Goal: Contribute content: Contribute content

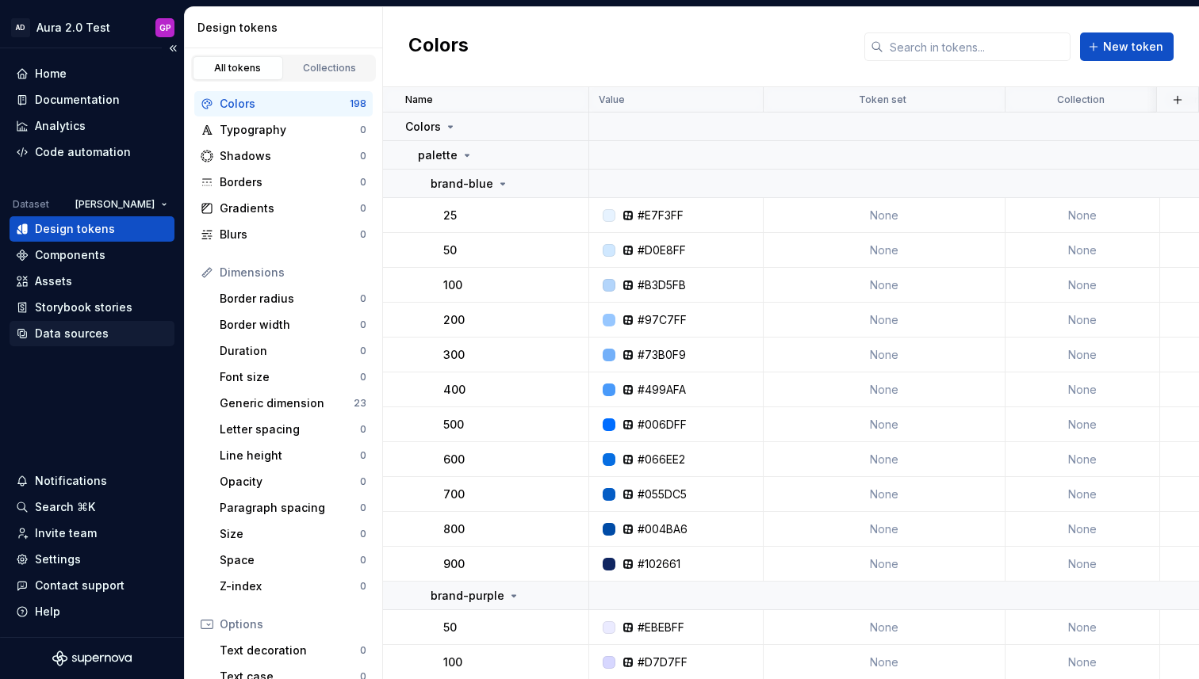
click at [76, 334] on div "Data sources" at bounding box center [72, 334] width 74 height 16
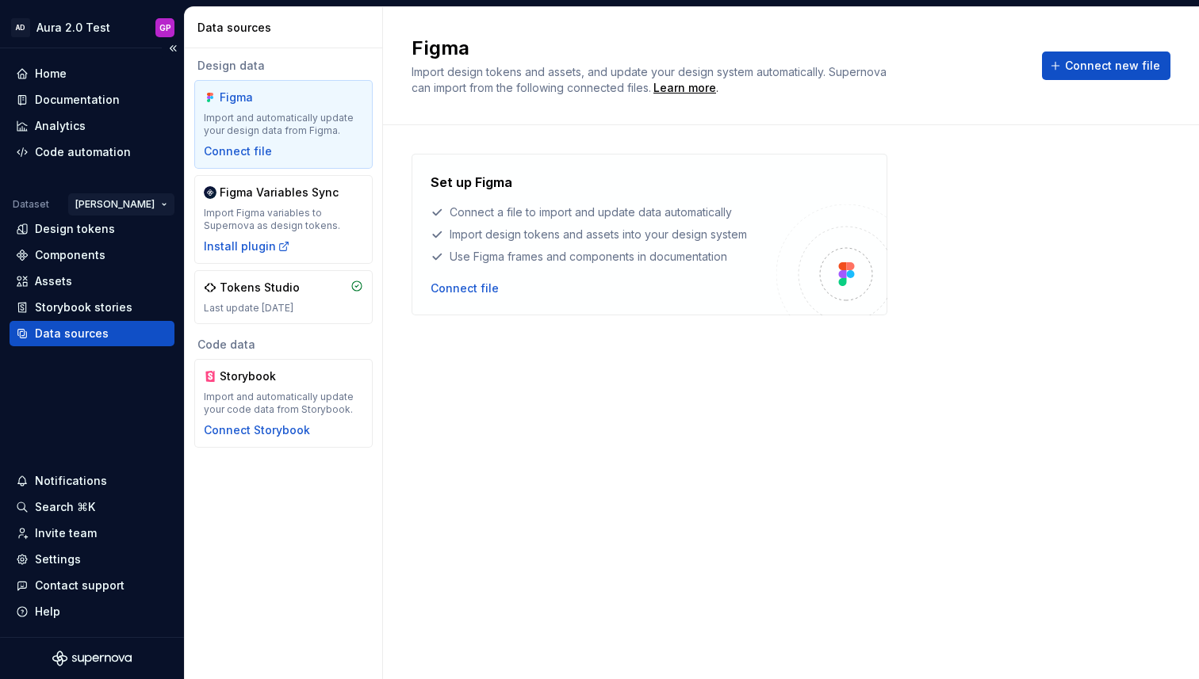
click at [153, 205] on html "AD Aura 2.0 Test GP Home Documentation Analytics Code automation Dataset Jason …" at bounding box center [599, 339] width 1199 height 679
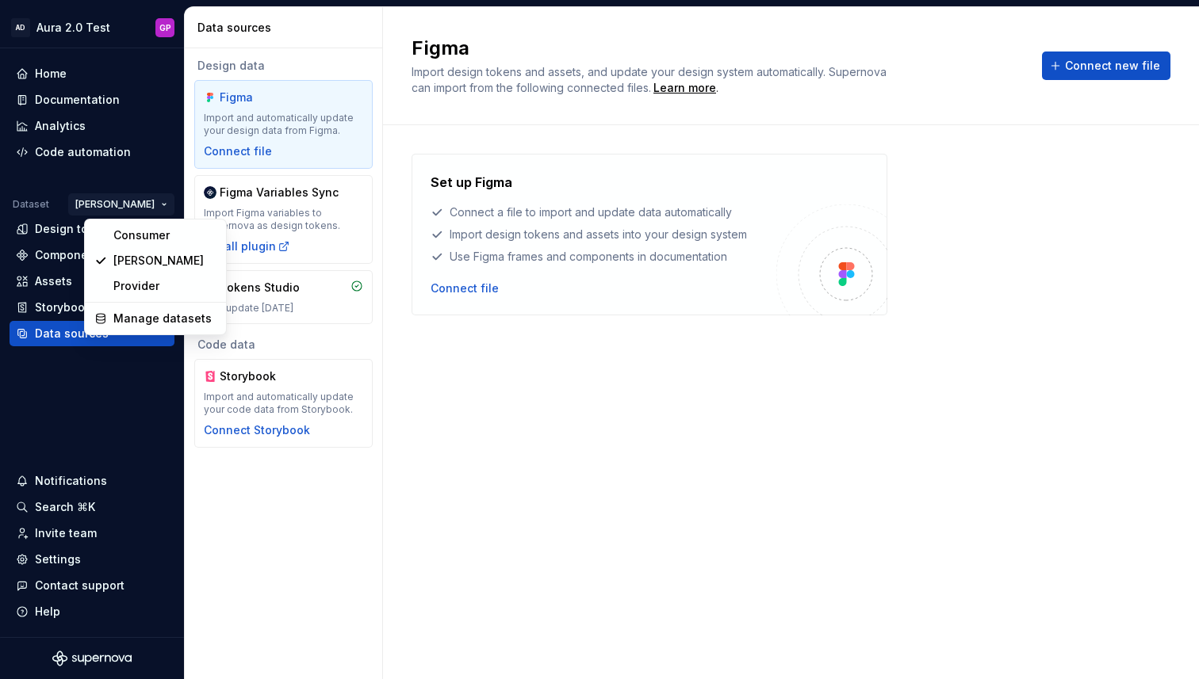
click at [153, 205] on html "AD Aura 2.0 Test GP Home Documentation Analytics Code automation Dataset Jason …" at bounding box center [599, 339] width 1199 height 679
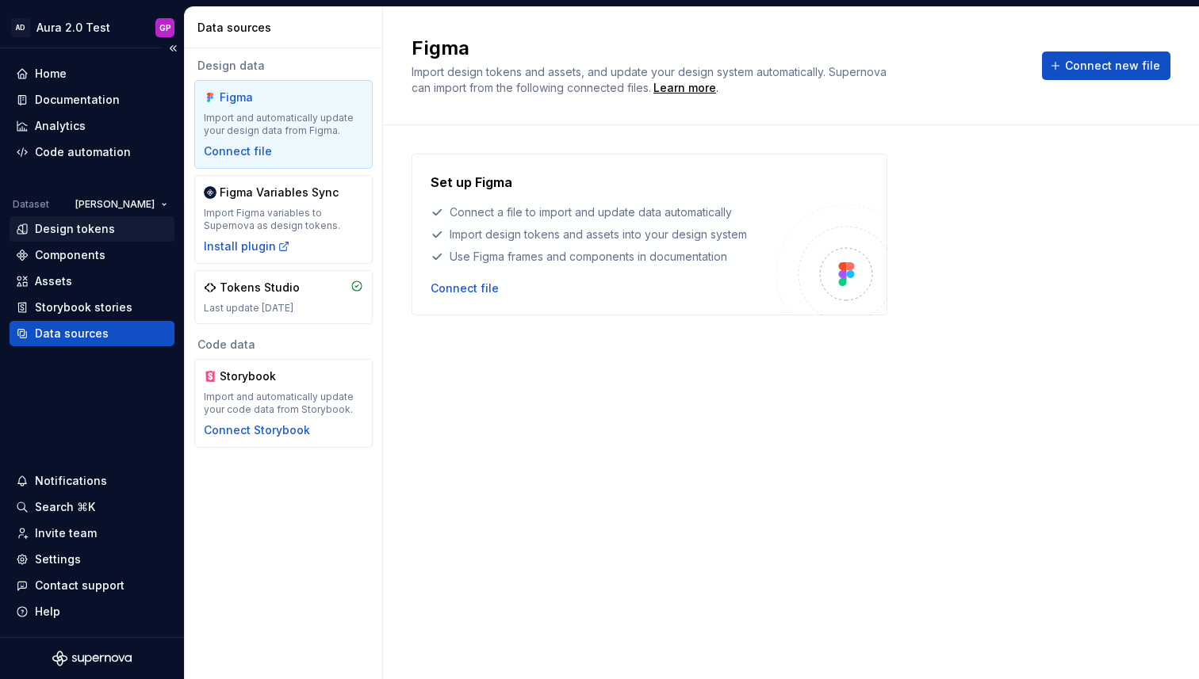
click at [67, 230] on div "Design tokens" at bounding box center [75, 229] width 80 height 16
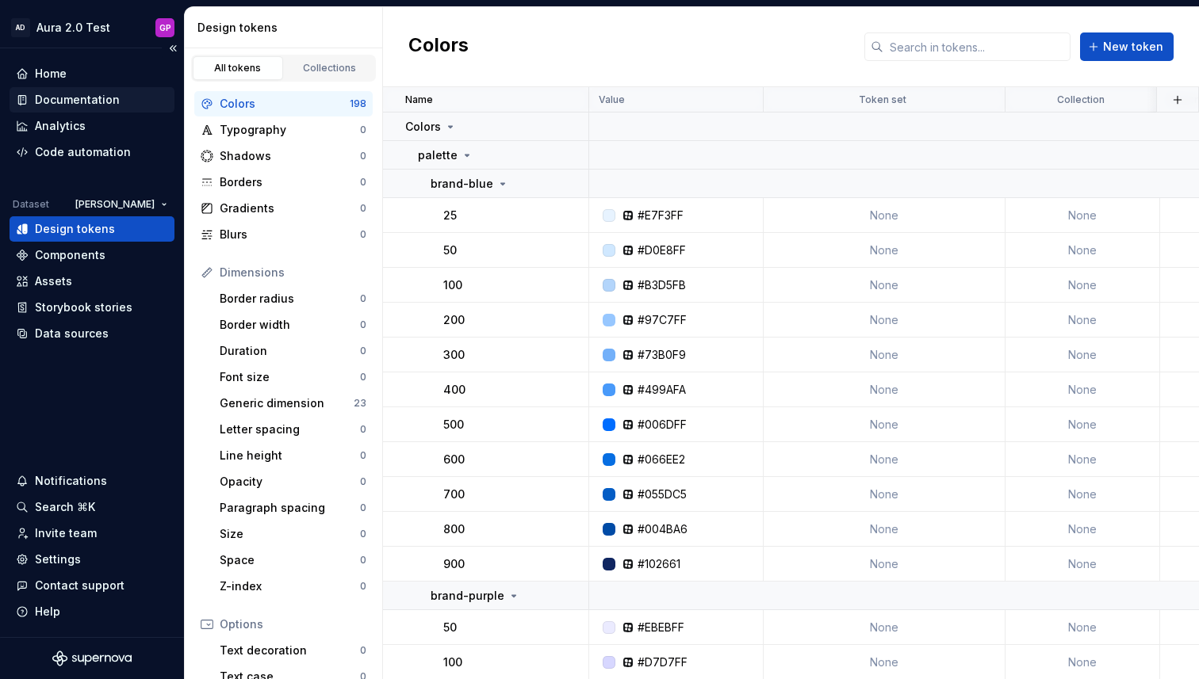
click at [56, 99] on div "Documentation" at bounding box center [77, 100] width 85 height 16
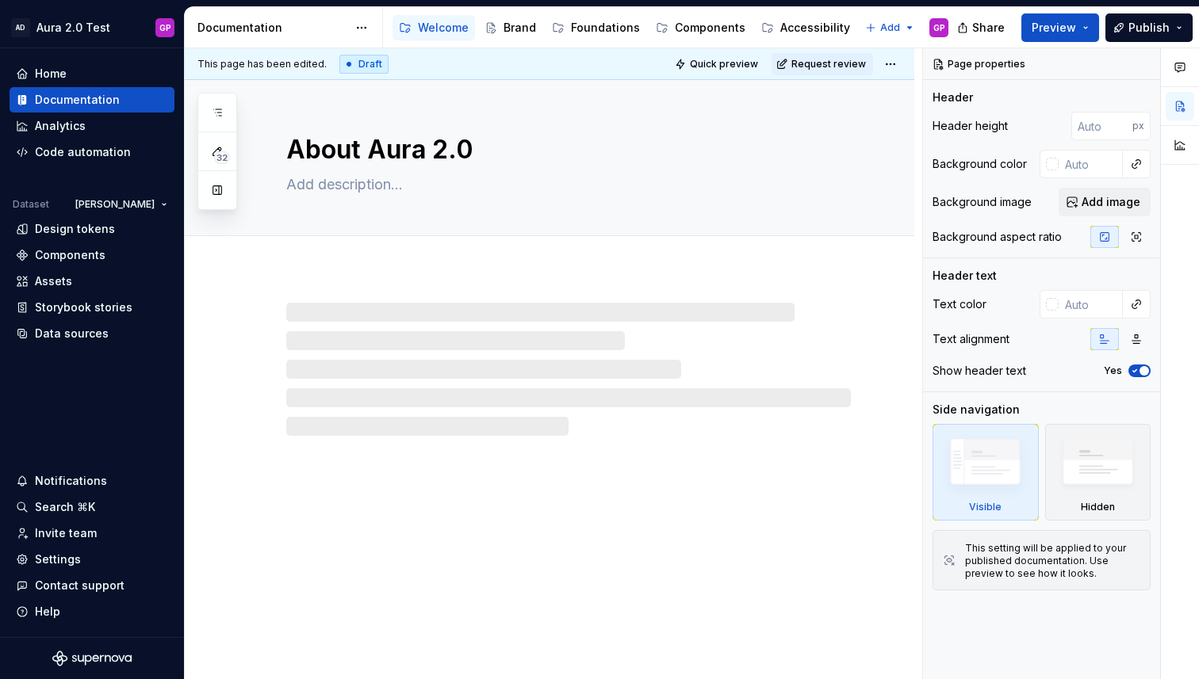
click at [218, 188] on button "button" at bounding box center [217, 190] width 29 height 29
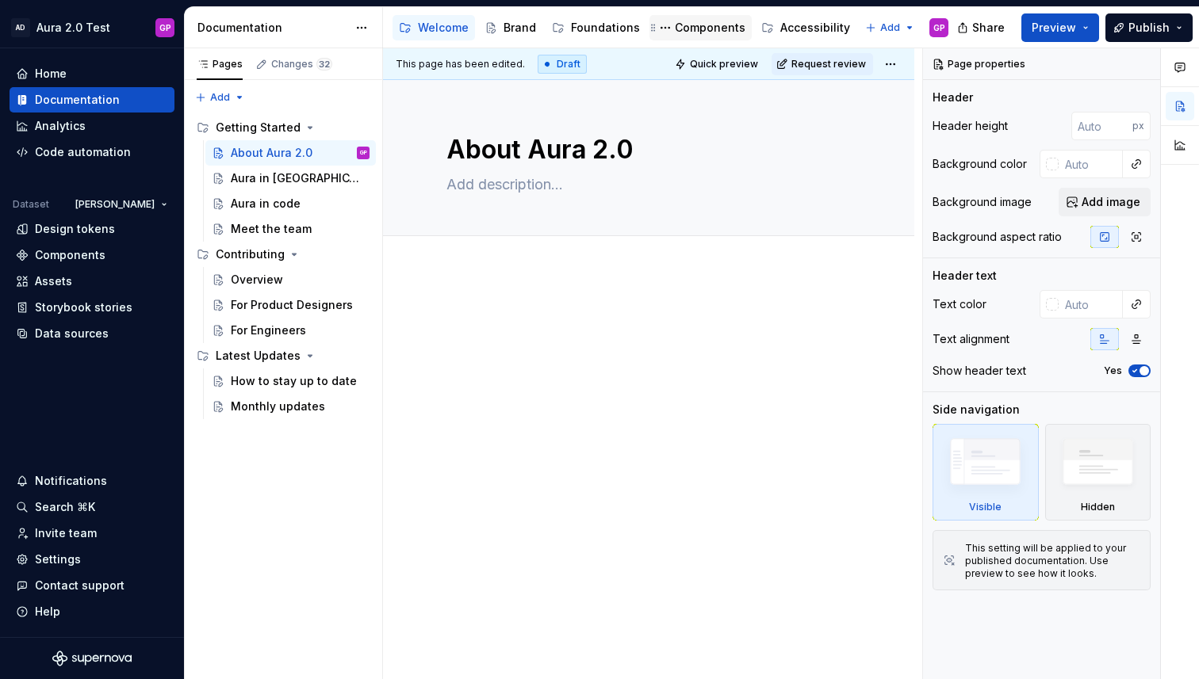
click at [706, 29] on div "Components" at bounding box center [710, 28] width 71 height 16
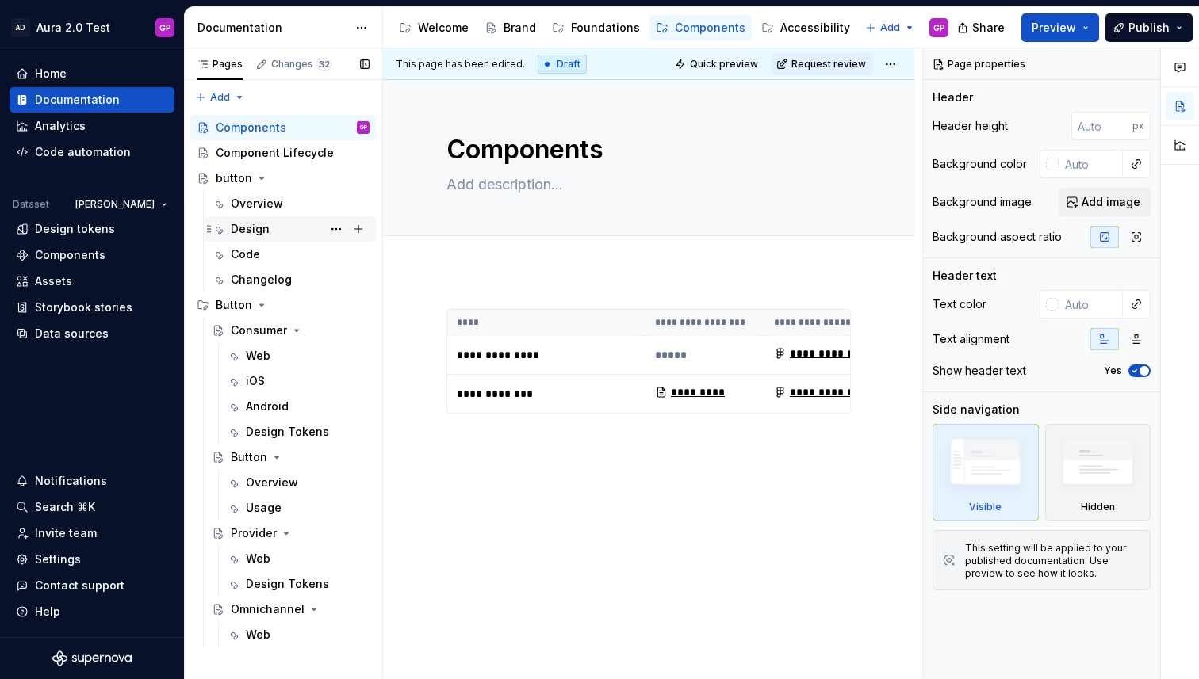
click at [253, 231] on div "Design" at bounding box center [250, 229] width 39 height 16
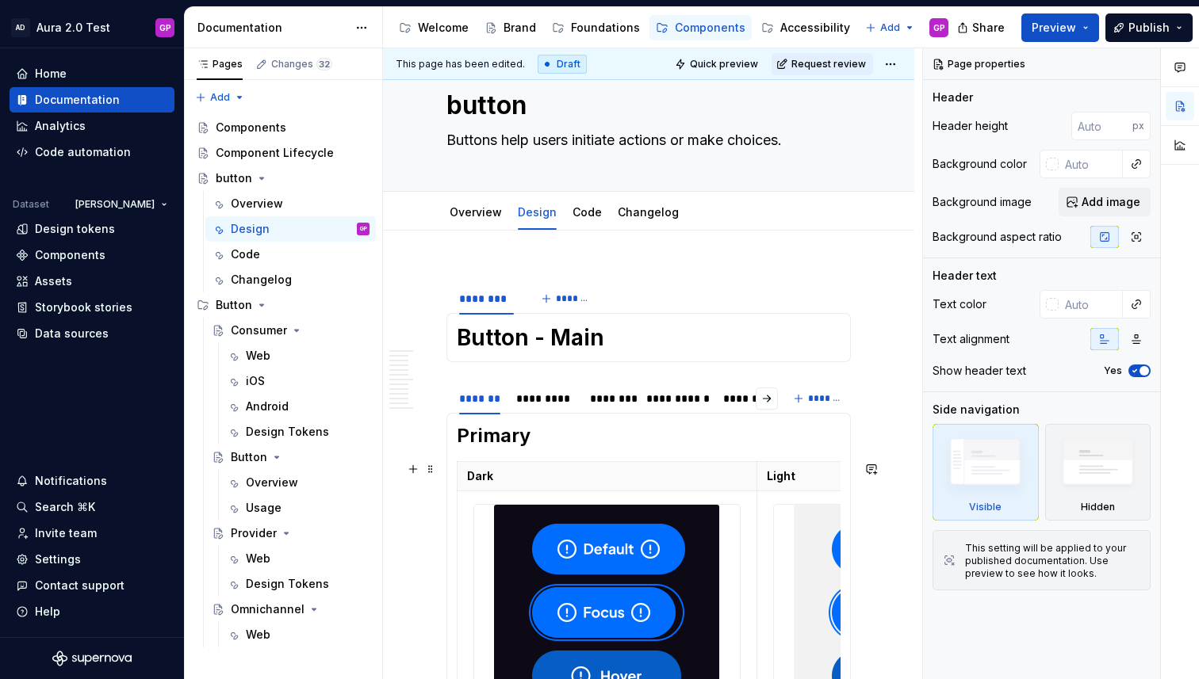
scroll to position [40, 0]
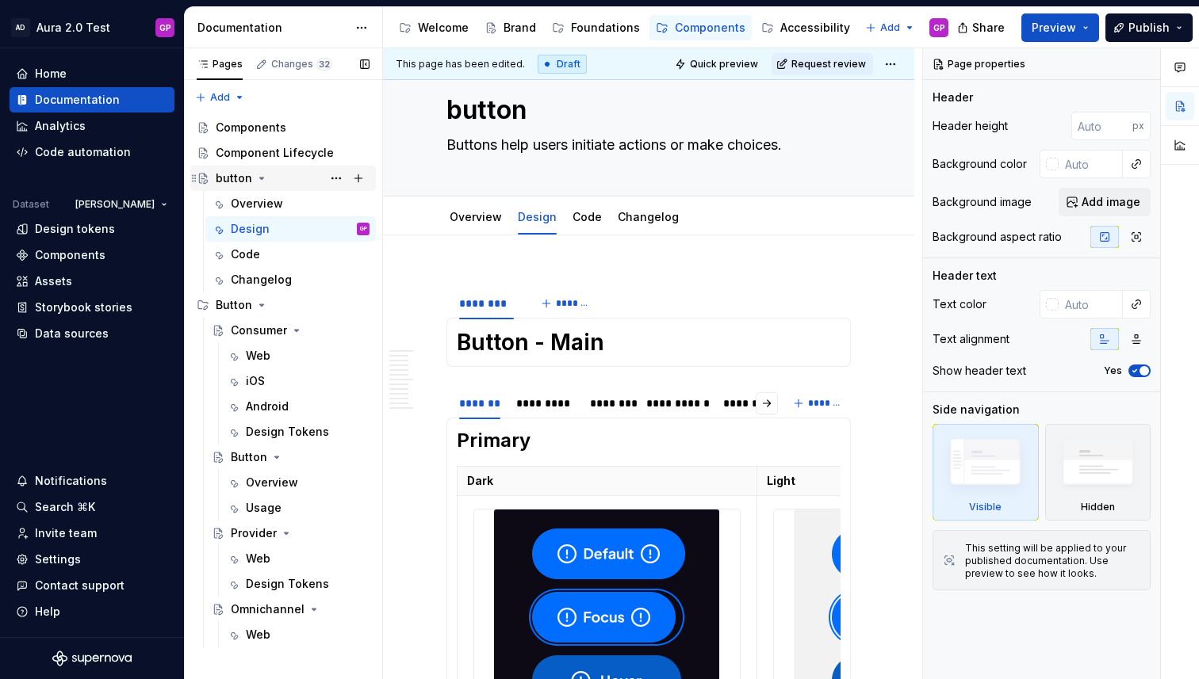
click at [227, 176] on div "button" at bounding box center [234, 178] width 36 height 16
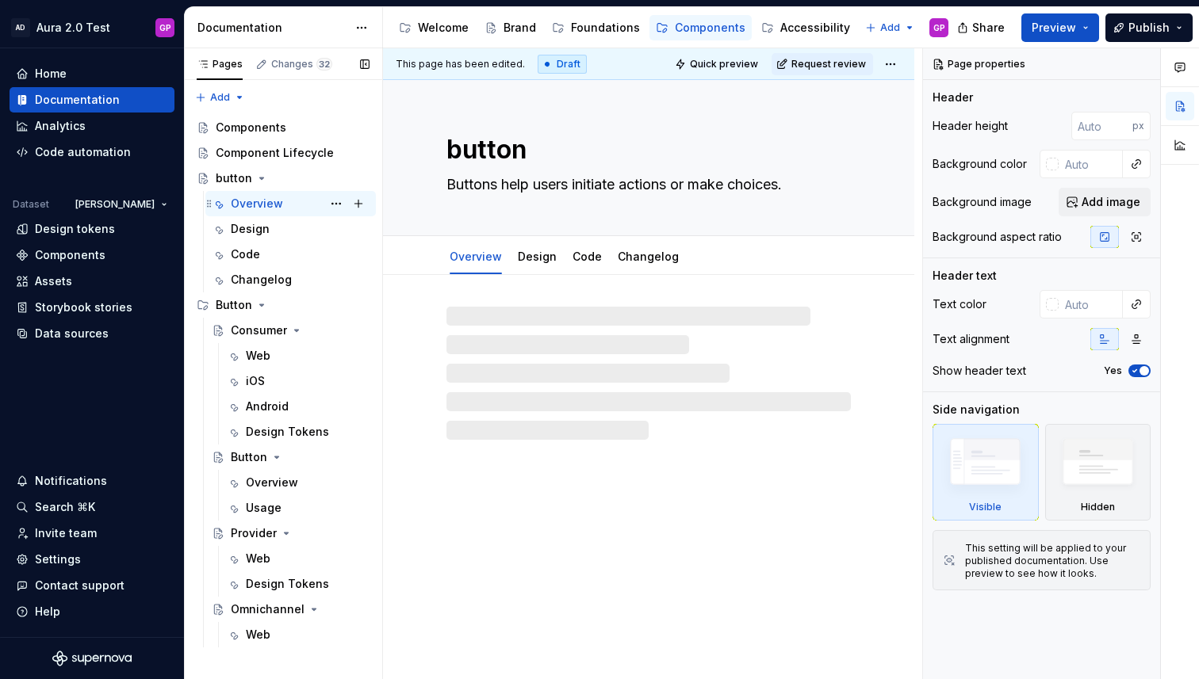
click at [243, 206] on div "Overview" at bounding box center [257, 204] width 52 height 16
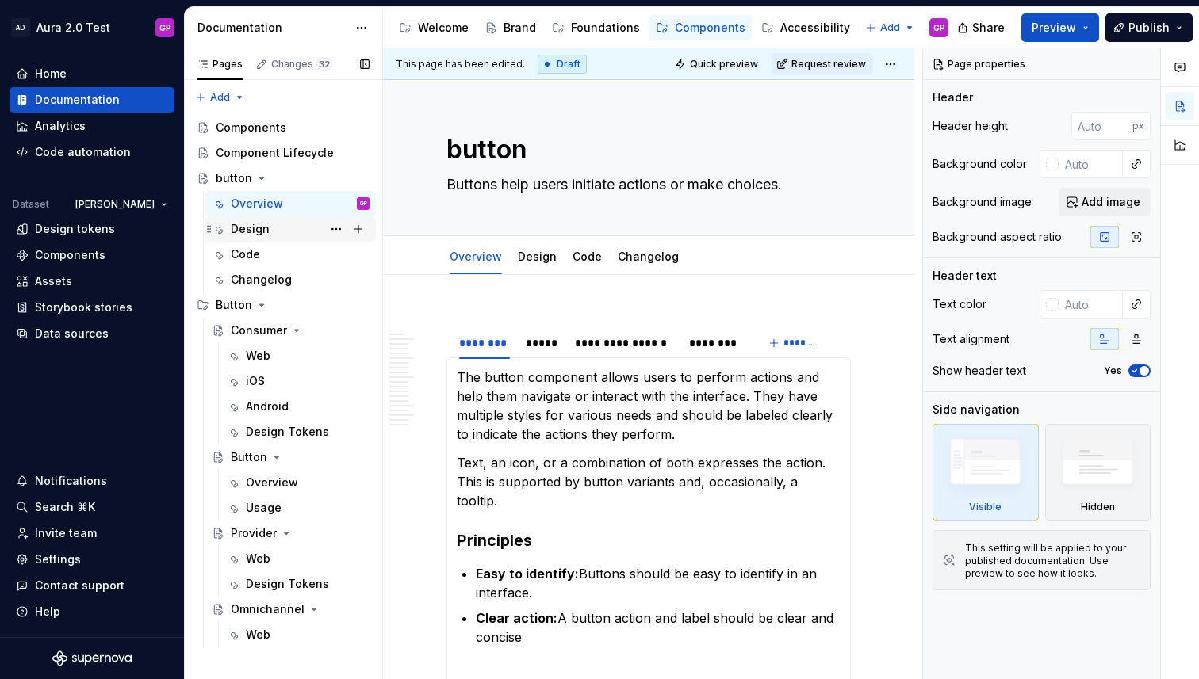
click at [240, 233] on div "Design" at bounding box center [250, 229] width 39 height 16
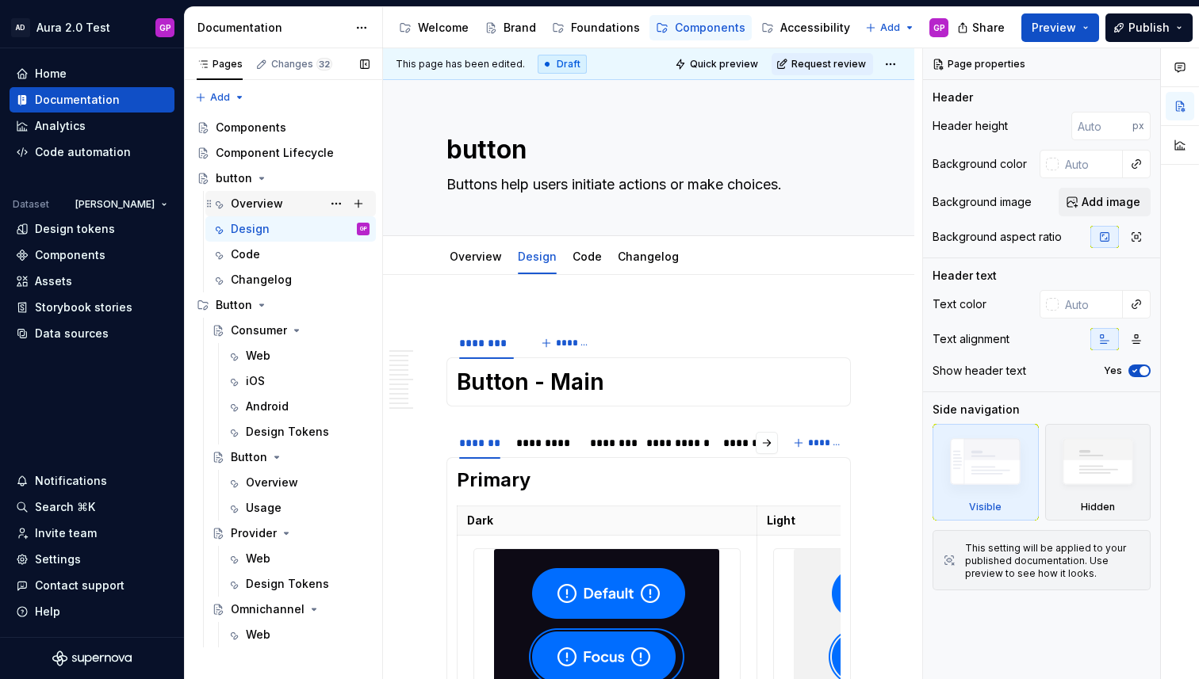
click at [241, 205] on div "Overview" at bounding box center [257, 204] width 52 height 16
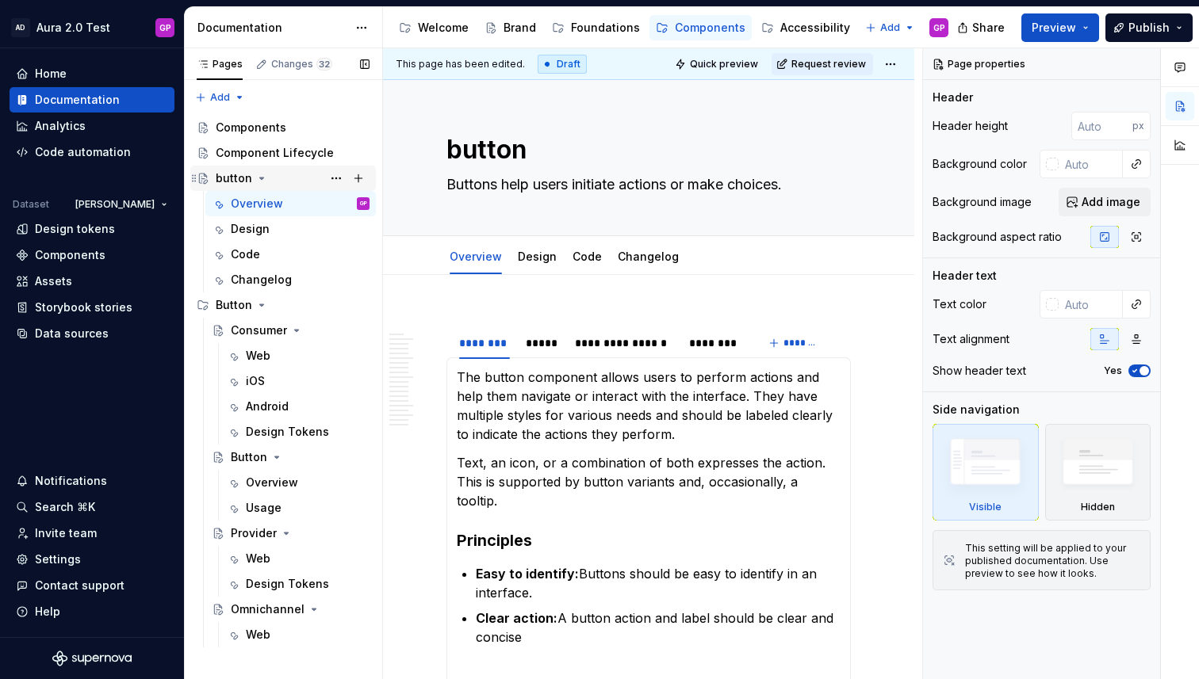
click at [226, 178] on div "button" at bounding box center [234, 178] width 36 height 16
click at [237, 228] on div "Design" at bounding box center [250, 229] width 39 height 16
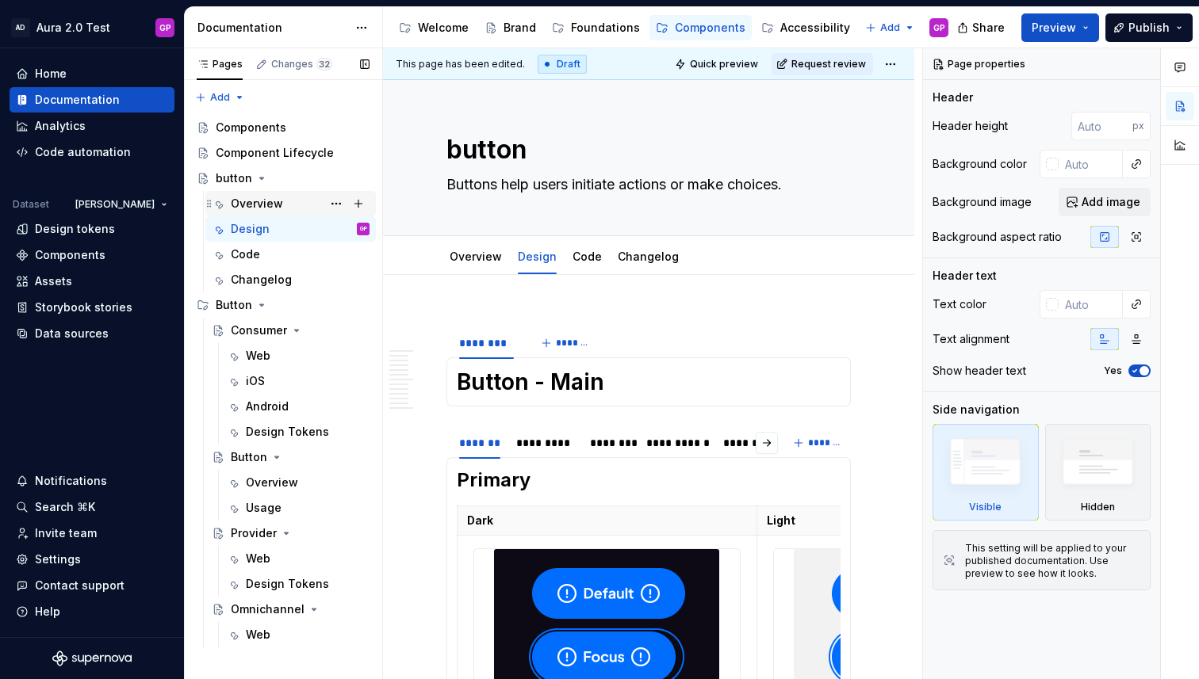
click at [245, 207] on div "Overview" at bounding box center [257, 204] width 52 height 16
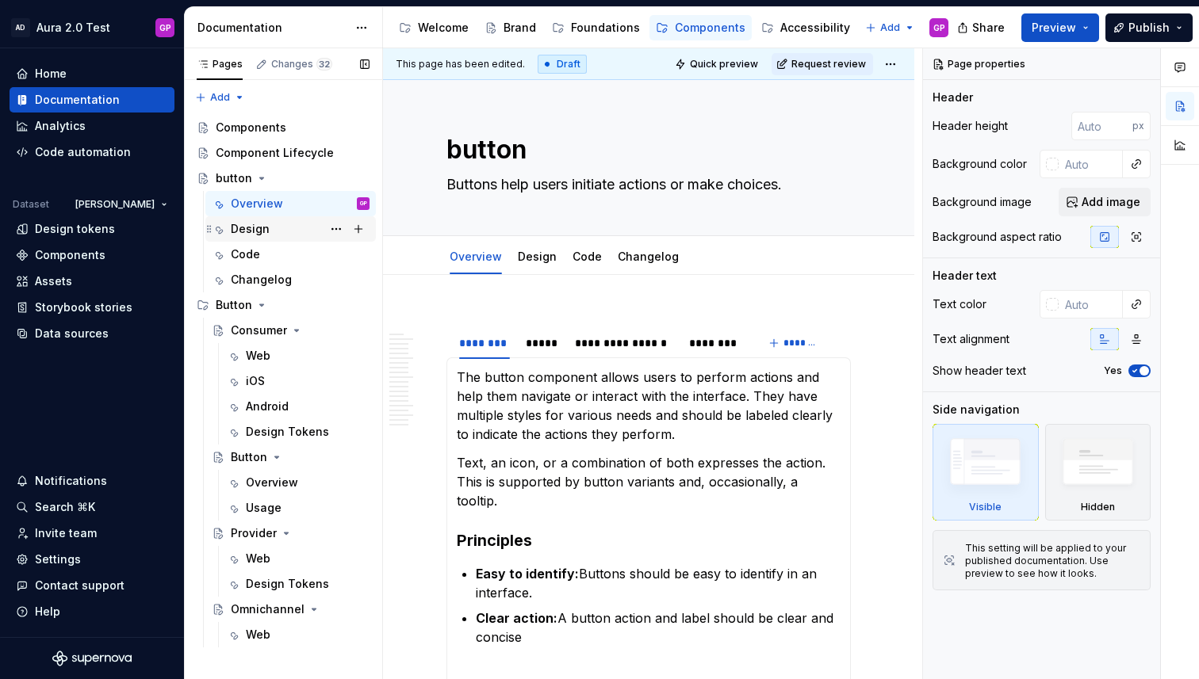
click at [240, 231] on div "Design" at bounding box center [250, 229] width 39 height 16
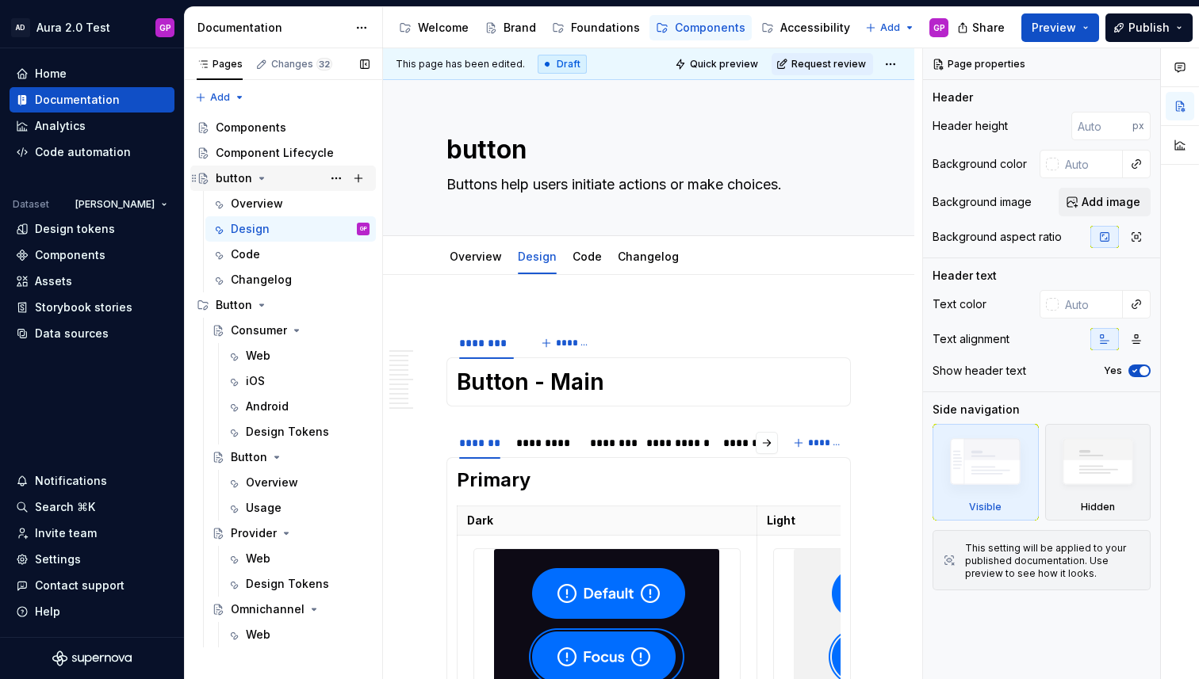
click at [226, 177] on div "button" at bounding box center [234, 178] width 36 height 16
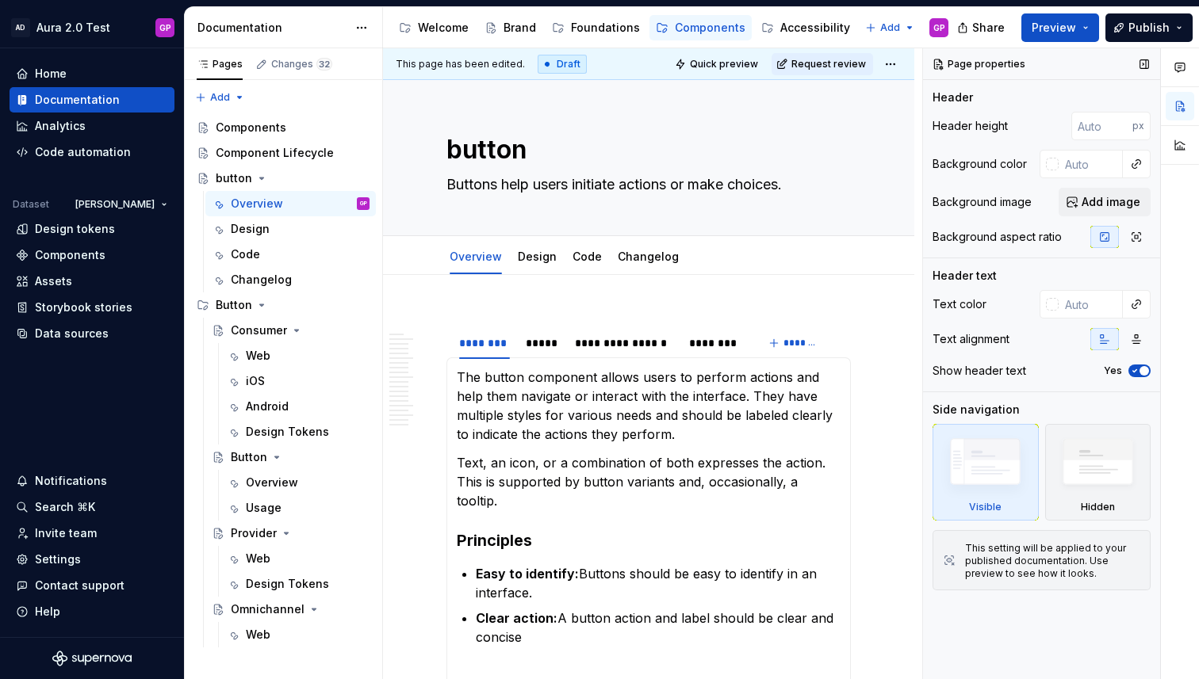
click at [1141, 372] on span "button" at bounding box center [1144, 371] width 10 height 10
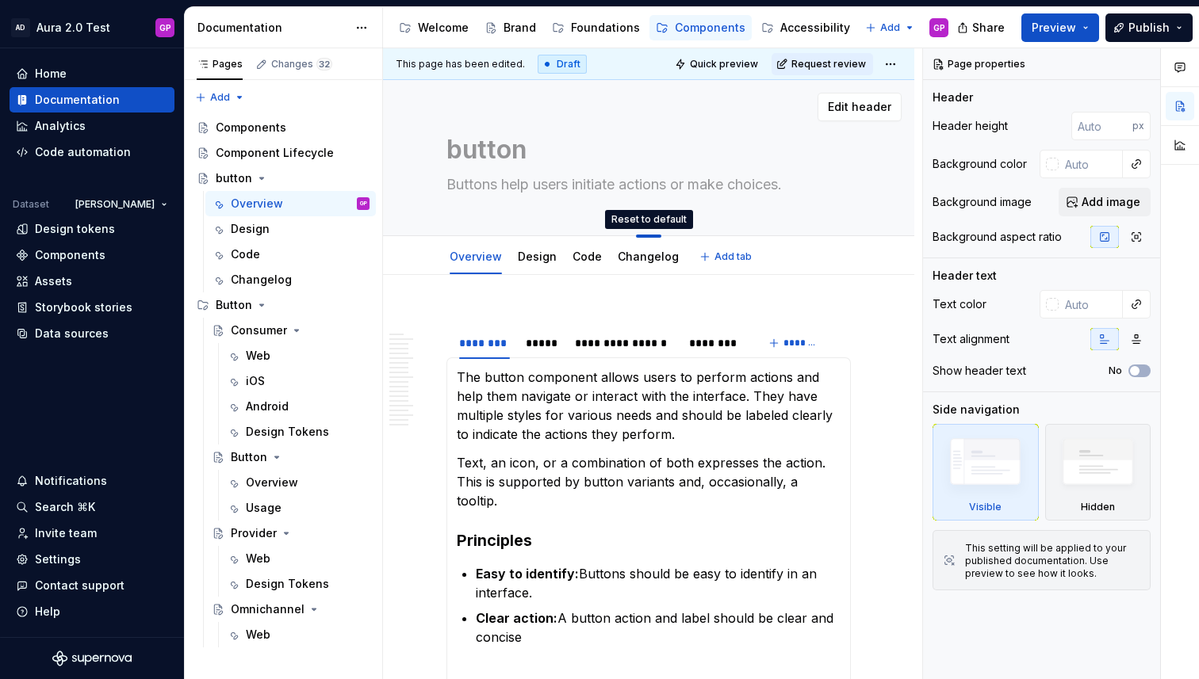
drag, startPoint x: 652, startPoint y: 235, endPoint x: 651, endPoint y: 205, distance: 30.9
click at [1138, 372] on span "button" at bounding box center [1135, 371] width 10 height 10
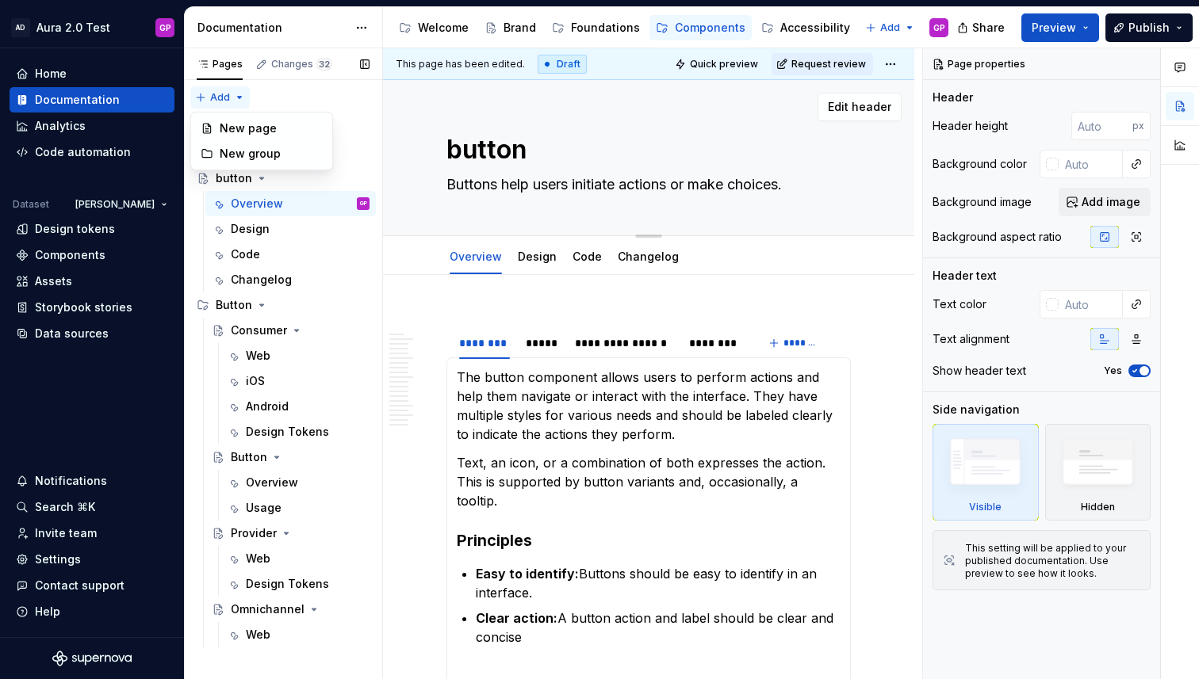
click at [233, 95] on div "Pages Changes 32 Add Accessibility guide for tree Page tree. Navigate the tree …" at bounding box center [283, 364] width 198 height 632
click at [227, 151] on div "New group" at bounding box center [271, 154] width 103 height 16
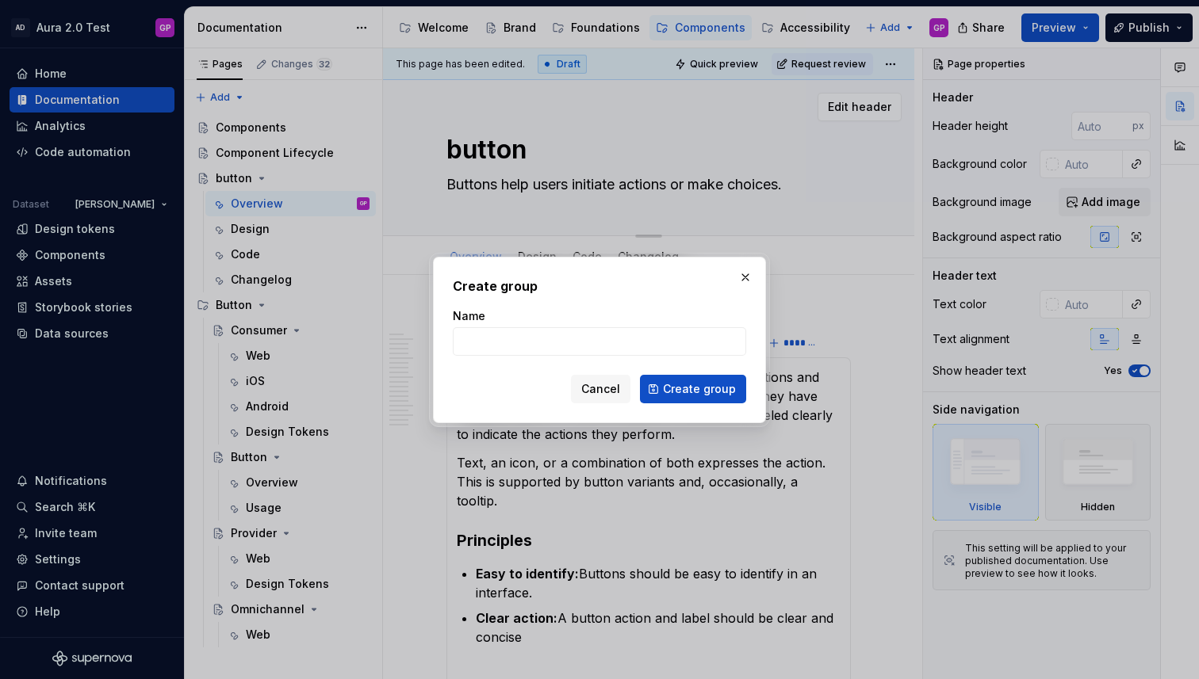
type textarea "*"
type input "button"
click at [691, 395] on span "Create group" at bounding box center [699, 389] width 73 height 16
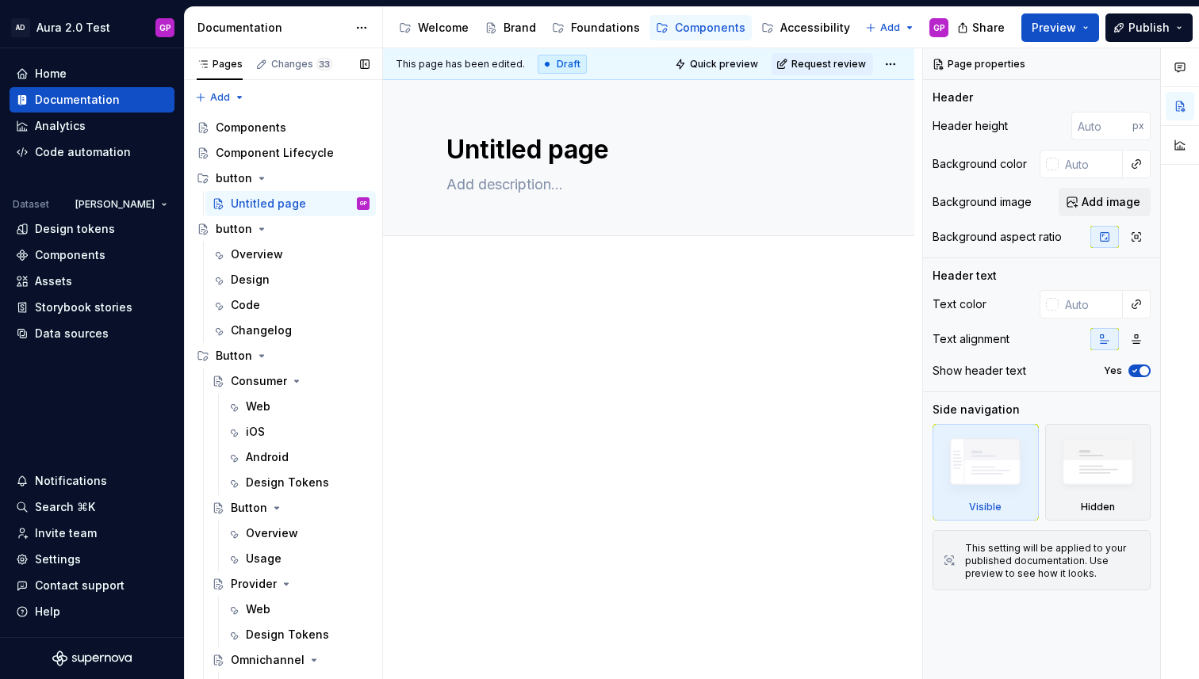
click at [0, 0] on button "Page tree" at bounding box center [0, 0] width 0 height 0
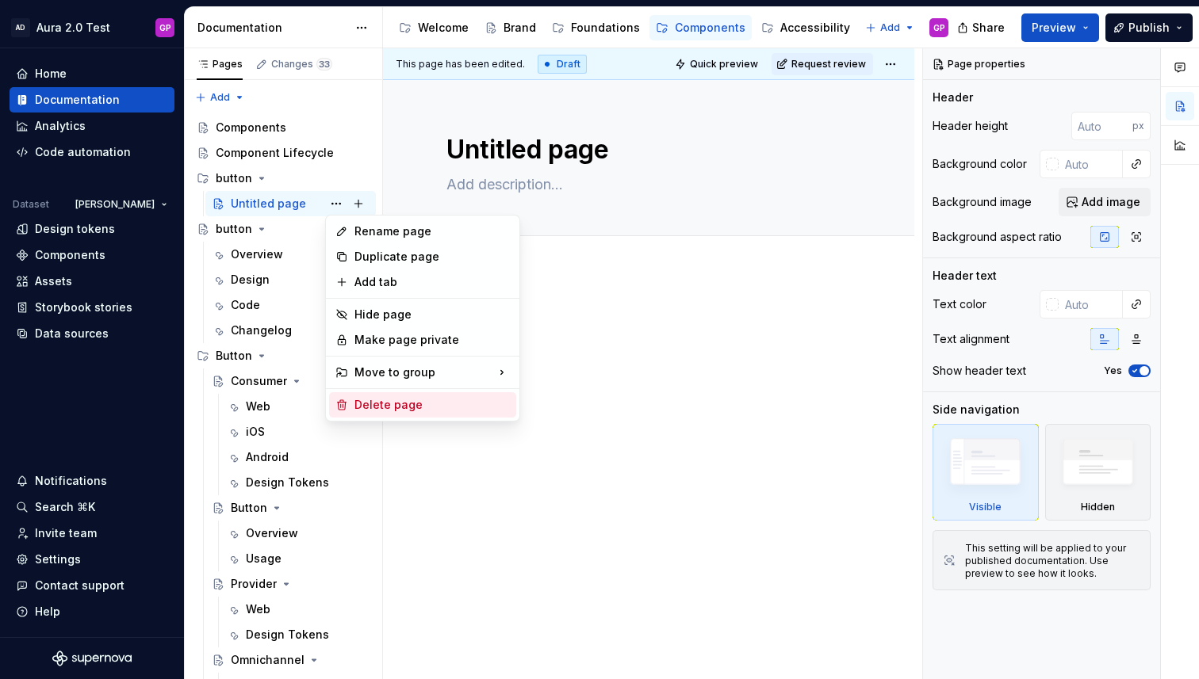
click at [356, 400] on div "Delete page" at bounding box center [431, 405] width 155 height 16
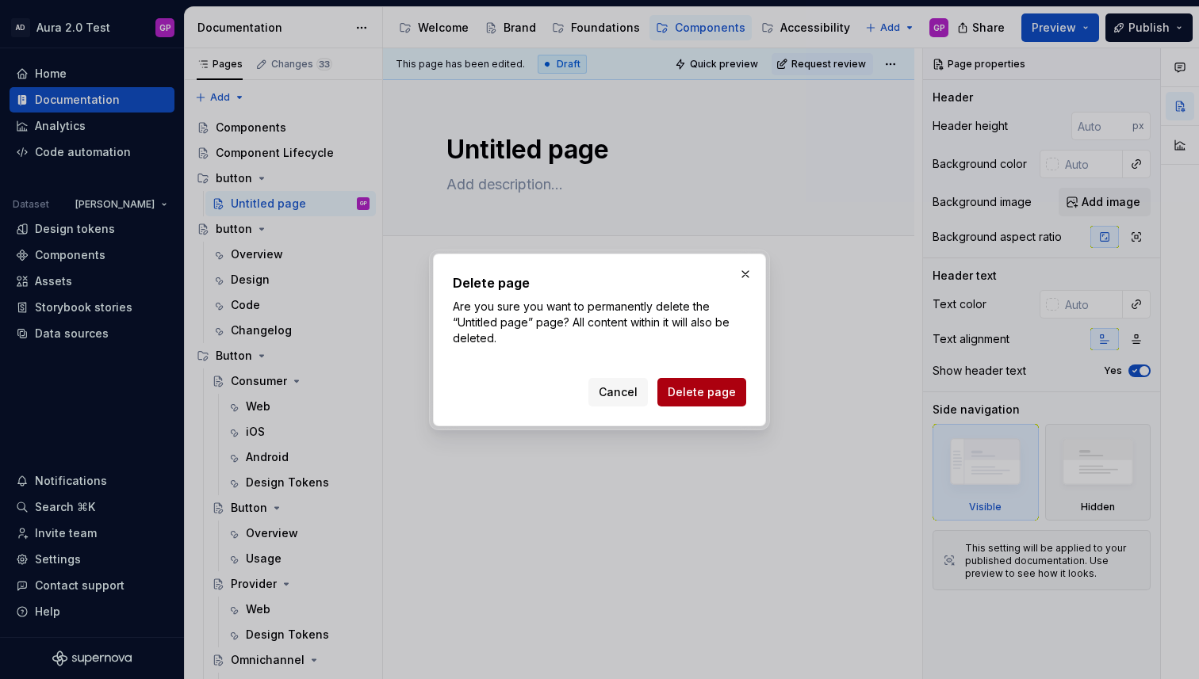
click at [677, 395] on span "Delete page" at bounding box center [702, 393] width 68 height 16
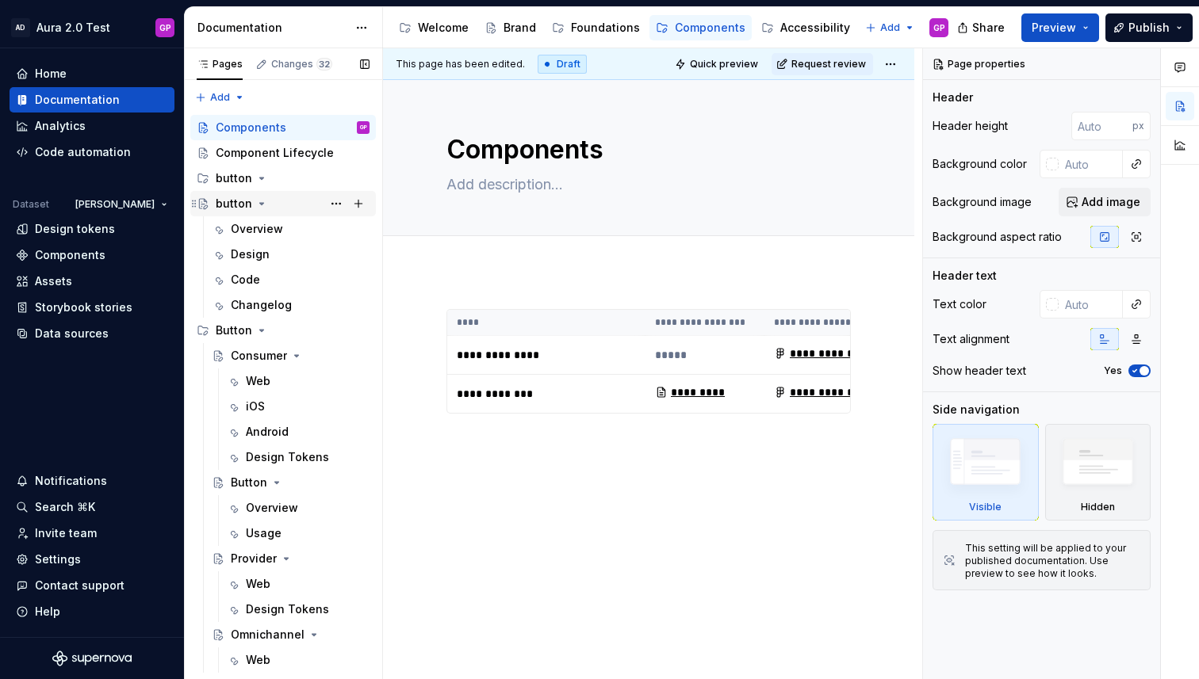
click at [229, 203] on div "button" at bounding box center [234, 204] width 36 height 16
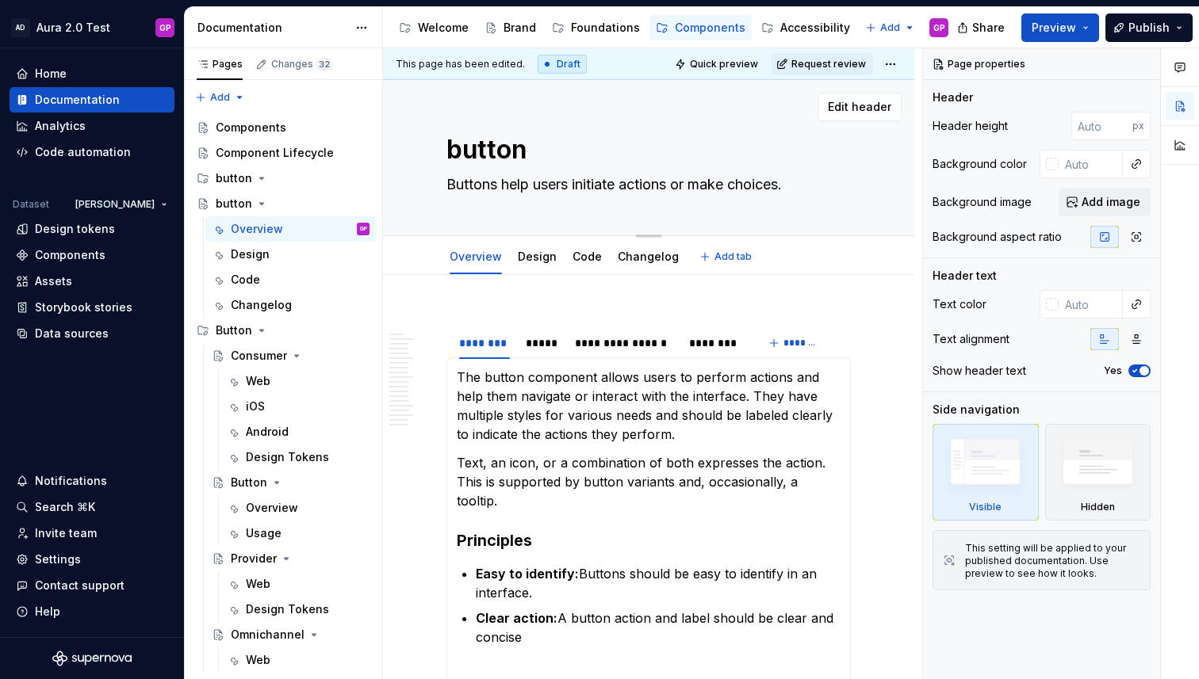
click at [473, 149] on textarea "button" at bounding box center [645, 150] width 404 height 38
click at [863, 105] on span "Edit header" at bounding box center [859, 107] width 63 height 16
click at [484, 150] on textarea "button" at bounding box center [645, 150] width 404 height 38
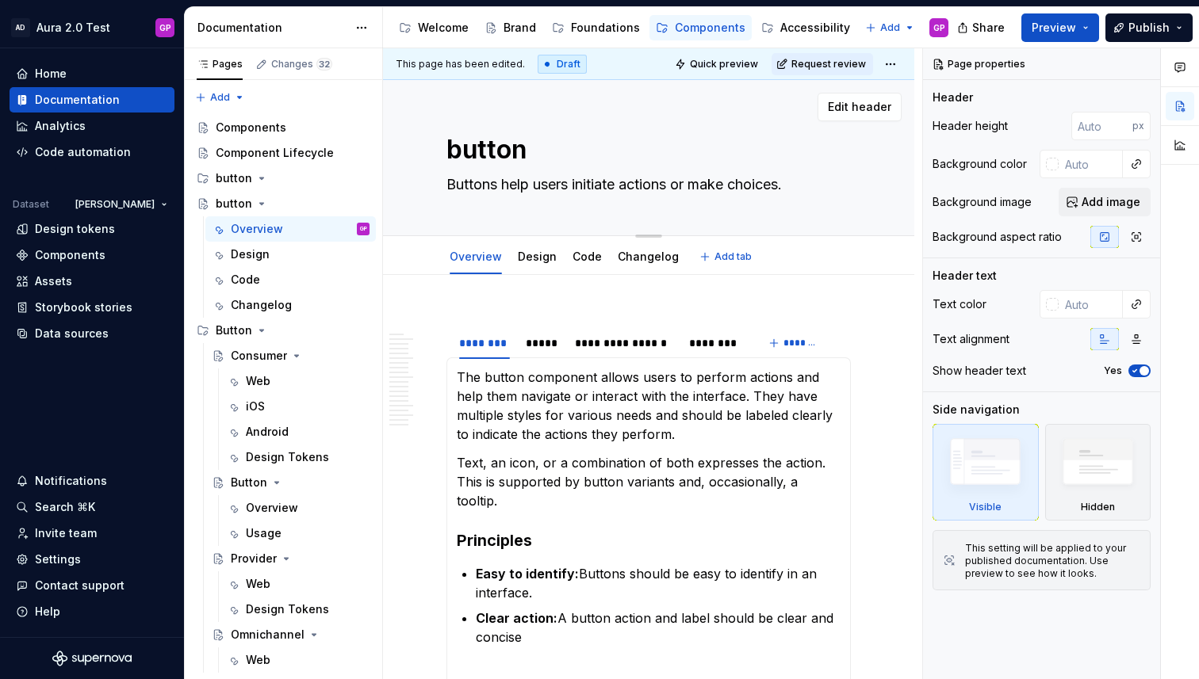
click at [484, 150] on textarea "button" at bounding box center [645, 150] width 404 height 38
type textarea "*"
type textarea "H"
type textarea "*"
type textarea "button"
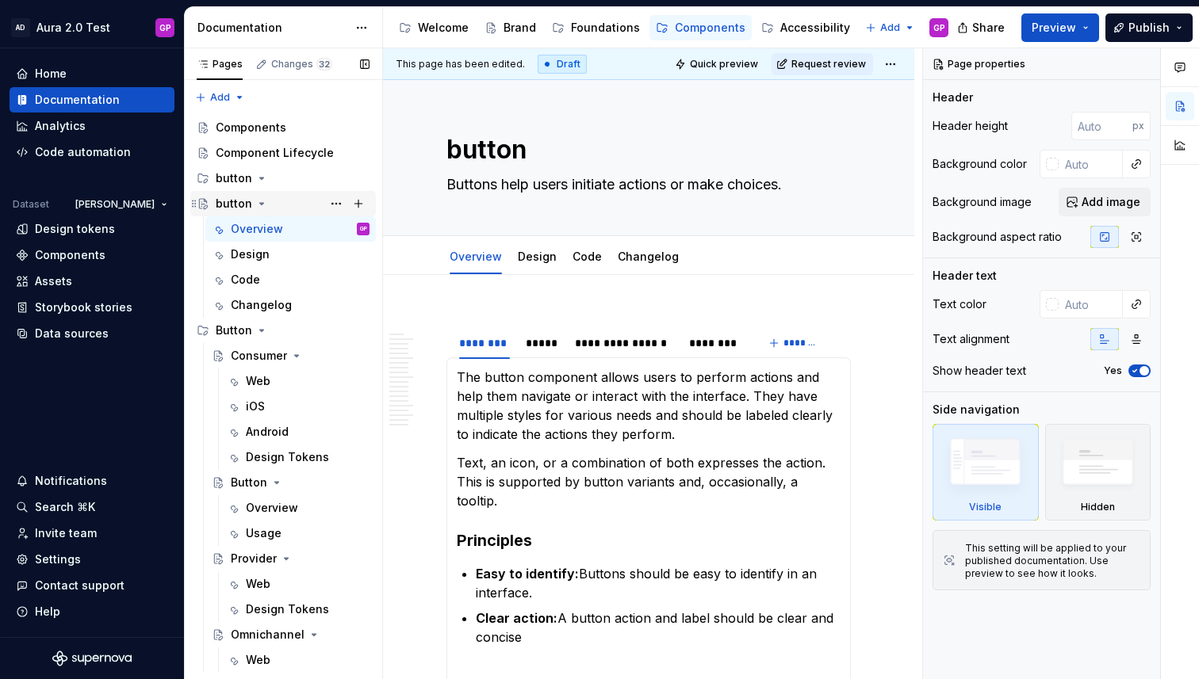
click at [229, 208] on div "button" at bounding box center [234, 204] width 36 height 16
click at [268, 229] on div "Overview" at bounding box center [272, 229] width 52 height 16
click at [258, 258] on div "Design" at bounding box center [265, 255] width 39 height 16
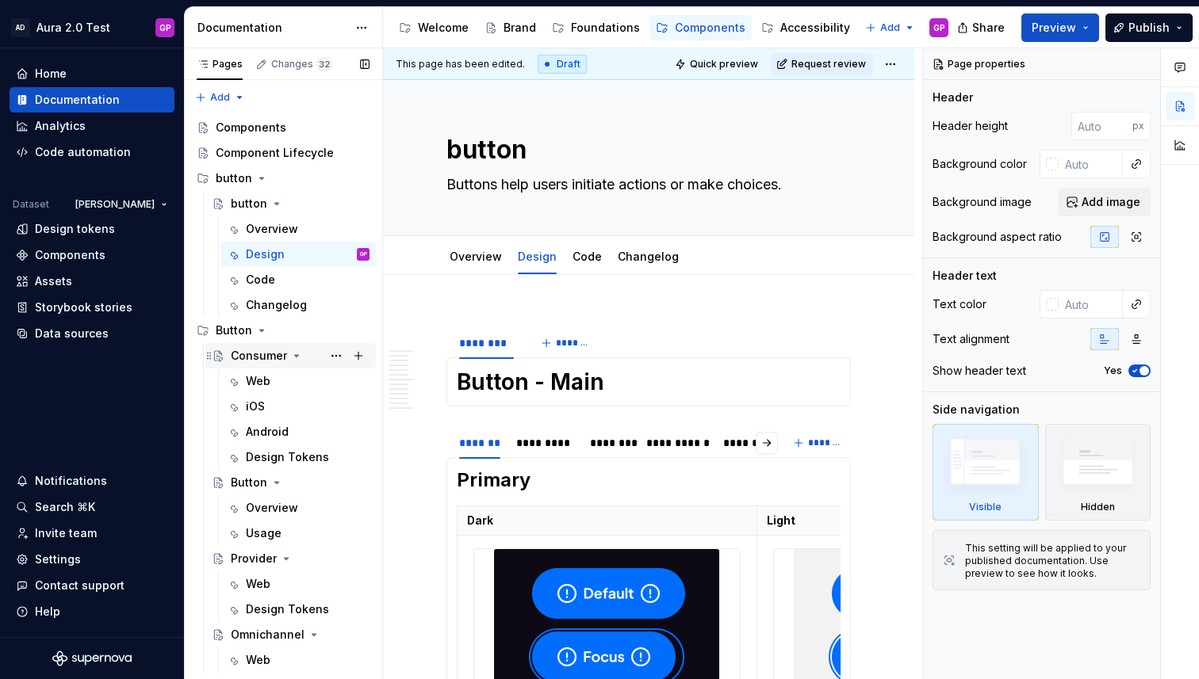
click at [253, 357] on div "Consumer" at bounding box center [259, 356] width 56 height 16
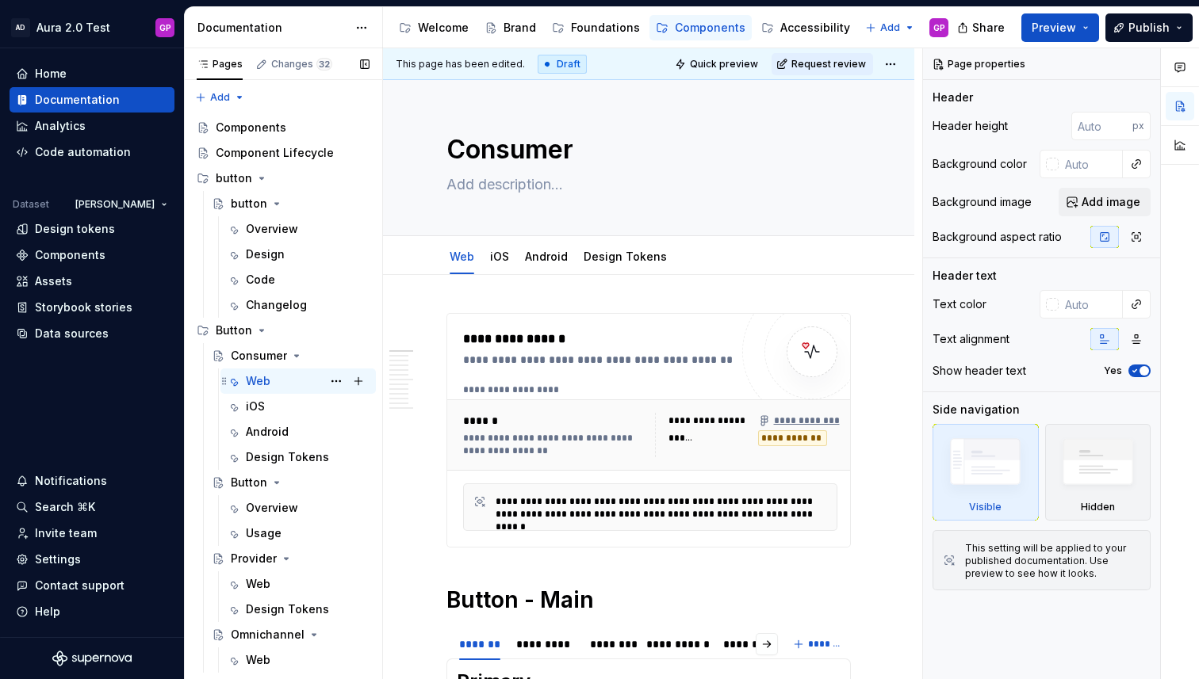
click at [254, 384] on div "Web" at bounding box center [258, 381] width 25 height 16
click at [254, 407] on div "iOS" at bounding box center [255, 407] width 19 height 16
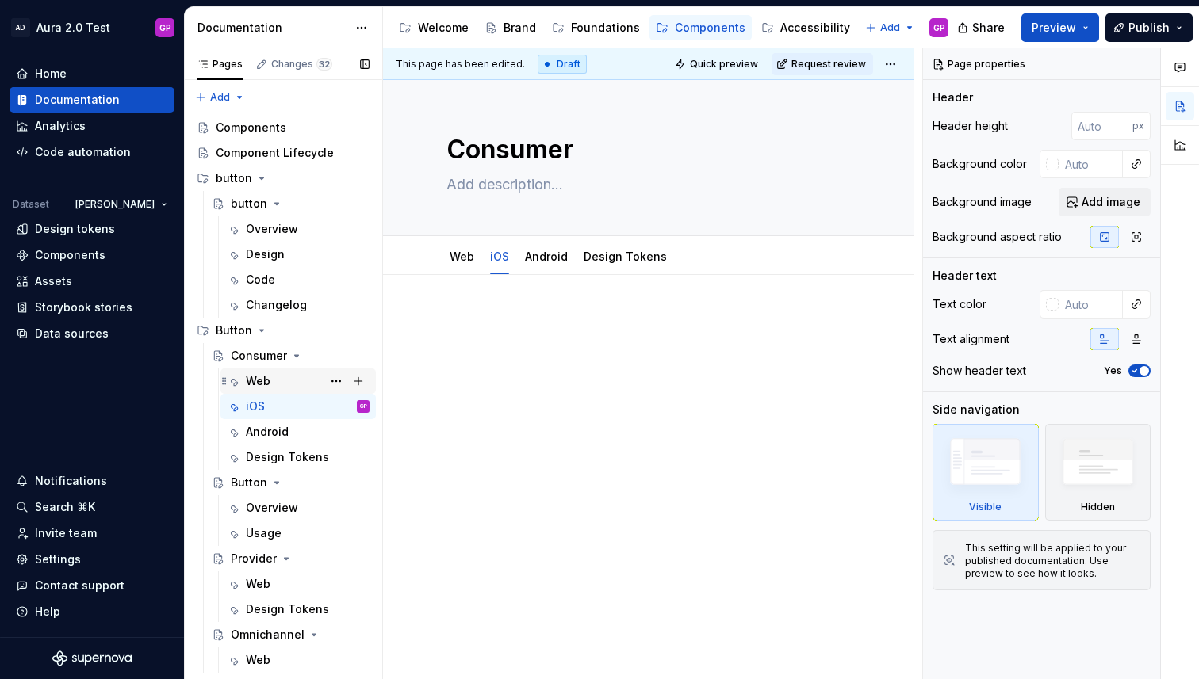
click at [254, 381] on div "Web" at bounding box center [258, 381] width 25 height 16
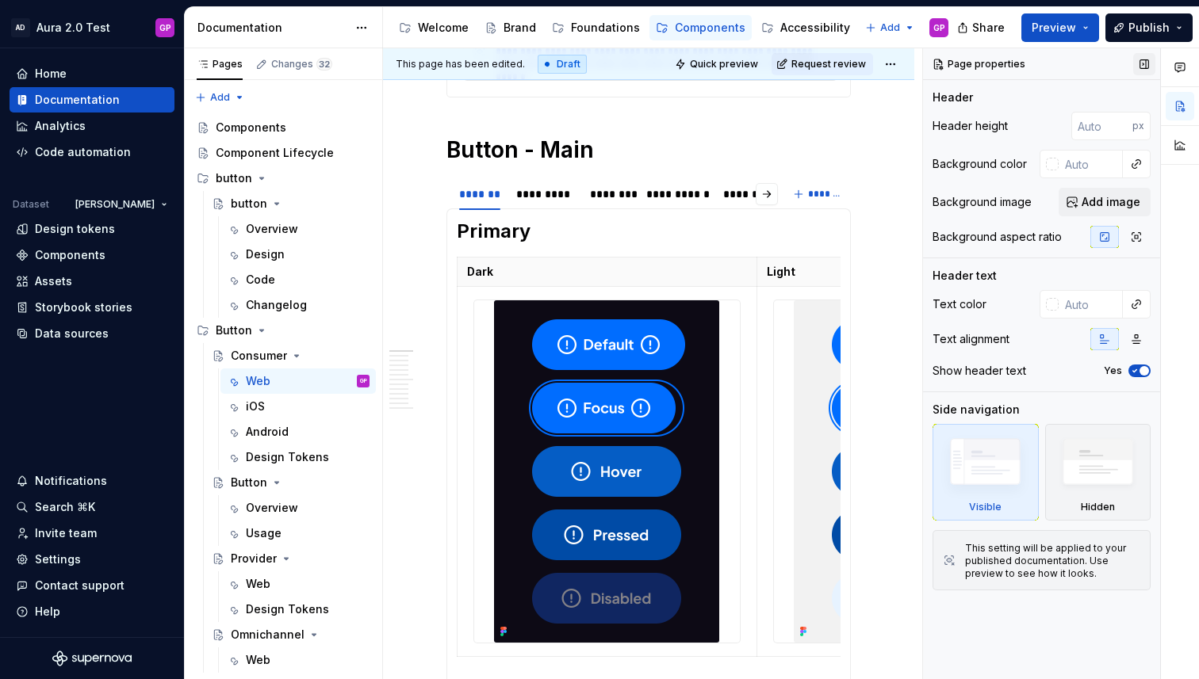
click at [1145, 65] on button "button" at bounding box center [1144, 64] width 22 height 22
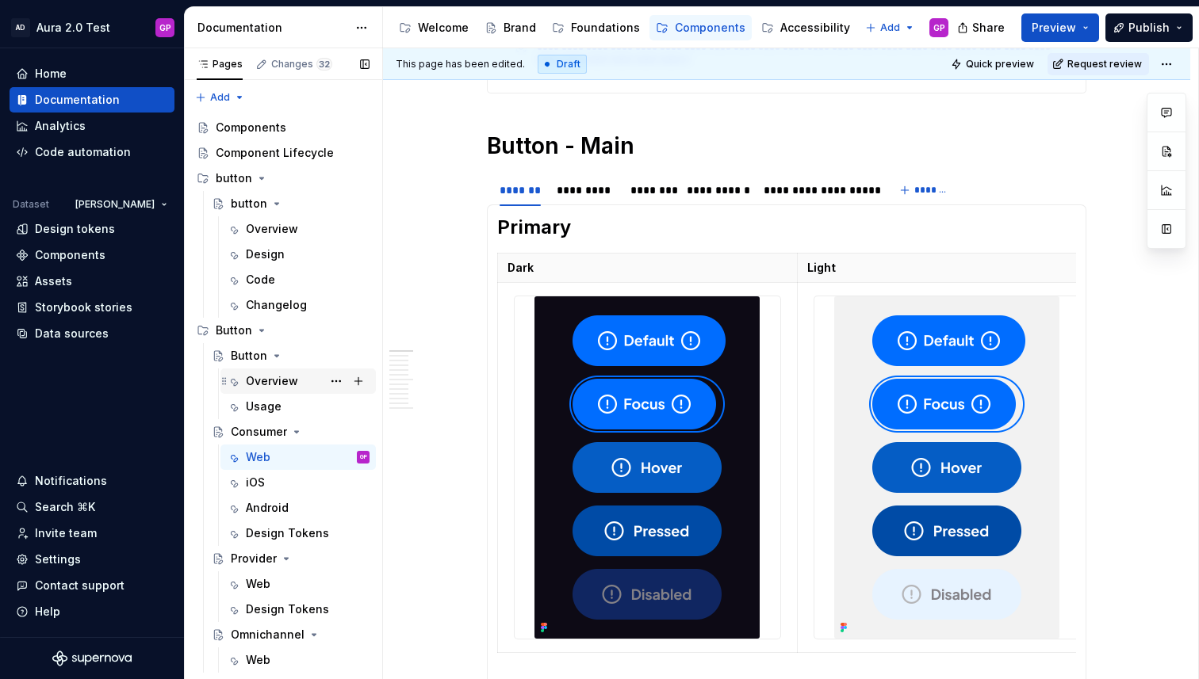
click at [269, 381] on div "Overview" at bounding box center [272, 381] width 52 height 16
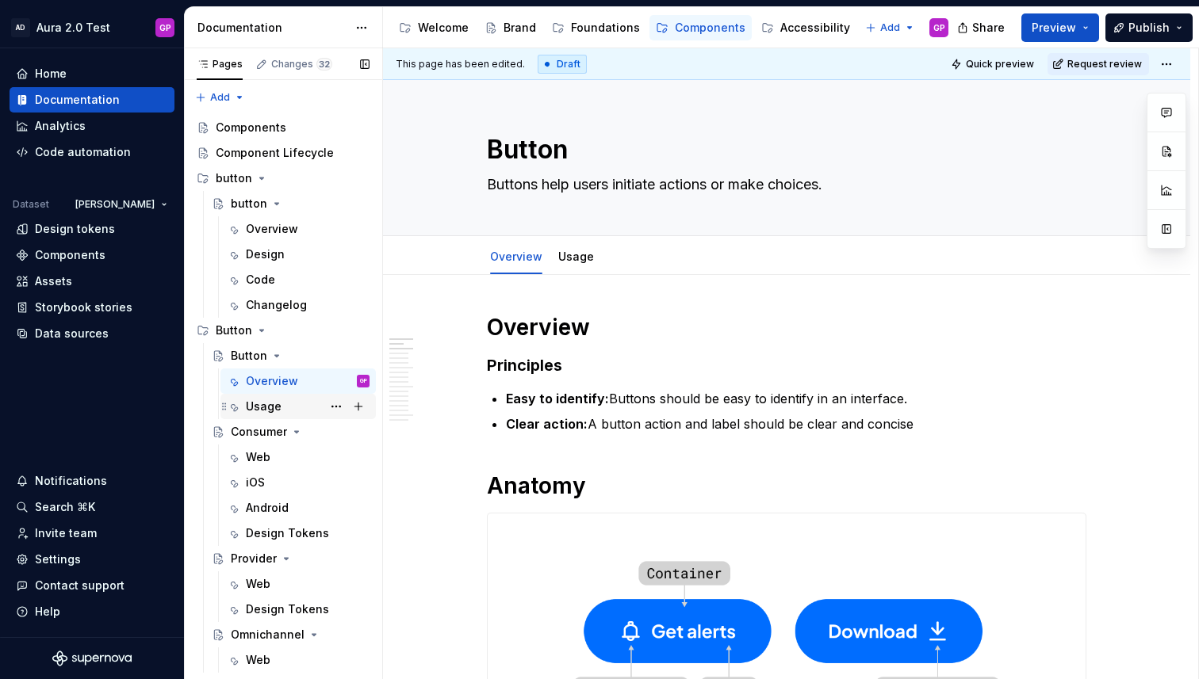
click at [261, 410] on div "Usage" at bounding box center [264, 407] width 36 height 16
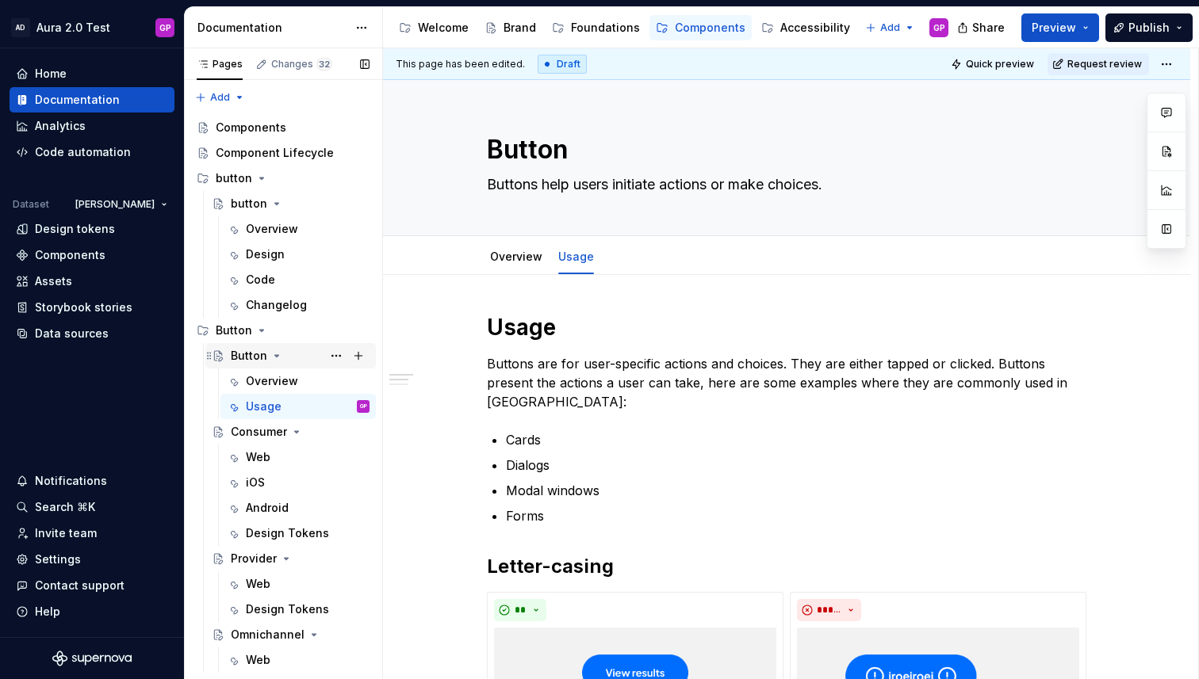
click at [240, 356] on div "Button" at bounding box center [249, 356] width 36 height 16
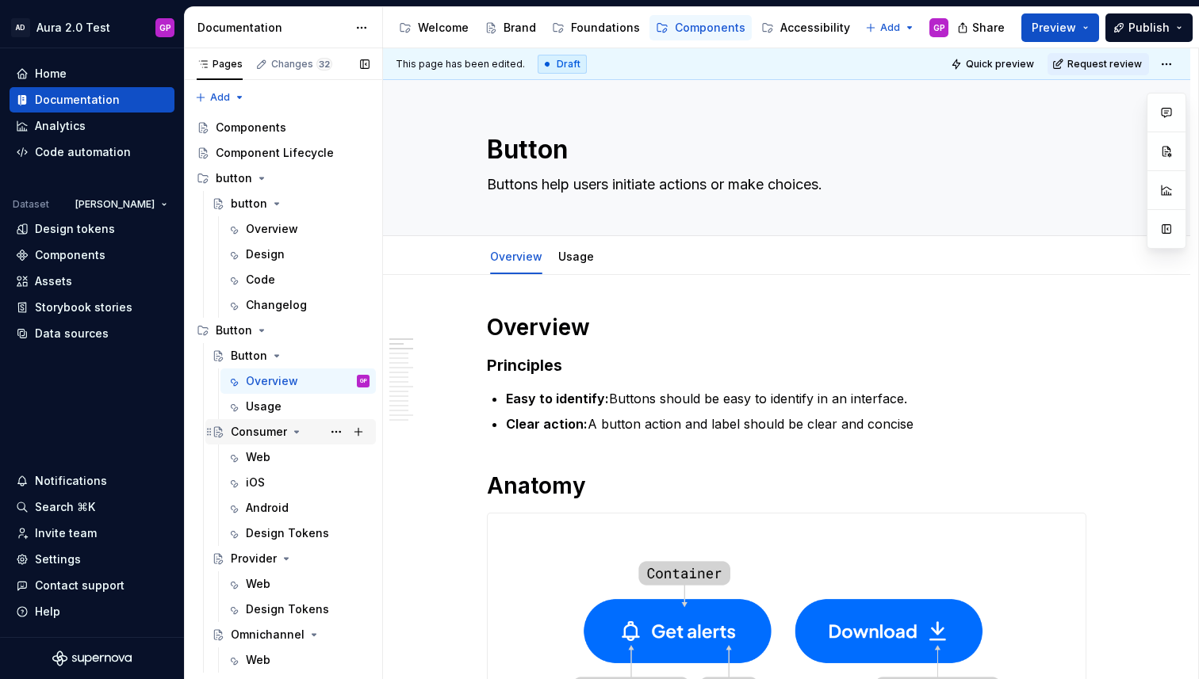
click at [241, 436] on div "Consumer" at bounding box center [259, 432] width 56 height 16
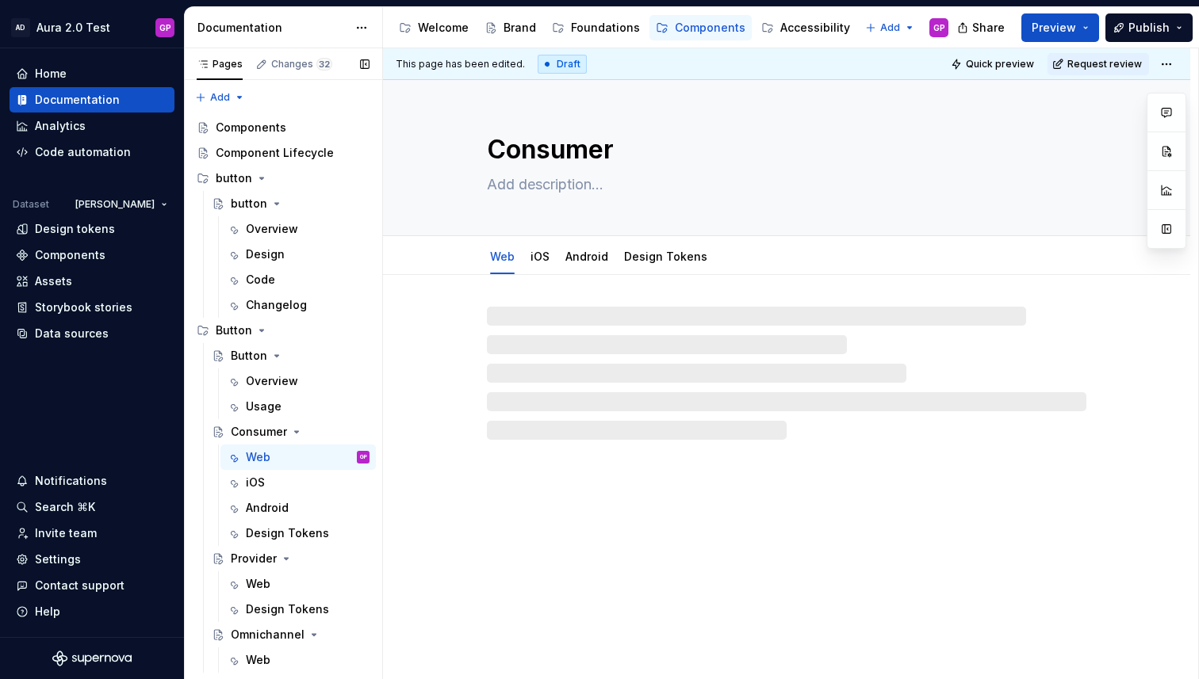
click at [0, 0] on button "Page tree" at bounding box center [0, 0] width 0 height 0
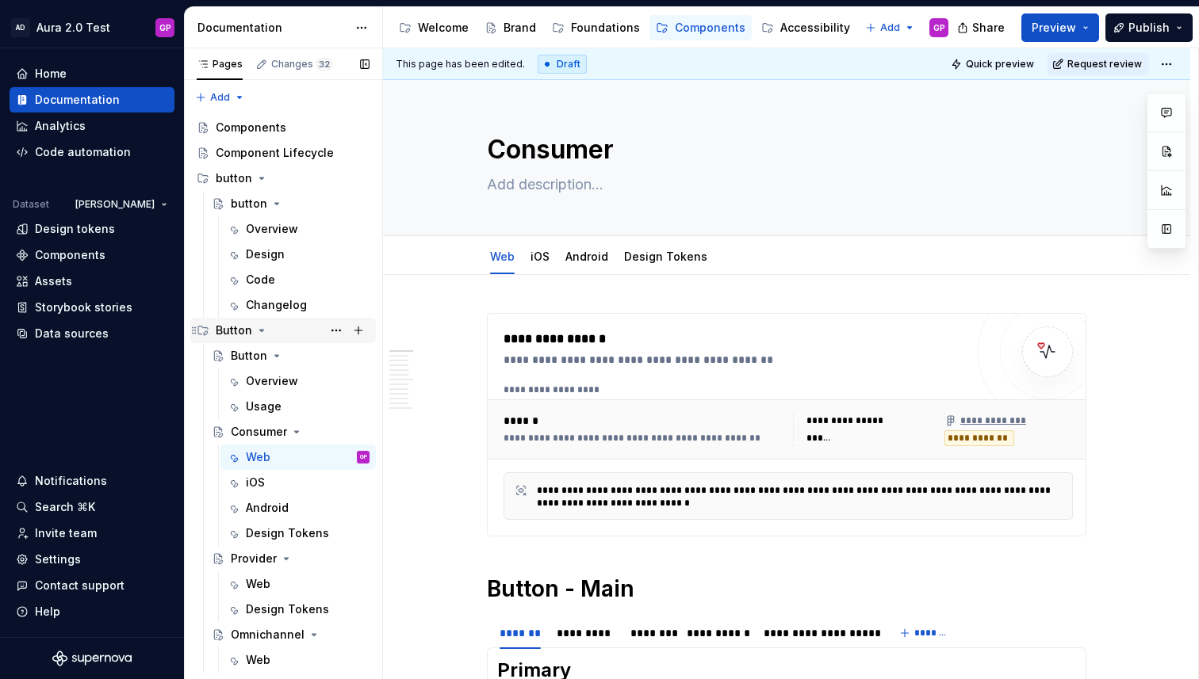
click at [228, 333] on div "Pages Changes 32 Add Accessibility guide for tree Page tree. Navigate the tree …" at bounding box center [283, 364] width 198 height 632
click at [261, 178] on icon "Page tree" at bounding box center [261, 178] width 13 height 13
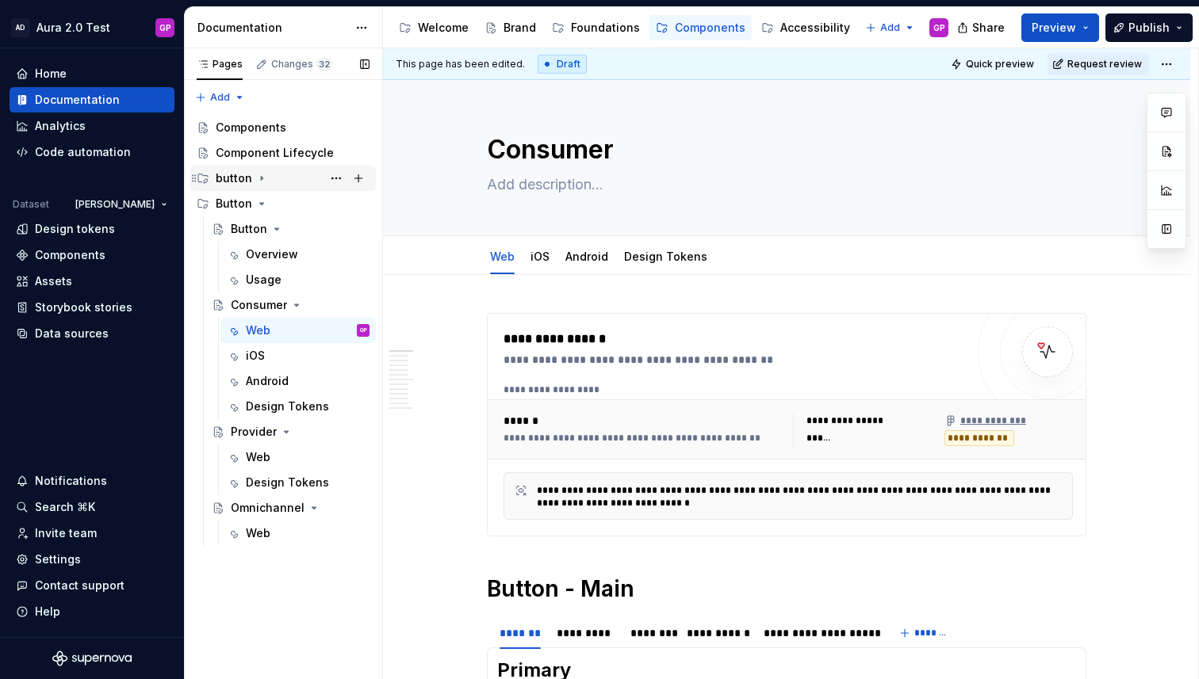
click at [228, 178] on div "button" at bounding box center [234, 178] width 36 height 16
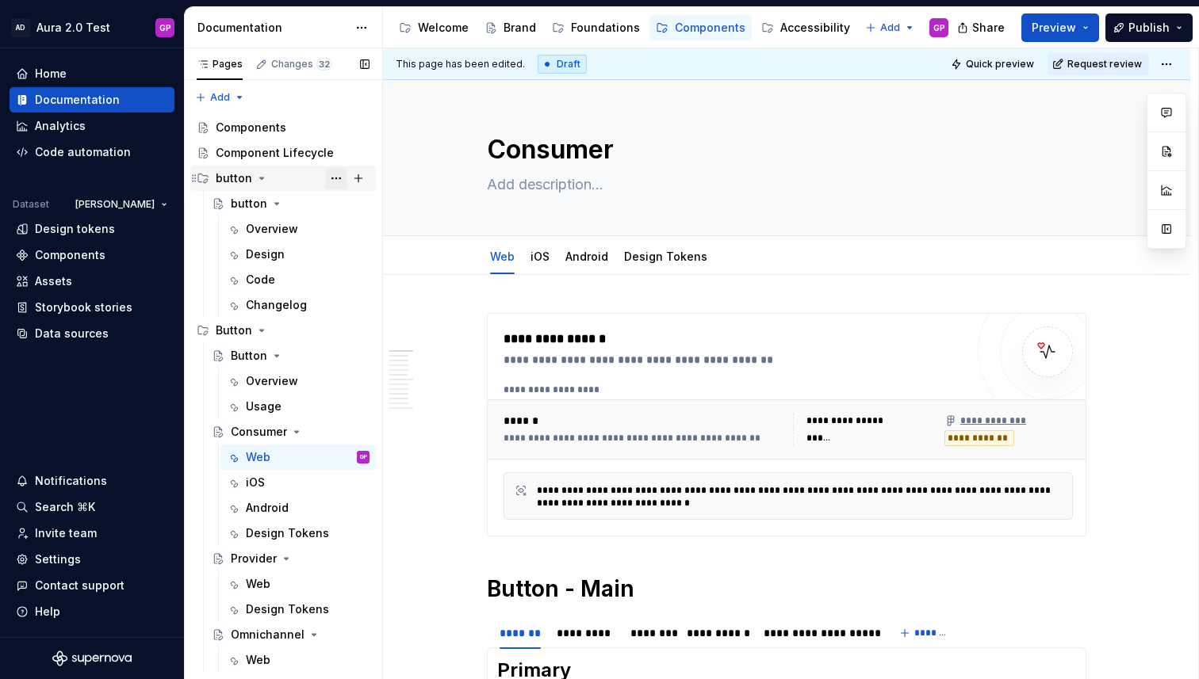
click at [336, 176] on button "Page tree" at bounding box center [336, 178] width 22 height 22
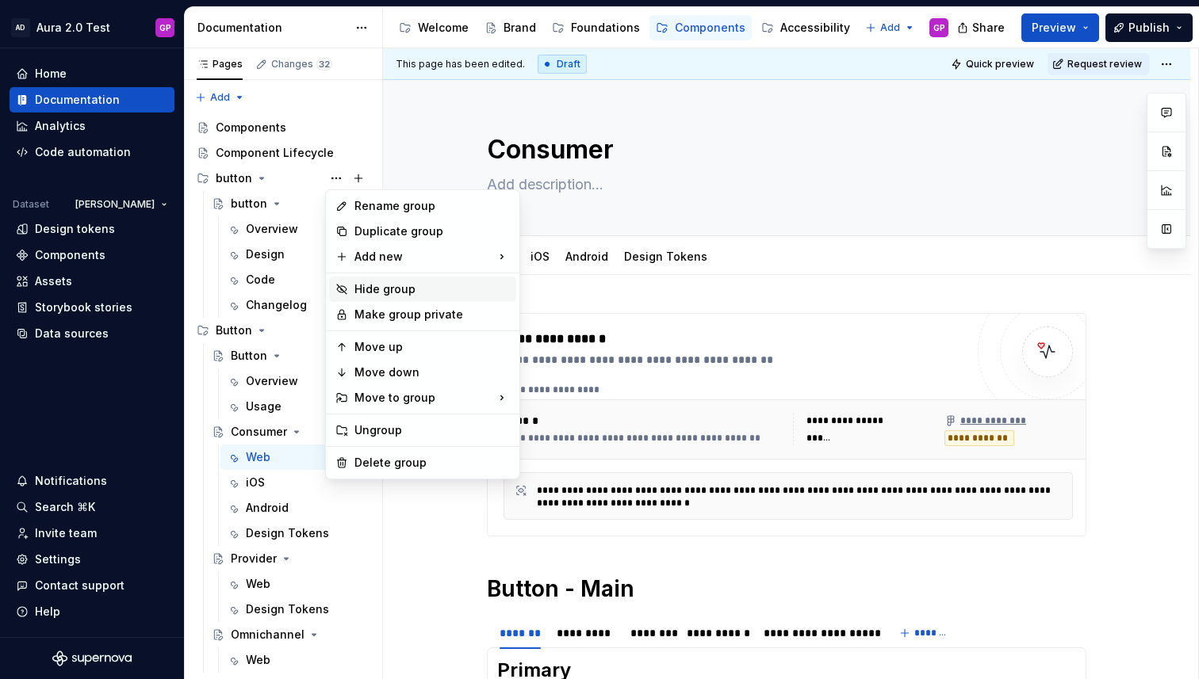
click at [363, 287] on div "Hide group" at bounding box center [431, 289] width 155 height 16
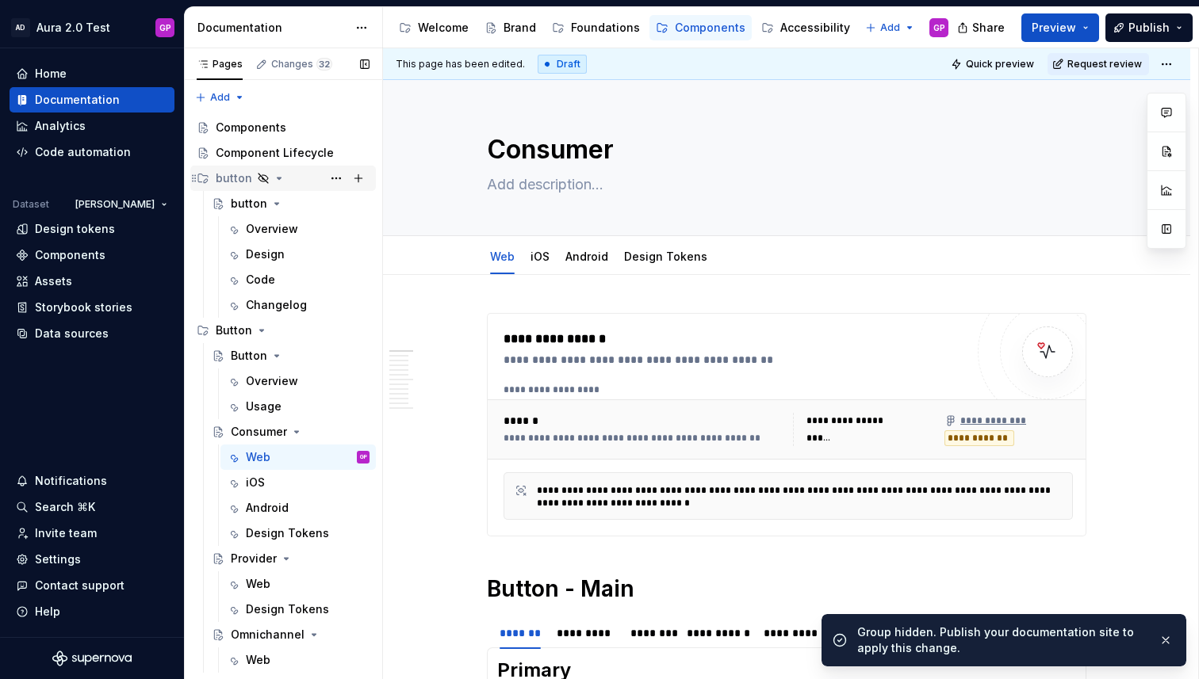
click at [277, 179] on icon "Page tree" at bounding box center [279, 179] width 4 height 2
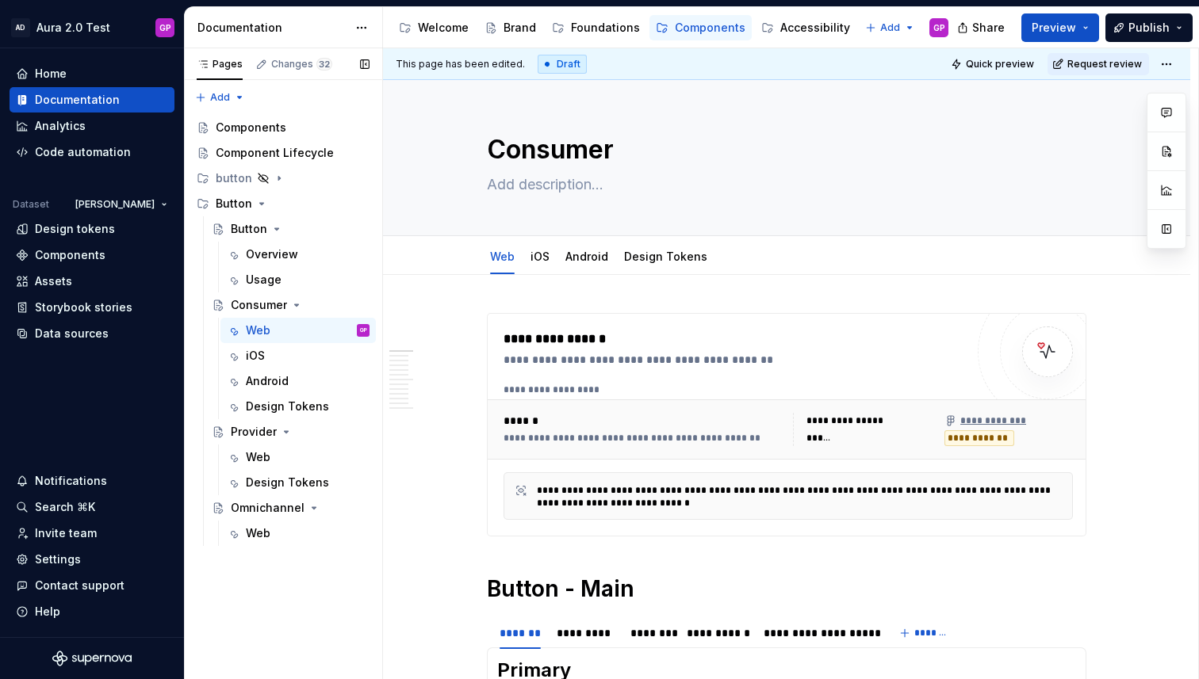
click at [0, 0] on button "Page tree" at bounding box center [0, 0] width 0 height 0
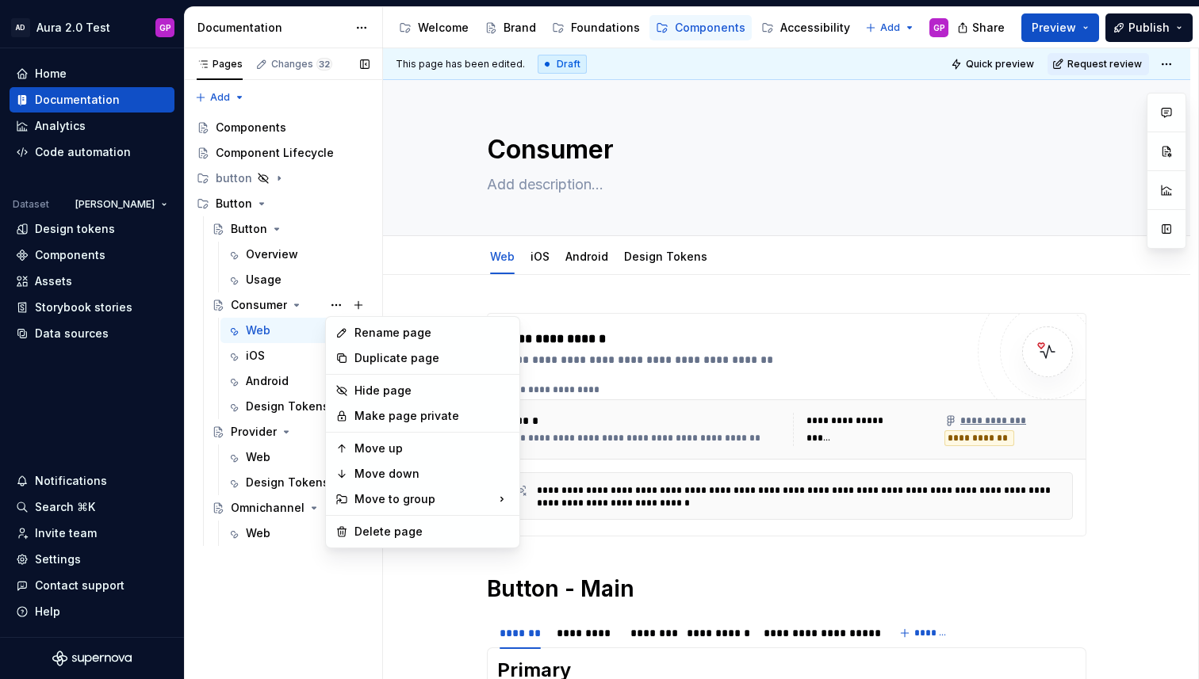
type textarea "*"
click at [362, 338] on div "Rename page" at bounding box center [431, 333] width 155 height 16
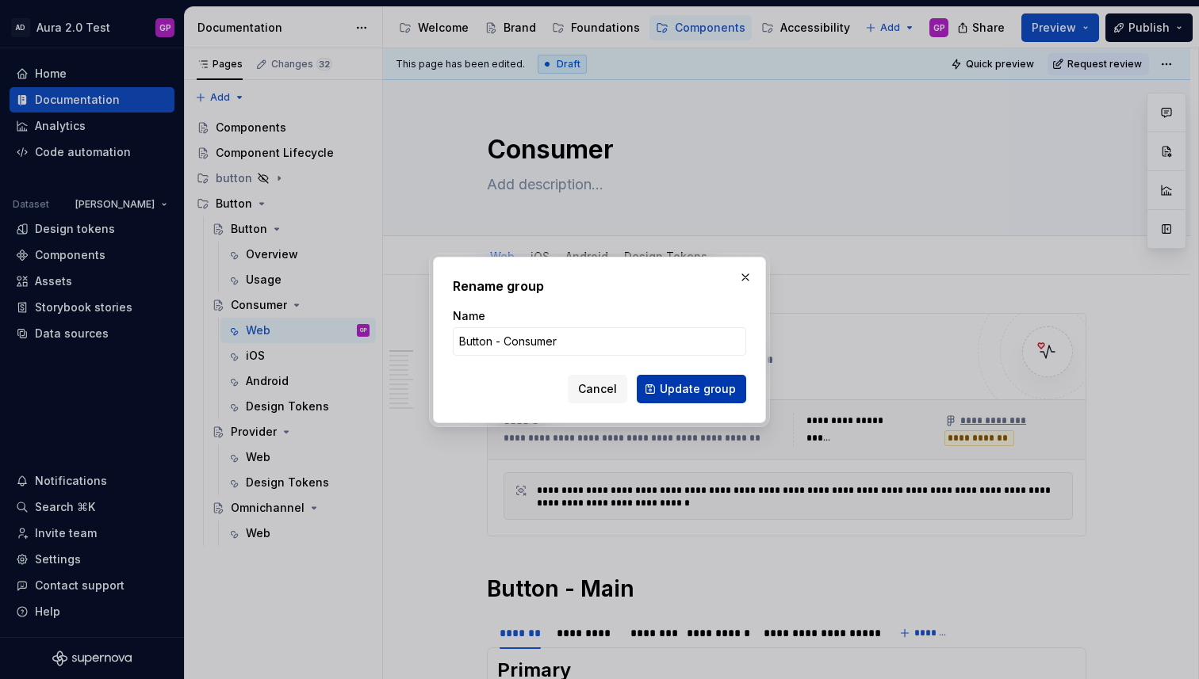
type input "Button - Consumer"
click at [692, 391] on span "Update group" at bounding box center [698, 389] width 76 height 16
type textarea "*"
type textarea "Button - Consumer"
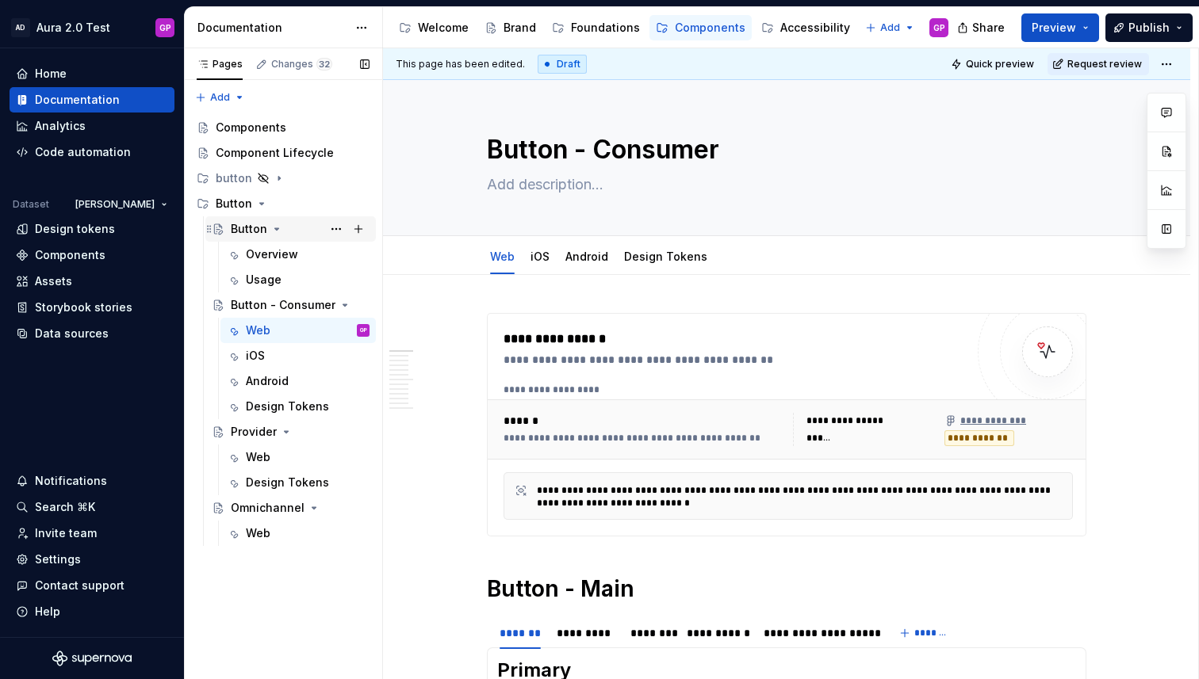
click at [243, 233] on div "Button" at bounding box center [249, 229] width 36 height 16
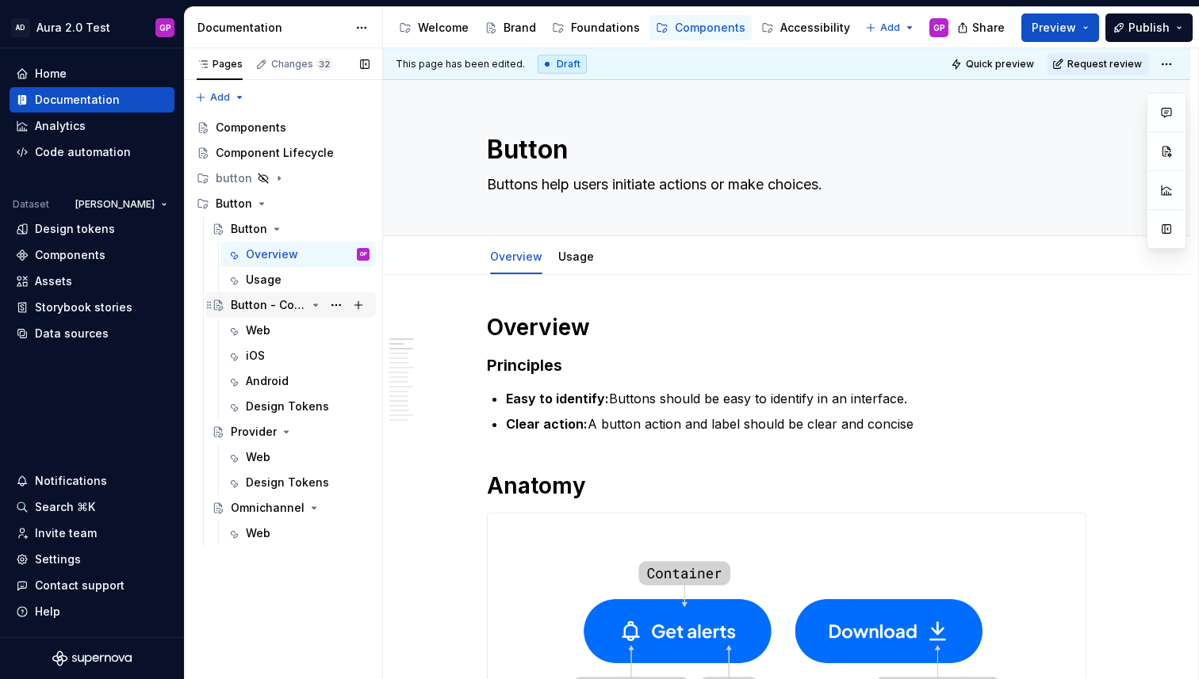
click at [242, 300] on div "Button - Consumer" at bounding box center [268, 305] width 75 height 16
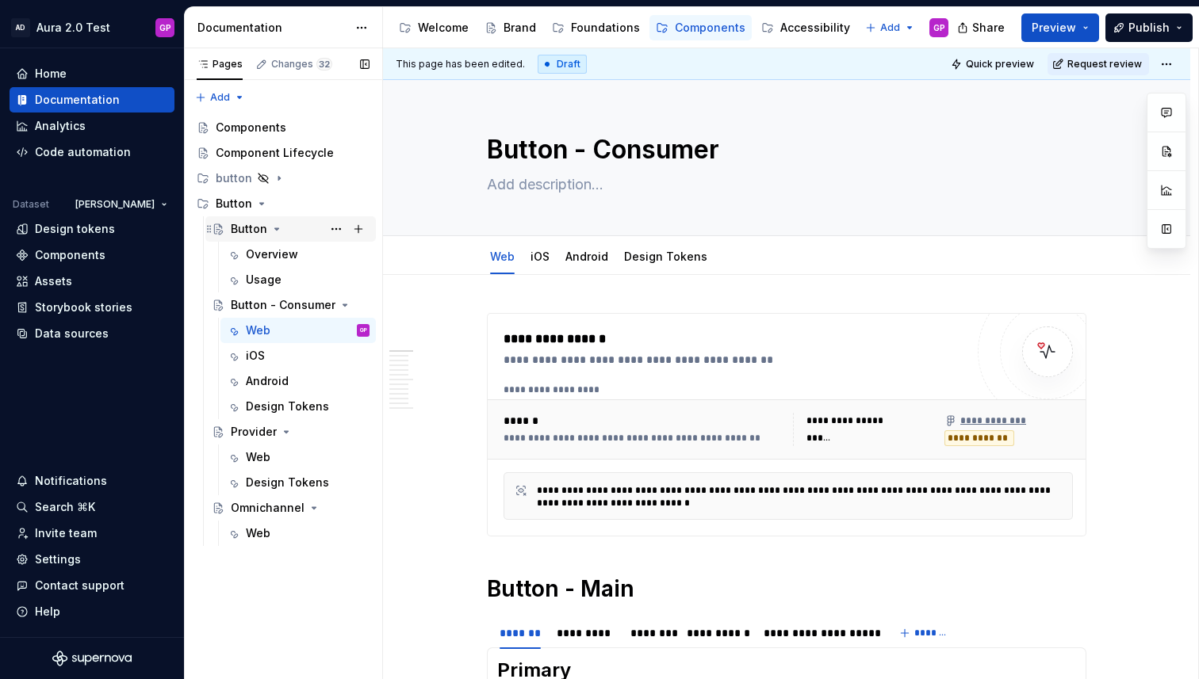
click at [255, 231] on div "Button" at bounding box center [249, 229] width 36 height 16
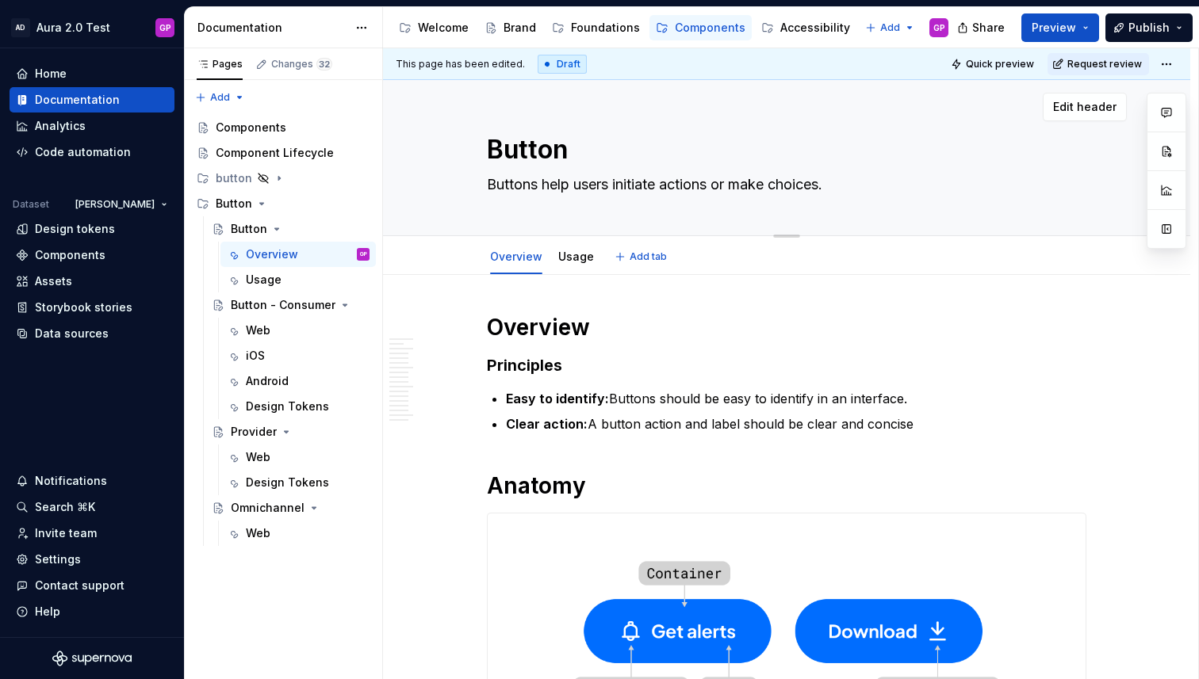
click at [542, 182] on textarea "Buttons help users initiate actions or make choices." at bounding box center [783, 184] width 599 height 25
click at [268, 301] on div "Button - Consumer" at bounding box center [268, 305] width 75 height 16
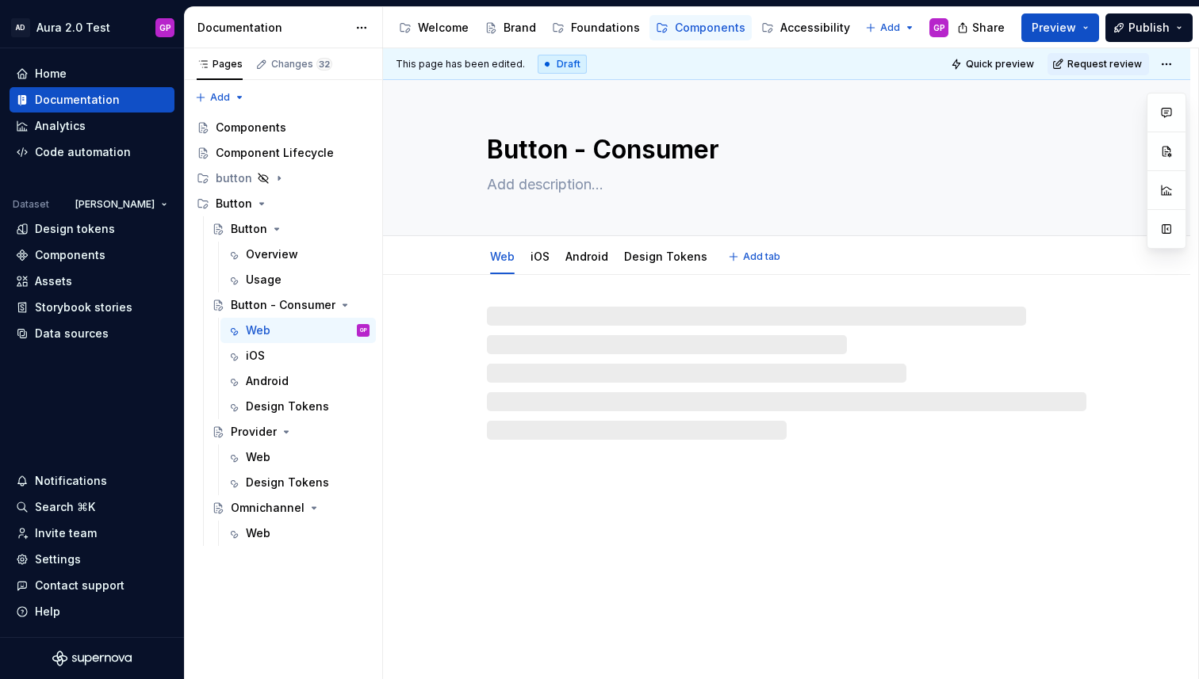
click at [504, 186] on textarea at bounding box center [783, 184] width 599 height 25
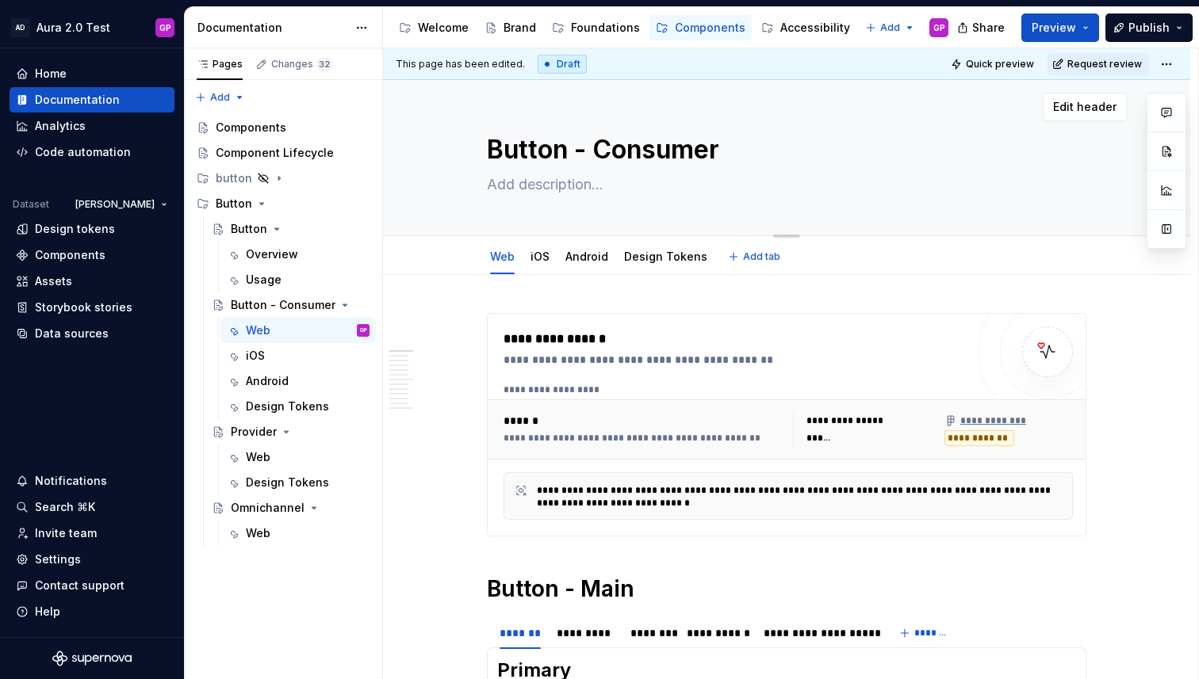
click at [504, 186] on textarea at bounding box center [783, 184] width 599 height 25
paste textarea "Buttons help users initiate actions or make choices."
type textarea "*"
type textarea "Buttons help users initiate actions or make choices."
type textarea "*"
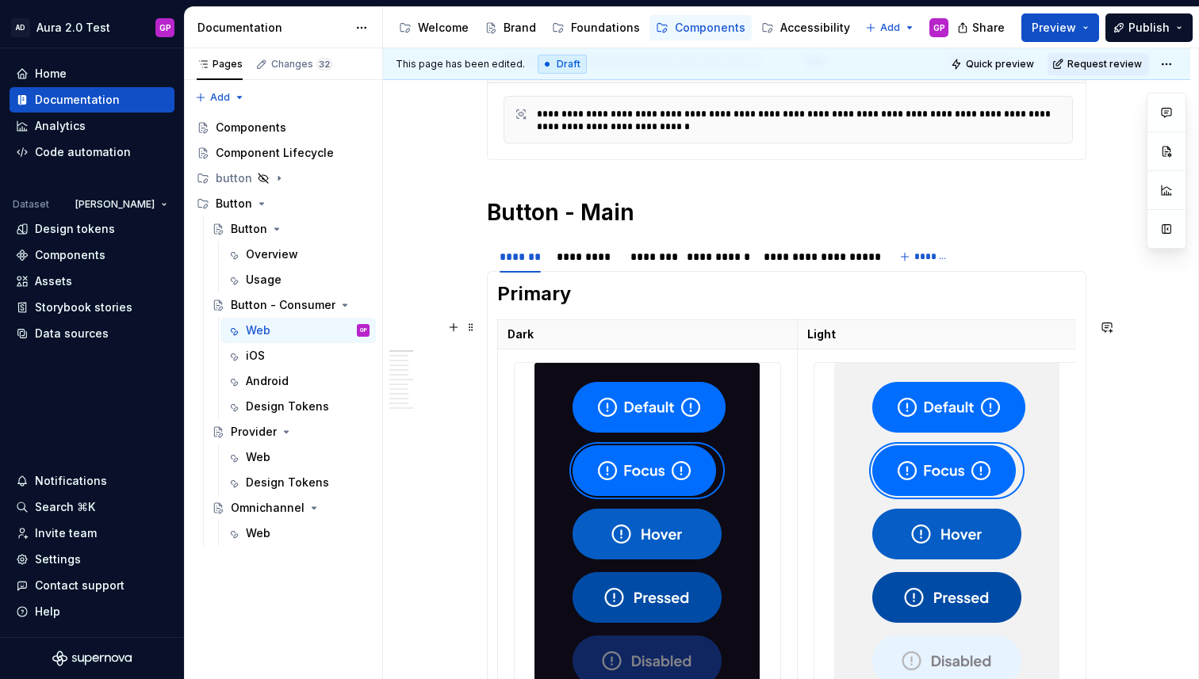
scroll to position [385, 0]
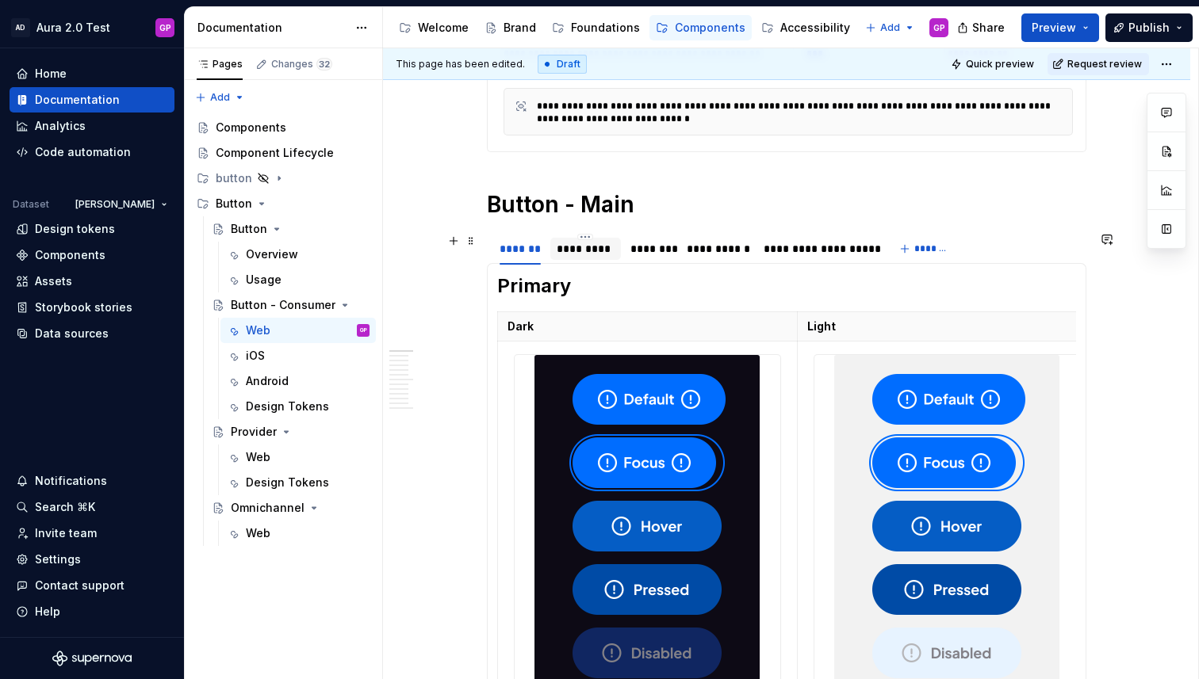
type textarea "Buttons help users initiate actions or make choices."
click at [598, 247] on div "*********" at bounding box center [586, 249] width 58 height 16
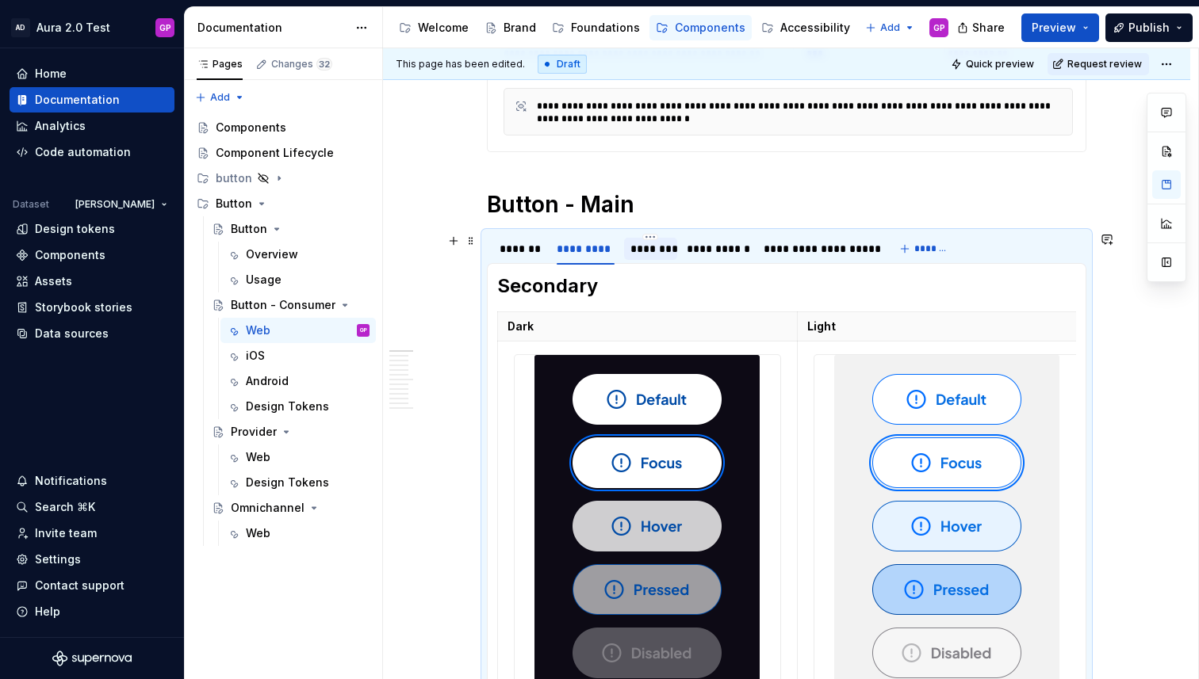
click at [654, 246] on div "********" at bounding box center [650, 249] width 41 height 16
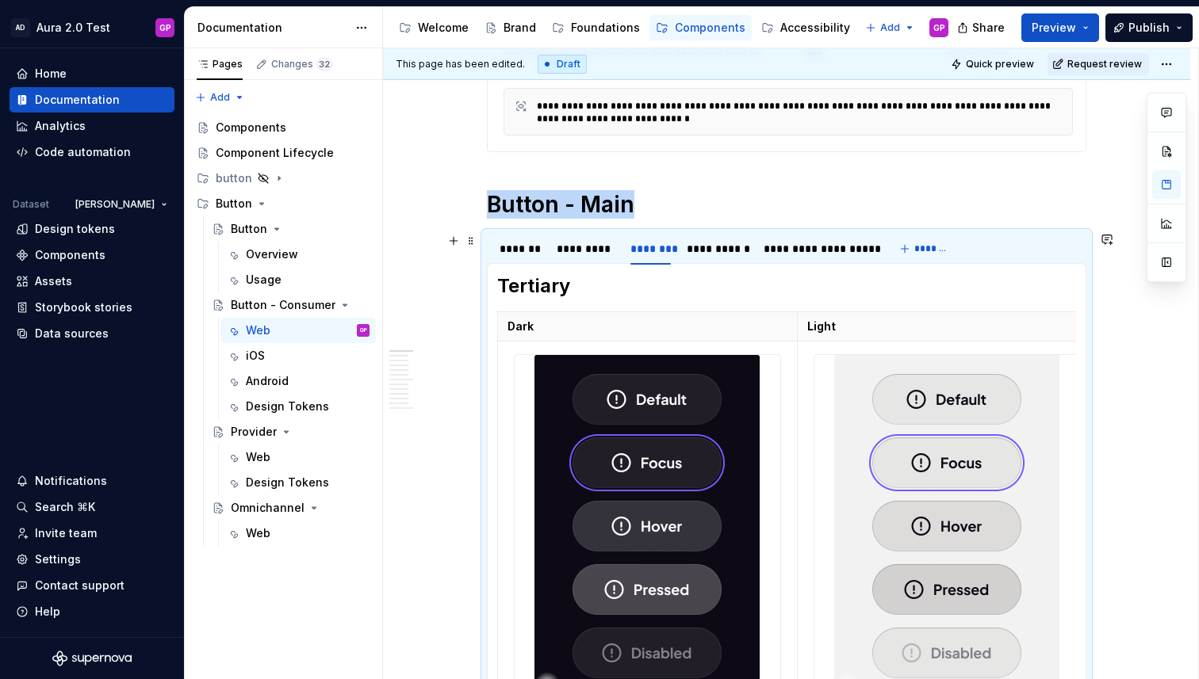
drag, startPoint x: 715, startPoint y: 245, endPoint x: 759, endPoint y: 243, distance: 43.6
click at [715, 245] on div "**********" at bounding box center [717, 249] width 61 height 16
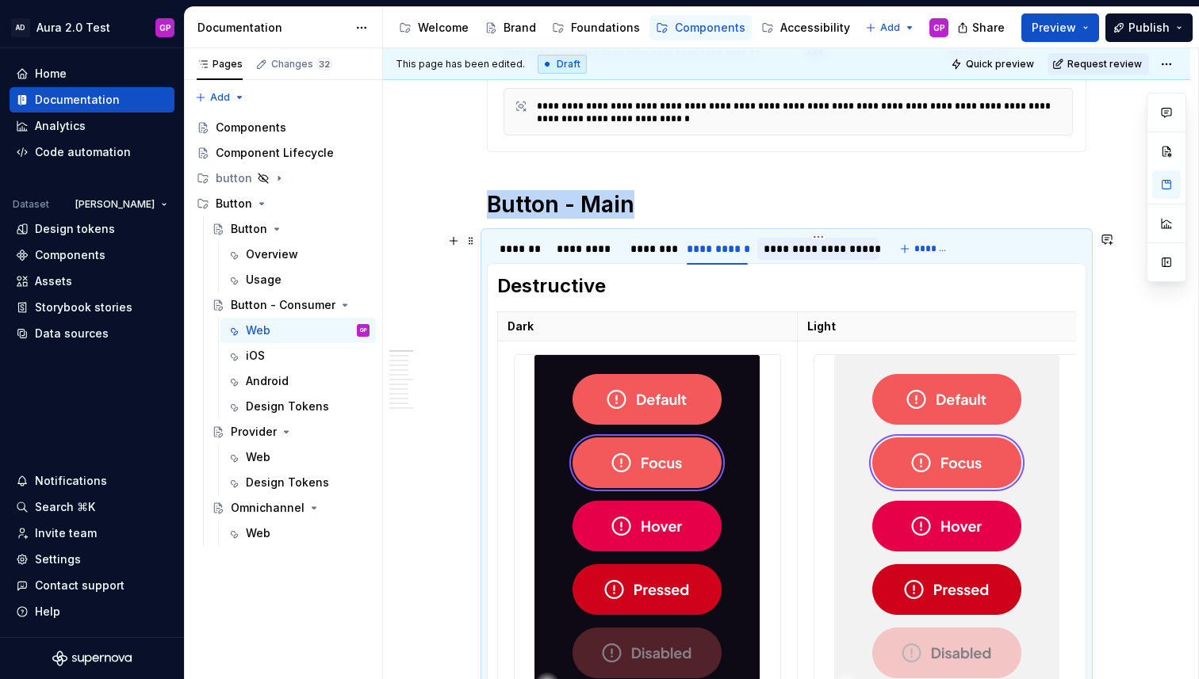
click at [786, 243] on div "**********" at bounding box center [817, 249] width 109 height 16
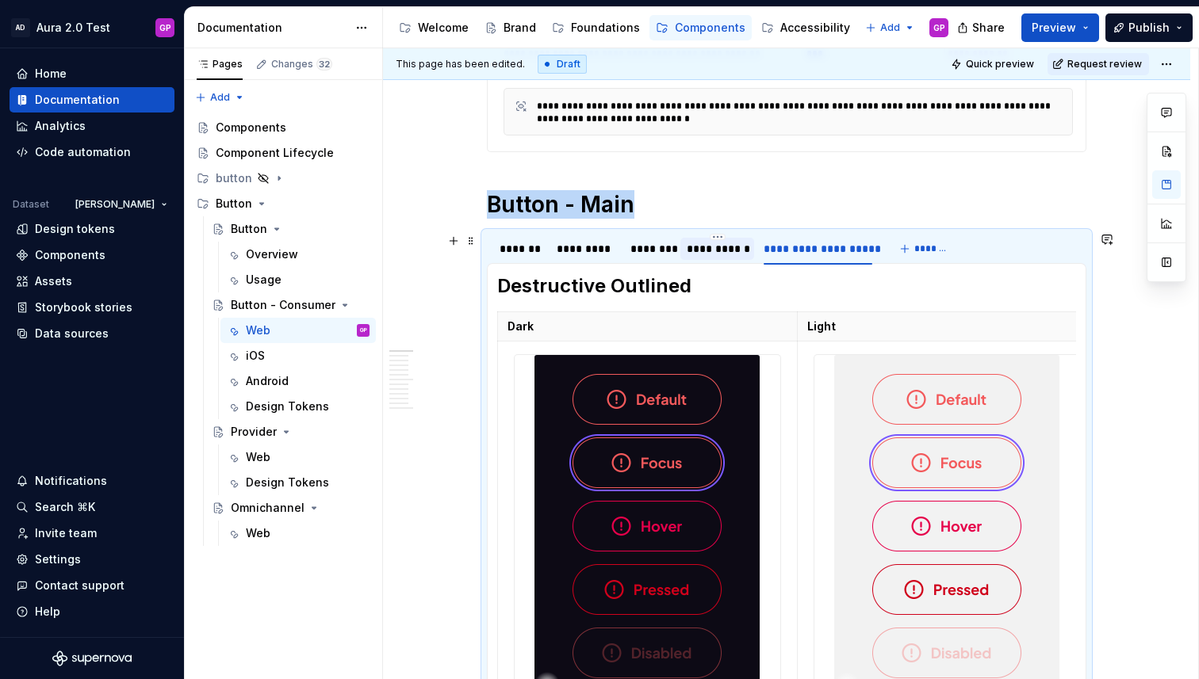
click at [725, 251] on div "**********" at bounding box center [717, 249] width 61 height 16
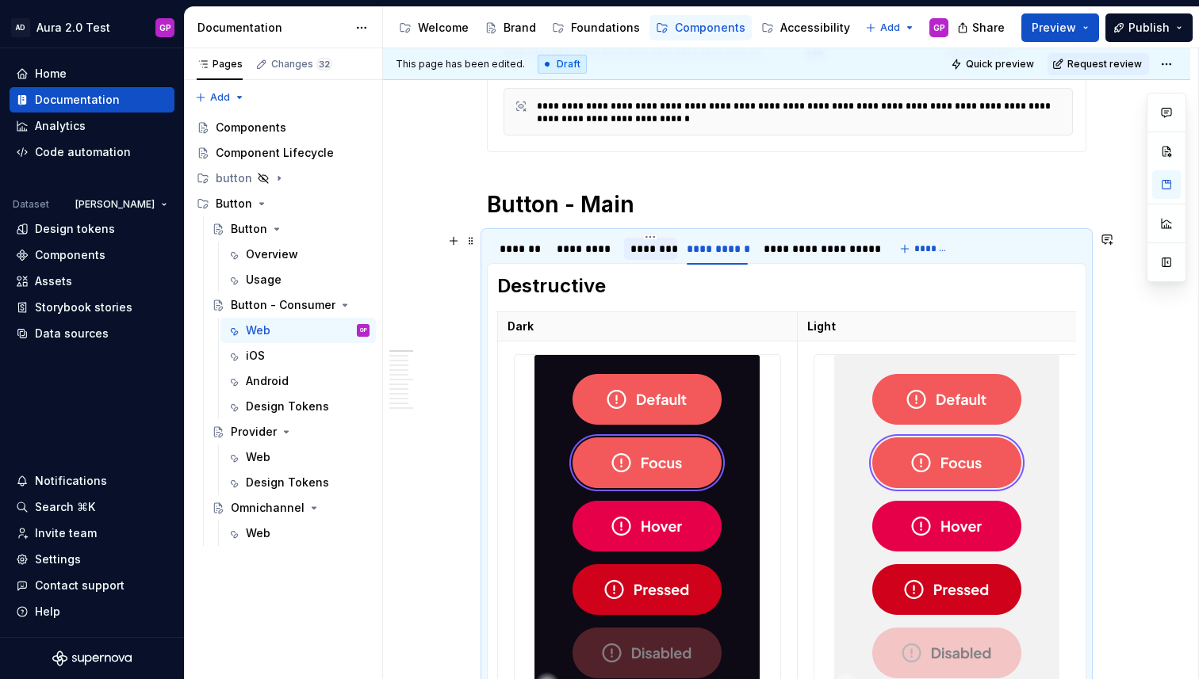
drag, startPoint x: 652, startPoint y: 253, endPoint x: 644, endPoint y: 254, distance: 8.8
click at [653, 253] on div "********" at bounding box center [650, 249] width 41 height 16
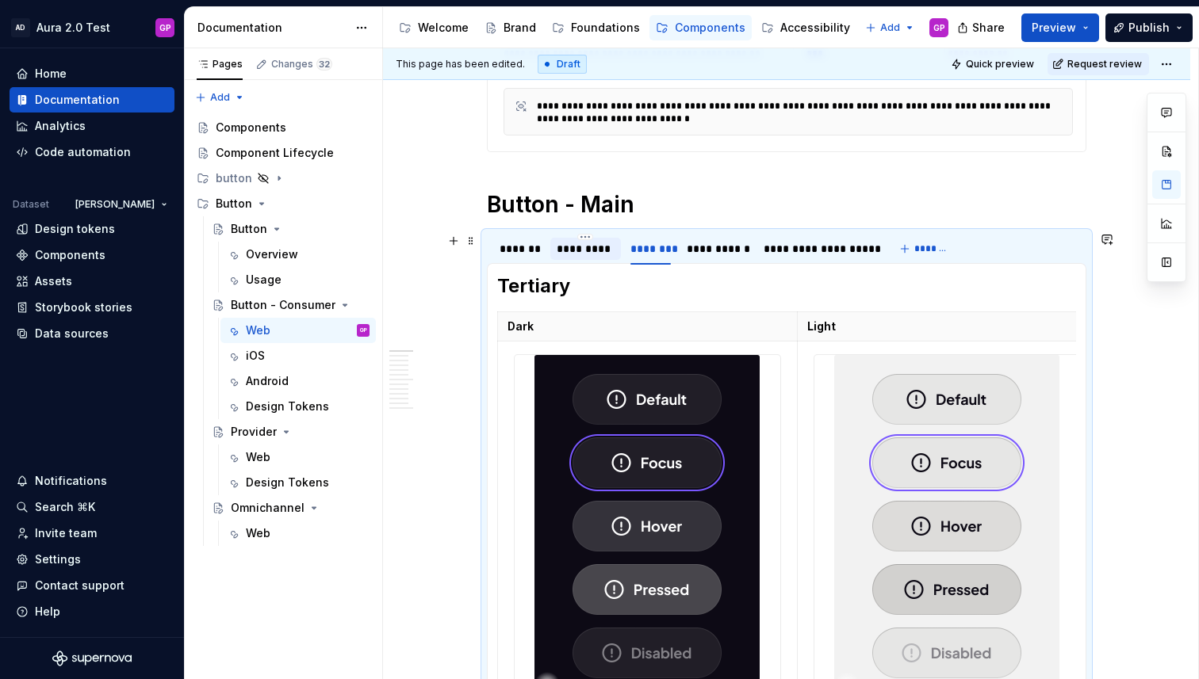
click at [594, 254] on div "*********" at bounding box center [586, 249] width 58 height 16
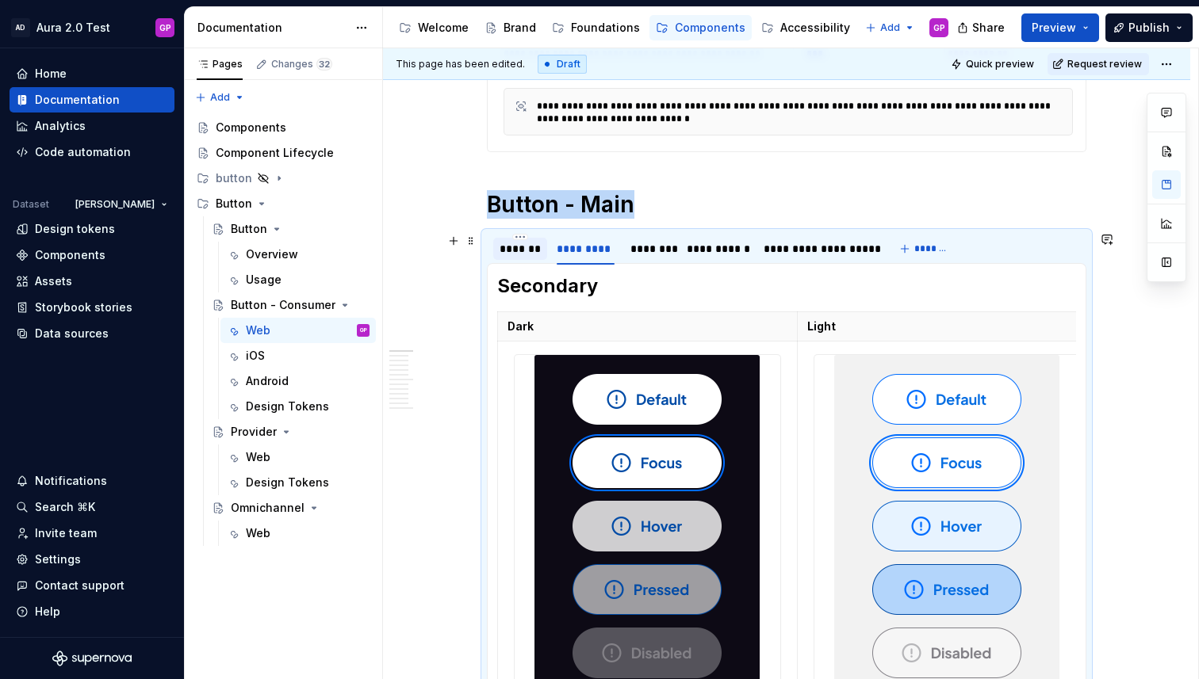
click at [528, 253] on div "*******" at bounding box center [519, 249] width 41 height 16
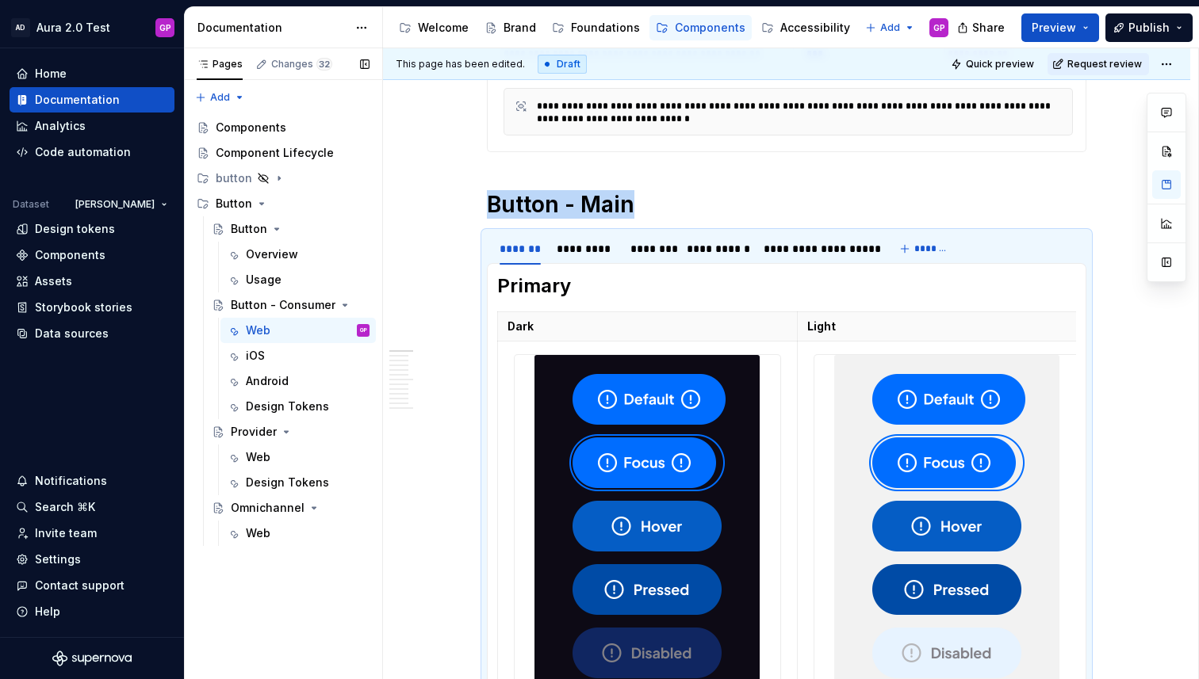
click at [0, 0] on button "Page tree" at bounding box center [0, 0] width 0 height 0
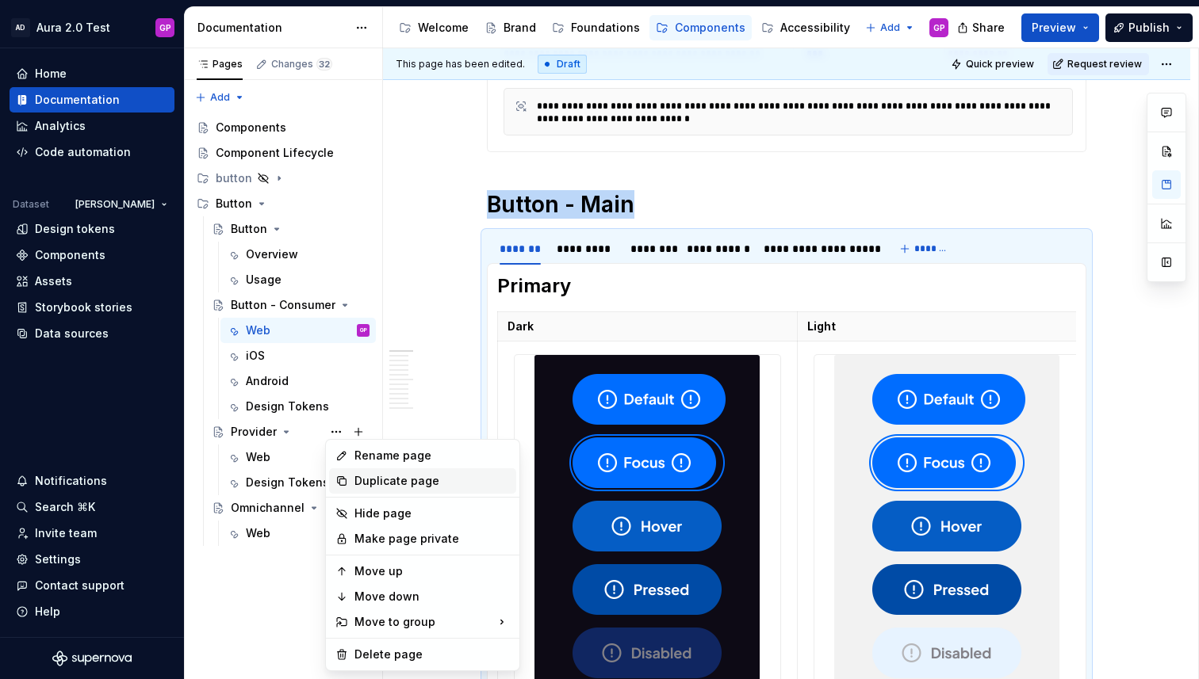
type textarea "*"
click at [371, 458] on div "Rename page" at bounding box center [431, 456] width 155 height 16
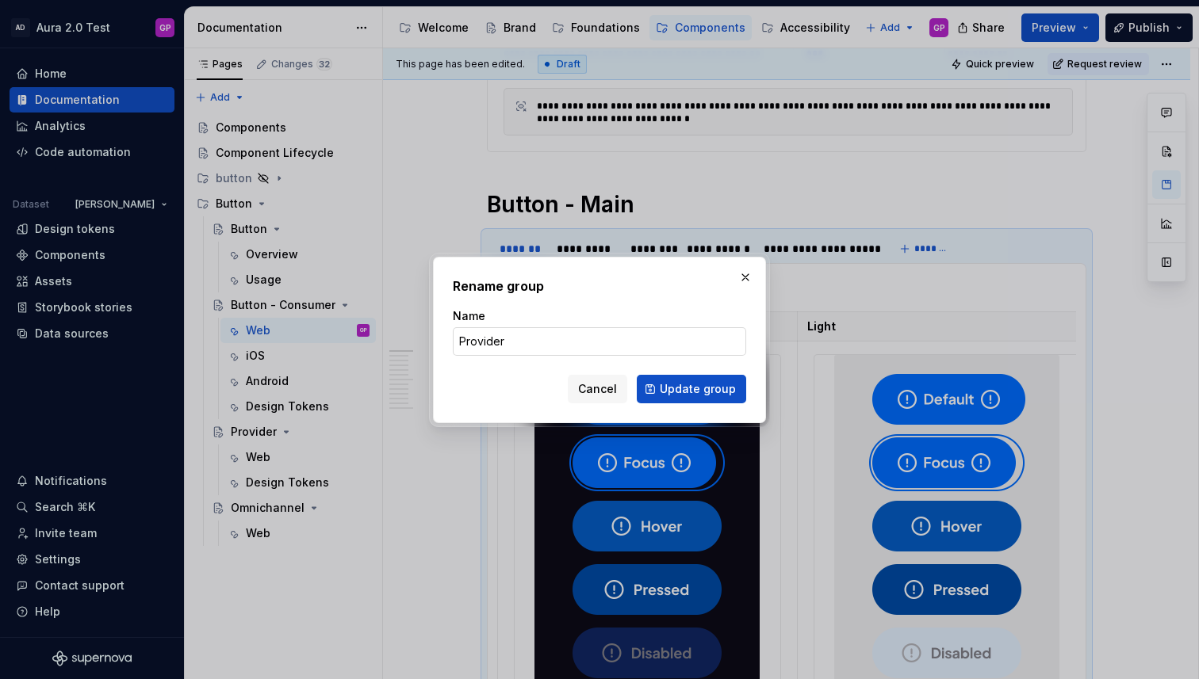
drag, startPoint x: 461, startPoint y: 342, endPoint x: 469, endPoint y: 354, distance: 15.0
click at [461, 342] on input "Provider" at bounding box center [599, 341] width 293 height 29
type input "Button - Provider"
click at [668, 385] on span "Update group" at bounding box center [698, 389] width 76 height 16
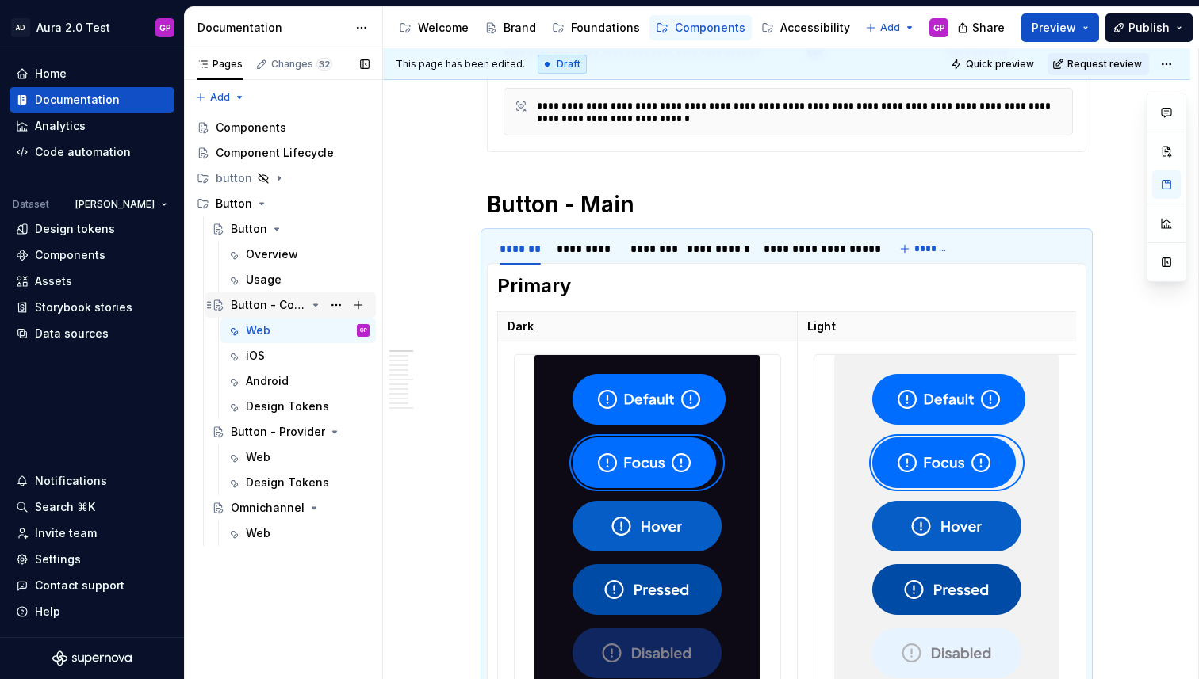
click at [236, 308] on div "Button - Consumer" at bounding box center [268, 305] width 75 height 16
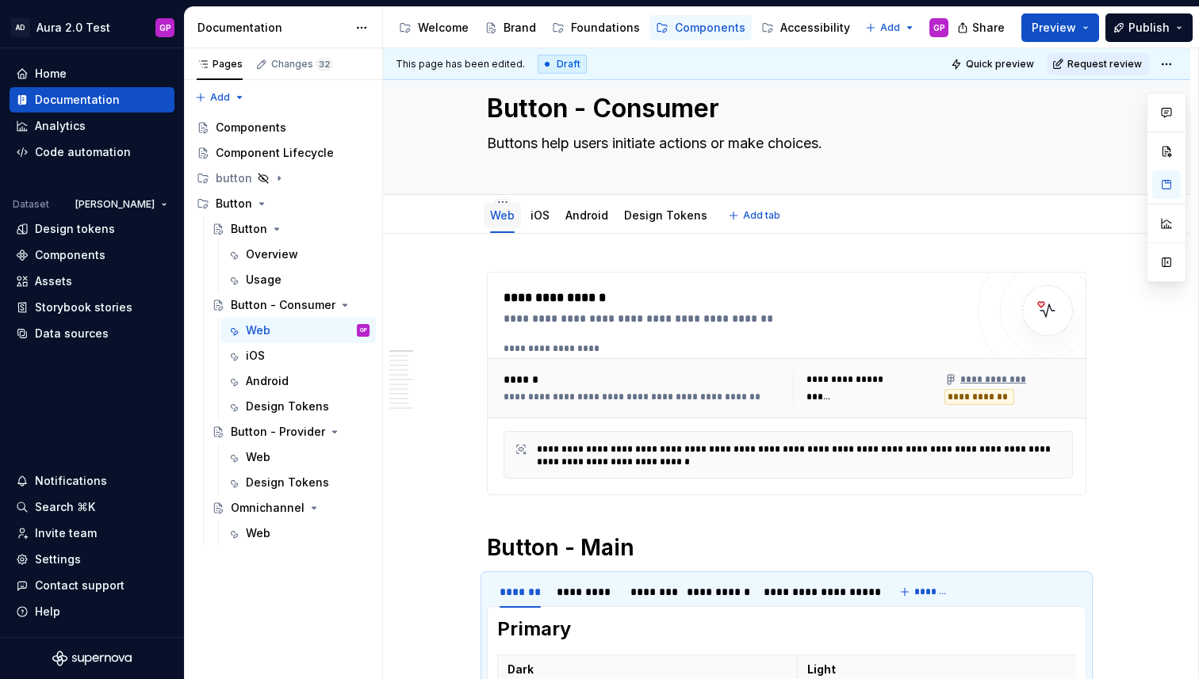
scroll to position [0, 0]
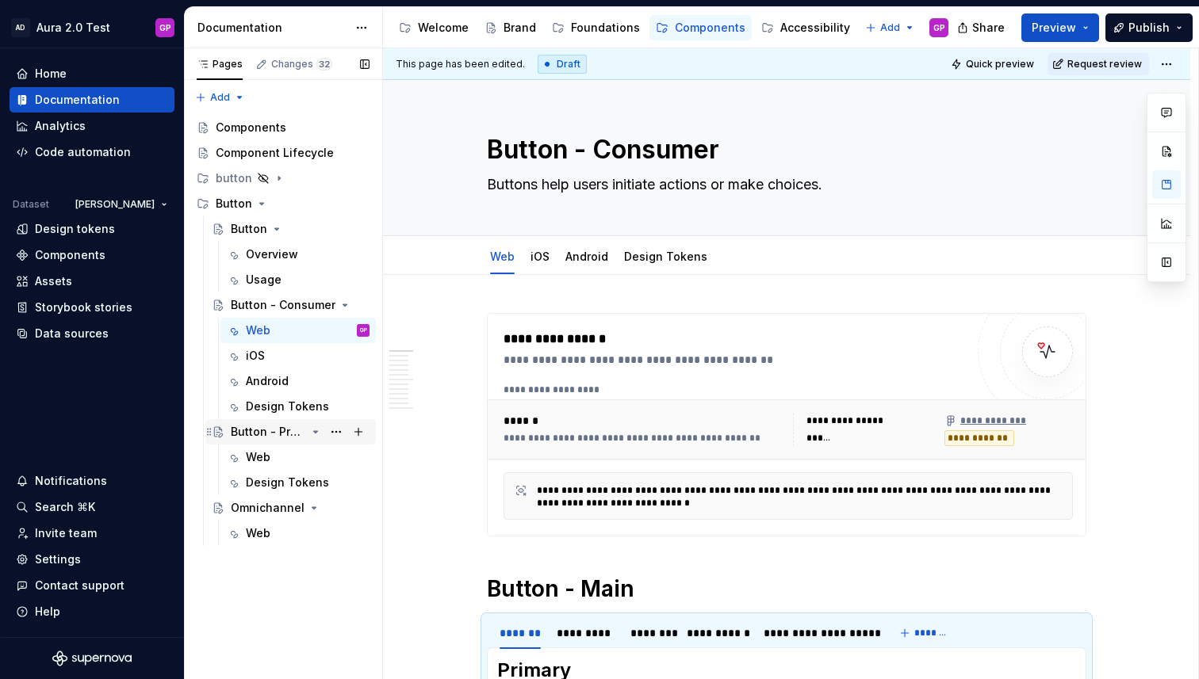
click at [254, 435] on div "Button - Provider" at bounding box center [268, 432] width 75 height 16
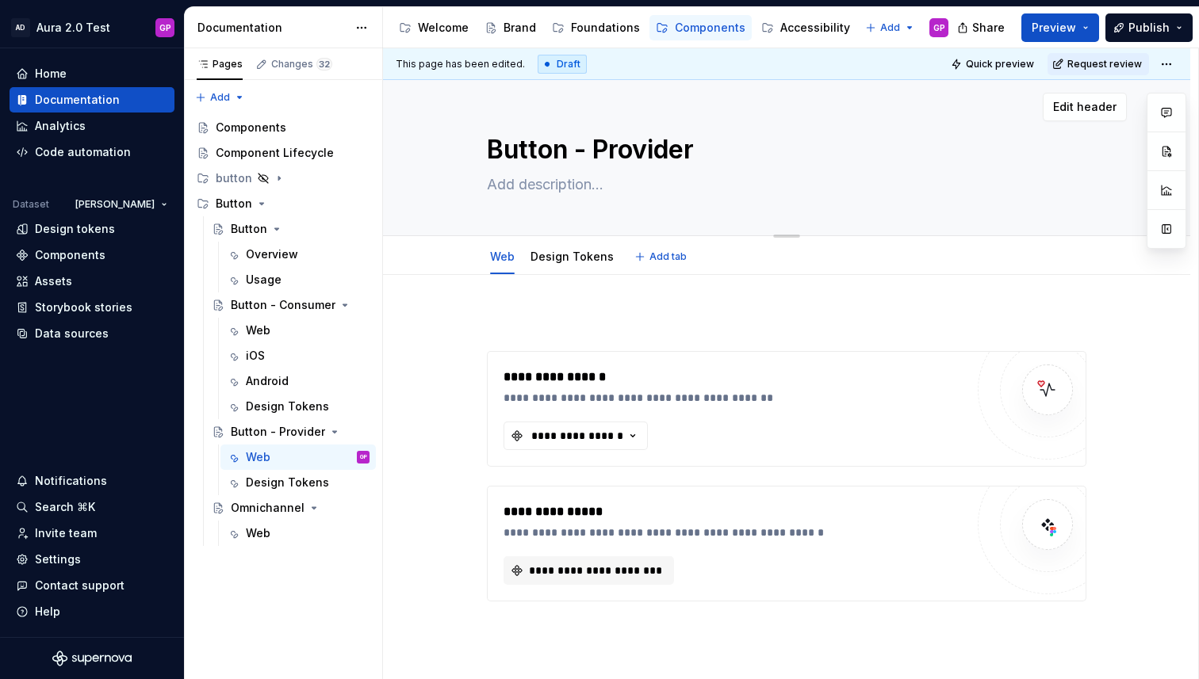
click at [505, 186] on textarea at bounding box center [783, 184] width 599 height 25
paste textarea "Buttons help users initiate actions or make choices."
type textarea "*"
type textarea "Buttons help users initiate actions or make choices."
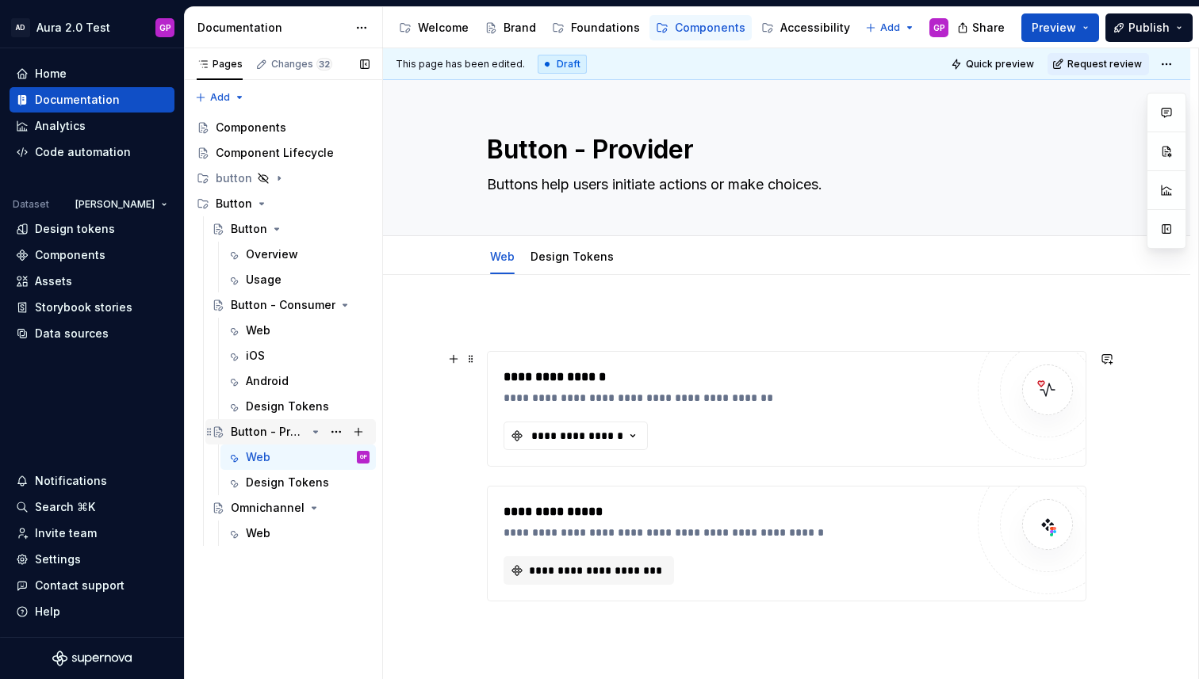
type textarea "*"
type textarea "Buttons help users initiate actions or make choices."
click at [240, 153] on div "Component Lifecycle" at bounding box center [269, 153] width 106 height 16
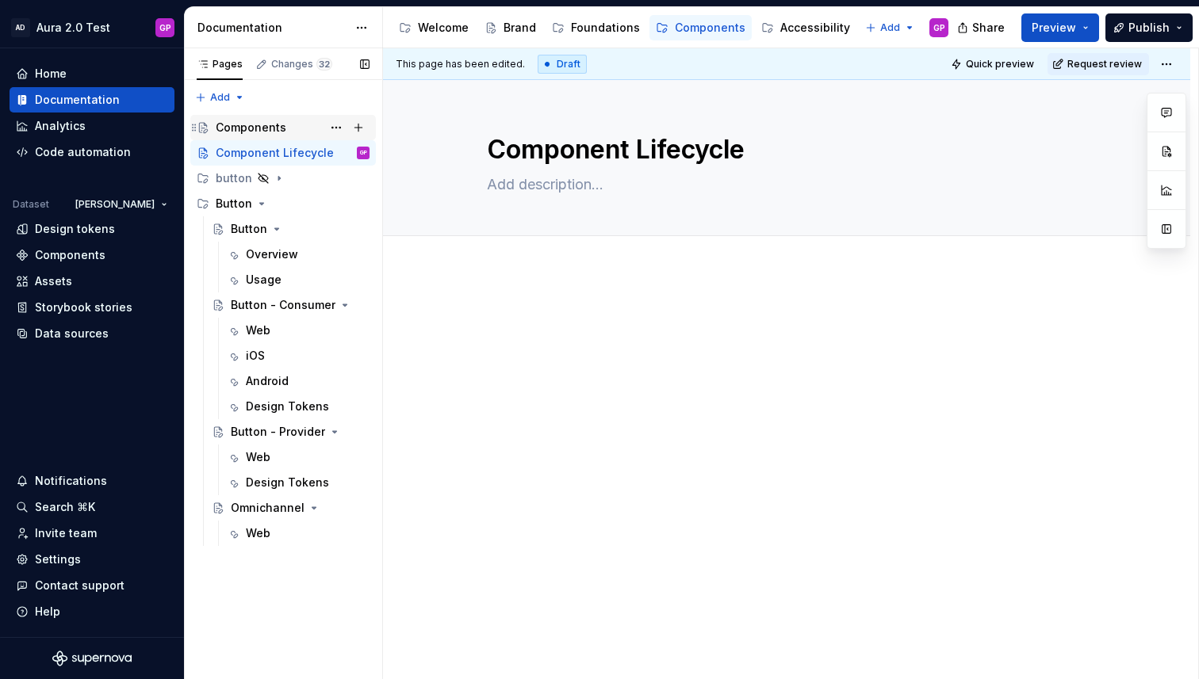
click at [233, 125] on div "Components" at bounding box center [251, 128] width 71 height 16
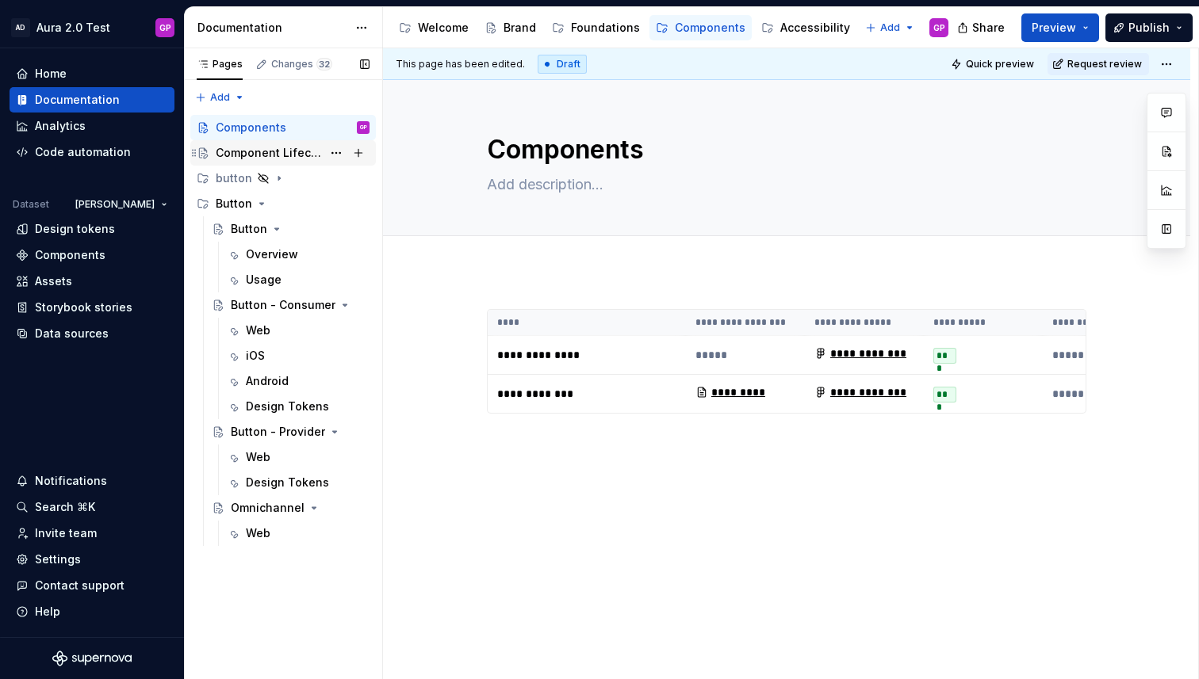
click at [229, 150] on div "Component Lifecycle" at bounding box center [269, 153] width 106 height 16
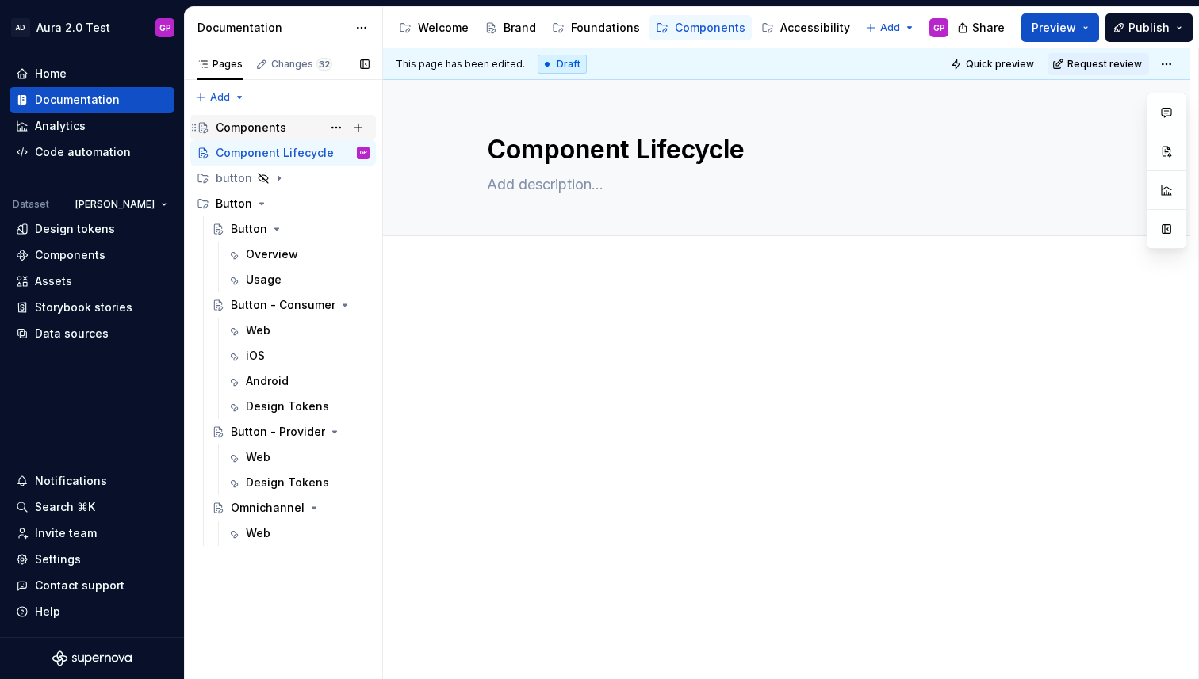
click at [234, 128] on div "Components" at bounding box center [251, 128] width 71 height 16
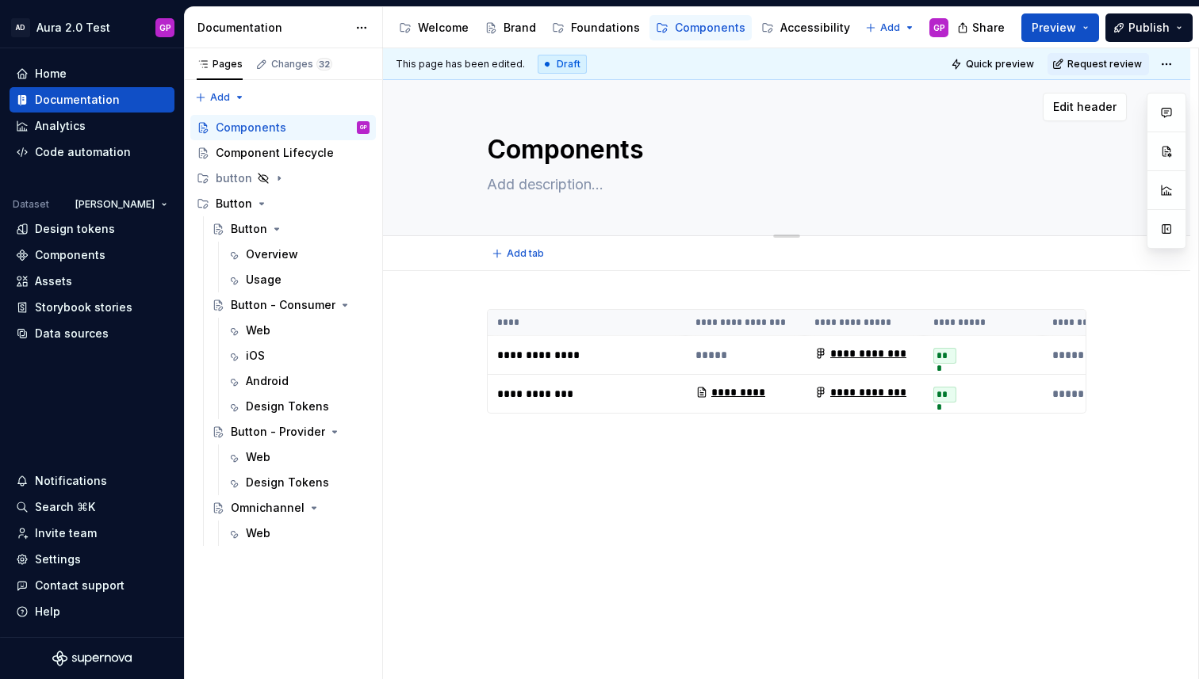
click at [518, 182] on textarea at bounding box center [783, 184] width 599 height 25
paste textarea "Building blocks of Lumina design system."
type textarea "*"
type textarea "Building blocks of Lumina design system."
click at [626, 188] on textarea "Building blocks of Lumina design system." at bounding box center [783, 184] width 599 height 25
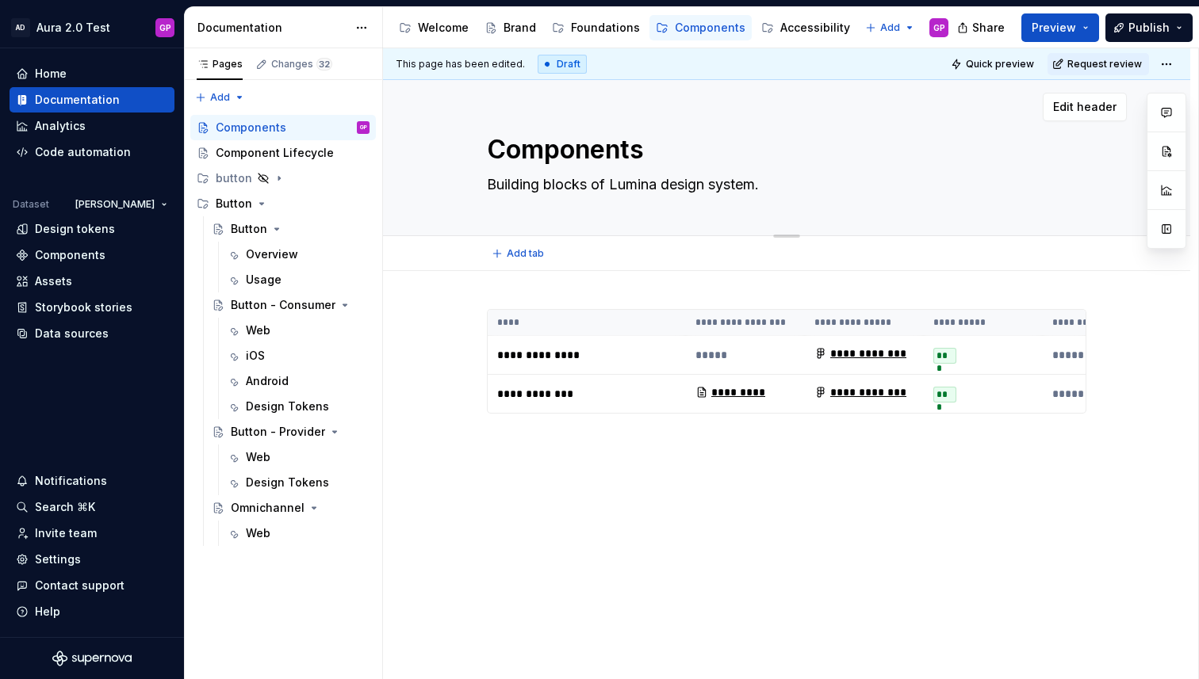
click at [626, 188] on textarea "Building blocks of Lumina design system." at bounding box center [783, 184] width 599 height 25
type textarea "*"
type textarea "Building blocks of A design system."
type textarea "*"
type textarea "Building blocks of Au design system."
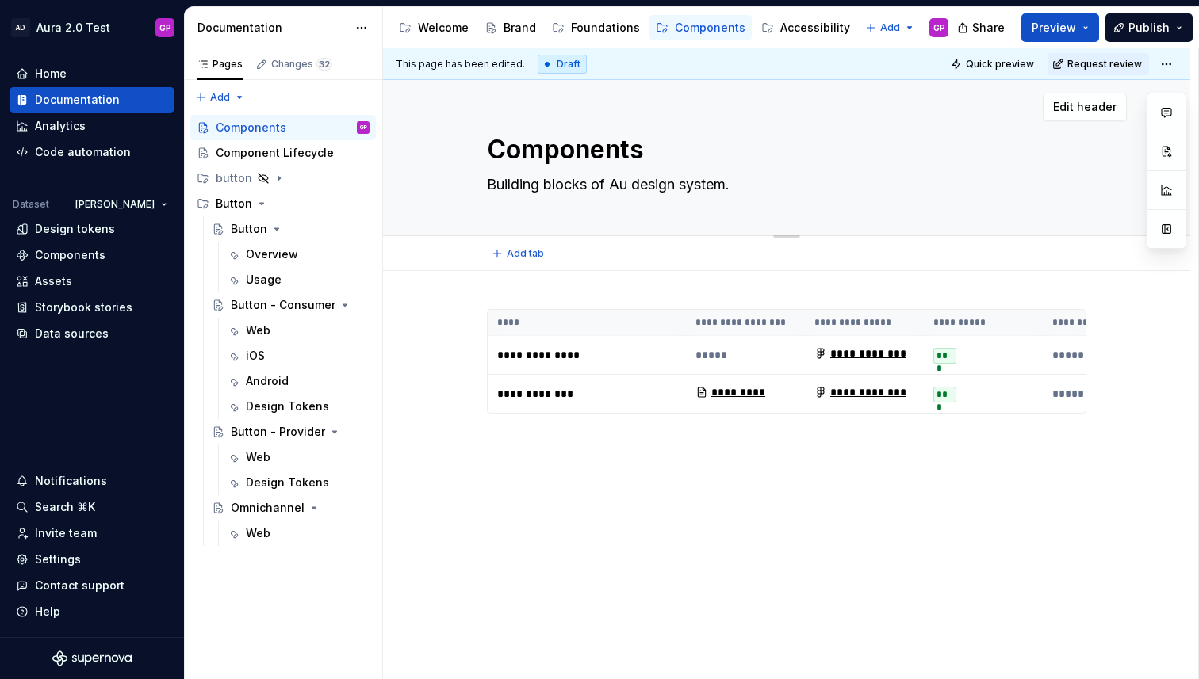
type textarea "*"
type textarea "Building blocks of Aur design system."
type textarea "*"
type textarea "Building blocks of Aura design system."
click at [614, 191] on textarea "Building blocks of Aura design system." at bounding box center [783, 184] width 599 height 25
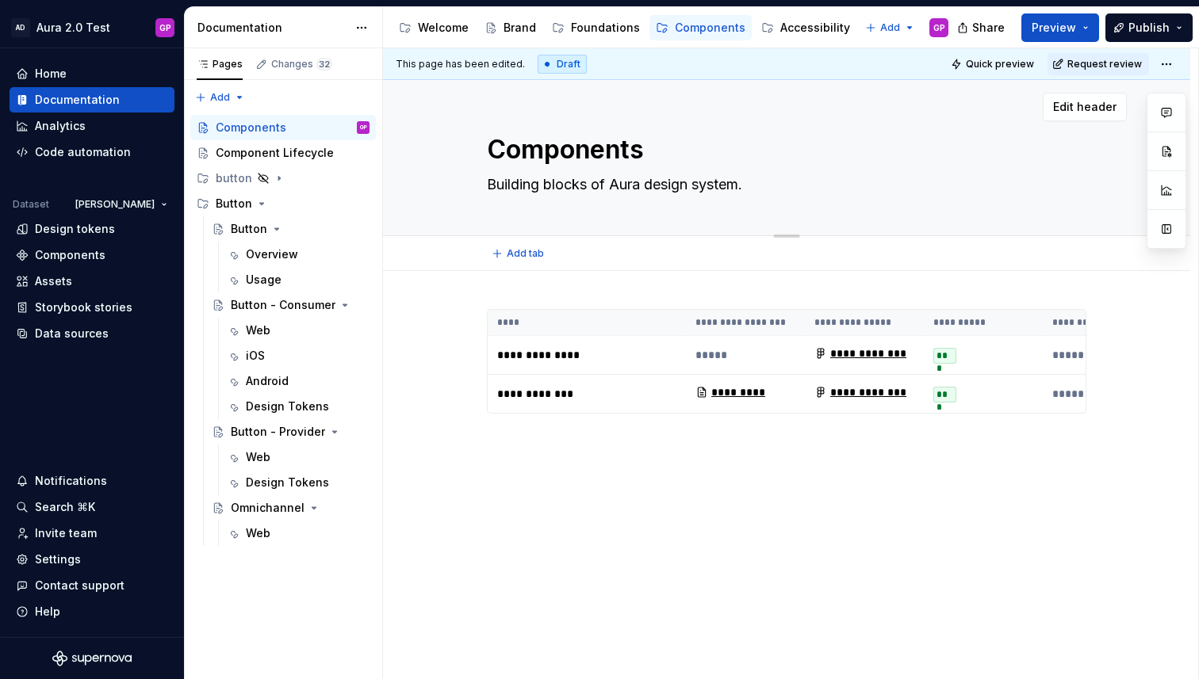
type textarea "*"
type textarea "Building blocks of tAura design system."
type textarea "*"
type textarea "Building blocks of thAura design system."
type textarea "*"
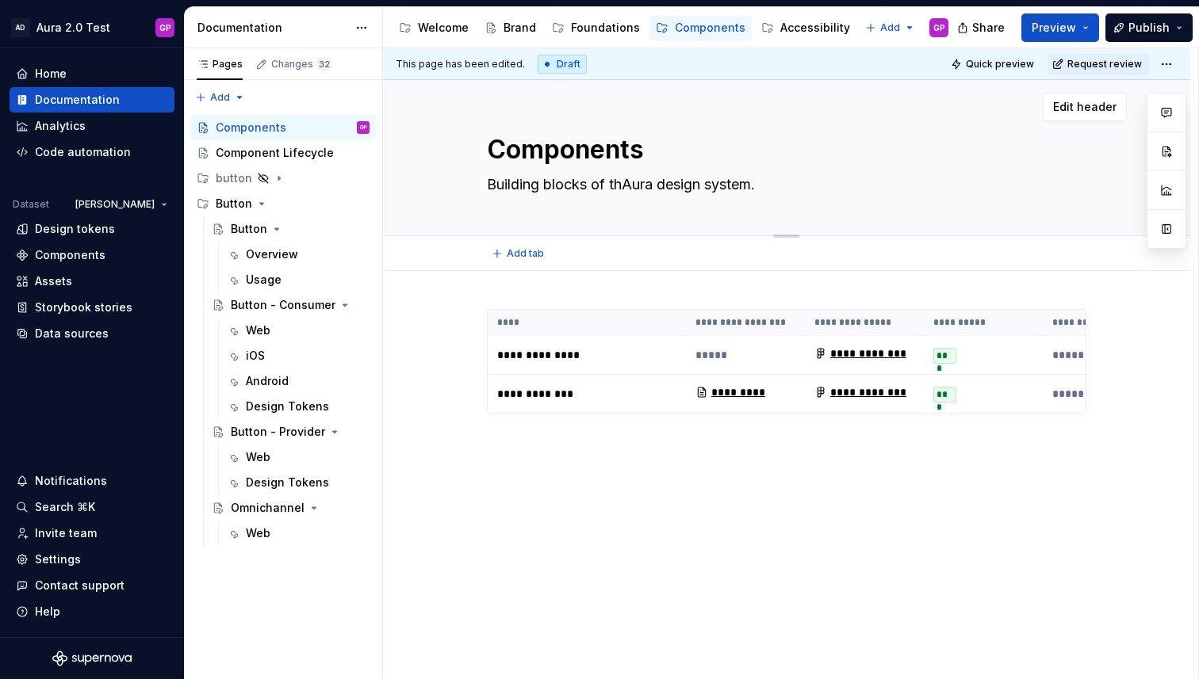
type textarea "Building blocks of theAura design system."
type textarea "*"
type textarea "Building blocks of the Aura design system."
type textarea "*"
type textarea "Building blocks of theAura design system."
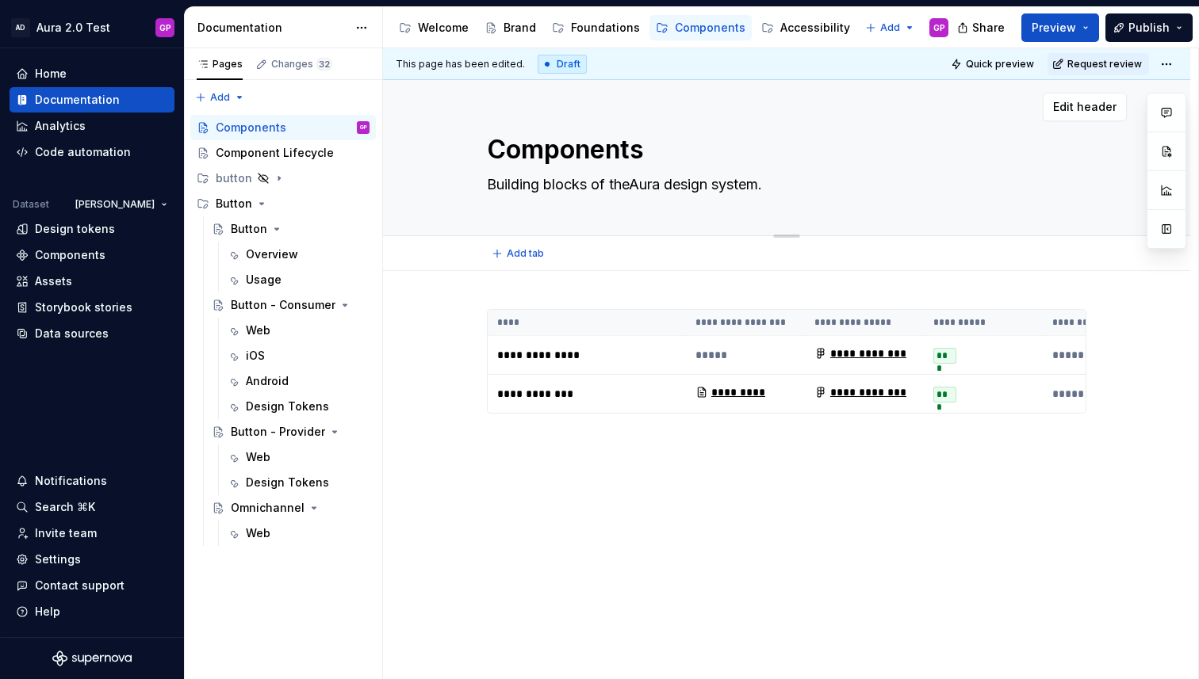
type textarea "*"
type textarea "Building blocks of thAura design system."
type textarea "*"
type textarea "Building blocks of tAura design system."
type textarea "*"
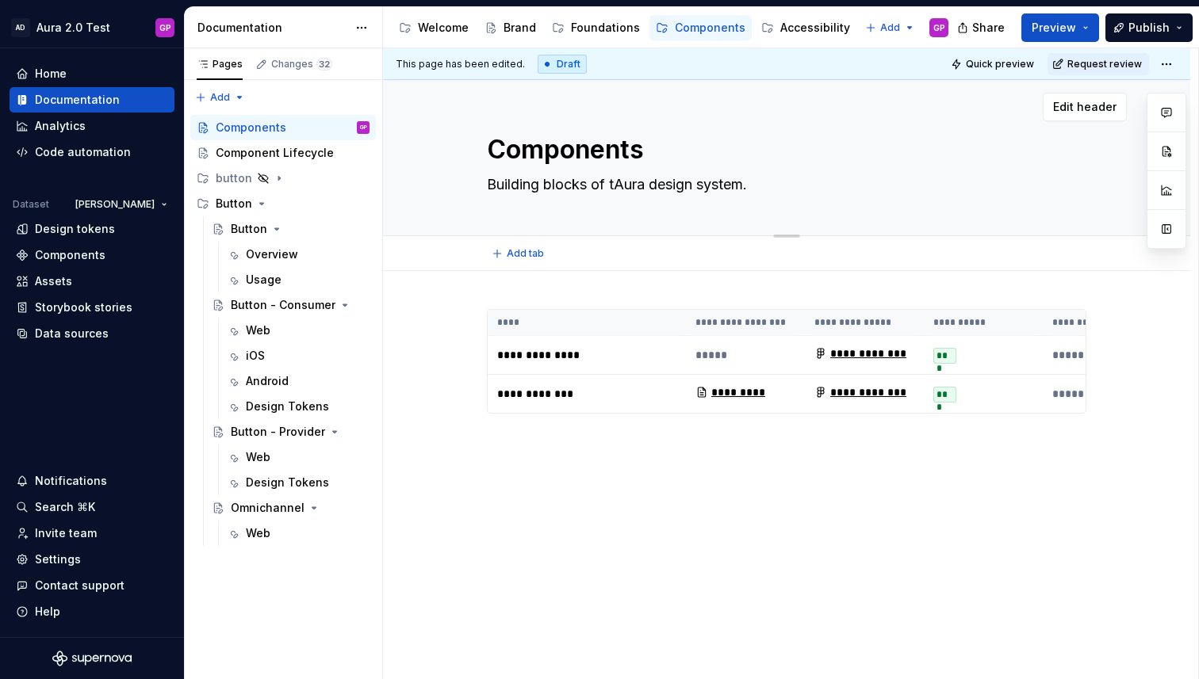
type textarea "Building blocks of Aura design system."
type textarea "*"
type textarea "Building blocks of Aura design system."
click at [424, 158] on div "Components Building blocks of Aura design system. Edit header" at bounding box center [786, 158] width 807 height 156
type textarea "*"
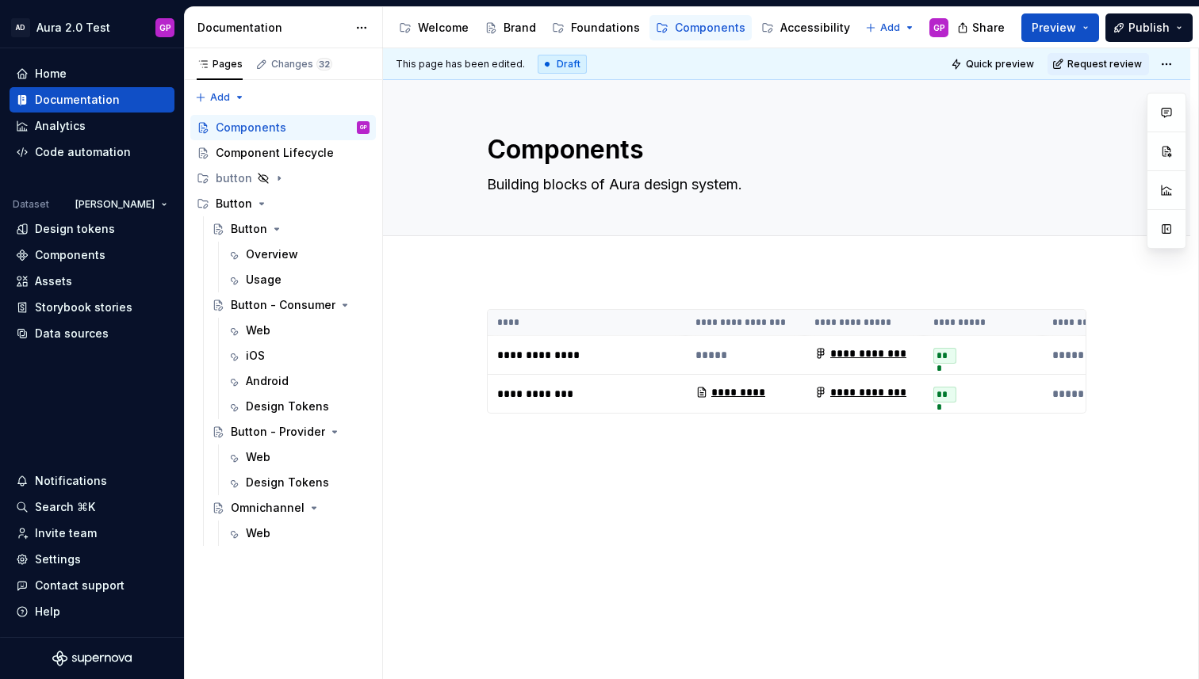
click at [508, 292] on div "**********" at bounding box center [786, 473] width 807 height 404
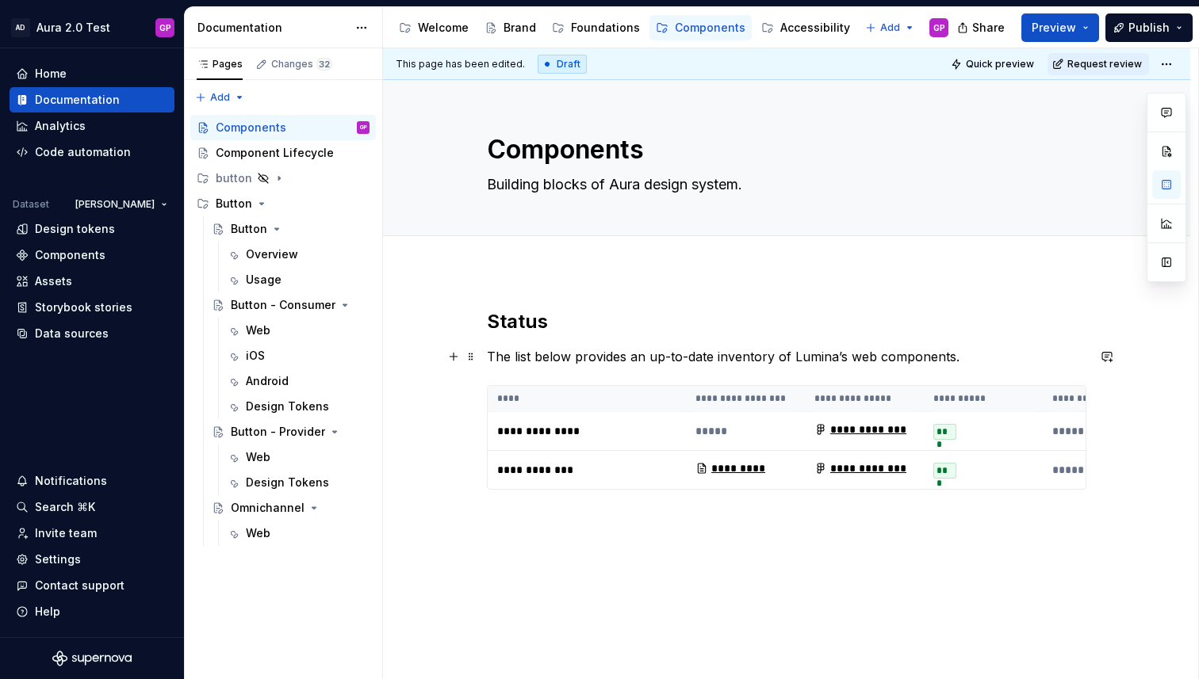
click at [809, 360] on p "The list below provides an up-to-date inventory of Lumina’s web components." at bounding box center [786, 356] width 599 height 19
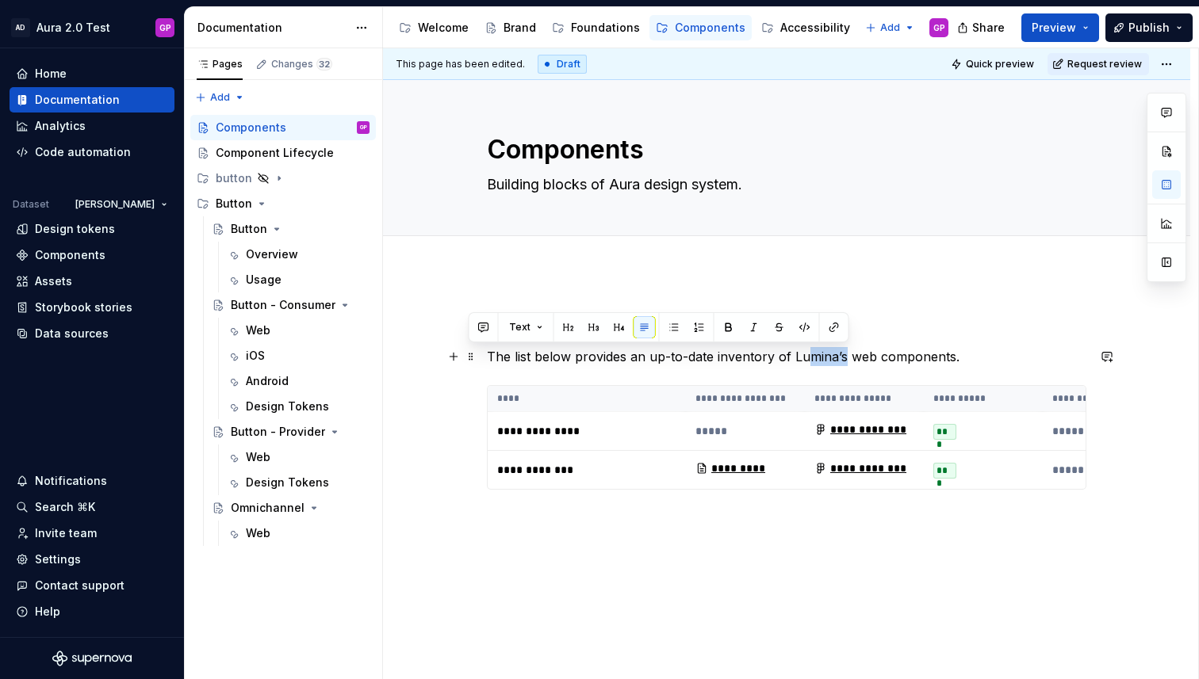
click at [809, 360] on p "The list below provides an up-to-date inventory of Lumina’s web components." at bounding box center [786, 356] width 599 height 19
click at [831, 360] on p "The list below provides an up-to-date inventory of Lumina’s web components." at bounding box center [786, 356] width 599 height 19
drag, startPoint x: 855, startPoint y: 359, endPoint x: 869, endPoint y: 360, distance: 14.3
click at [855, 359] on p "The list below provides an up-to-date inventory of Lumina’s web components." at bounding box center [786, 356] width 599 height 19
drag, startPoint x: 878, startPoint y: 358, endPoint x: 795, endPoint y: 360, distance: 82.5
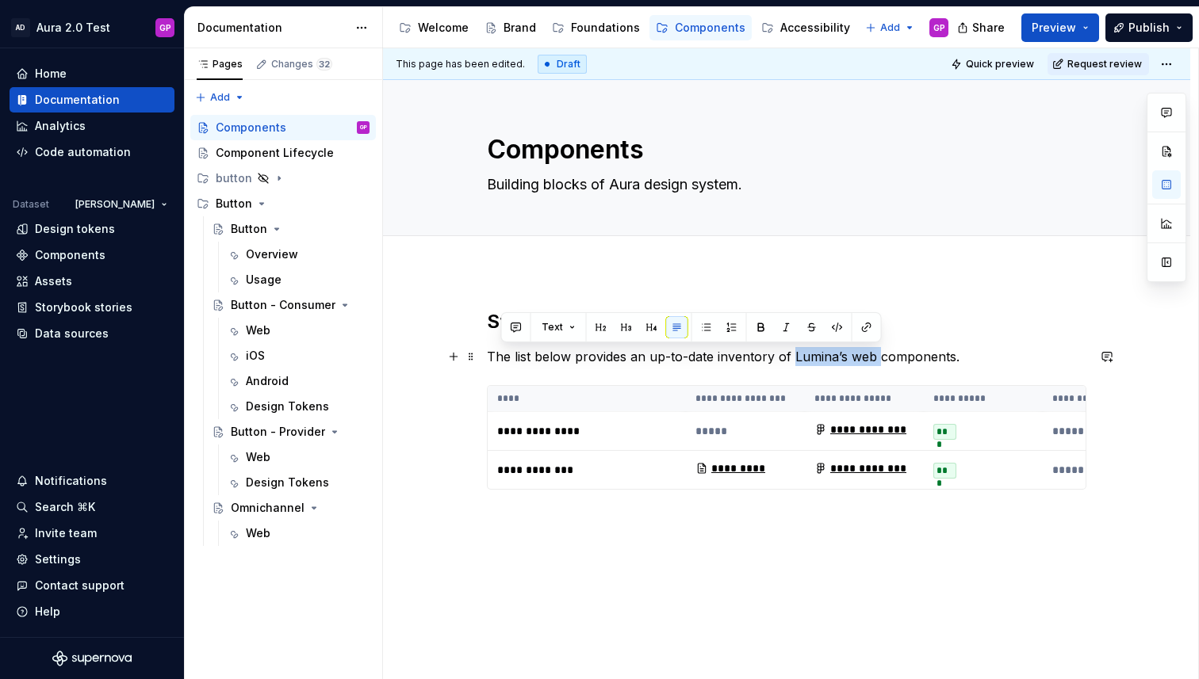
click at [795, 360] on p "The list below provides an up-to-date inventory of Lumina’s web components." at bounding box center [786, 356] width 599 height 19
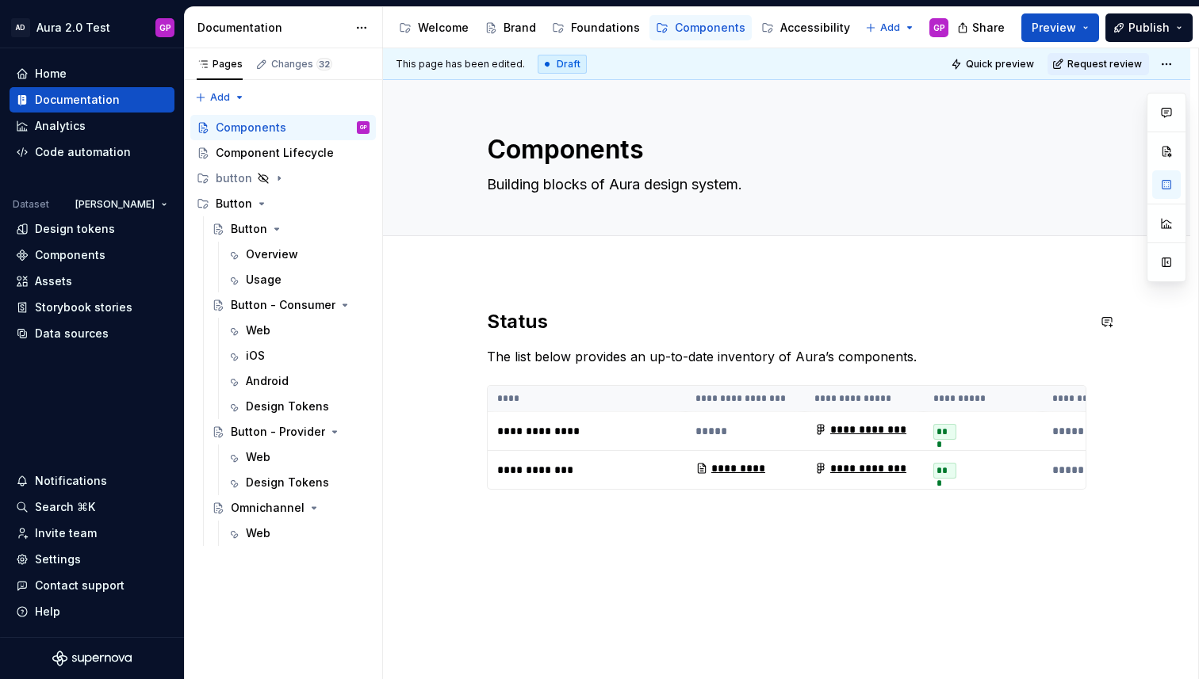
click at [423, 289] on div "**********" at bounding box center [786, 511] width 807 height 480
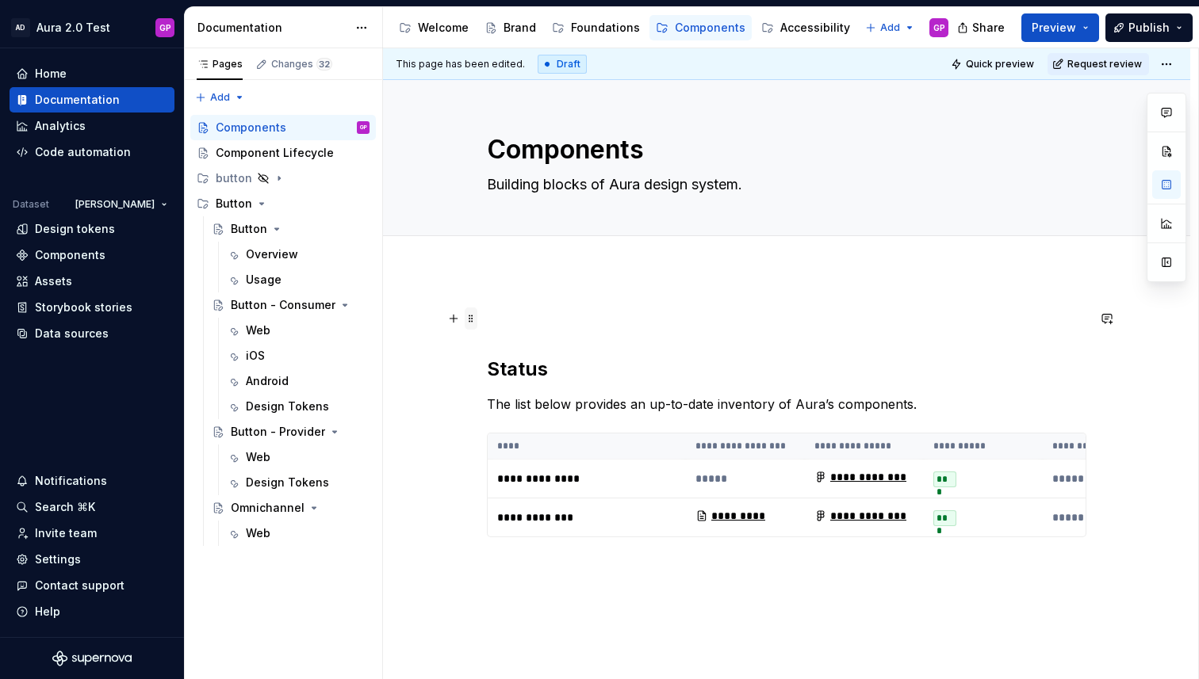
click at [475, 315] on span at bounding box center [471, 319] width 13 height 22
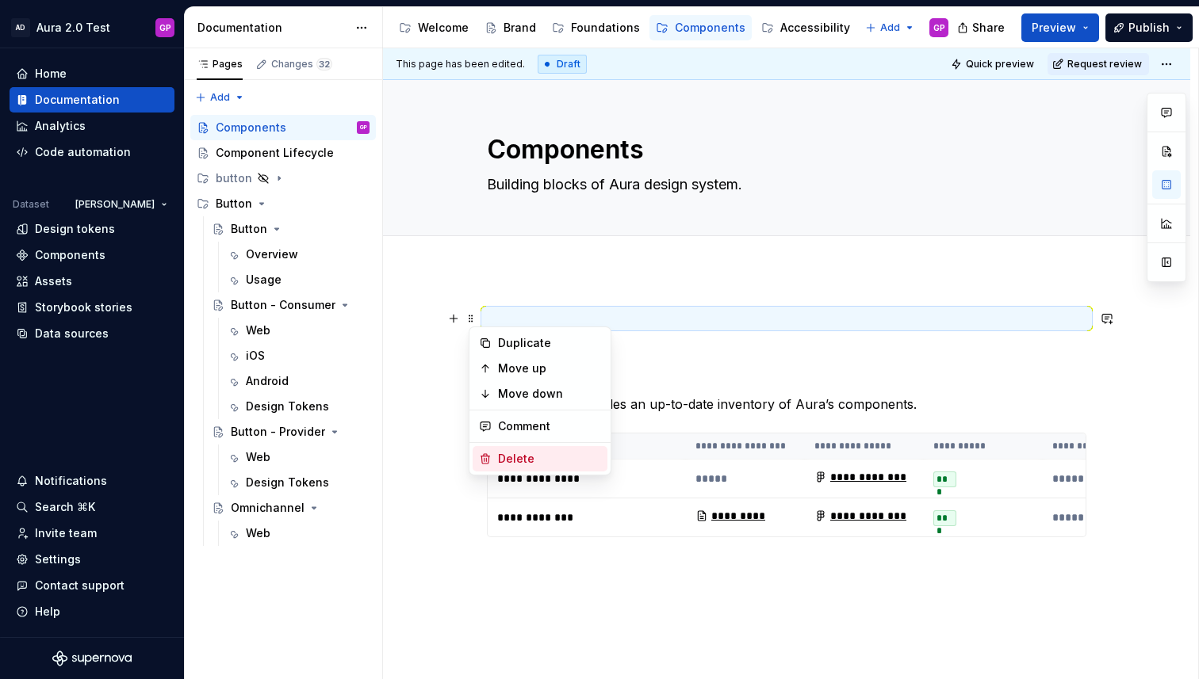
click at [493, 456] on div "Delete" at bounding box center [540, 458] width 135 height 25
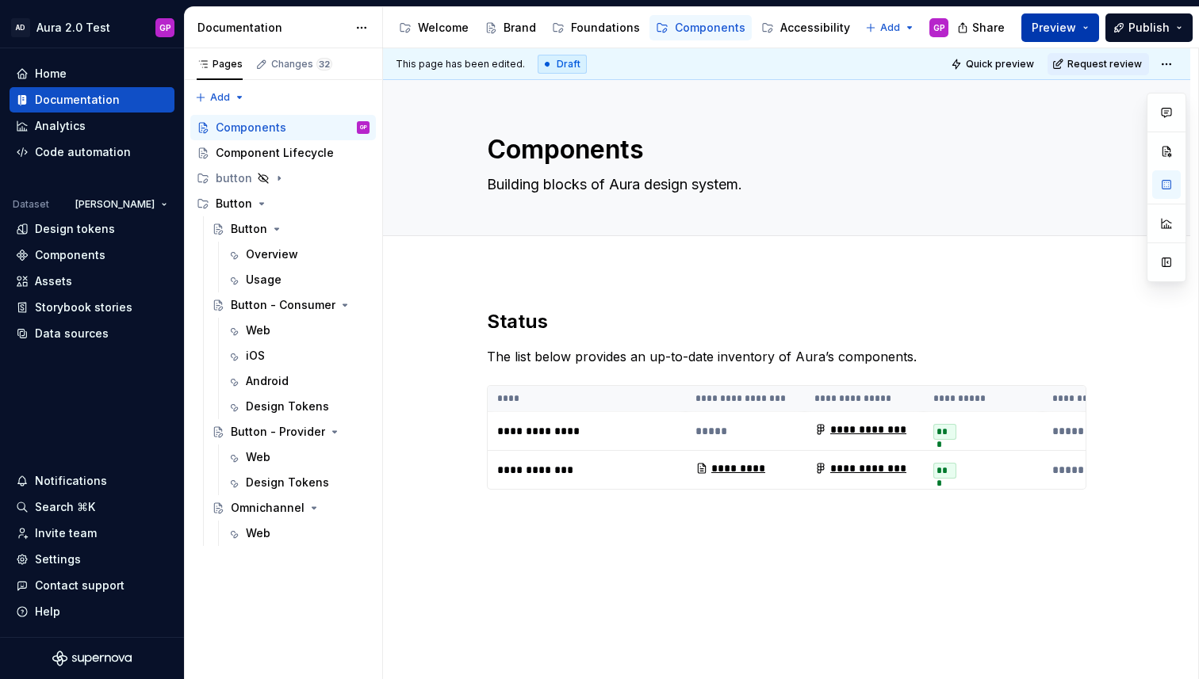
click at [1069, 32] on span "Preview" at bounding box center [1053, 28] width 44 height 16
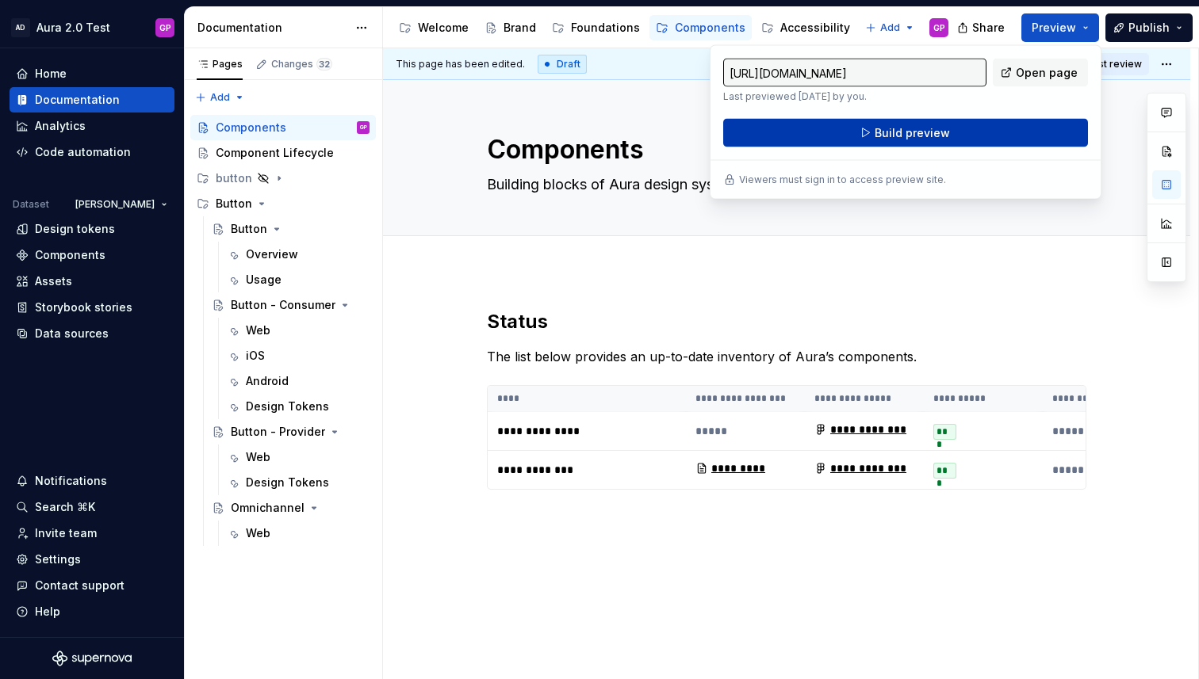
click at [910, 138] on span "Build preview" at bounding box center [911, 133] width 75 height 16
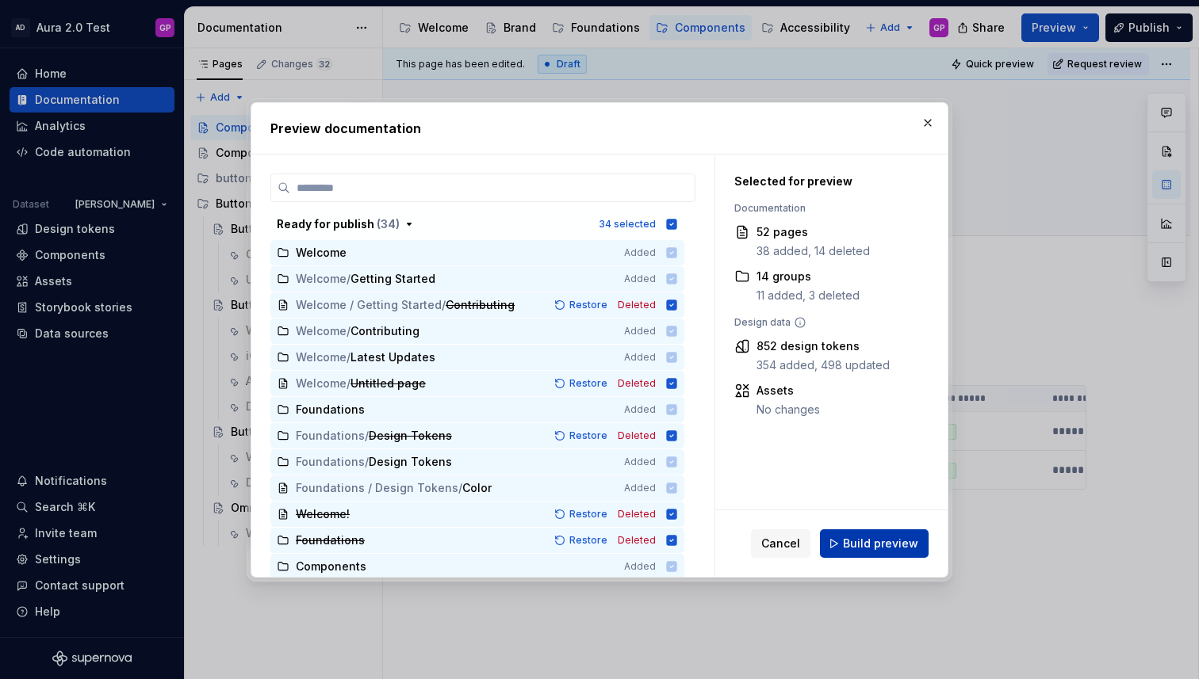
click at [865, 554] on button "Build preview" at bounding box center [874, 544] width 109 height 29
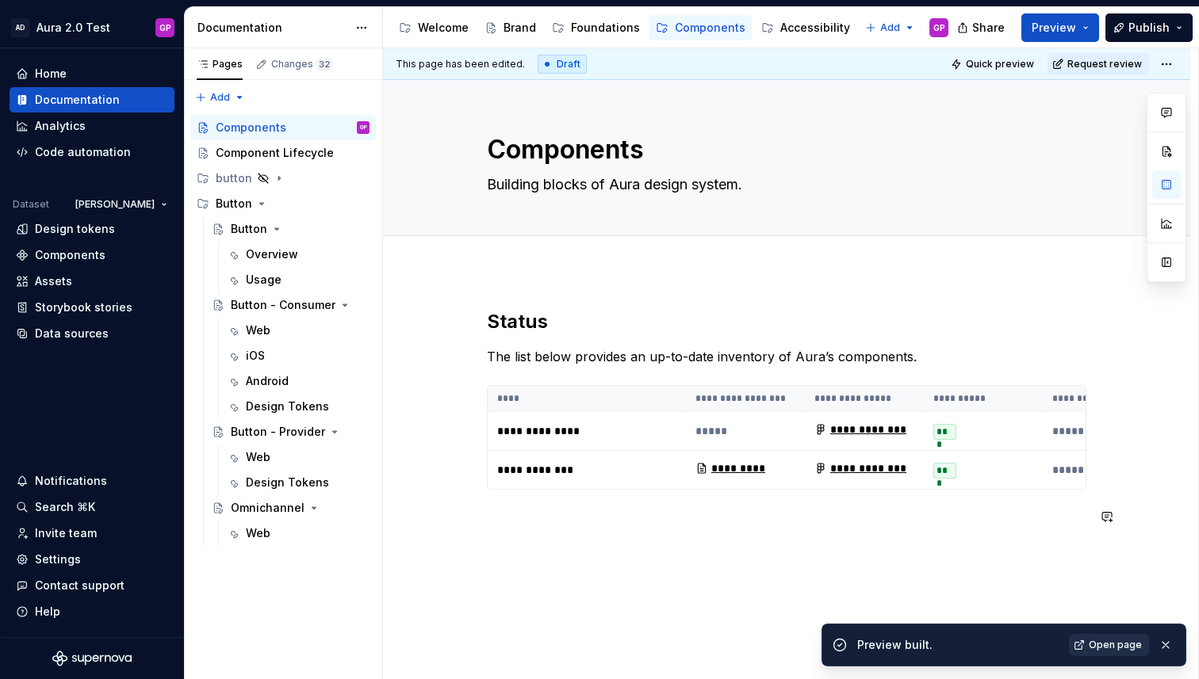
click at [1118, 645] on span "Open page" at bounding box center [1115, 645] width 53 height 13
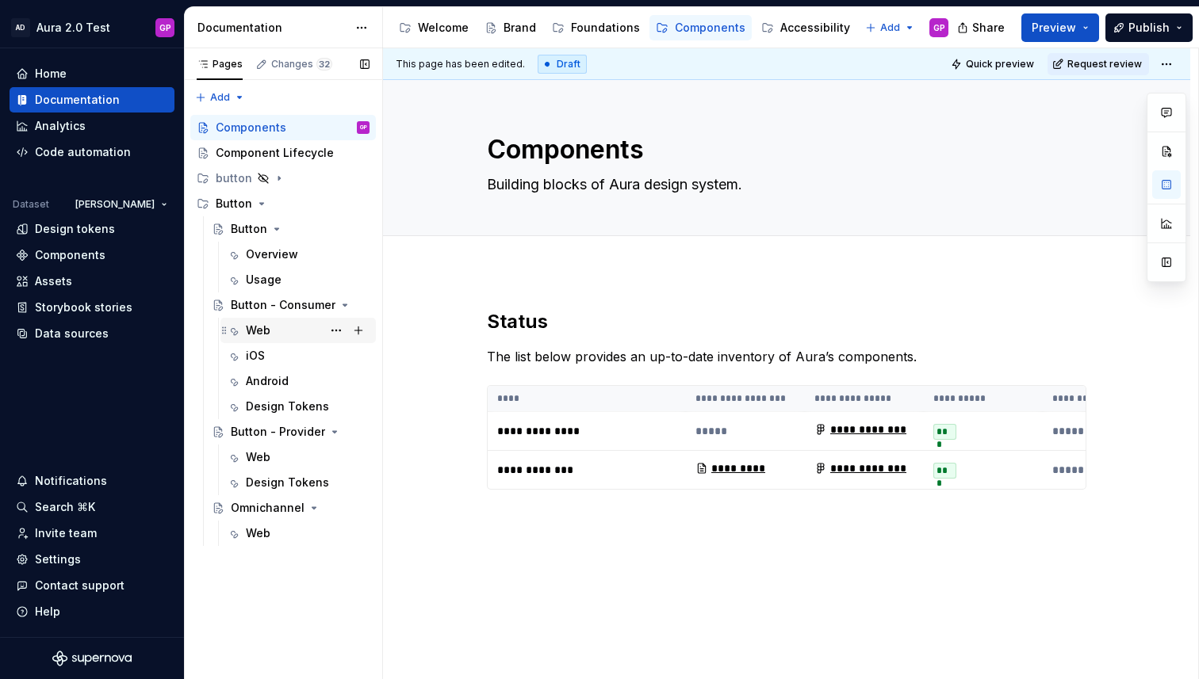
click at [260, 329] on div "Web" at bounding box center [258, 331] width 25 height 16
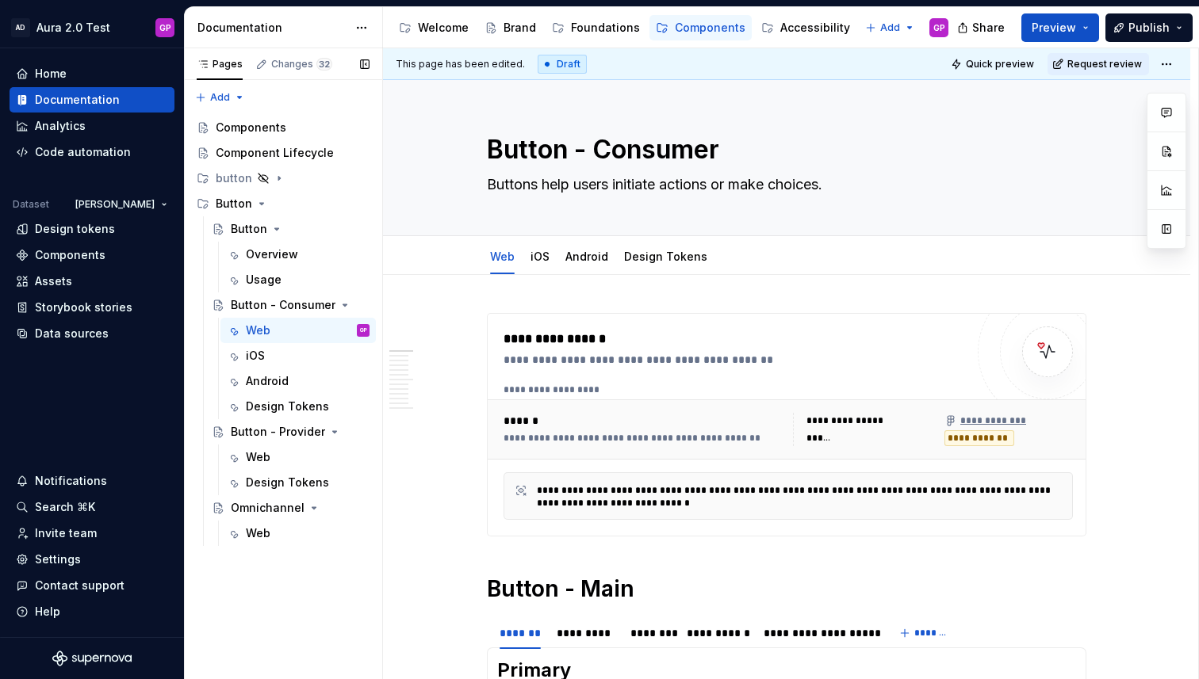
click at [0, 0] on button "Page tree" at bounding box center [0, 0] width 0 height 0
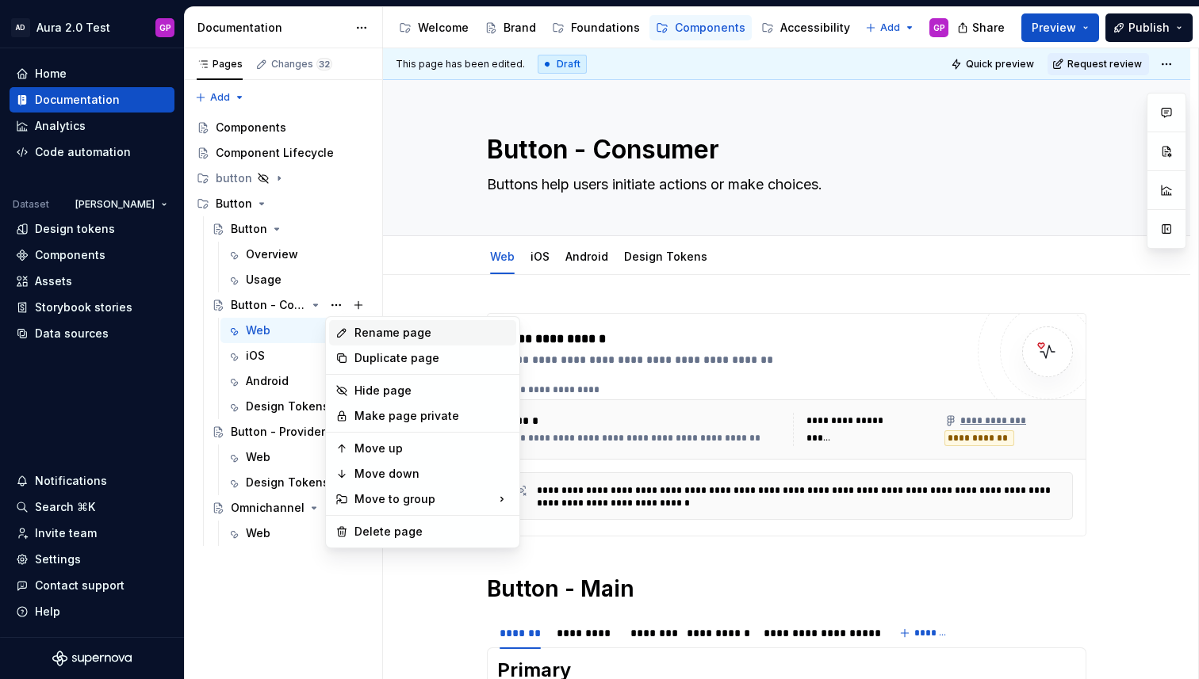
click at [365, 331] on div "Rename page" at bounding box center [431, 333] width 155 height 16
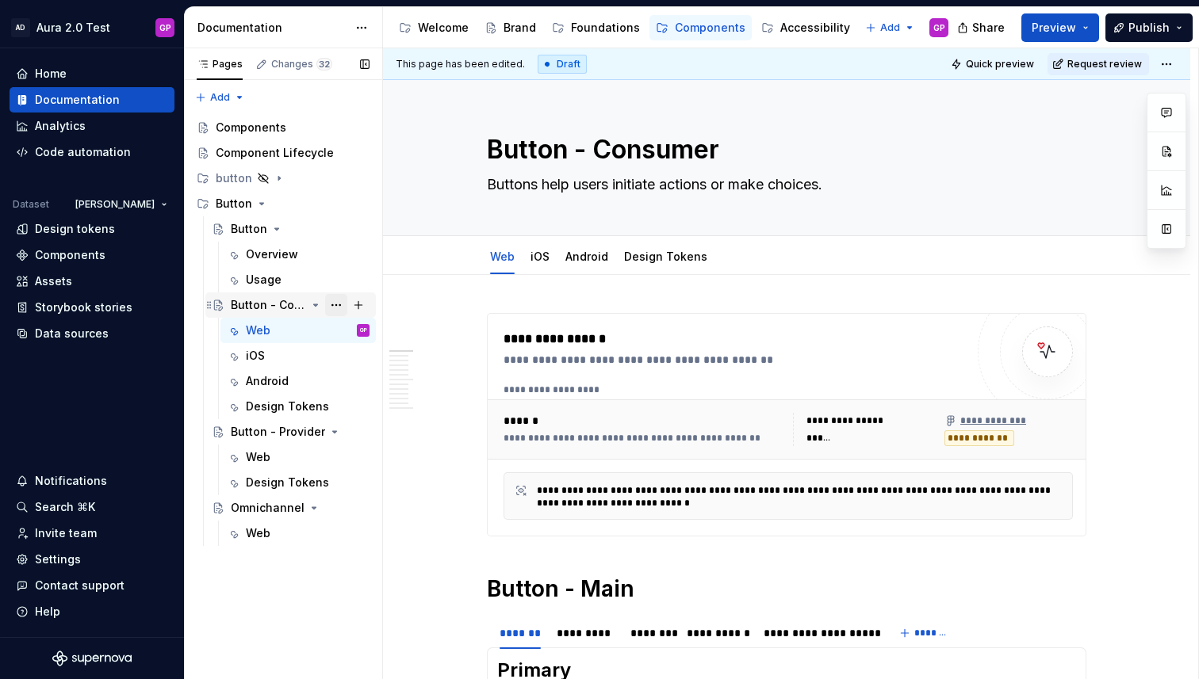
click at [334, 305] on button "Page tree" at bounding box center [336, 305] width 22 height 22
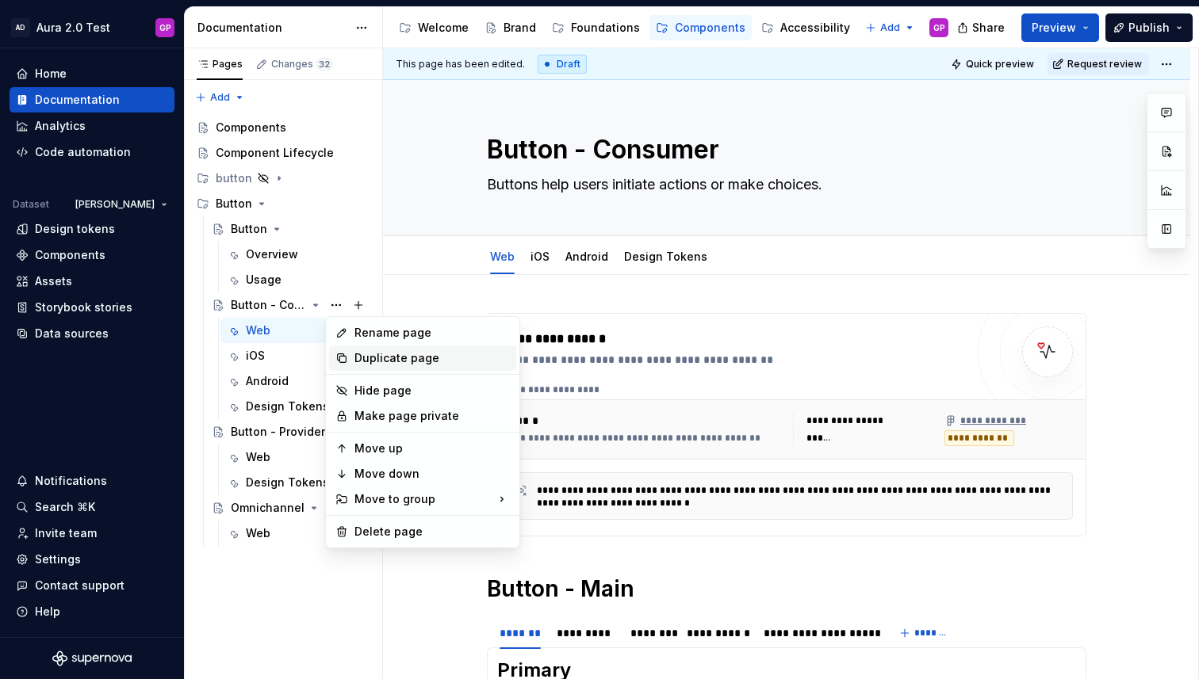
type textarea "*"
click at [372, 332] on div "Rename page" at bounding box center [431, 333] width 155 height 16
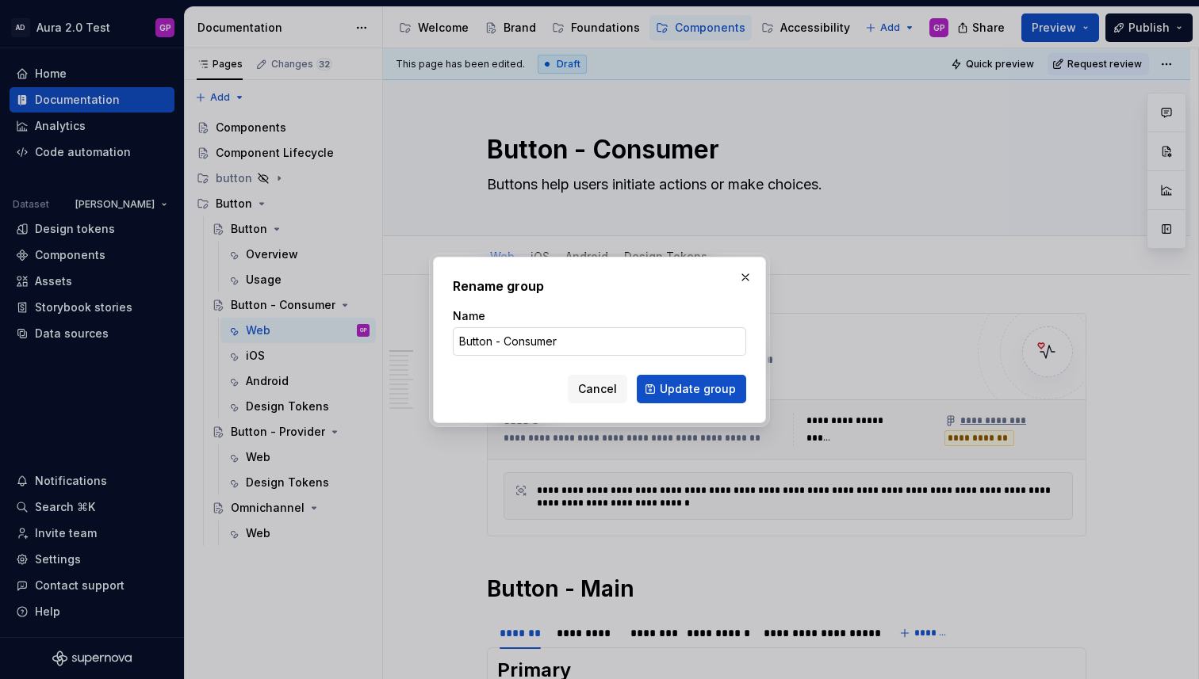
click at [499, 343] on input "Button - Consumer" at bounding box center [599, 341] width 293 height 29
drag, startPoint x: 505, startPoint y: 343, endPoint x: 390, endPoint y: 337, distance: 115.1
click at [390, 337] on div "Rename group Name Button - Consumer Cancel Update group" at bounding box center [599, 339] width 1199 height 679
type input "Consumer"
click at [685, 393] on span "Update group" at bounding box center [698, 389] width 76 height 16
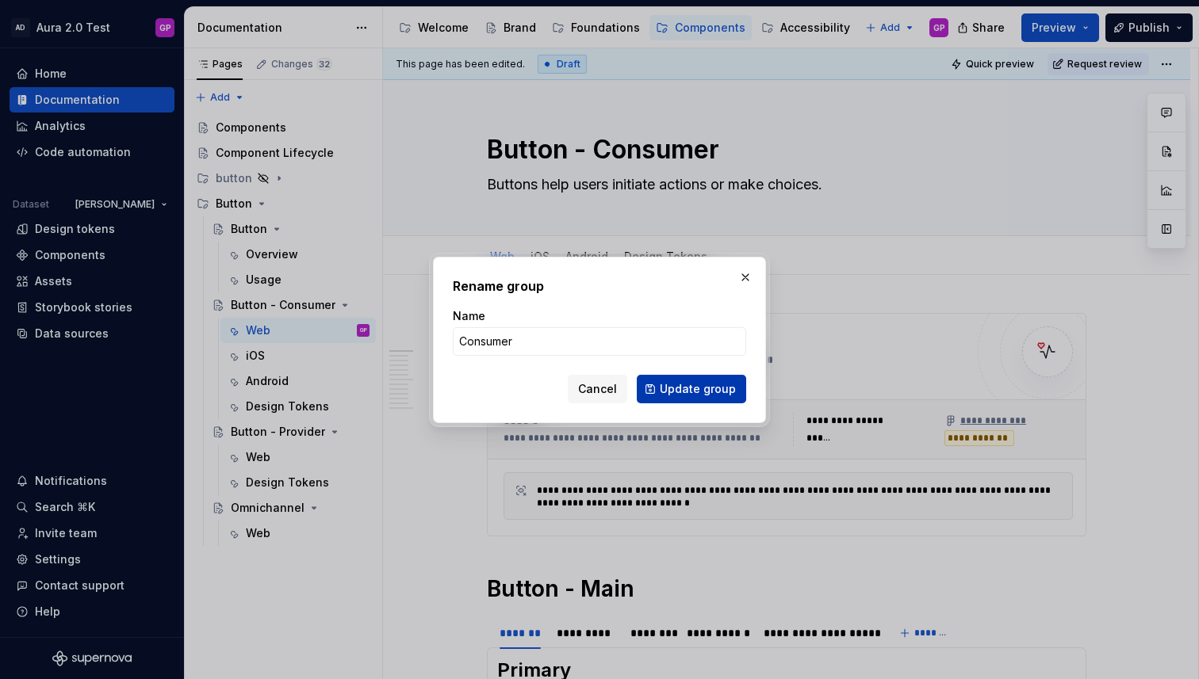
type textarea "*"
type textarea "Consumer"
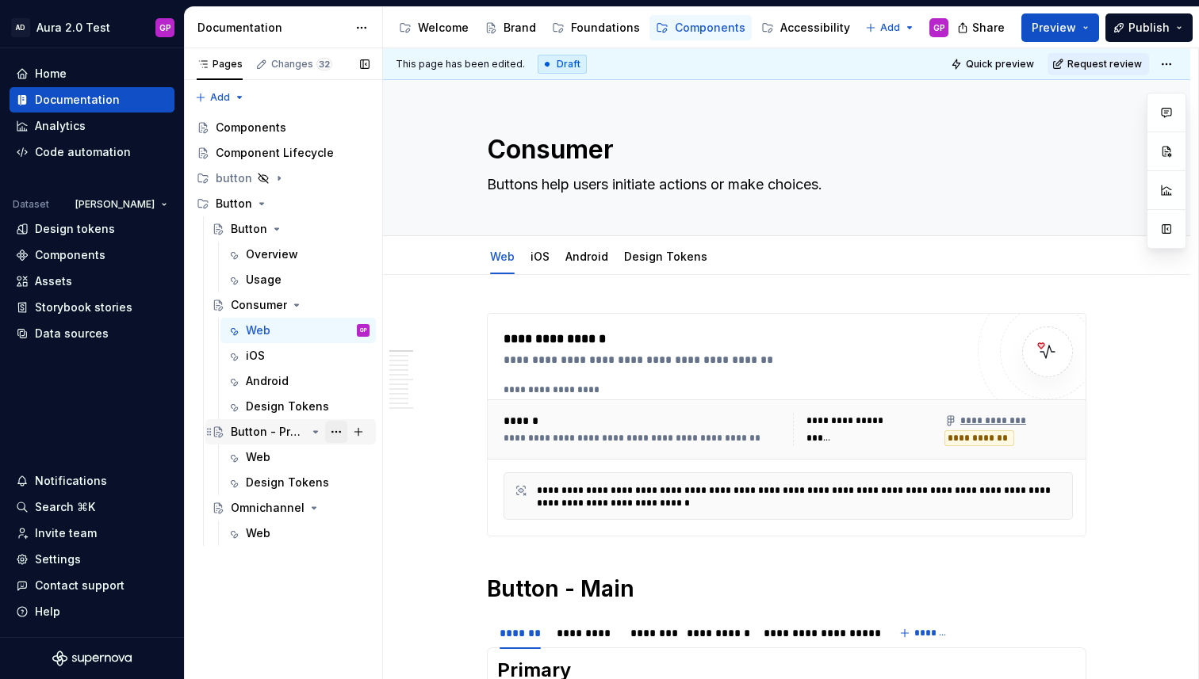
click at [339, 431] on button "Page tree" at bounding box center [336, 432] width 22 height 22
type textarea "*"
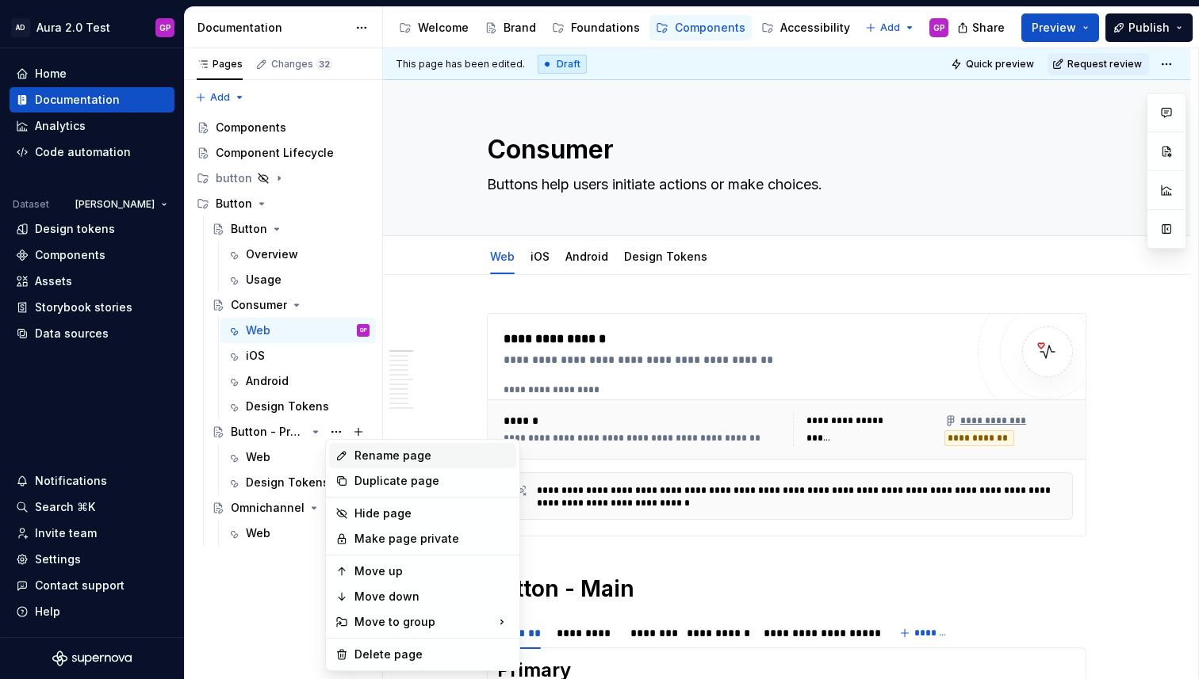
click at [363, 453] on div "Rename page" at bounding box center [431, 456] width 155 height 16
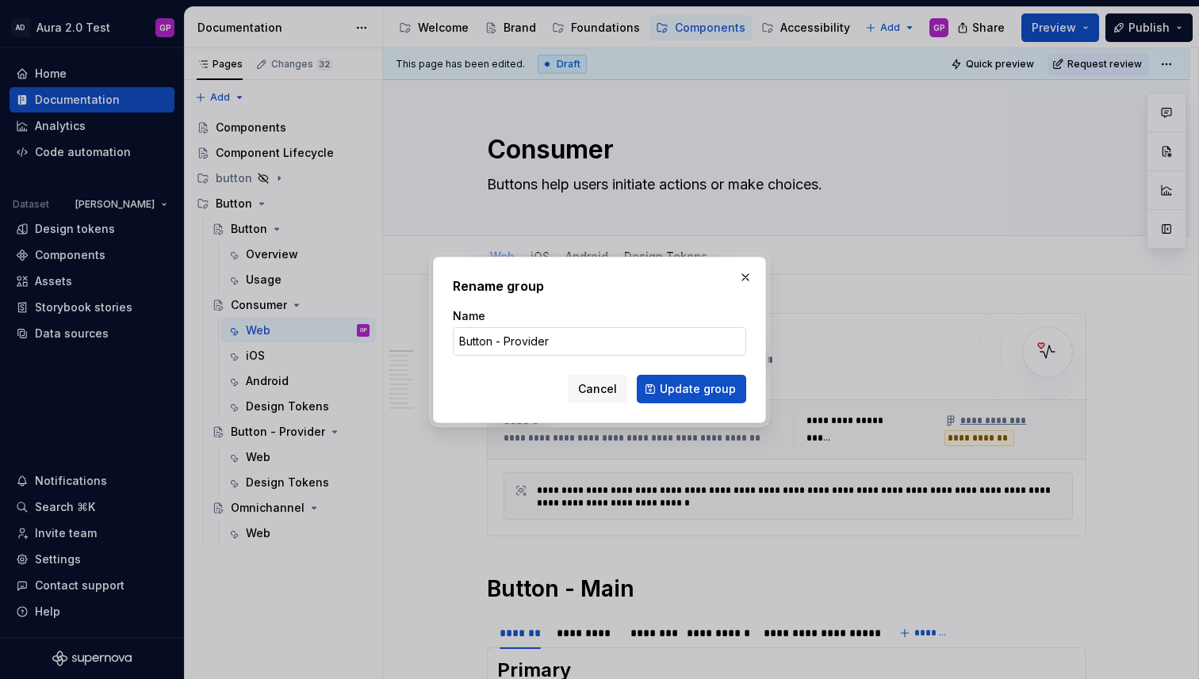
click at [504, 343] on input "Button - Provider" at bounding box center [599, 341] width 293 height 29
drag, startPoint x: 506, startPoint y: 343, endPoint x: 424, endPoint y: 341, distance: 81.7
click at [424, 341] on div "Rename group Name Button - Provider Cancel Update group" at bounding box center [599, 339] width 1199 height 679
type input "Provider"
click at [674, 391] on span "Update group" at bounding box center [698, 389] width 76 height 16
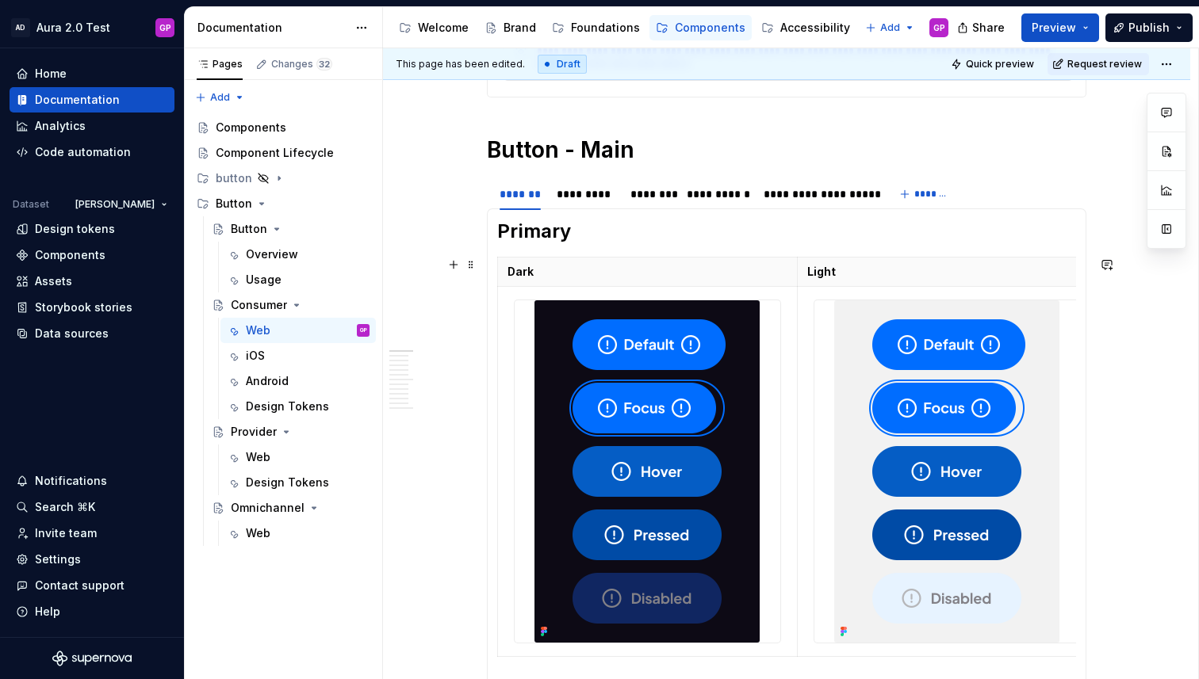
scroll to position [369, 0]
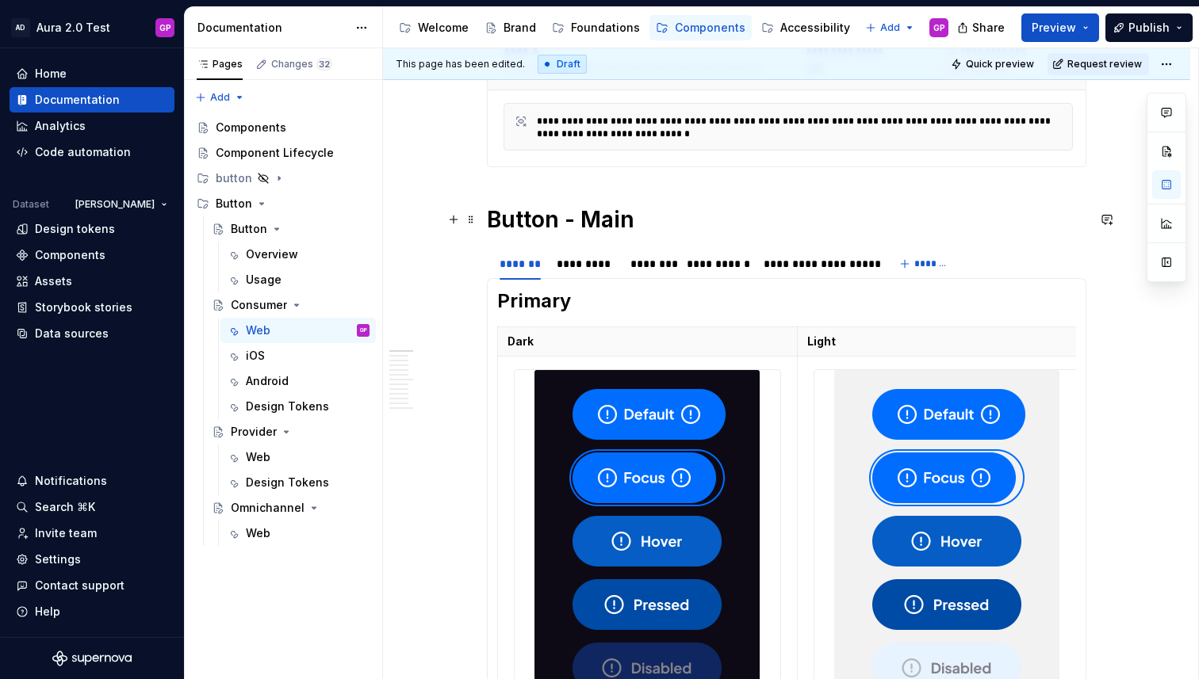
click at [660, 220] on h1 "Button - Main" at bounding box center [786, 219] width 599 height 29
click at [509, 385] on td at bounding box center [648, 542] width 300 height 370
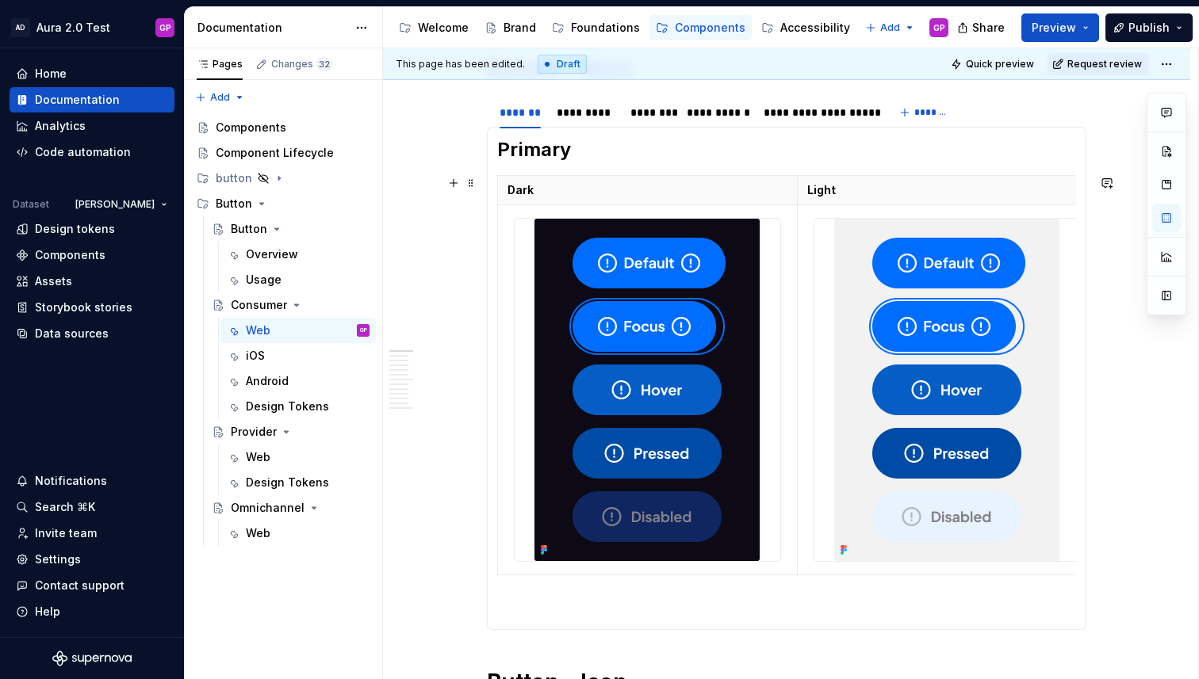
scroll to position [516, 0]
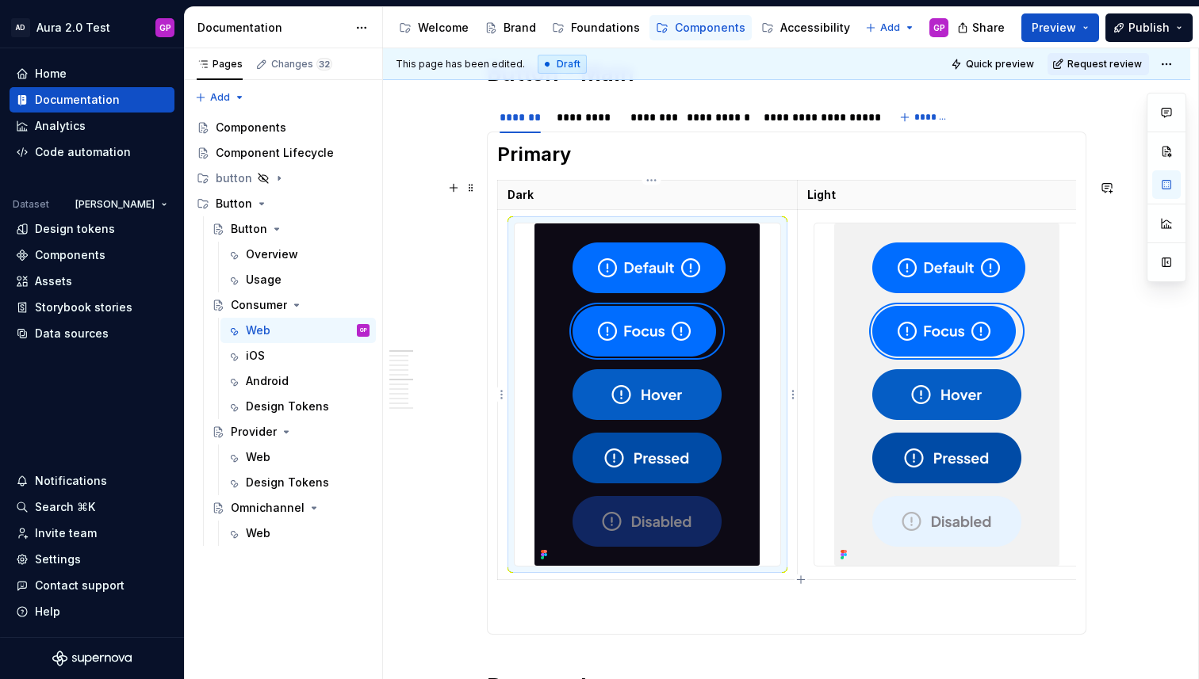
click at [773, 350] on div at bounding box center [648, 395] width 266 height 342
click at [670, 184] on th "Dark" at bounding box center [648, 195] width 300 height 29
click at [790, 228] on td at bounding box center [648, 395] width 300 height 370
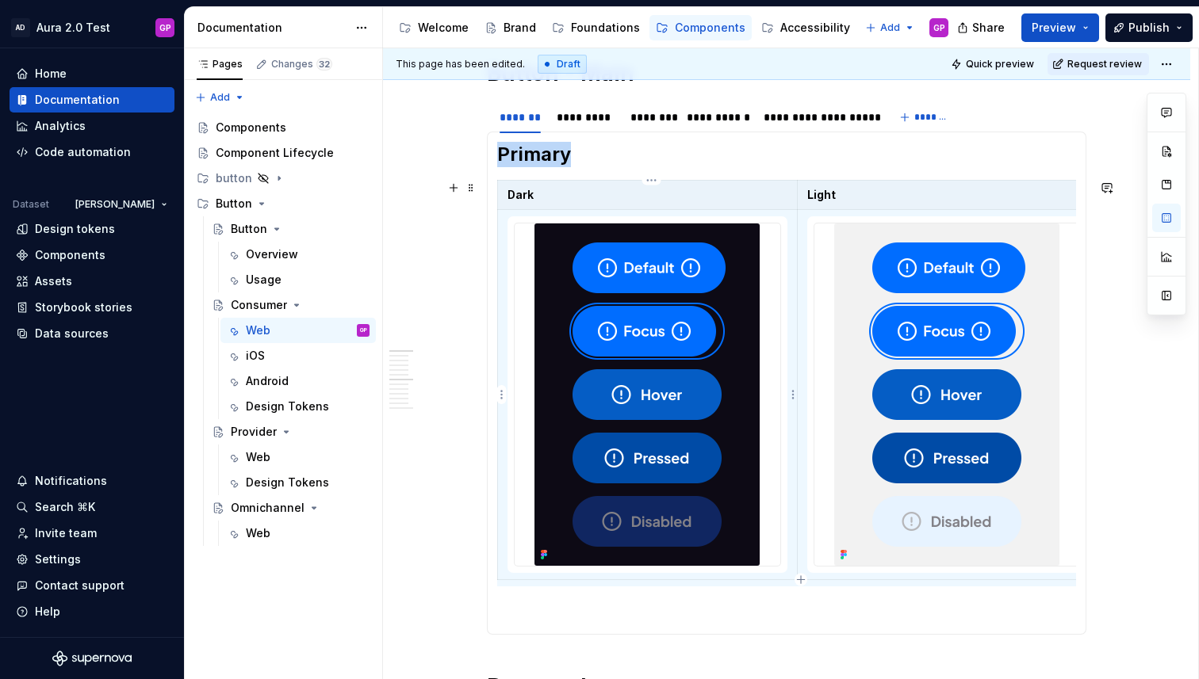
click at [794, 228] on td at bounding box center [648, 395] width 300 height 370
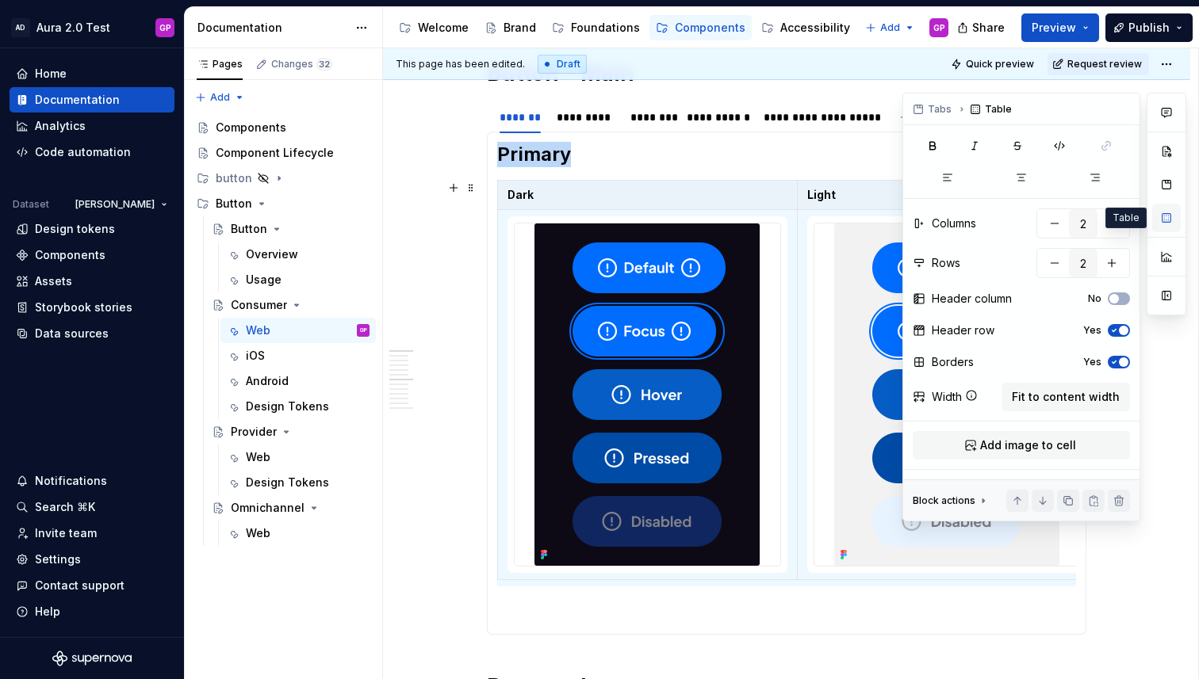
click at [1171, 215] on button "button" at bounding box center [1166, 218] width 29 height 29
click at [1123, 108] on button "button" at bounding box center [1123, 109] width 22 height 22
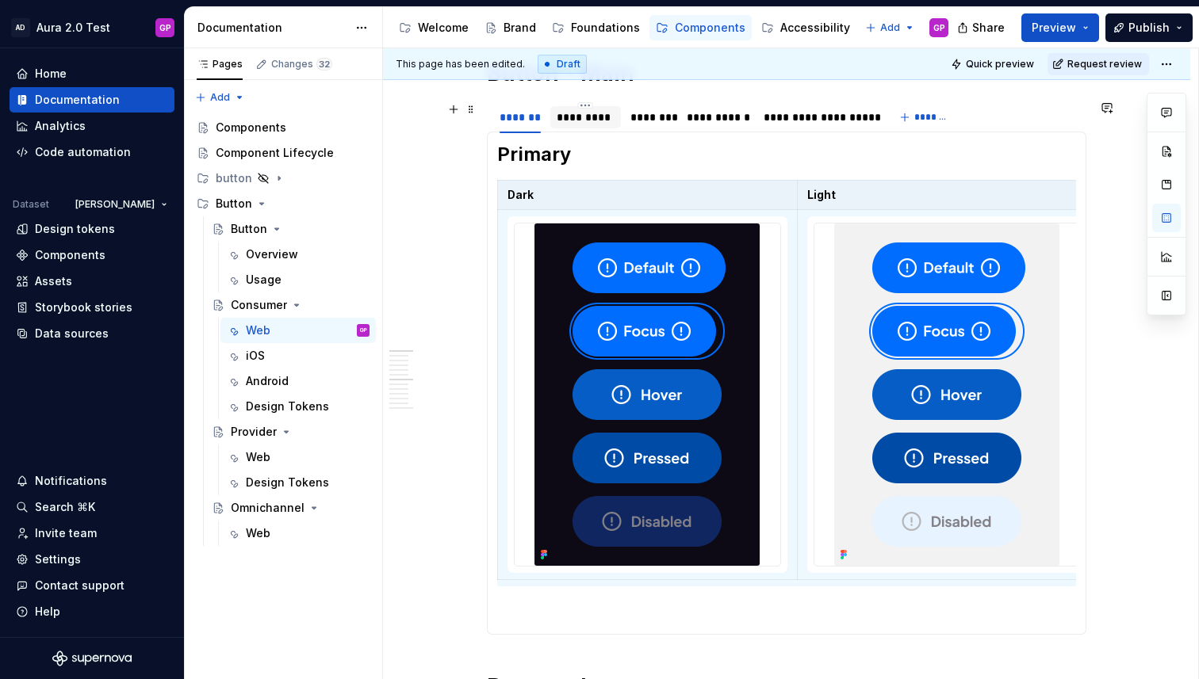
click at [610, 123] on div "*********" at bounding box center [586, 117] width 58 height 16
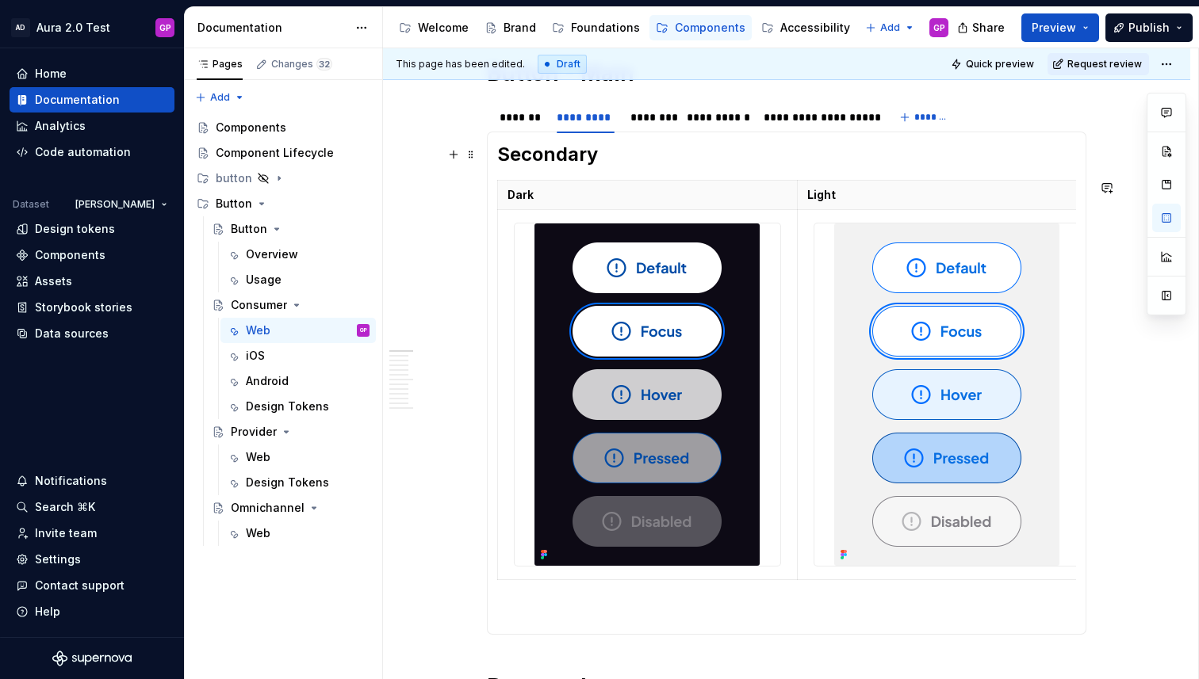
scroll to position [471, 0]
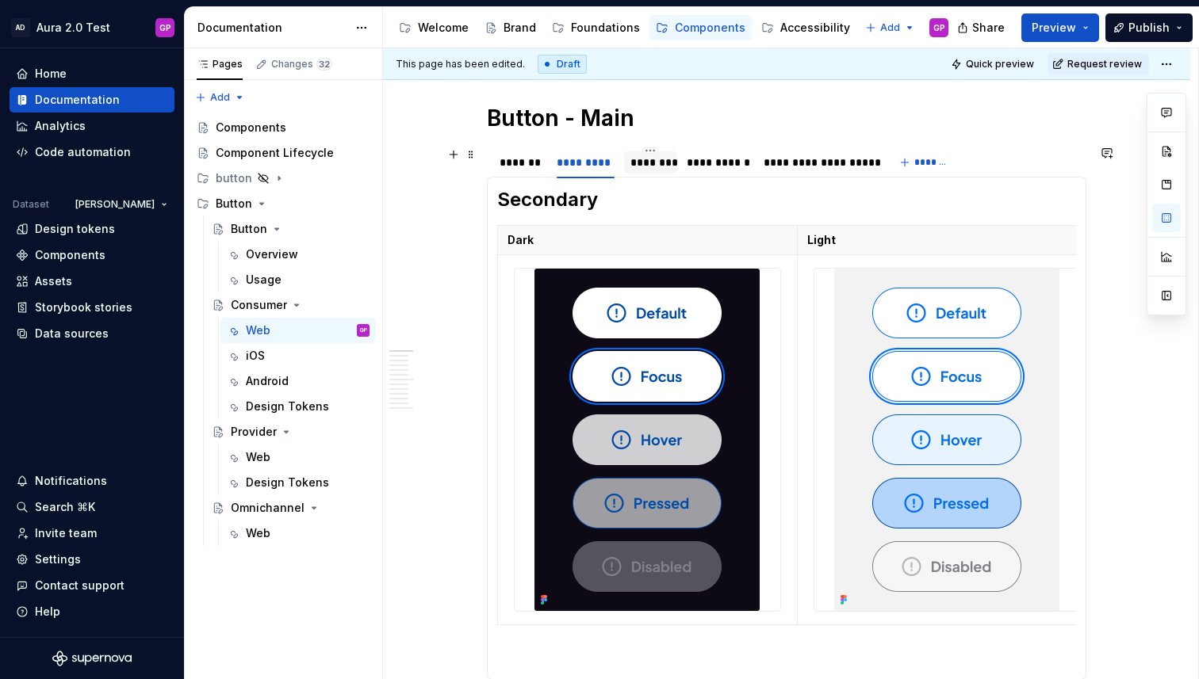
click at [653, 158] on div "********" at bounding box center [650, 163] width 41 height 16
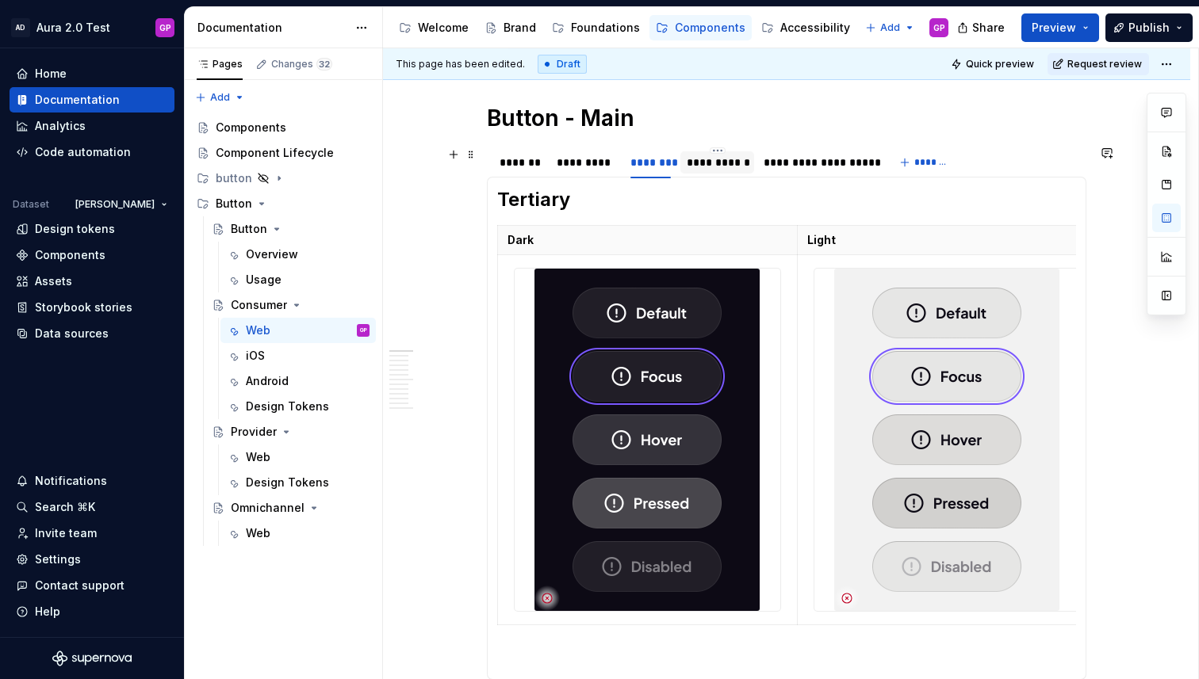
click at [714, 161] on div "**********" at bounding box center [717, 163] width 61 height 16
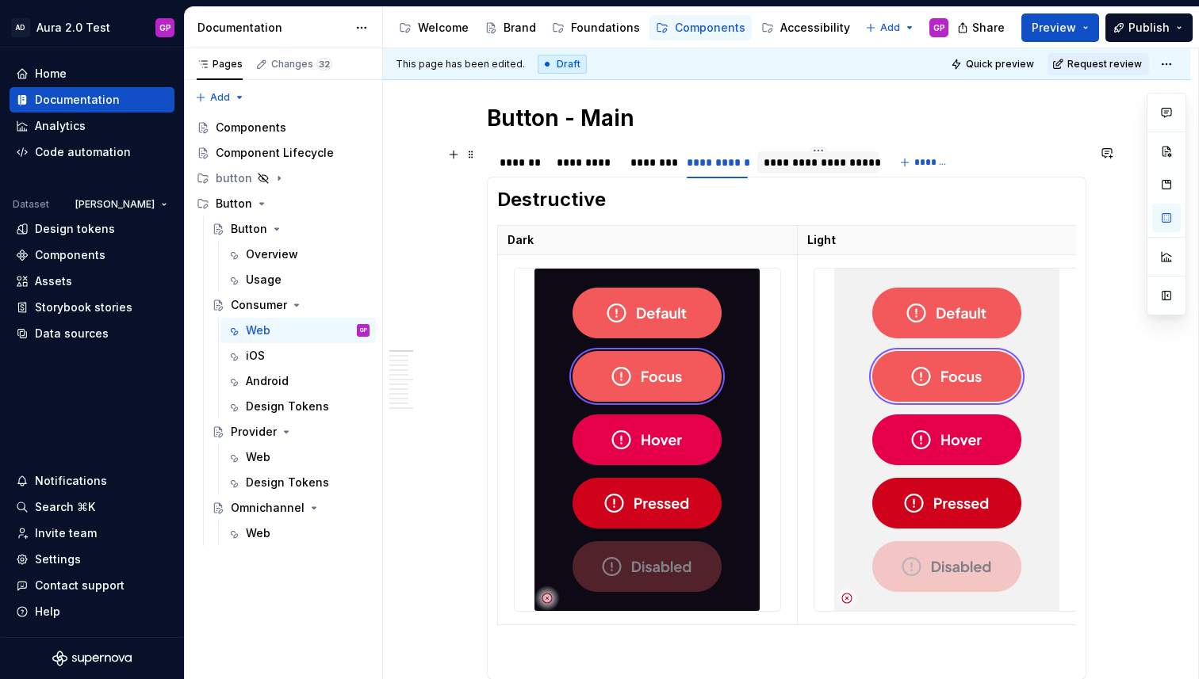
click at [825, 161] on div "**********" at bounding box center [817, 163] width 109 height 16
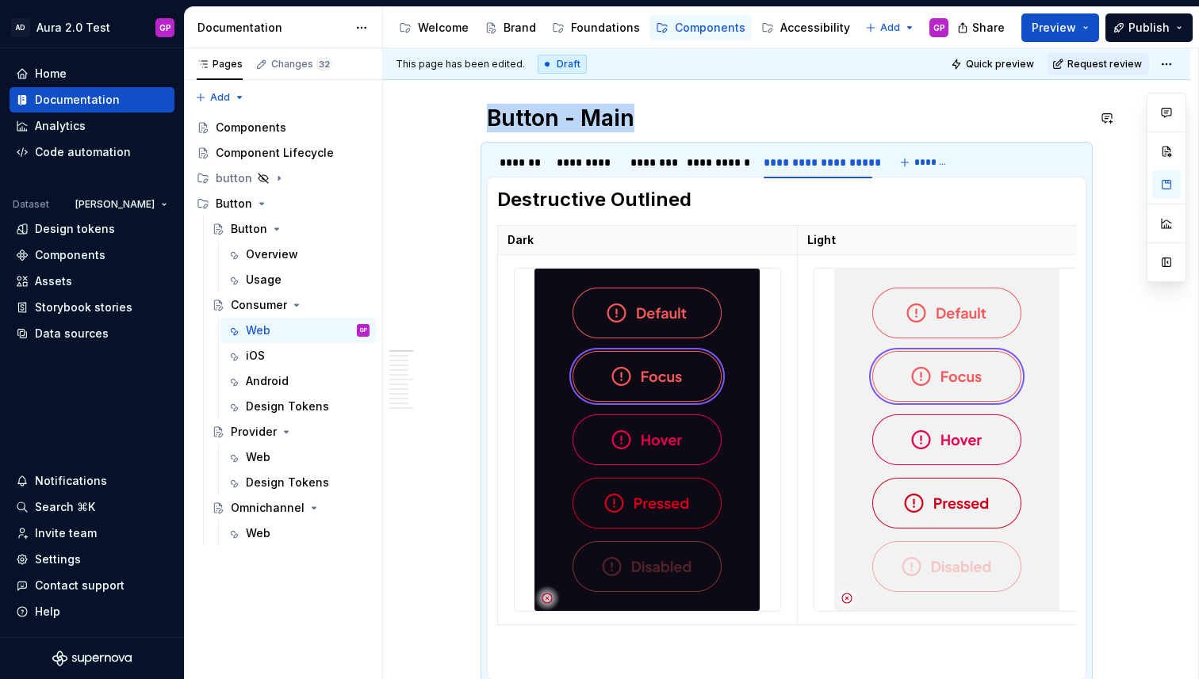
type textarea "*"
click at [525, 169] on div "*******" at bounding box center [519, 163] width 41 height 16
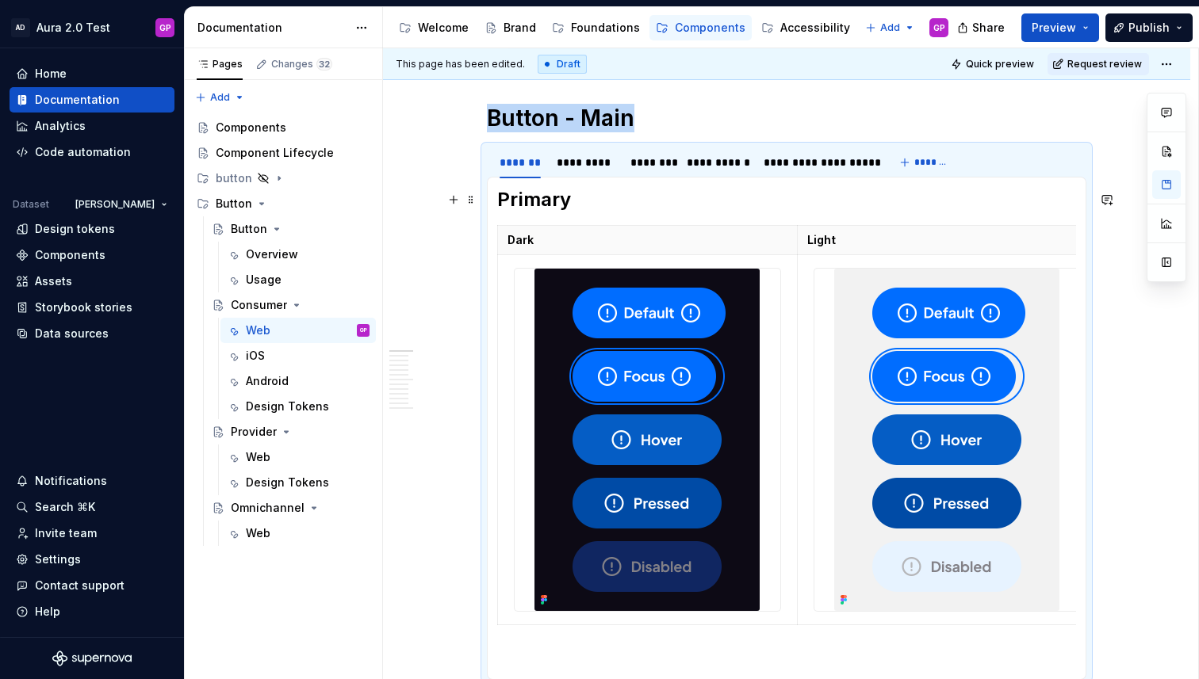
click at [609, 211] on h2 "Primary" at bounding box center [786, 199] width 579 height 25
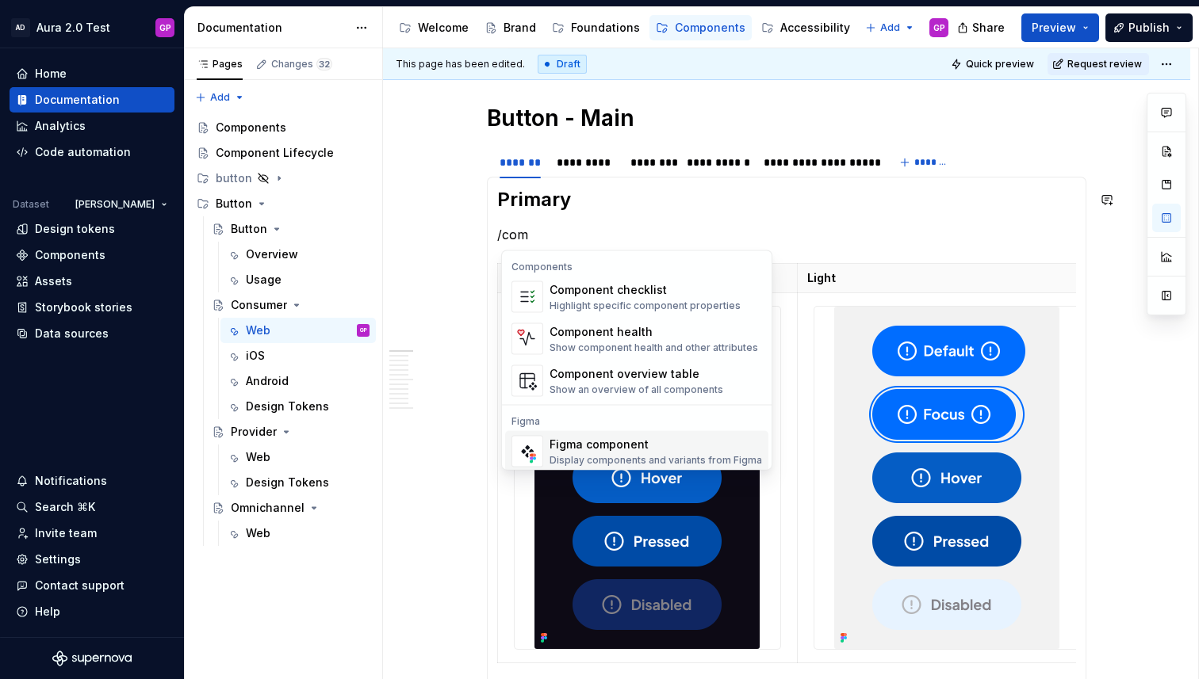
click at [582, 447] on div "Figma component" at bounding box center [655, 445] width 212 height 16
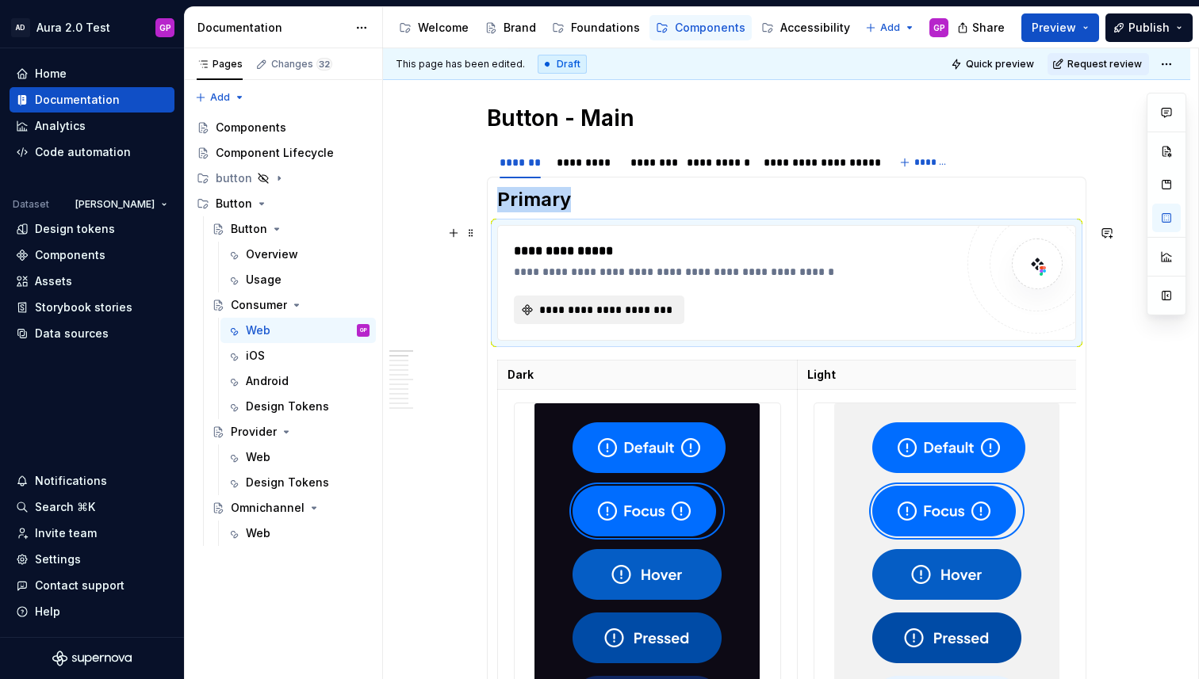
click at [570, 312] on span "**********" at bounding box center [605, 310] width 137 height 16
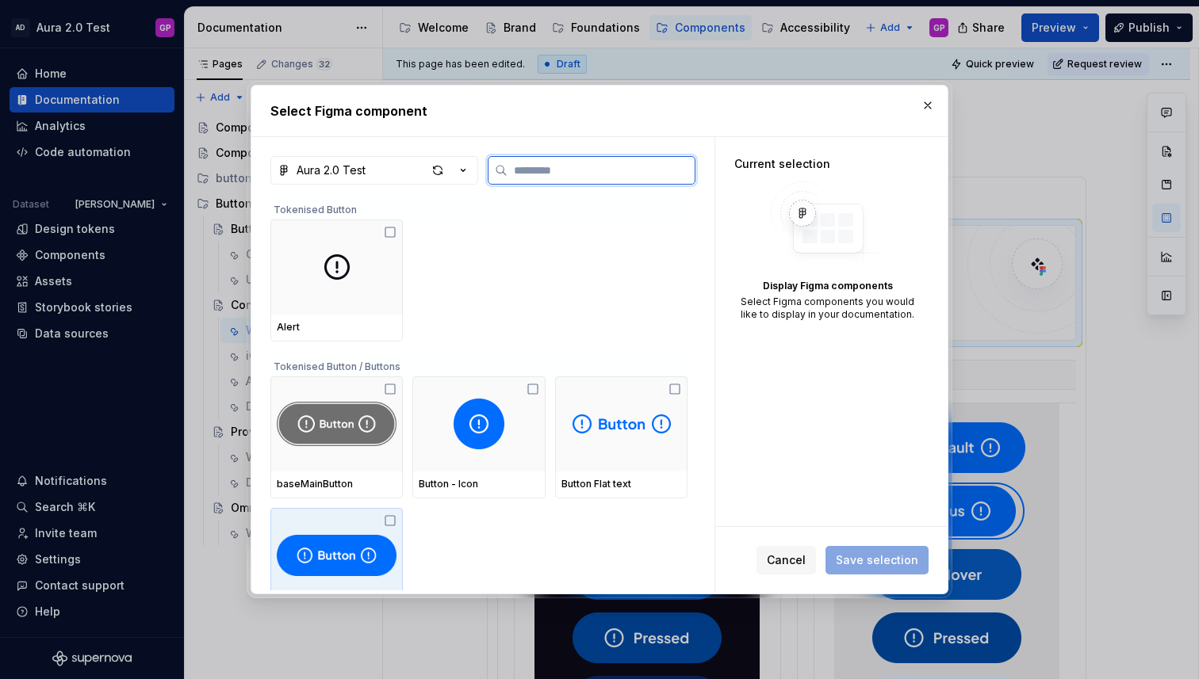
click at [341, 564] on img at bounding box center [337, 555] width 120 height 51
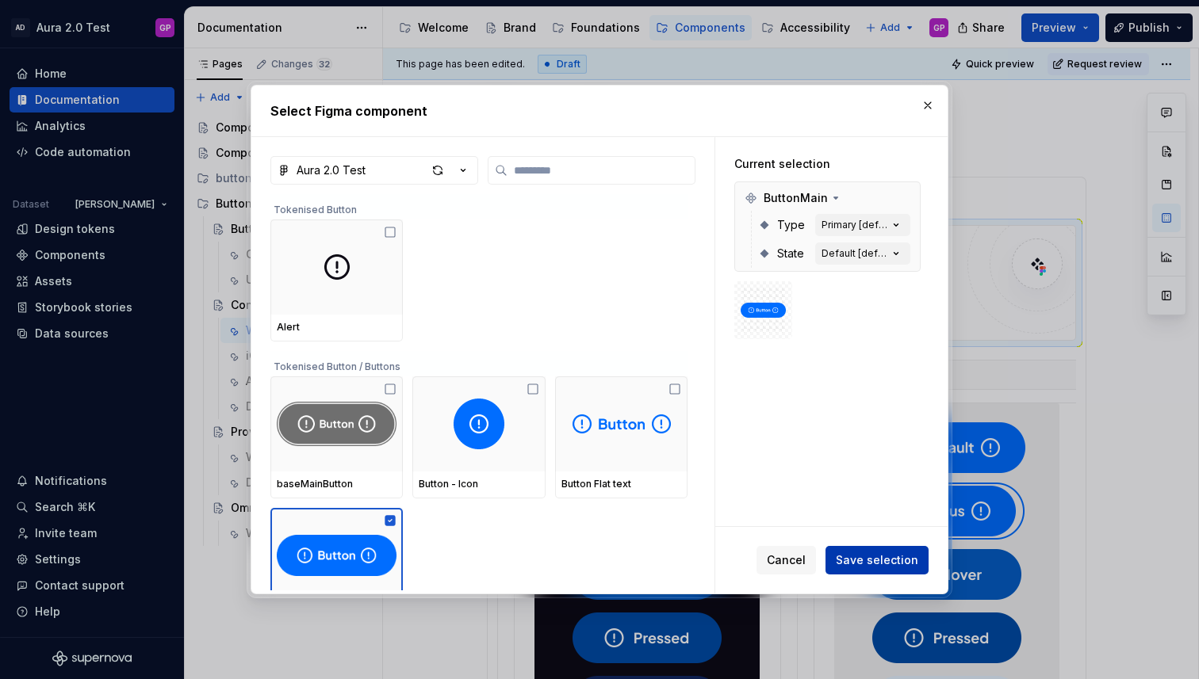
click at [861, 562] on span "Save selection" at bounding box center [877, 561] width 82 height 16
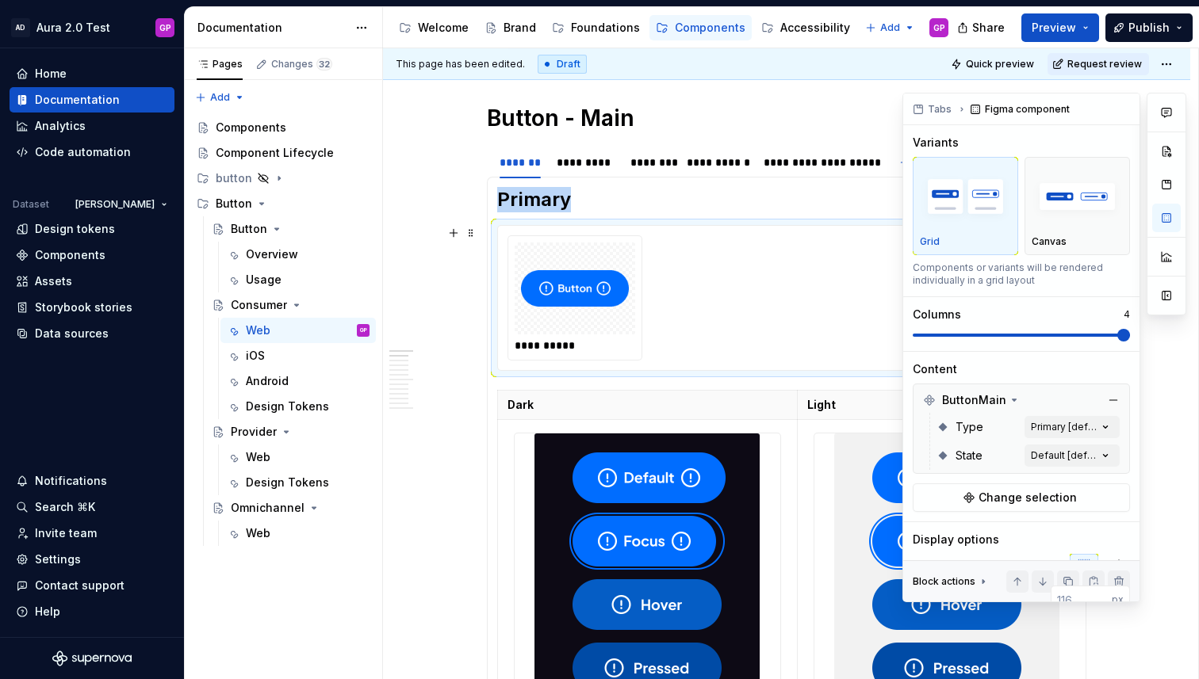
click at [1127, 337] on span at bounding box center [1123, 335] width 13 height 13
click at [1107, 428] on div "Comments Open comments No comments yet Select ‘Comment’ from the block context …" at bounding box center [1044, 348] width 284 height 510
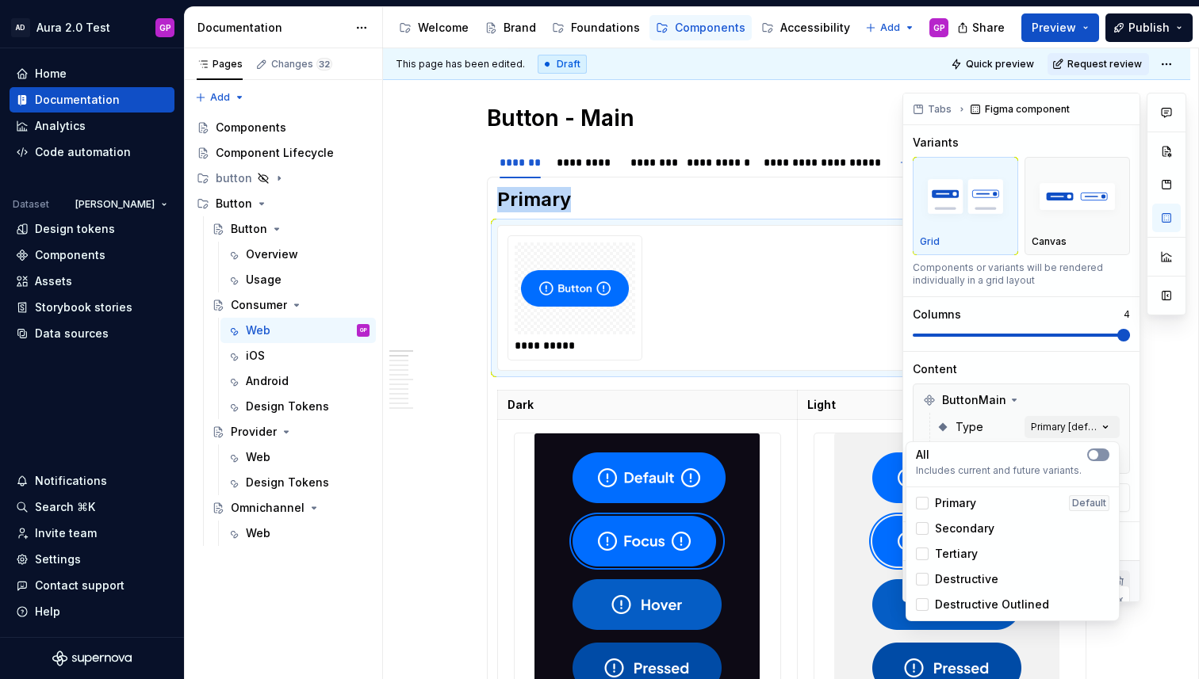
click at [1089, 453] on span "button" at bounding box center [1094, 455] width 10 height 10
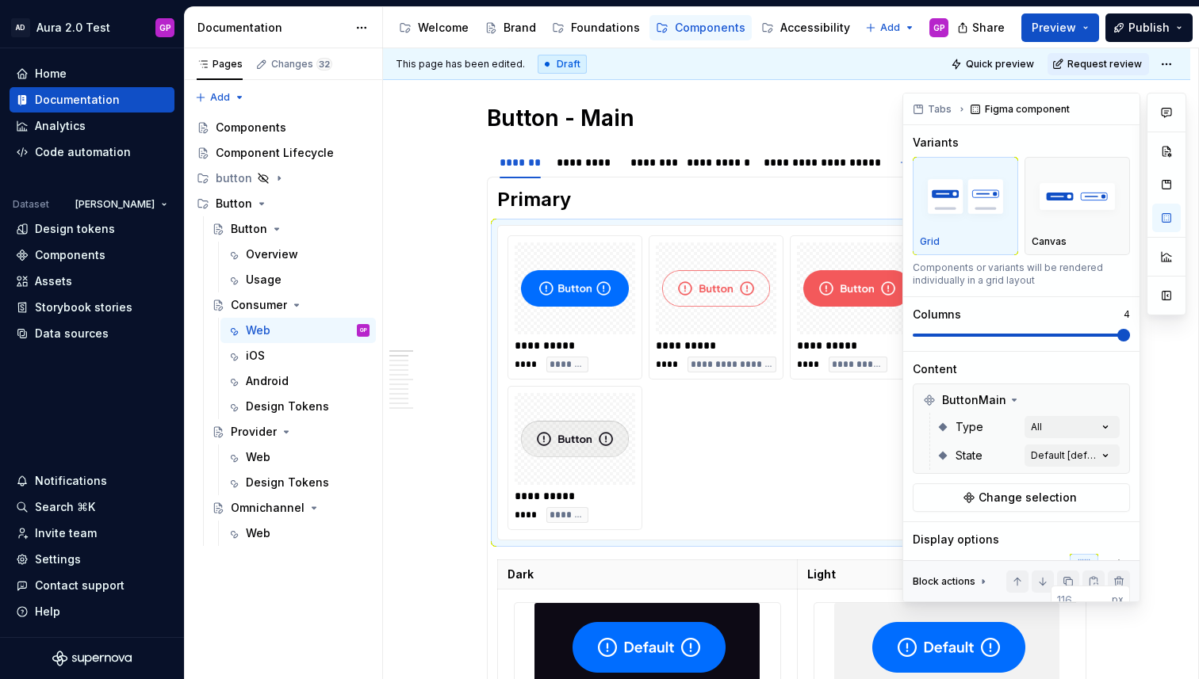
click at [924, 351] on div "Comments Open comments No comments yet Select ‘Comment’ from the block context …" at bounding box center [1044, 348] width 284 height 510
click at [1108, 455] on div "Comments Open comments No comments yet Select ‘Comment’ from the block context …" at bounding box center [1044, 348] width 284 height 510
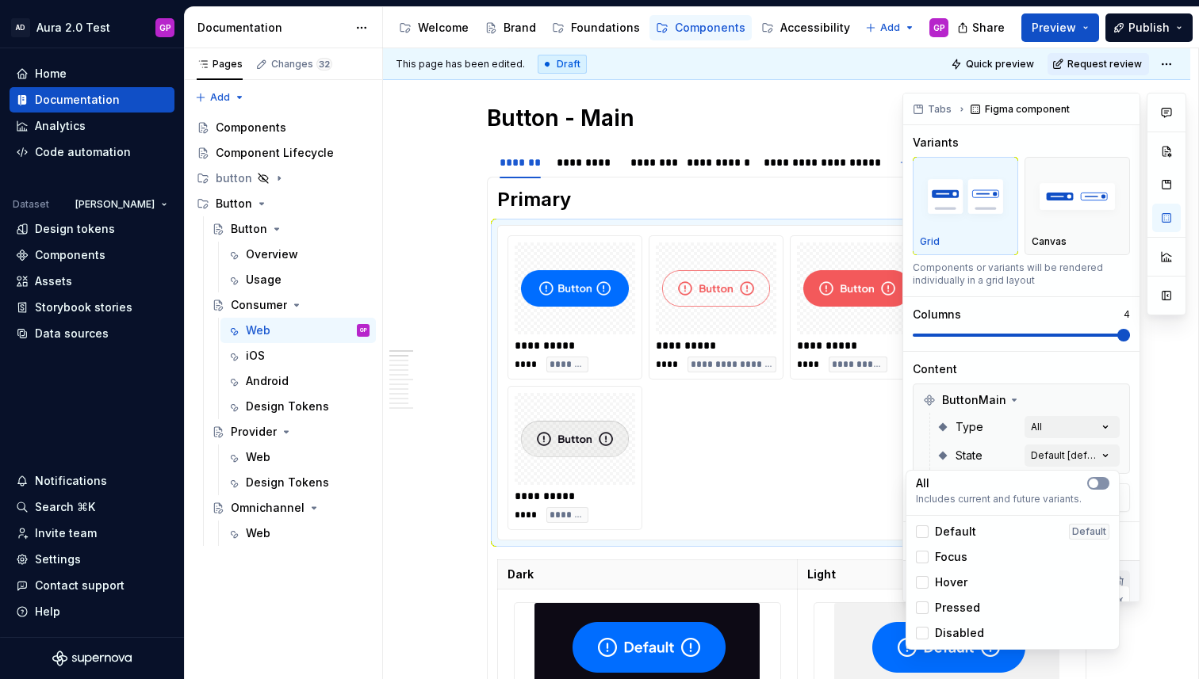
click at [1089, 480] on span "button" at bounding box center [1094, 484] width 10 height 10
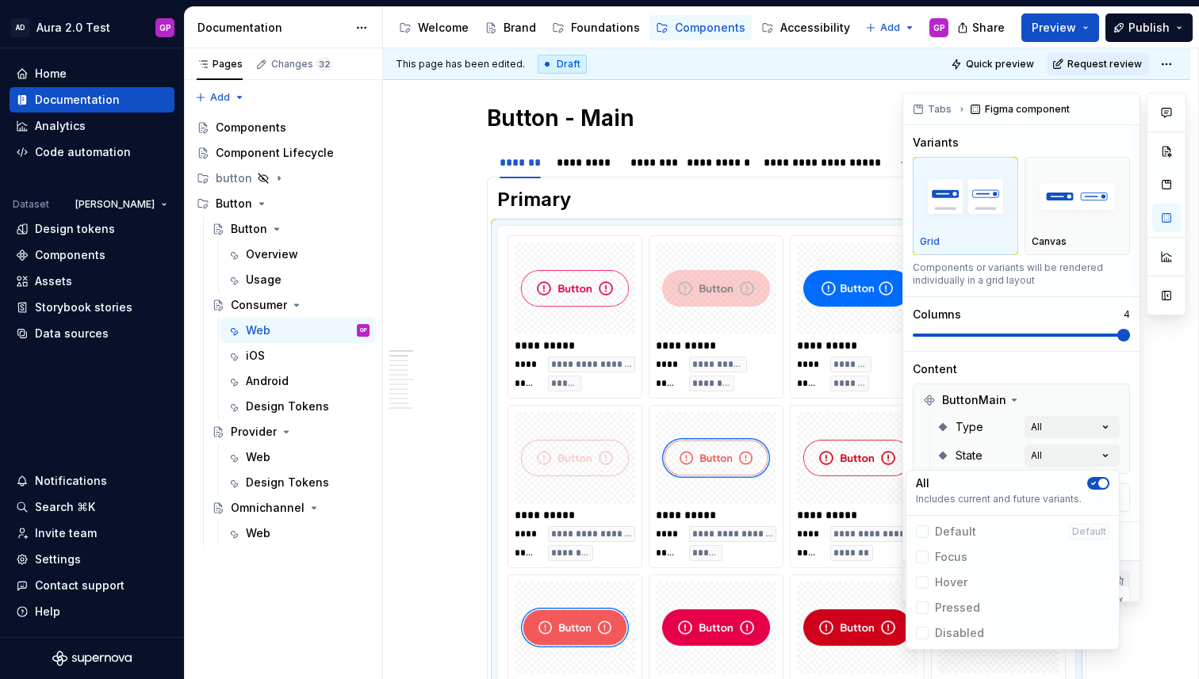
click at [857, 123] on html "AD Aura 2.0 Test GP Home Documentation Analytics Code automation Dataset Jason …" at bounding box center [599, 339] width 1199 height 679
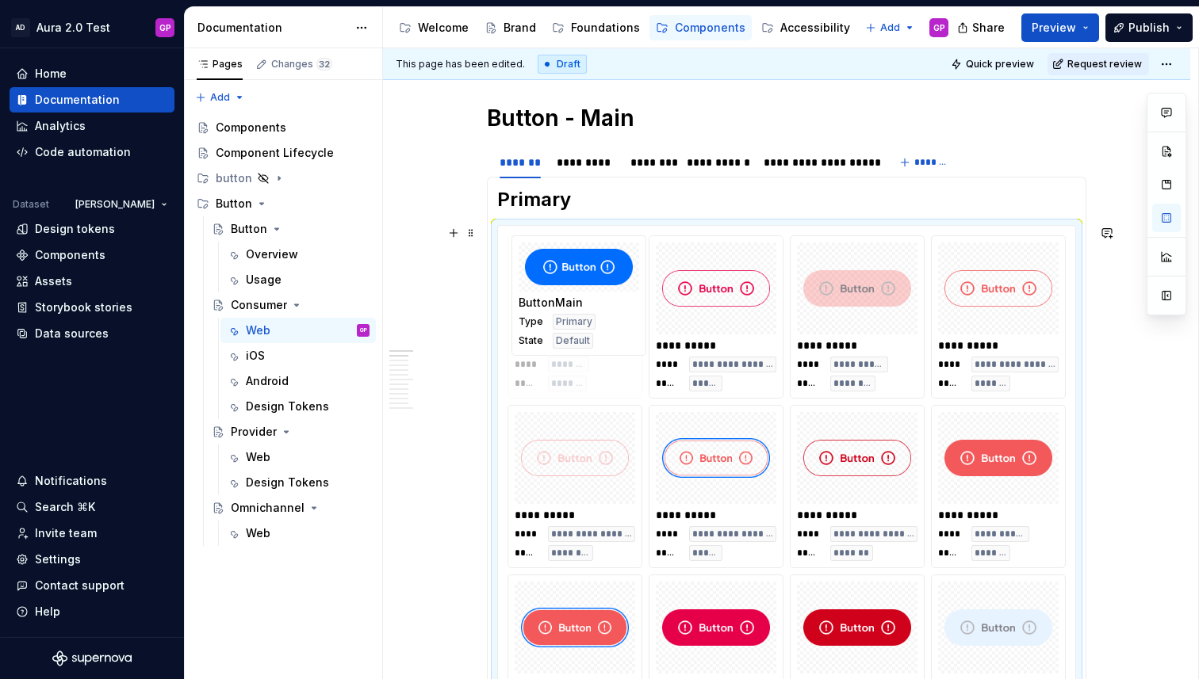
drag, startPoint x: 849, startPoint y: 299, endPoint x: 586, endPoint y: 302, distance: 263.2
click at [585, 300] on body "AD Aura 2.0 Test GP Home Documentation Analytics Code automation Dataset Jason …" at bounding box center [599, 339] width 1199 height 679
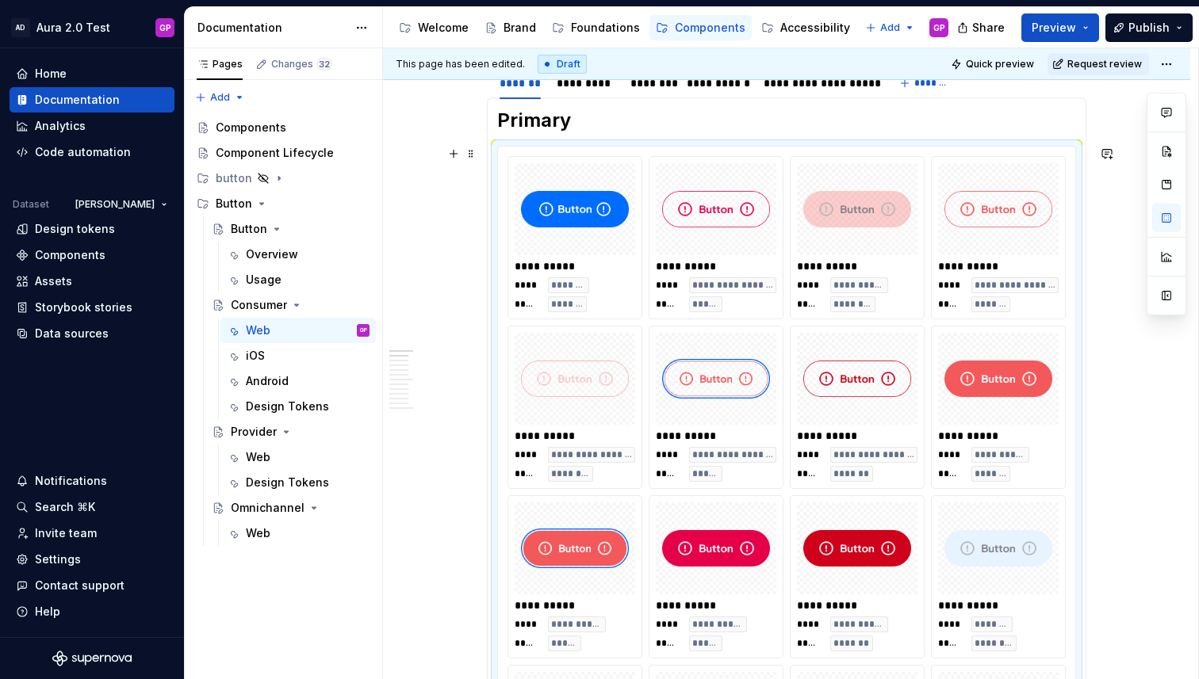
scroll to position [541, 0]
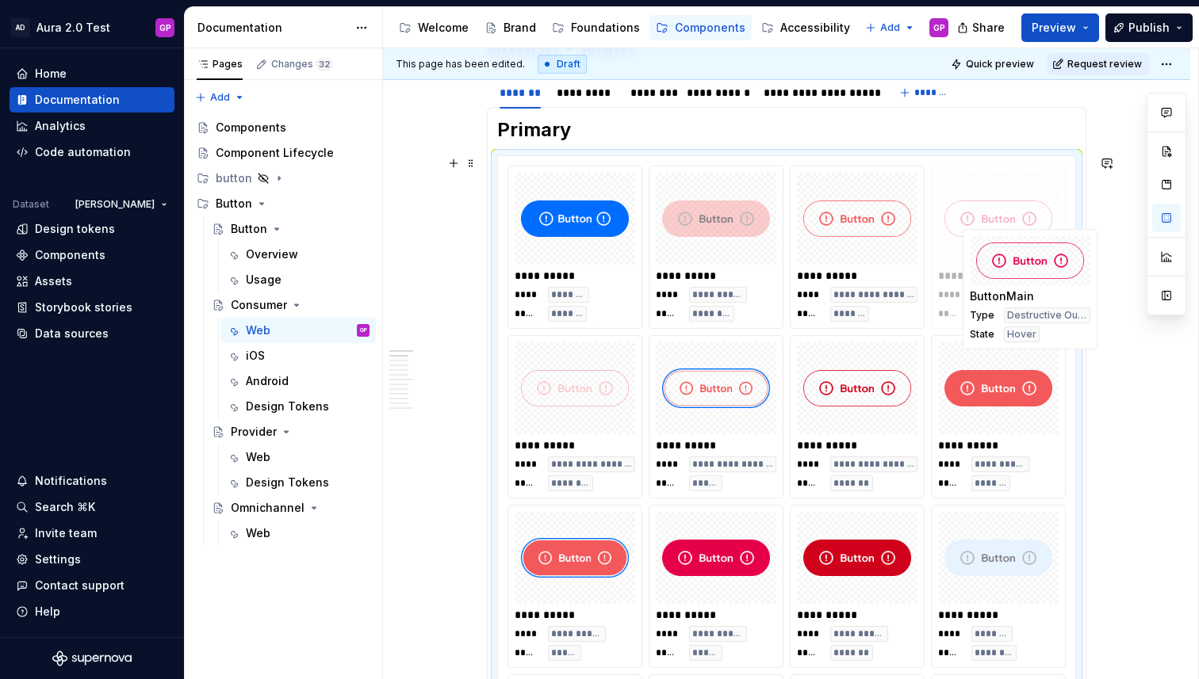
drag, startPoint x: 730, startPoint y: 243, endPoint x: 1030, endPoint y: 298, distance: 304.8
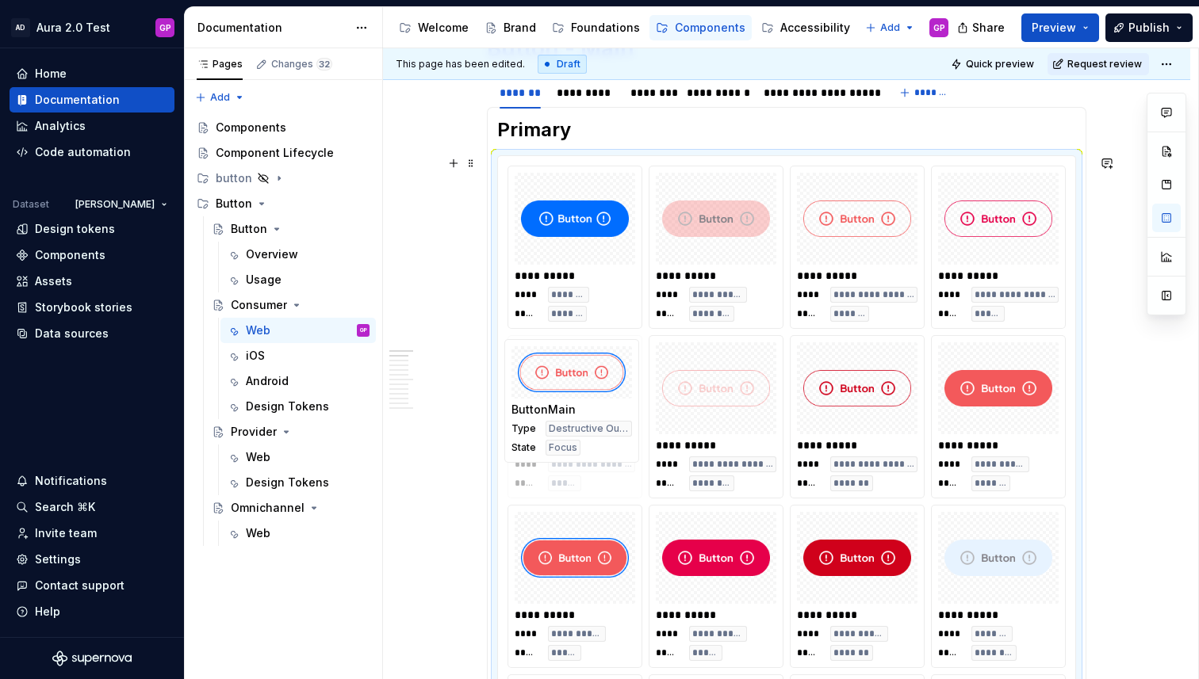
drag, startPoint x: 701, startPoint y: 451, endPoint x: 542, endPoint y: 461, distance: 158.8
click at [541, 459] on body "AD Aura 2.0 Test GP Home Documentation Analytics Code automation Dataset Jason …" at bounding box center [599, 339] width 1199 height 679
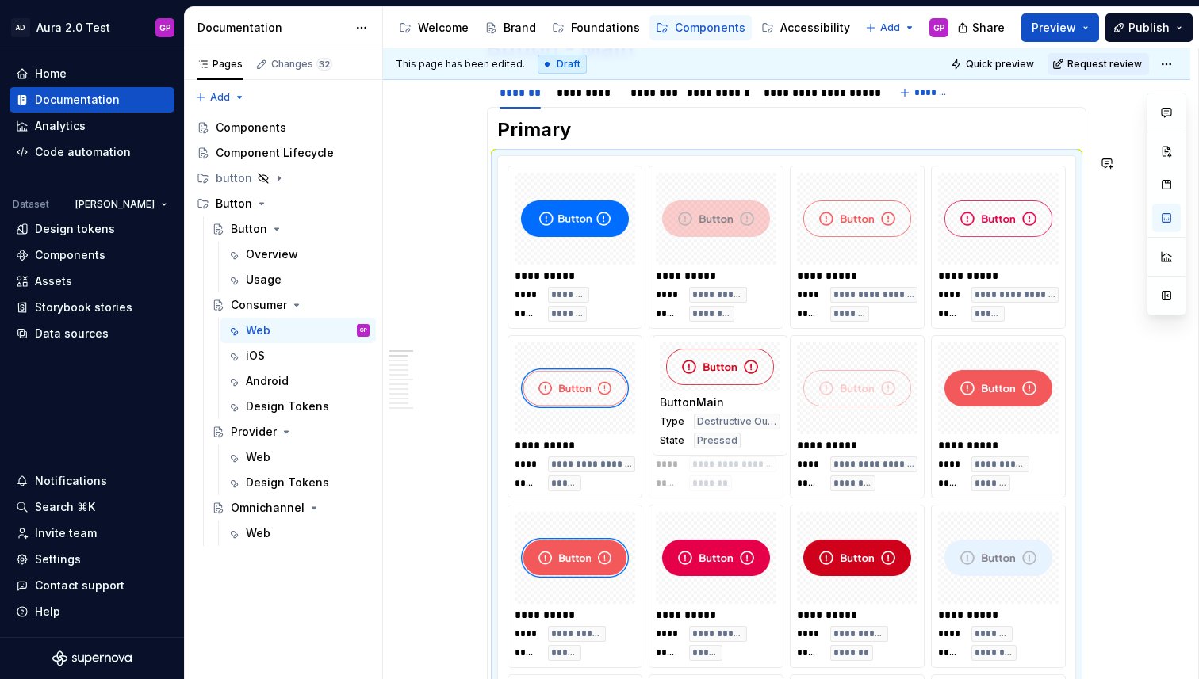
drag, startPoint x: 851, startPoint y: 445, endPoint x: 720, endPoint y: 458, distance: 132.3
click at [721, 457] on body "AD Aura 2.0 Test GP Home Documentation Analytics Code automation Dataset Jason …" at bounding box center [599, 339] width 1199 height 679
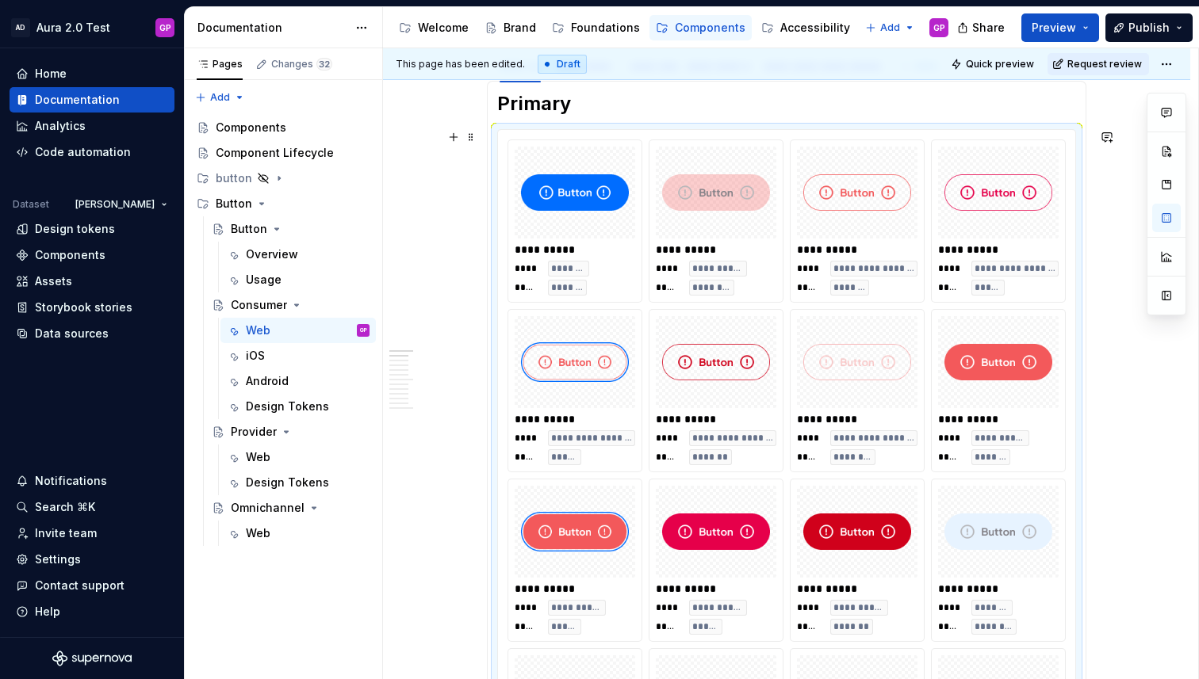
scroll to position [570, 0]
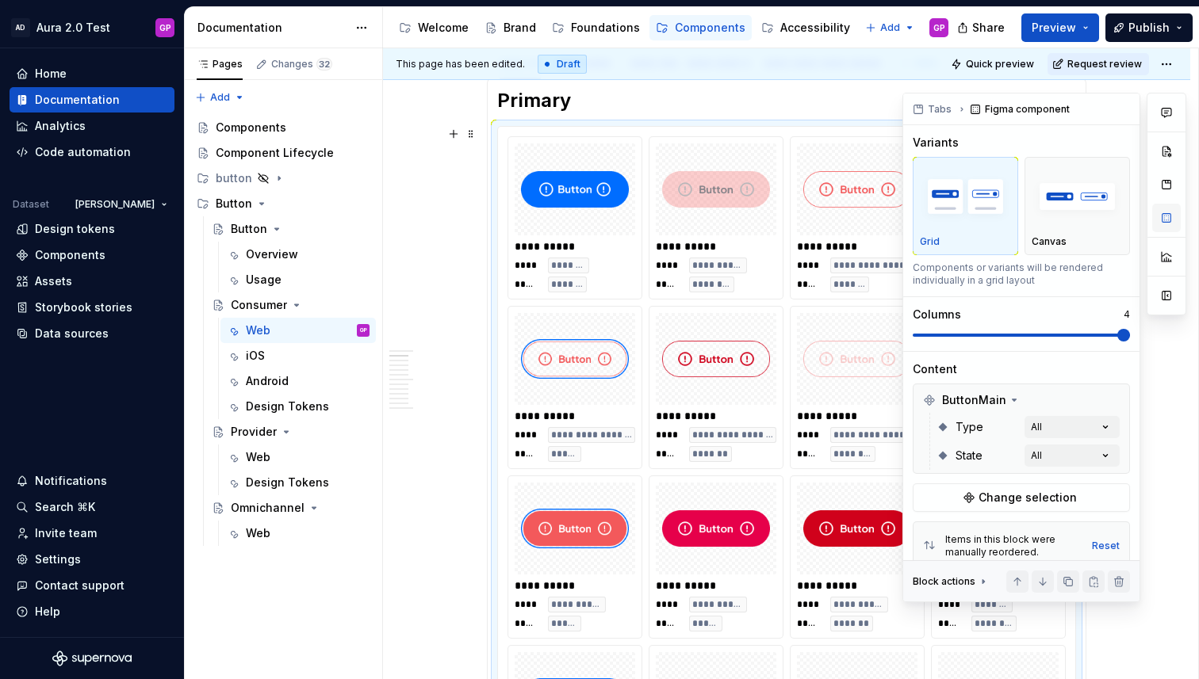
click at [1169, 221] on button "button" at bounding box center [1166, 218] width 29 height 29
click at [1104, 424] on div "Comments Open comments No comments yet Select ‘Comment’ from the block context …" at bounding box center [1044, 348] width 284 height 510
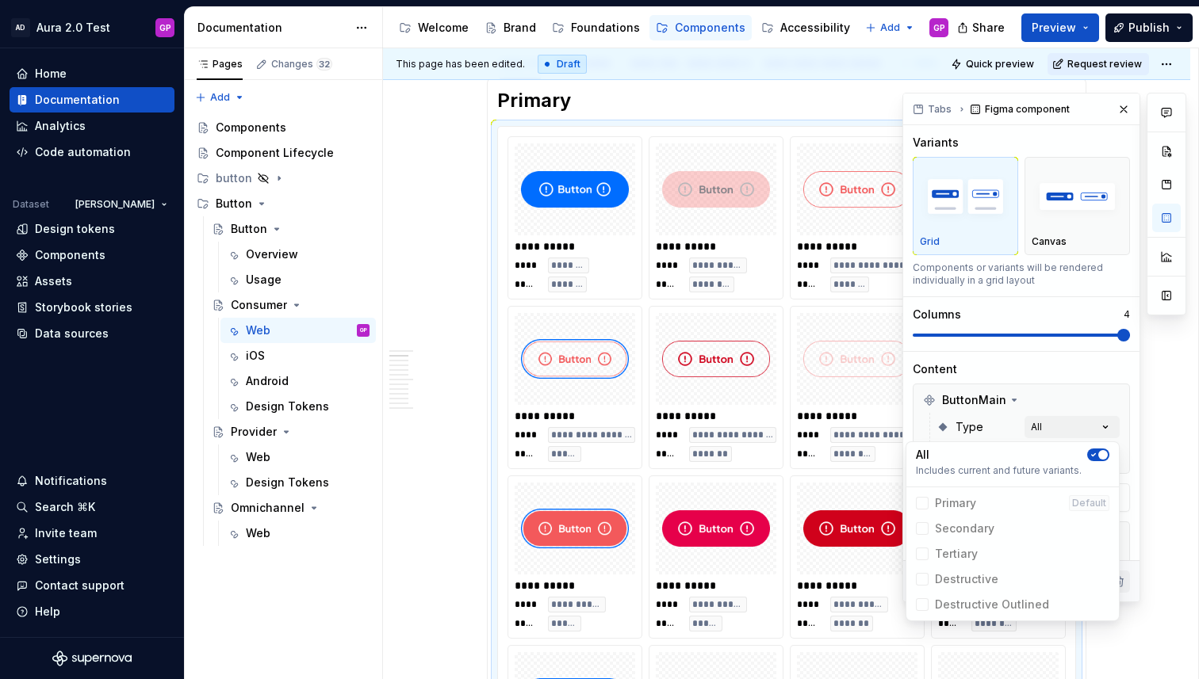
drag, startPoint x: 926, startPoint y: 530, endPoint x: 924, endPoint y: 553, distance: 22.3
click at [926, 532] on span "Secondary" at bounding box center [1012, 528] width 206 height 25
click at [922, 559] on span "Tertiary" at bounding box center [1012, 553] width 206 height 25
click at [1101, 450] on span "button" at bounding box center [1103, 455] width 10 height 10
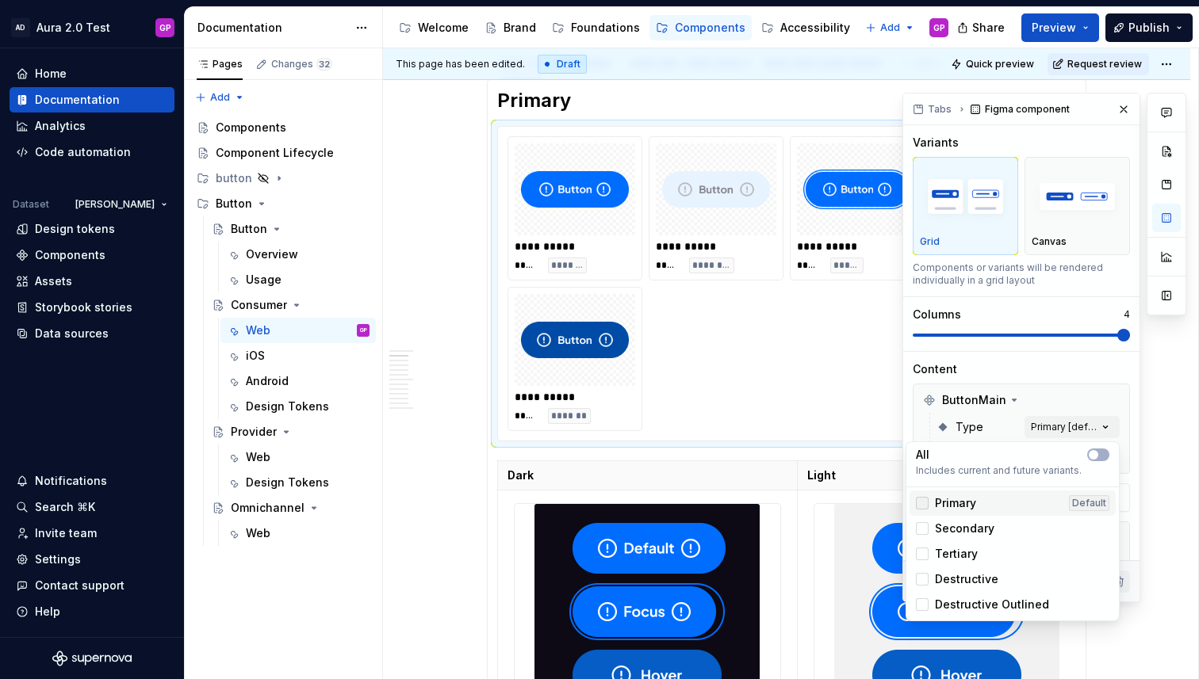
click at [920, 503] on div at bounding box center [922, 503] width 13 height 13
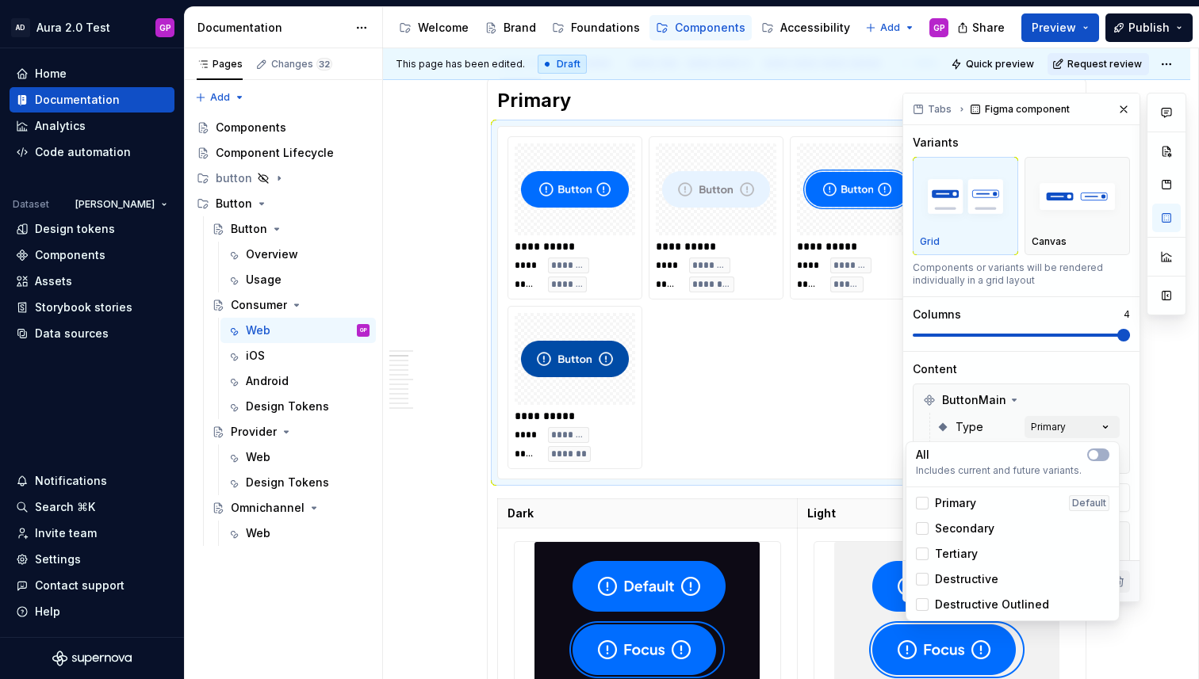
click at [1070, 385] on div "Comments Open comments No comments yet Select ‘Comment’ from the block context …" at bounding box center [1044, 348] width 284 height 510
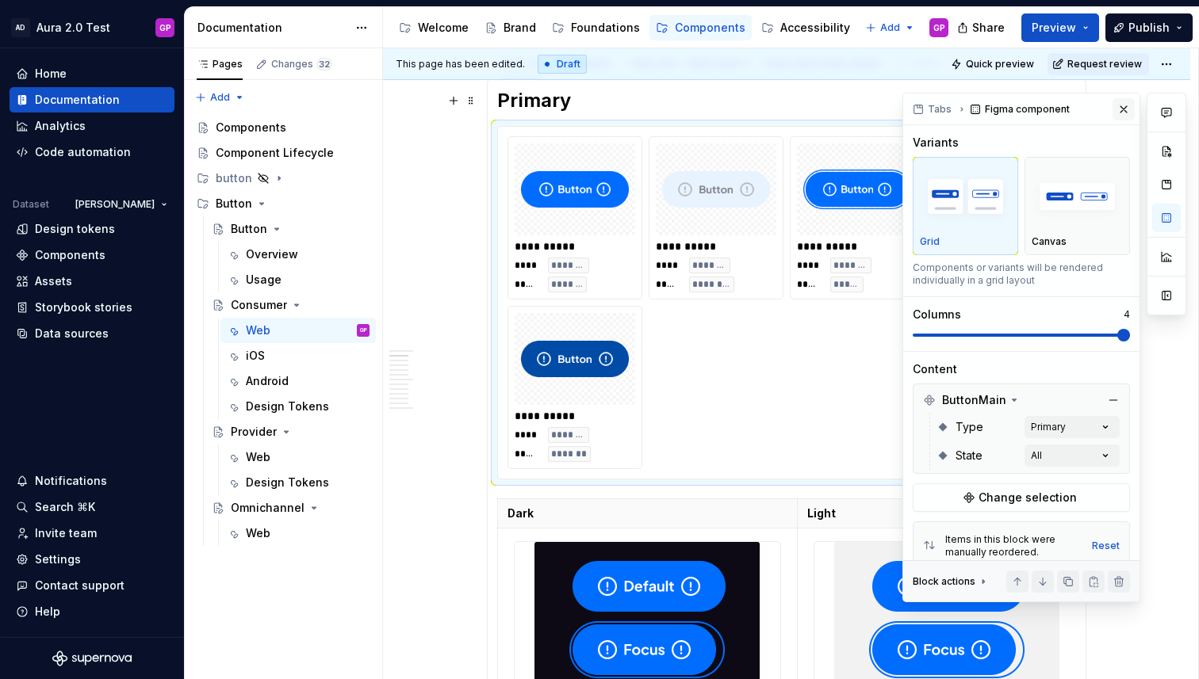
click at [1120, 109] on button "button" at bounding box center [1123, 109] width 22 height 22
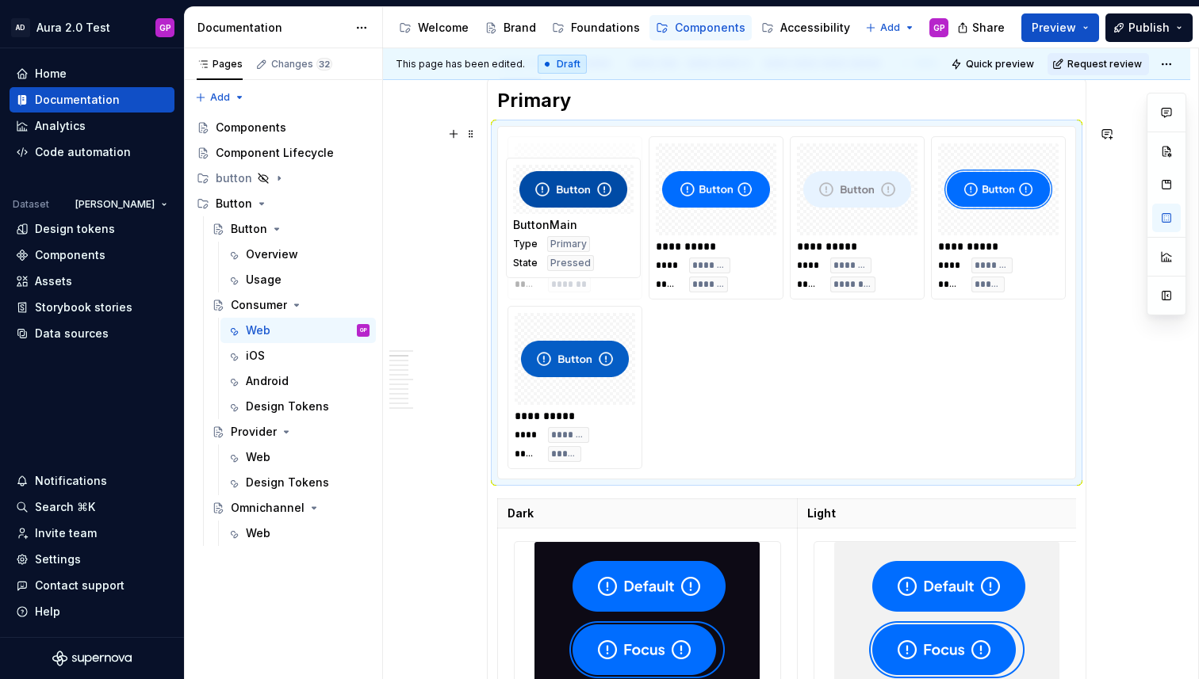
drag, startPoint x: 557, startPoint y: 387, endPoint x: 549, endPoint y: 239, distance: 147.6
click at [549, 239] on body "AD Aura 2.0 Test GP Home Documentation Analytics Code automation Dataset Jason …" at bounding box center [599, 339] width 1199 height 679
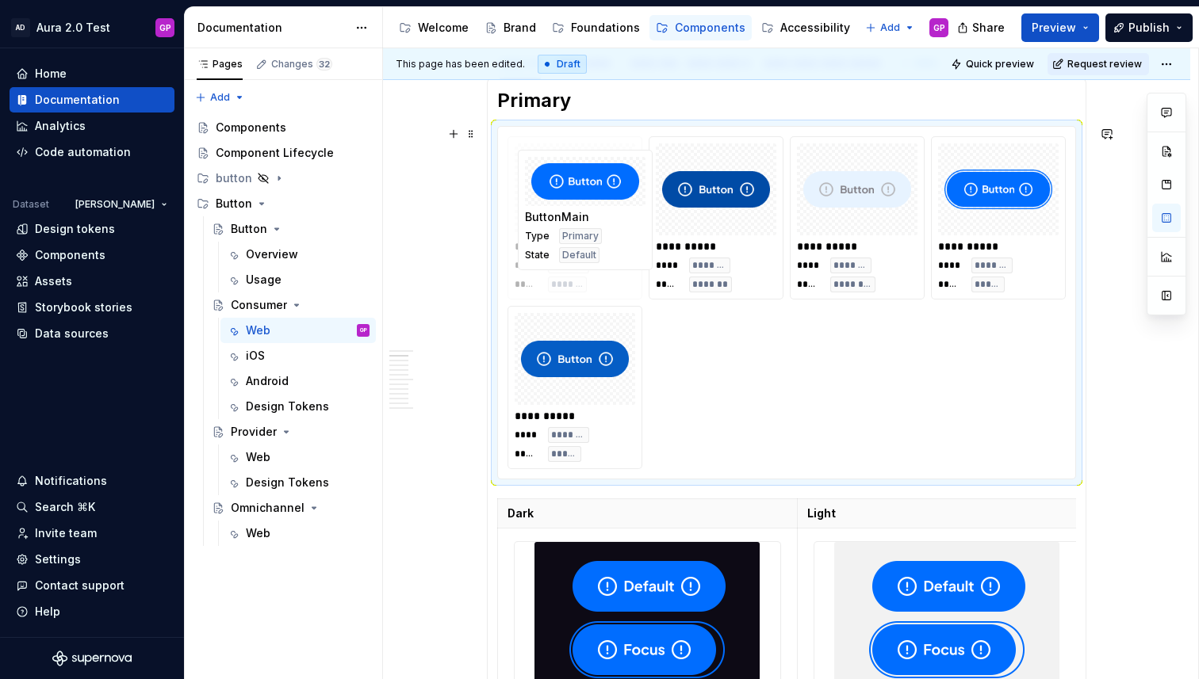
drag, startPoint x: 717, startPoint y: 234, endPoint x: 586, endPoint y: 248, distance: 132.4
click at [586, 247] on body "AD Aura 2.0 Test GP Home Documentation Analytics Code automation Dataset Jason …" at bounding box center [599, 339] width 1199 height 679
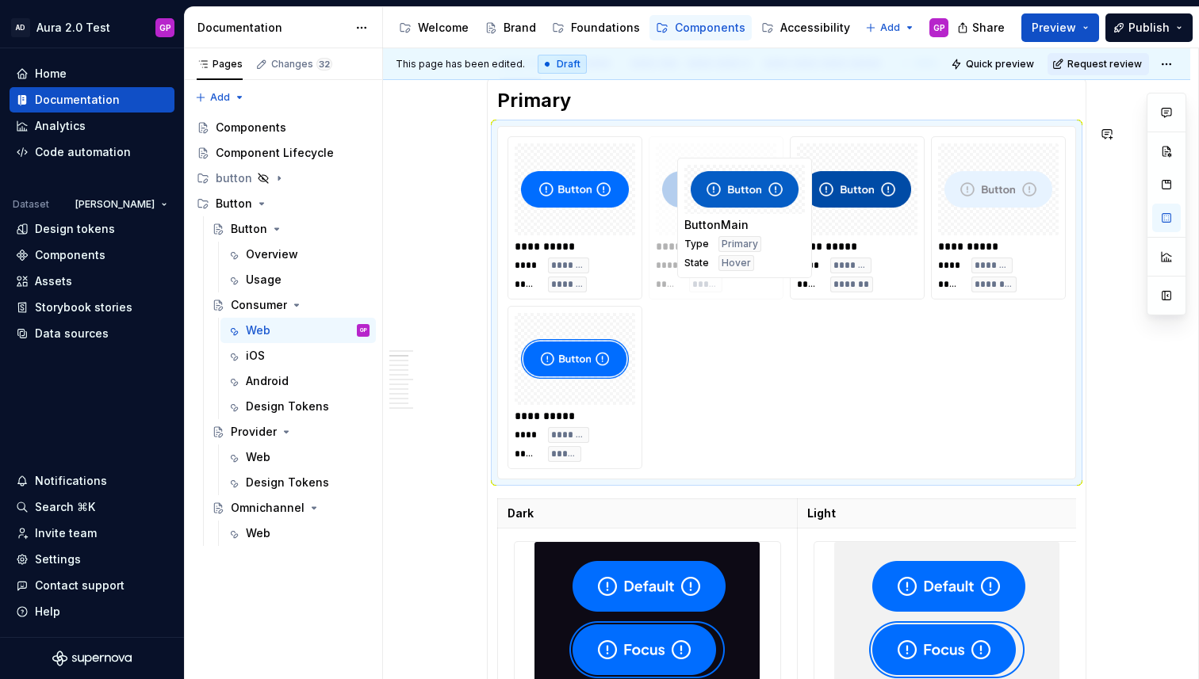
drag, startPoint x: 517, startPoint y: 434, endPoint x: 681, endPoint y: 287, distance: 220.6
click at [681, 287] on body "AD Aura 2.0 Test GP Home Documentation Analytics Code automation Dataset Jason …" at bounding box center [599, 339] width 1199 height 679
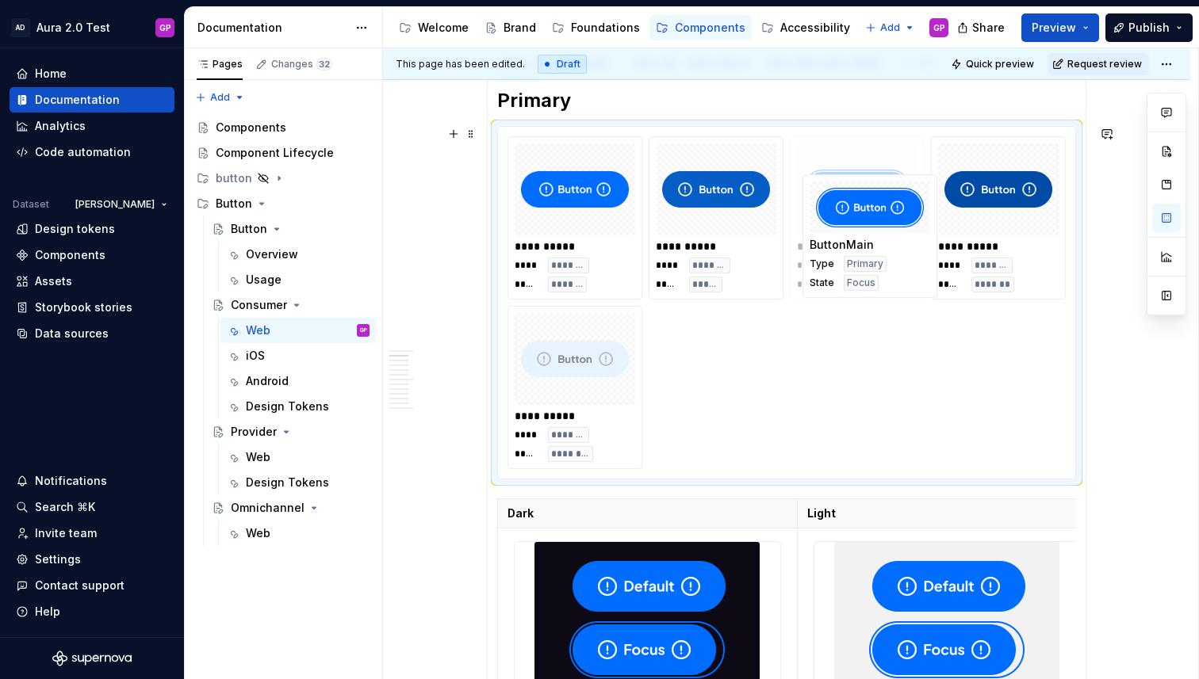
drag, startPoint x: 552, startPoint y: 412, endPoint x: 840, endPoint y: 281, distance: 317.2
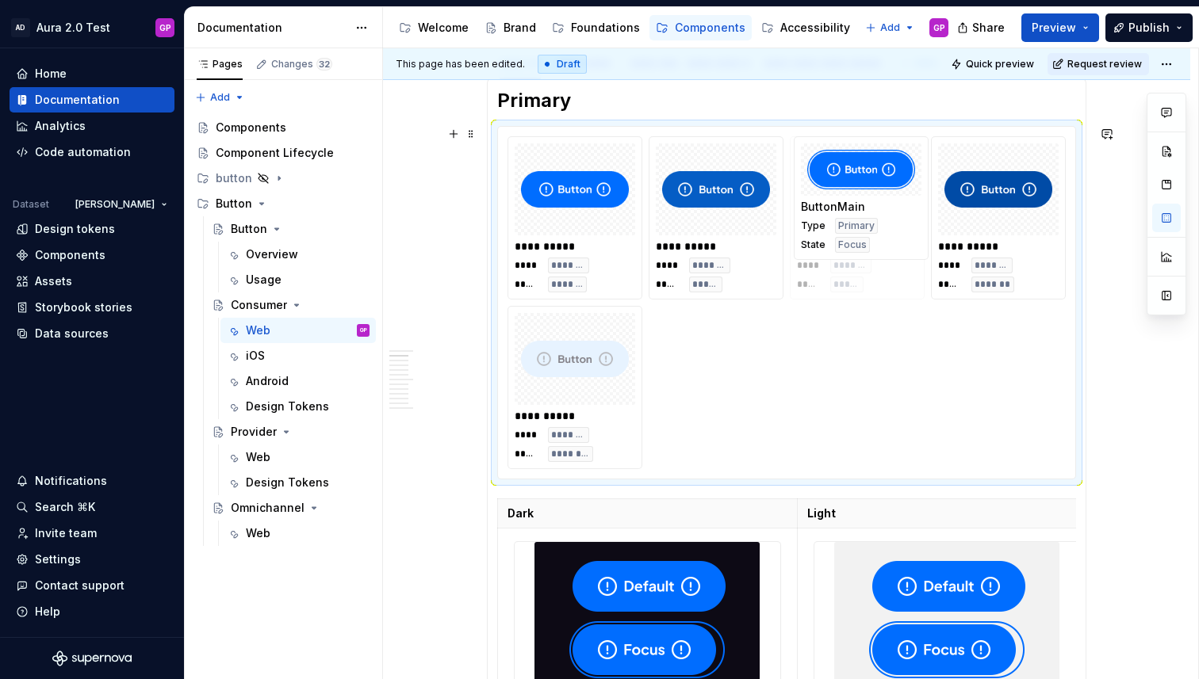
click at [840, 281] on body "AD Aura 2.0 Test GP Home Documentation Analytics Code automation Dataset Jason …" at bounding box center [599, 339] width 1199 height 679
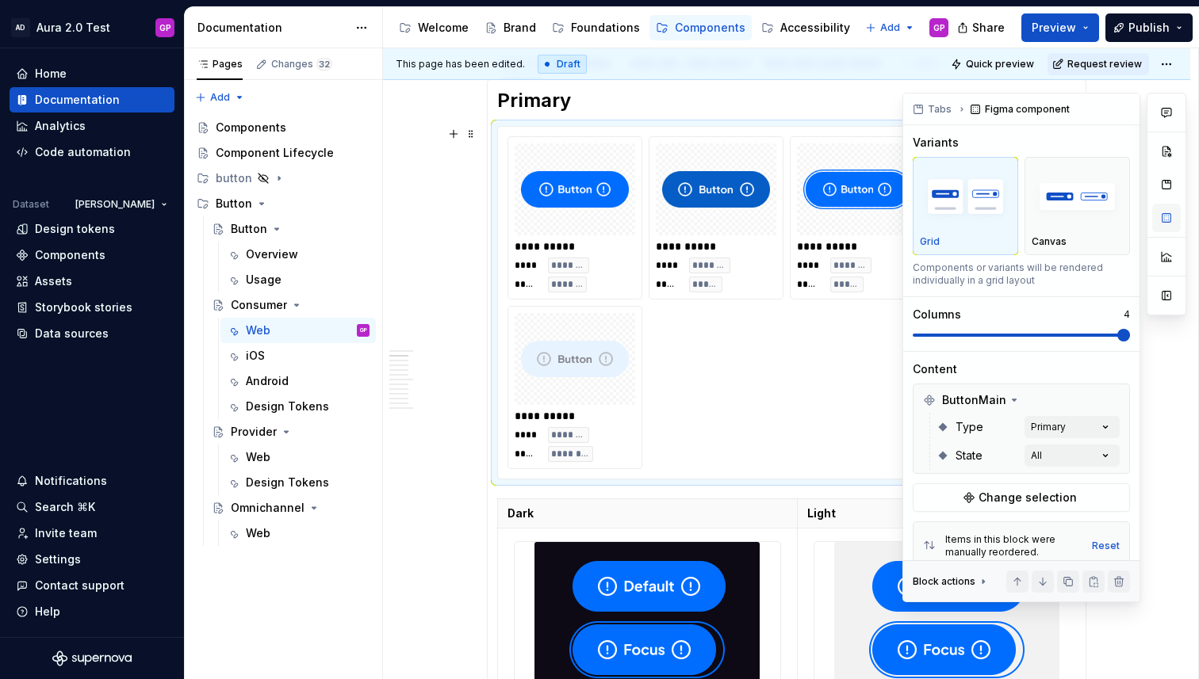
click at [1167, 219] on button "button" at bounding box center [1166, 218] width 29 height 29
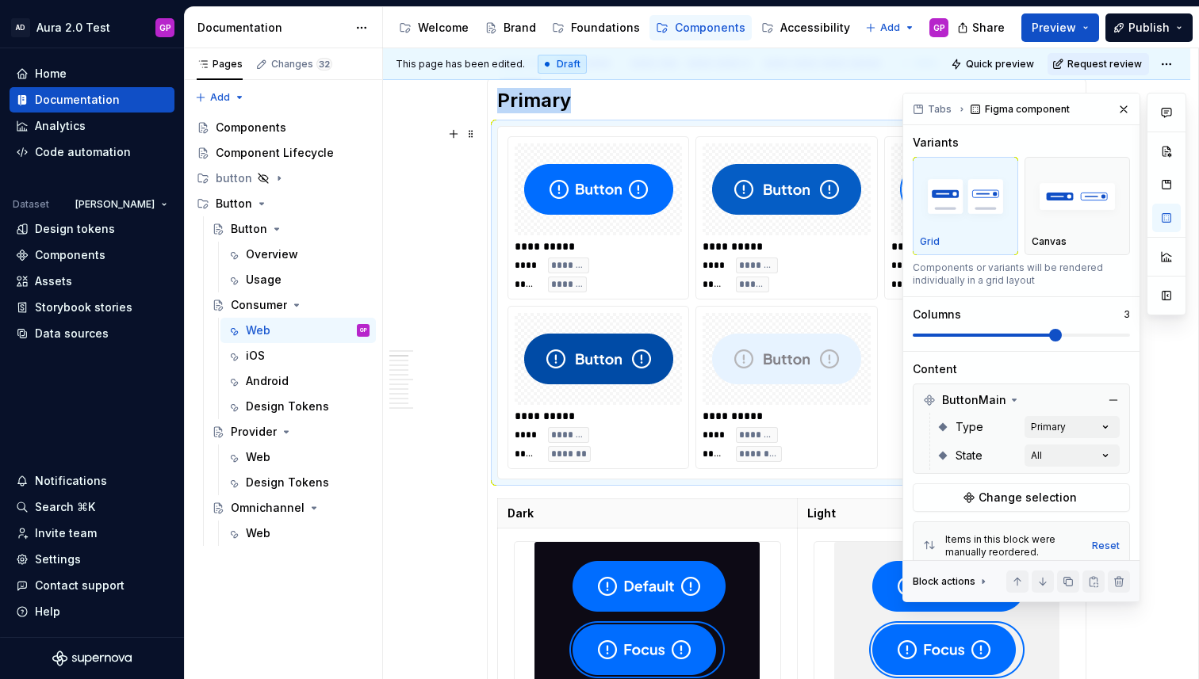
click at [1069, 335] on span at bounding box center [1021, 335] width 217 height 13
click at [1049, 334] on span at bounding box center [1055, 335] width 13 height 13
click at [1084, 335] on span at bounding box center [1021, 335] width 217 height 13
click at [1121, 116] on button "button" at bounding box center [1123, 109] width 22 height 22
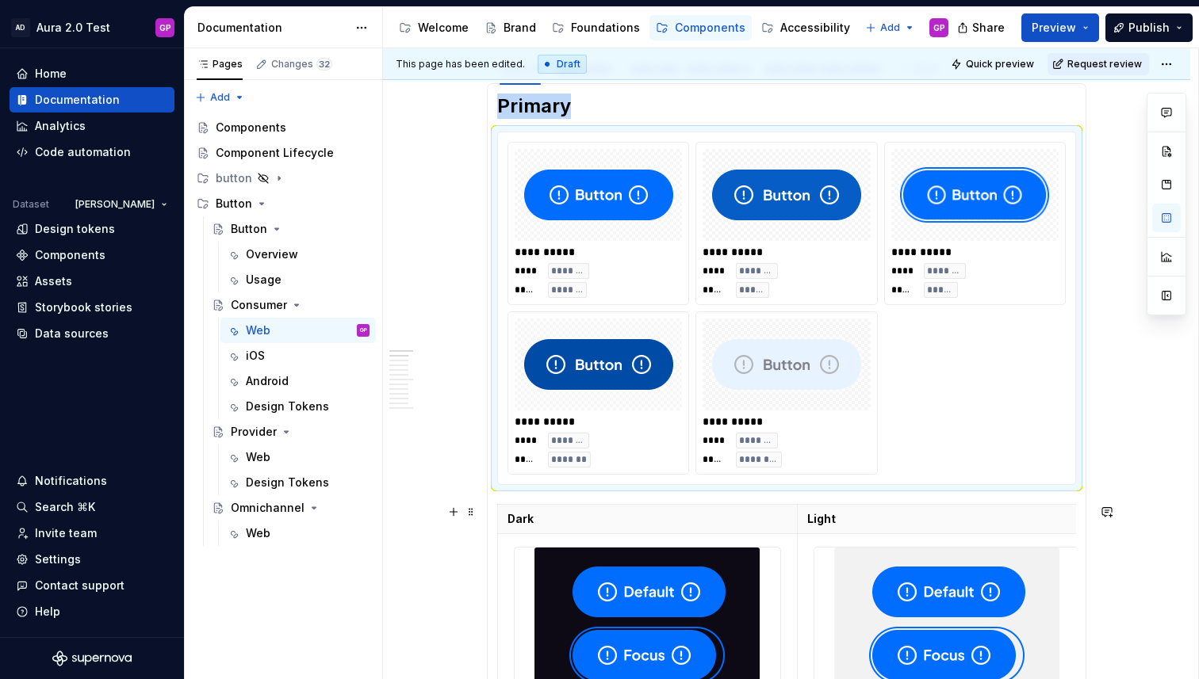
scroll to position [632, 0]
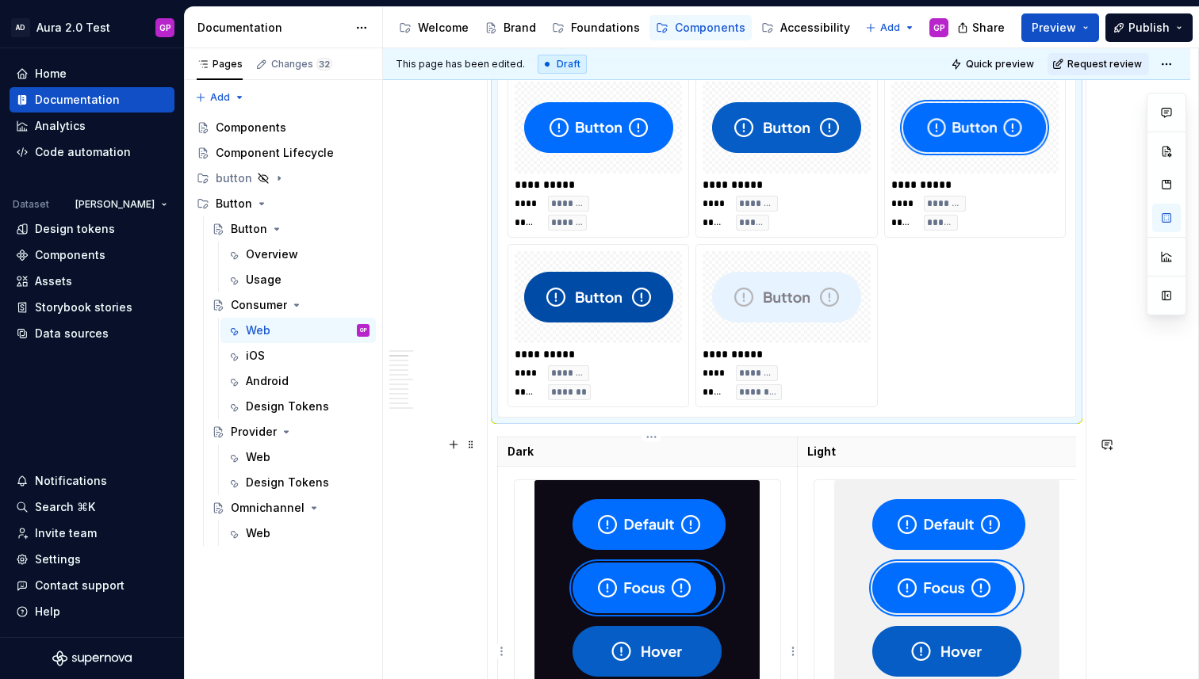
click at [515, 480] on div at bounding box center [647, 652] width 267 height 344
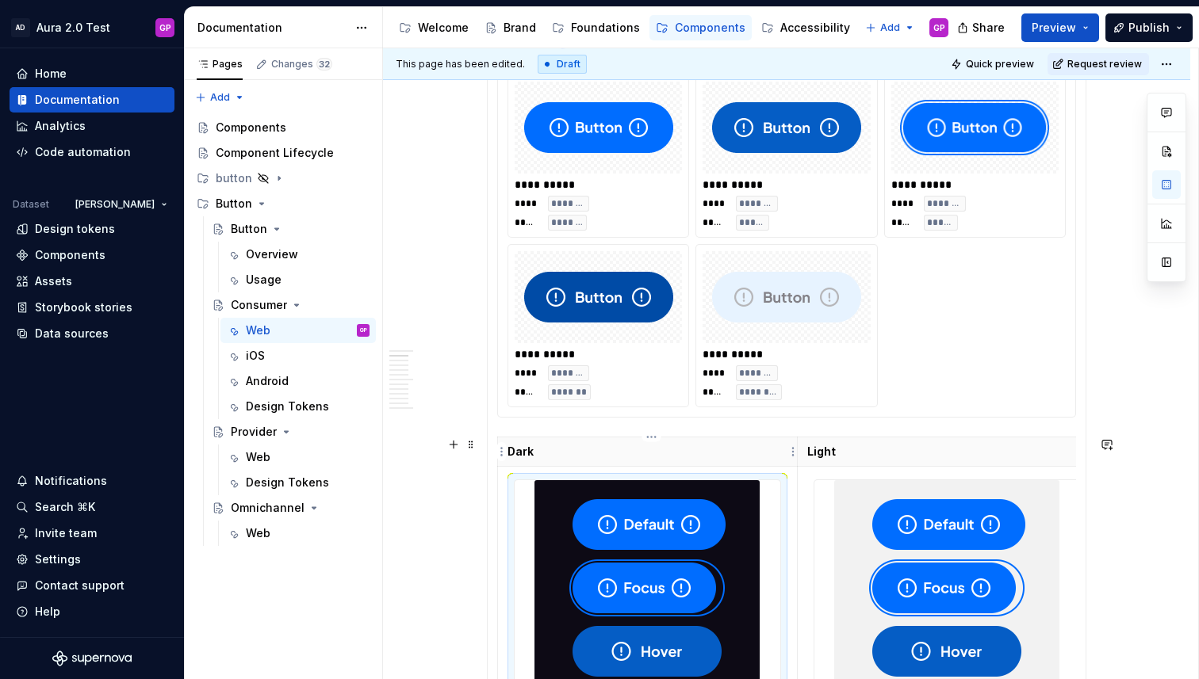
click at [508, 465] on th "Dark" at bounding box center [648, 452] width 300 height 29
click at [474, 452] on span at bounding box center [471, 445] width 13 height 22
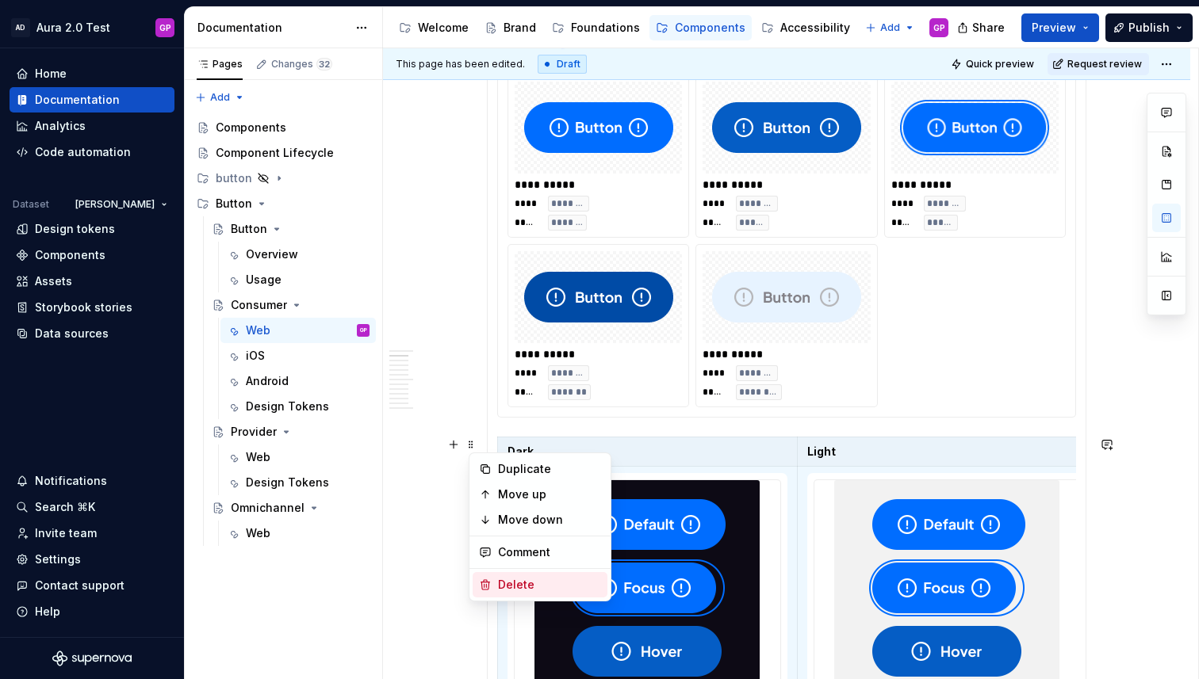
click at [499, 577] on div "Delete" at bounding box center [549, 585] width 103 height 16
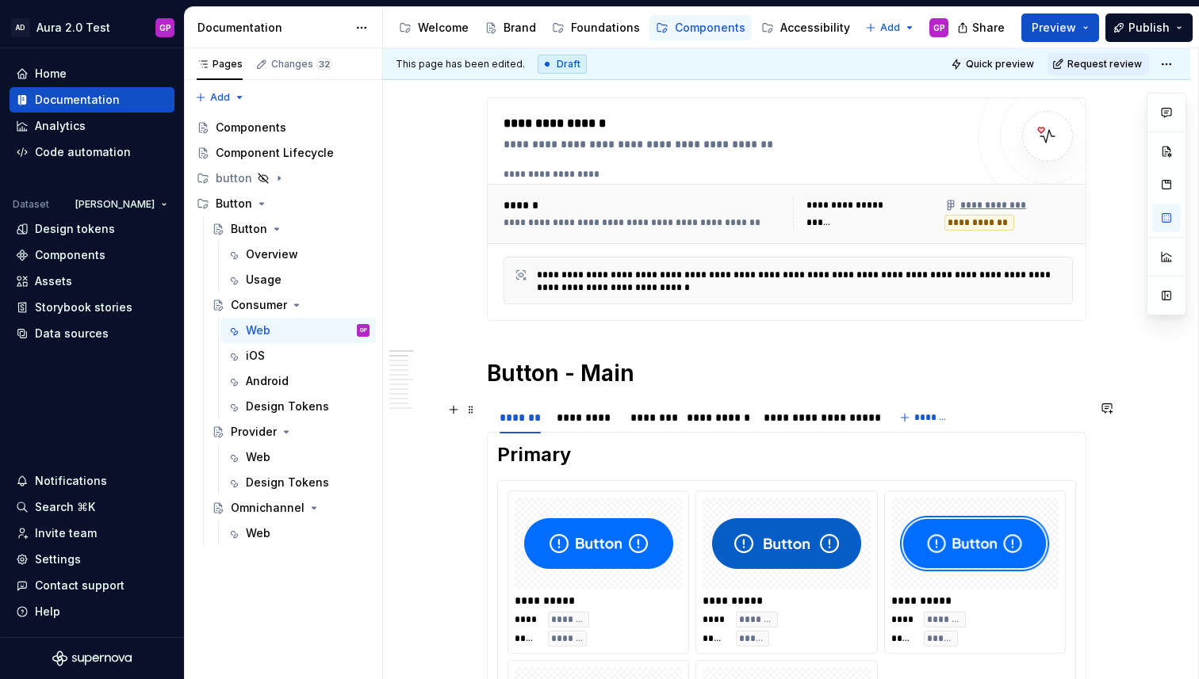
scroll to position [214, 0]
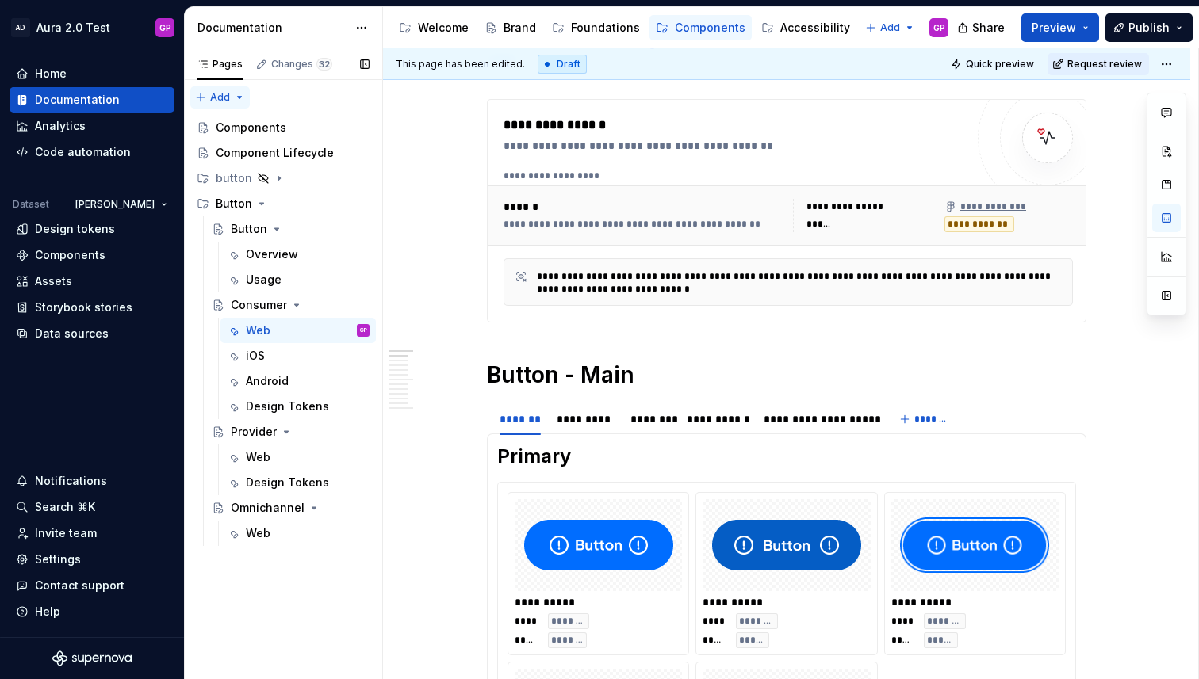
click at [232, 94] on div "Pages Changes 32 Add Accessibility guide for tree Page tree. Navigate the tree …" at bounding box center [283, 364] width 198 height 632
click at [224, 155] on div "New group" at bounding box center [271, 154] width 103 height 16
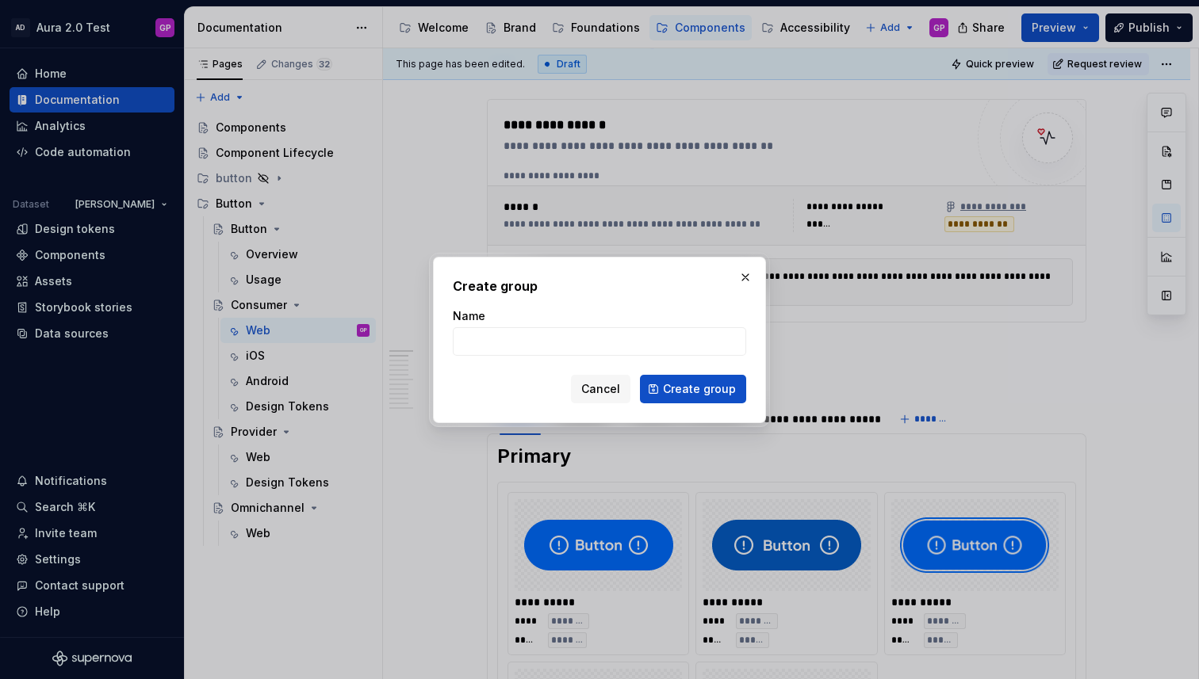
type textarea "*"
type input "Consumer"
click at [692, 384] on span "Create group" at bounding box center [699, 389] width 73 height 16
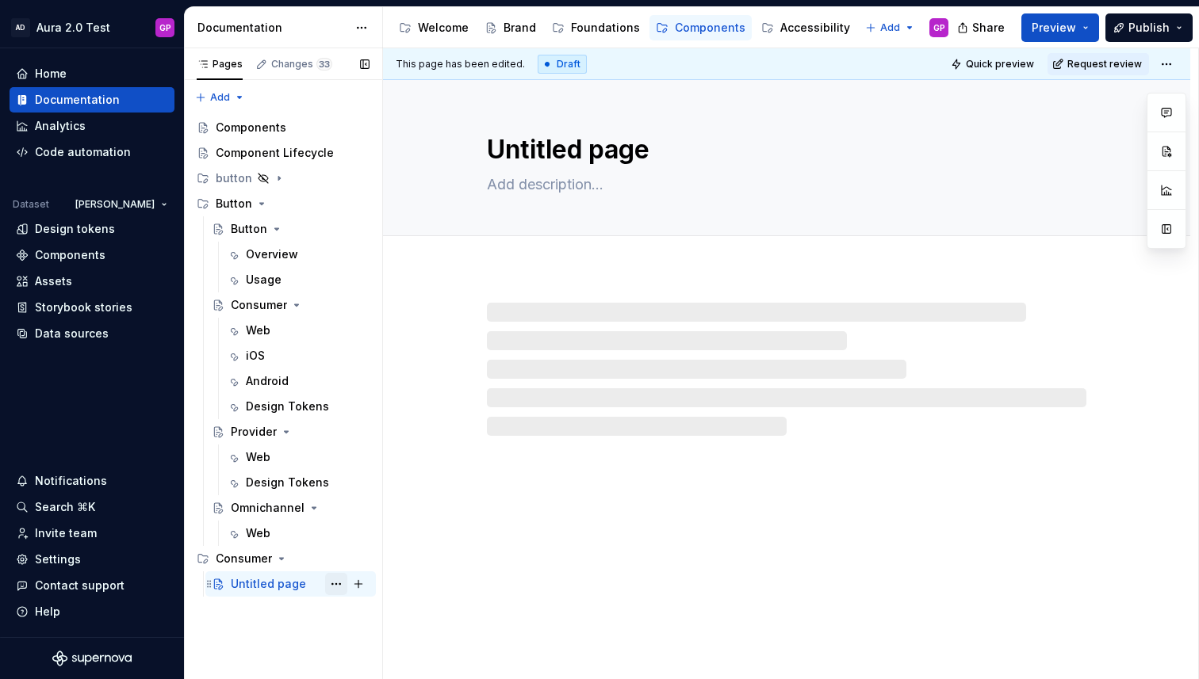
click at [329, 583] on button "Page tree" at bounding box center [336, 584] width 22 height 22
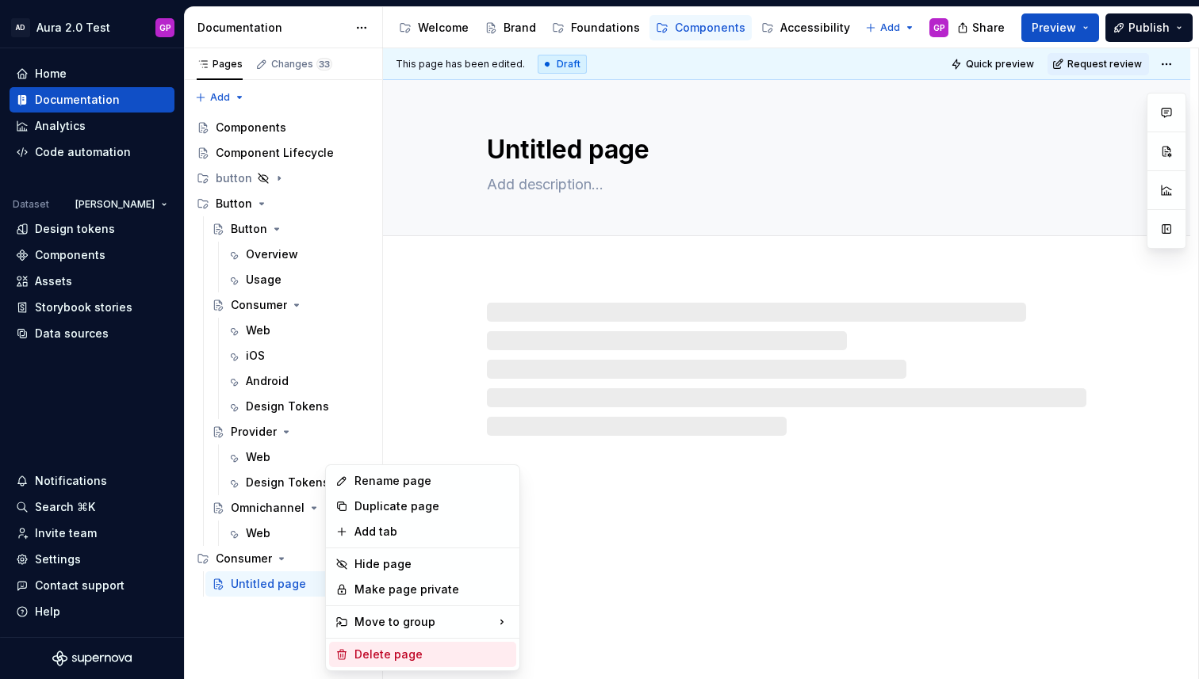
click at [365, 648] on div "Delete page" at bounding box center [431, 655] width 155 height 16
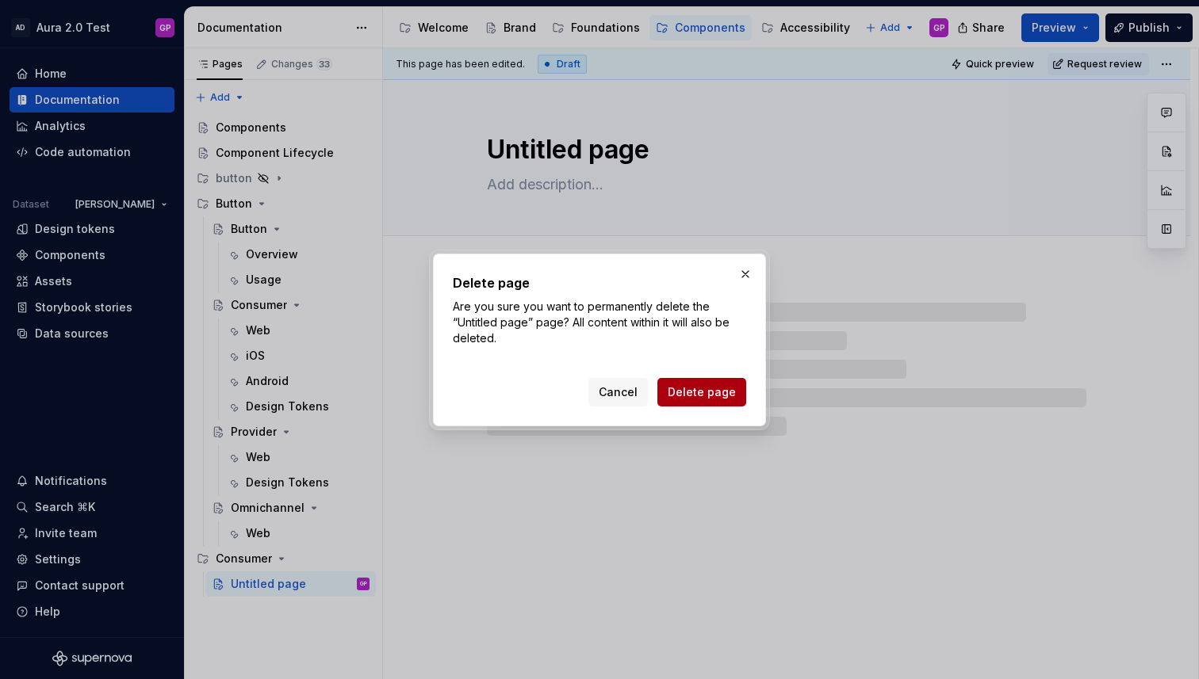
click at [690, 395] on span "Delete page" at bounding box center [702, 393] width 68 height 16
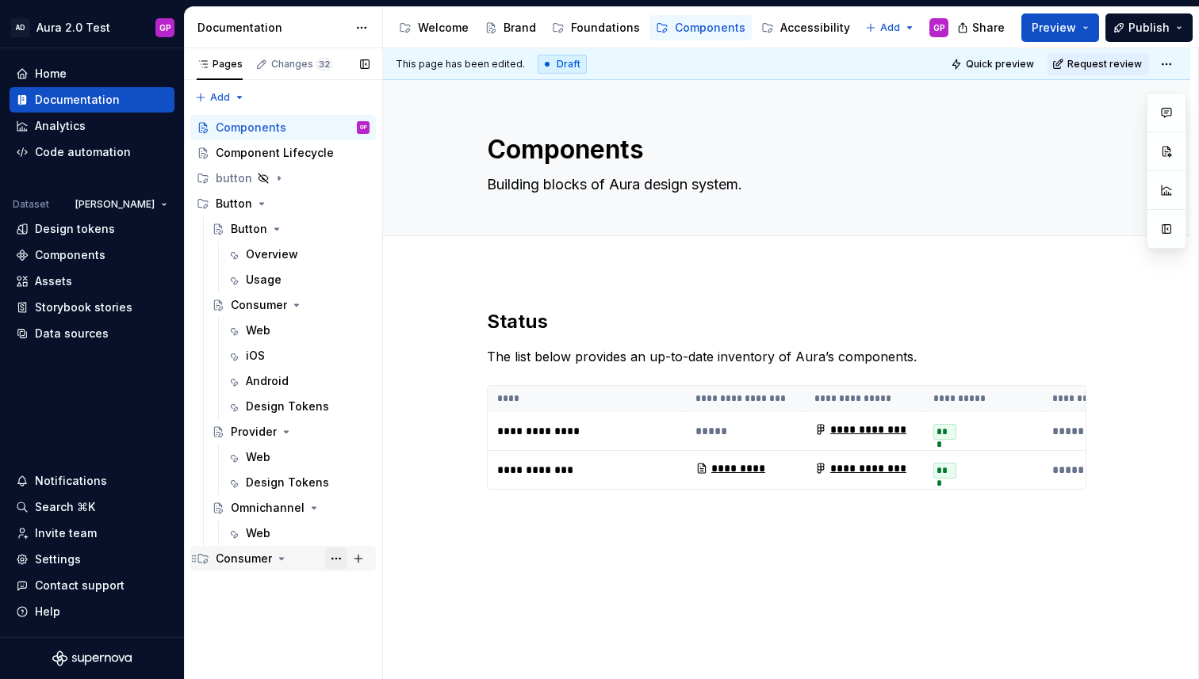
click at [337, 557] on button "Page tree" at bounding box center [336, 559] width 22 height 22
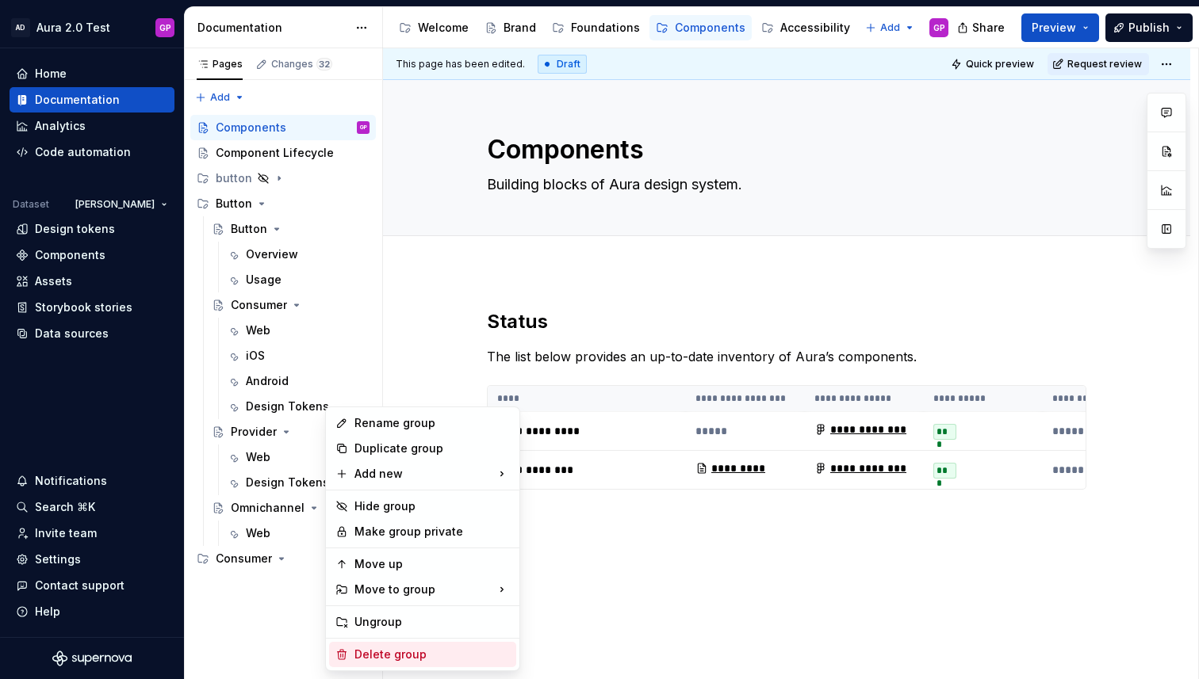
click at [359, 652] on div "Delete group" at bounding box center [431, 655] width 155 height 16
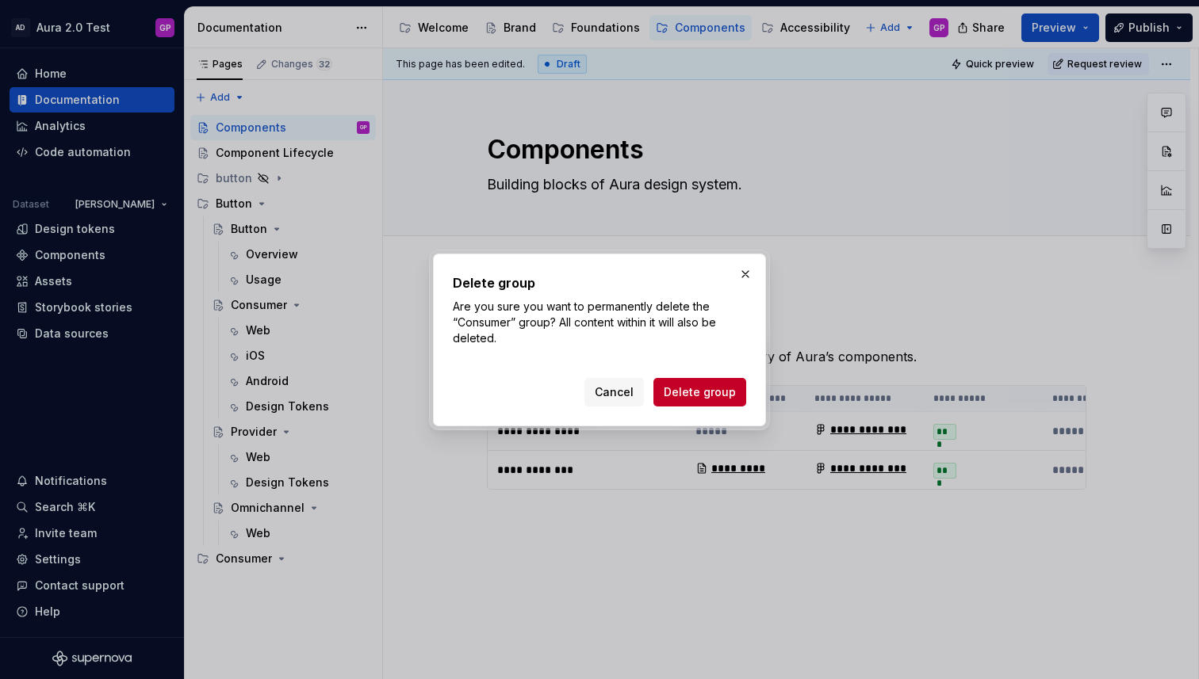
click at [696, 392] on span "Delete group" at bounding box center [700, 393] width 72 height 16
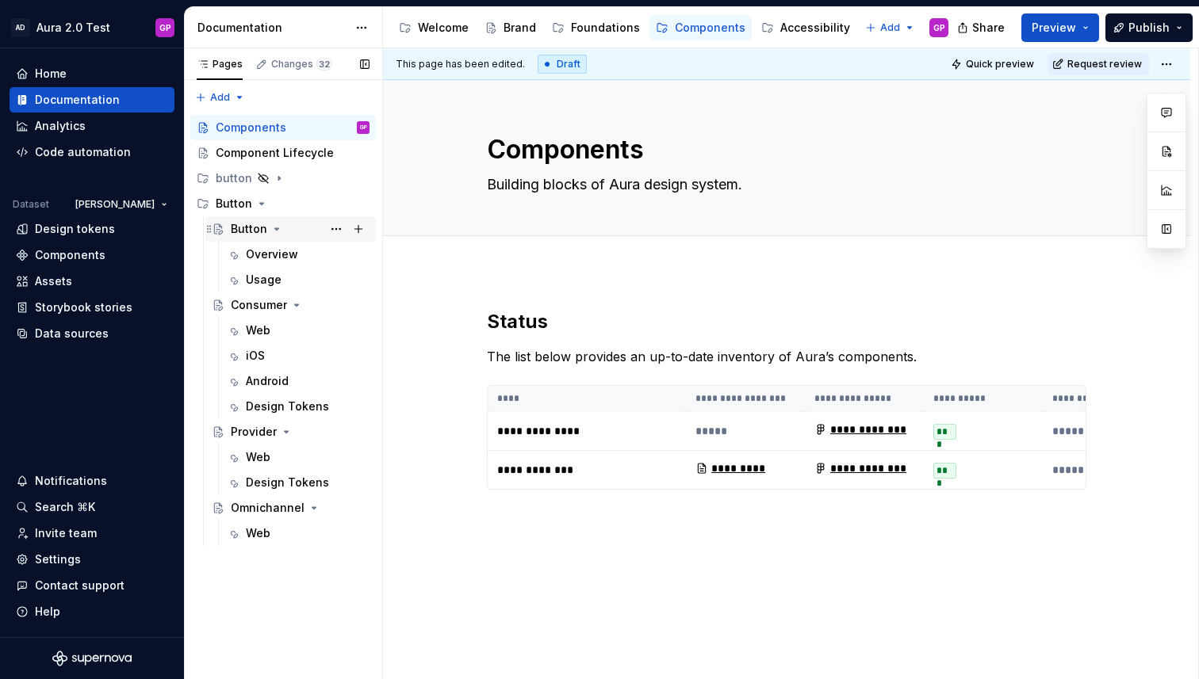
click at [273, 226] on icon "Page tree" at bounding box center [276, 229] width 13 height 13
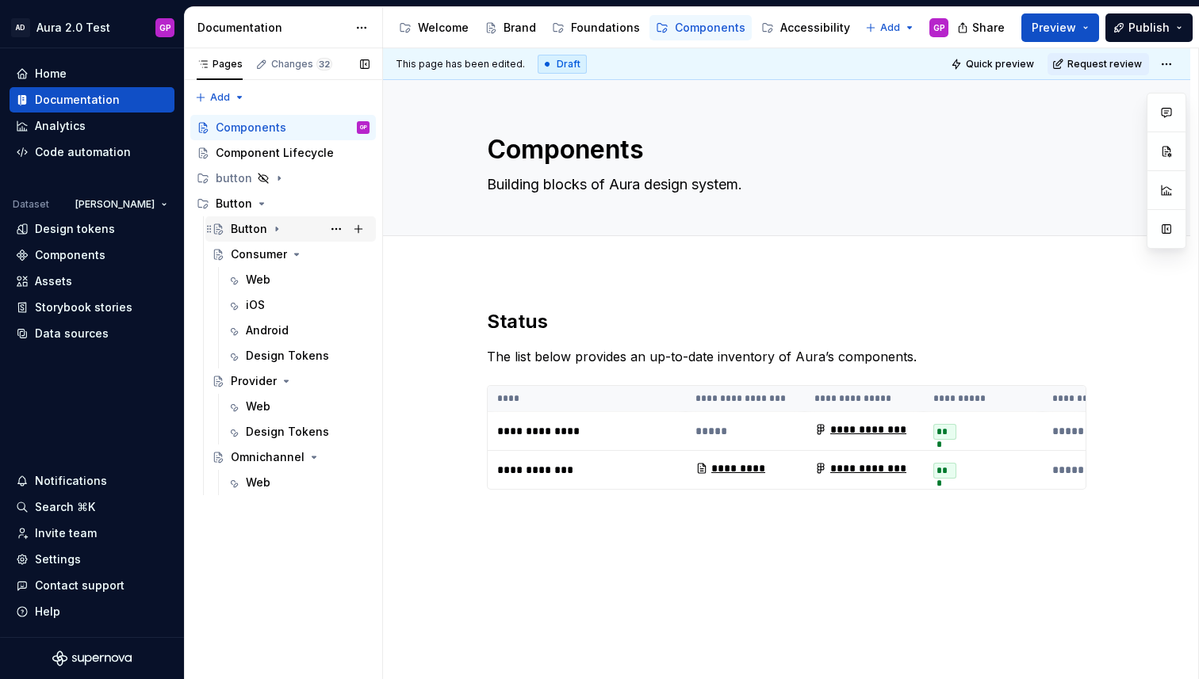
click at [270, 228] on icon "Page tree" at bounding box center [276, 229] width 13 height 13
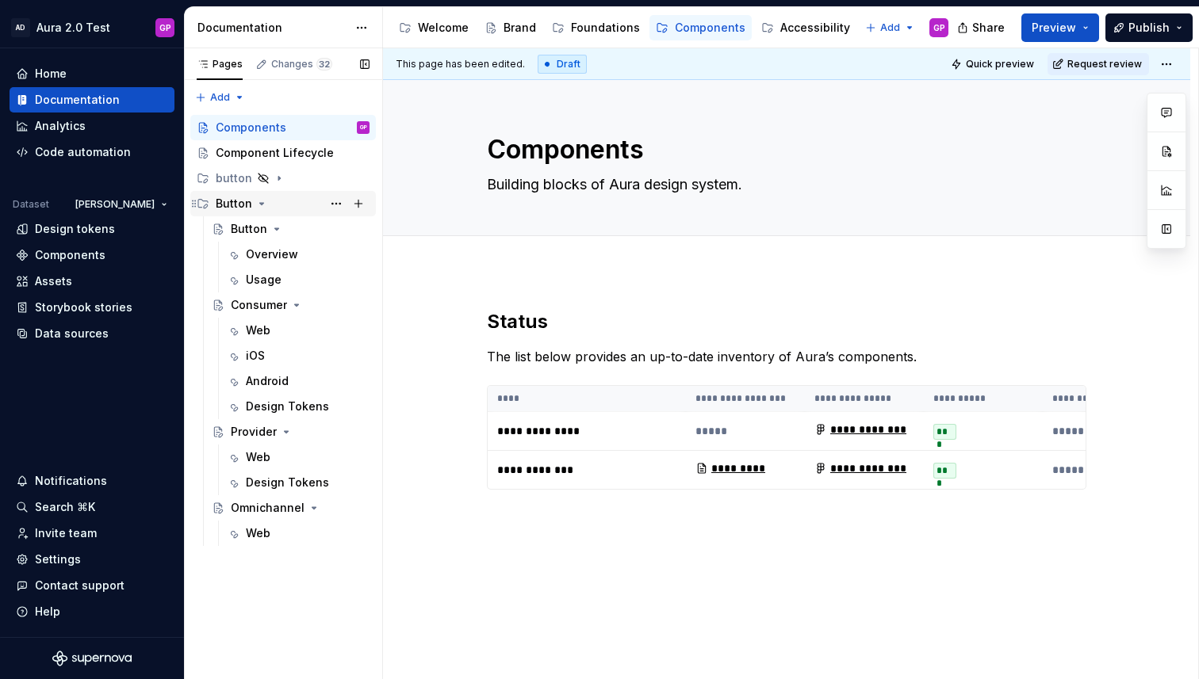
click at [258, 205] on icon "Page tree" at bounding box center [261, 203] width 13 height 13
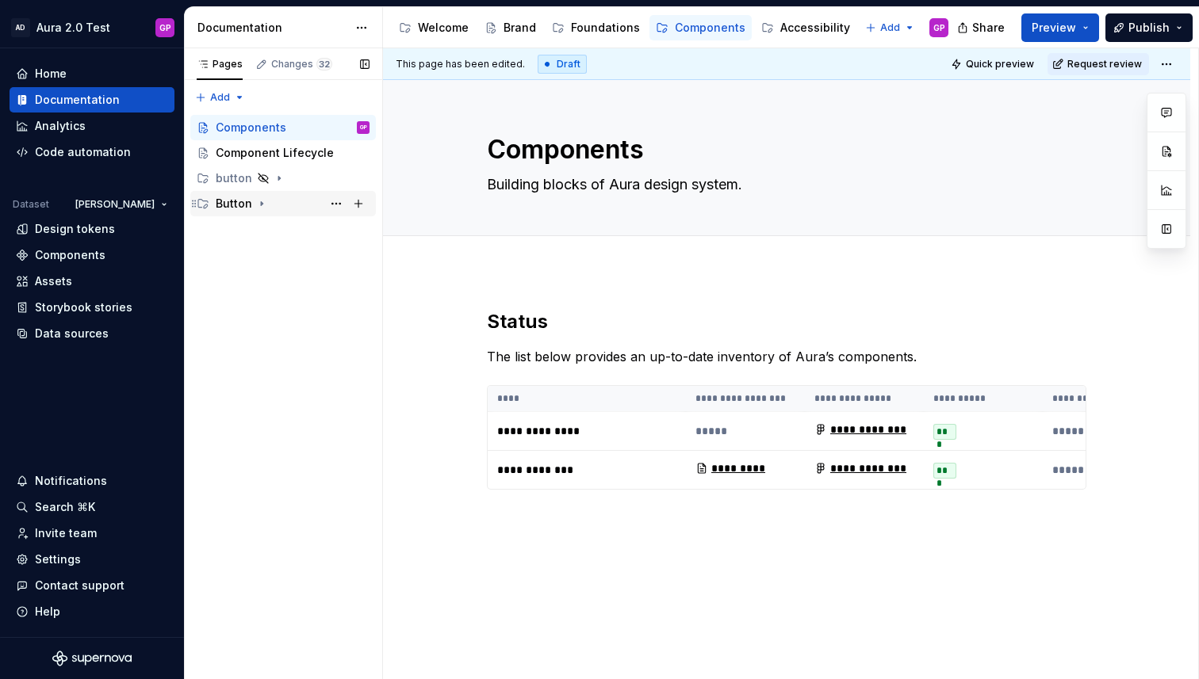
click at [258, 205] on icon "Page tree" at bounding box center [261, 203] width 13 height 13
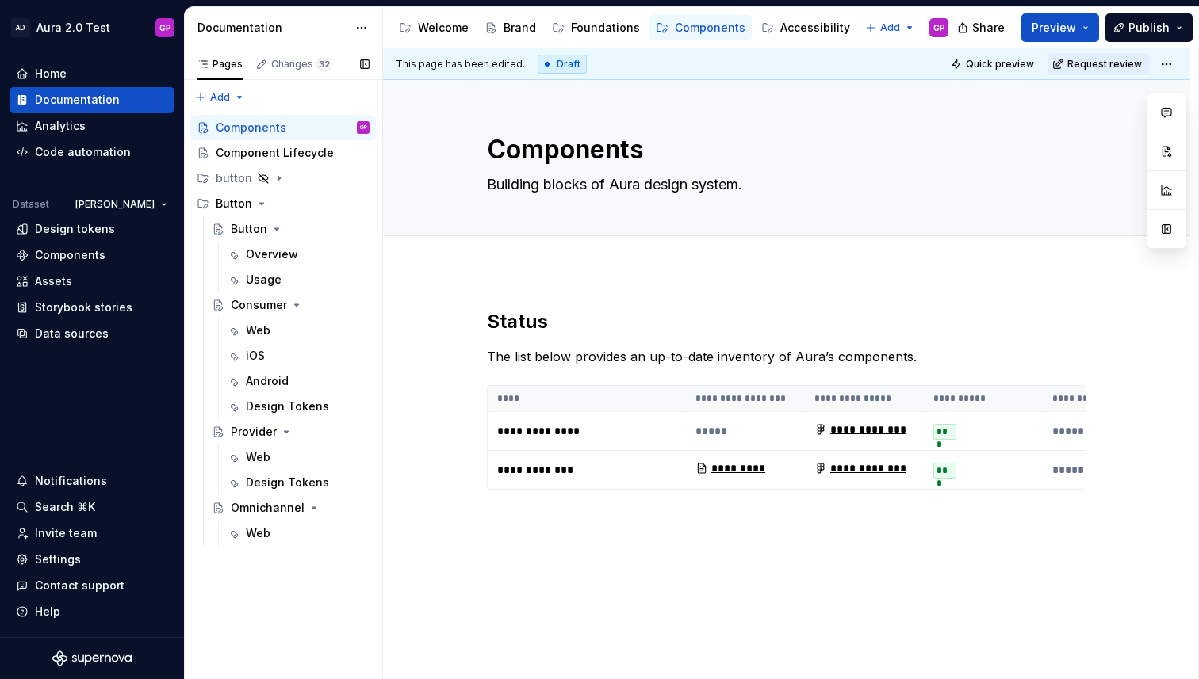
click at [264, 616] on div "Pages Changes 32 Add Accessibility guide for tree Page tree. Navigate the tree …" at bounding box center [283, 364] width 198 height 632
click at [262, 334] on div "Web" at bounding box center [258, 331] width 25 height 16
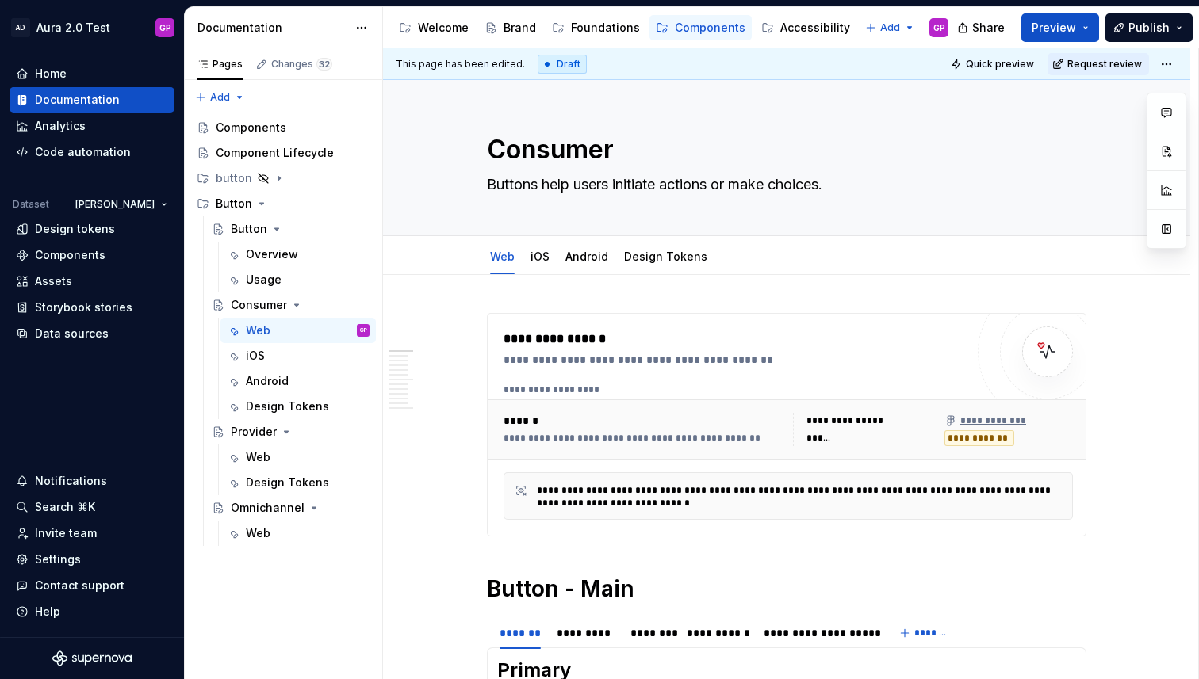
type textarea "*"
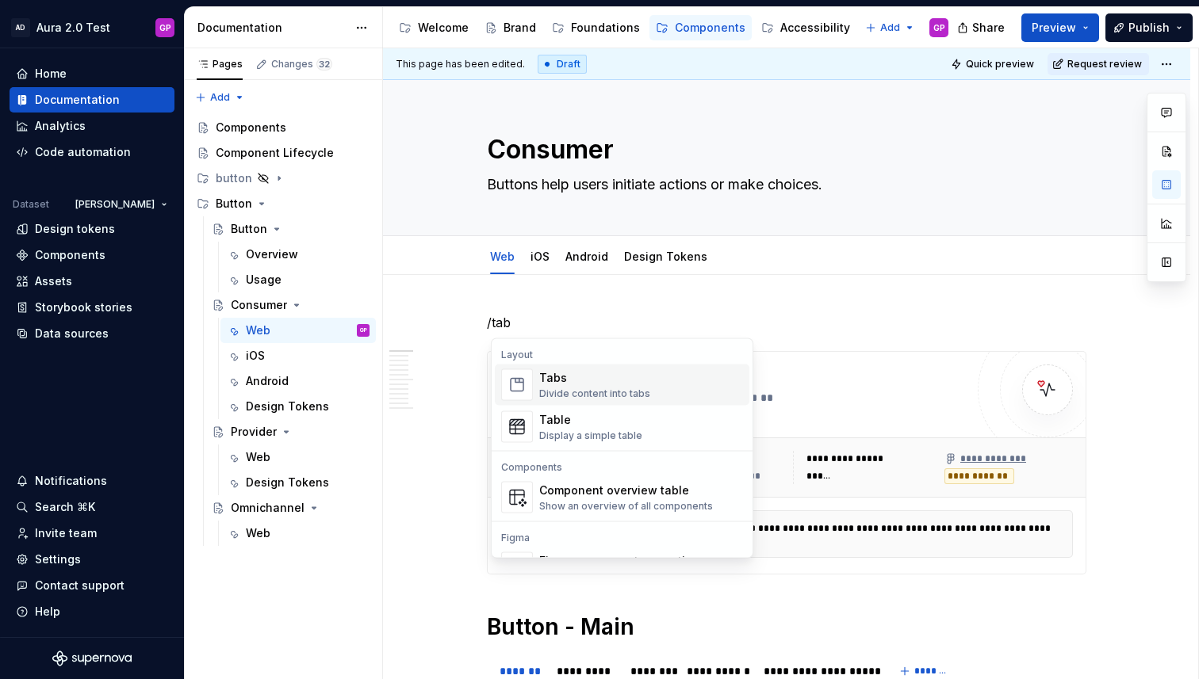
click at [561, 376] on div "Tabs" at bounding box center [594, 378] width 111 height 16
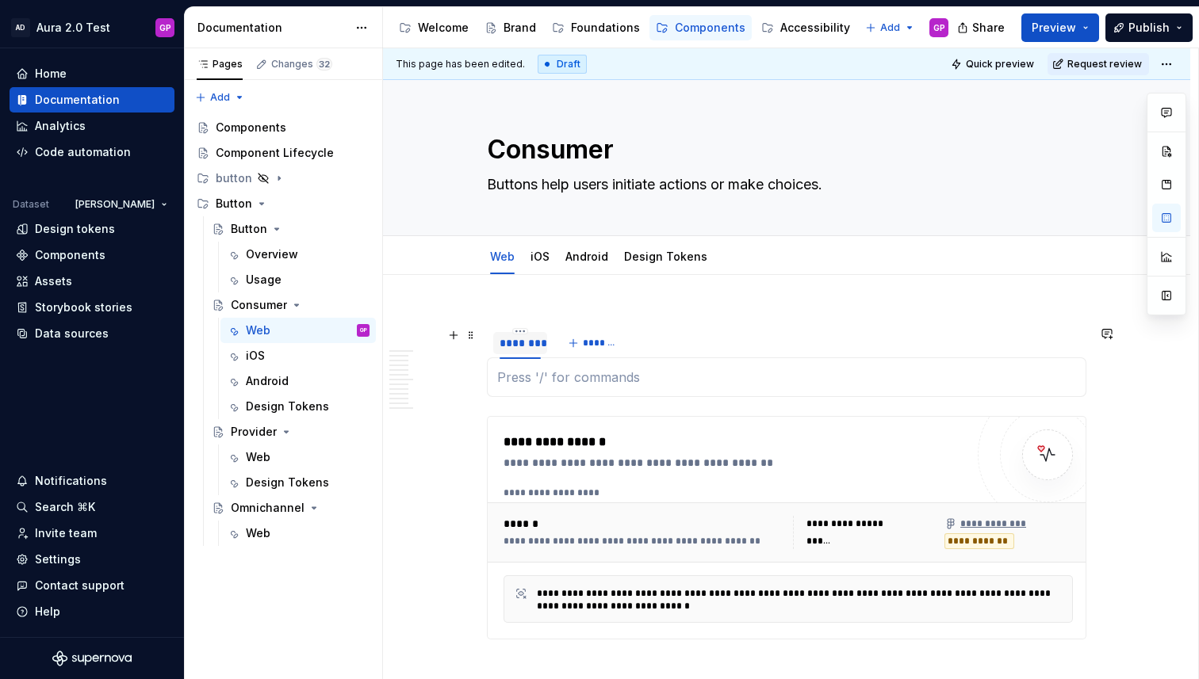
click at [518, 349] on div "********" at bounding box center [519, 343] width 41 height 16
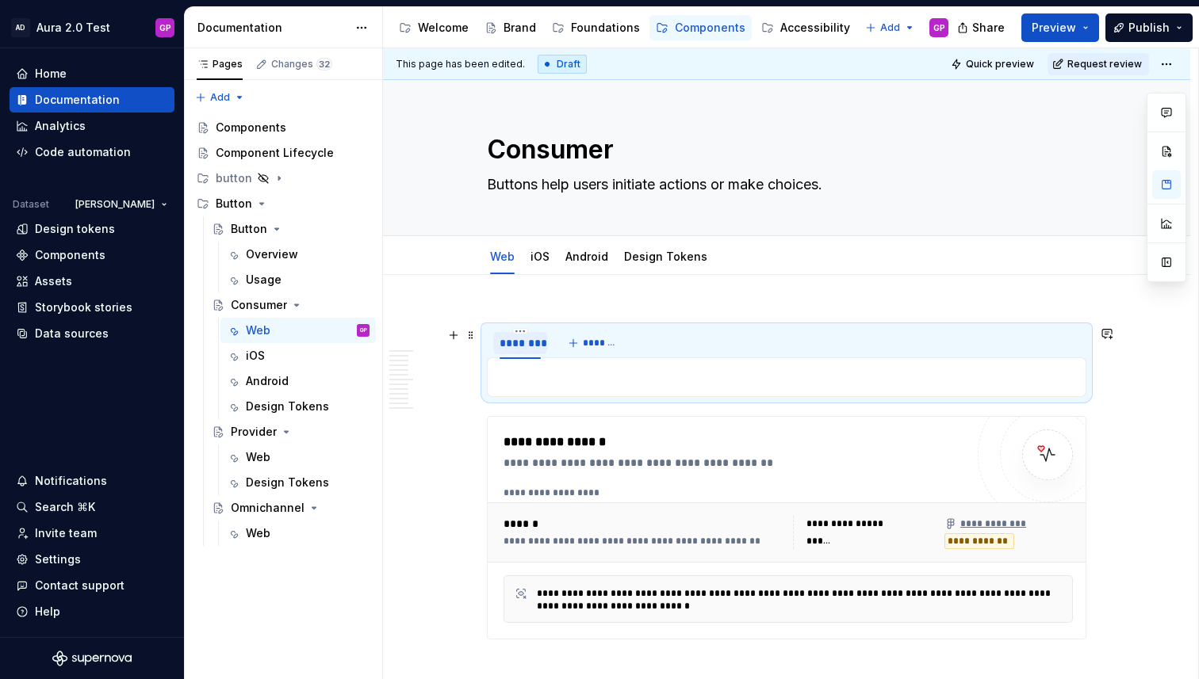
click at [518, 345] on div "********" at bounding box center [519, 343] width 41 height 16
type input "******"
click at [603, 342] on span "*******" at bounding box center [597, 343] width 36 height 13
type input "****"
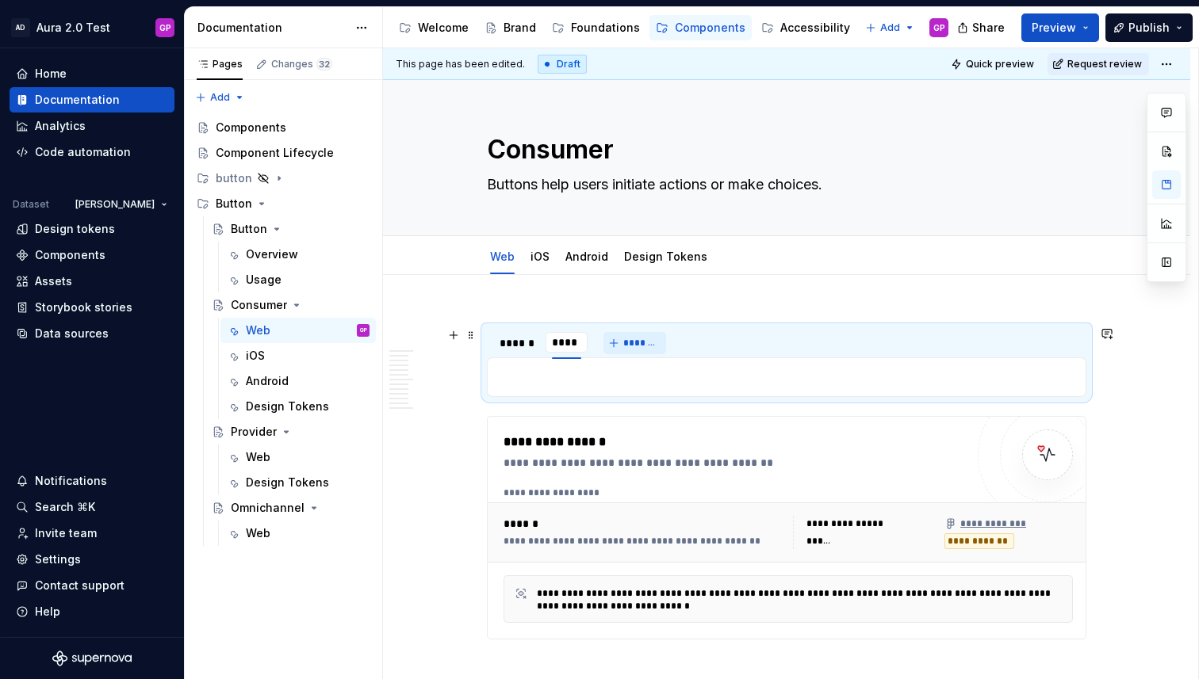
click at [650, 341] on span "*******" at bounding box center [641, 343] width 36 height 13
type input "*********"
type textarea "*"
type input "*"
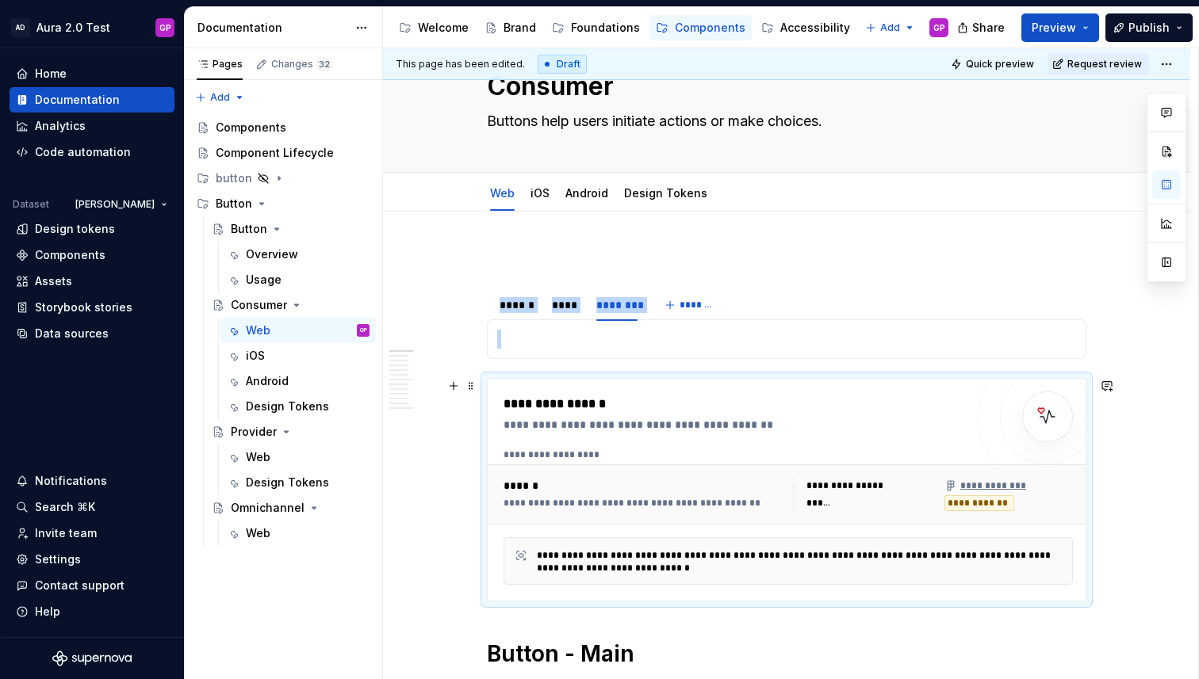
scroll to position [67, 0]
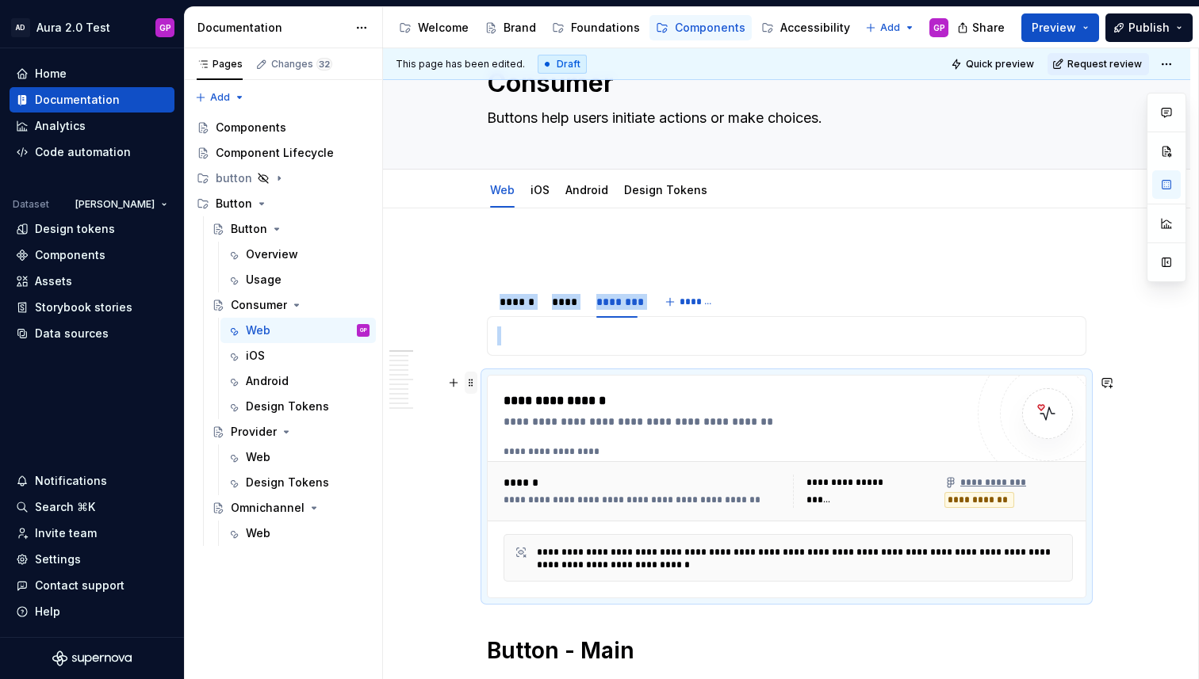
click at [473, 385] on span at bounding box center [471, 383] width 13 height 22
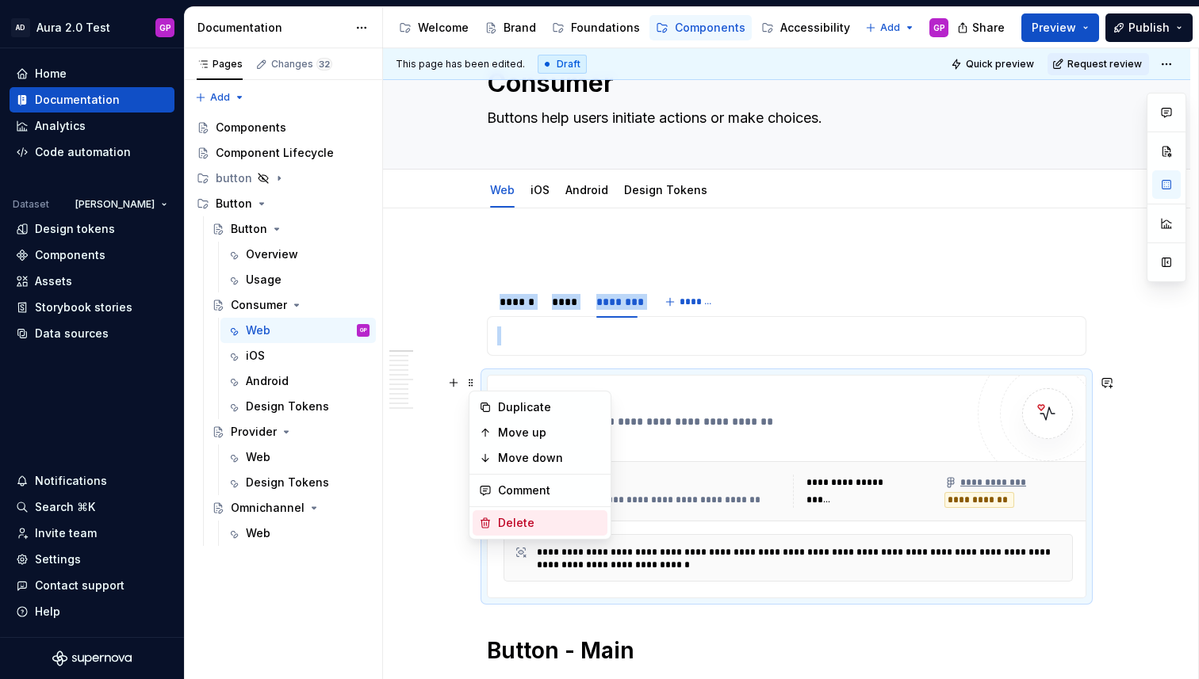
click at [507, 521] on div "Delete" at bounding box center [549, 523] width 103 height 16
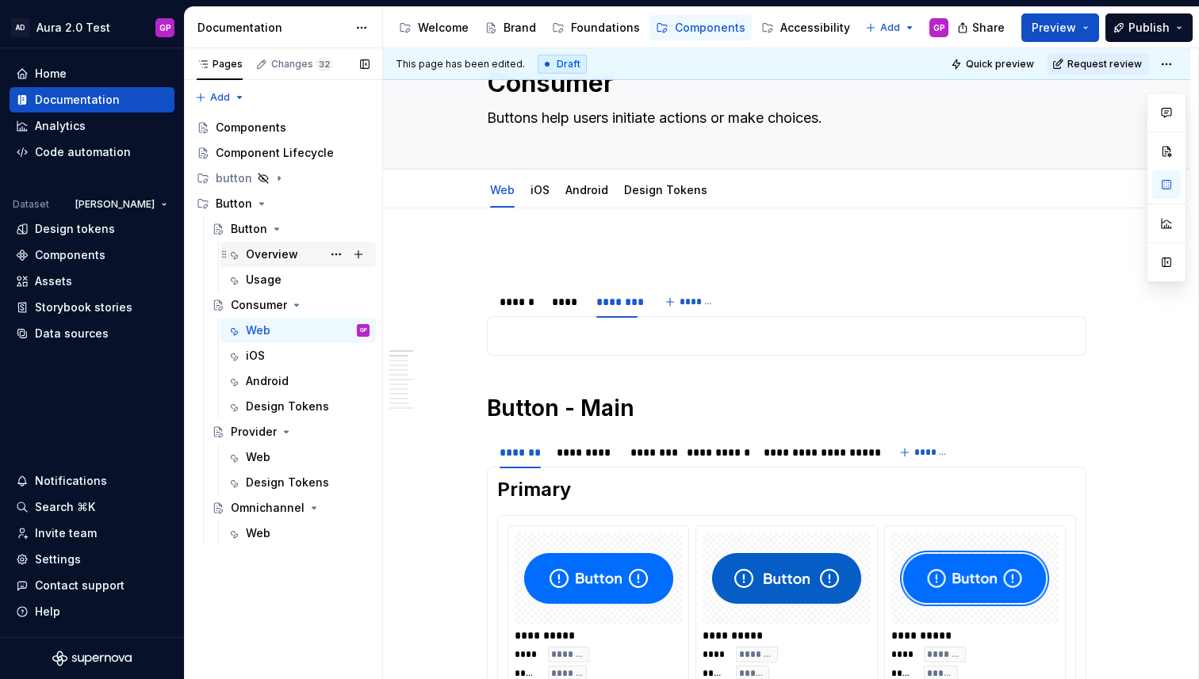
click at [272, 260] on div "Overview" at bounding box center [272, 255] width 52 height 16
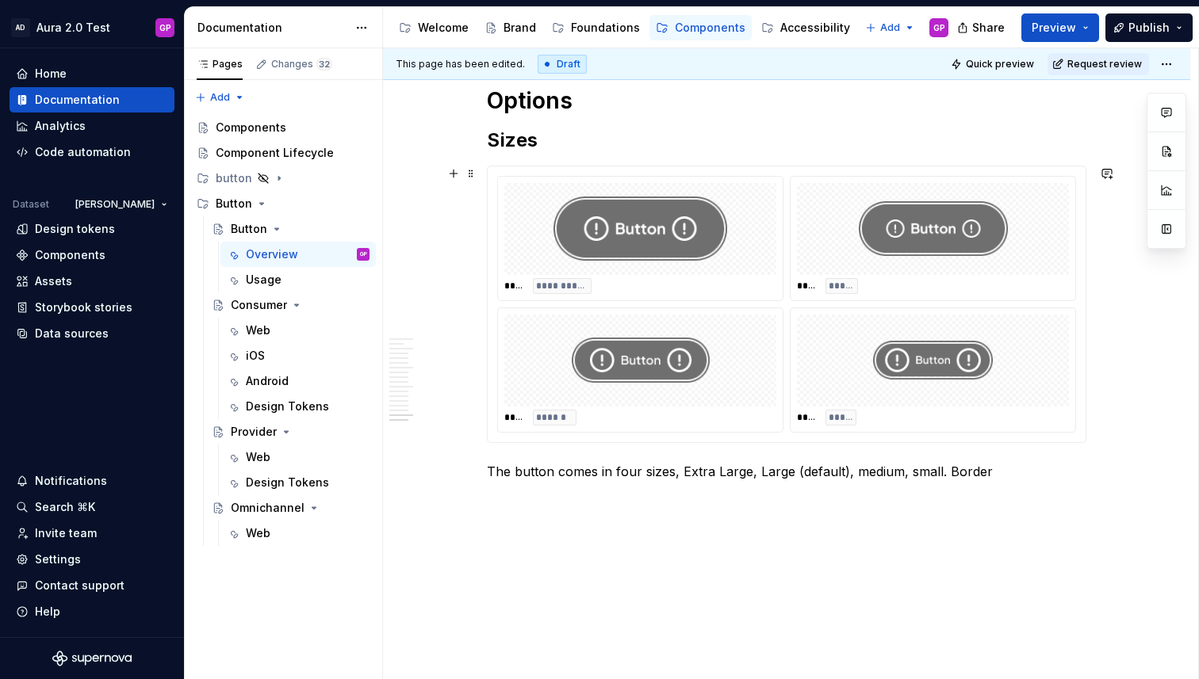
scroll to position [2467, 0]
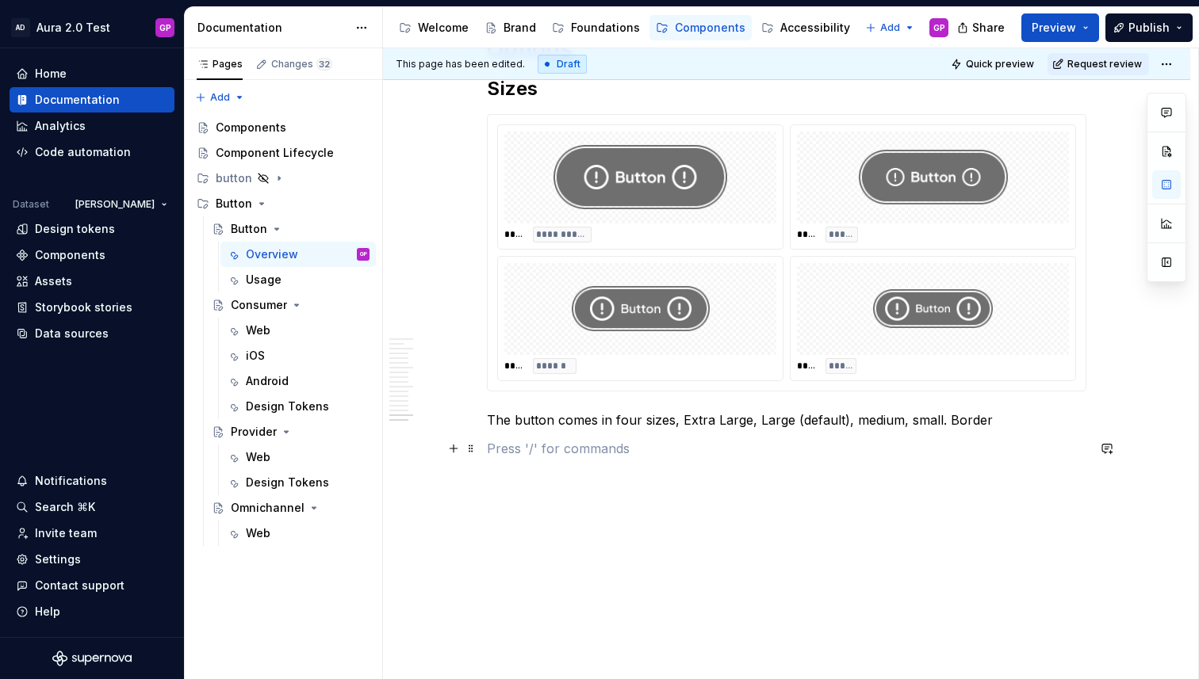
click at [499, 442] on p at bounding box center [786, 448] width 599 height 19
click at [274, 177] on icon "Page tree" at bounding box center [279, 178] width 13 height 13
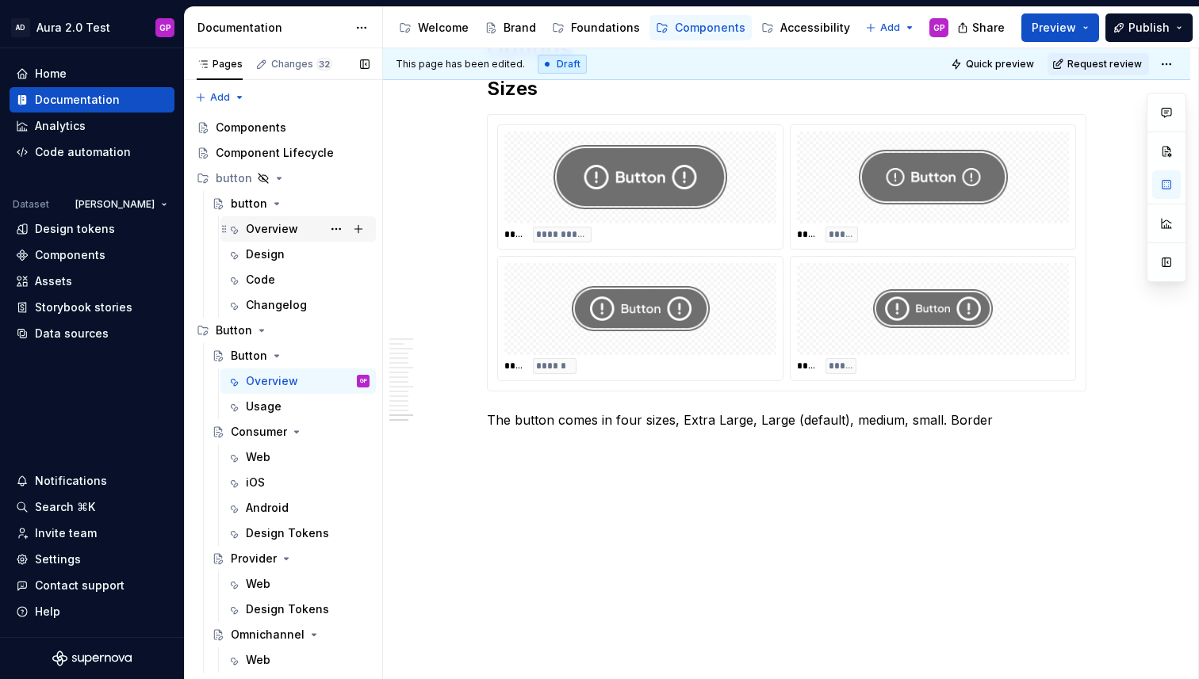
click at [266, 231] on div "Overview" at bounding box center [272, 229] width 52 height 16
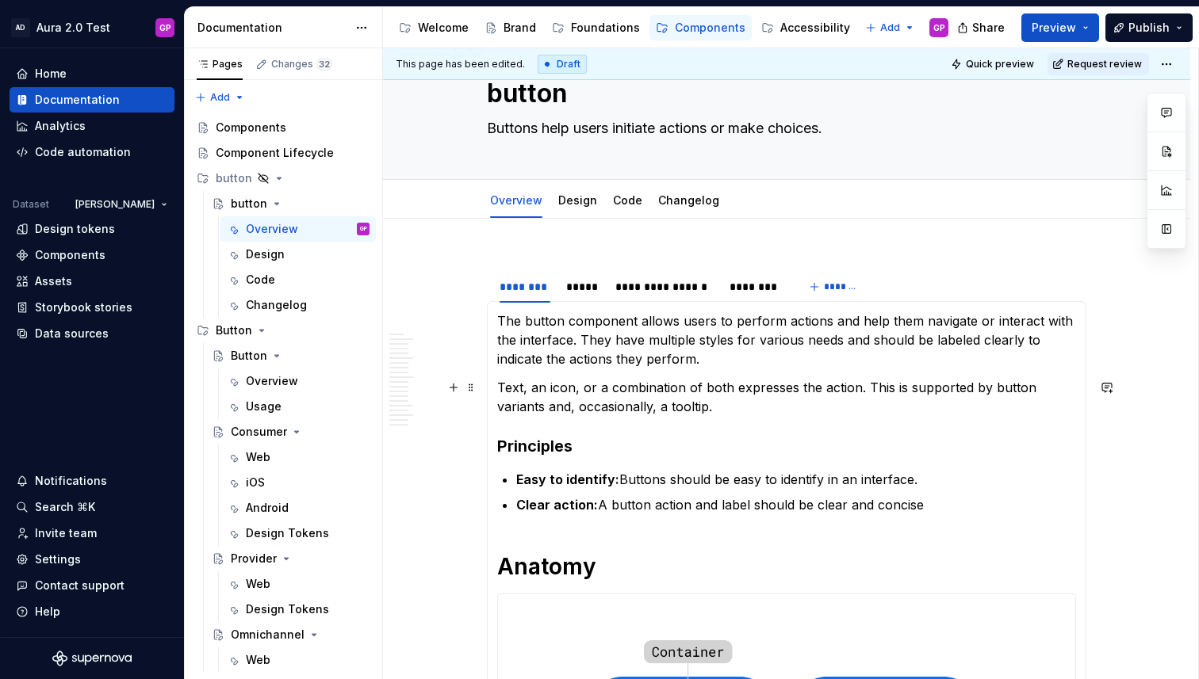
scroll to position [59, 0]
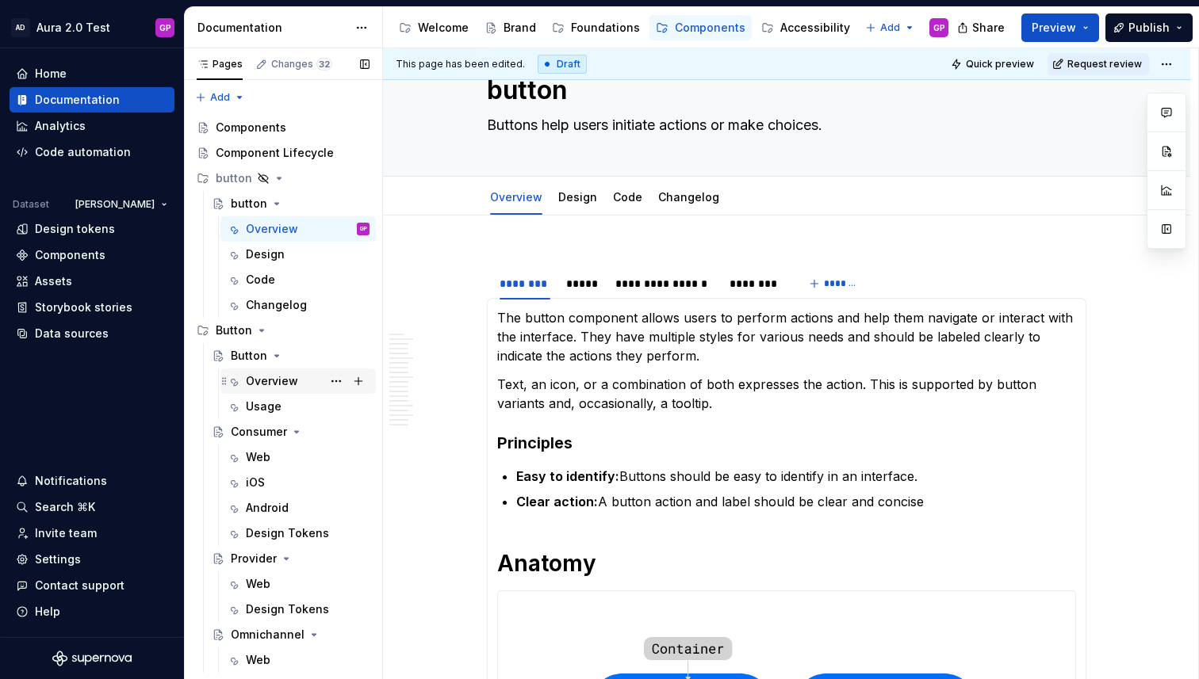
click at [267, 378] on div "Overview" at bounding box center [272, 381] width 52 height 16
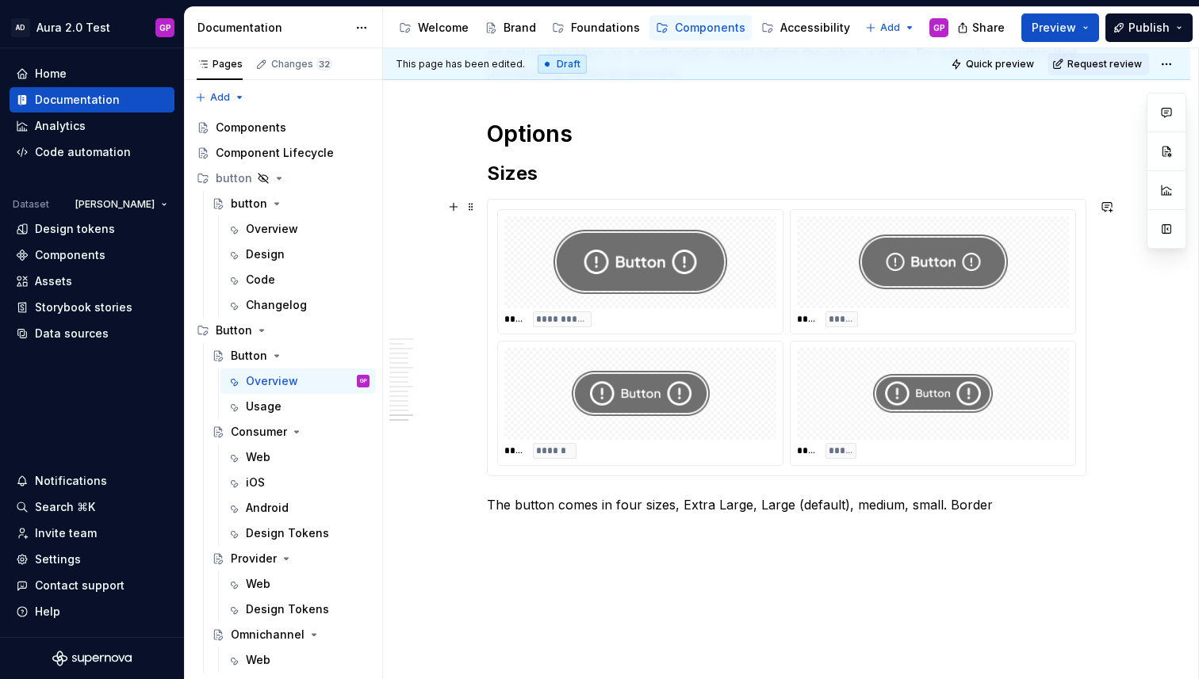
scroll to position [2467, 0]
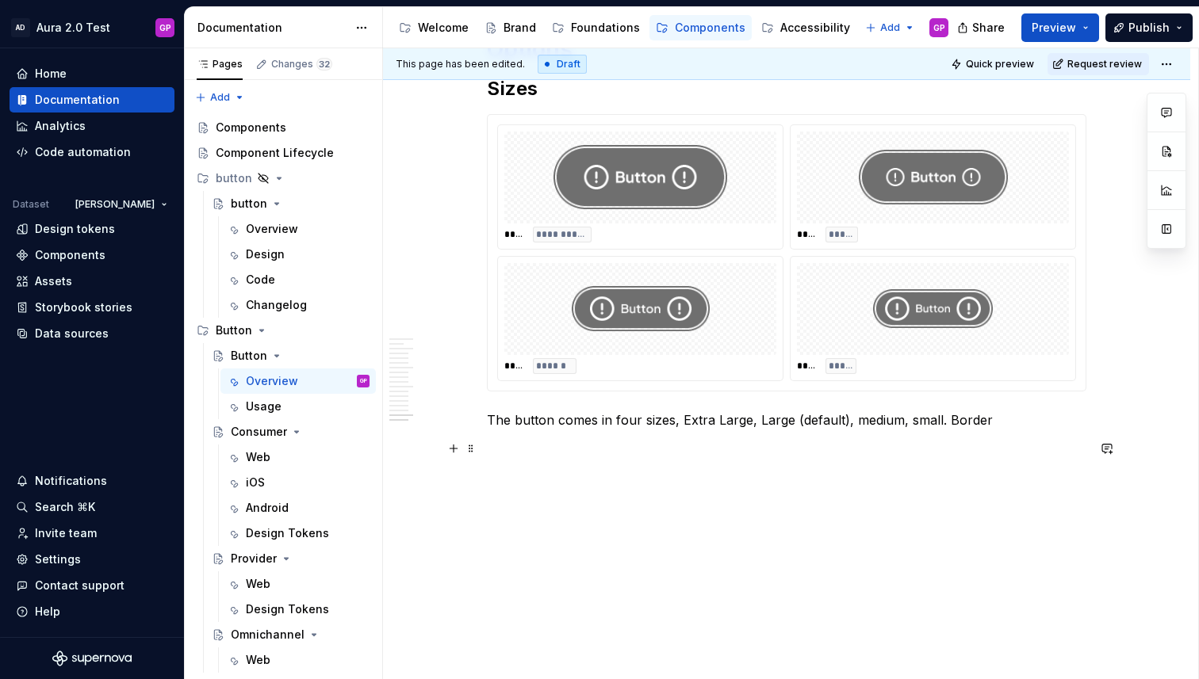
type textarea "*"
click at [496, 450] on p at bounding box center [786, 448] width 599 height 19
click at [518, 446] on p "Component Status" at bounding box center [786, 448] width 599 height 19
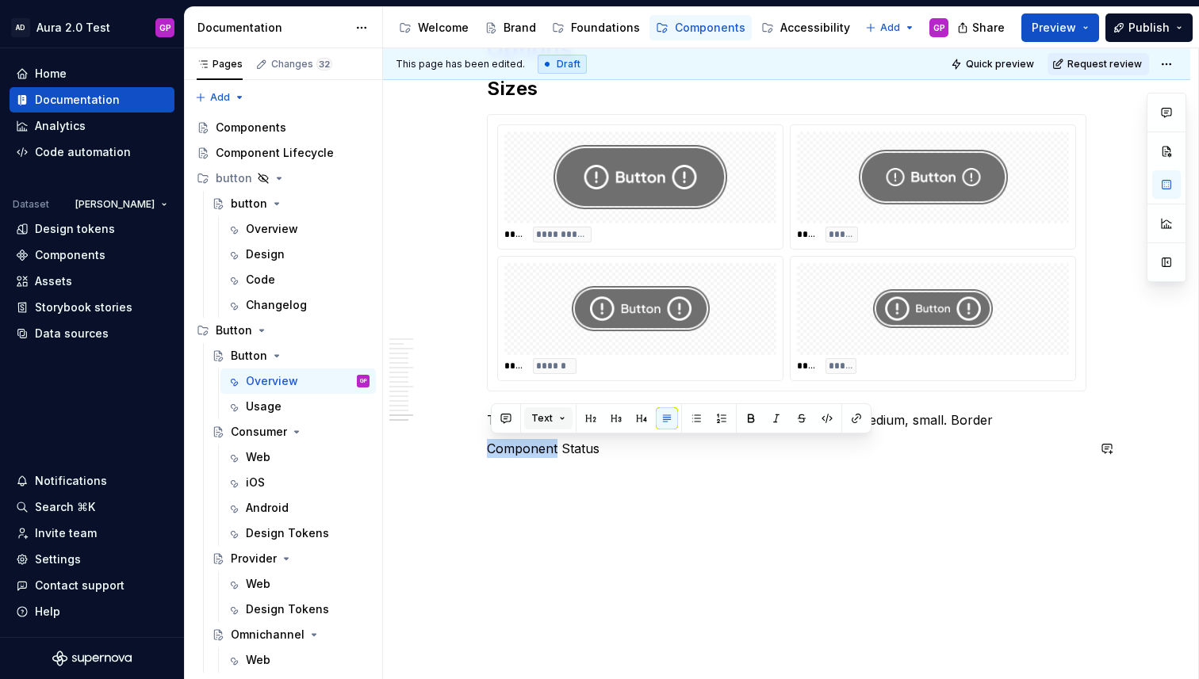
click at [551, 419] on button "Text" at bounding box center [548, 418] width 48 height 22
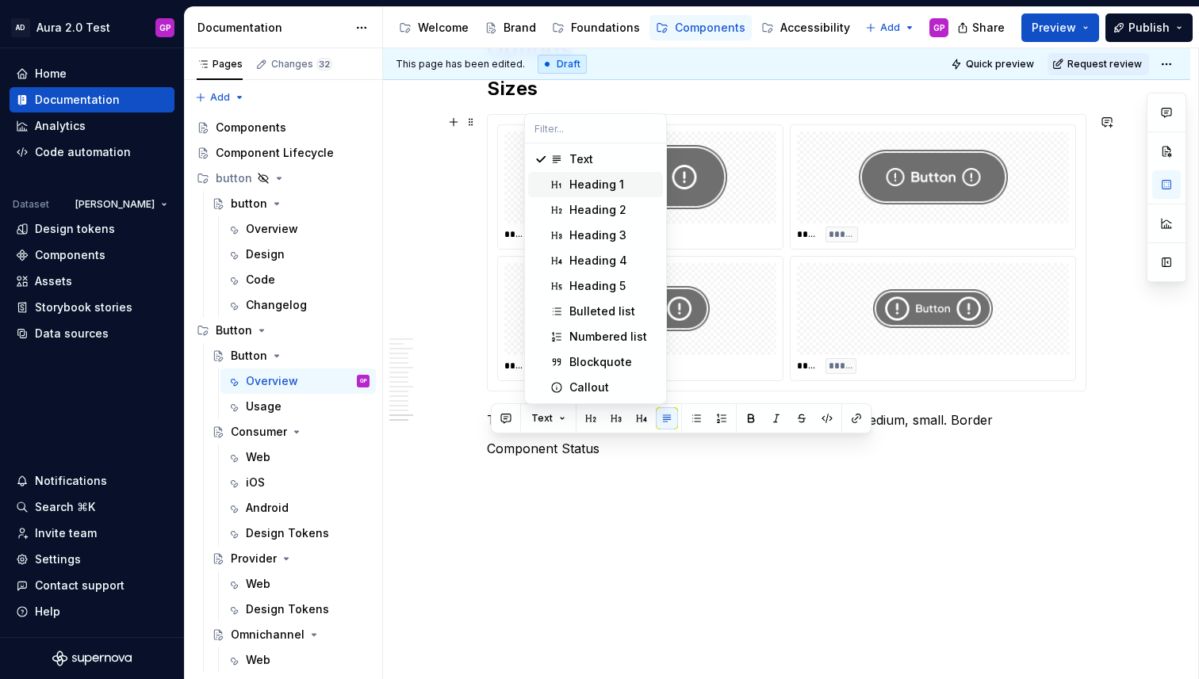
click at [577, 185] on div "Heading 1" at bounding box center [596, 185] width 55 height 16
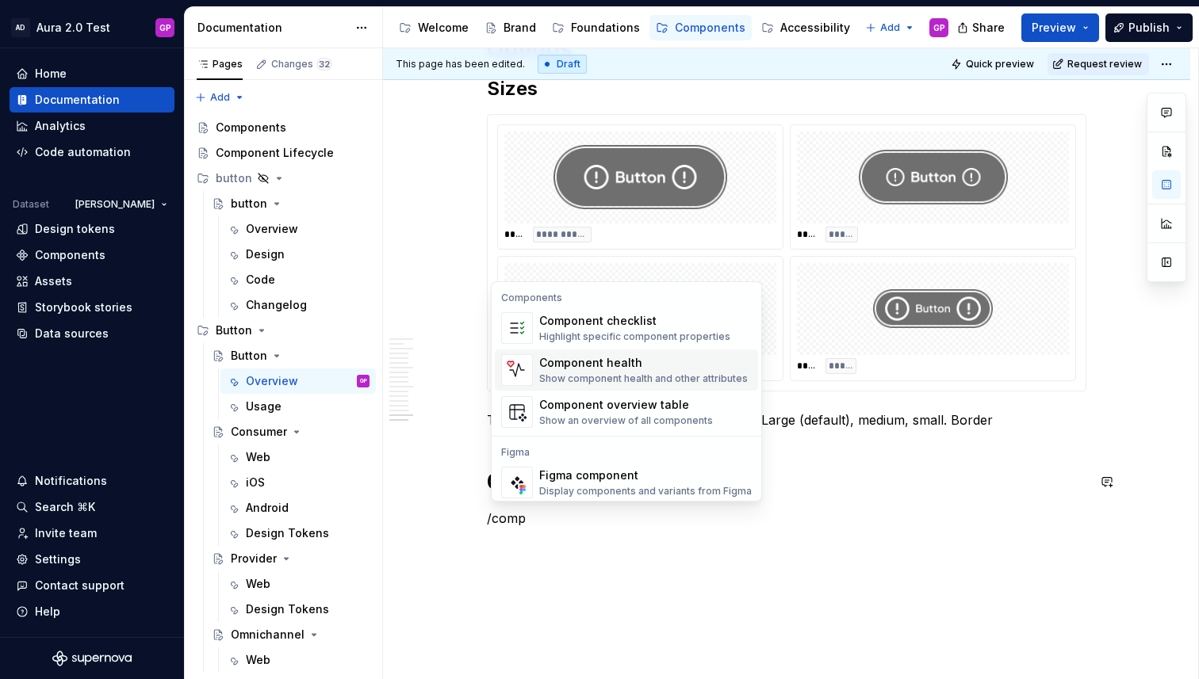
click at [567, 365] on div "Component health" at bounding box center [643, 363] width 209 height 16
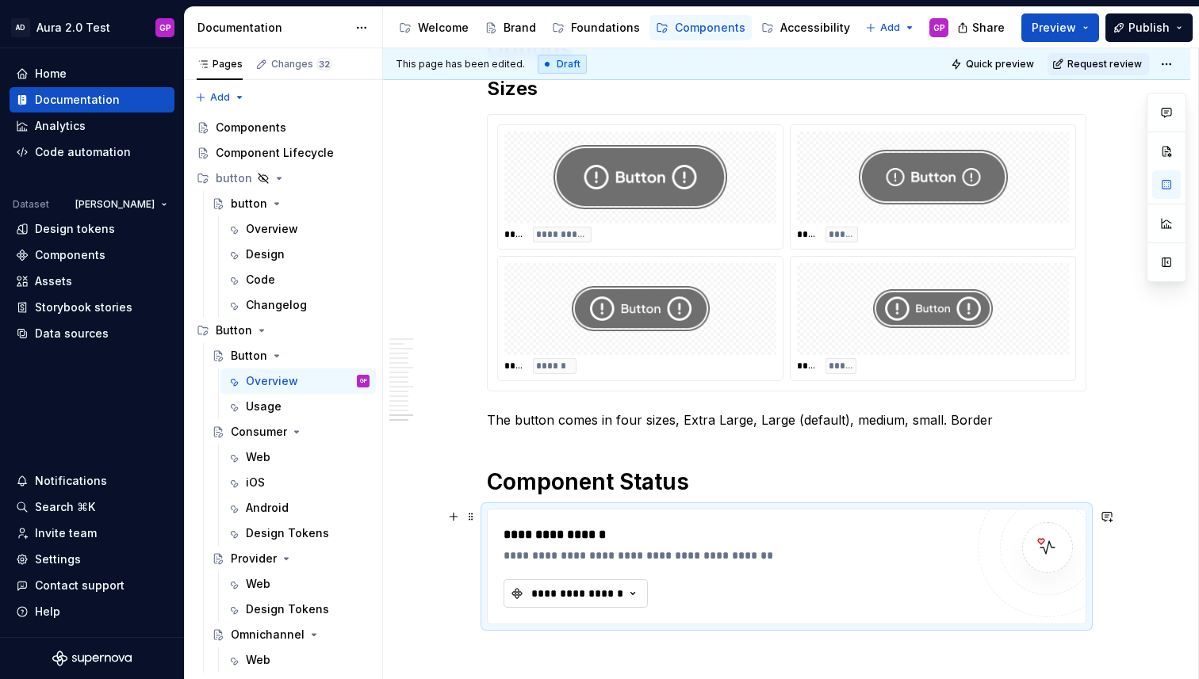
click at [609, 593] on div "**********" at bounding box center [577, 594] width 95 height 16
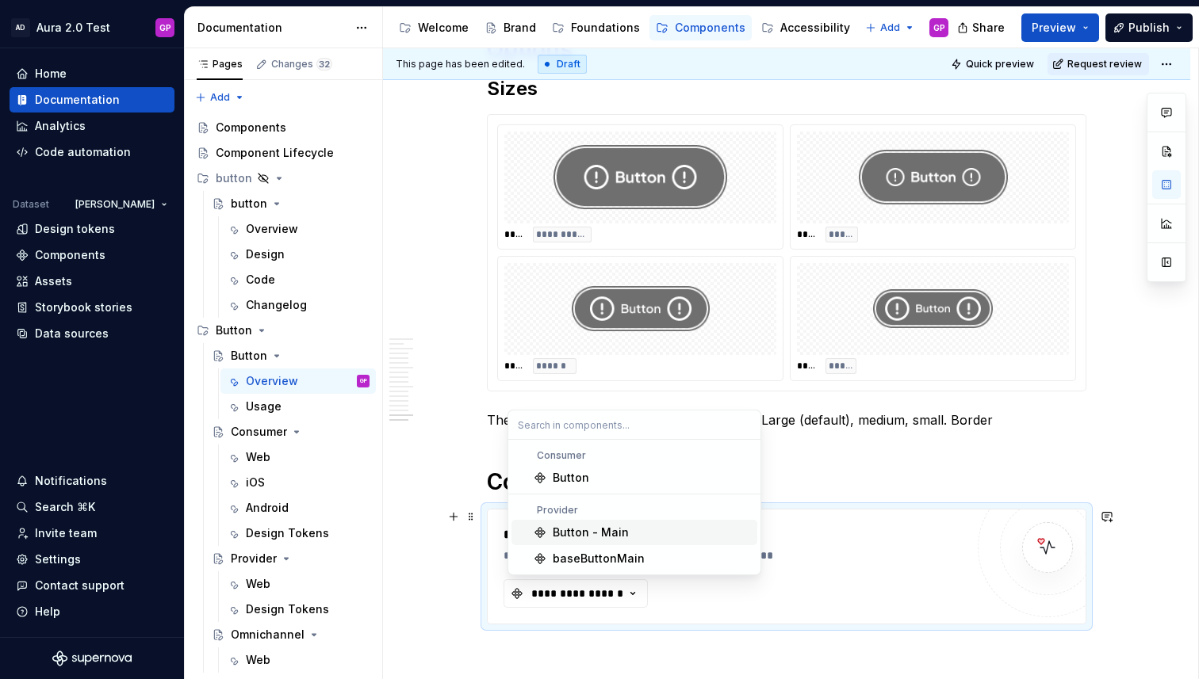
click at [568, 531] on div "Button - Main" at bounding box center [591, 533] width 76 height 16
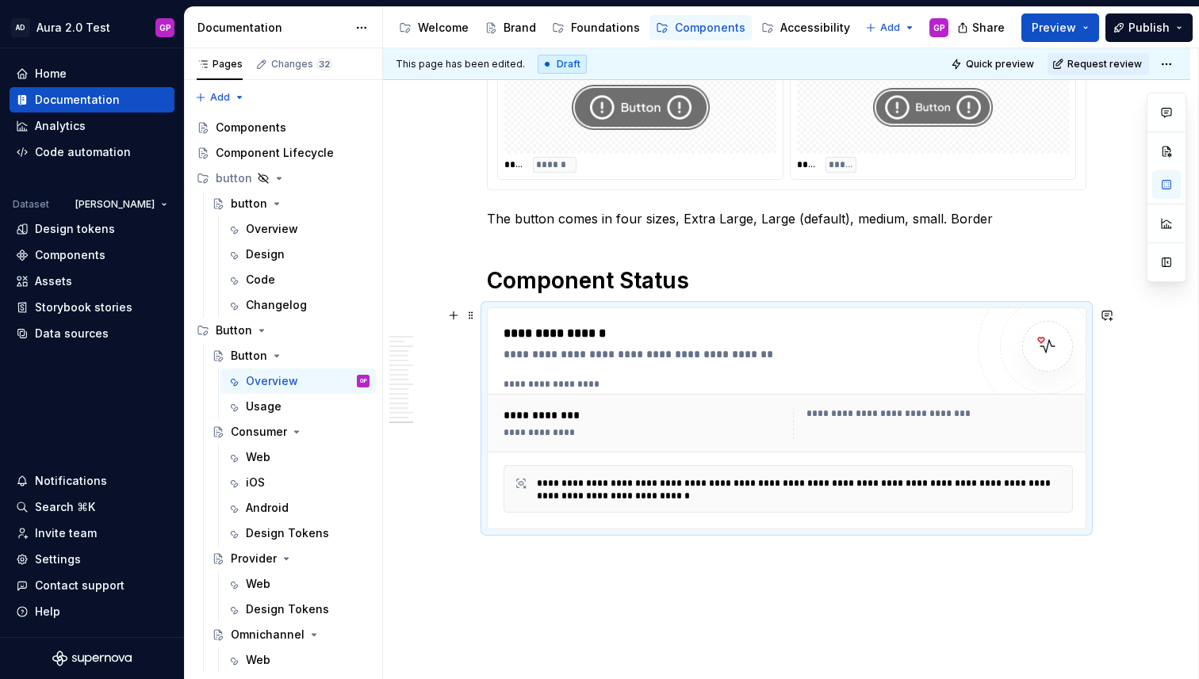
scroll to position [2740, 0]
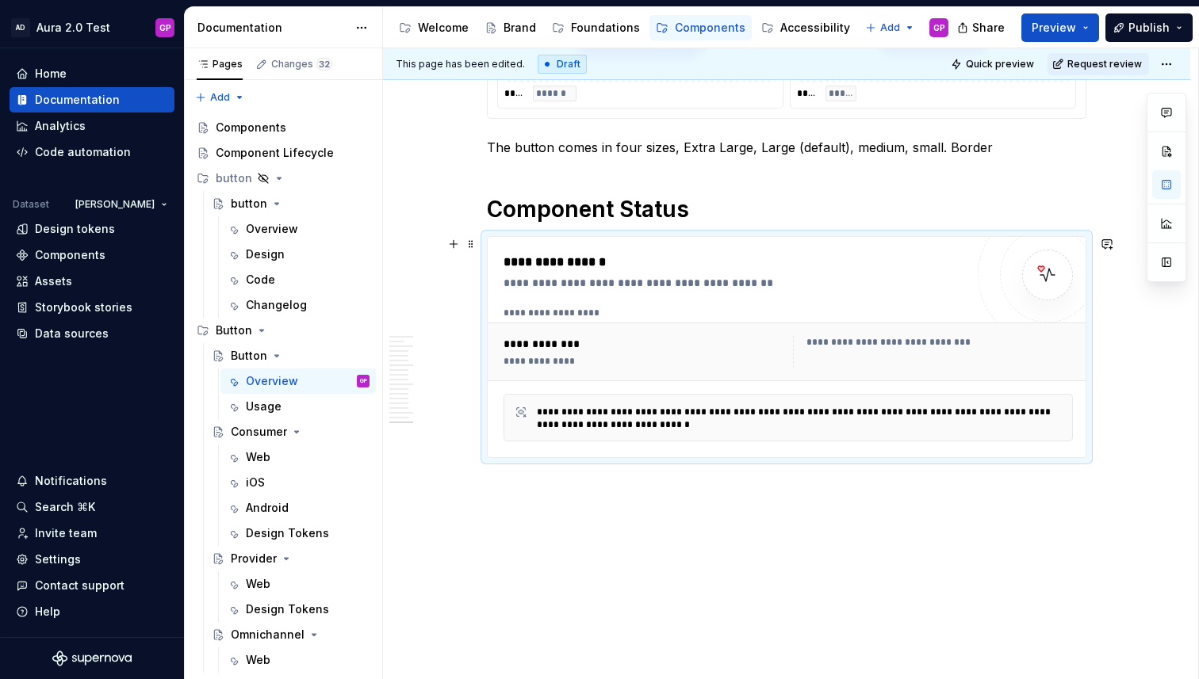
click at [544, 352] on div "**********" at bounding box center [643, 352] width 280 height 32
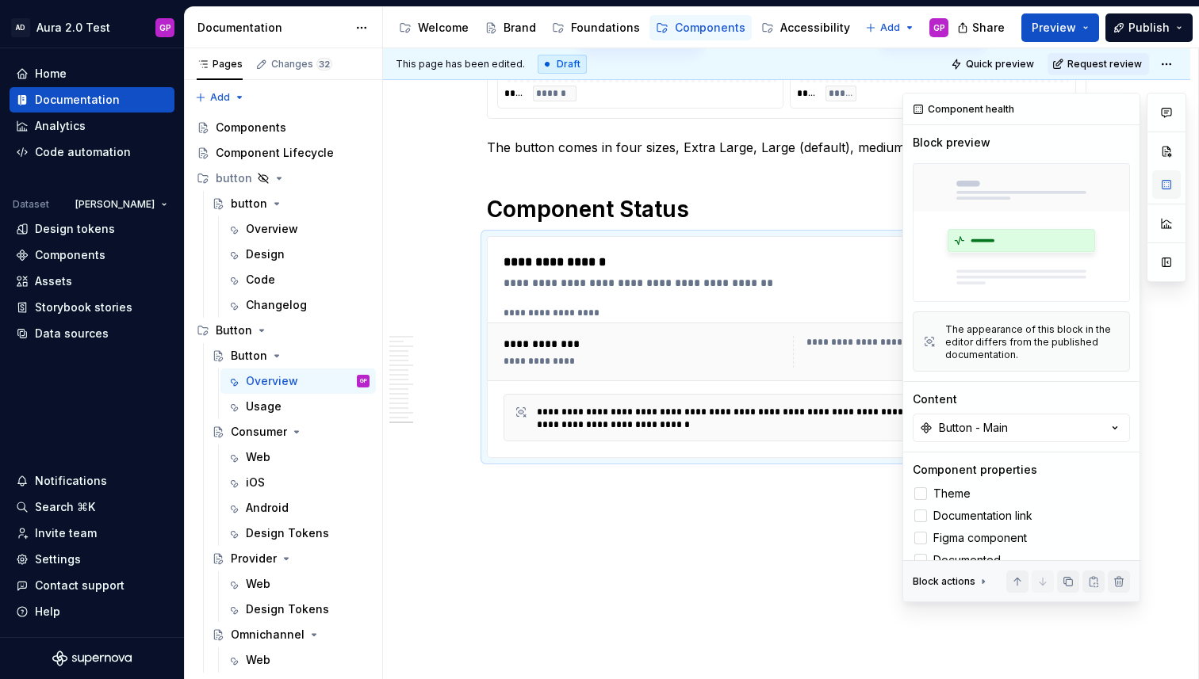
click at [1164, 192] on button "button" at bounding box center [1166, 184] width 29 height 29
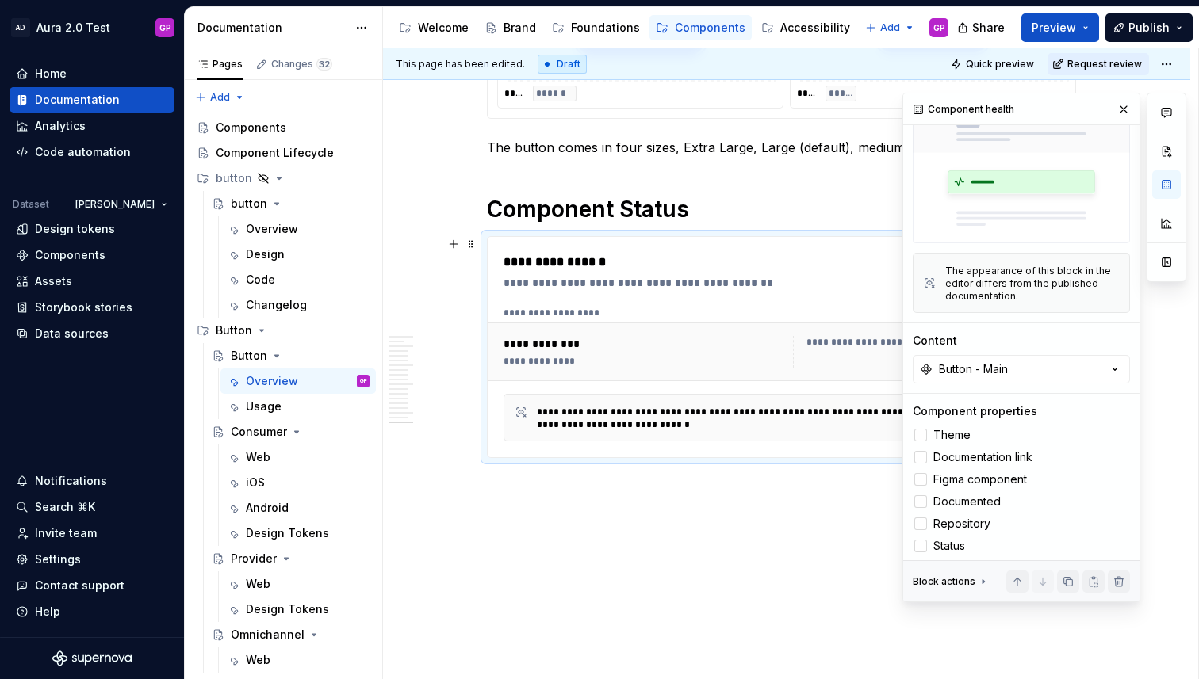
scroll to position [73, 0]
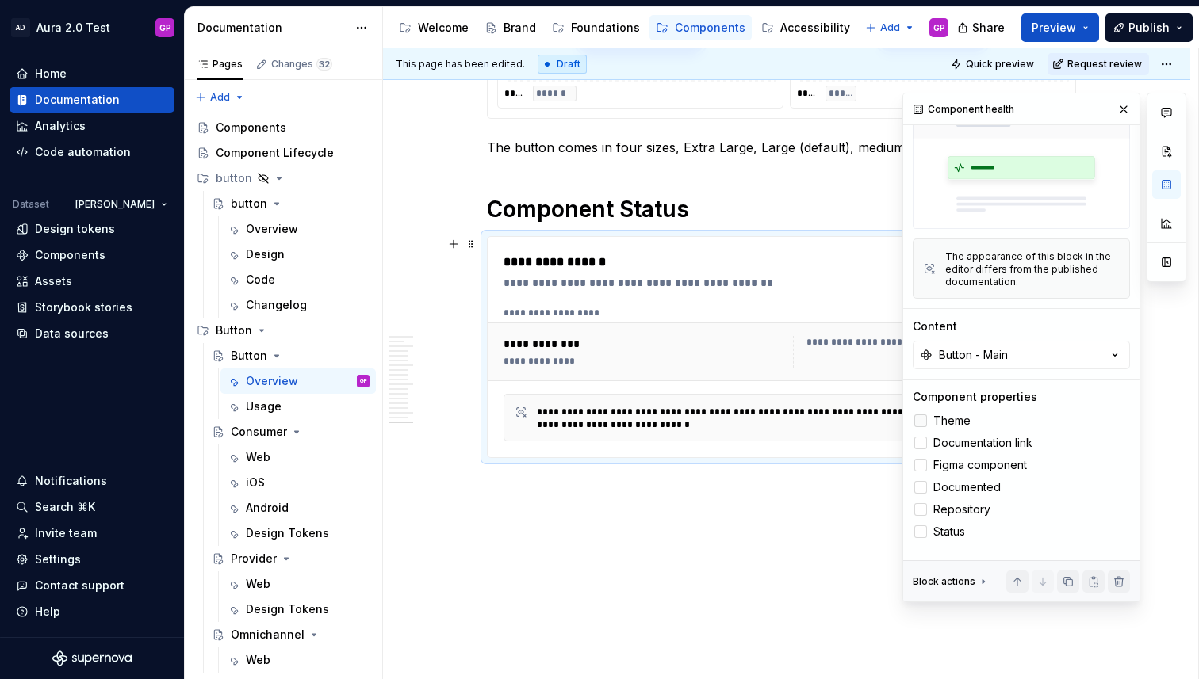
click at [923, 425] on div at bounding box center [920, 421] width 13 height 13
click at [920, 444] on div at bounding box center [920, 443] width 13 height 13
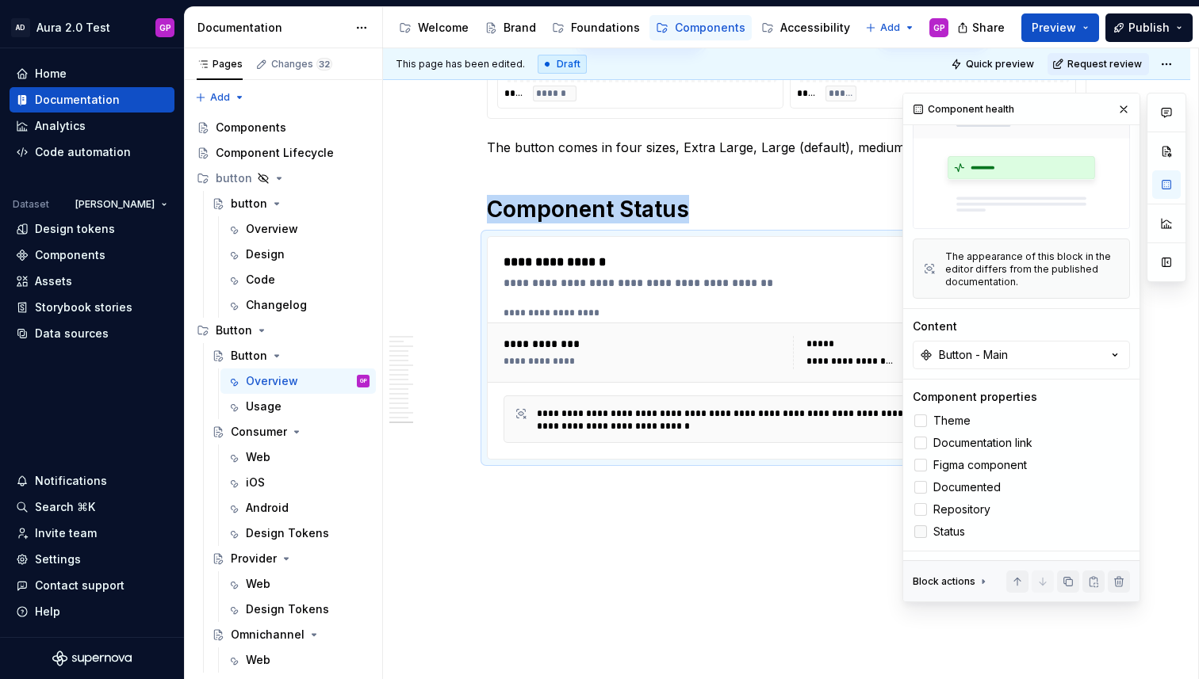
click at [924, 533] on div at bounding box center [920, 532] width 13 height 13
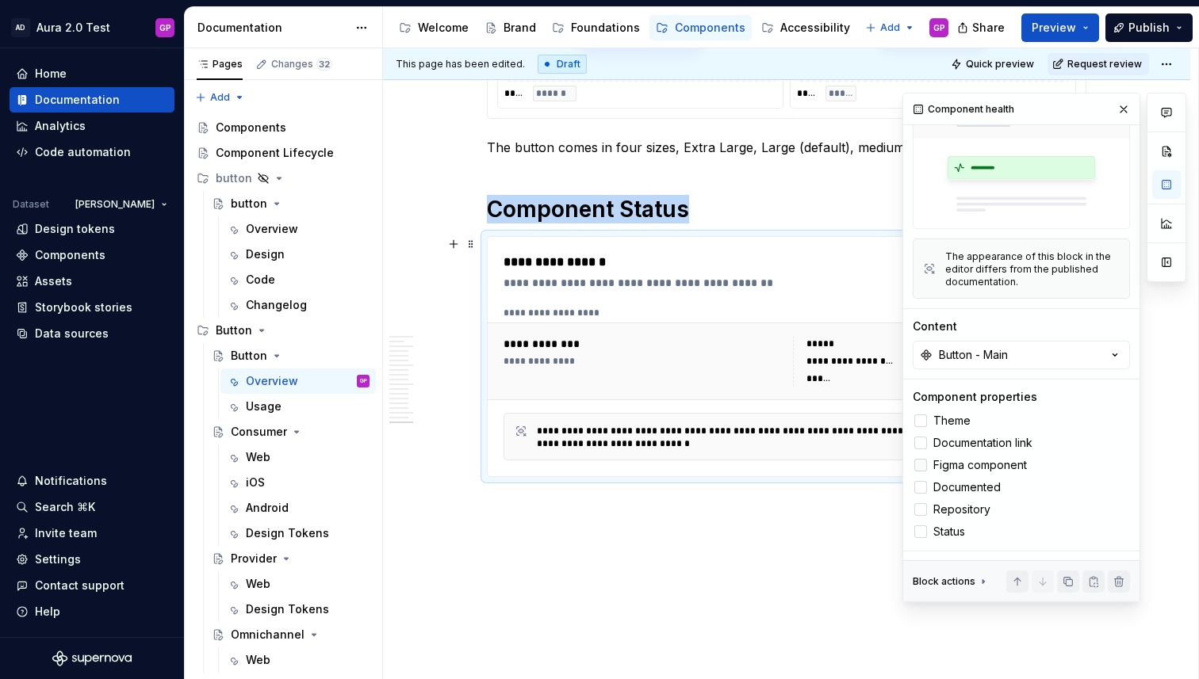
click at [924, 468] on div at bounding box center [920, 465] width 13 height 13
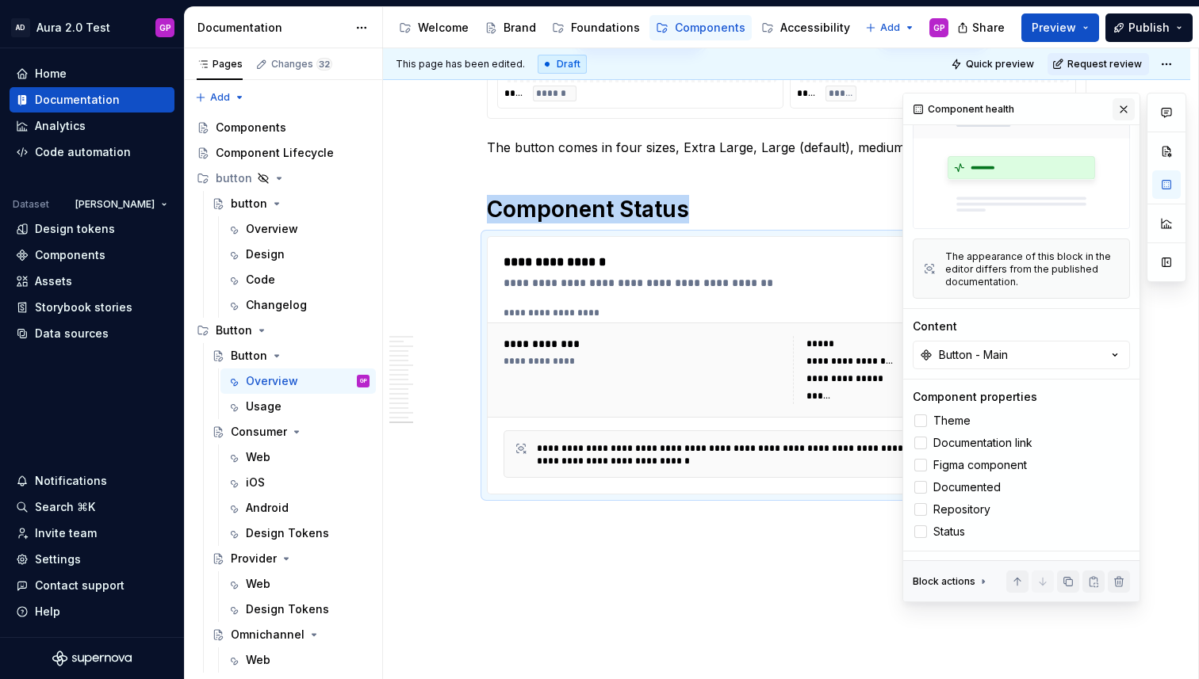
click at [1124, 113] on button "button" at bounding box center [1123, 109] width 22 height 22
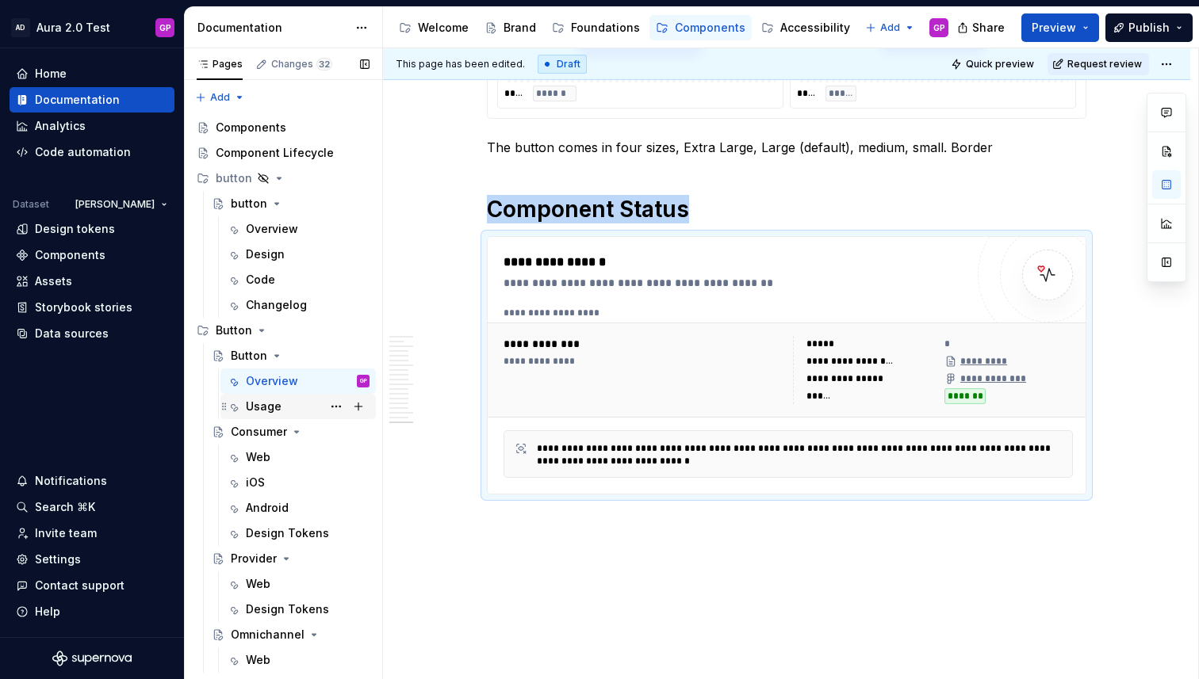
click at [260, 407] on div "Usage" at bounding box center [264, 407] width 36 height 16
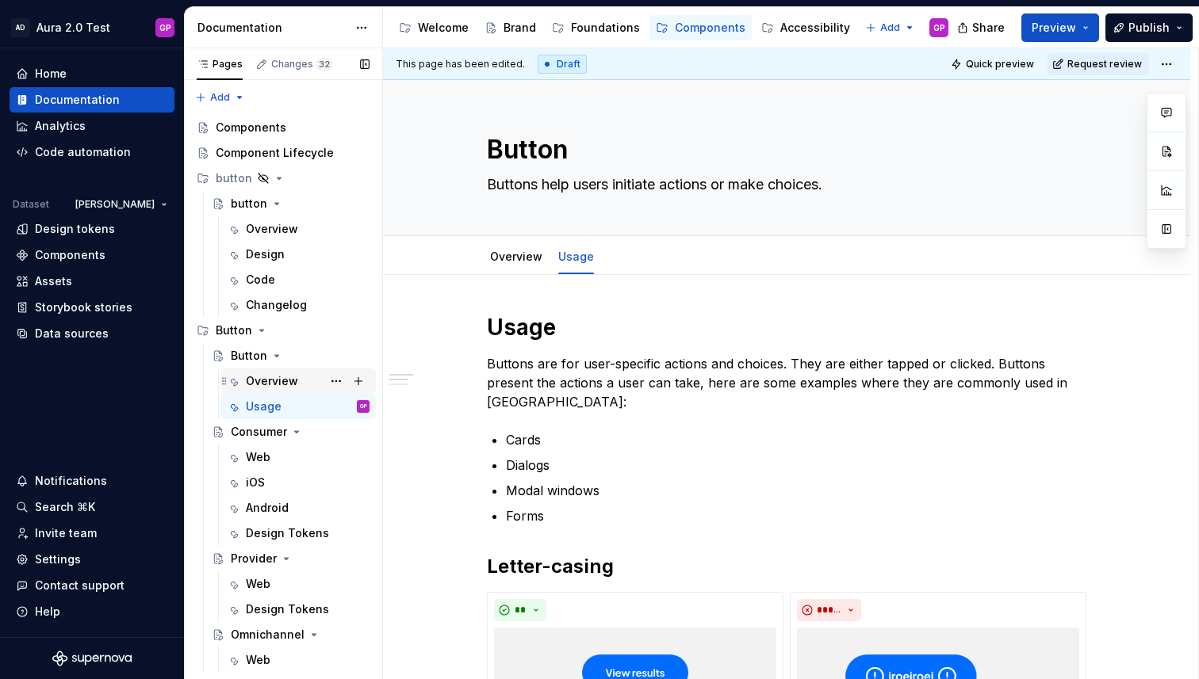
click at [259, 382] on div "Overview" at bounding box center [272, 381] width 52 height 16
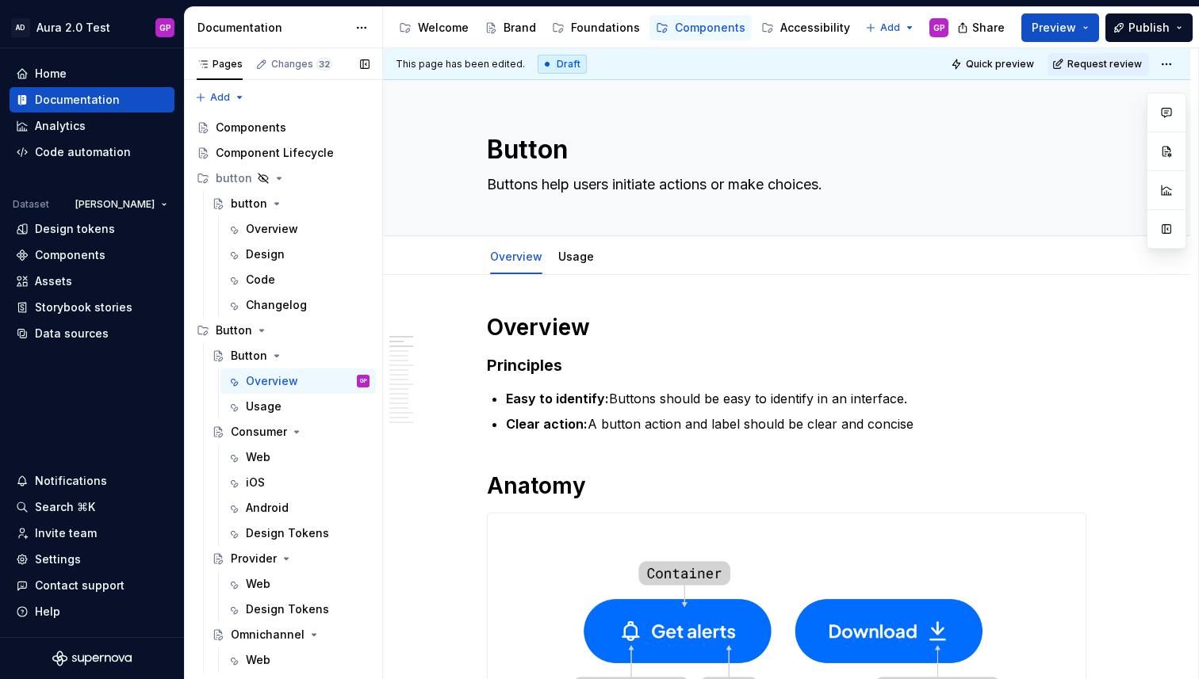
click at [0, 0] on button "Page tree" at bounding box center [0, 0] width 0 height 0
type textarea "*"
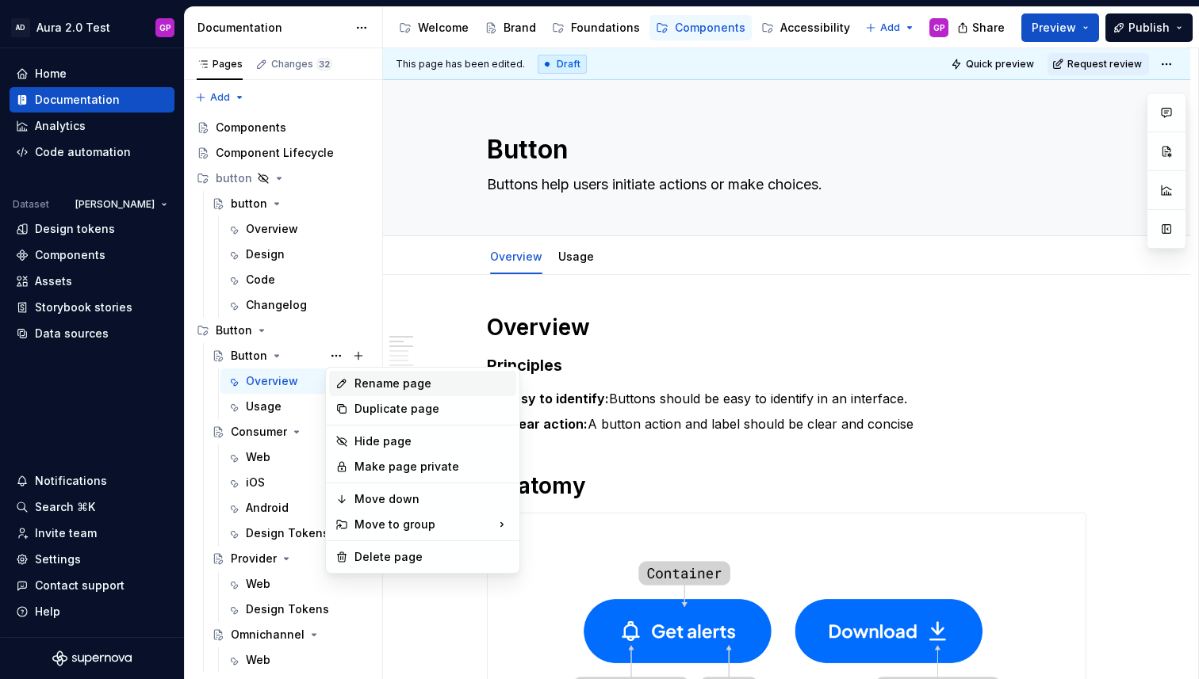
click at [368, 378] on div "Rename page" at bounding box center [431, 384] width 155 height 16
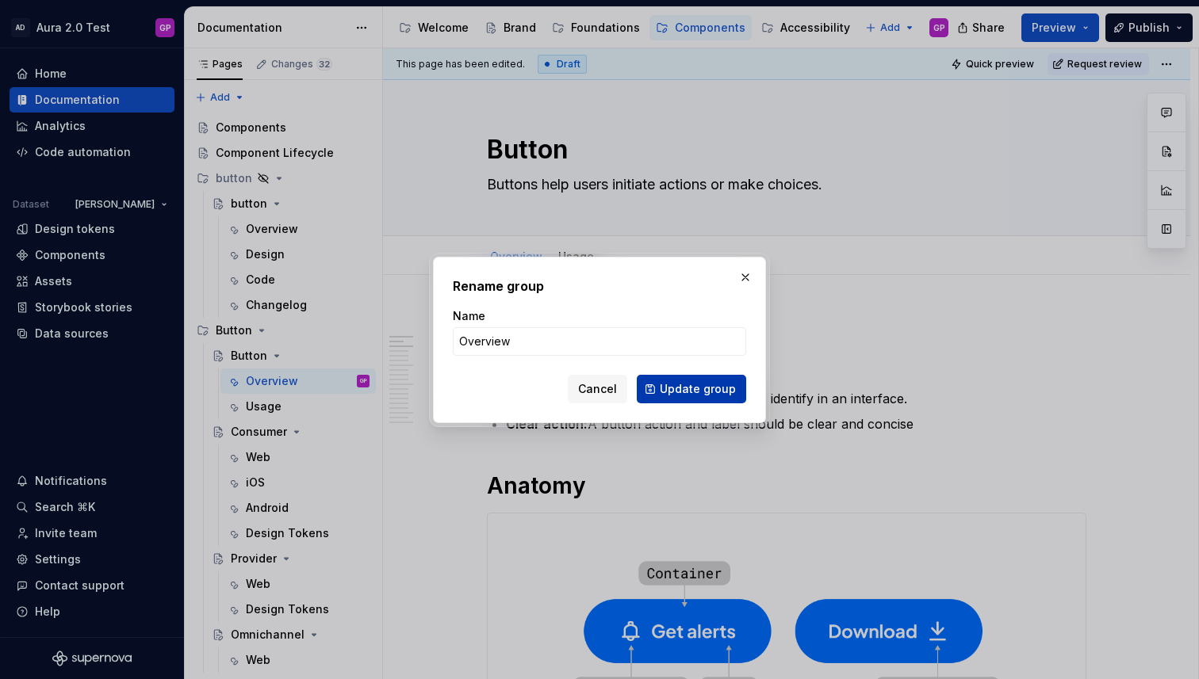
type input "Overview"
click at [665, 388] on span "Update group" at bounding box center [698, 389] width 76 height 16
type textarea "*"
type textarea "Overview"
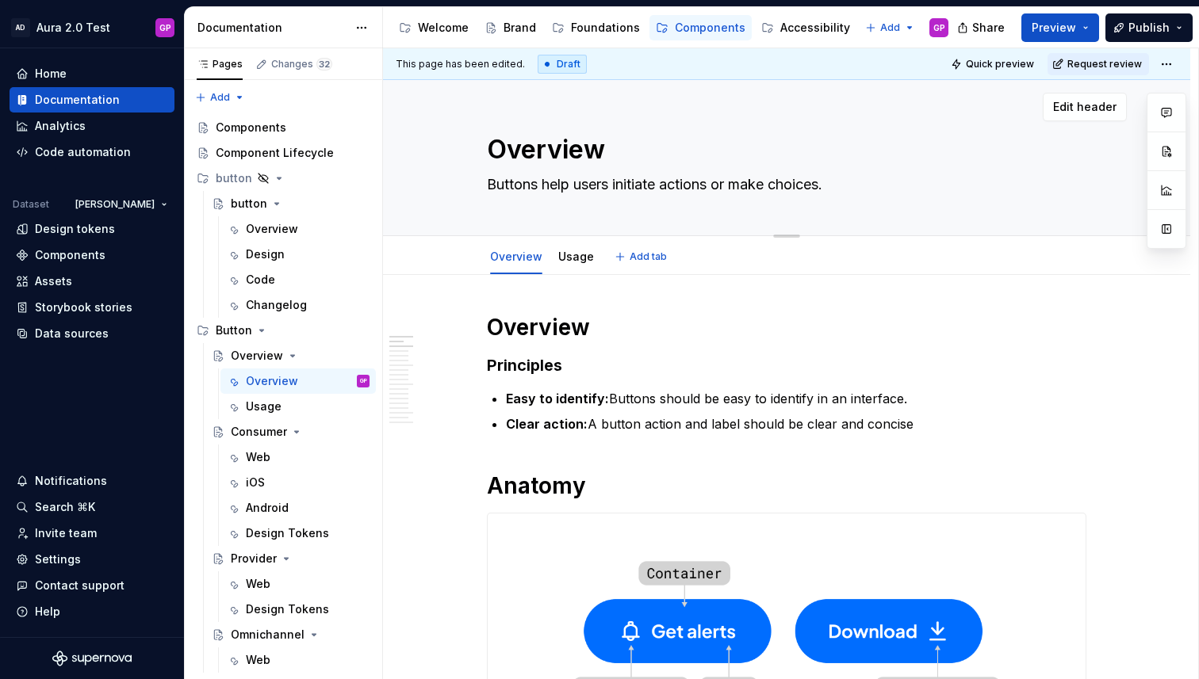
click at [518, 153] on textarea "Overview" at bounding box center [783, 150] width 599 height 38
type textarea "*"
type textarea "B"
type textarea "*"
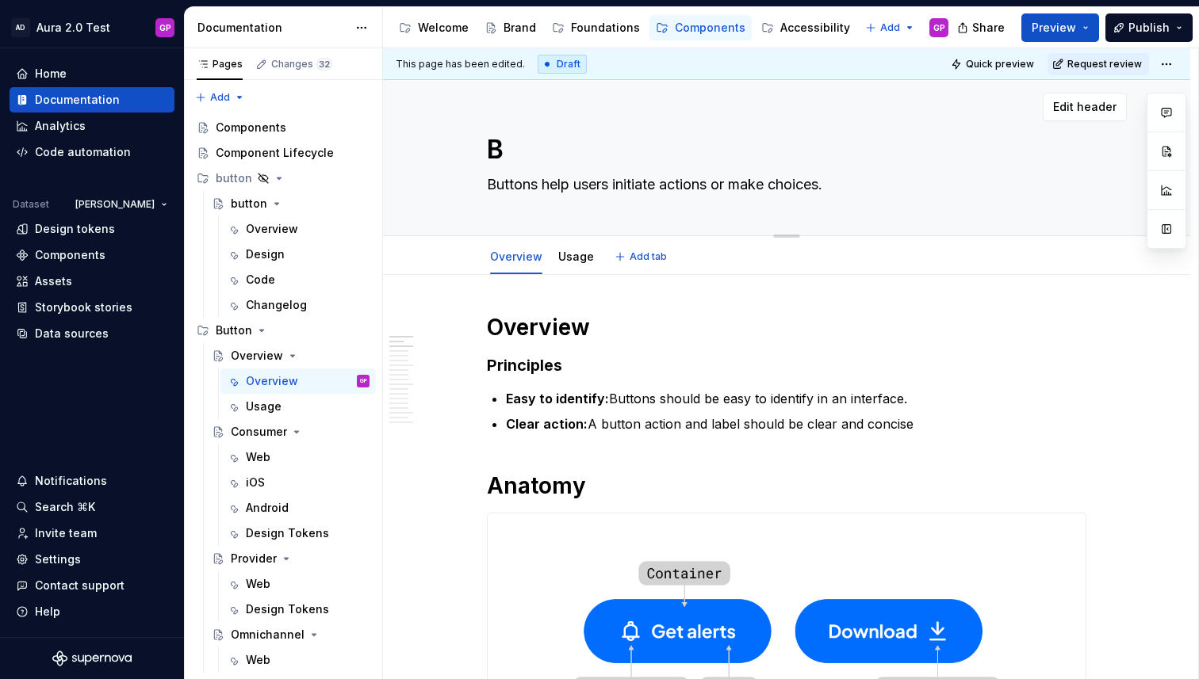
type textarea "Bu"
type textarea "*"
type textarea "But"
type textarea "*"
type textarea "Butt"
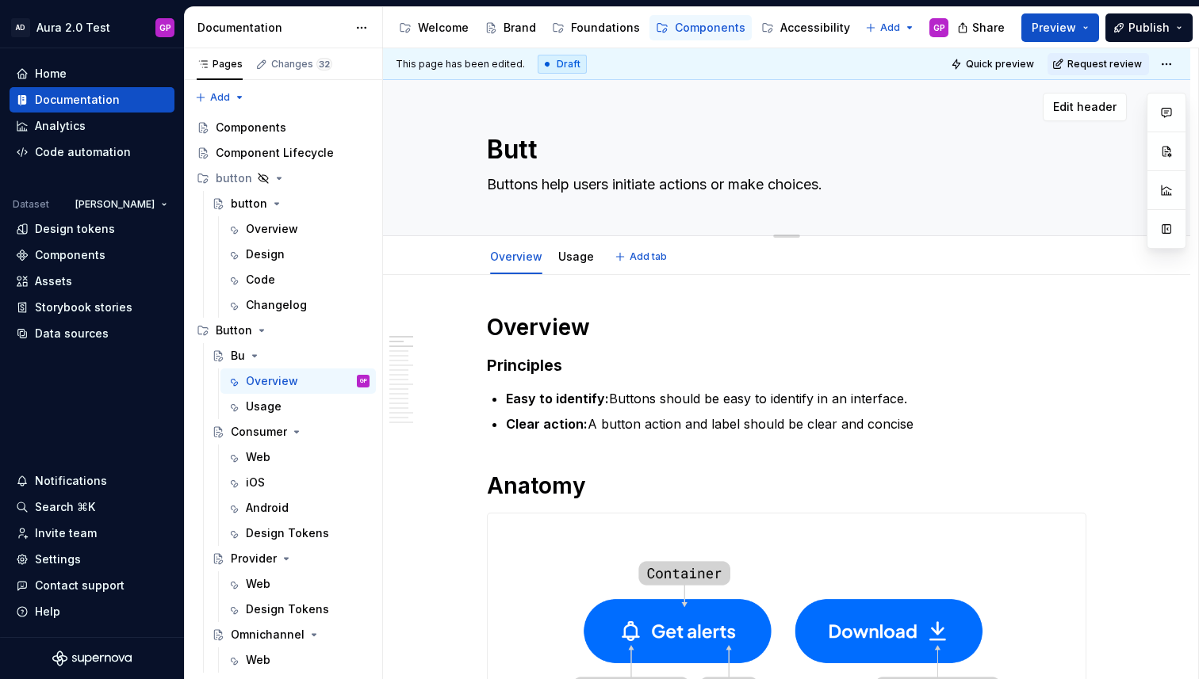
type textarea "*"
type textarea "Butto"
type textarea "*"
type textarea "Button"
type textarea "*"
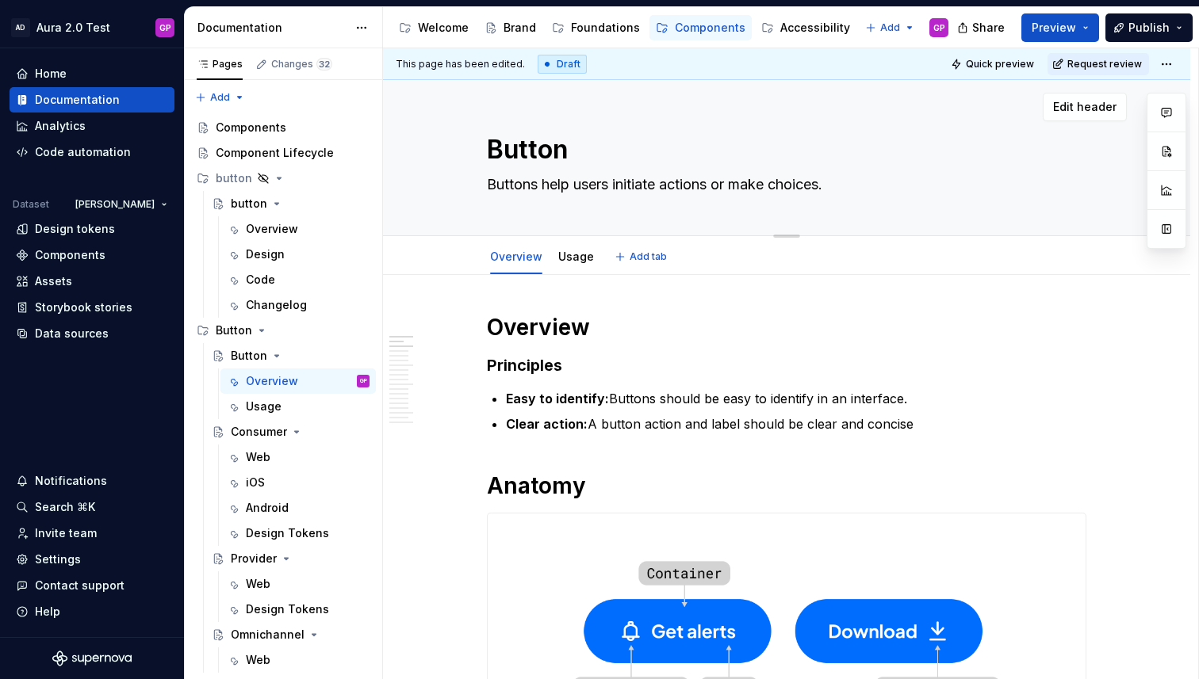
type textarea "Button"
click at [495, 149] on textarea "Button" at bounding box center [783, 150] width 599 height 38
type textarea "*"
type textarea "O"
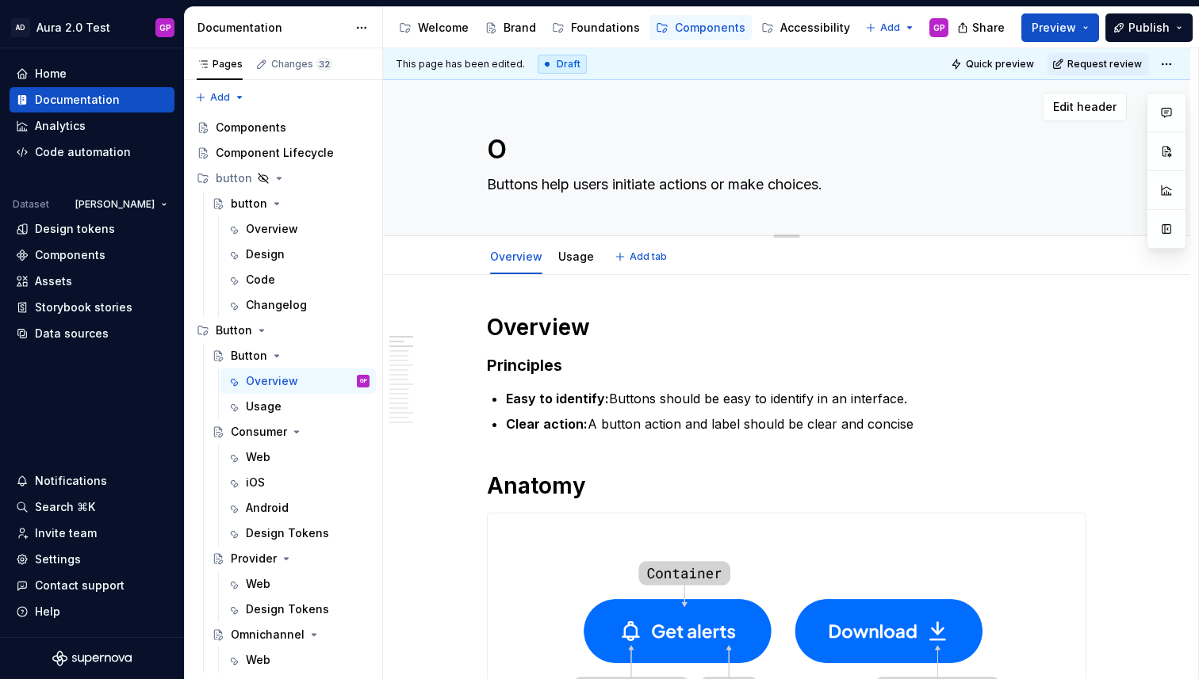
type textarea "*"
type textarea "Ov"
type textarea "*"
type textarea "Ove"
type textarea "*"
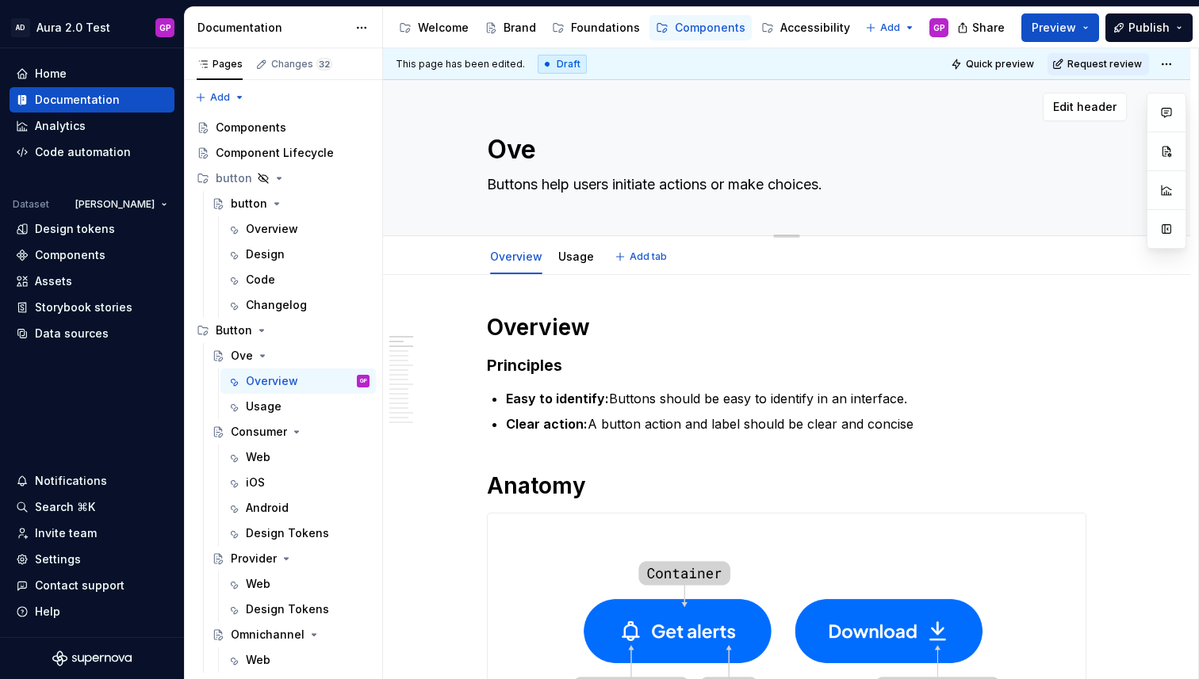
type textarea "Over"
type textarea "*"
type textarea "Overv"
type textarea "*"
type textarea "Overvi"
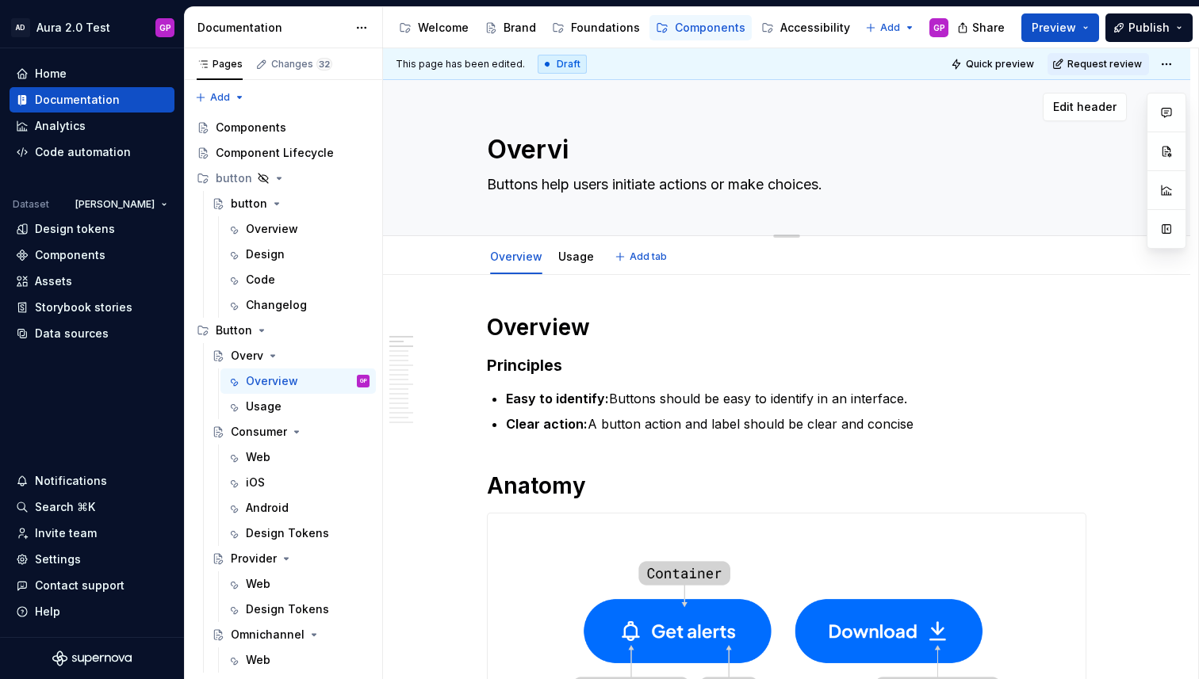
type textarea "*"
type textarea "Overvie"
type textarea "*"
type textarea "Overview"
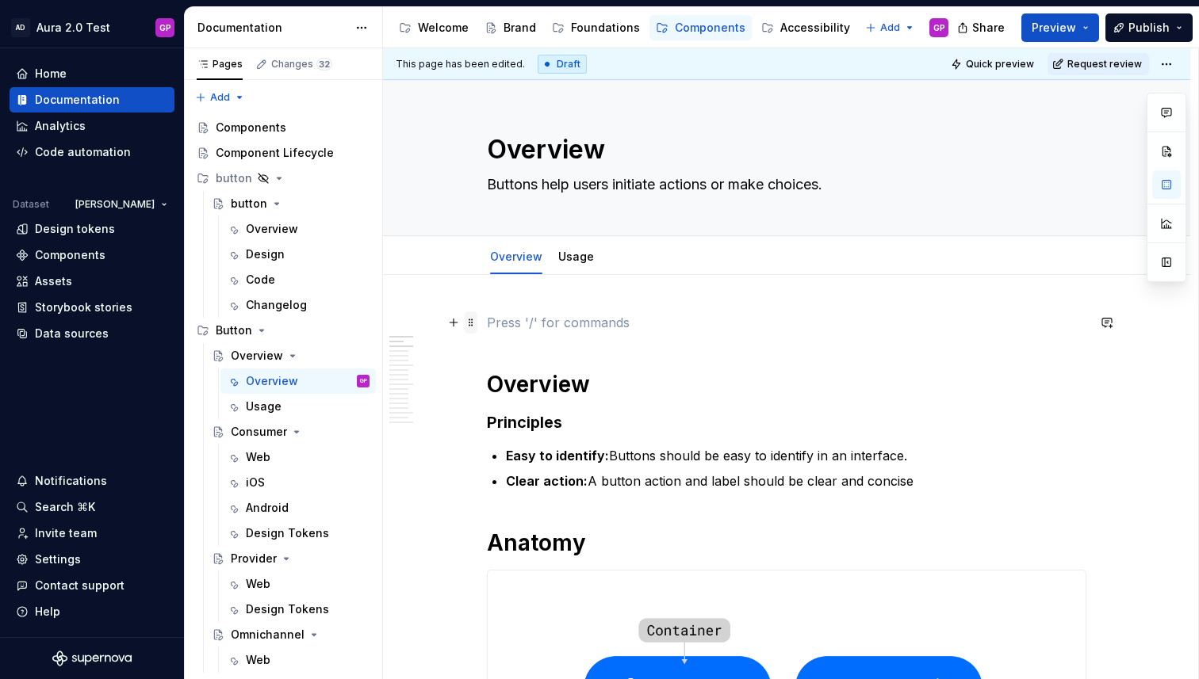
click at [477, 325] on span at bounding box center [471, 323] width 13 height 22
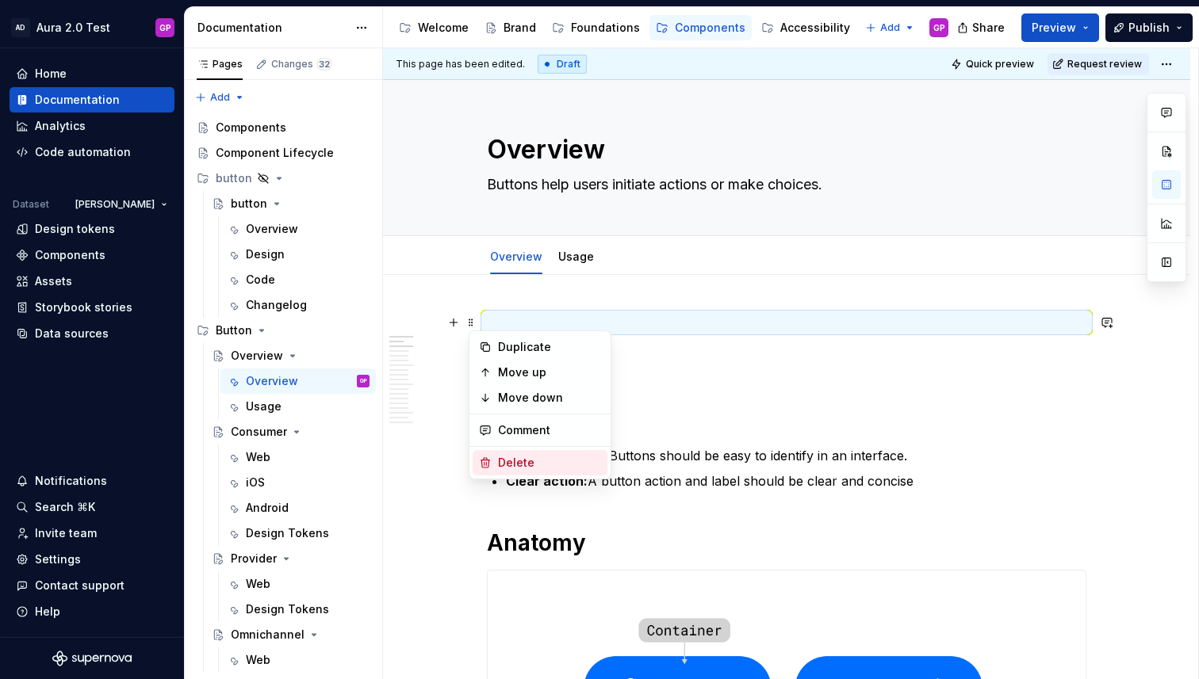
click at [515, 465] on div "Delete" at bounding box center [549, 463] width 103 height 16
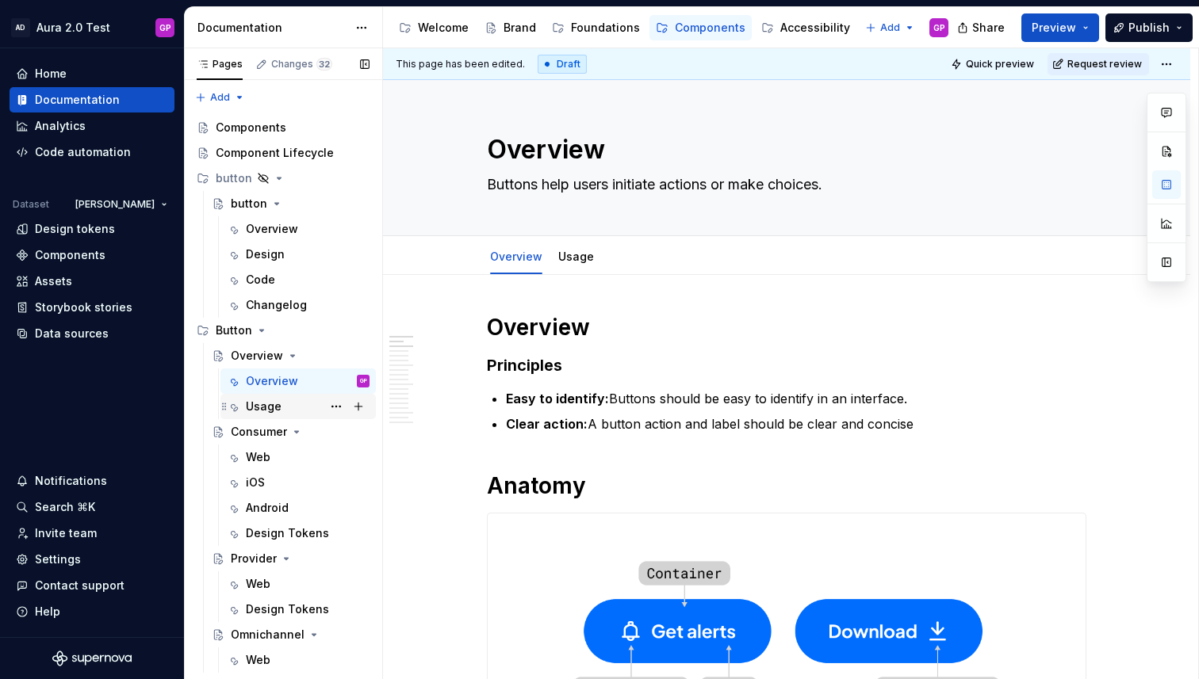
click at [258, 406] on div "Usage" at bounding box center [264, 407] width 36 height 16
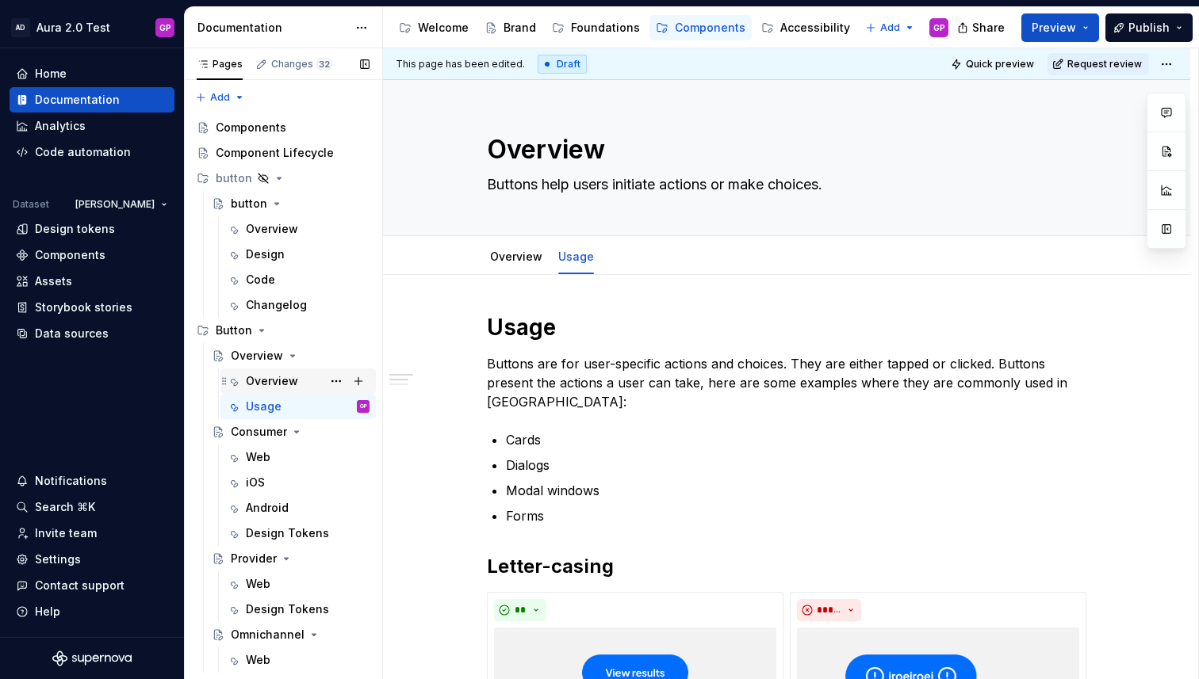
click at [262, 378] on div "Overview" at bounding box center [272, 381] width 52 height 16
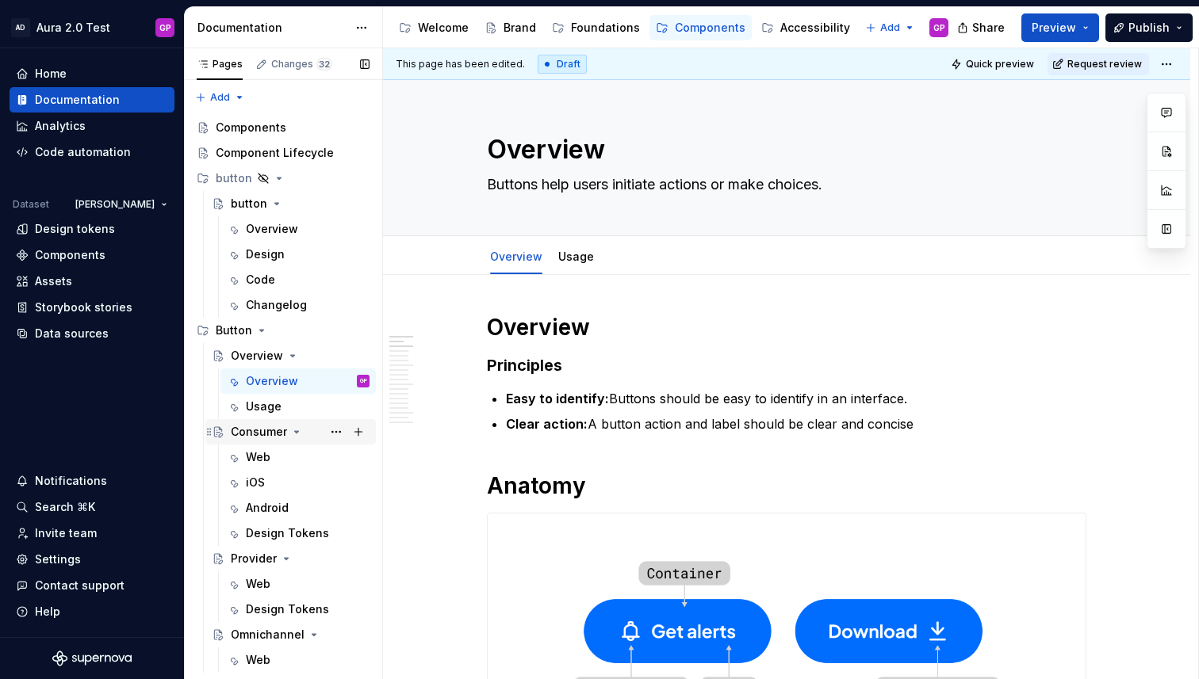
click at [252, 430] on div "Consumer" at bounding box center [259, 432] width 56 height 16
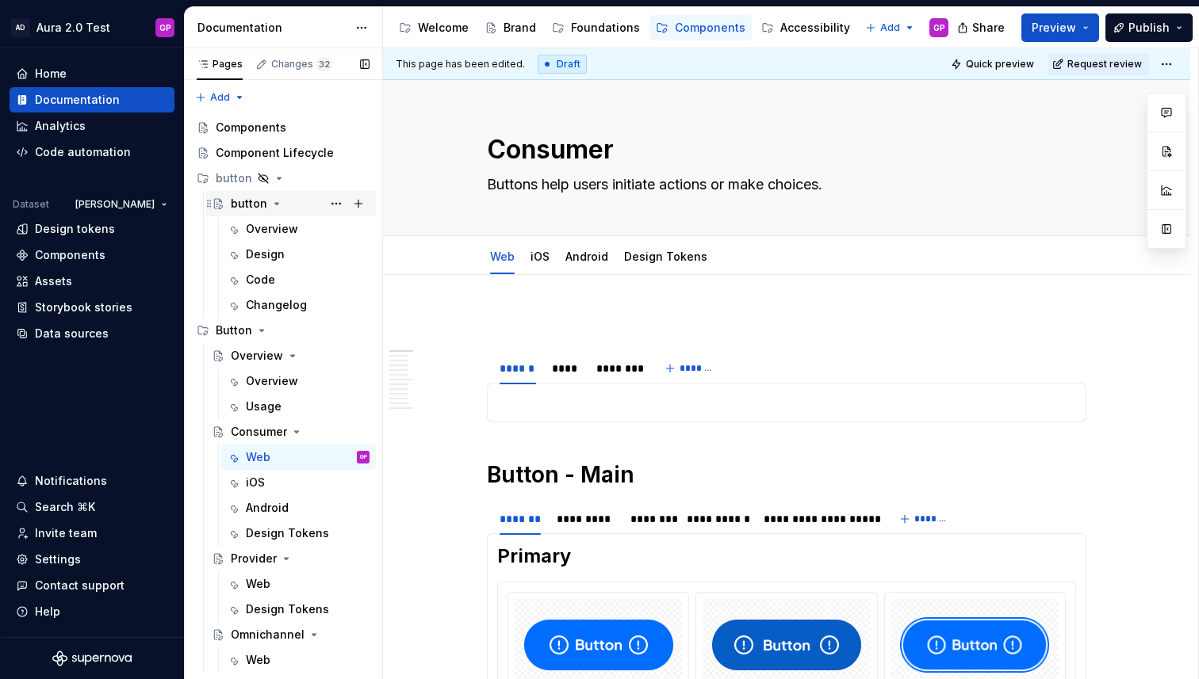
click at [238, 207] on div "button" at bounding box center [249, 204] width 36 height 16
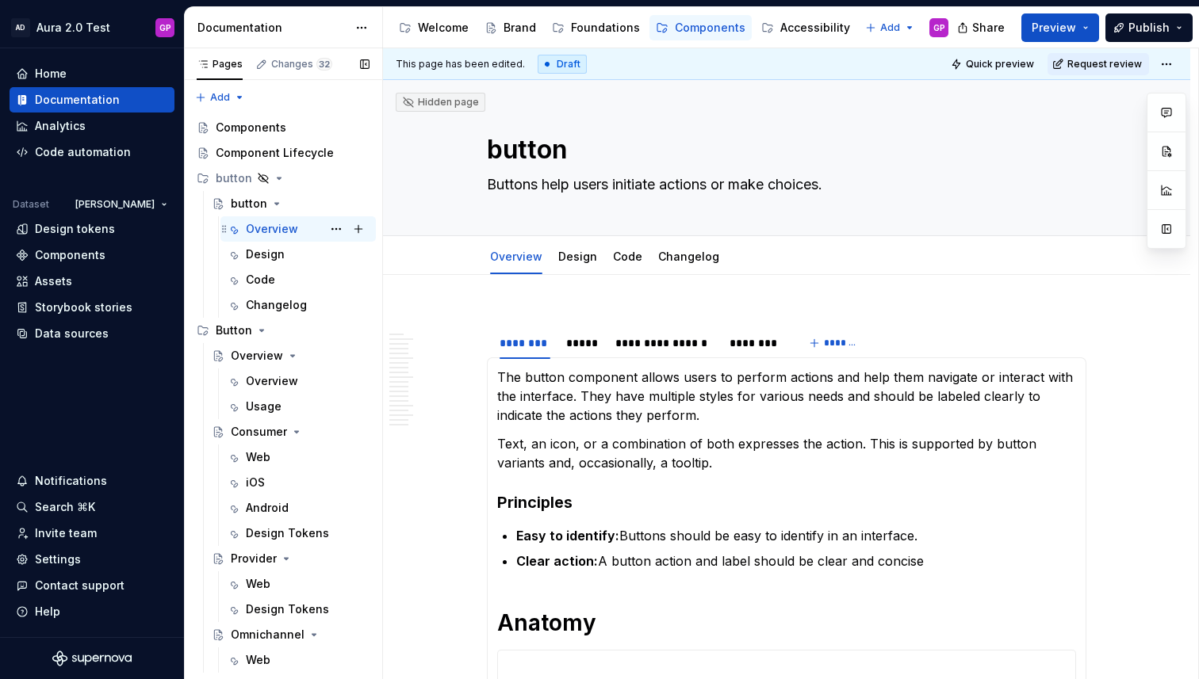
click at [269, 230] on div "Overview" at bounding box center [272, 229] width 52 height 16
click at [261, 247] on div "Design" at bounding box center [265, 255] width 39 height 16
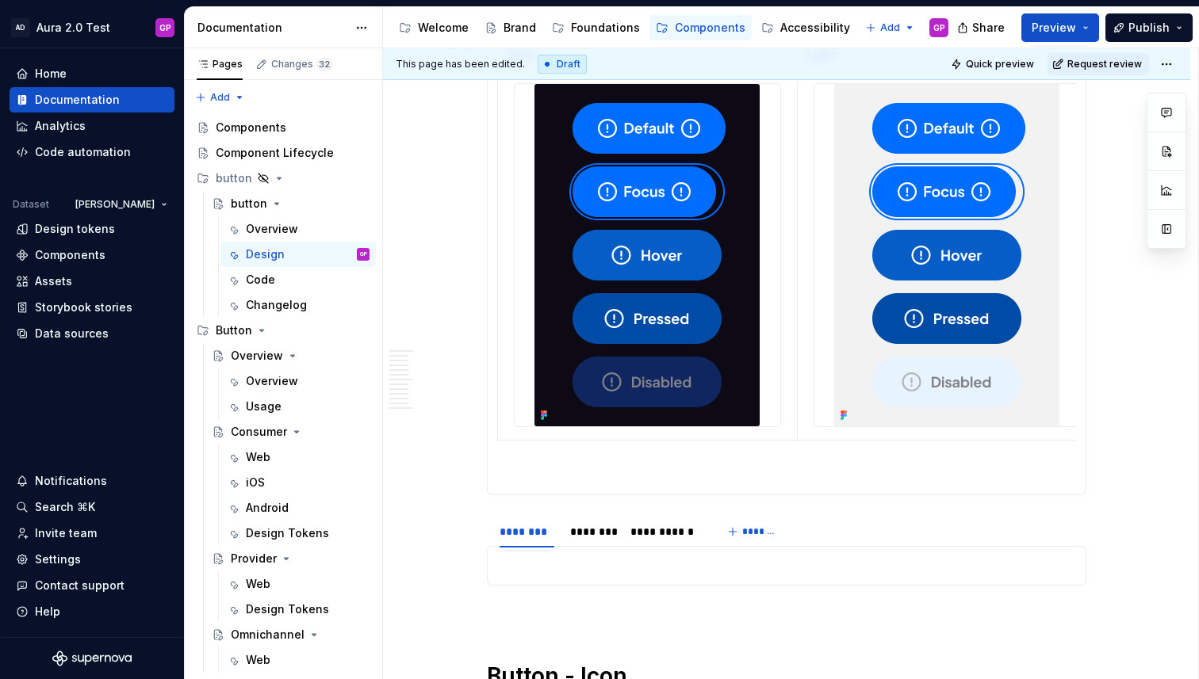
scroll to position [597, 0]
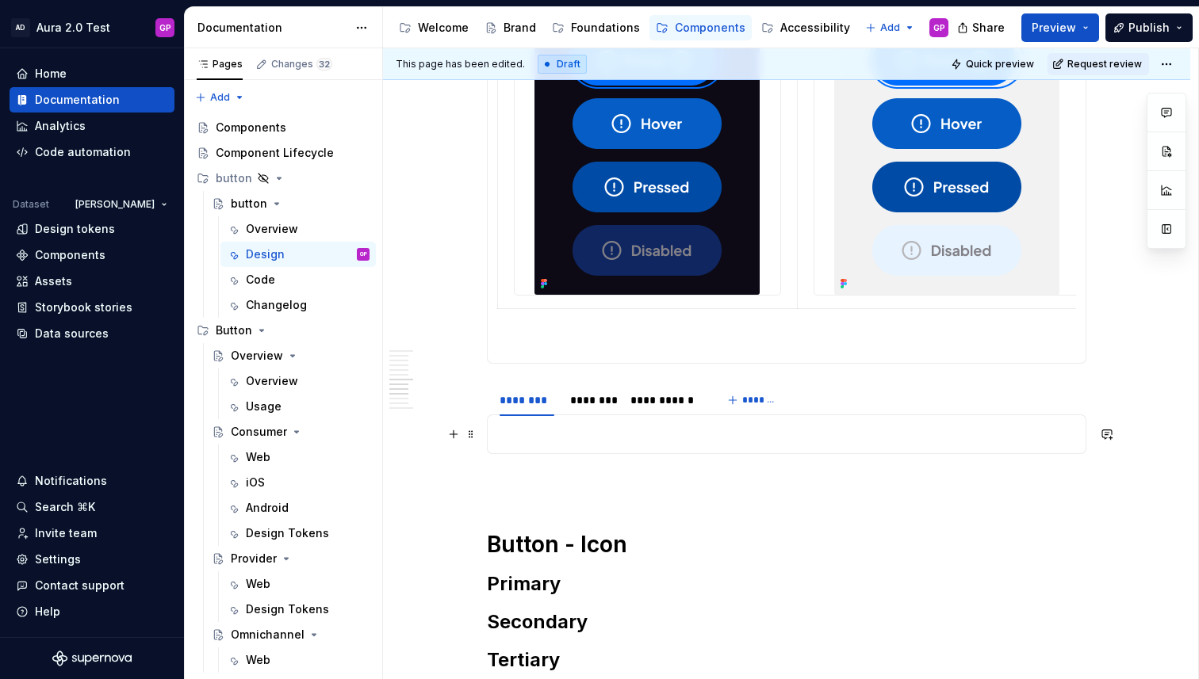
type textarea "*"
click at [531, 434] on p at bounding box center [786, 434] width 579 height 19
click at [436, 438] on div "**********" at bounding box center [786, 361] width 807 height 1367
click at [459, 229] on div "**********" at bounding box center [790, 364] width 815 height 632
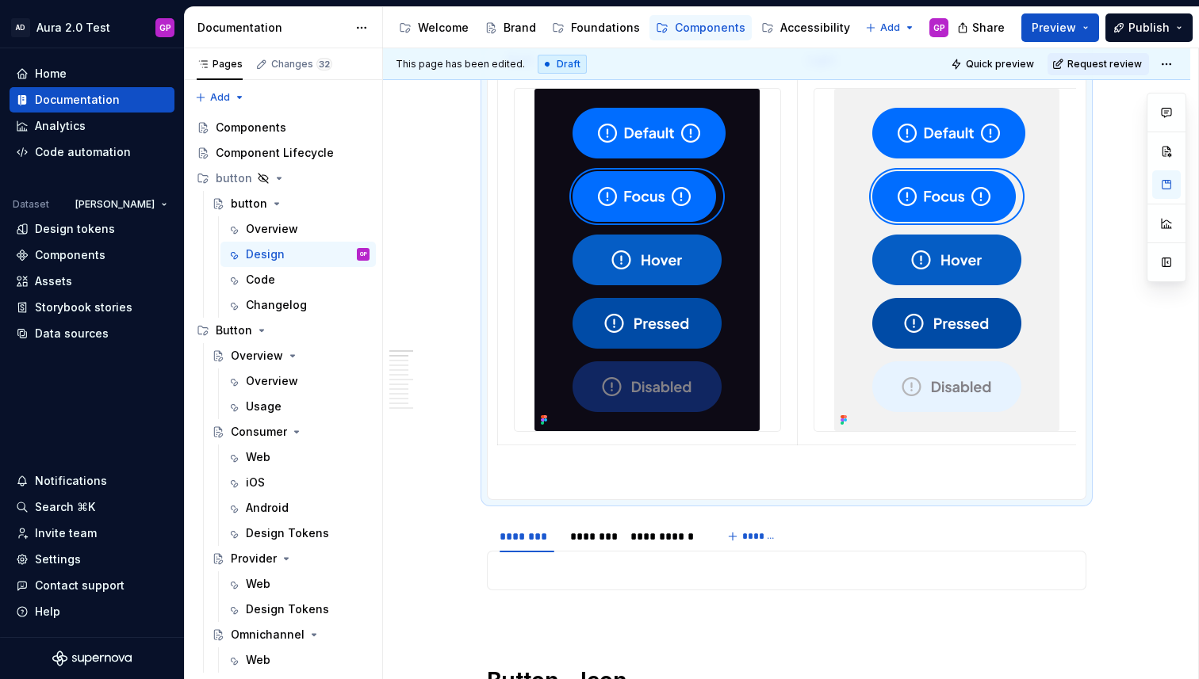
scroll to position [0, 0]
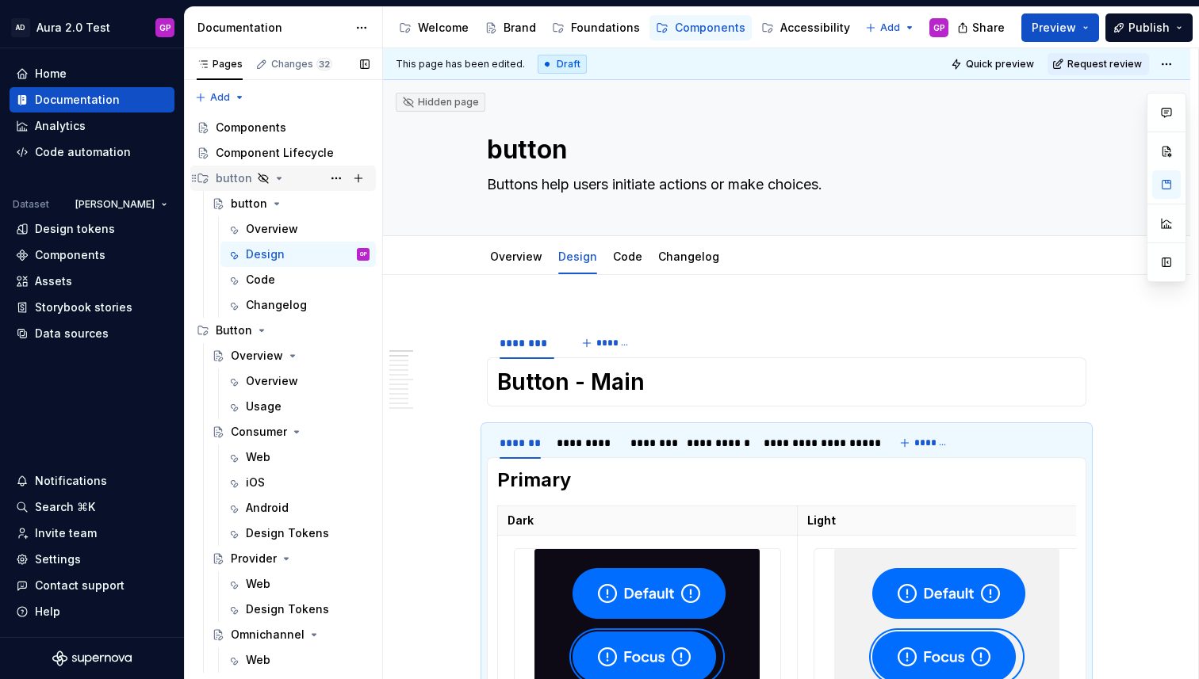
click at [273, 176] on icon "Page tree" at bounding box center [279, 178] width 13 height 13
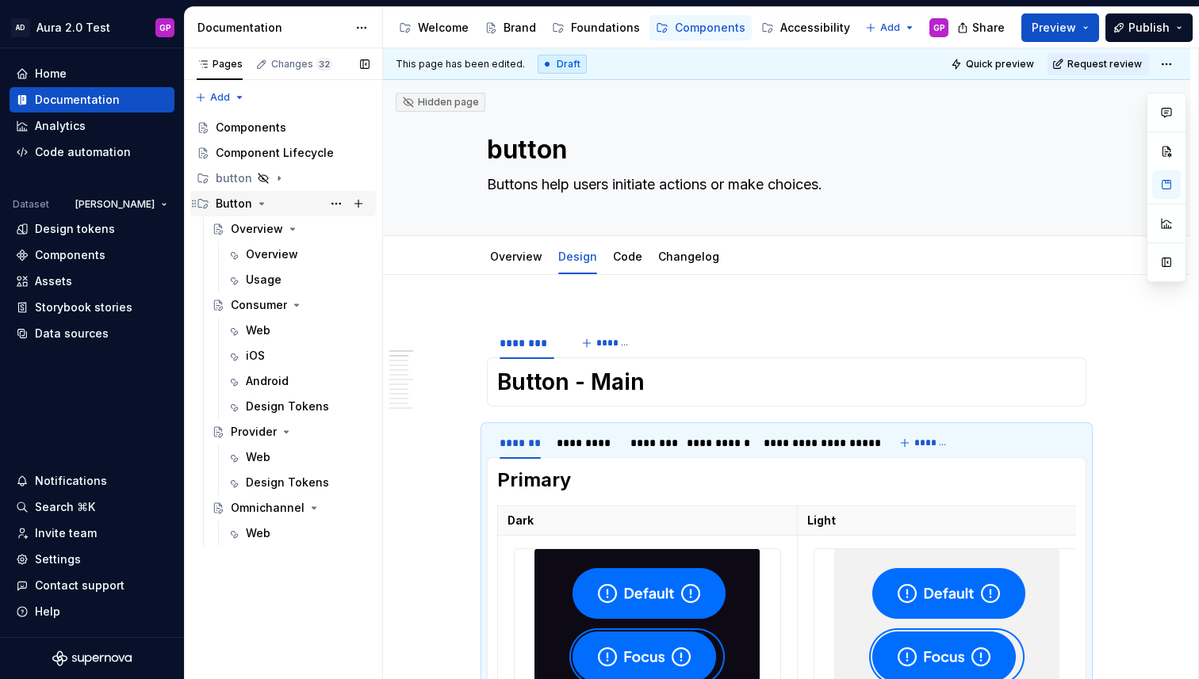
click at [228, 197] on div "Button" at bounding box center [234, 204] width 36 height 16
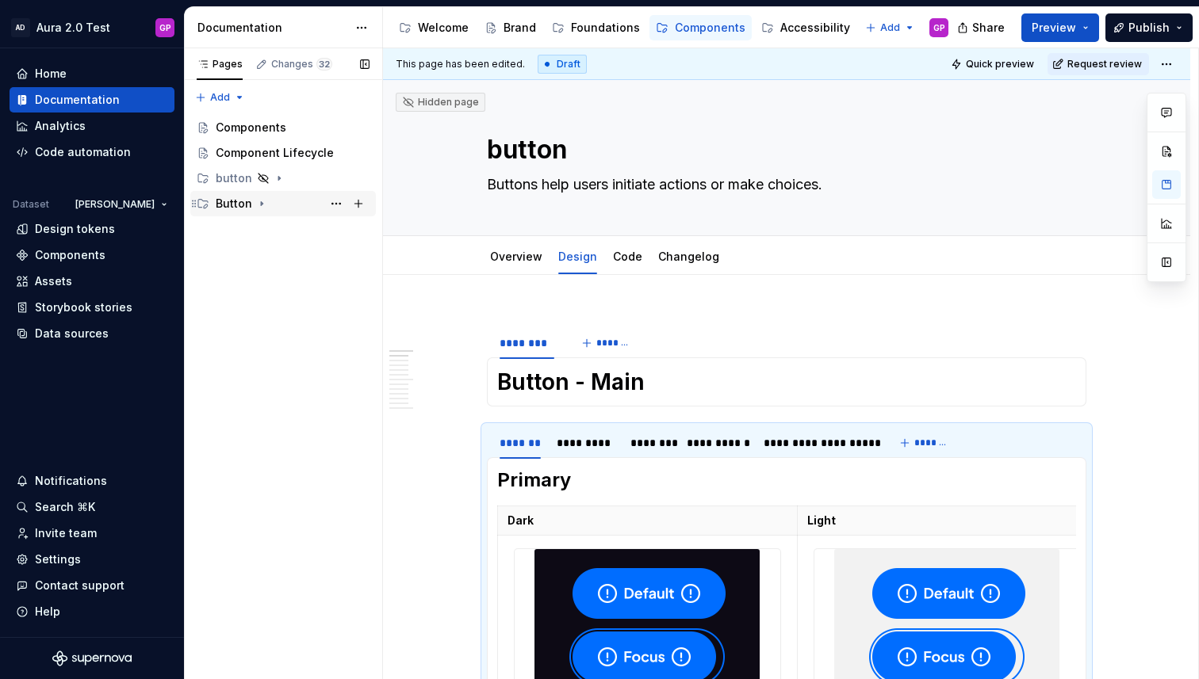
click at [228, 201] on div "Button" at bounding box center [234, 204] width 36 height 16
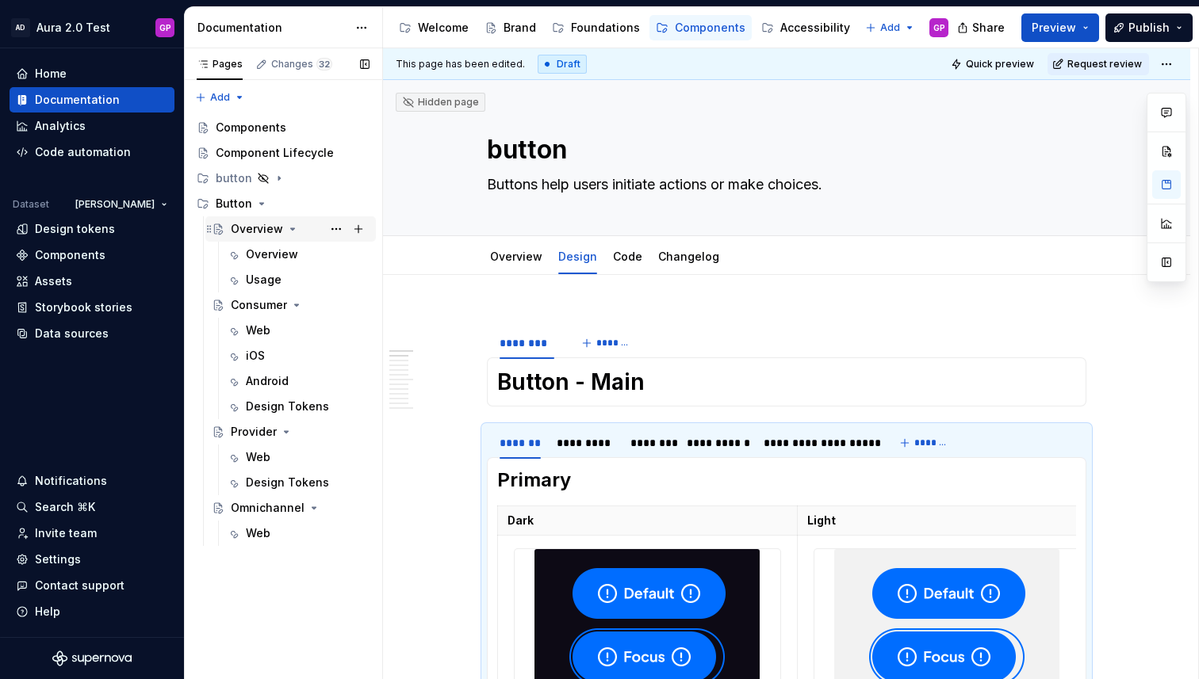
click at [247, 224] on div "Overview" at bounding box center [257, 229] width 52 height 16
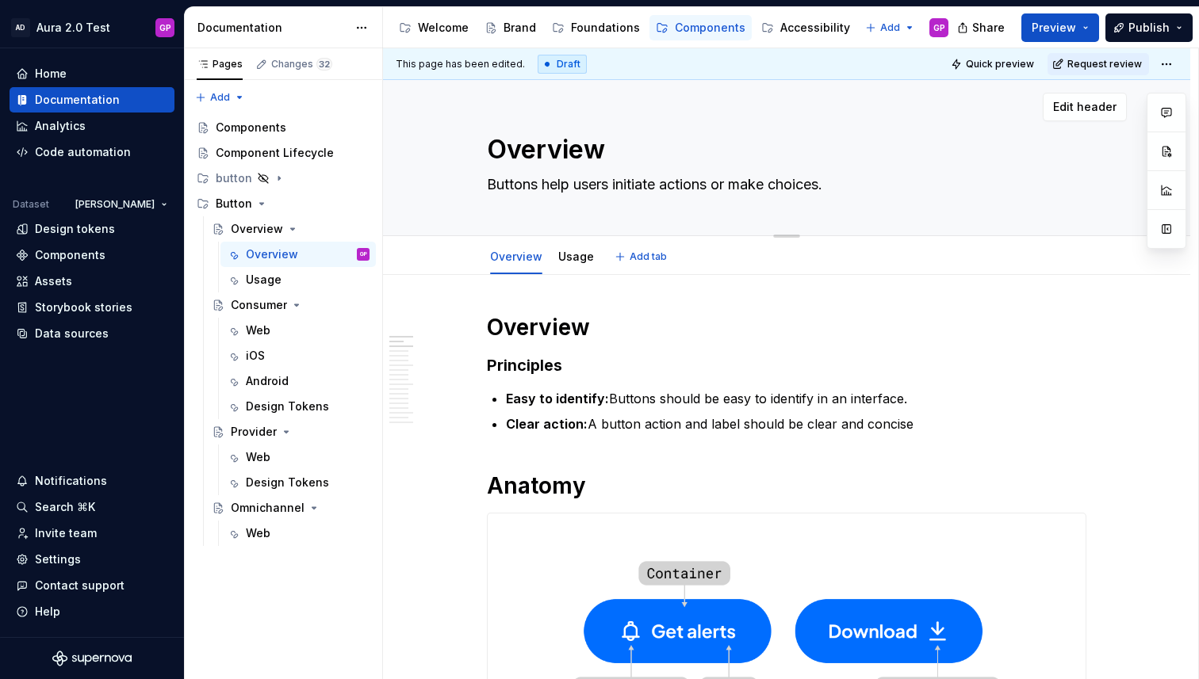
click at [496, 151] on textarea "Overview" at bounding box center [783, 150] width 599 height 38
type textarea "*"
type textarea "BOverview"
type textarea "*"
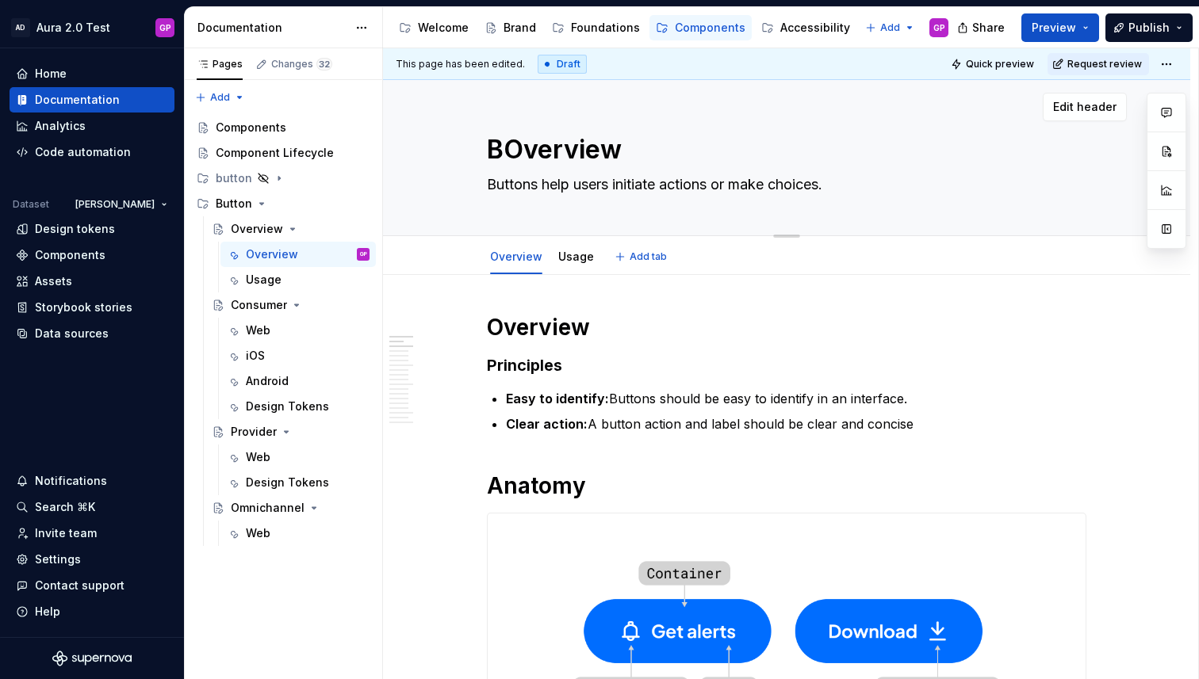
type textarea "BuOverview"
type textarea "*"
type textarea "ButOverview"
type textarea "*"
type textarea "ButtOverview"
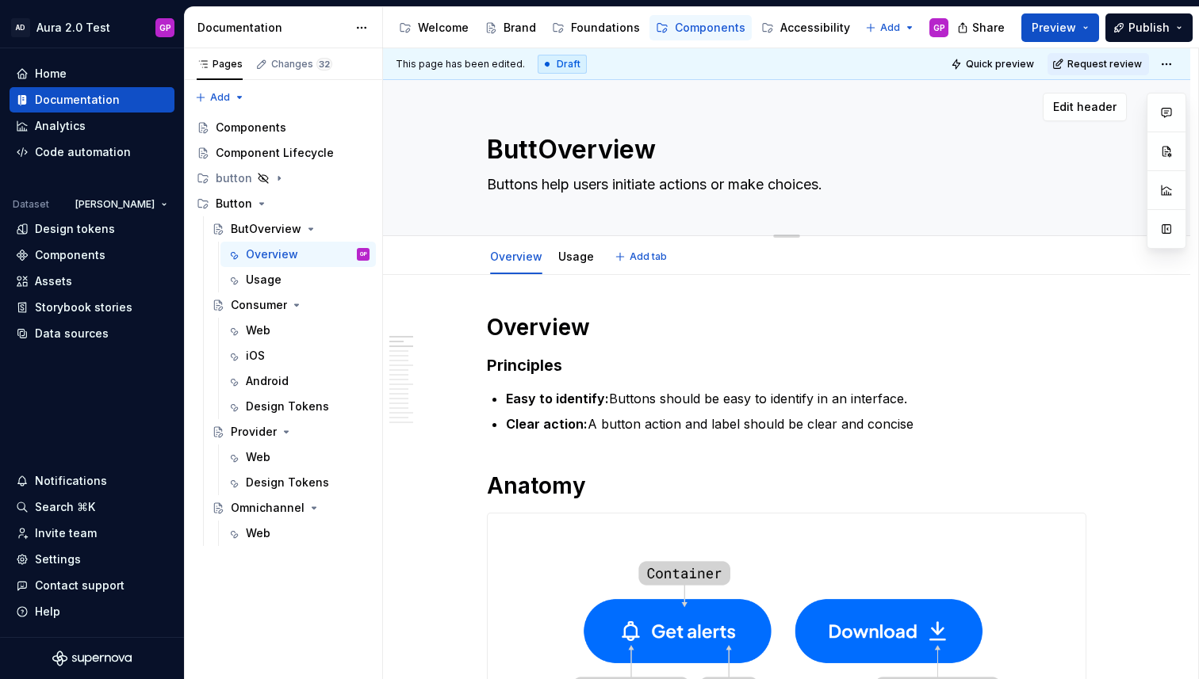
type textarea "*"
type textarea "ButtoOverview"
type textarea "*"
type textarea "ButtonOverview"
type textarea "*"
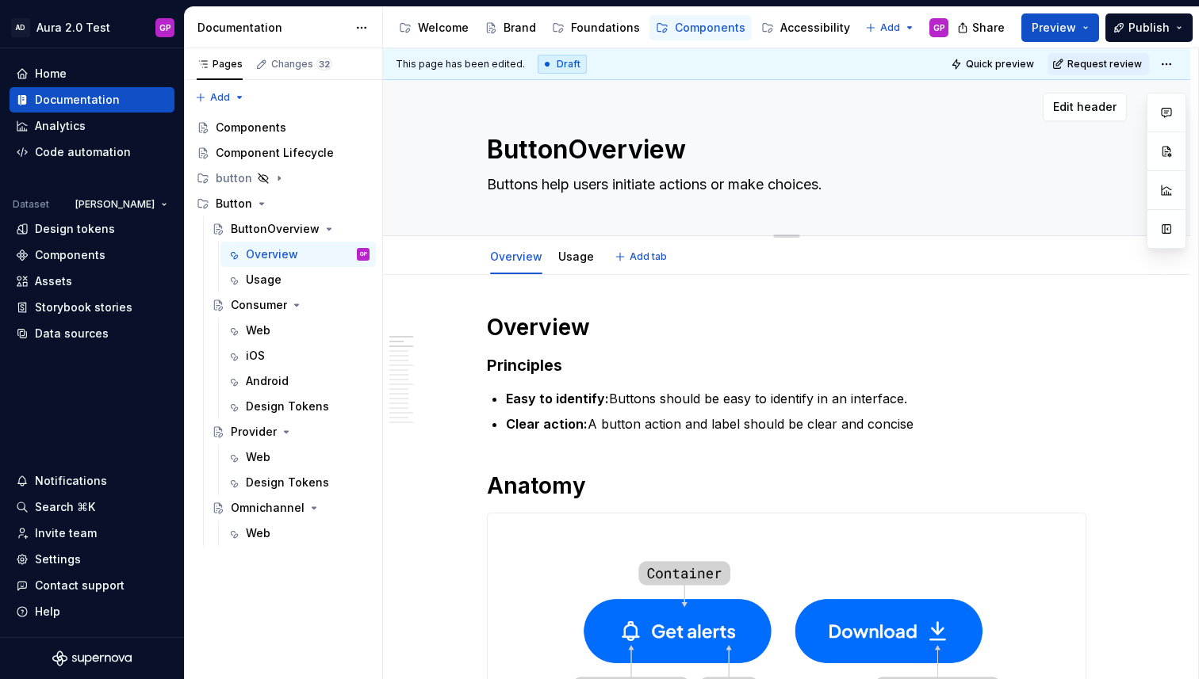
type textarea "Button Overview"
click at [572, 154] on textarea "Button Overview" at bounding box center [783, 150] width 599 height 38
type textarea "*"
type textarea "Button:Overview"
type textarea "*"
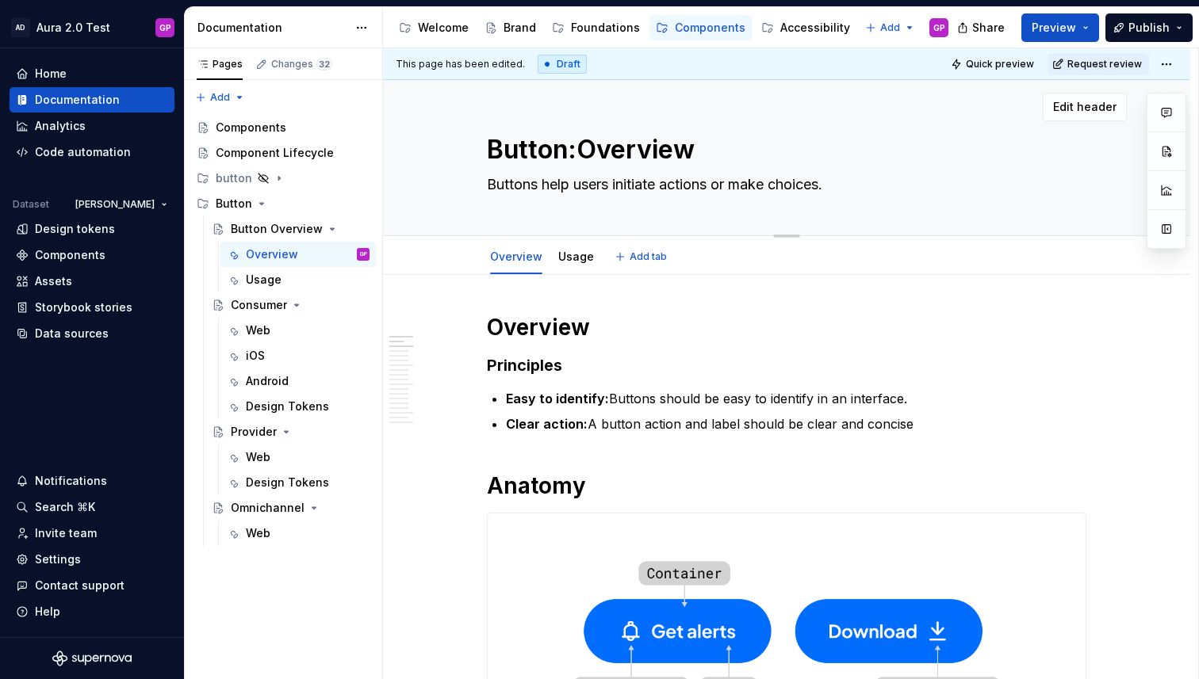
type textarea "Button: Overview"
type textarea "*"
type textarea "Button: Overview"
click at [266, 281] on div "Usage" at bounding box center [264, 280] width 36 height 16
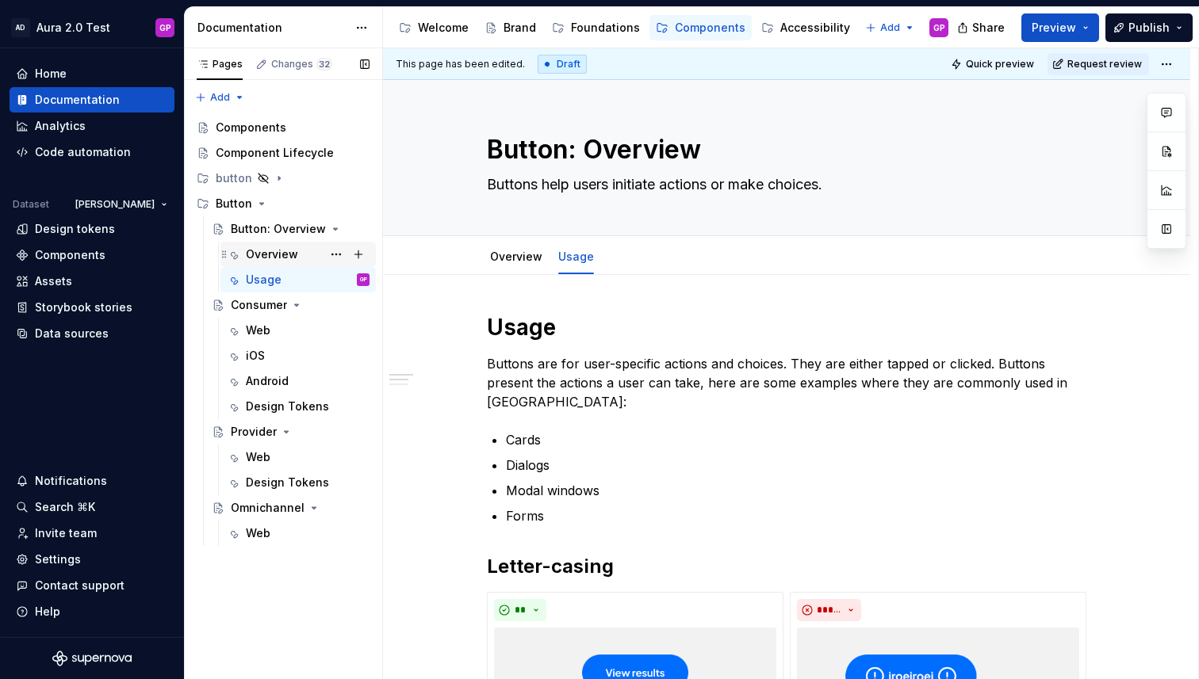
click at [262, 255] on div "Overview" at bounding box center [272, 255] width 52 height 16
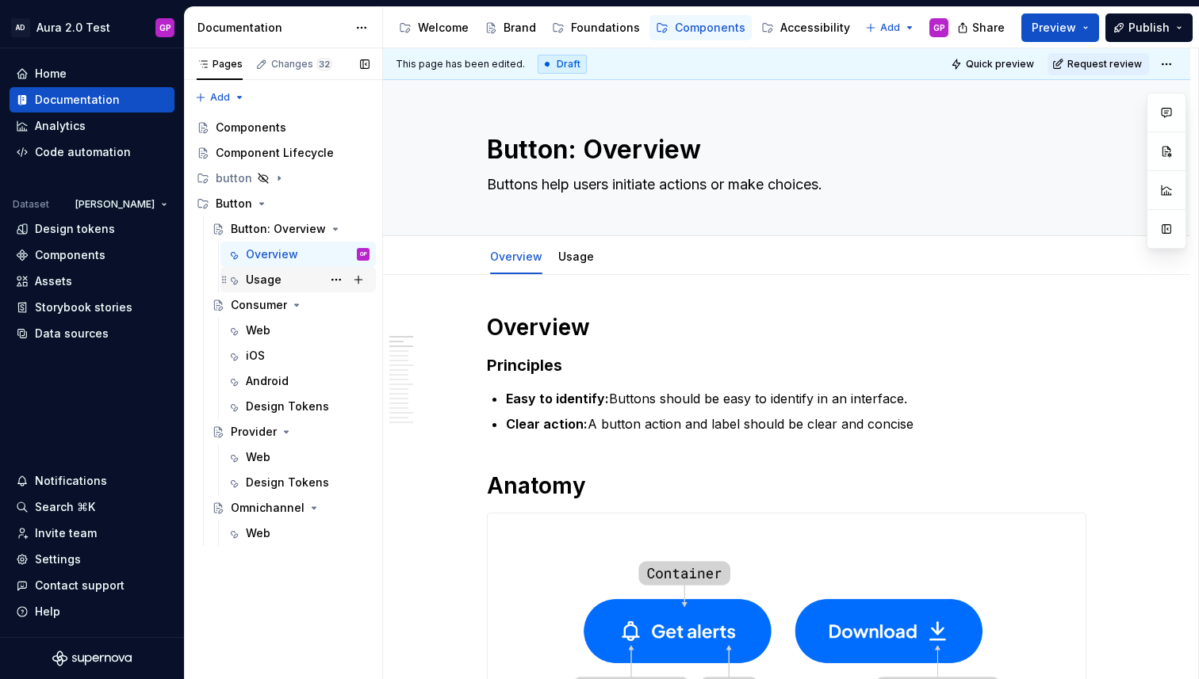
click at [258, 278] on div "Usage" at bounding box center [264, 280] width 36 height 16
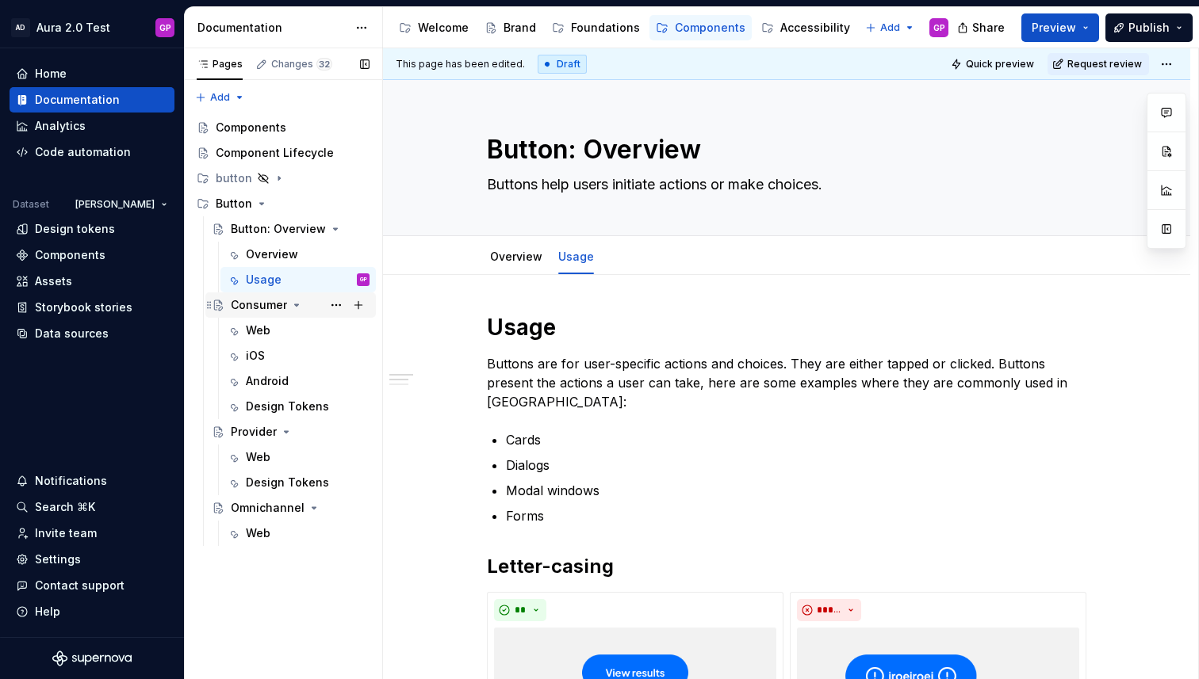
click at [256, 306] on div "Consumer" at bounding box center [259, 305] width 56 height 16
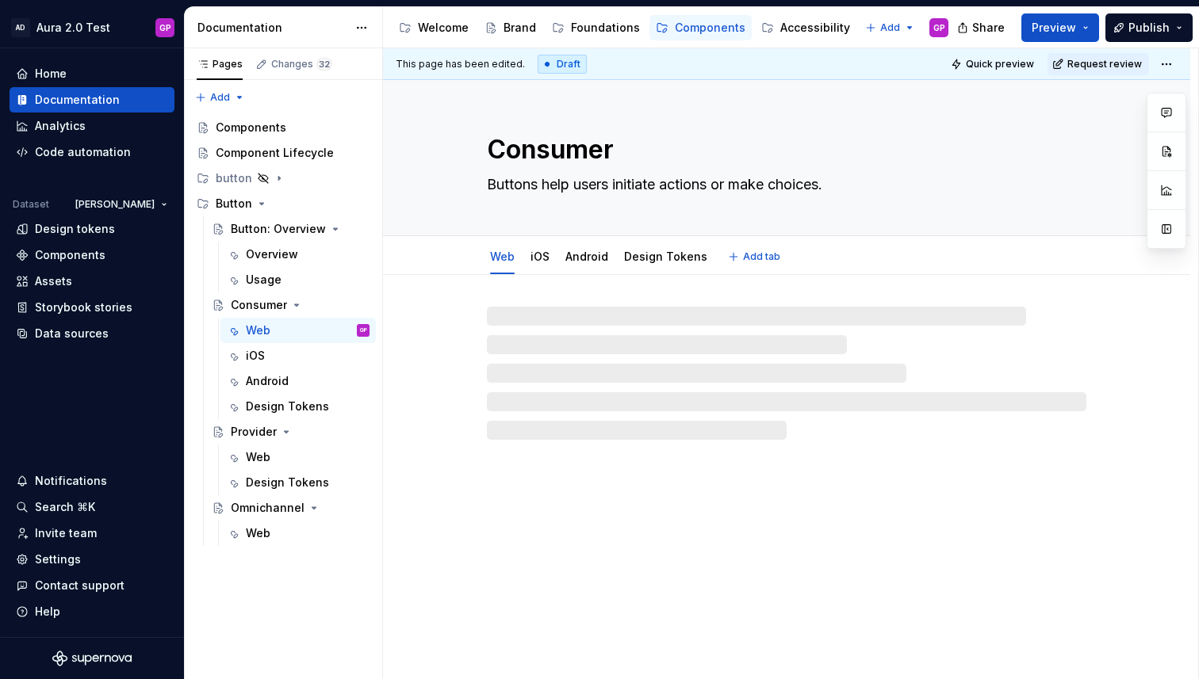
click at [492, 154] on textarea "Consumer" at bounding box center [783, 150] width 599 height 38
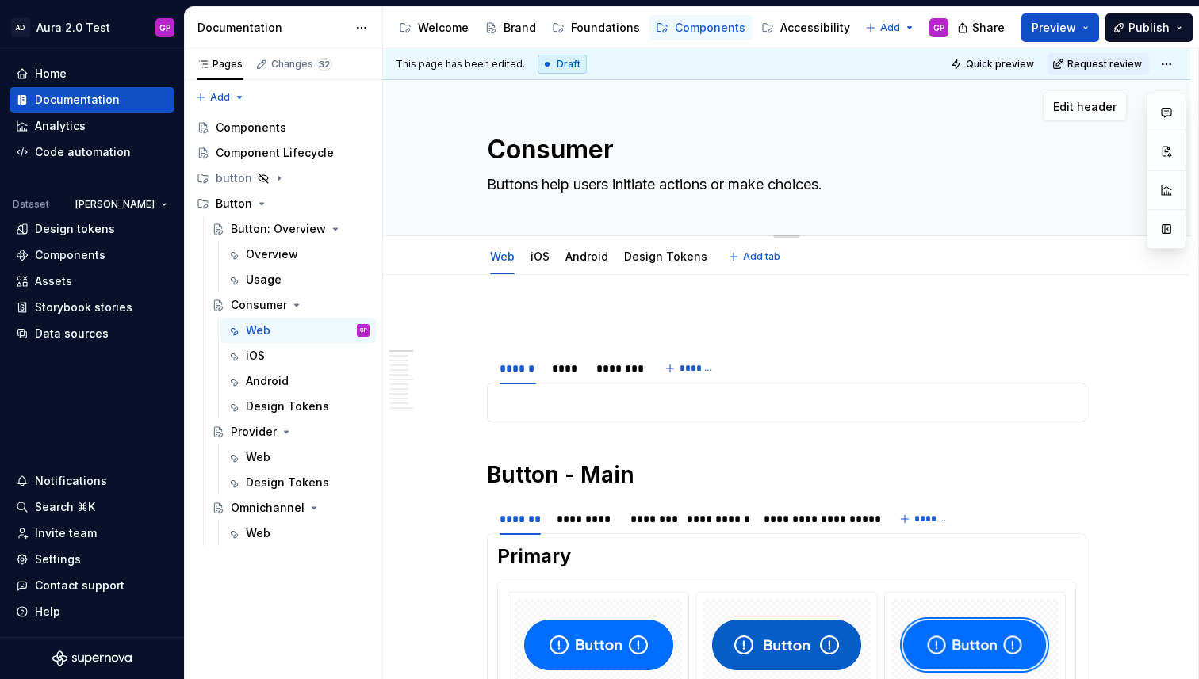
type textarea "*"
type textarea "BConsumer"
type textarea "*"
type textarea "BuConsumer"
type textarea "*"
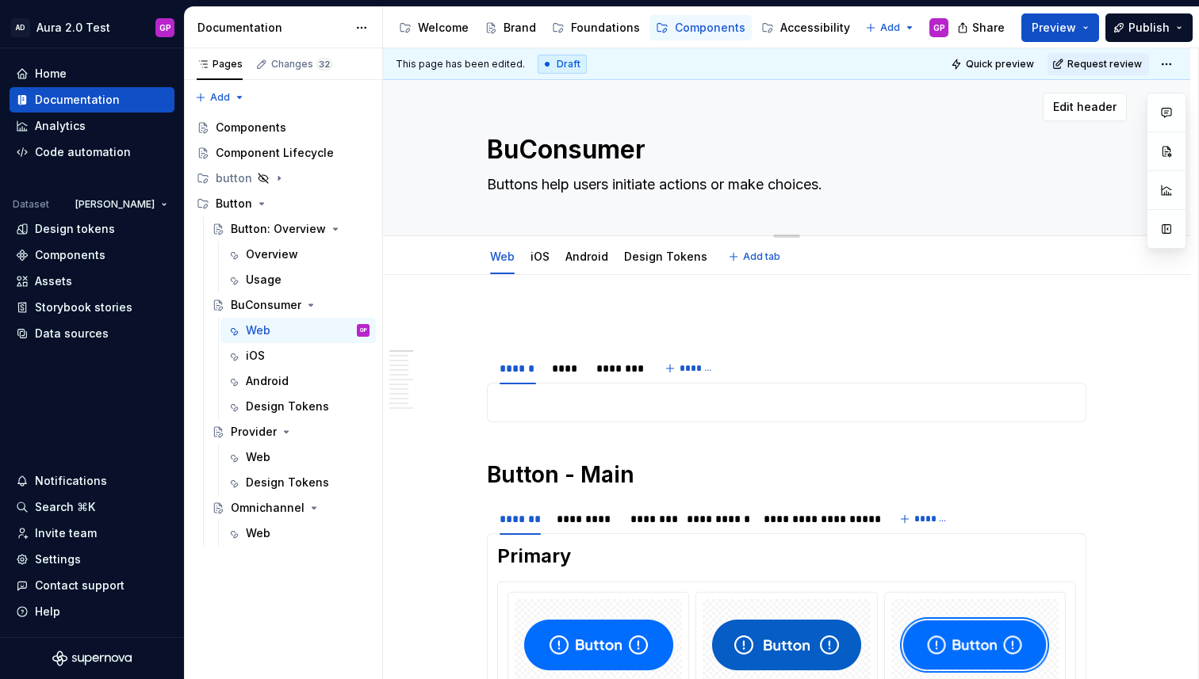
type textarea "ButConsumer"
type textarea "*"
type textarea "ButtConsumer"
type textarea "*"
type textarea "ButtoConsumer"
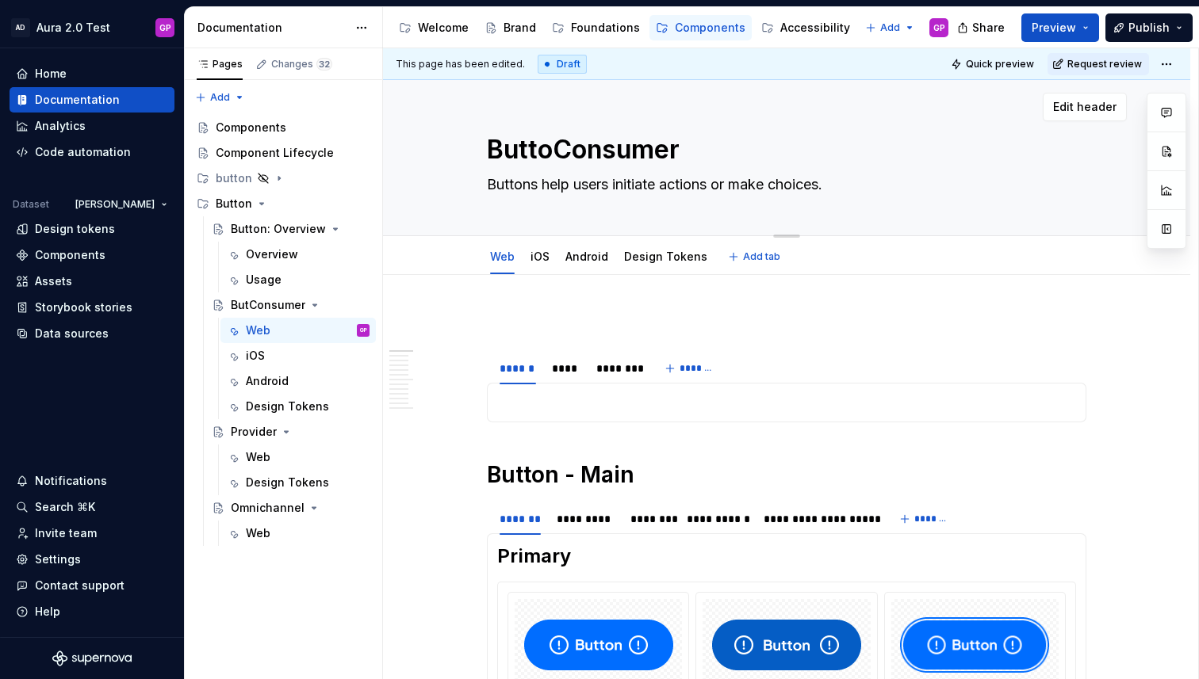
type textarea "*"
type textarea "ButtonConsumer"
type textarea "*"
type textarea "Button: Consumer"
type textarea "*"
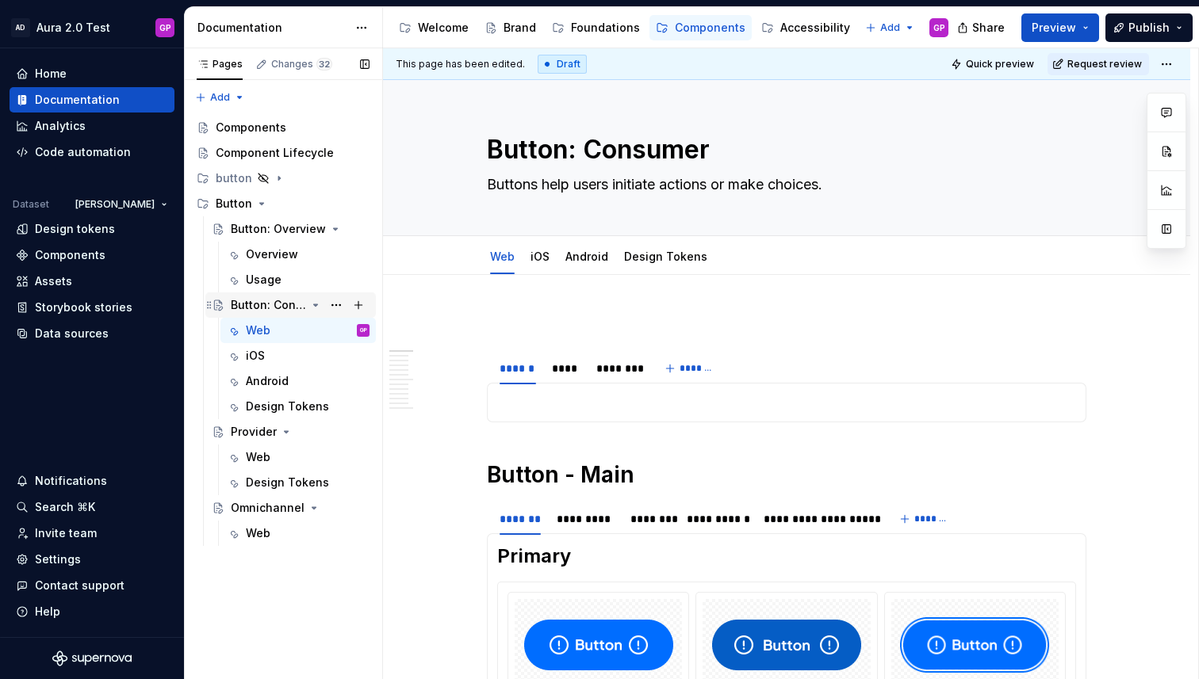
type textarea "Button: Consumer"
click at [246, 308] on div "Button: Consumer" at bounding box center [268, 305] width 75 height 16
click at [254, 329] on div "Web" at bounding box center [258, 331] width 25 height 16
click at [242, 429] on div "Provider" at bounding box center [254, 432] width 46 height 16
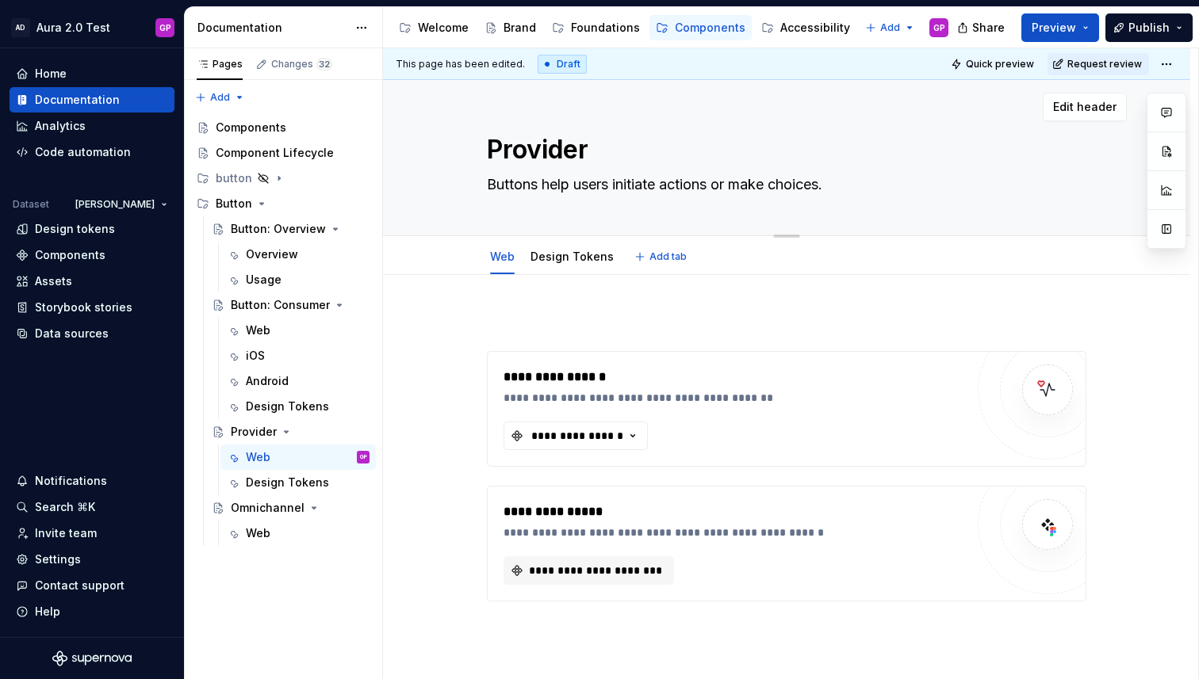
click at [493, 154] on textarea "Provider" at bounding box center [783, 150] width 599 height 38
type textarea "*"
type textarea "BProvider"
type textarea "*"
type textarea "BuProvider"
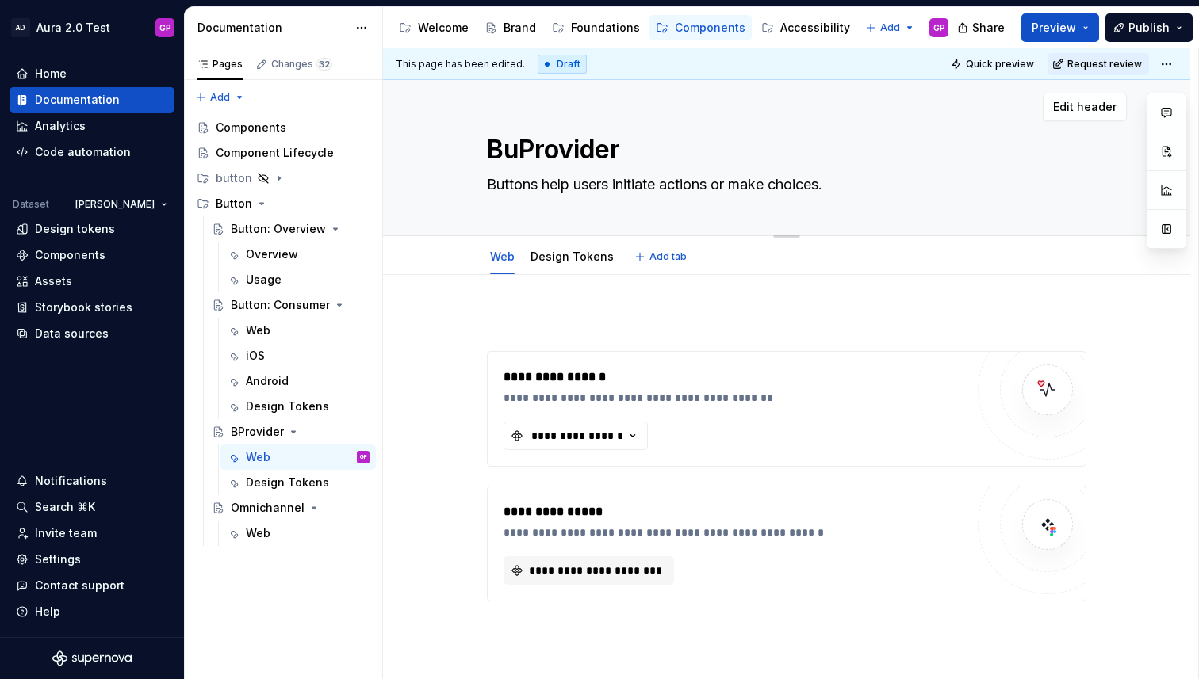
type textarea "*"
type textarea "ButProvider"
type textarea "*"
type textarea "ButtProvider"
type textarea "*"
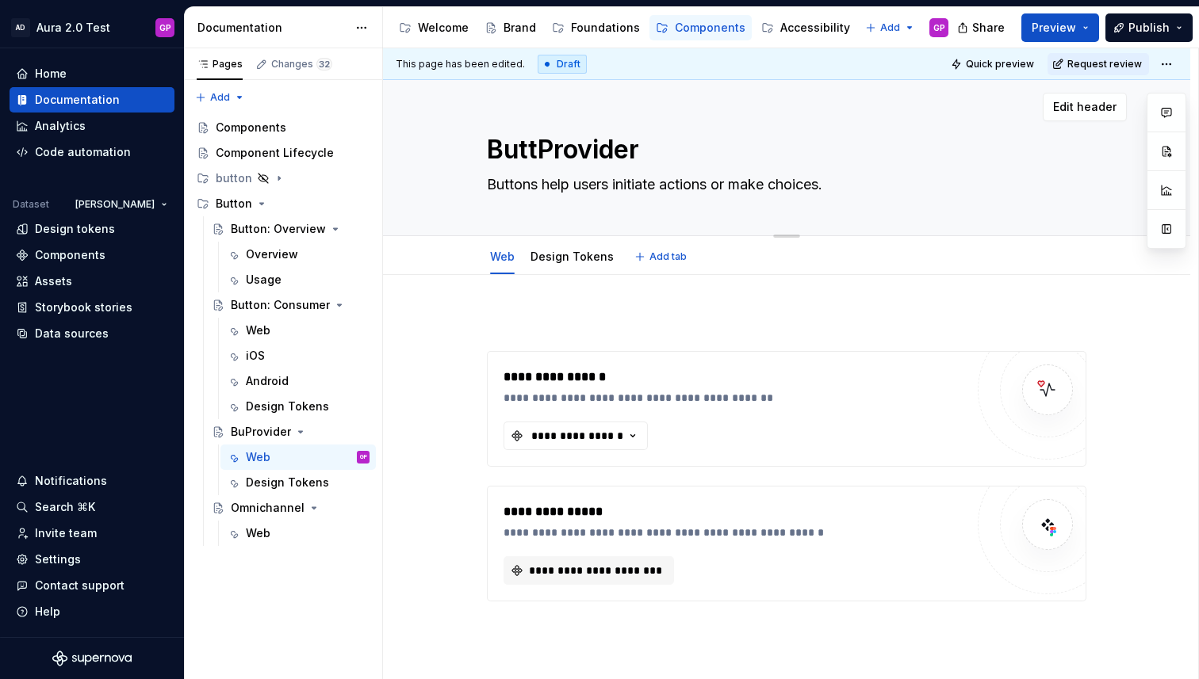
type textarea "ButtoProvider"
type textarea "*"
type textarea "ButtonProvider"
type textarea "*"
type textarea "Button:Provider"
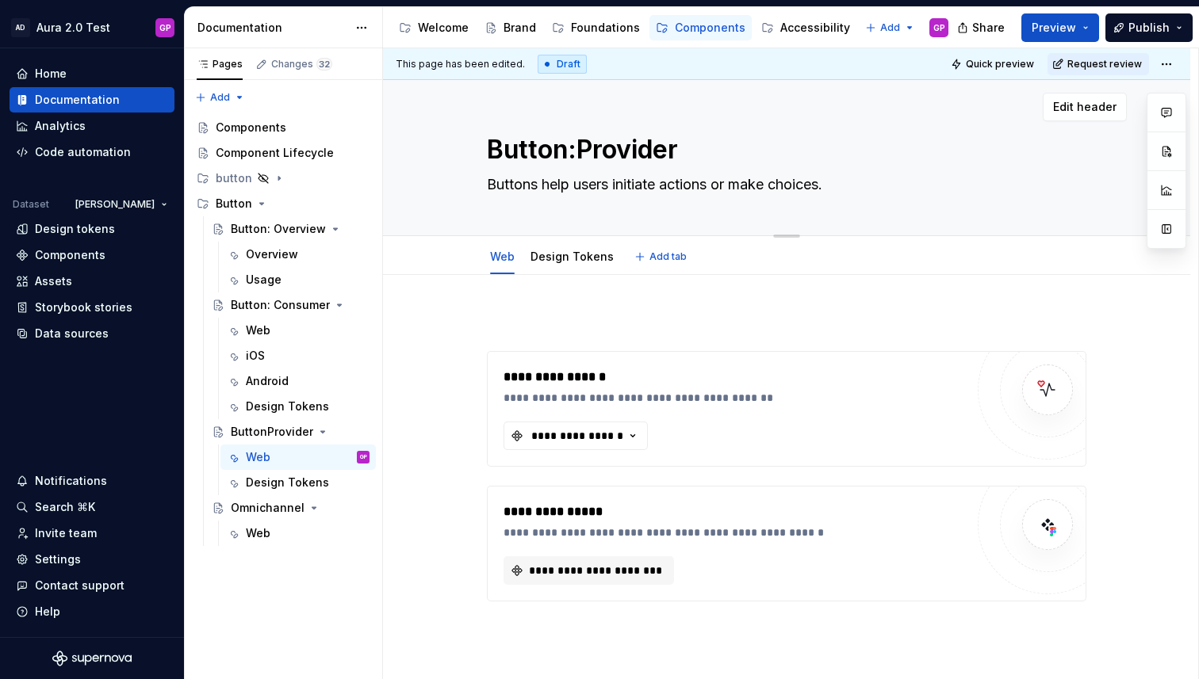
type textarea "*"
type textarea "Button:LProvider"
type textarea "*"
type textarea "Button:L Provider"
click at [599, 147] on textarea "Button:L Provider" at bounding box center [783, 150] width 599 height 38
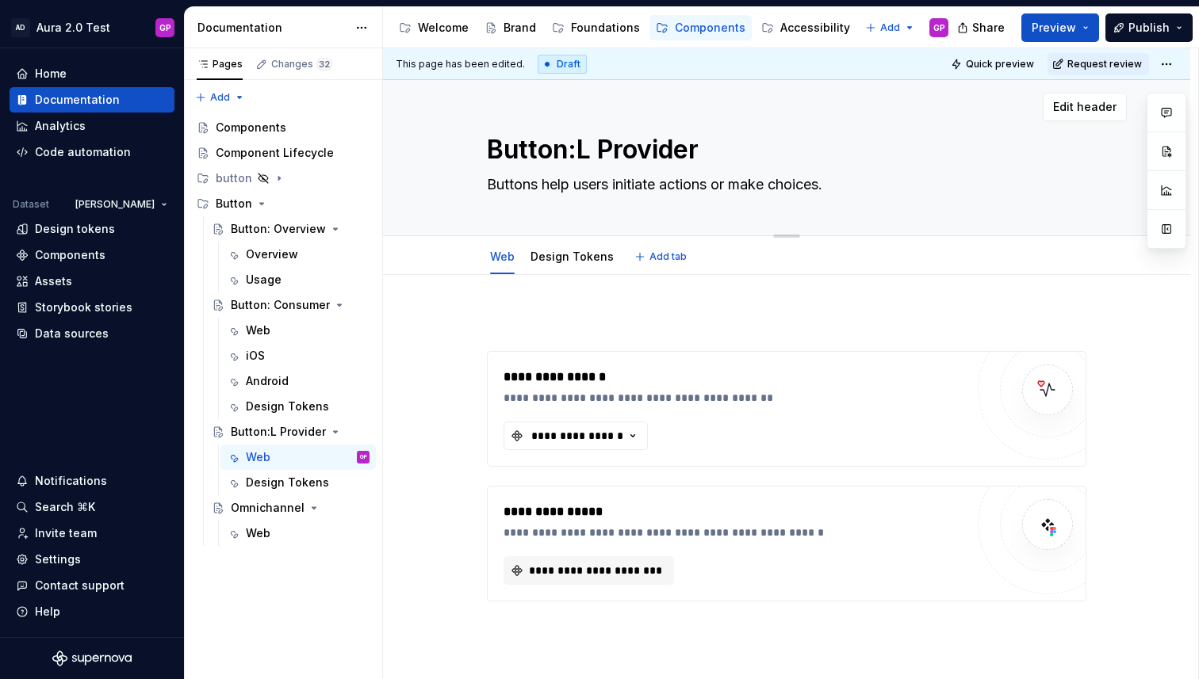
click at [593, 151] on textarea "Button:L Provider" at bounding box center [783, 150] width 599 height 38
type textarea "*"
type textarea "Button: Provider"
type textarea "*"
type textarea "Button: Provider"
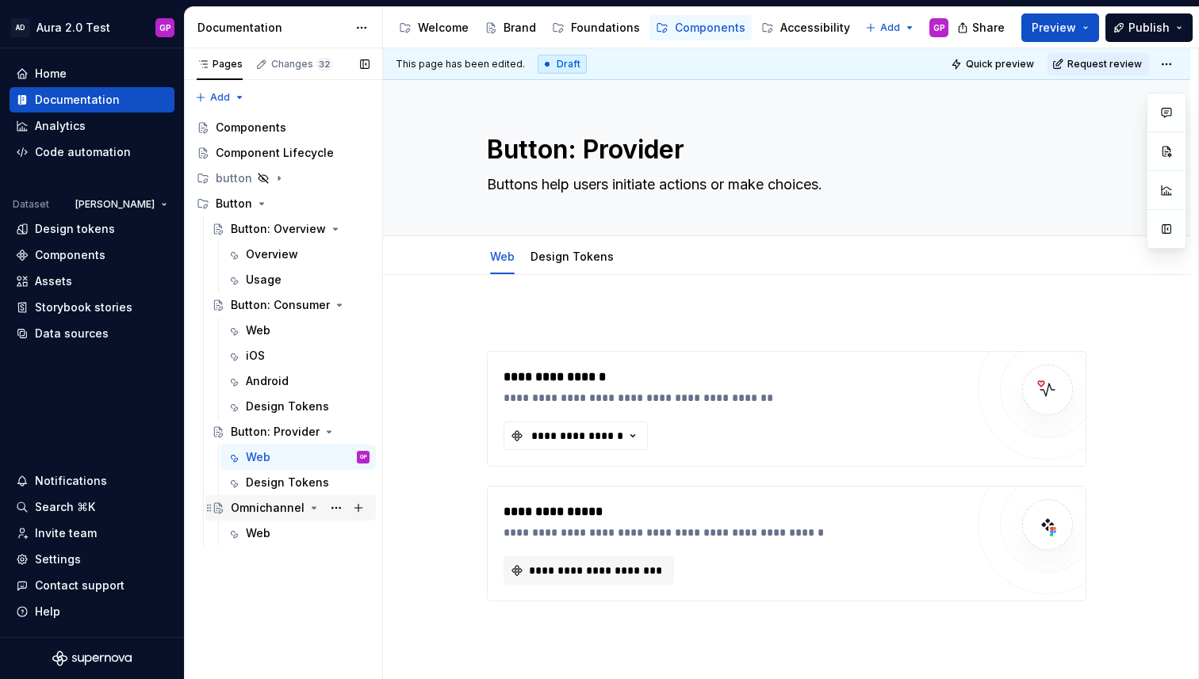
click at [250, 507] on div "Omnichannel" at bounding box center [268, 508] width 74 height 16
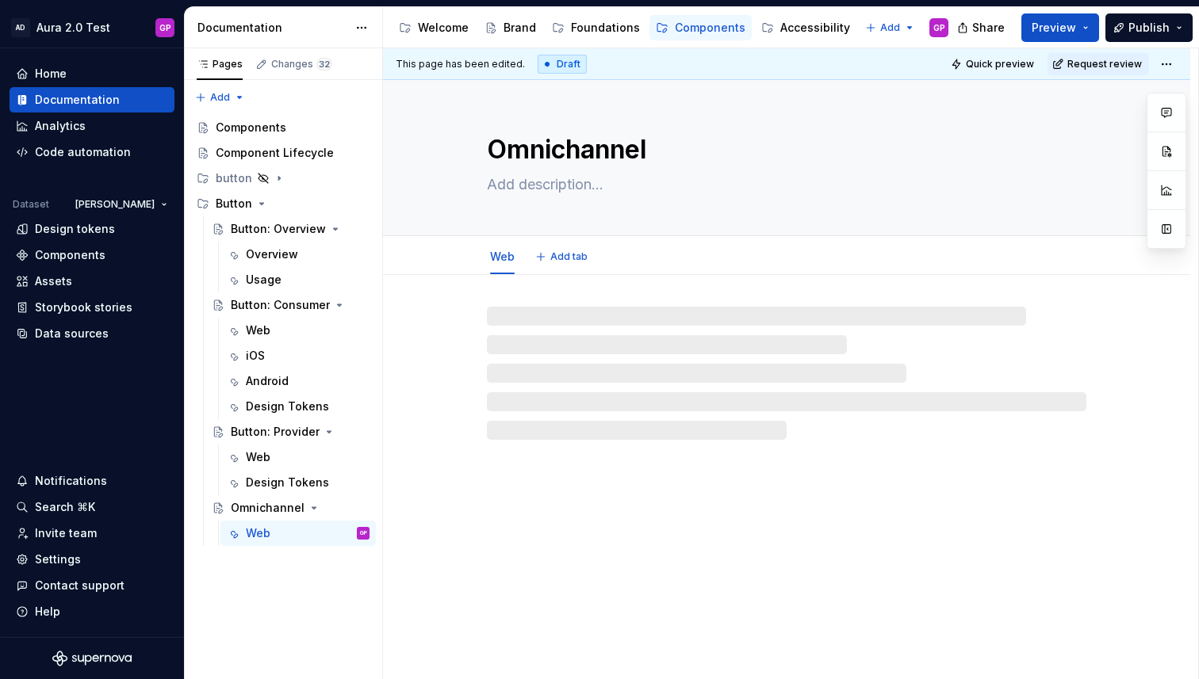
click at [498, 145] on textarea "Omnichannel" at bounding box center [783, 150] width 599 height 38
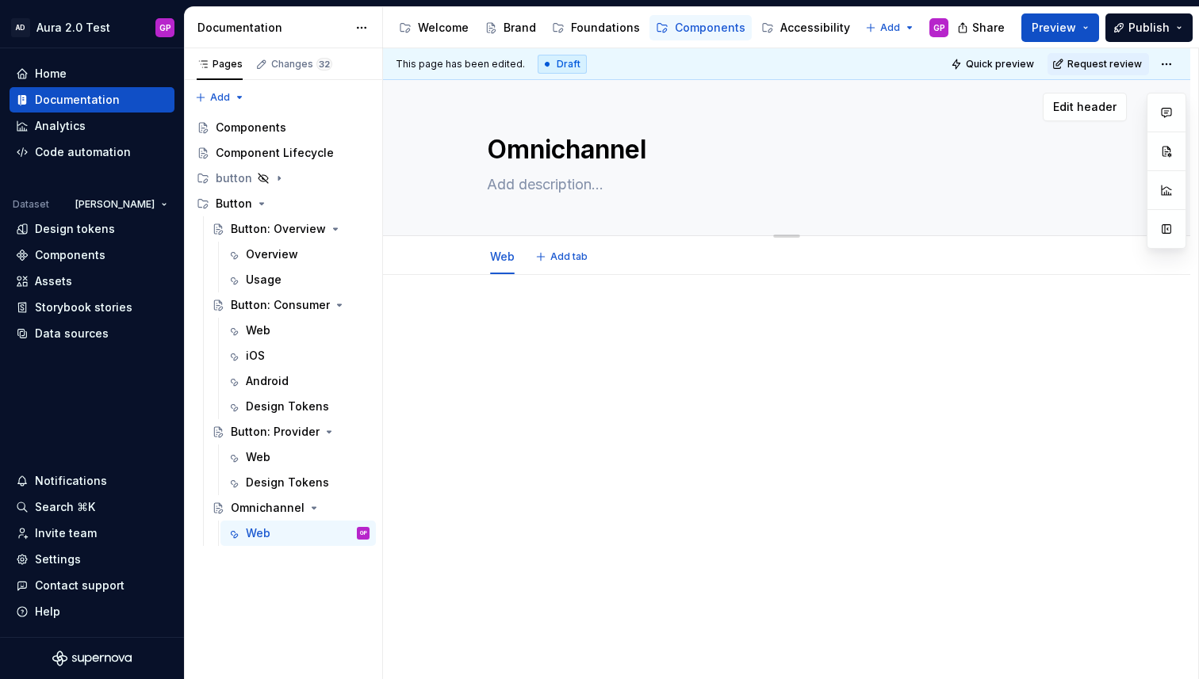
click at [492, 154] on textarea "Omnichannel" at bounding box center [783, 150] width 599 height 38
type textarea "*"
type textarea "BOmnichannel"
type textarea "*"
type textarea "BuOmnichannel"
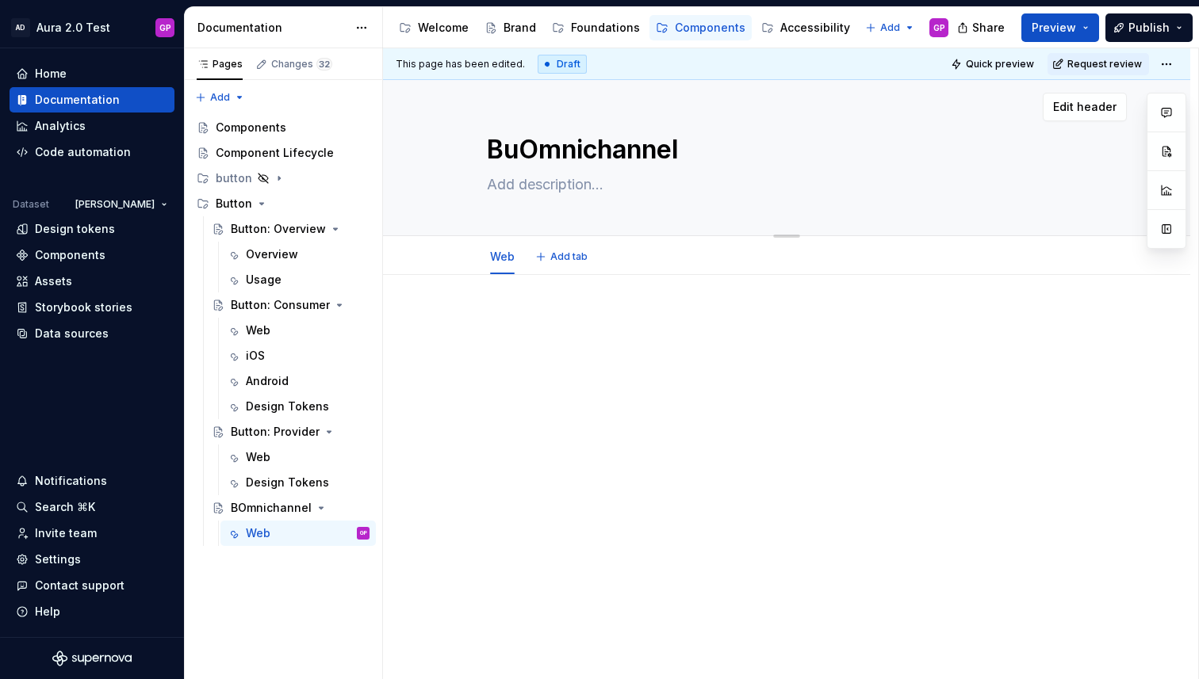
type textarea "*"
type textarea "ButOmnichannel"
type textarea "*"
type textarea "ButtOmnichannel"
type textarea "*"
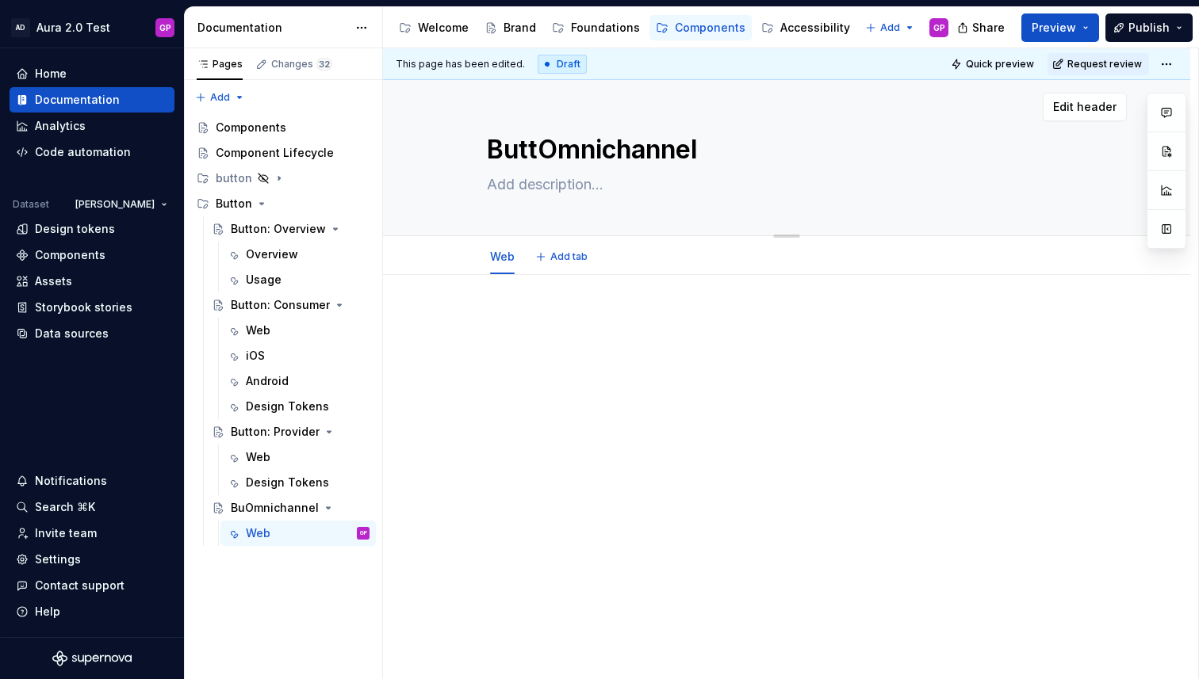
type textarea "ButtoOmnichannel"
type textarea "*"
type textarea "ButtonOmnichannel"
type textarea "*"
type textarea "Button:Omnichannel"
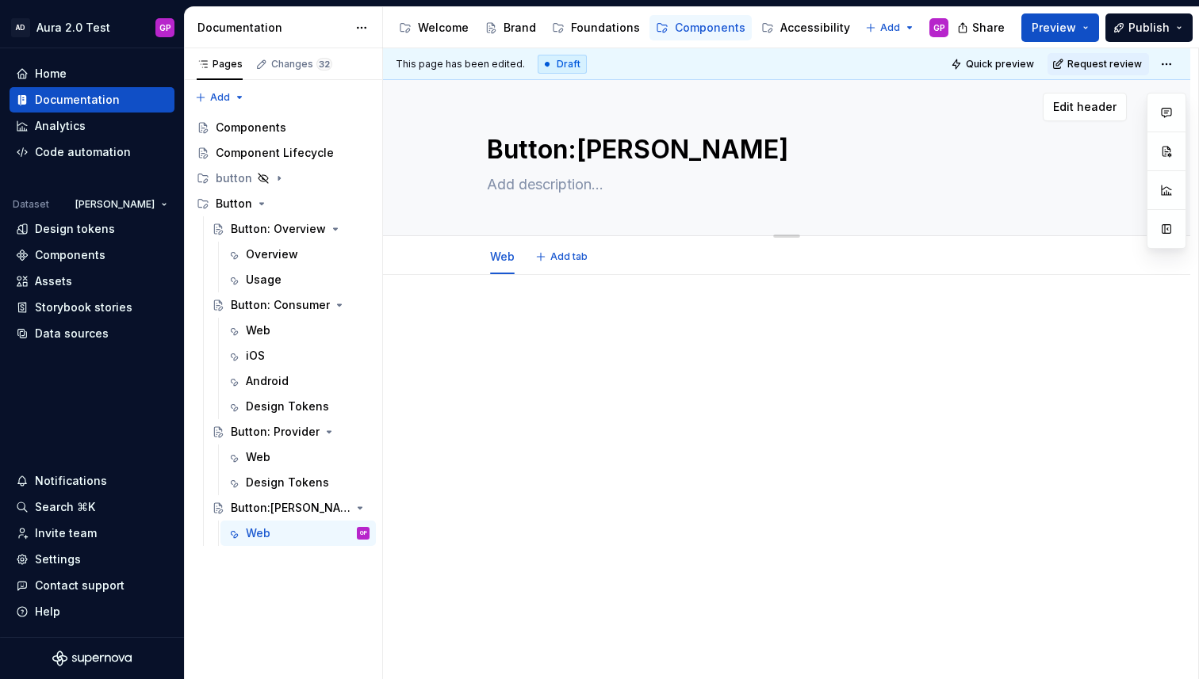
type textarea "*"
type textarea "Button: Omnichannel"
type textarea "*"
type textarea "Button: Omnichannel"
click at [561, 456] on div at bounding box center [786, 435] width 807 height 321
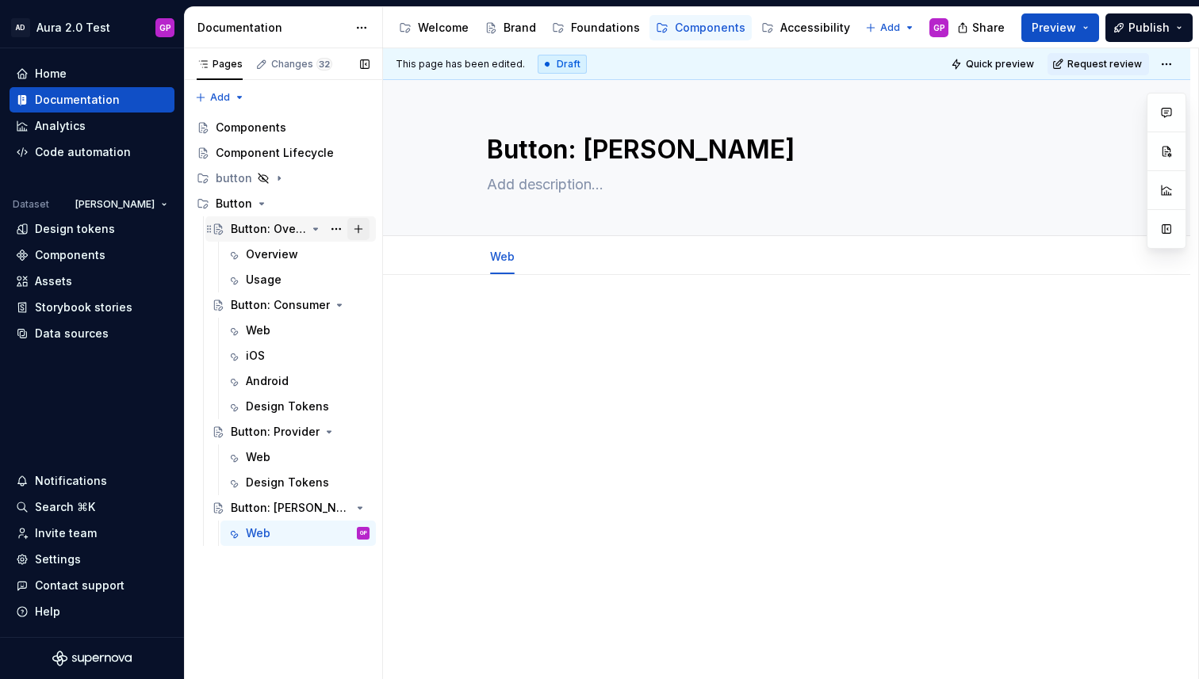
click at [355, 229] on button "Page tree" at bounding box center [358, 229] width 22 height 22
type textarea "*"
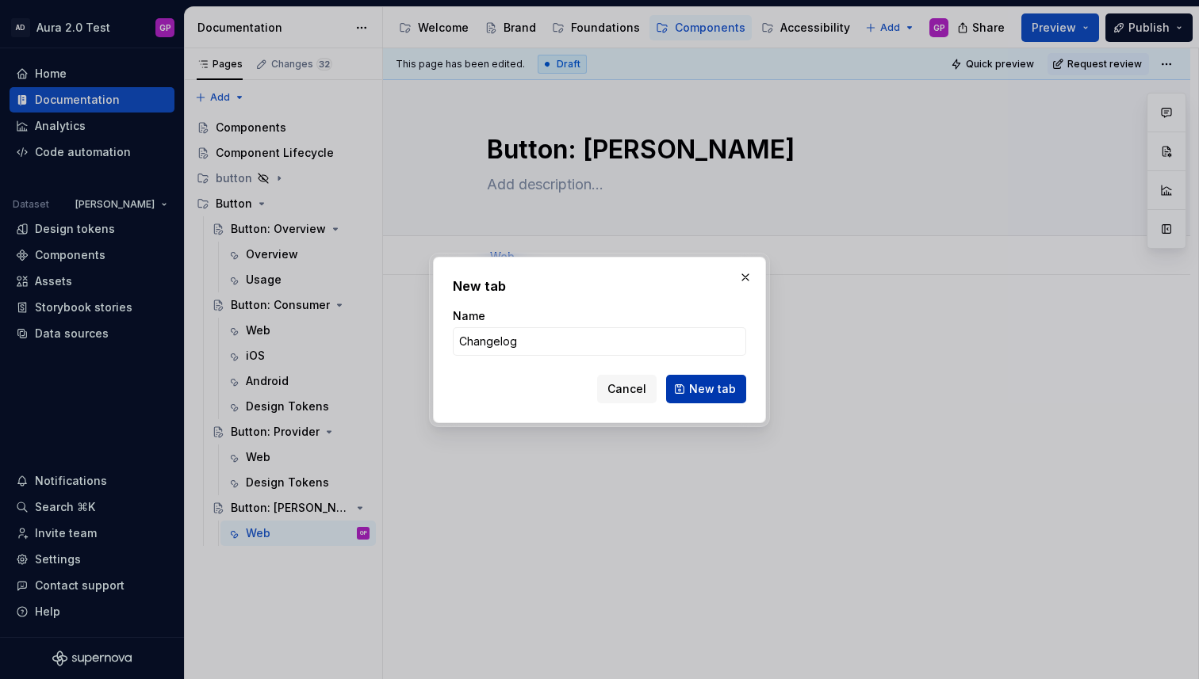
type input "Changelog"
click at [698, 391] on span "New tab" at bounding box center [712, 389] width 47 height 16
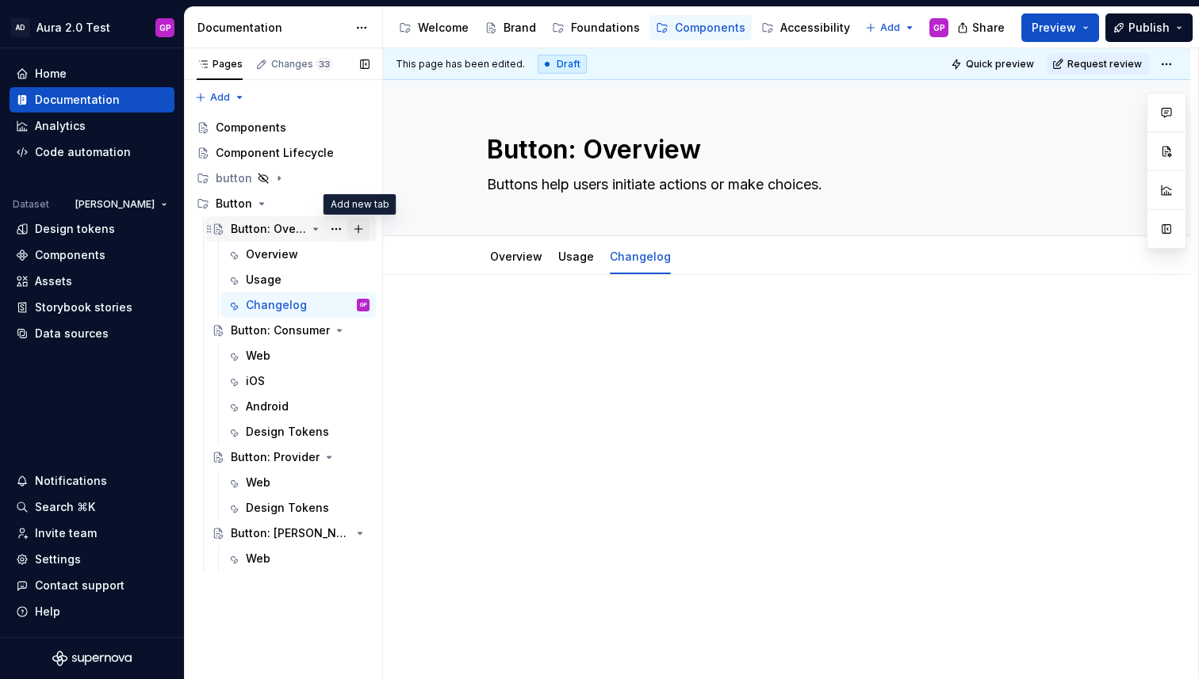
click at [357, 231] on button "Page tree" at bounding box center [358, 229] width 22 height 22
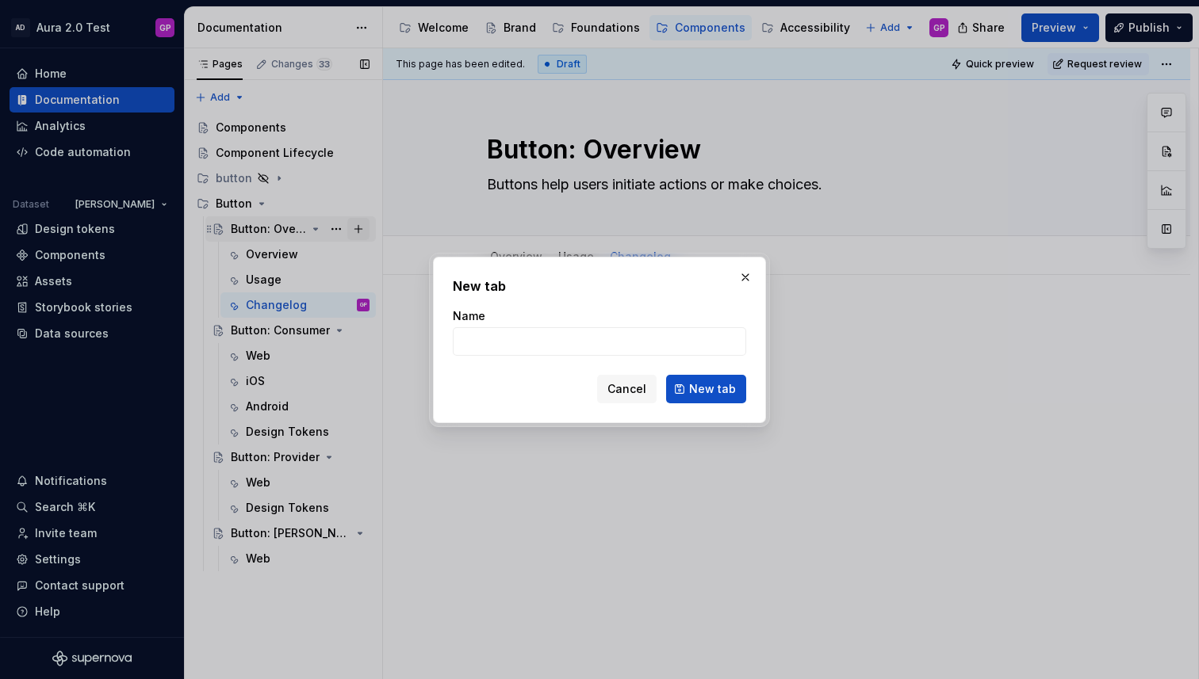
type textarea "*"
type input "Status"
click button "New tab" at bounding box center [706, 389] width 80 height 29
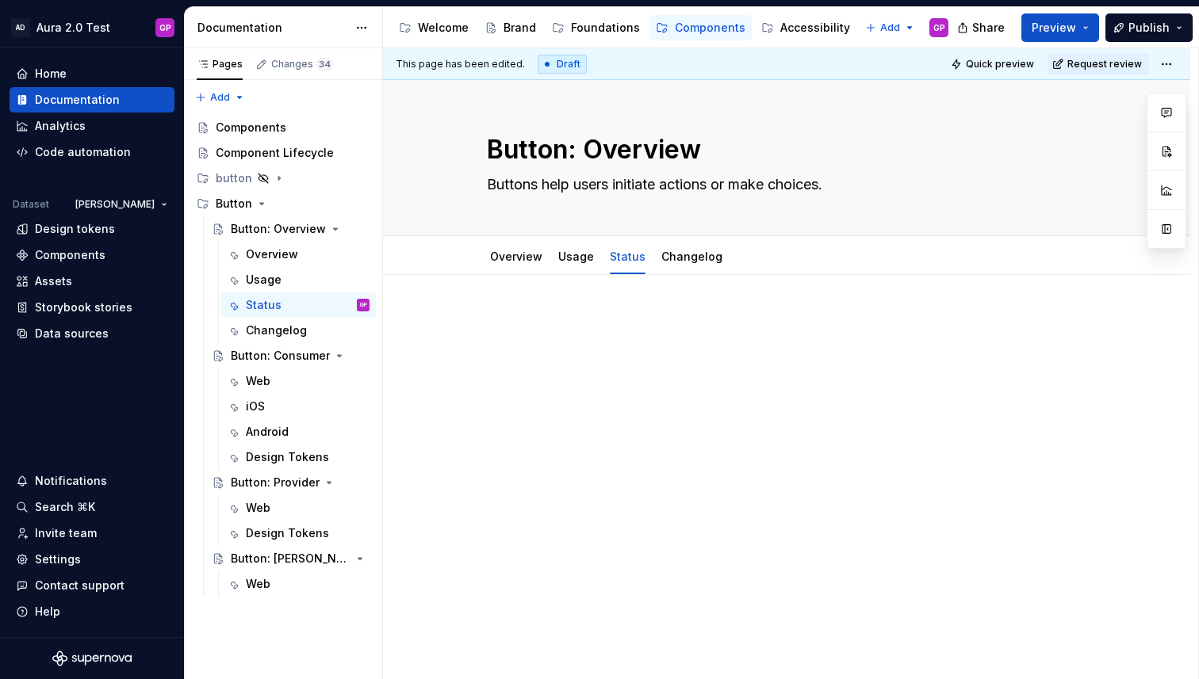
click at [576, 425] on div at bounding box center [786, 435] width 807 height 321
click at [339, 360] on button "Page tree" at bounding box center [336, 356] width 22 height 22
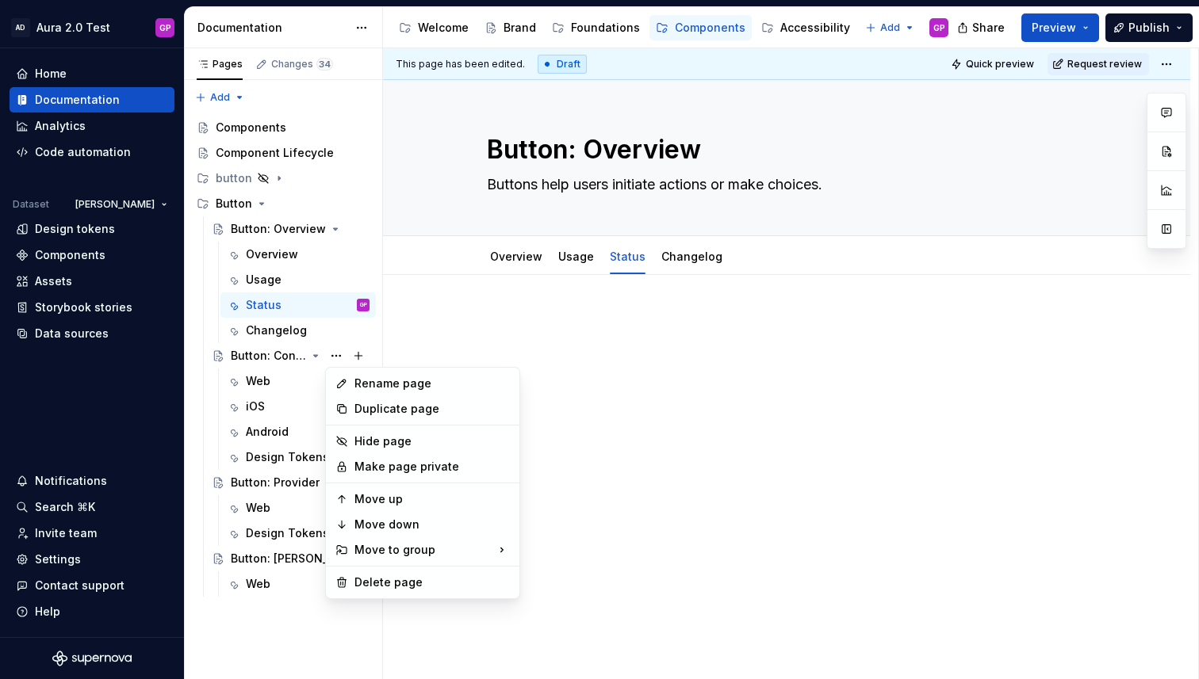
click at [630, 385] on html "AD Aura 2.0 Test GP Home Documentation Analytics Code automation Dataset Jason …" at bounding box center [599, 339] width 1199 height 679
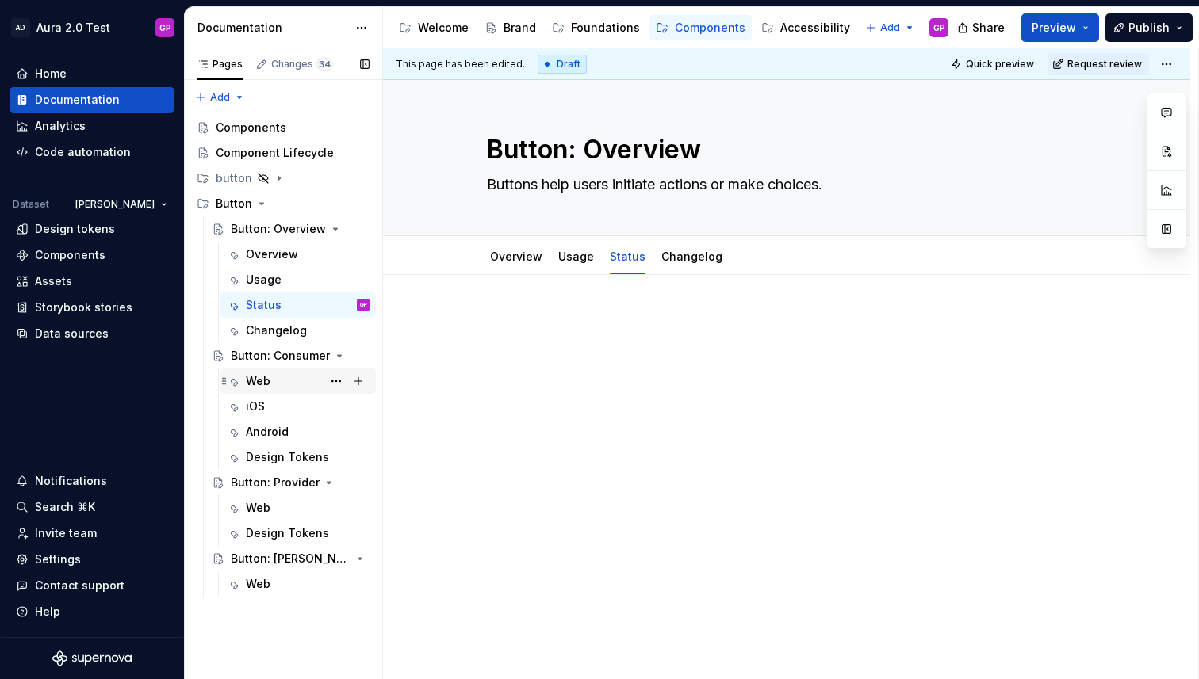
click at [262, 386] on div "Web" at bounding box center [258, 381] width 25 height 16
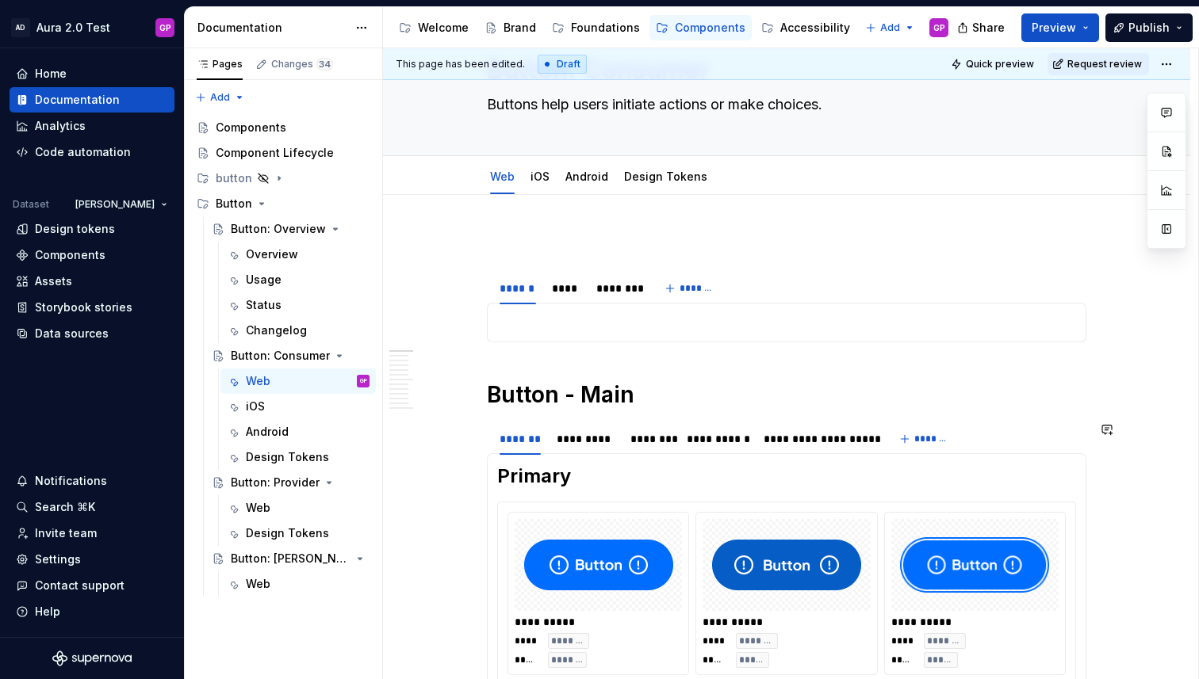
scroll to position [71, 0]
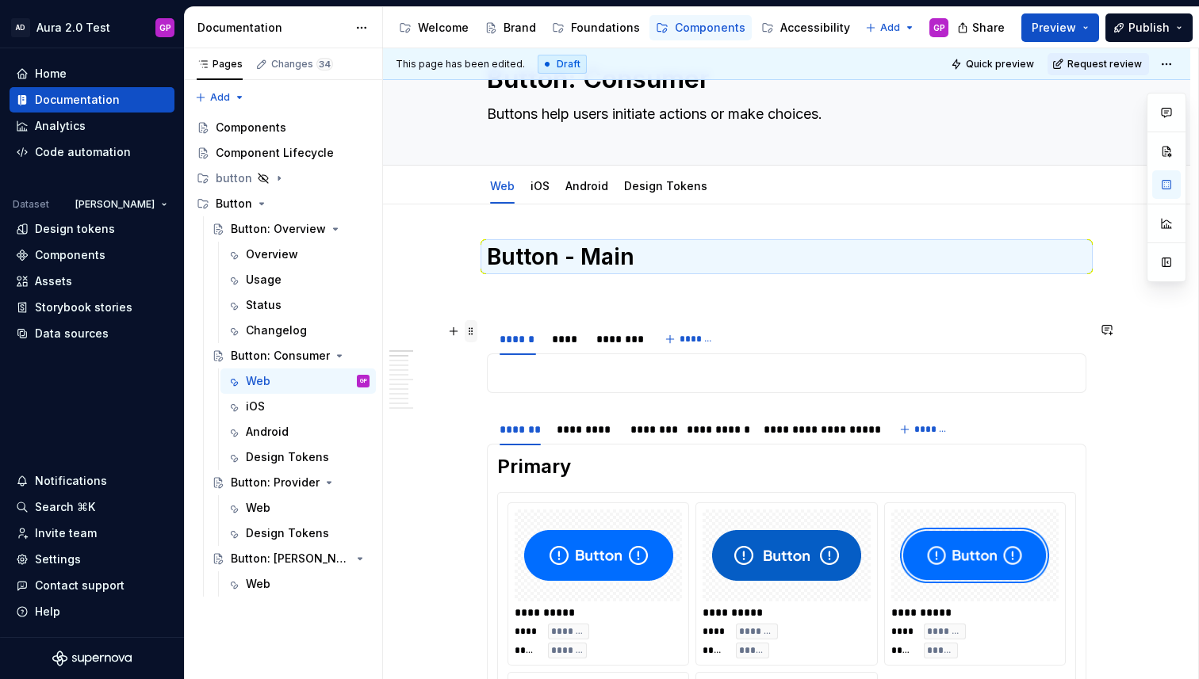
click at [471, 331] on span at bounding box center [471, 331] width 13 height 22
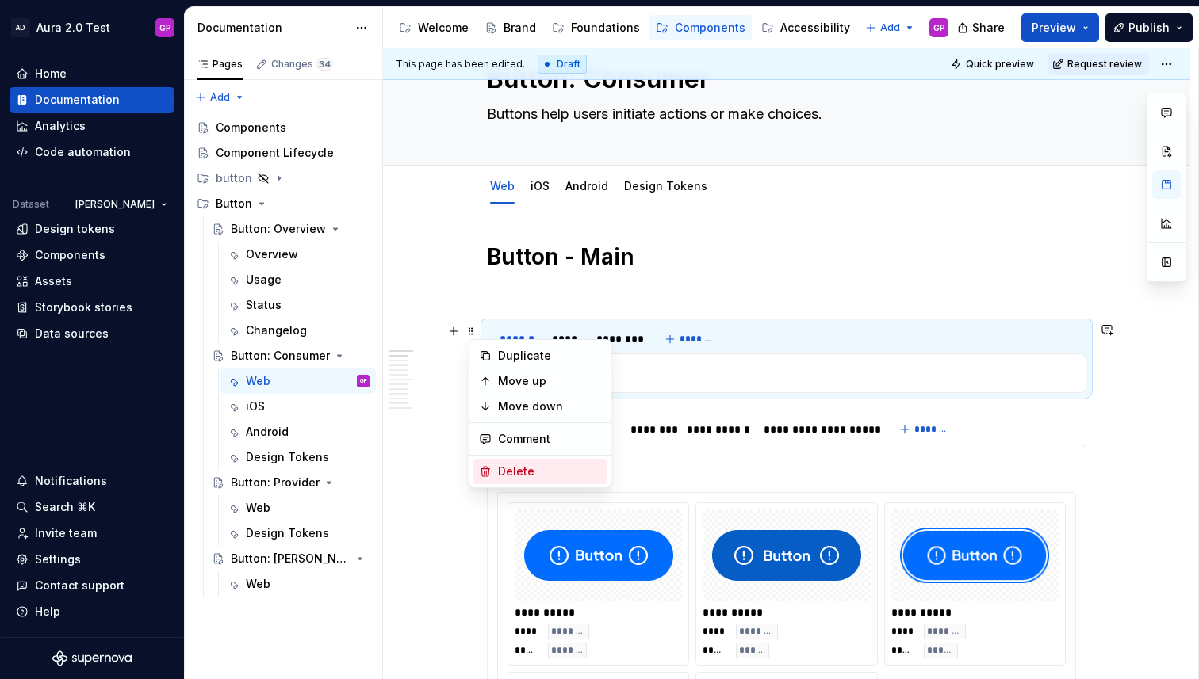
click at [507, 469] on div "Delete" at bounding box center [549, 472] width 103 height 16
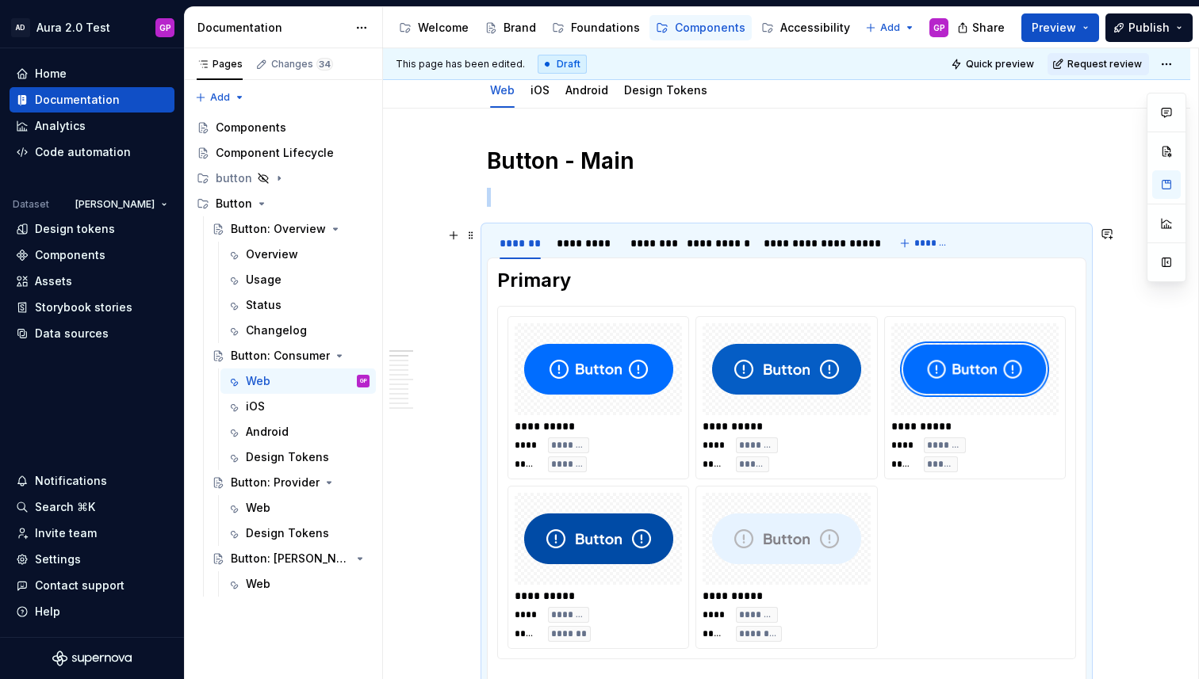
scroll to position [160, 0]
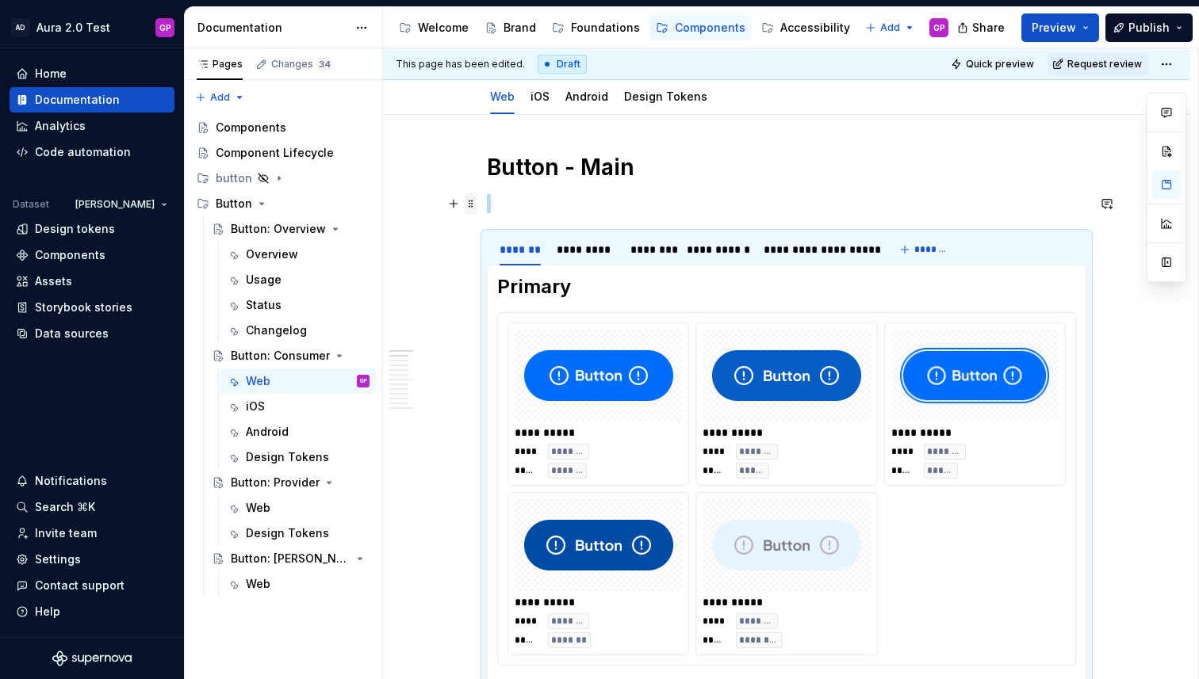
click at [473, 206] on span at bounding box center [471, 204] width 13 height 22
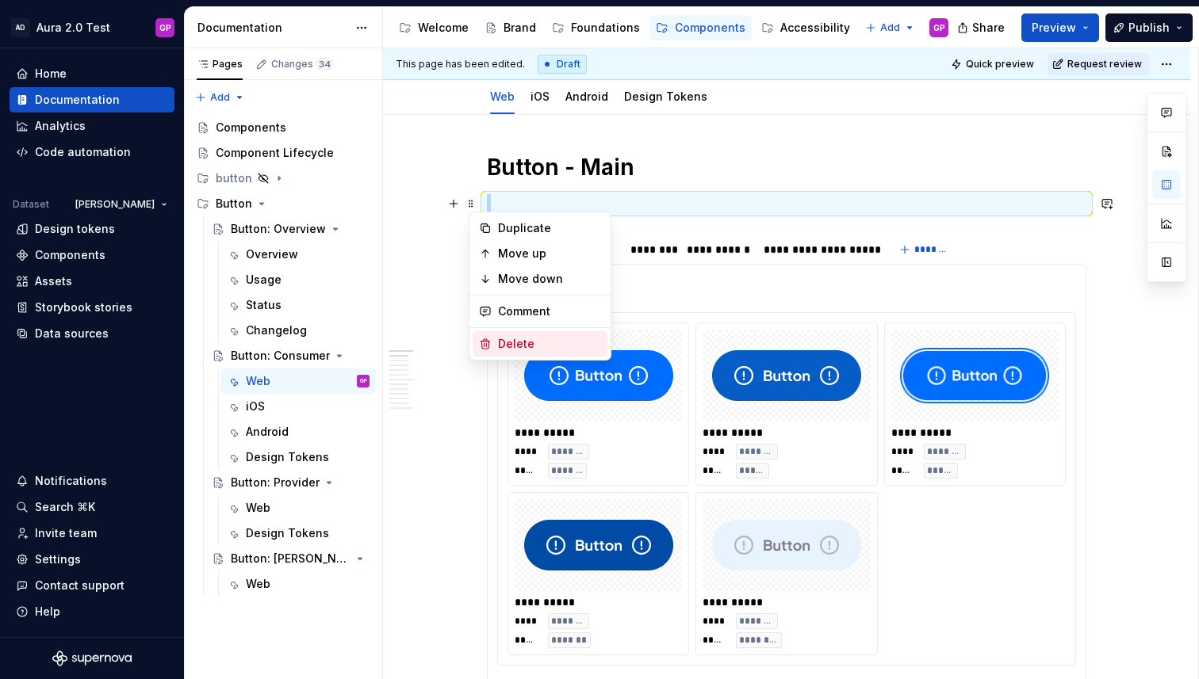
click at [495, 339] on div "Delete" at bounding box center [540, 343] width 135 height 25
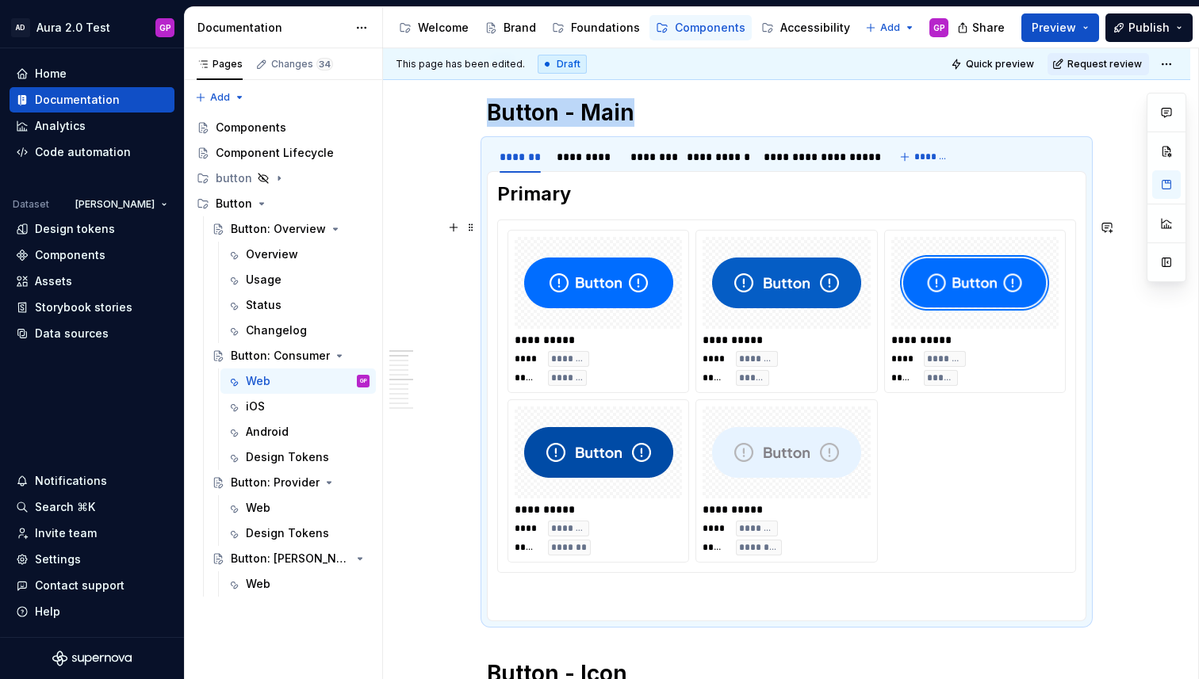
scroll to position [212, 0]
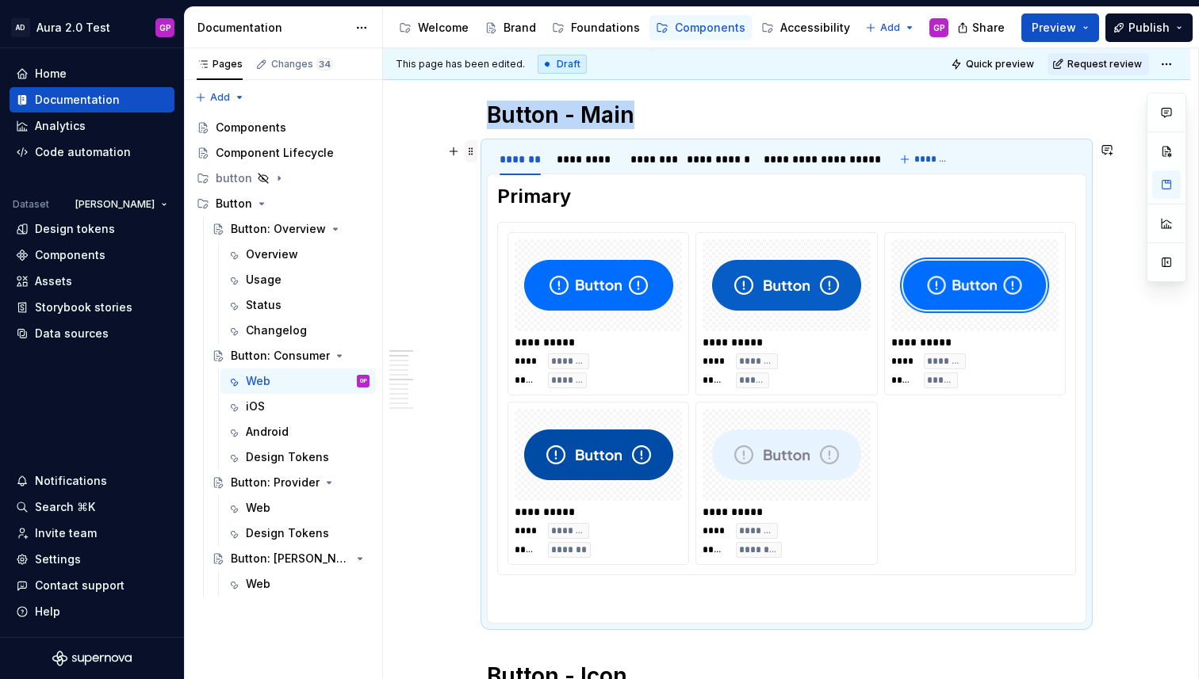
click at [473, 152] on span at bounding box center [471, 151] width 13 height 22
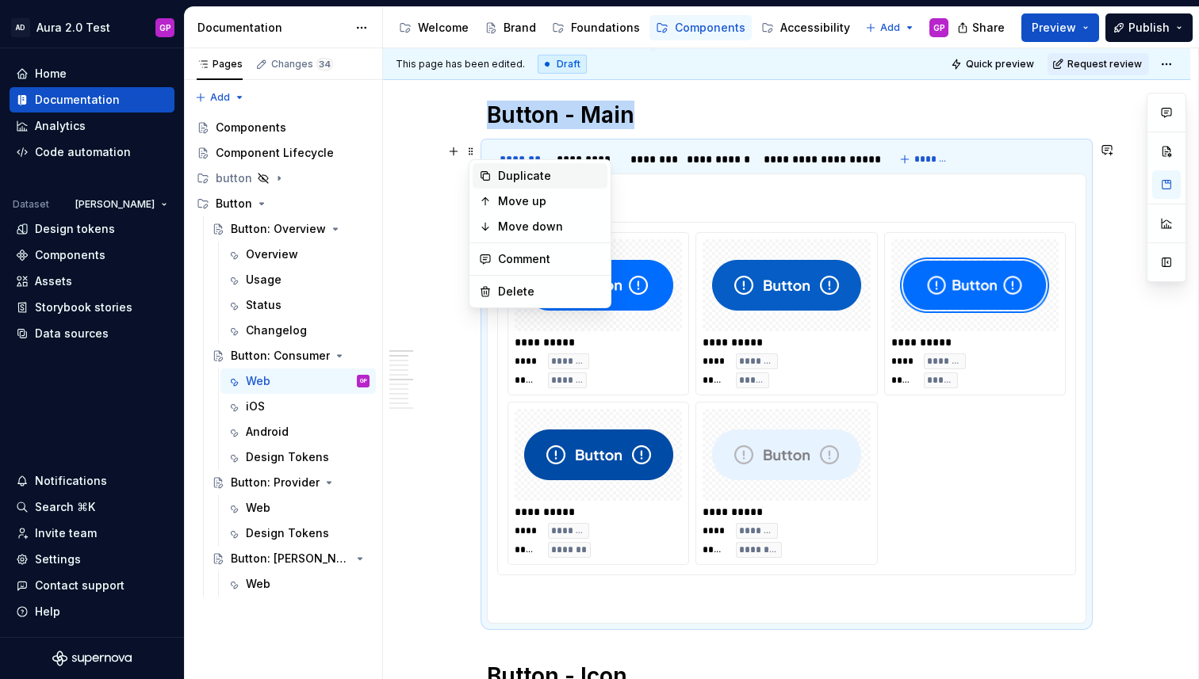
click at [511, 174] on div "Duplicate" at bounding box center [549, 176] width 103 height 16
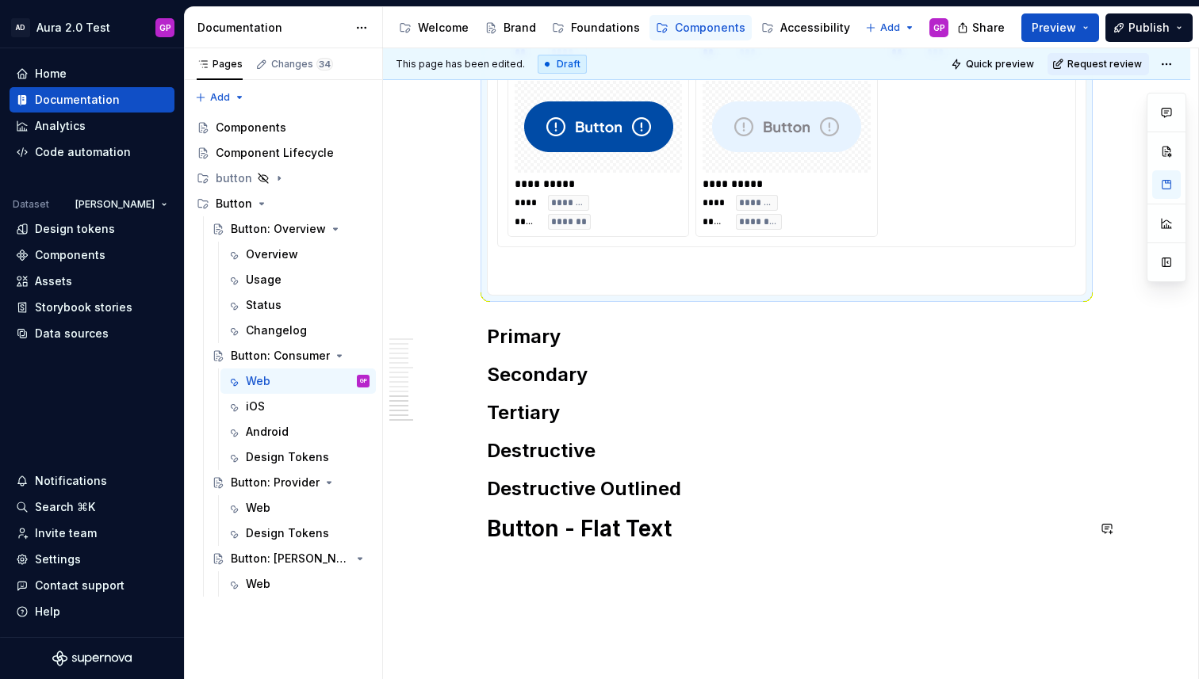
scroll to position [1112, 0]
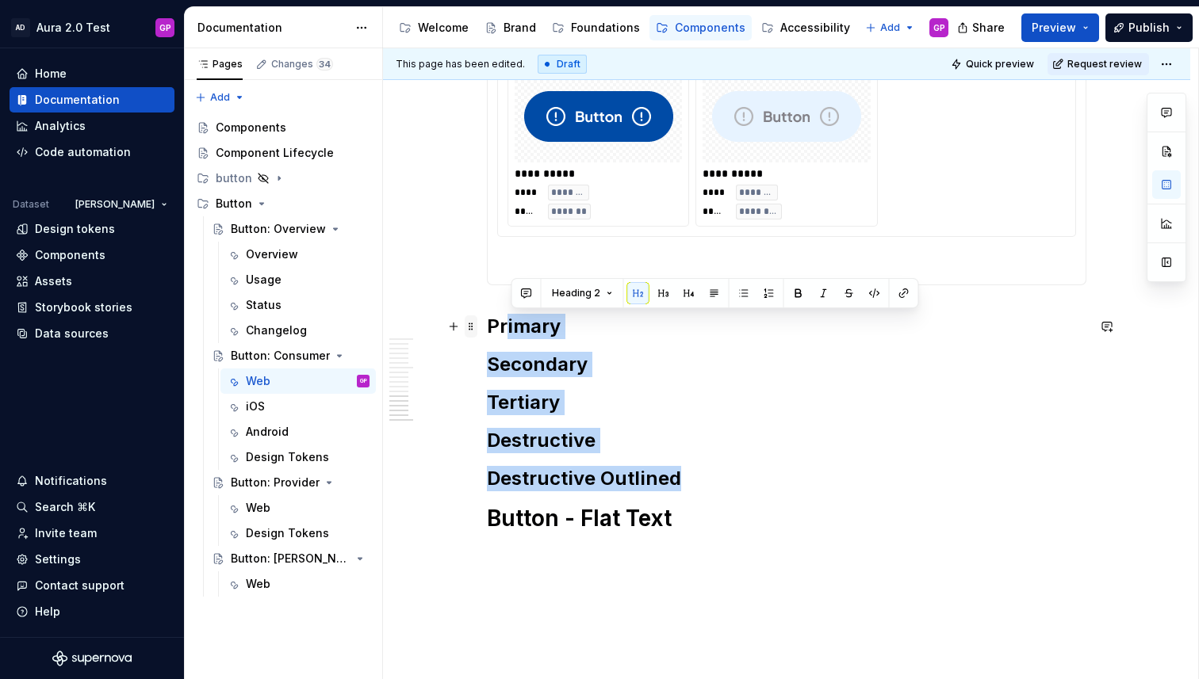
drag, startPoint x: 676, startPoint y: 469, endPoint x: 477, endPoint y: 326, distance: 245.3
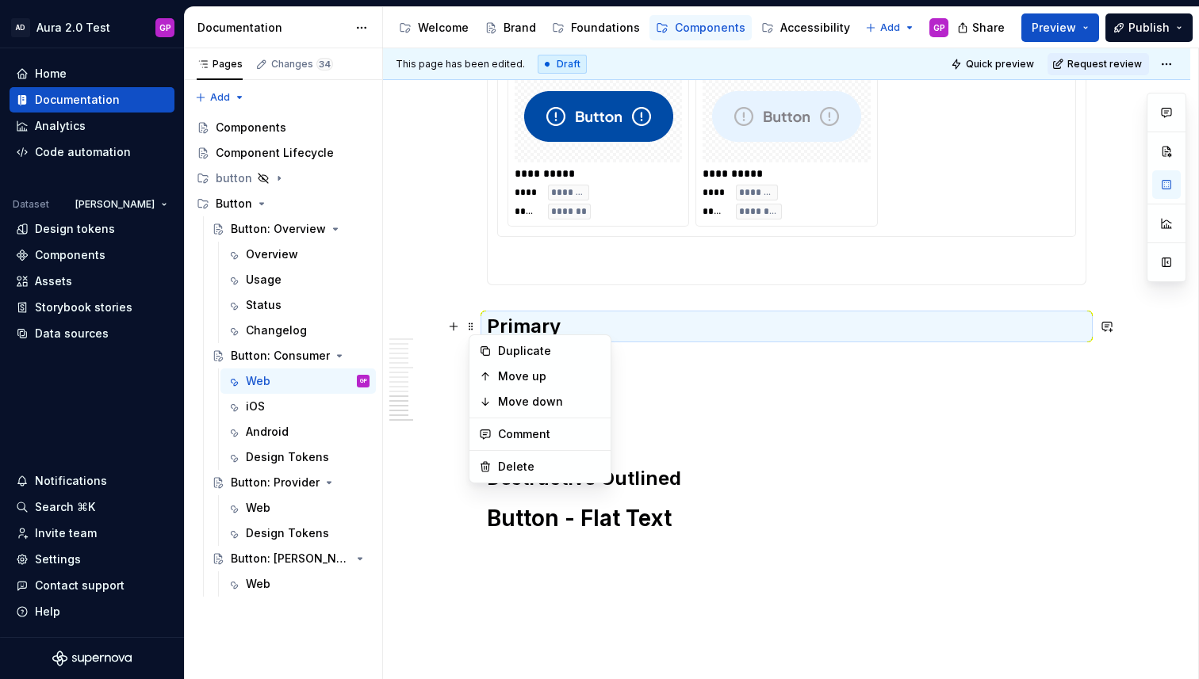
click at [492, 323] on h2 "Primary" at bounding box center [786, 326] width 599 height 25
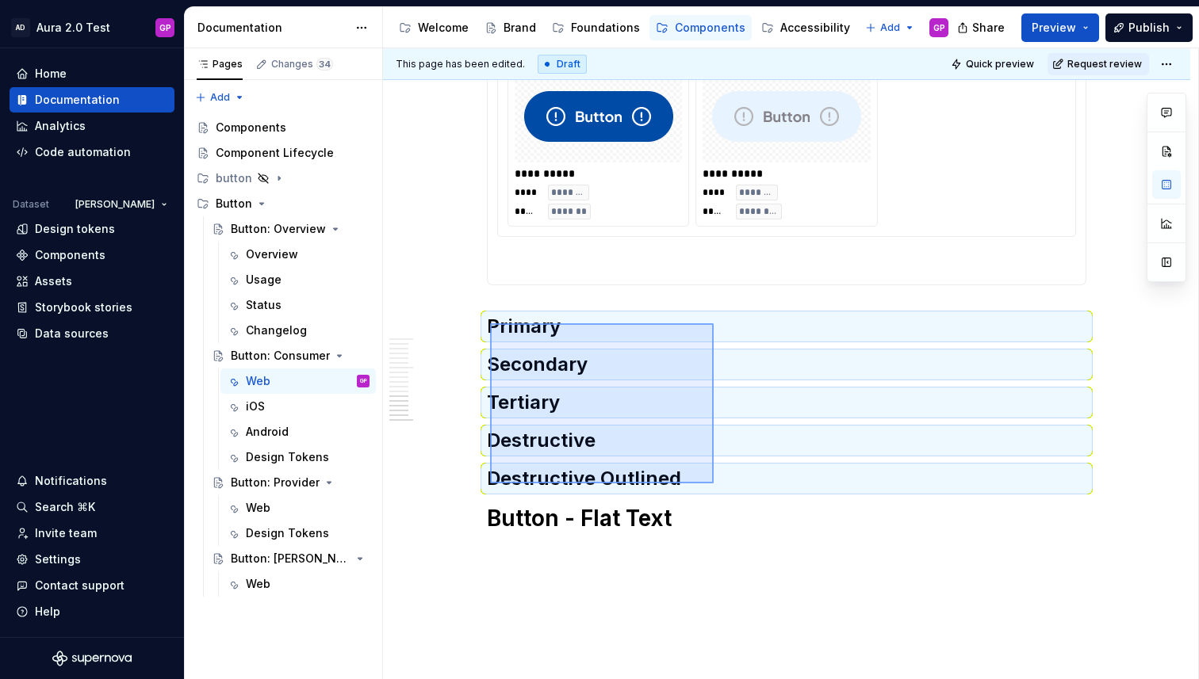
drag, startPoint x: 493, startPoint y: 326, endPoint x: 714, endPoint y: 484, distance: 271.0
click at [714, 484] on div "**********" at bounding box center [790, 364] width 815 height 632
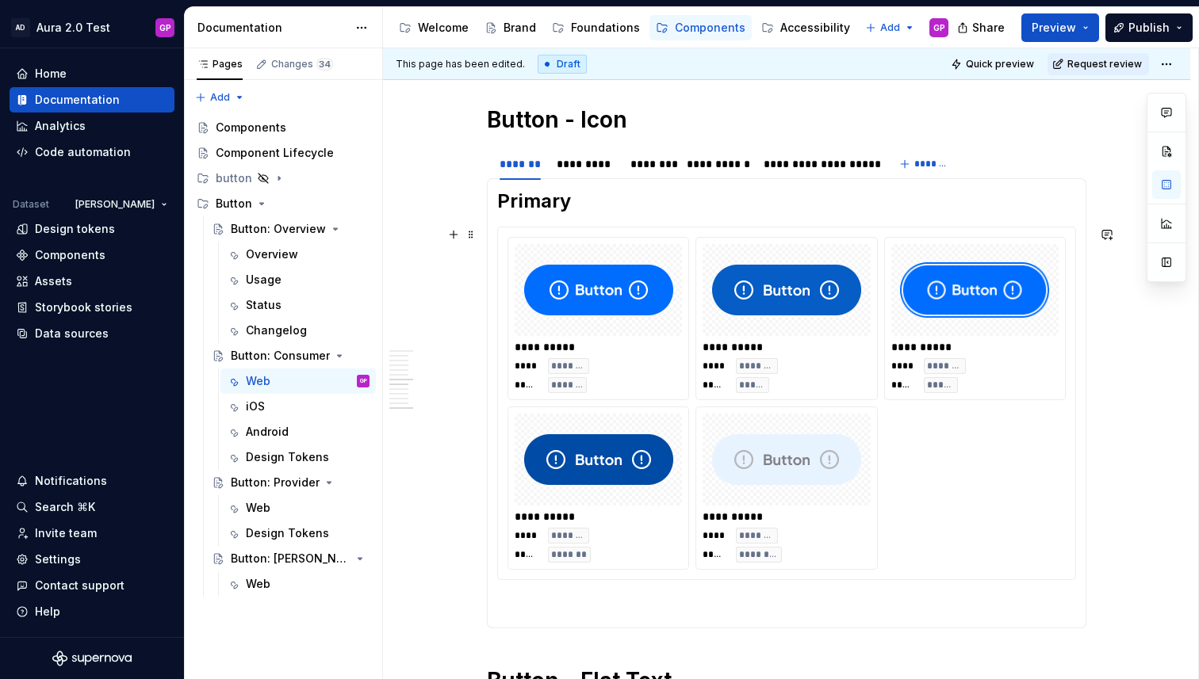
scroll to position [768, 0]
click at [730, 416] on div at bounding box center [785, 461] width 167 height 92
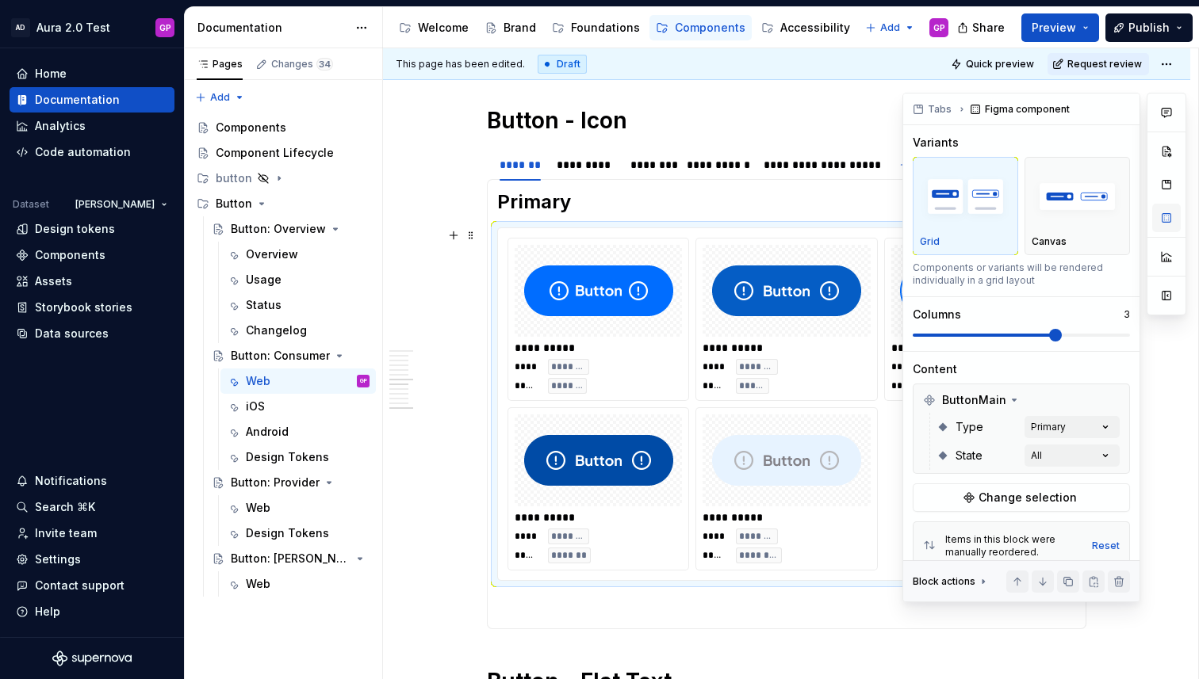
click at [1167, 221] on button "button" at bounding box center [1166, 218] width 29 height 29
click at [1008, 400] on icon at bounding box center [1014, 400] width 13 height 13
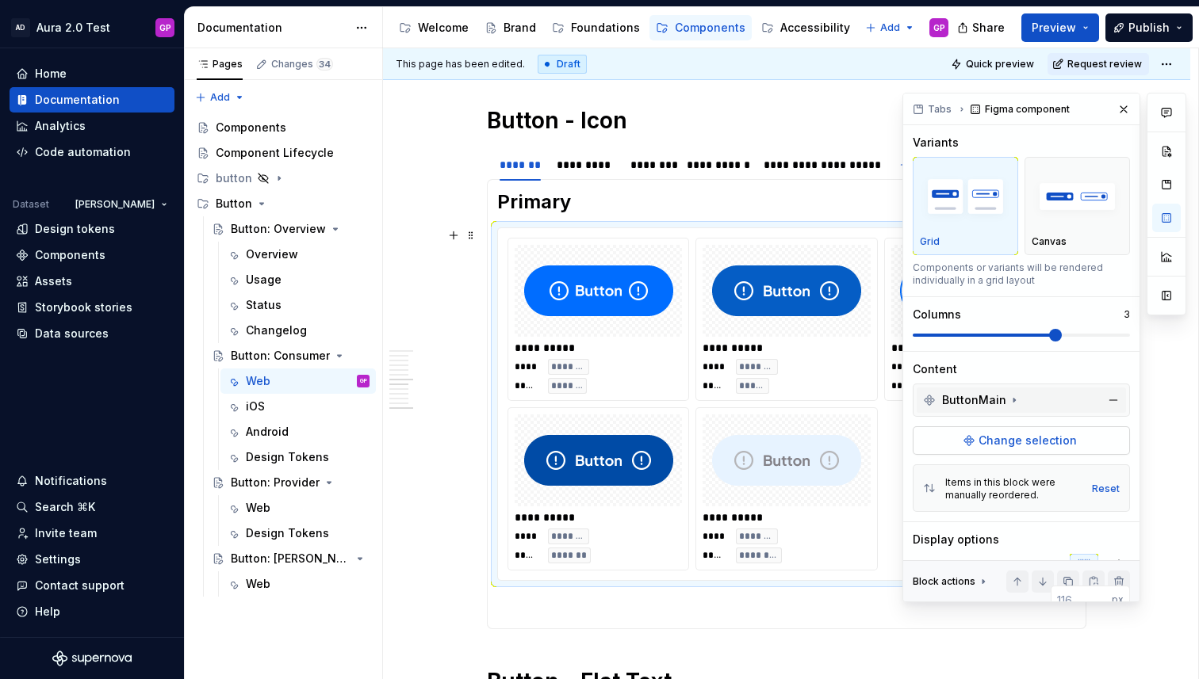
click at [1001, 436] on span "Change selection" at bounding box center [1027, 441] width 98 height 16
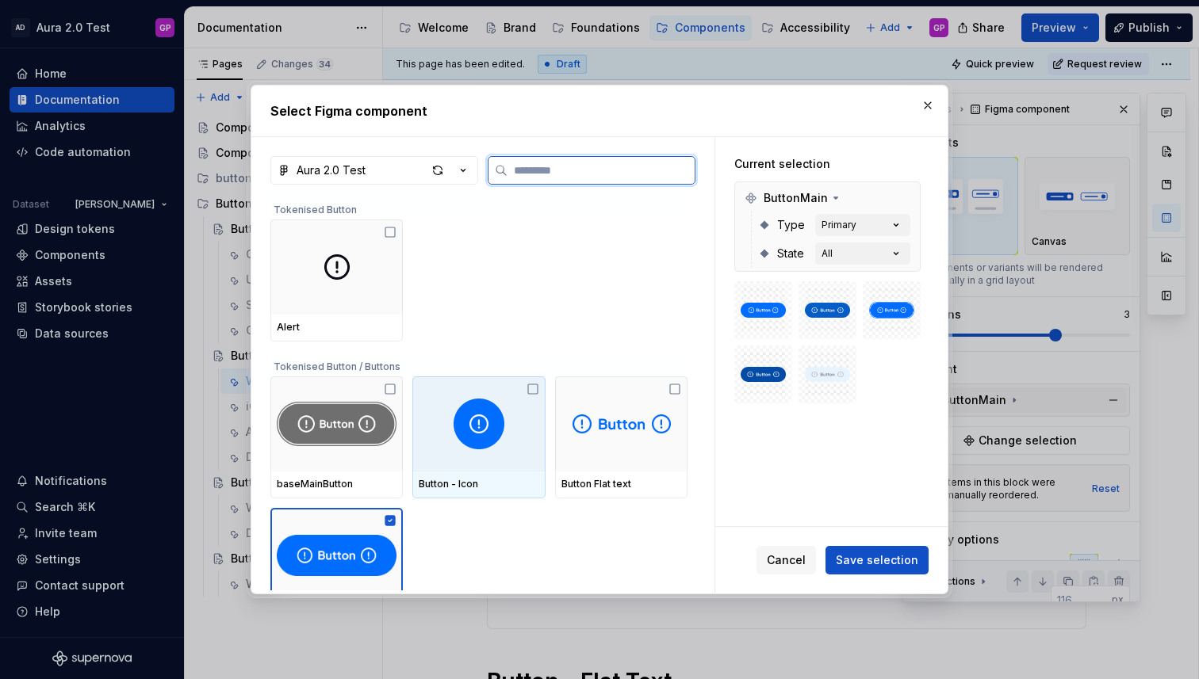
click at [483, 442] on img at bounding box center [478, 424] width 51 height 51
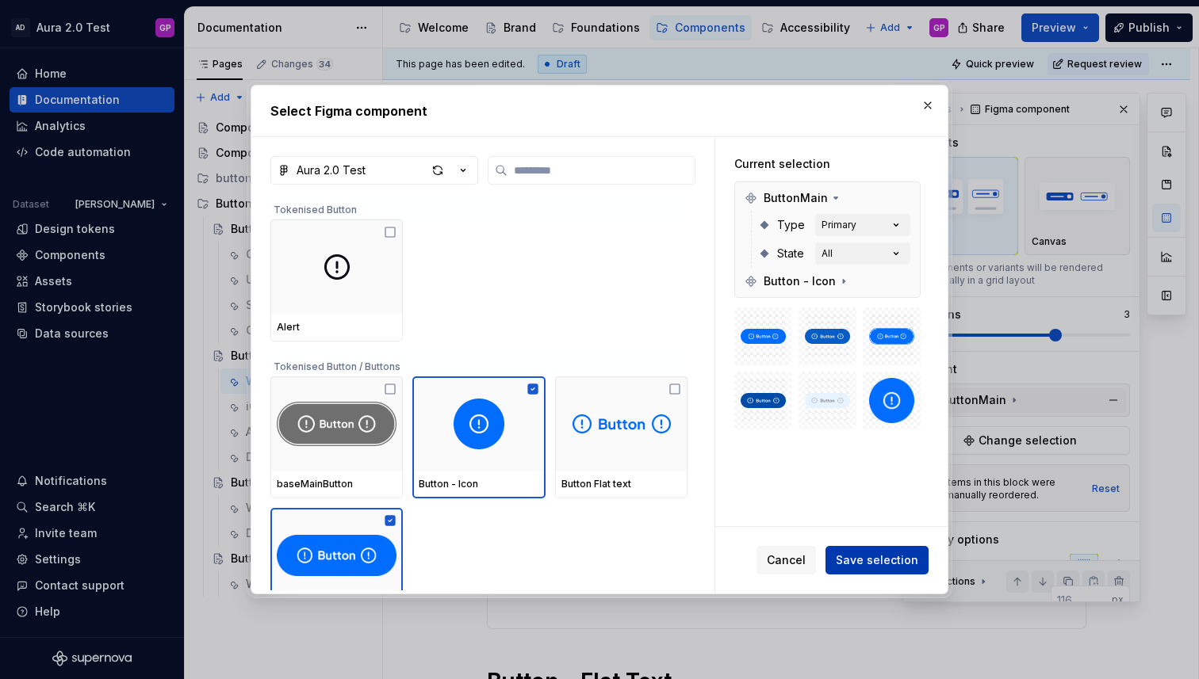
click at [864, 561] on span "Save selection" at bounding box center [877, 561] width 82 height 16
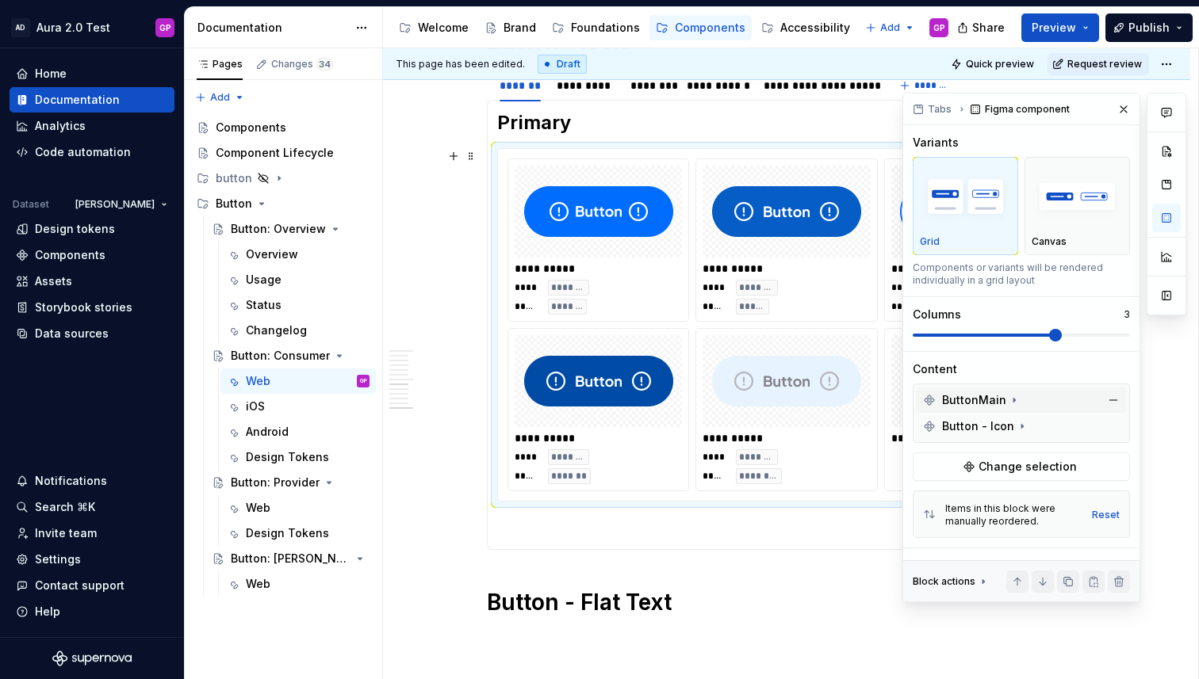
scroll to position [856, 0]
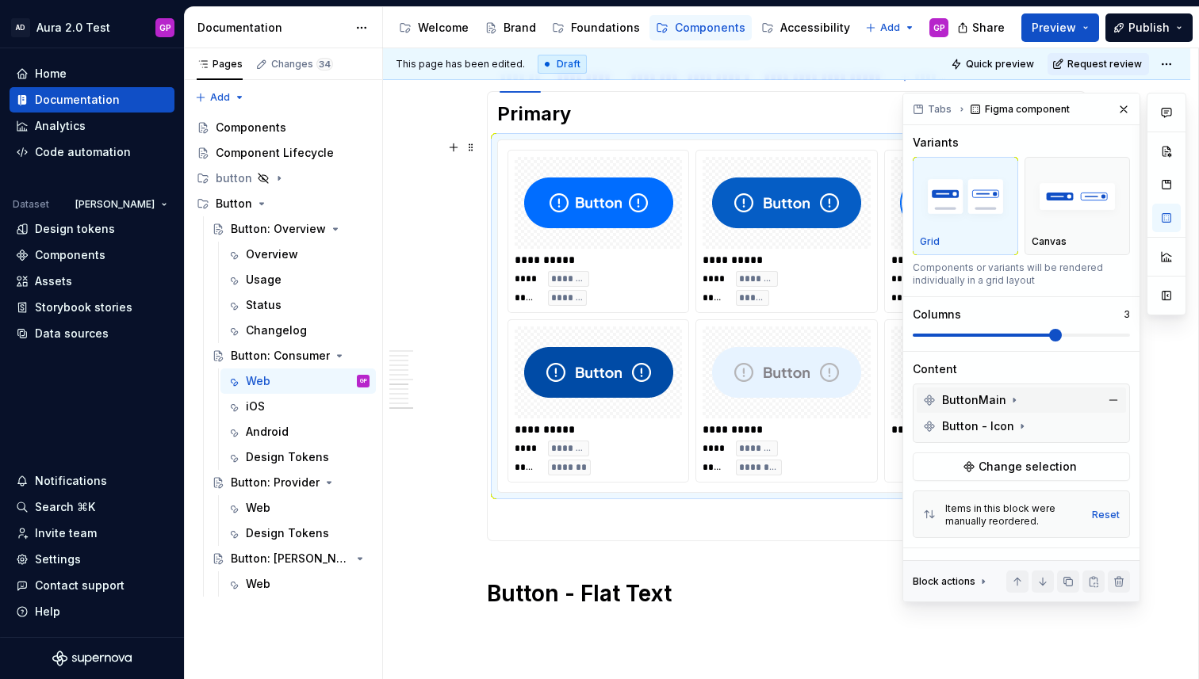
click at [969, 397] on span "ButtonMain" at bounding box center [974, 400] width 64 height 16
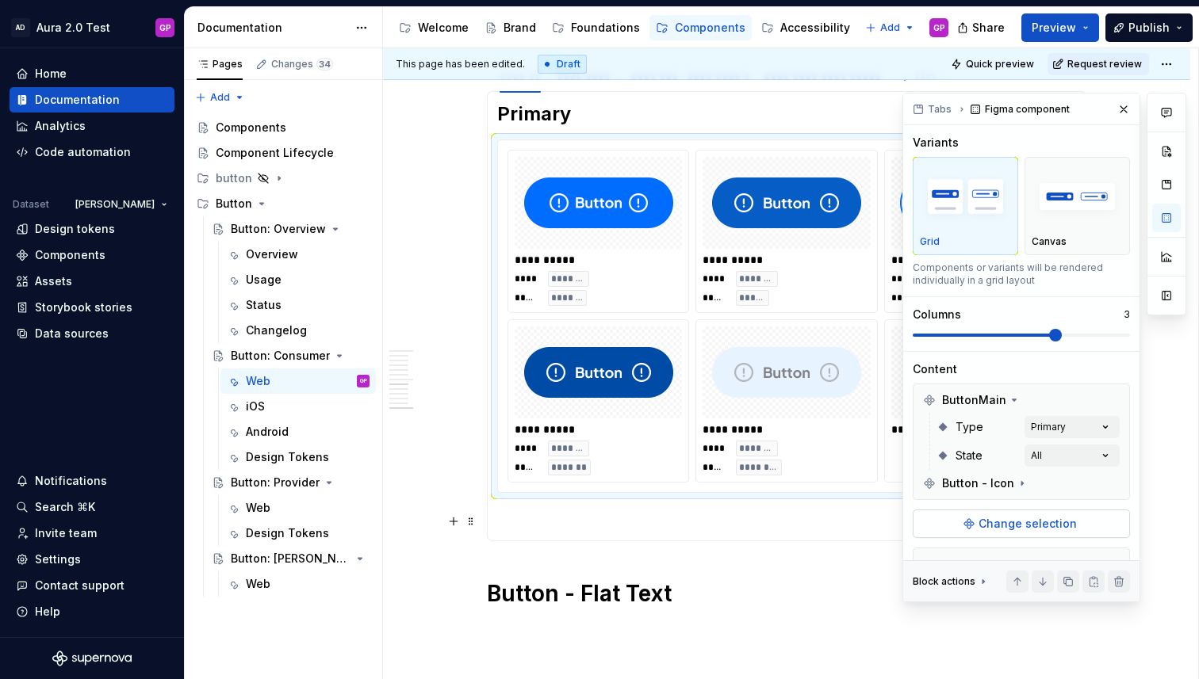
click at [982, 524] on span "Change selection" at bounding box center [1027, 524] width 98 height 16
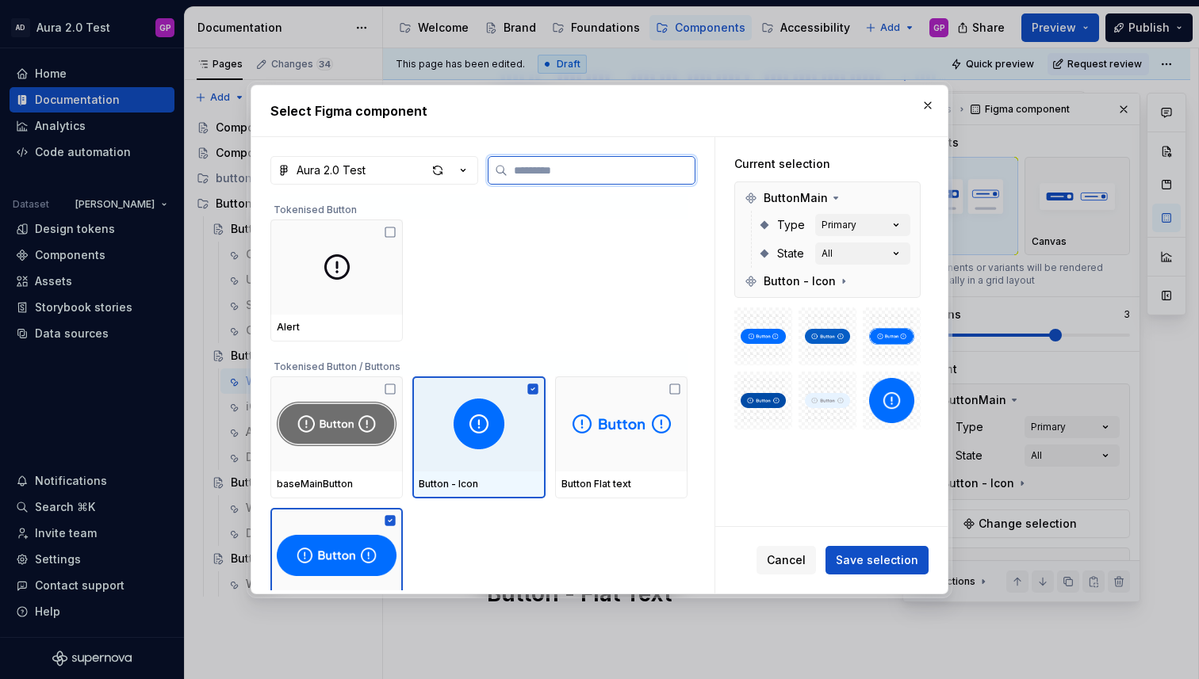
click at [479, 418] on img at bounding box center [478, 424] width 51 height 51
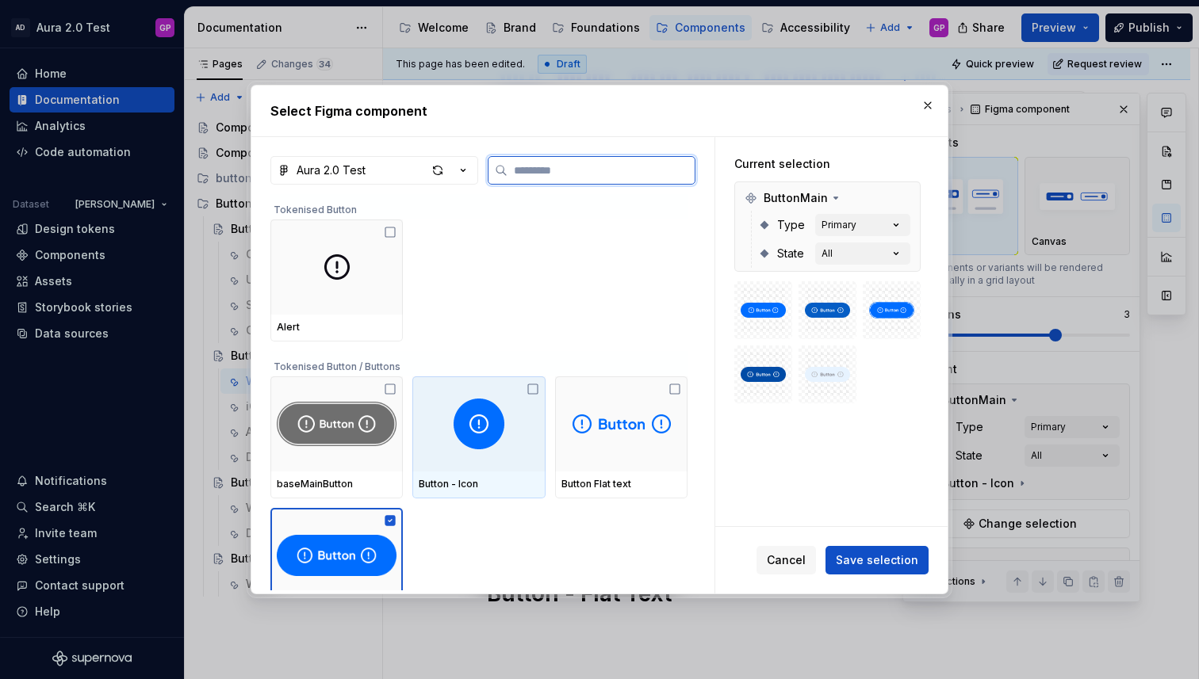
click at [492, 427] on img at bounding box center [478, 424] width 51 height 51
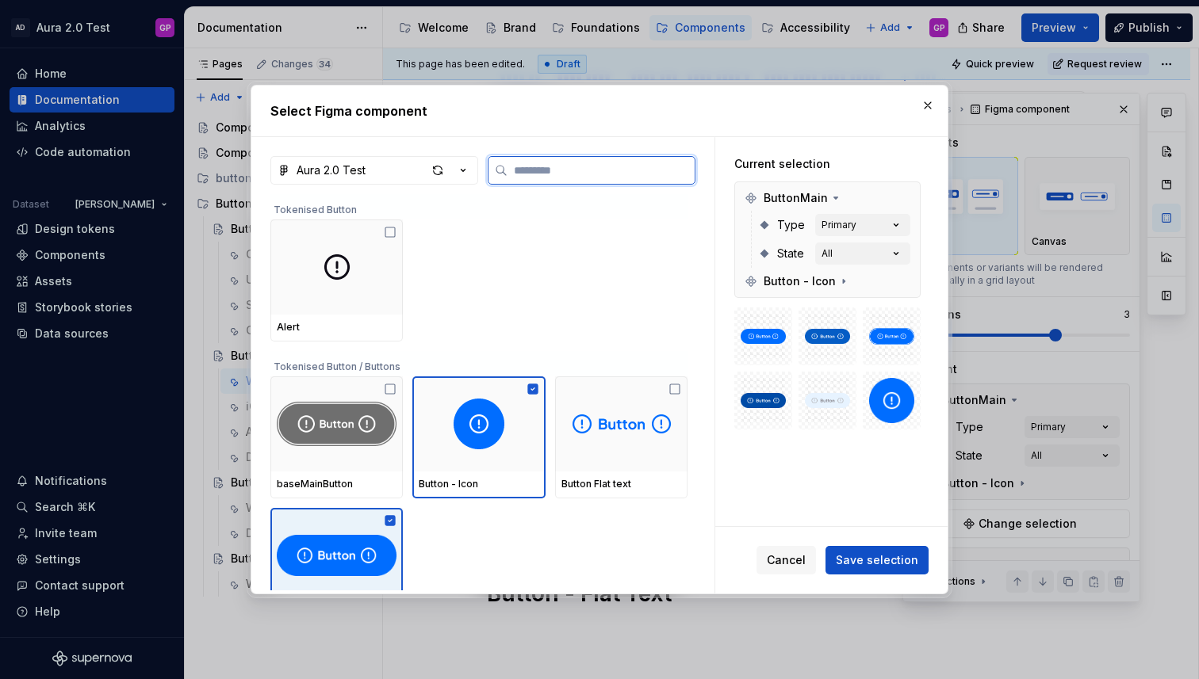
click at [387, 526] on icon at bounding box center [390, 521] width 13 height 13
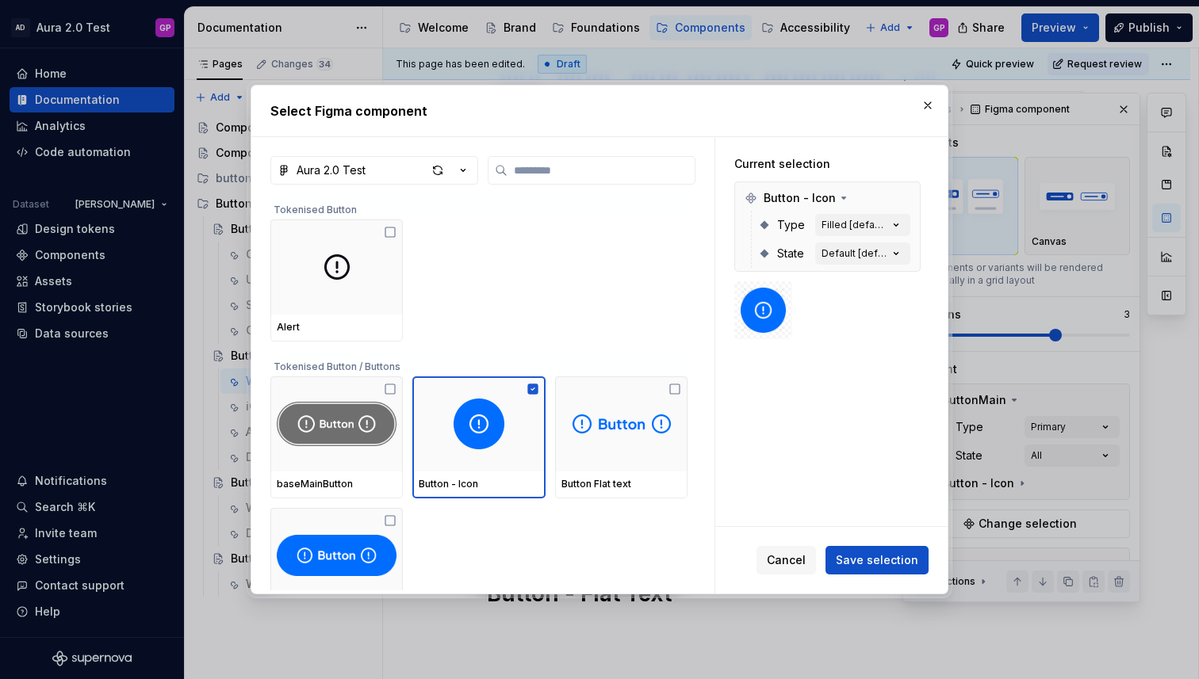
click at [877, 558] on span "Save selection" at bounding box center [877, 561] width 82 height 16
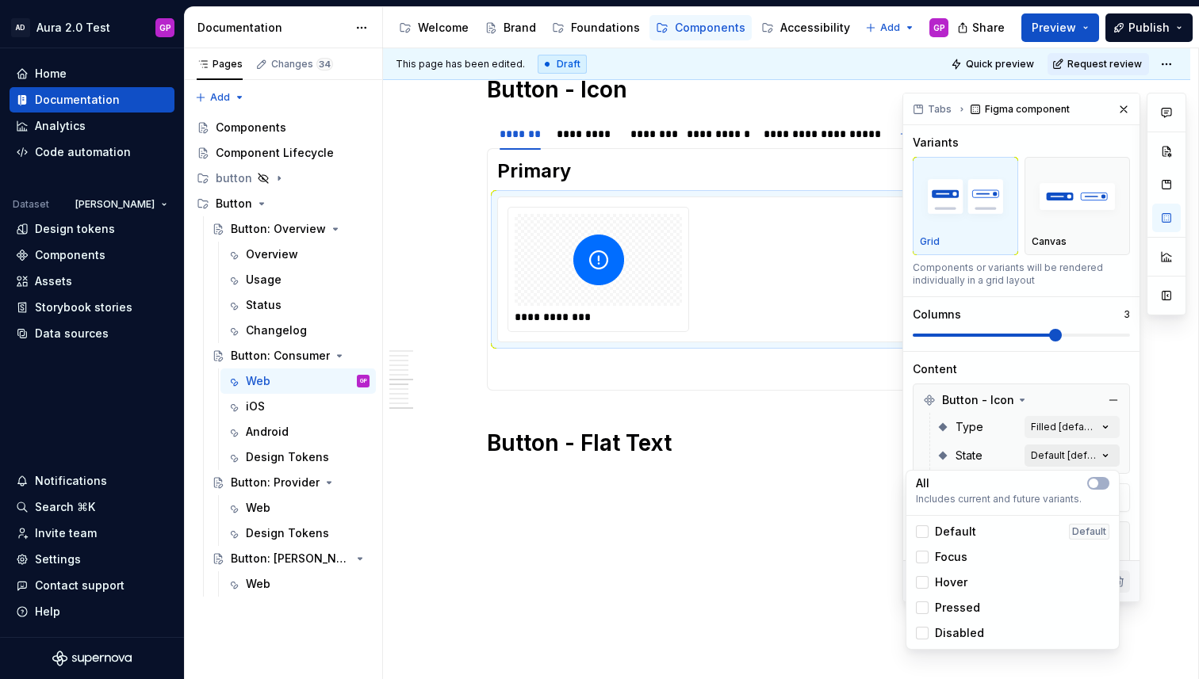
click at [1104, 457] on div "Comments Open comments No comments yet Select ‘Comment’ from the block context …" at bounding box center [1044, 348] width 284 height 510
click at [1093, 477] on button "button" at bounding box center [1098, 483] width 22 height 13
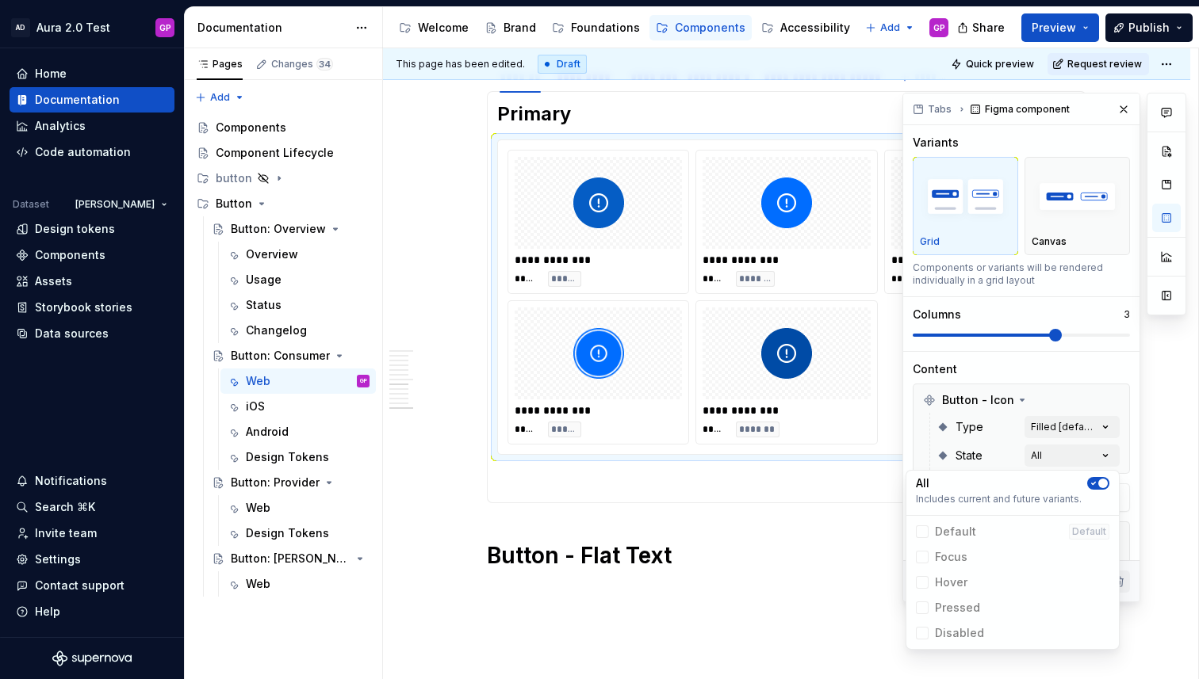
click at [424, 253] on html "AD Aura 2.0 Test GP Home Documentation Analytics Code automation Dataset Jason …" at bounding box center [599, 339] width 1199 height 679
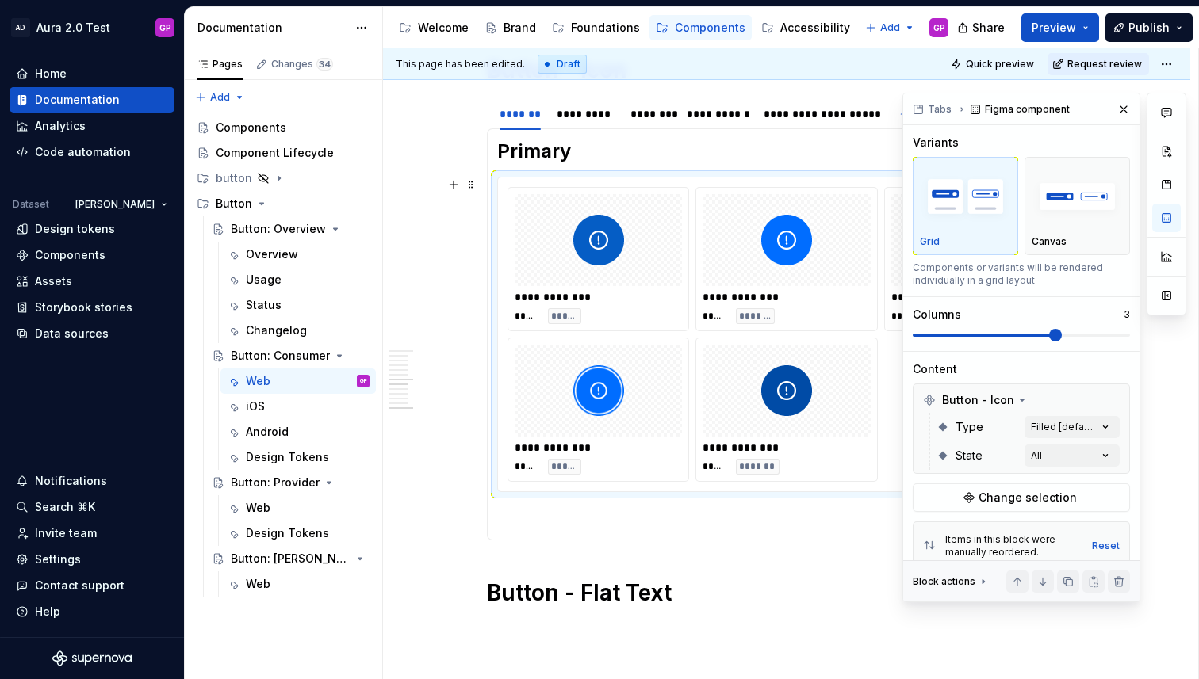
scroll to position [818, 0]
click at [587, 116] on div "*********" at bounding box center [586, 115] width 58 height 16
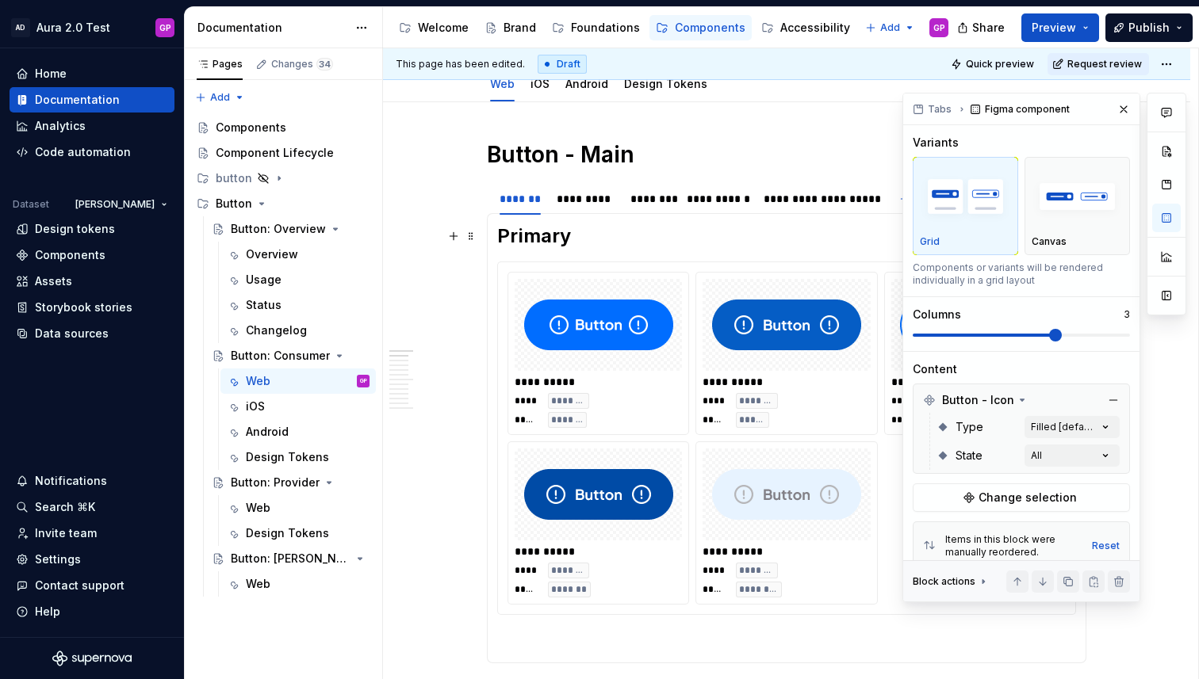
scroll to position [159, 0]
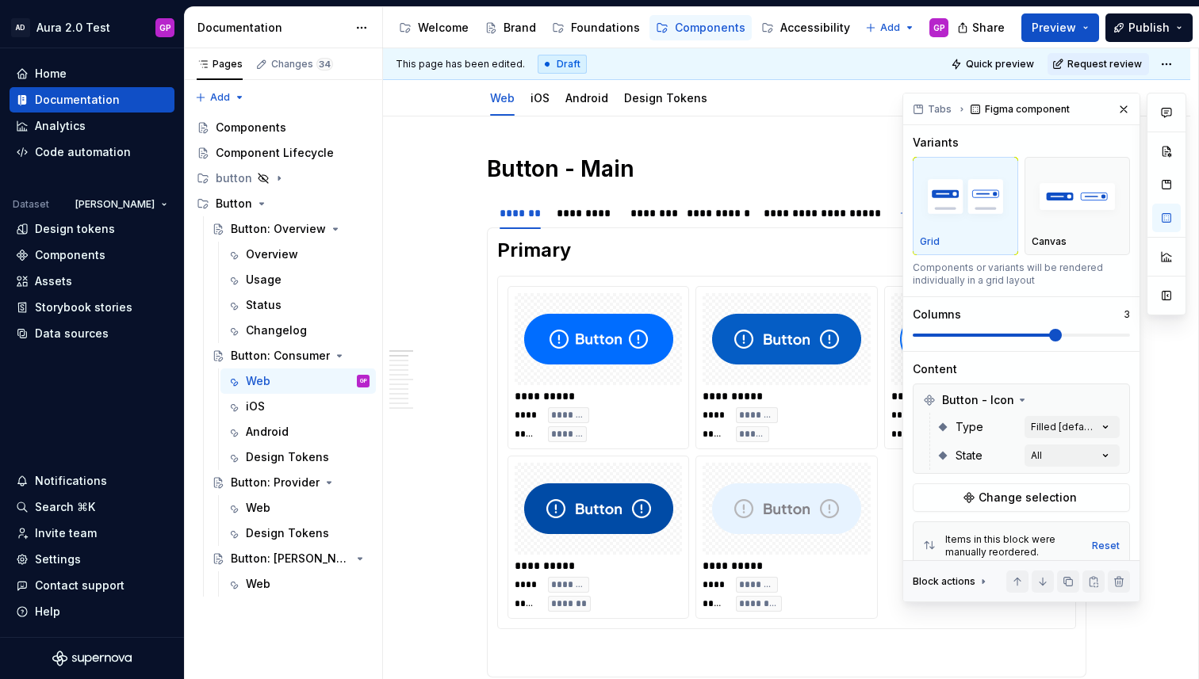
click at [1123, 110] on button "button" at bounding box center [1123, 109] width 22 height 22
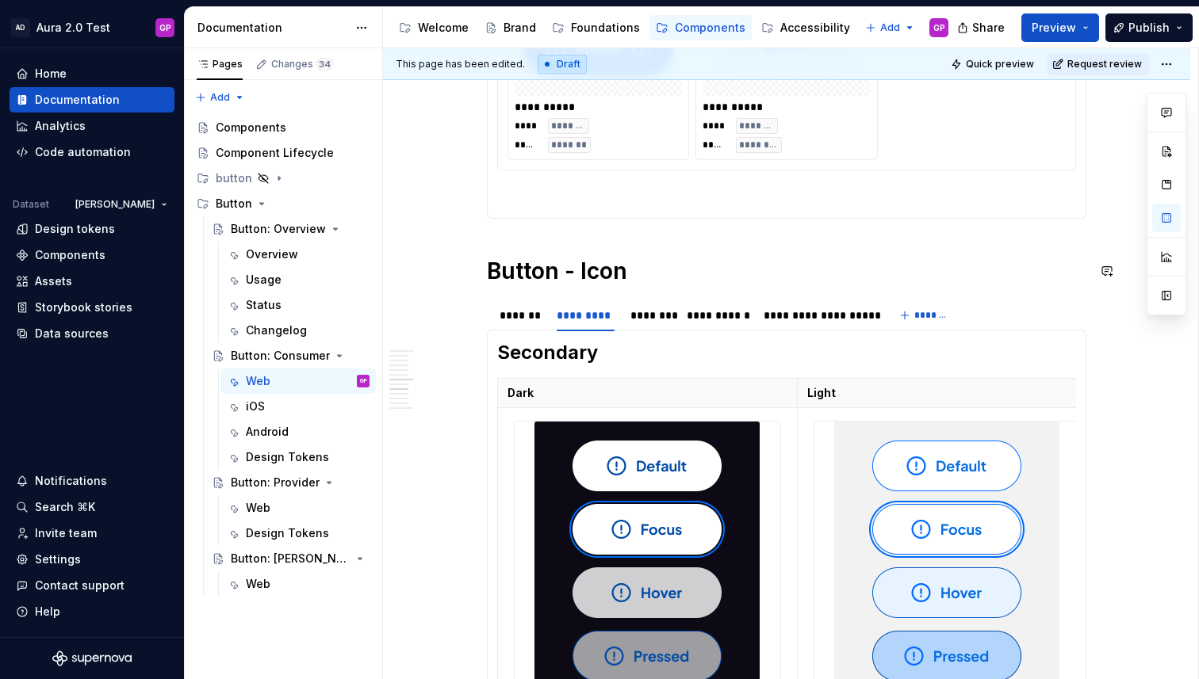
scroll to position [625, 0]
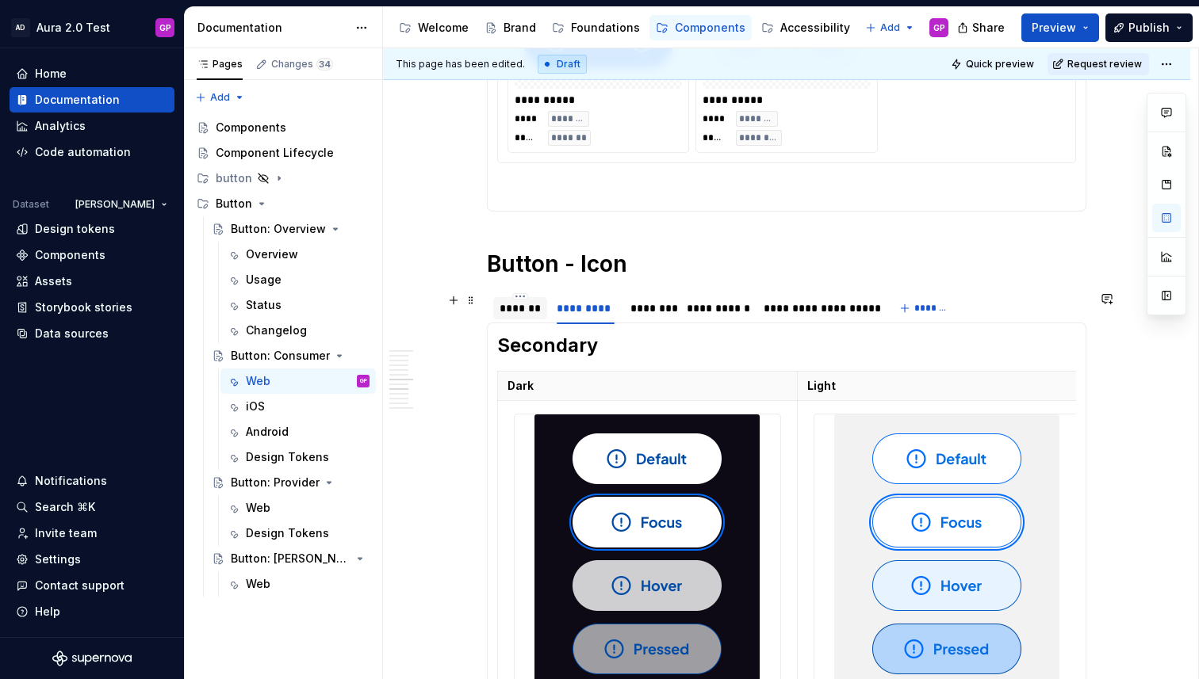
click at [518, 316] on div "*******" at bounding box center [520, 308] width 54 height 22
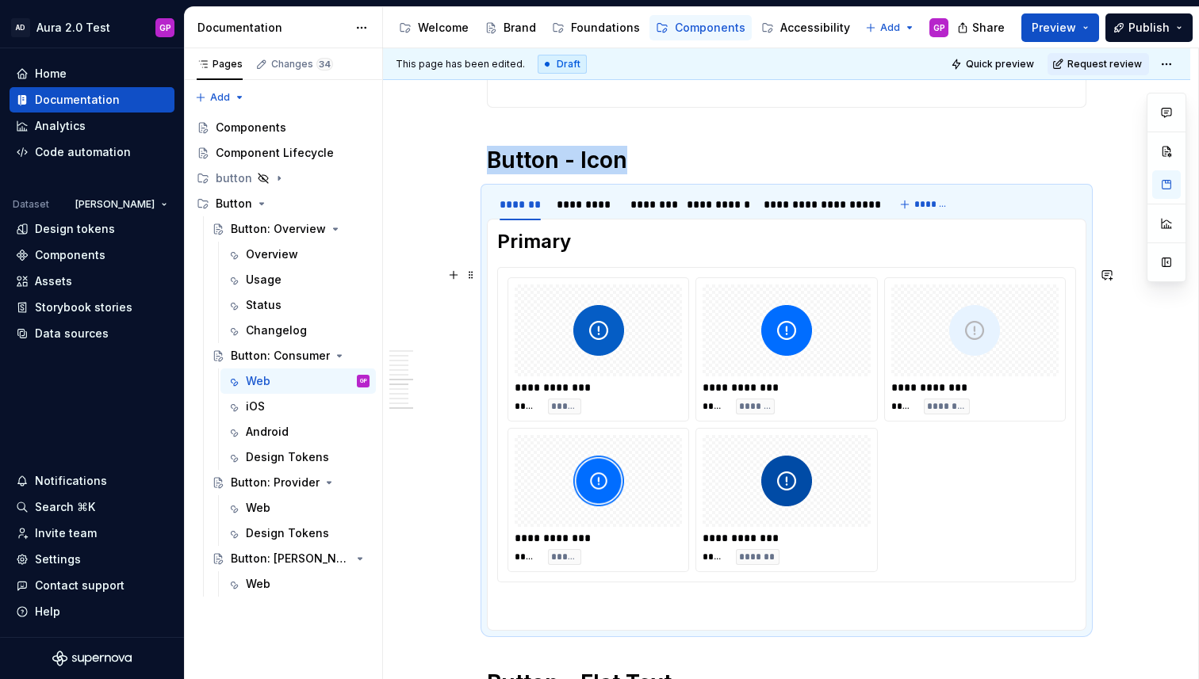
scroll to position [736, 0]
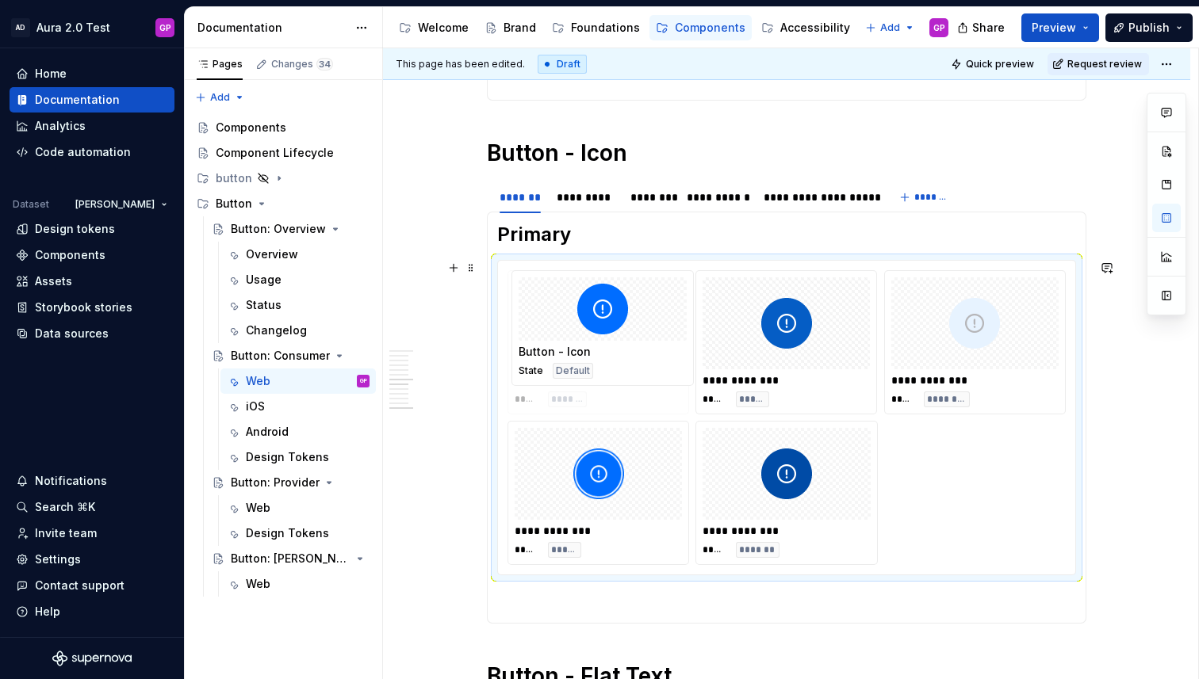
drag, startPoint x: 738, startPoint y: 348, endPoint x: 568, endPoint y: 358, distance: 169.9
click at [568, 355] on body "AD Aura 2.0 Test GP Home Documentation Analytics Code automation Dataset Jason …" at bounding box center [599, 339] width 1199 height 679
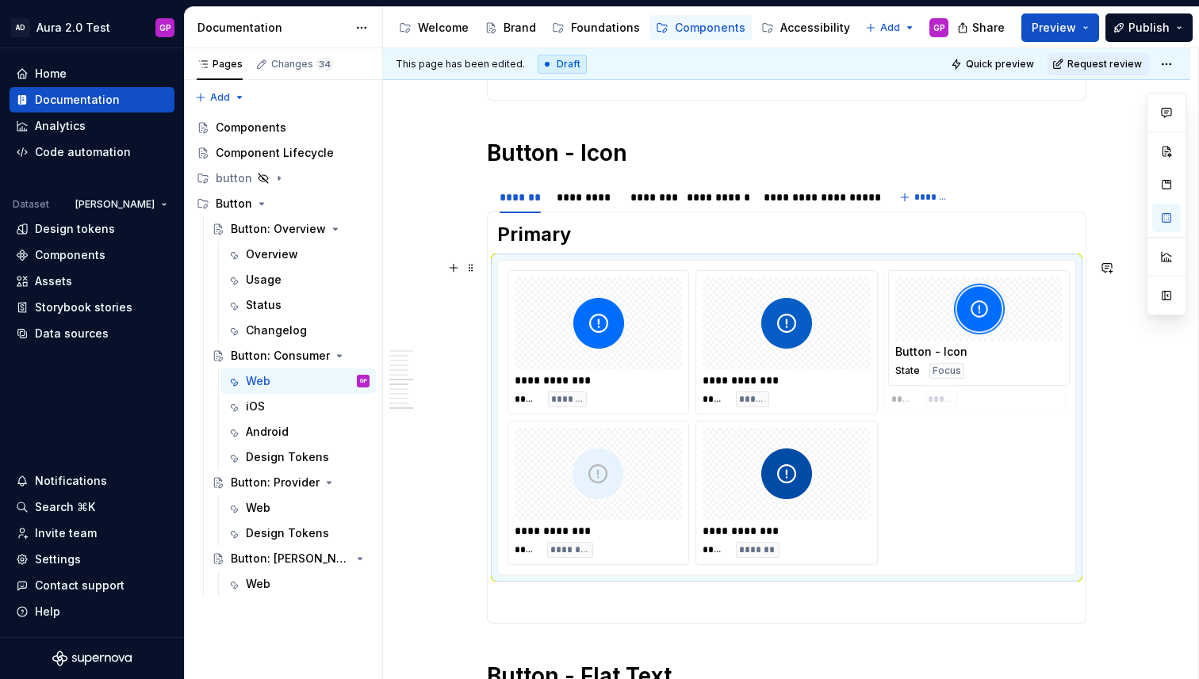
drag, startPoint x: 652, startPoint y: 481, endPoint x: 1011, endPoint y: 346, distance: 383.1
click at [1011, 346] on body "AD Aura 2.0 Test GP Home Documentation Analytics Code automation Dataset Jason …" at bounding box center [599, 339] width 1199 height 679
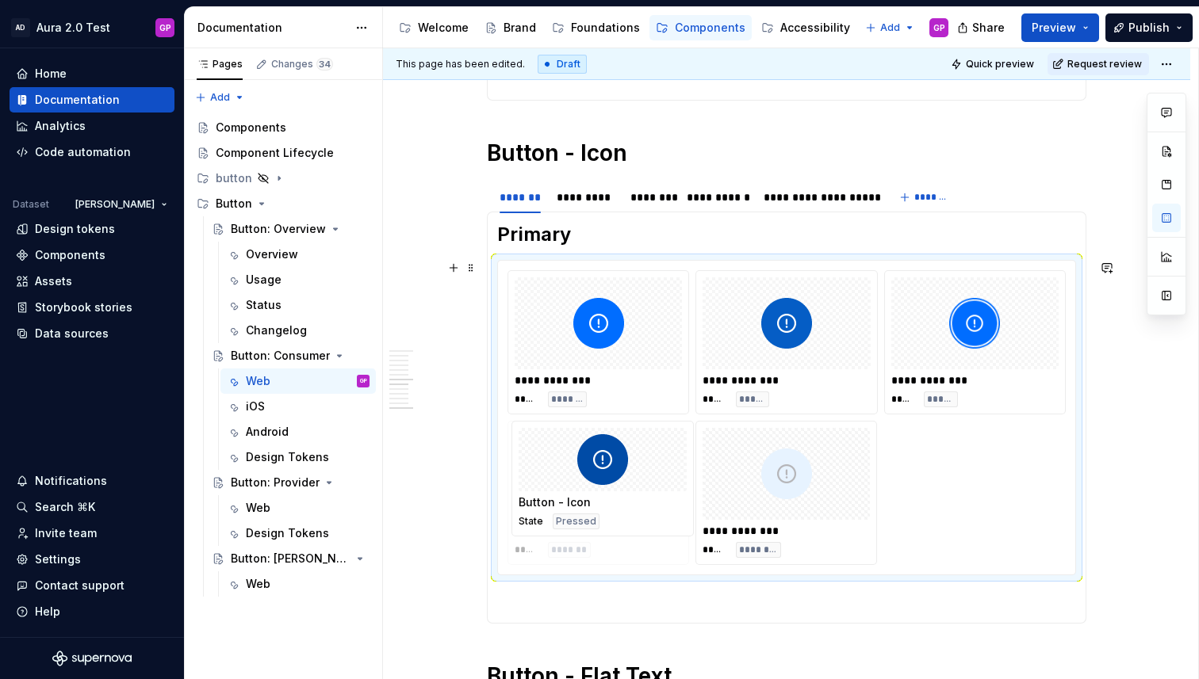
drag, startPoint x: 730, startPoint y: 441, endPoint x: 546, endPoint y: 454, distance: 184.4
click at [549, 448] on body "AD Aura 2.0 Test GP Home Documentation Analytics Code automation Dataset Jason …" at bounding box center [599, 339] width 1199 height 679
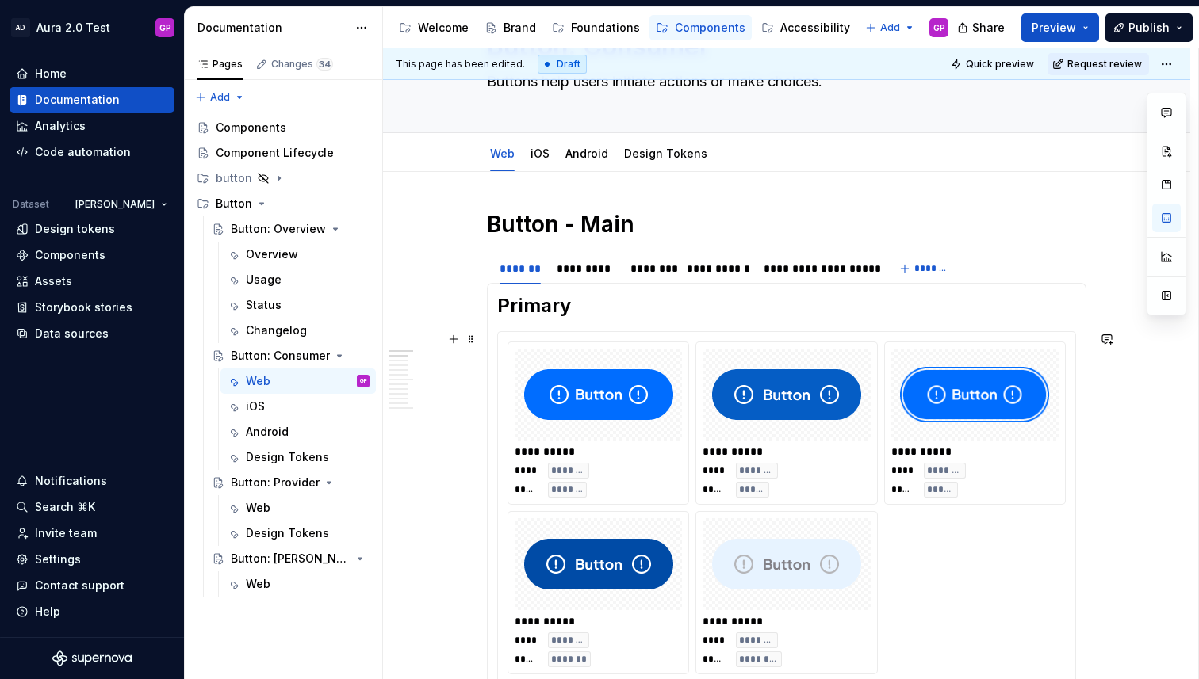
scroll to position [0, 0]
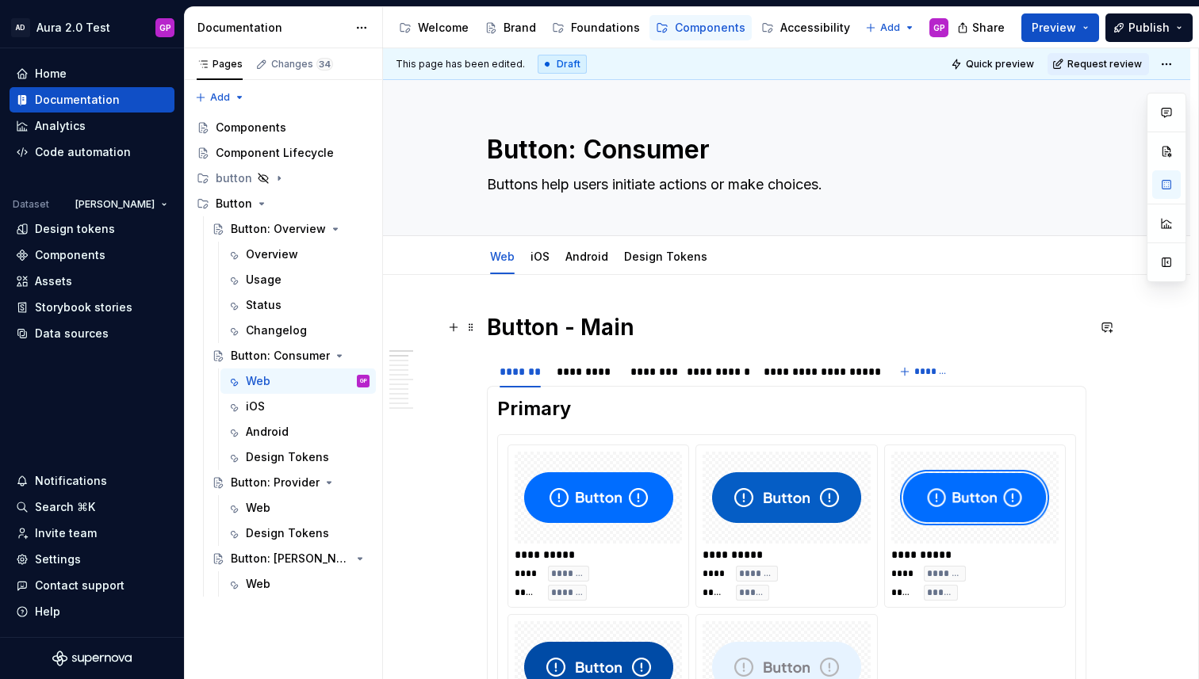
click at [533, 331] on h1 "Button - Main" at bounding box center [786, 327] width 599 height 29
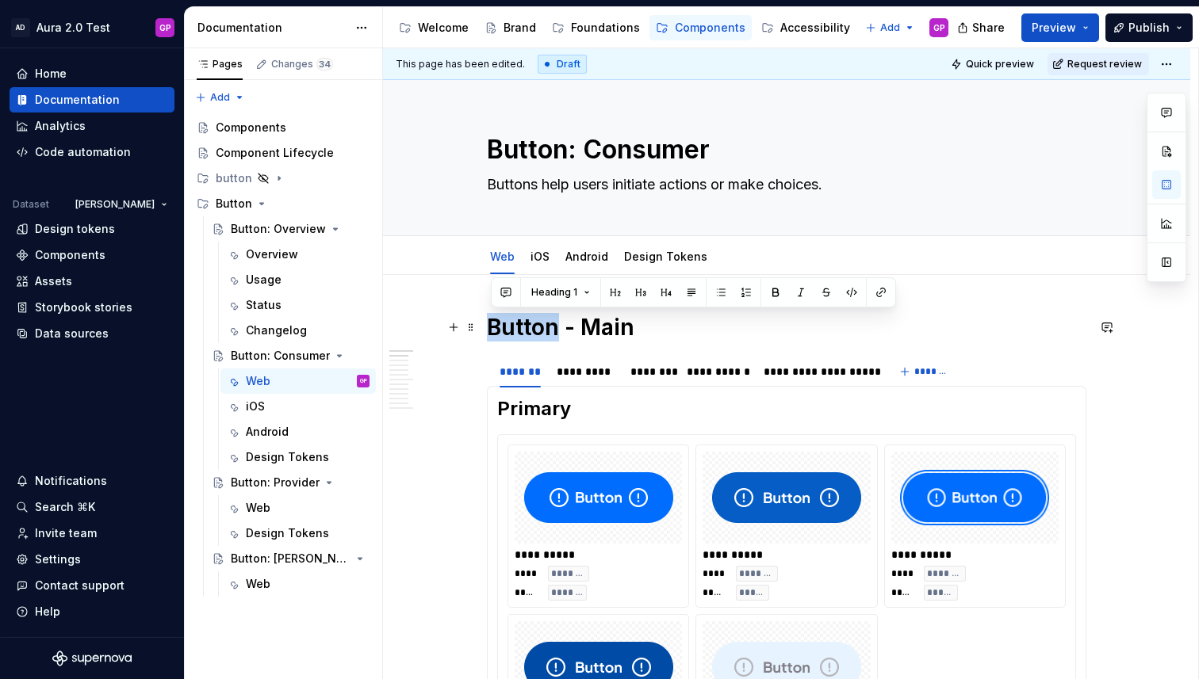
click at [532, 331] on h1 "Button - Main" at bounding box center [786, 327] width 599 height 29
click at [526, 331] on h1 "Button - Main" at bounding box center [786, 327] width 599 height 29
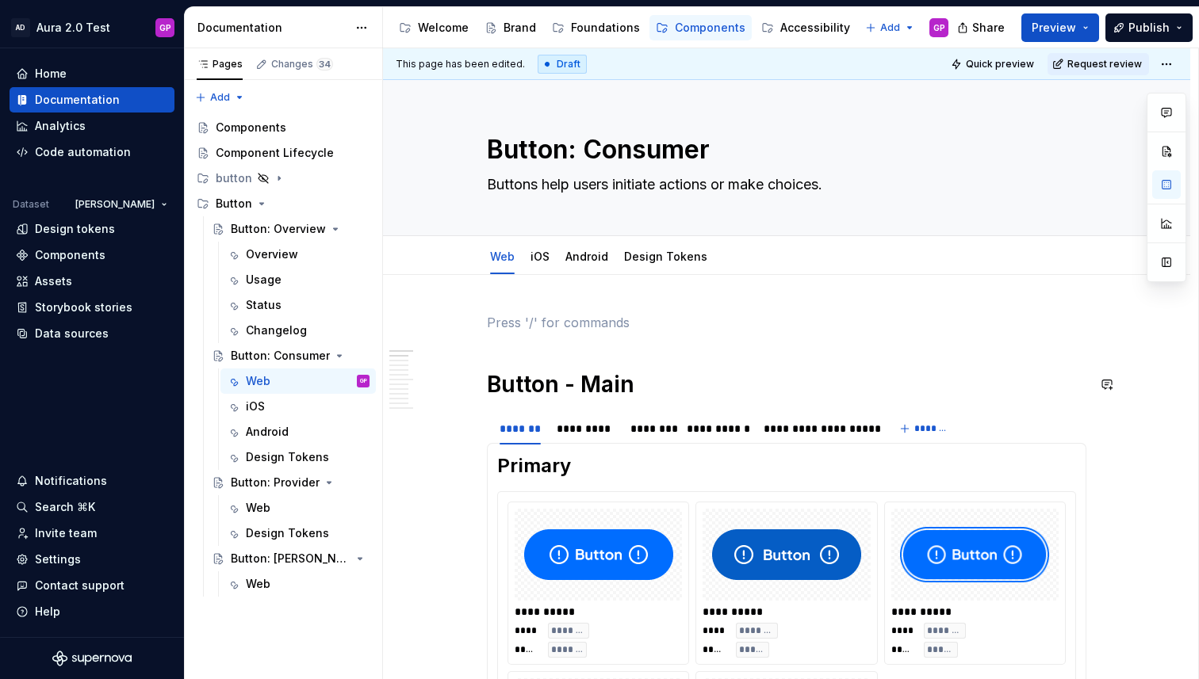
scroll to position [750, 0]
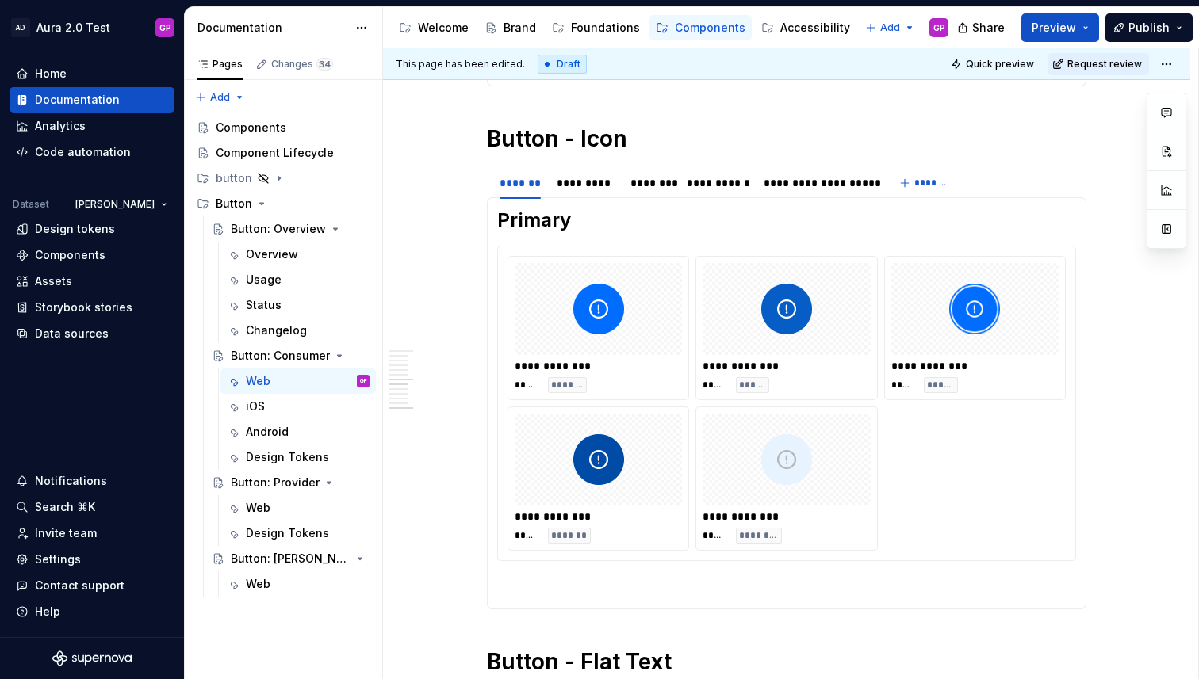
type textarea "*"
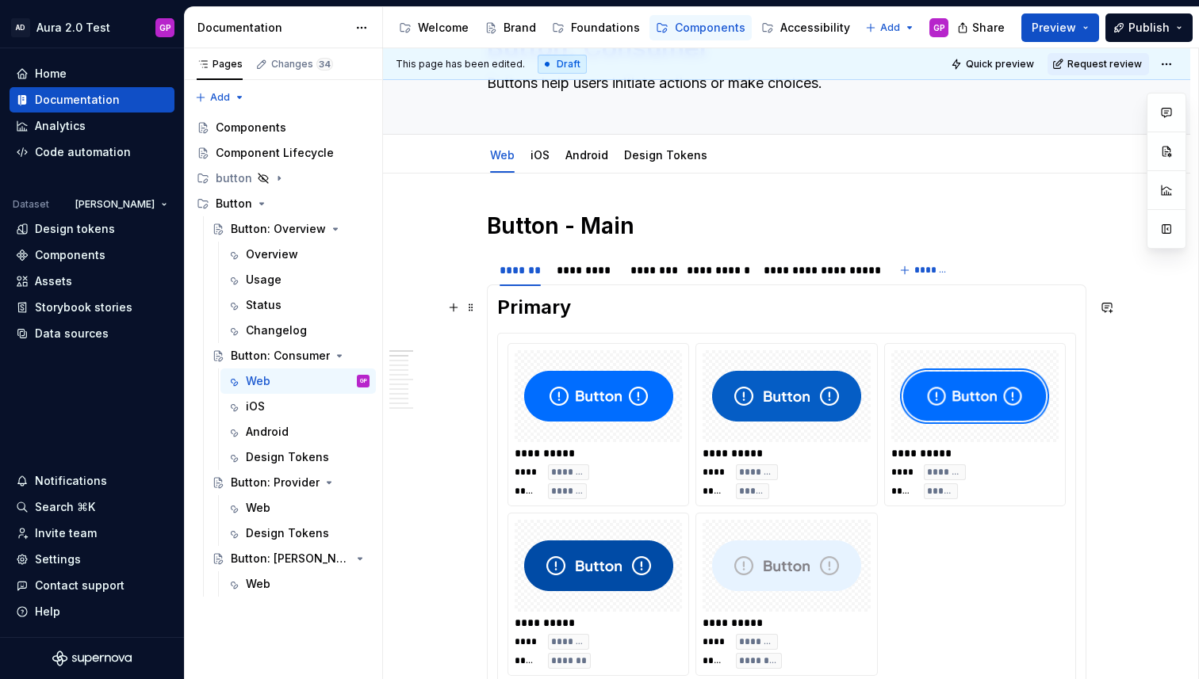
scroll to position [100, 0]
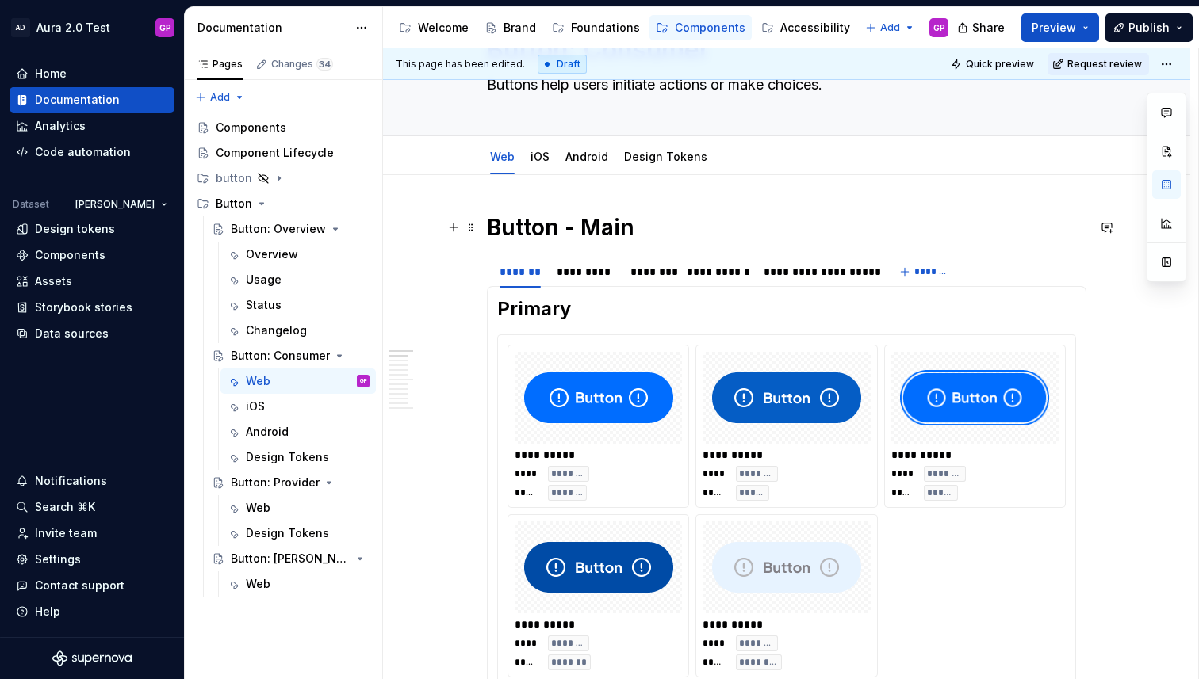
click at [674, 231] on h1 "Button - Main" at bounding box center [786, 227] width 599 height 29
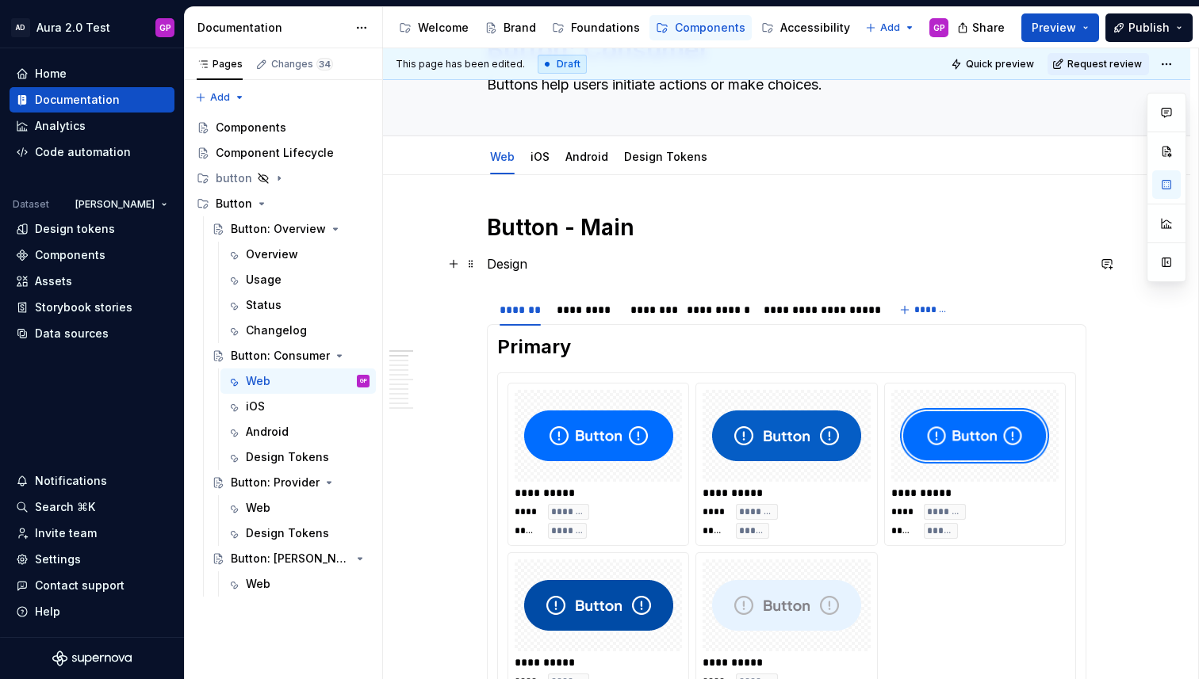
click at [515, 265] on p "Design" at bounding box center [786, 263] width 599 height 19
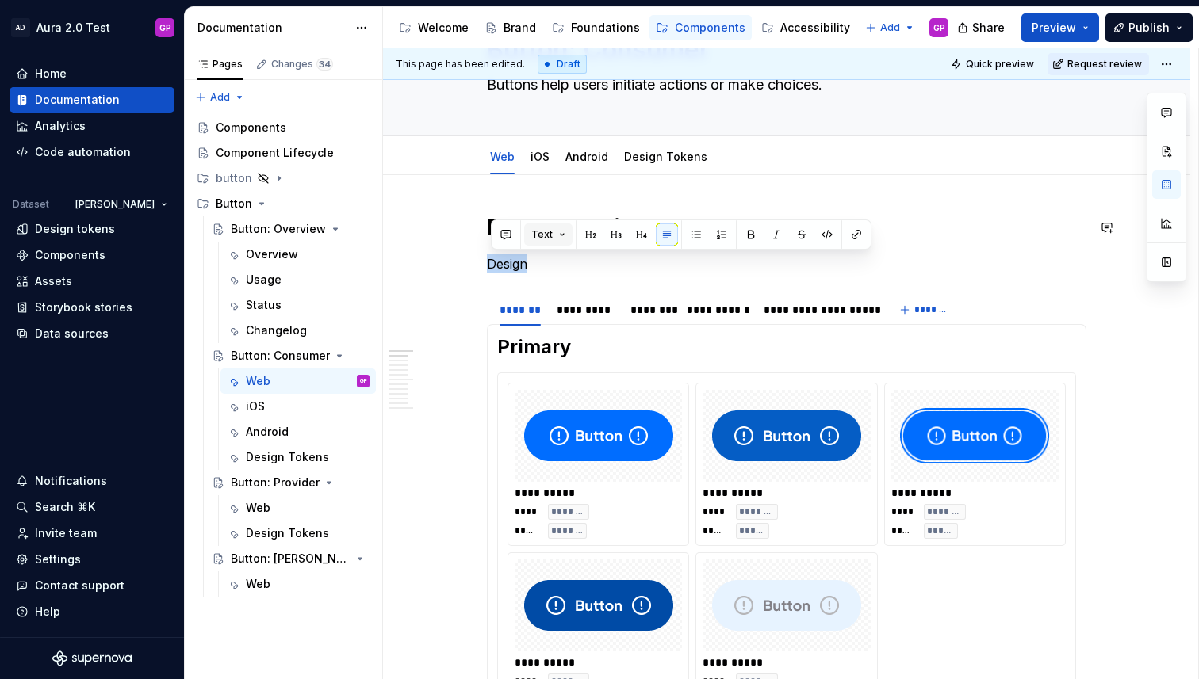
click at [552, 232] on button "Text" at bounding box center [548, 235] width 48 height 22
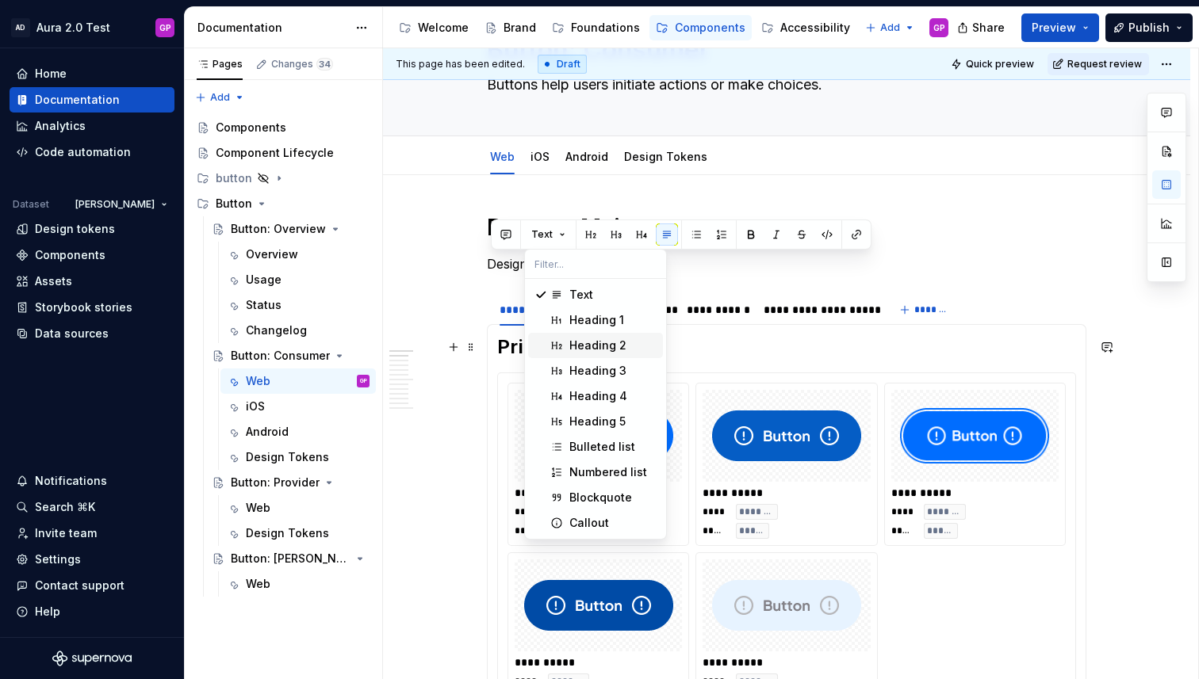
click at [577, 339] on div "Heading 2" at bounding box center [597, 346] width 57 height 16
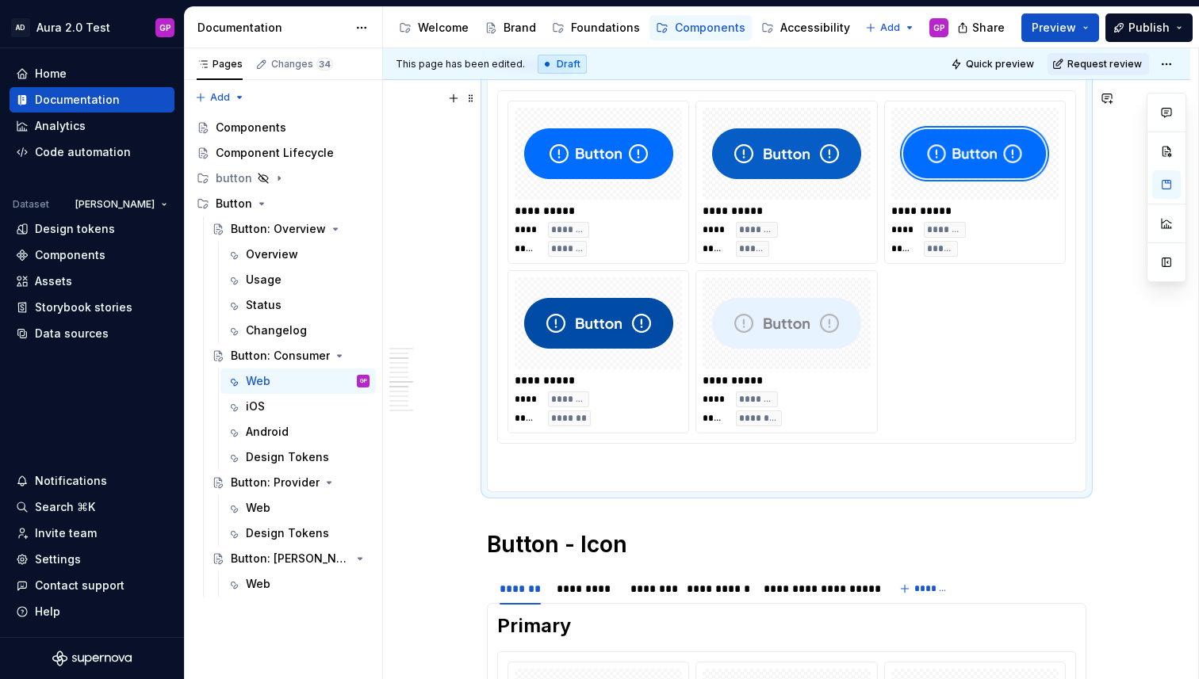
scroll to position [624, 0]
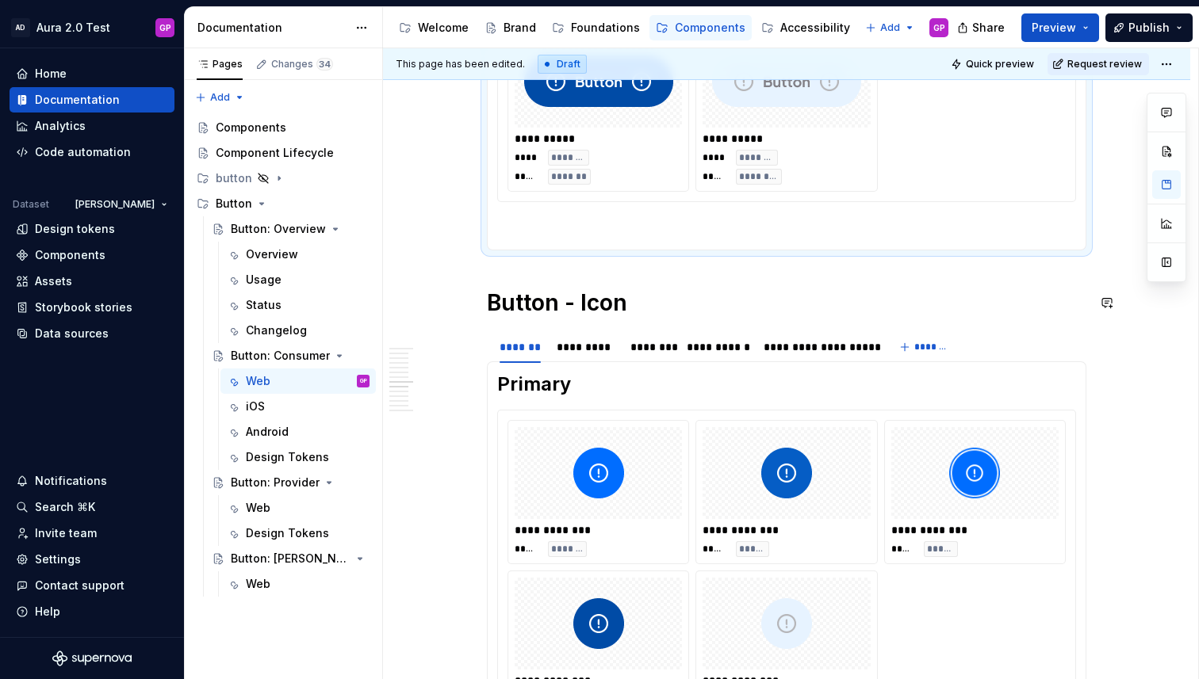
click at [511, 274] on div "**********" at bounding box center [786, 264] width 599 height 1151
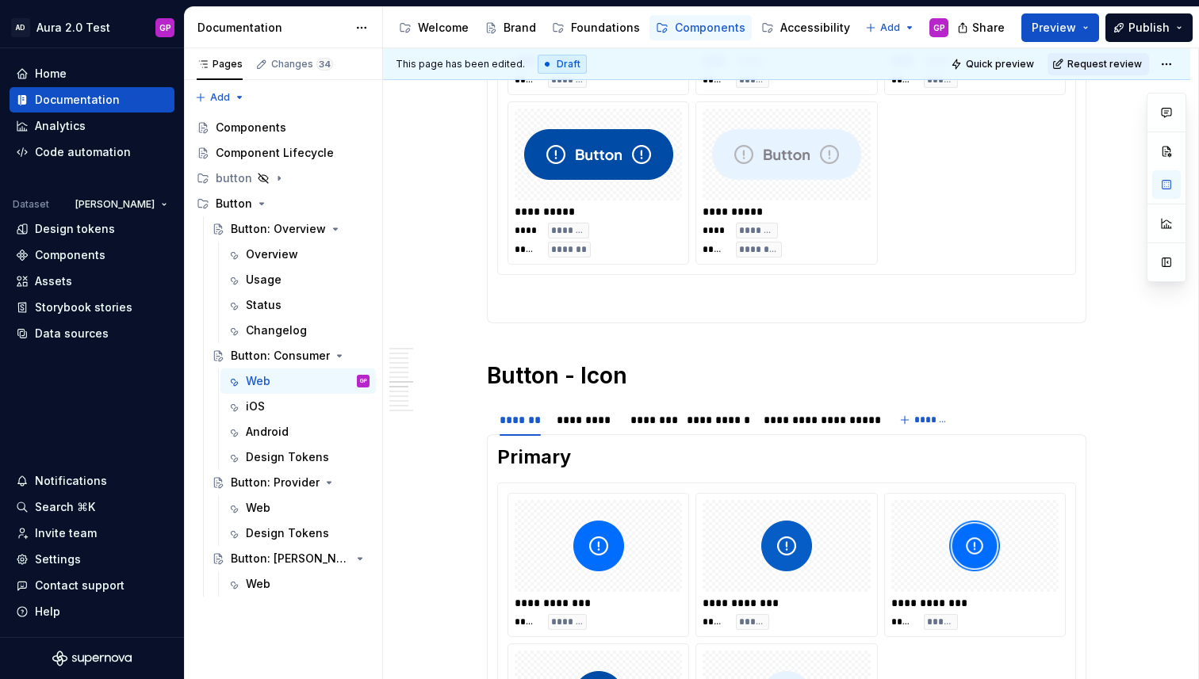
scroll to position [554, 0]
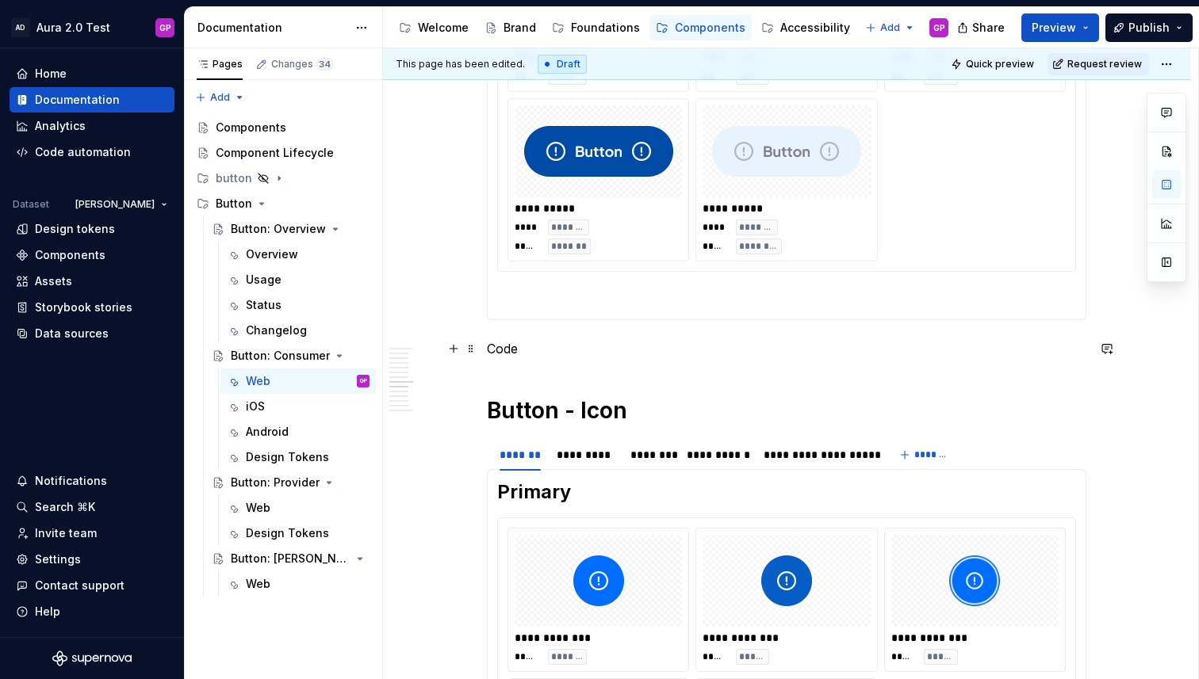
click at [507, 350] on p "Code" at bounding box center [786, 348] width 599 height 19
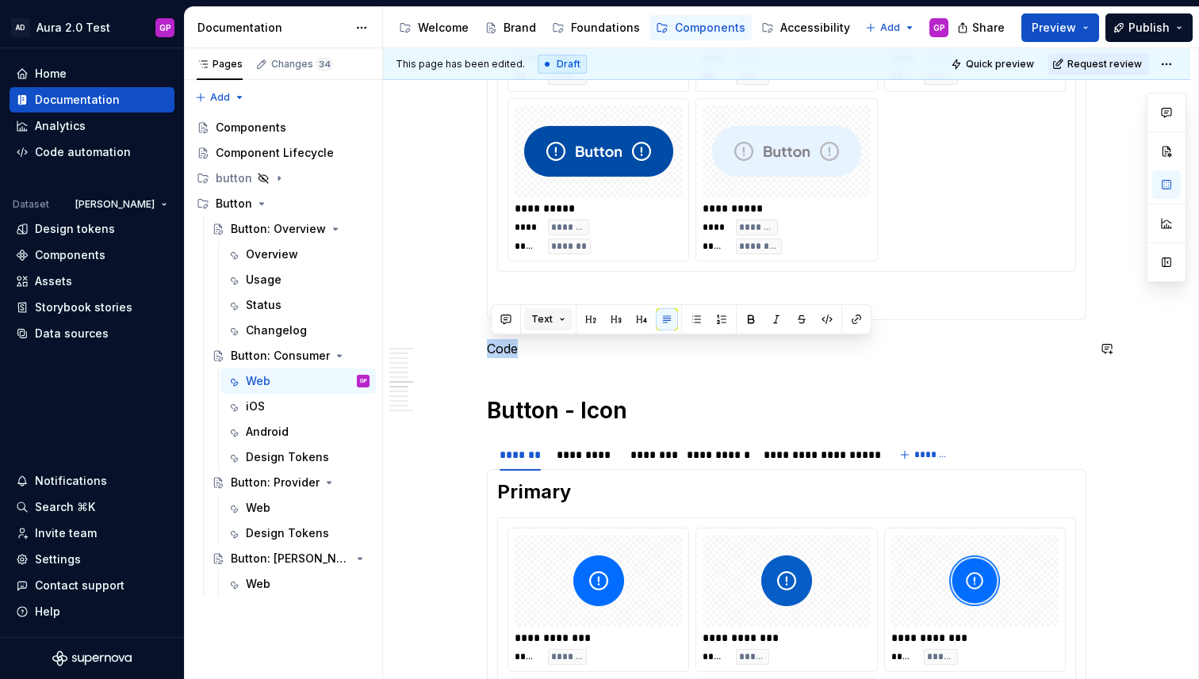
click at [548, 322] on span "Text" at bounding box center [541, 319] width 21 height 13
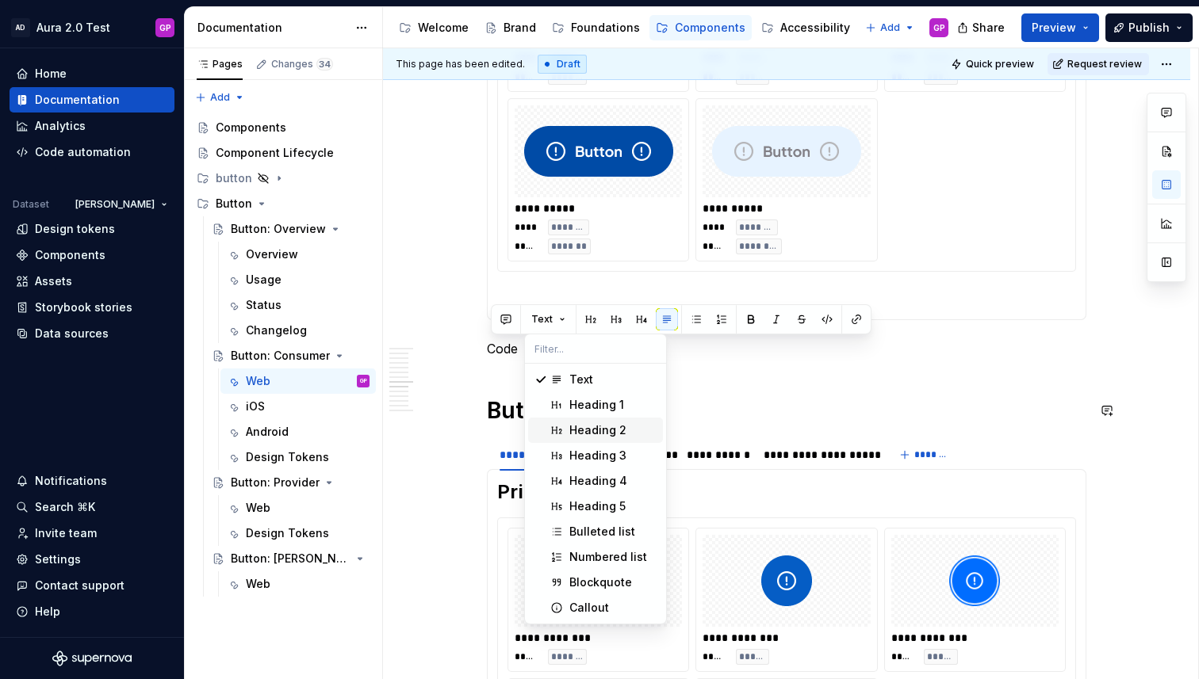
click at [577, 427] on div "Heading 2" at bounding box center [597, 431] width 57 height 16
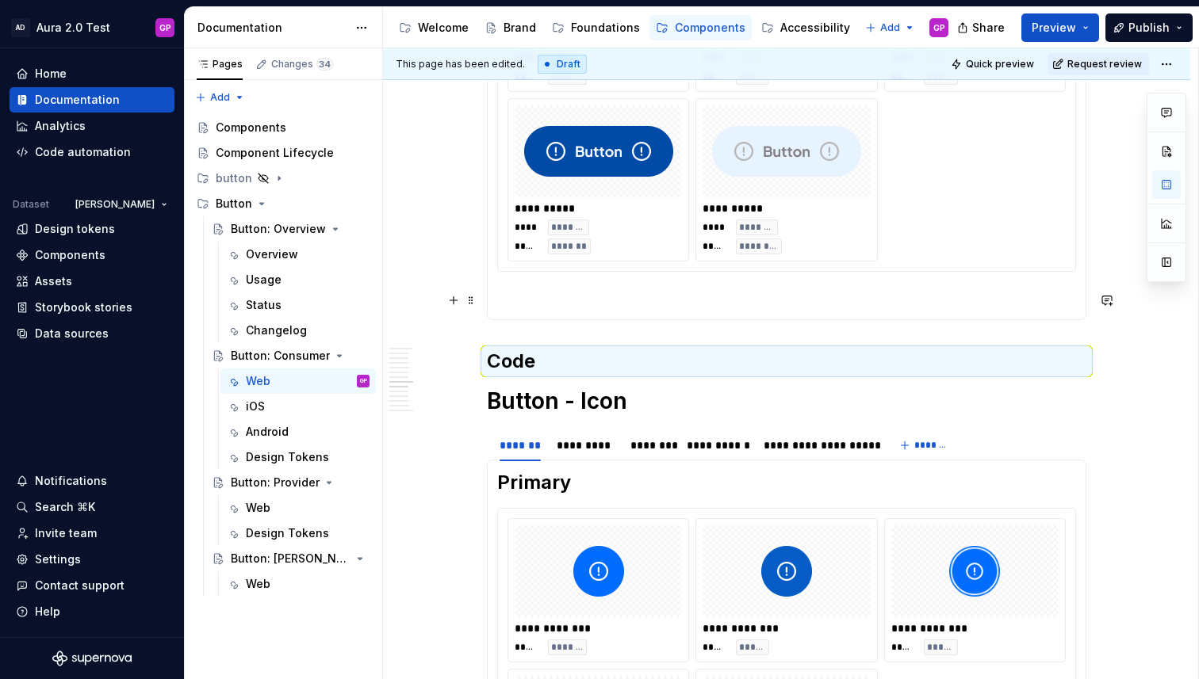
click at [443, 299] on div "**********" at bounding box center [786, 441] width 807 height 1441
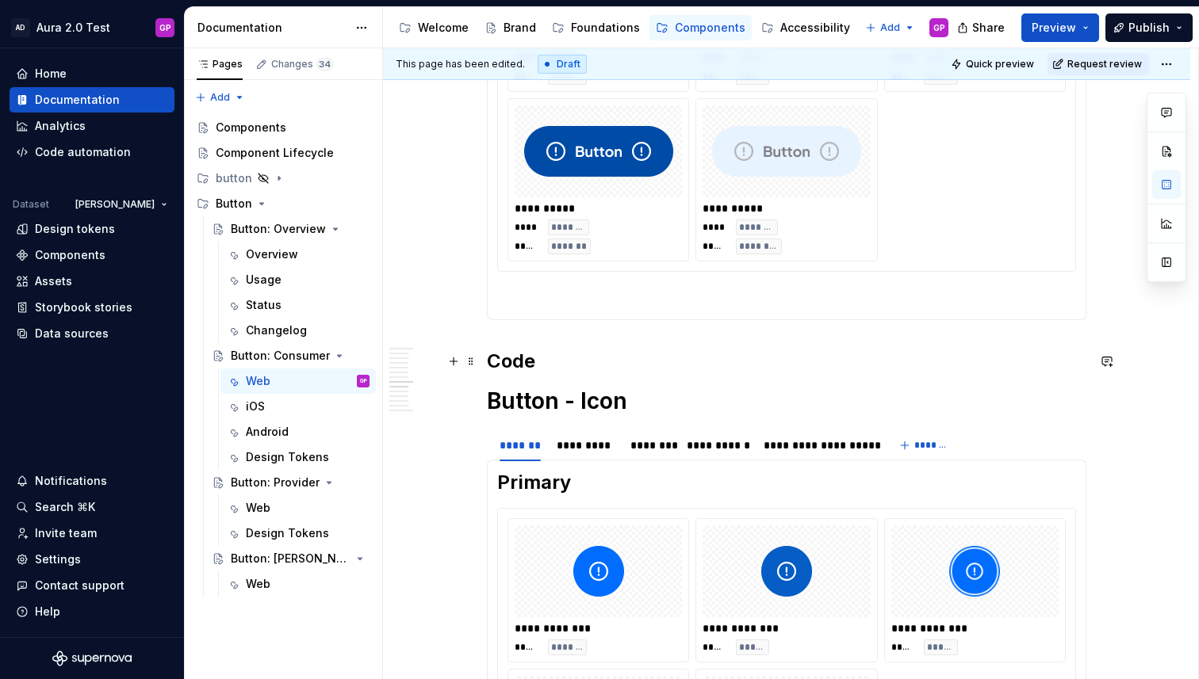
click at [593, 369] on h2 "Code" at bounding box center [786, 361] width 599 height 25
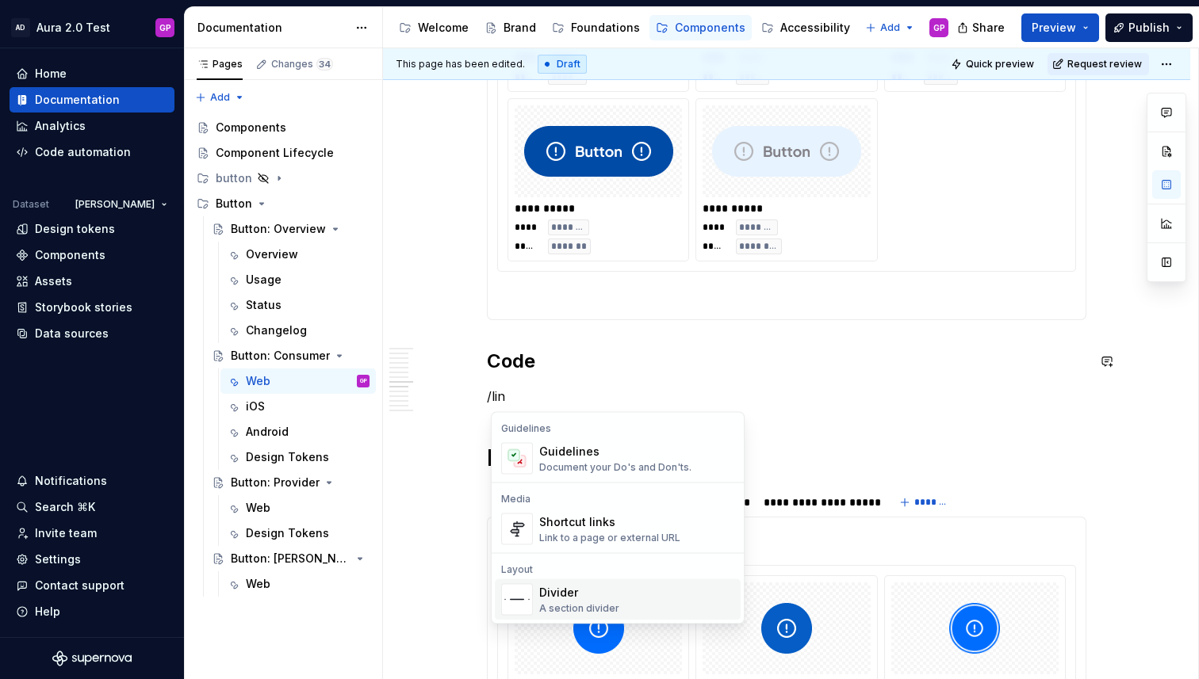
click at [545, 590] on div "Divider" at bounding box center [579, 593] width 80 height 16
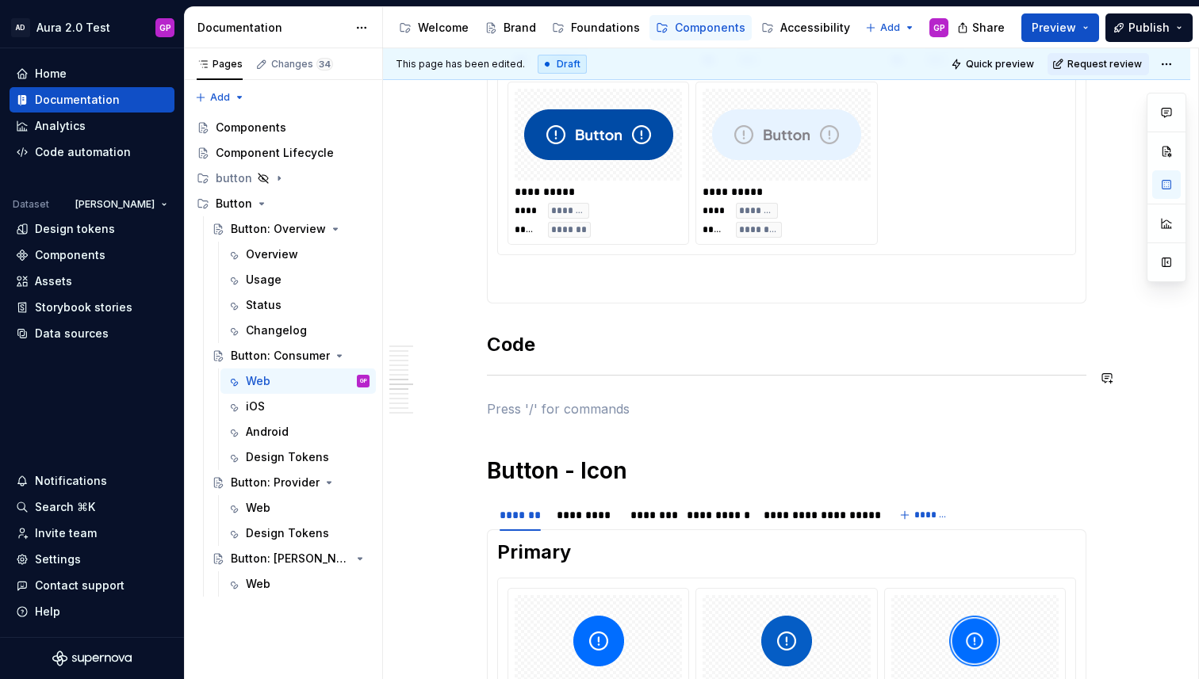
scroll to position [596, 0]
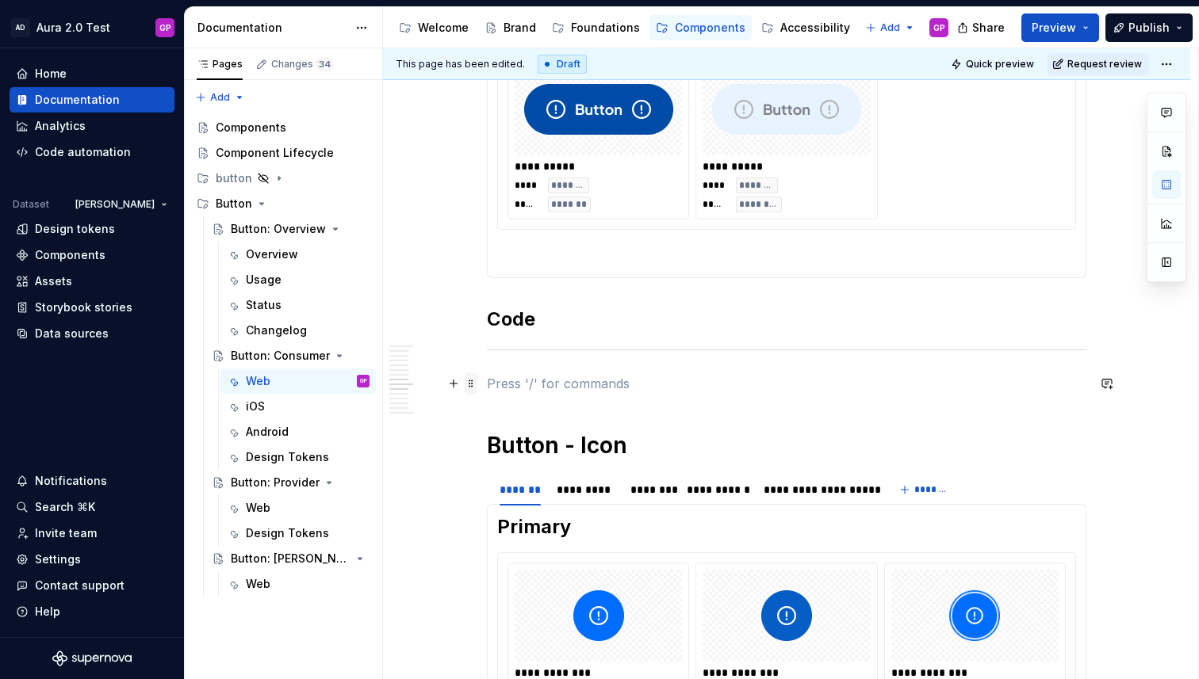
click at [475, 386] on span at bounding box center [471, 384] width 13 height 22
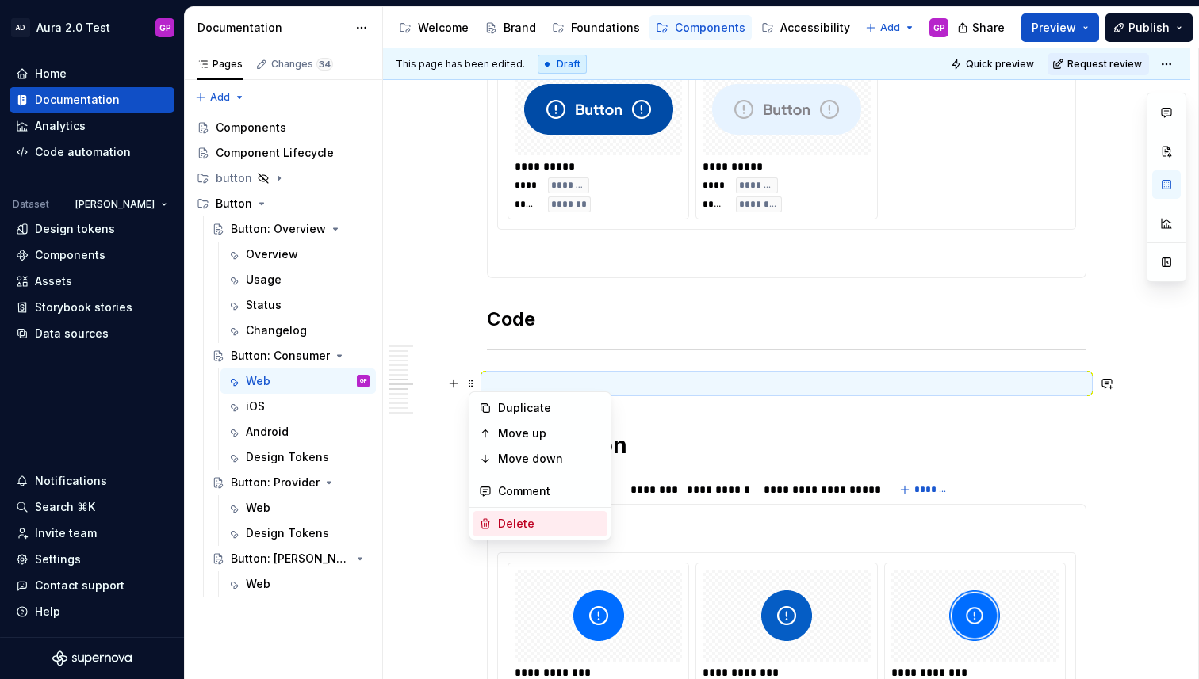
click at [515, 522] on div "Delete" at bounding box center [549, 524] width 103 height 16
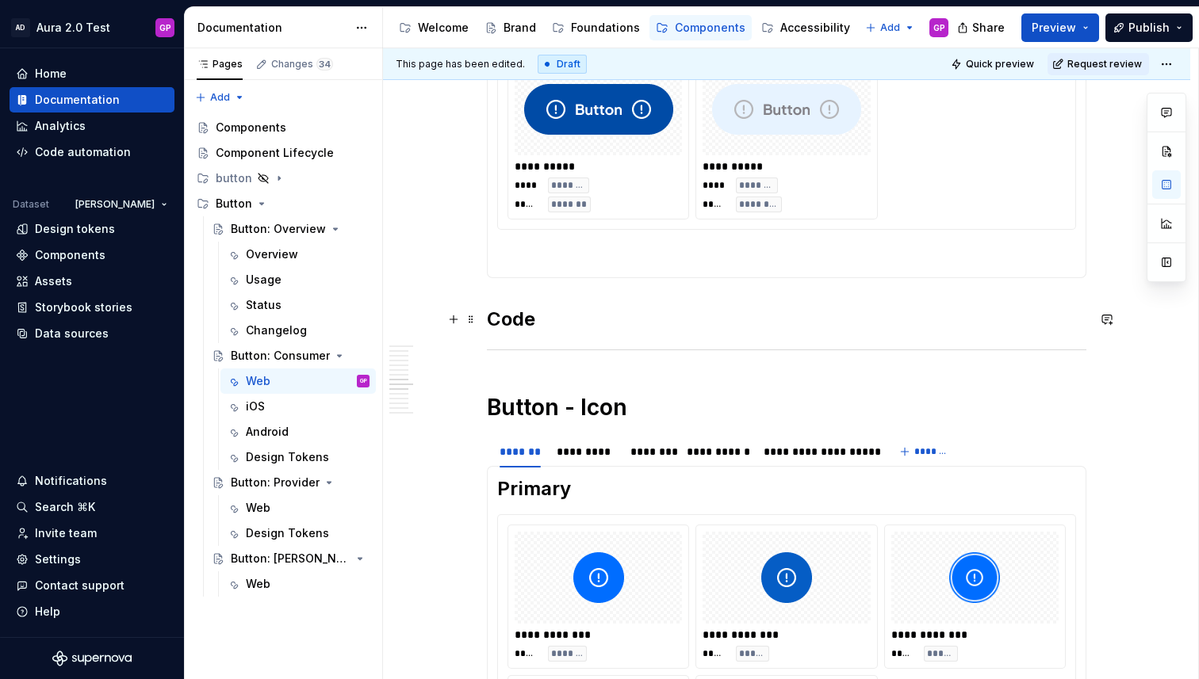
click at [564, 319] on h2 "Code" at bounding box center [786, 319] width 599 height 25
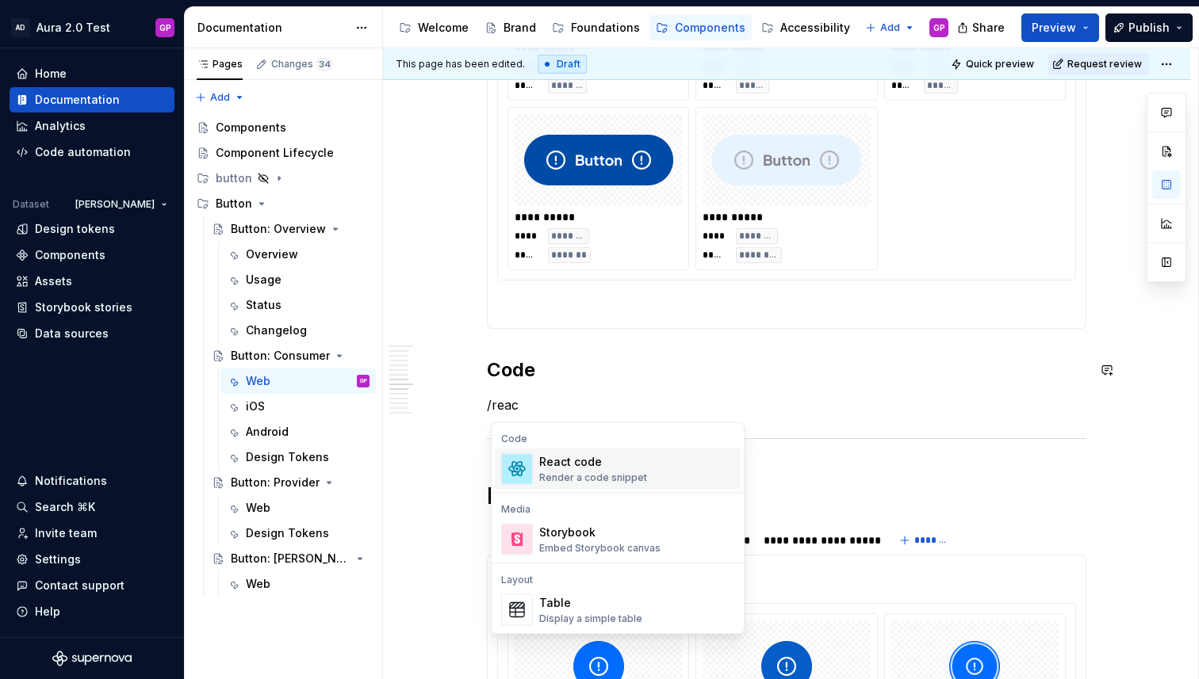
scroll to position [544, 0]
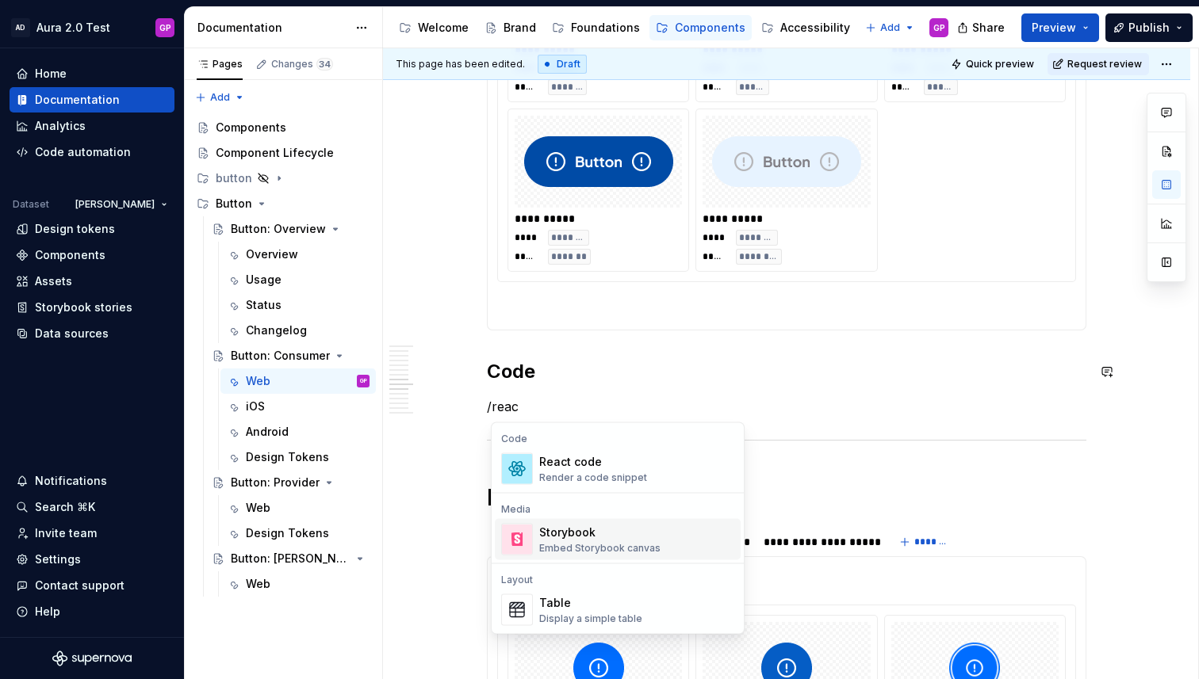
click at [569, 528] on div "Storybook" at bounding box center [599, 533] width 121 height 16
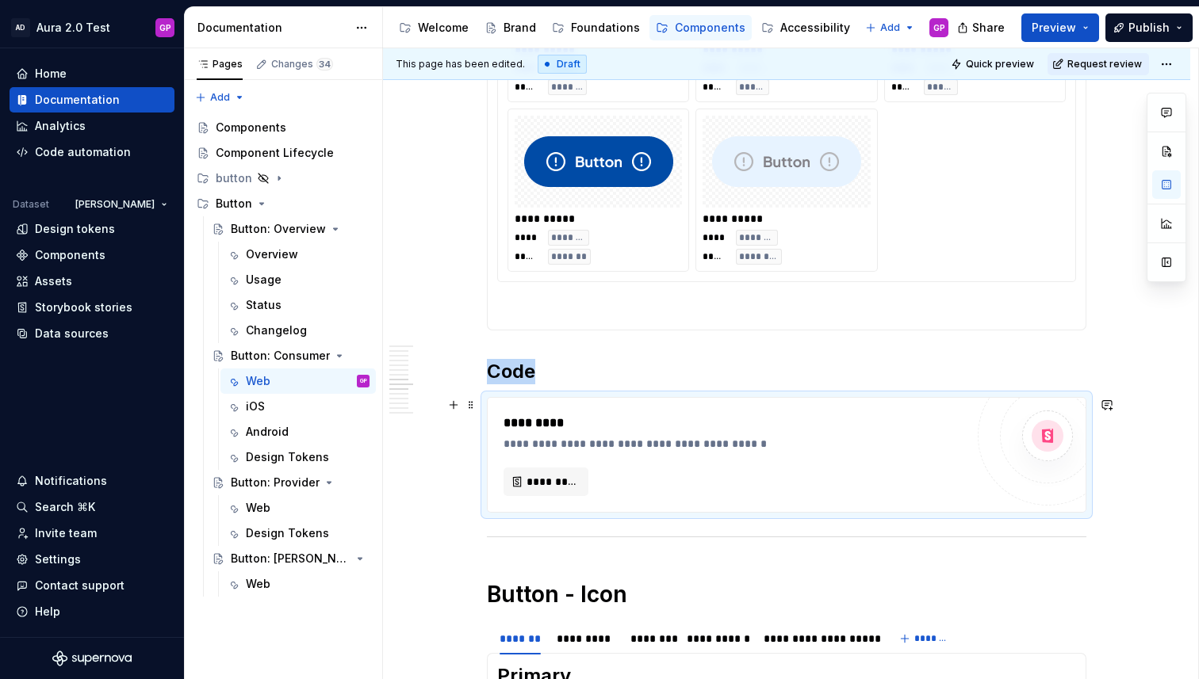
click at [419, 452] on div "**********" at bounding box center [786, 543] width 807 height 1624
click at [423, 282] on div "**********" at bounding box center [786, 543] width 807 height 1624
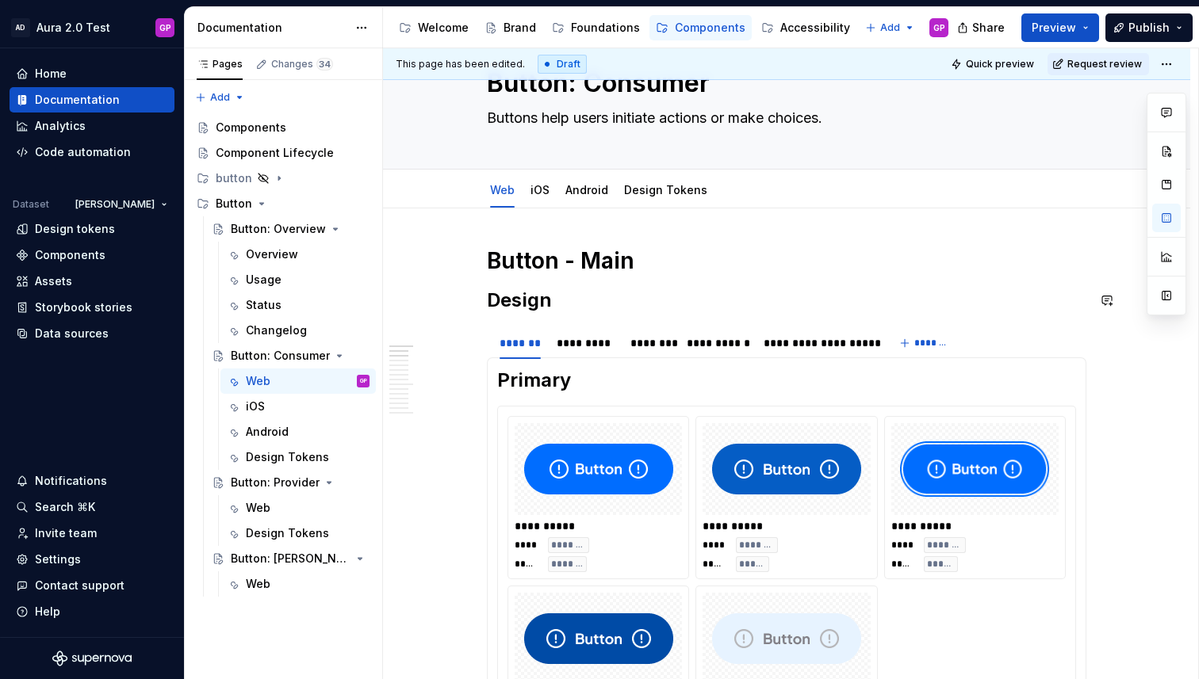
scroll to position [0, 0]
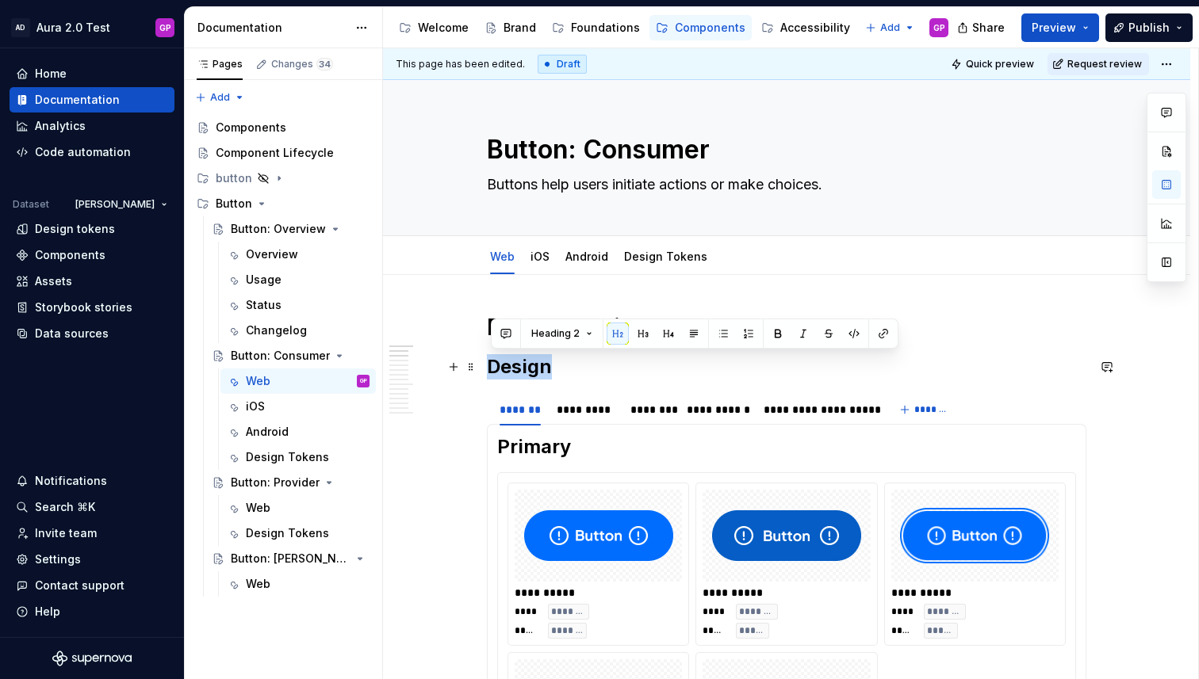
drag, startPoint x: 522, startPoint y: 370, endPoint x: 482, endPoint y: 369, distance: 40.4
copy h2 "Design"
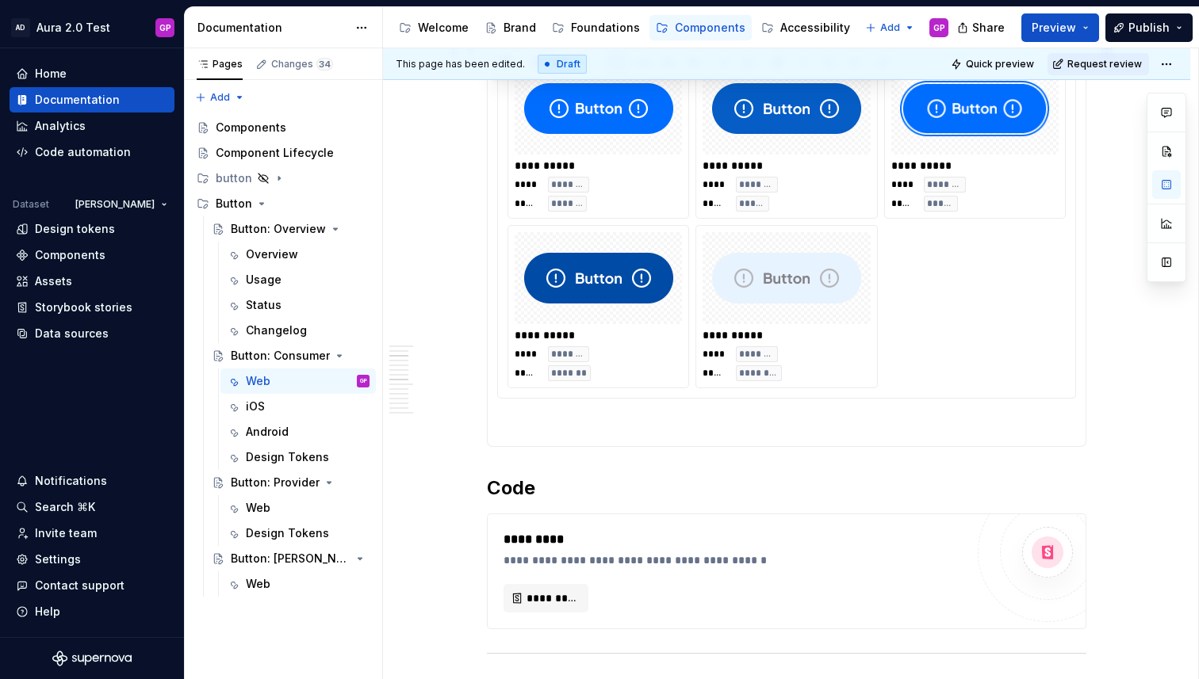
scroll to position [659, 0]
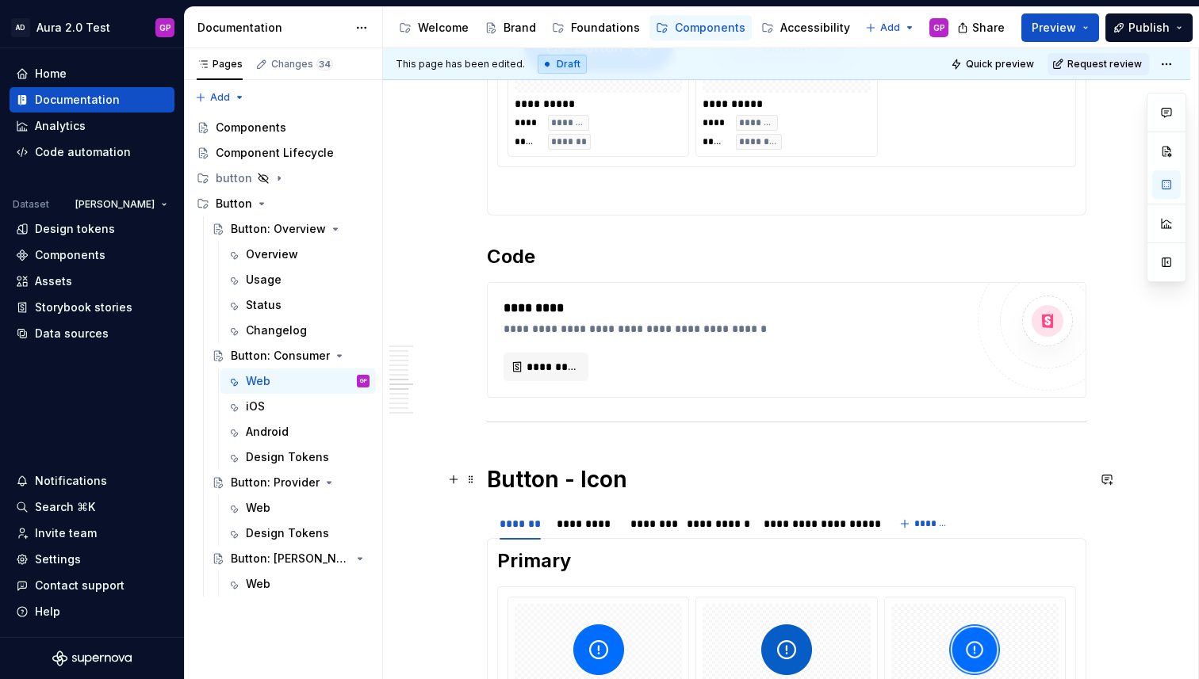
click at [641, 486] on h1 "Button - Icon" at bounding box center [786, 479] width 599 height 29
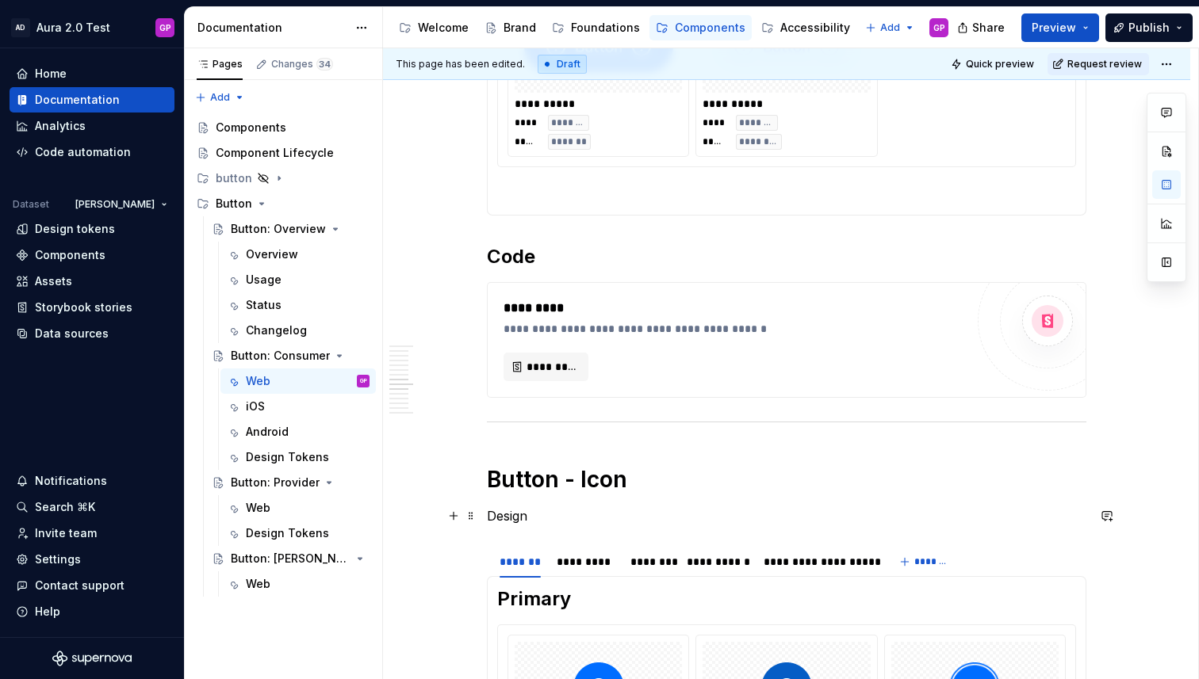
click at [513, 521] on p "Design" at bounding box center [786, 516] width 599 height 19
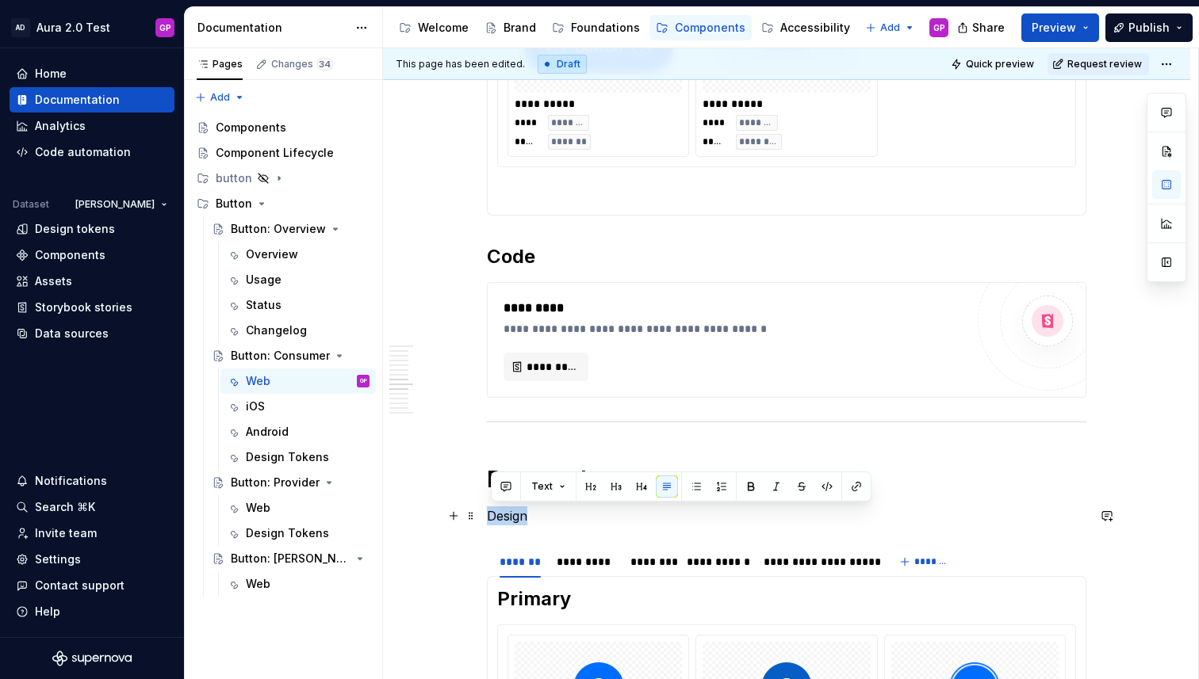
click at [513, 521] on p "Design" at bounding box center [786, 516] width 599 height 19
click at [545, 484] on span "Text" at bounding box center [541, 486] width 21 height 13
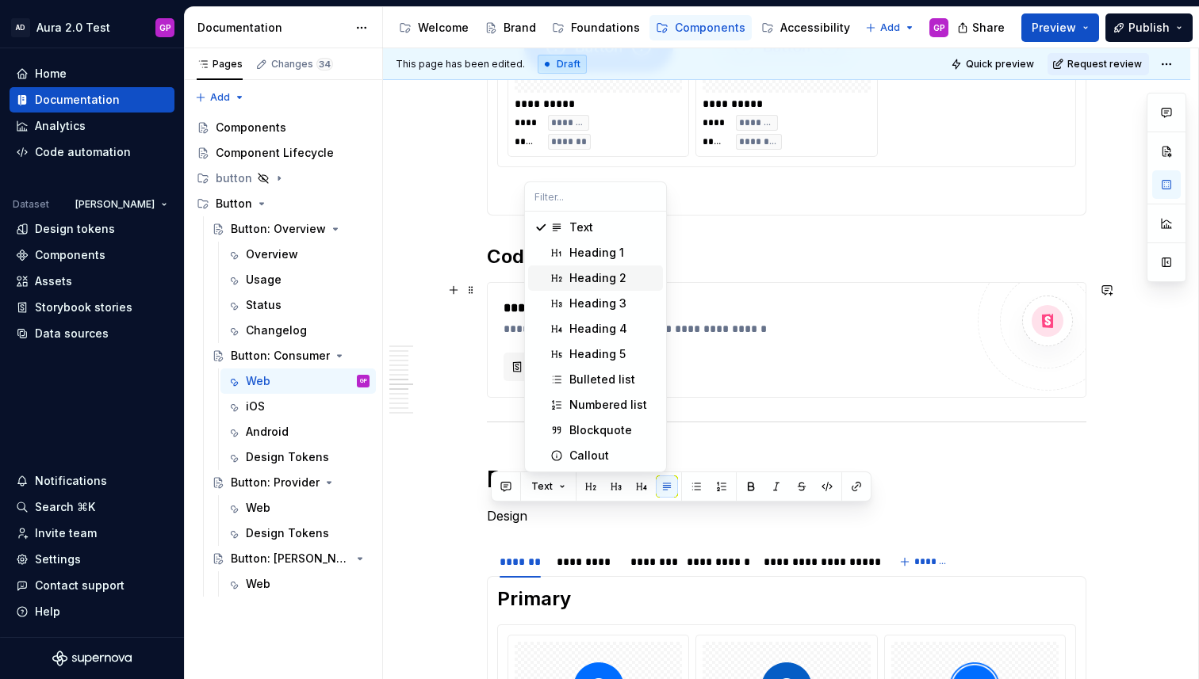
click at [591, 281] on div "Heading 2" at bounding box center [597, 278] width 57 height 16
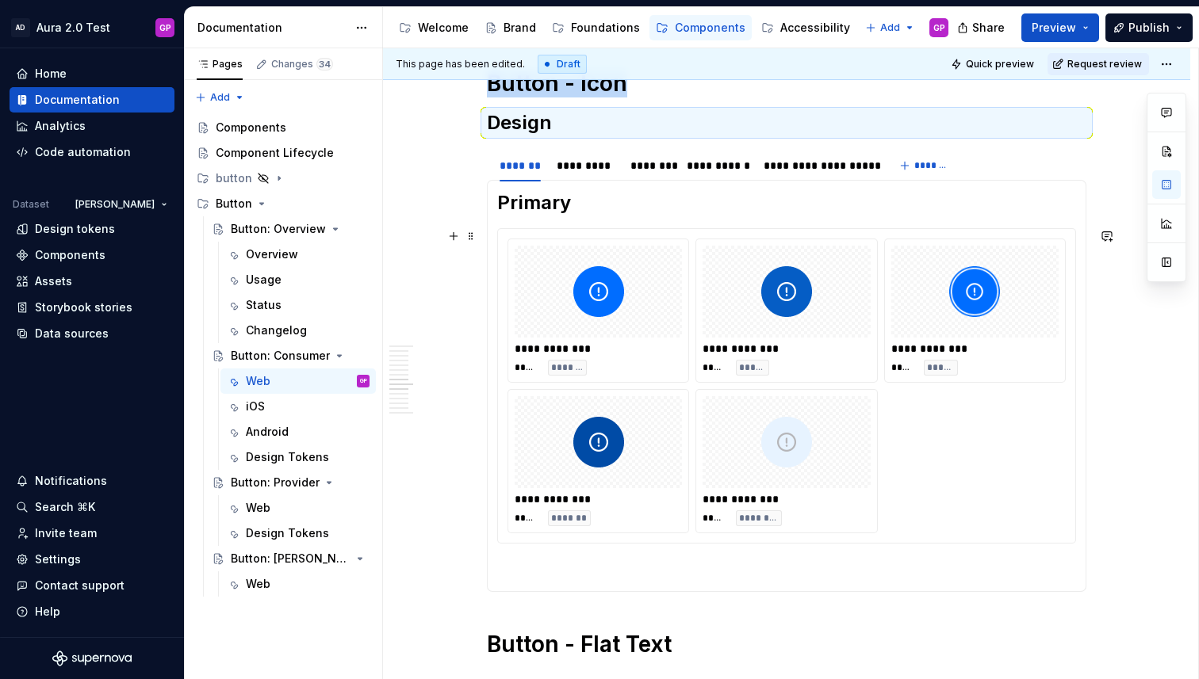
scroll to position [1257, 0]
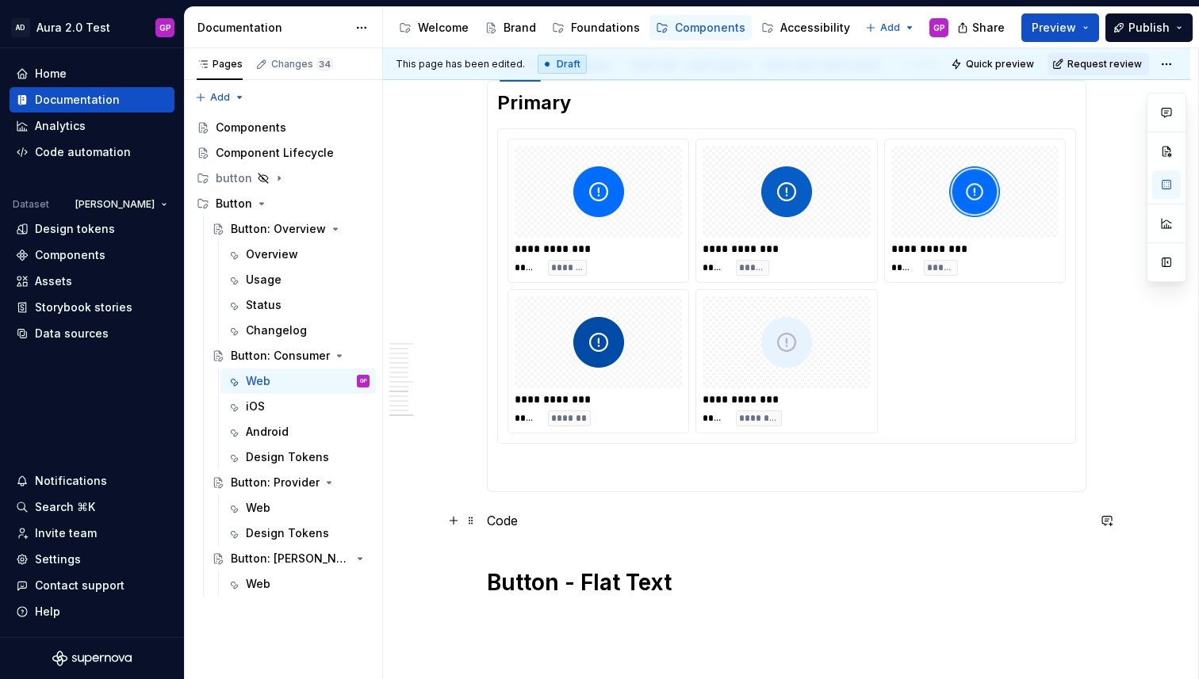
click at [508, 521] on p "Code" at bounding box center [786, 520] width 599 height 19
click at [555, 492] on button "Text" at bounding box center [548, 491] width 48 height 22
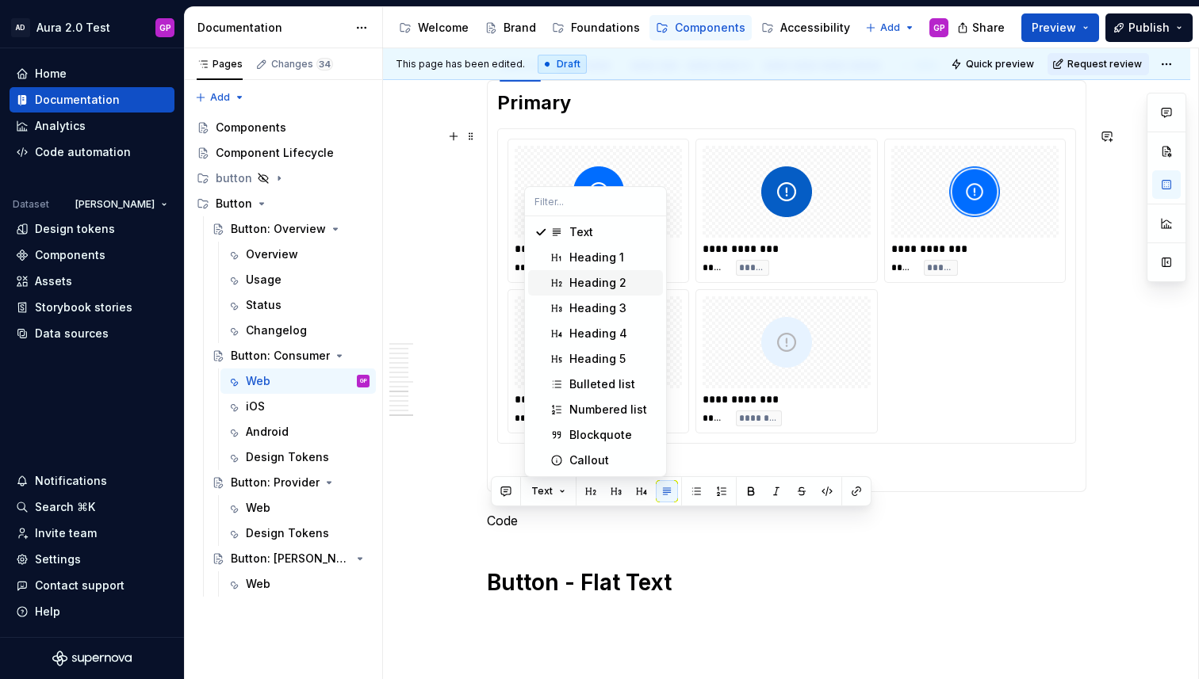
click at [571, 283] on div "Heading 2" at bounding box center [597, 283] width 57 height 16
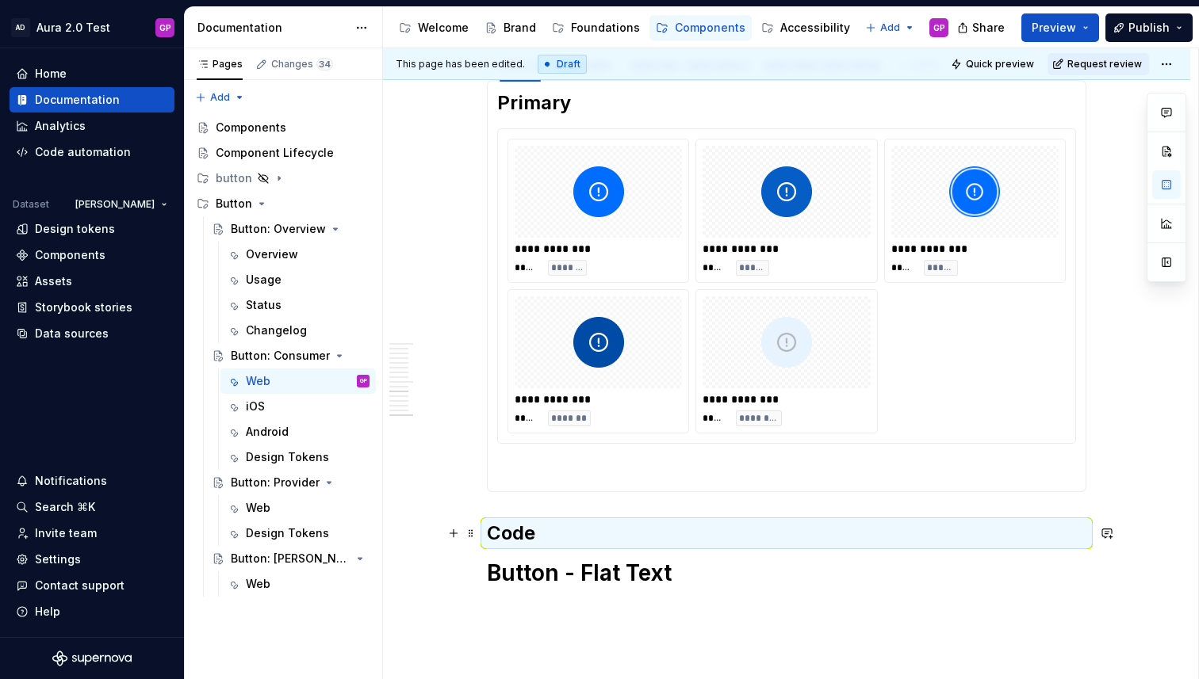
click at [703, 534] on h2 "Code" at bounding box center [786, 533] width 599 height 25
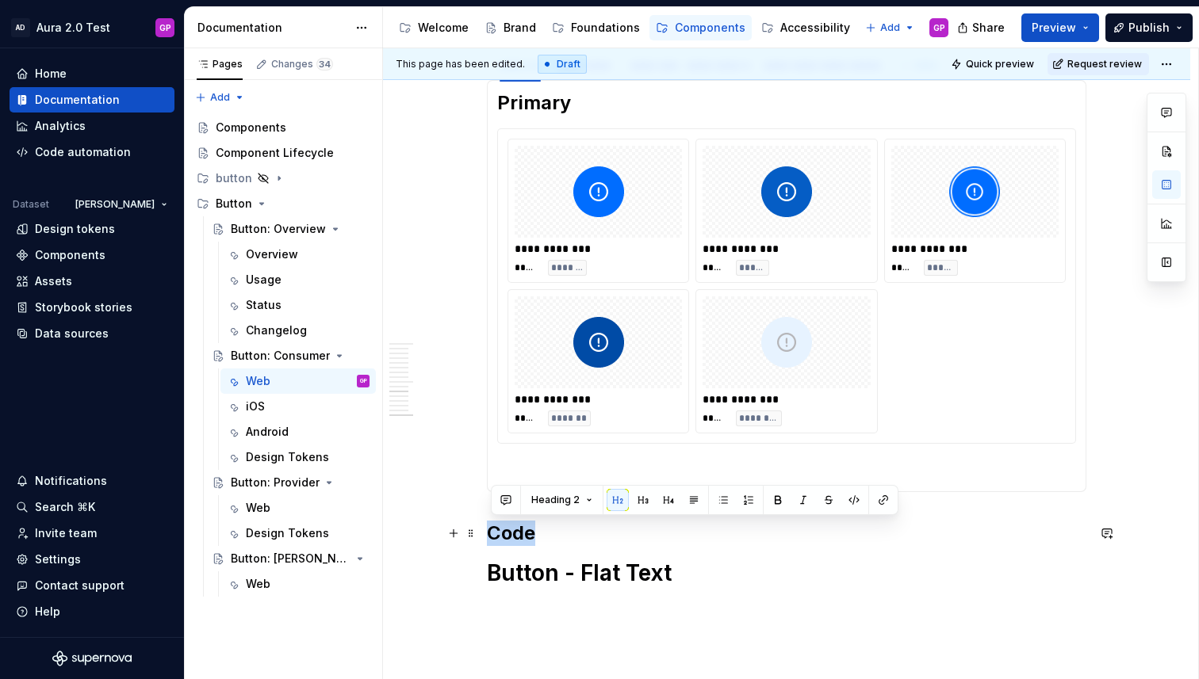
click at [668, 535] on h2 "Code" at bounding box center [786, 533] width 599 height 25
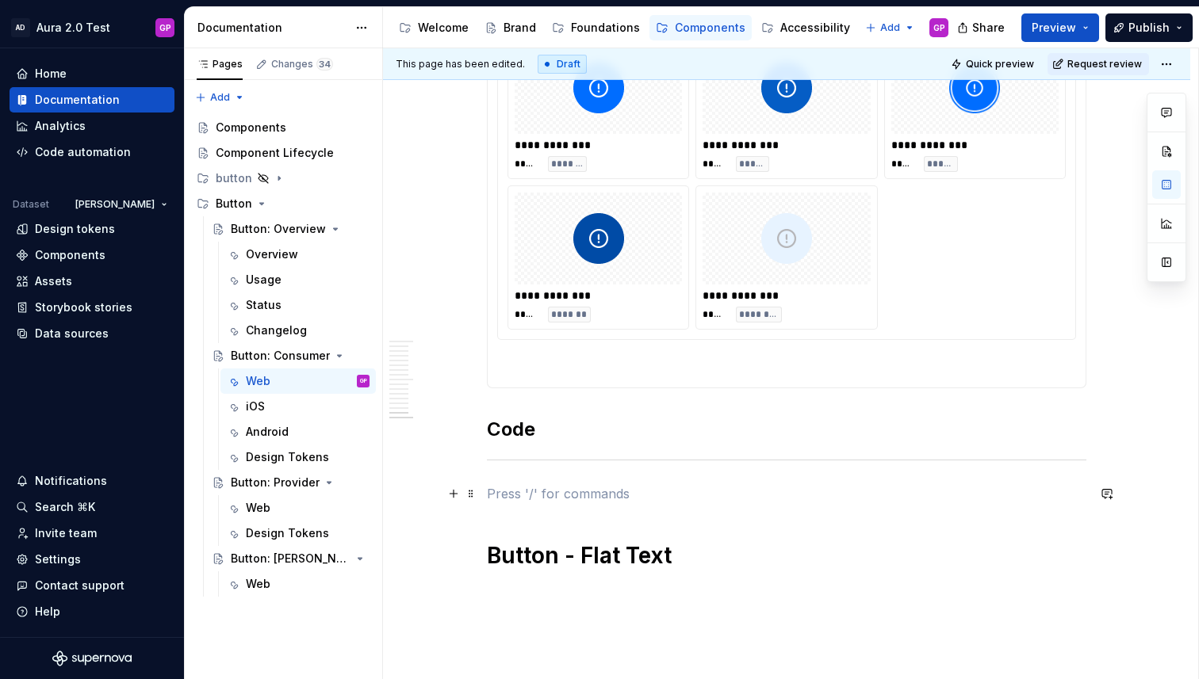
scroll to position [1372, 0]
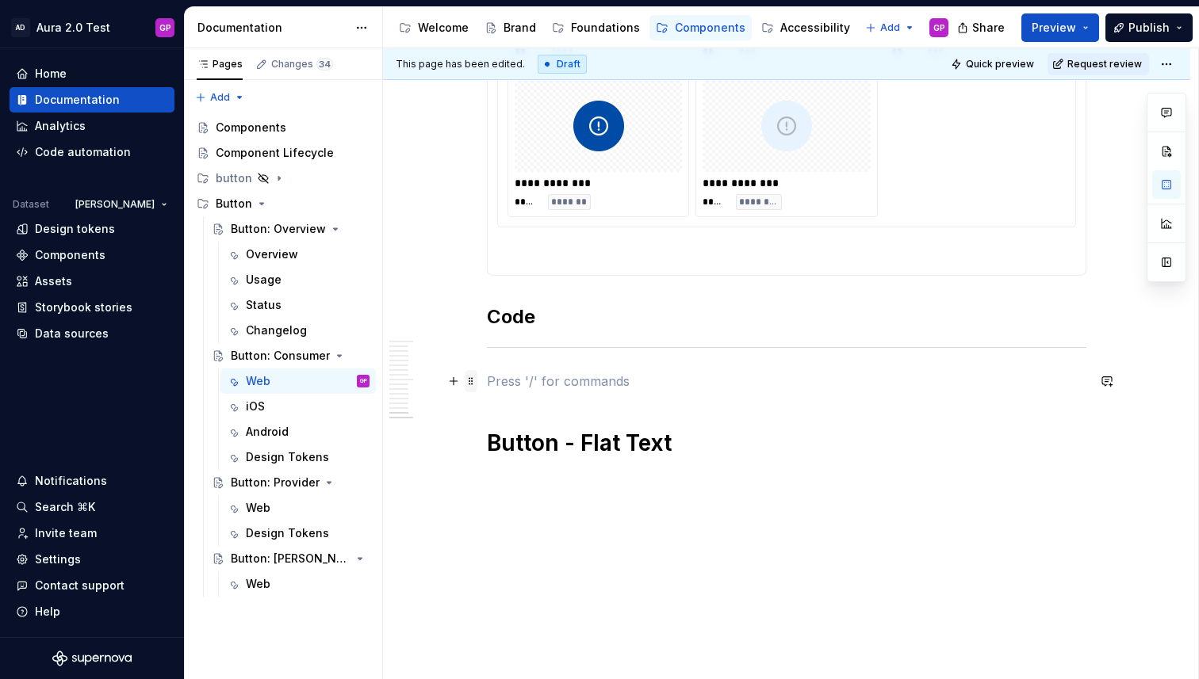
click at [477, 381] on span at bounding box center [471, 381] width 13 height 22
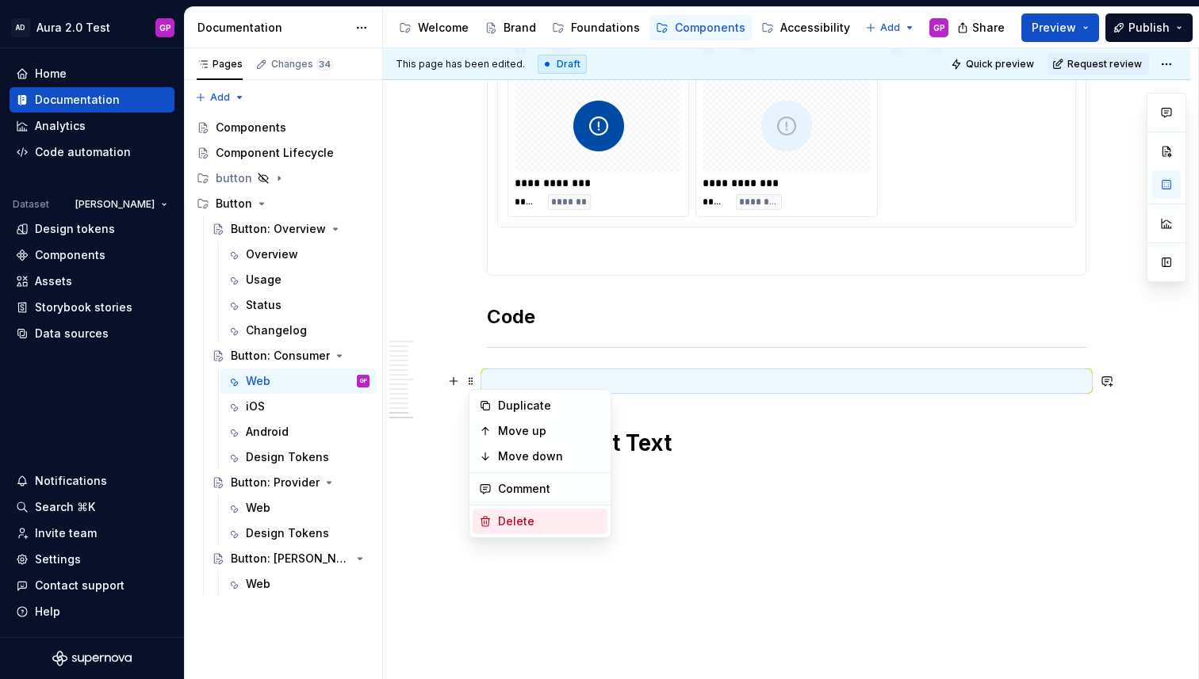
click at [499, 524] on div "Delete" at bounding box center [549, 522] width 103 height 16
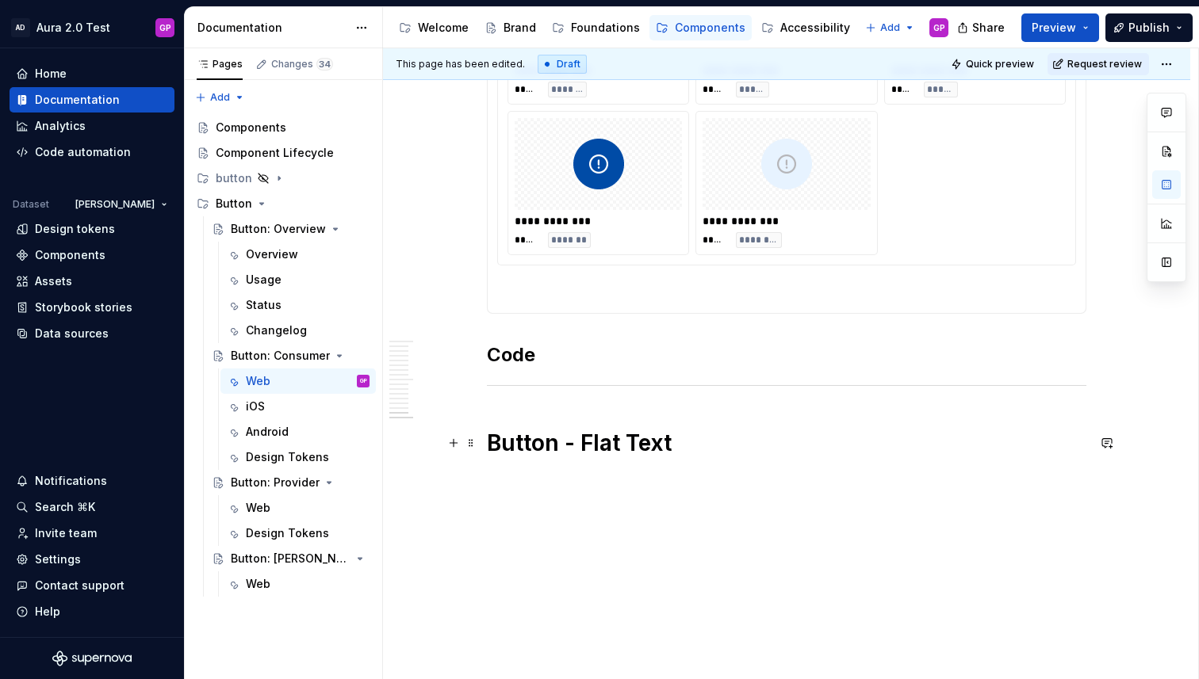
click at [695, 438] on h1 "Button - Flat Text" at bounding box center [786, 443] width 599 height 29
click at [508, 477] on p "design" at bounding box center [786, 479] width 599 height 19
click at [507, 477] on p "design" at bounding box center [786, 479] width 599 height 19
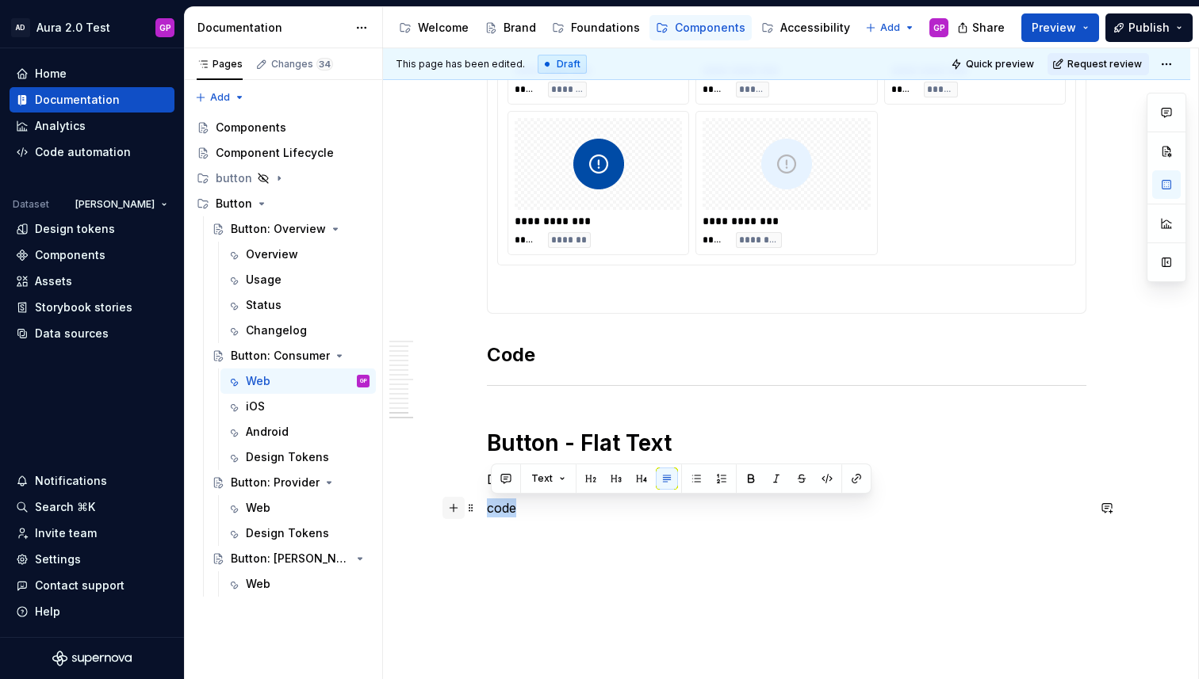
drag, startPoint x: 463, startPoint y: 507, endPoint x: 449, endPoint y: 508, distance: 14.4
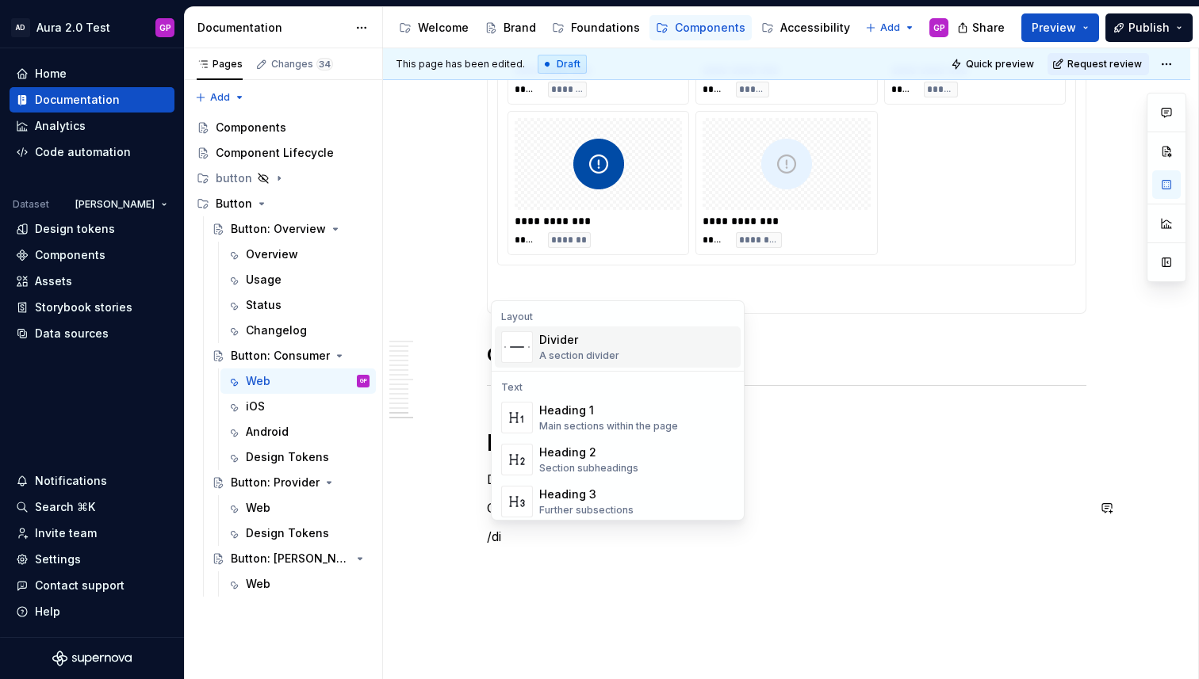
click at [559, 353] on div "A section divider" at bounding box center [579, 356] width 80 height 13
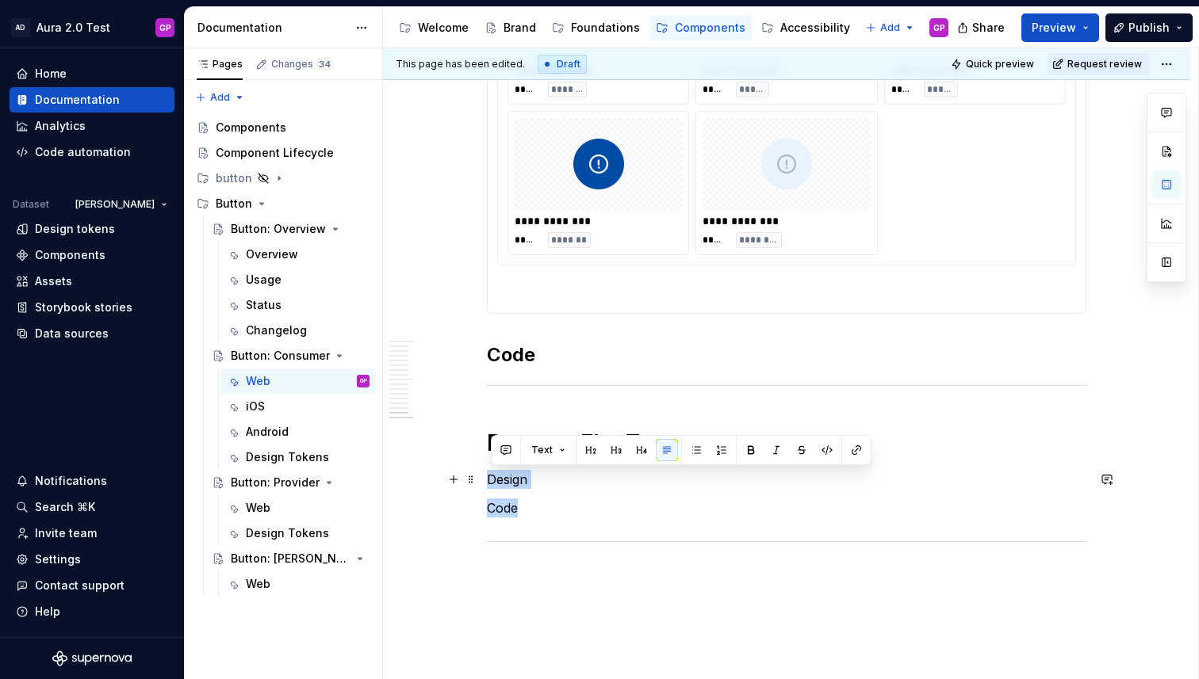
drag, startPoint x: 538, startPoint y: 511, endPoint x: 484, endPoint y: 484, distance: 60.3
click at [554, 446] on button "Text" at bounding box center [548, 450] width 48 height 22
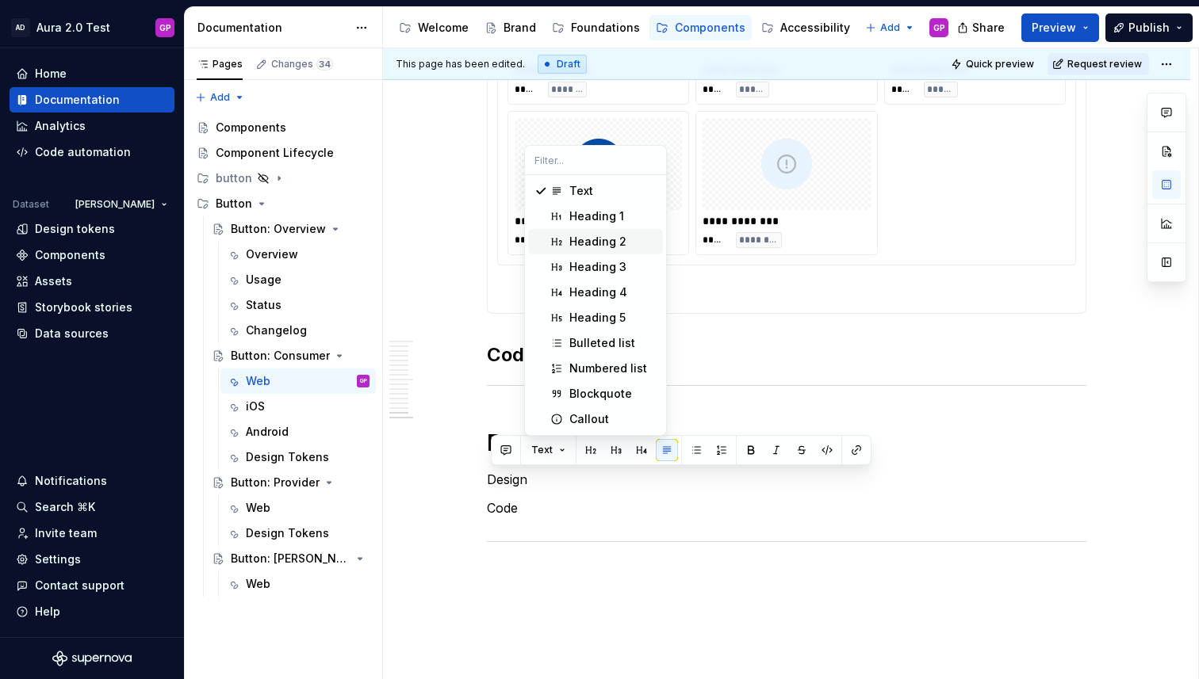
drag, startPoint x: 589, startPoint y: 239, endPoint x: 580, endPoint y: 242, distance: 9.0
click at [590, 239] on div "Heading 2" at bounding box center [597, 242] width 57 height 16
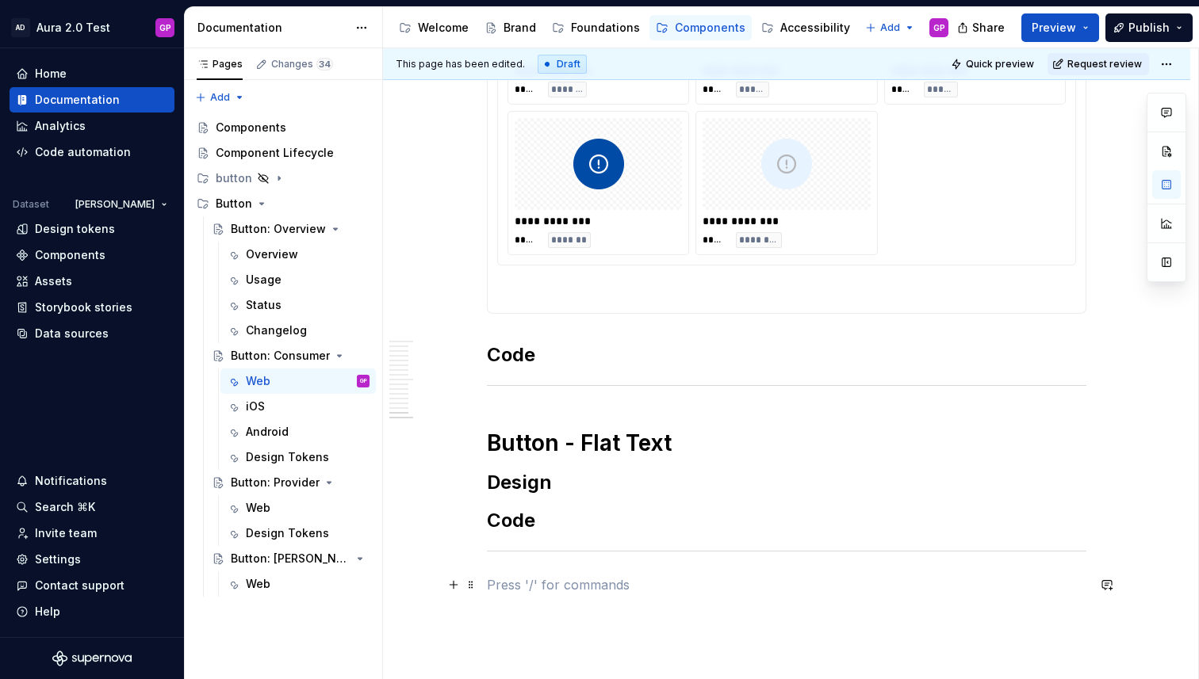
click at [713, 580] on p at bounding box center [786, 585] width 599 height 19
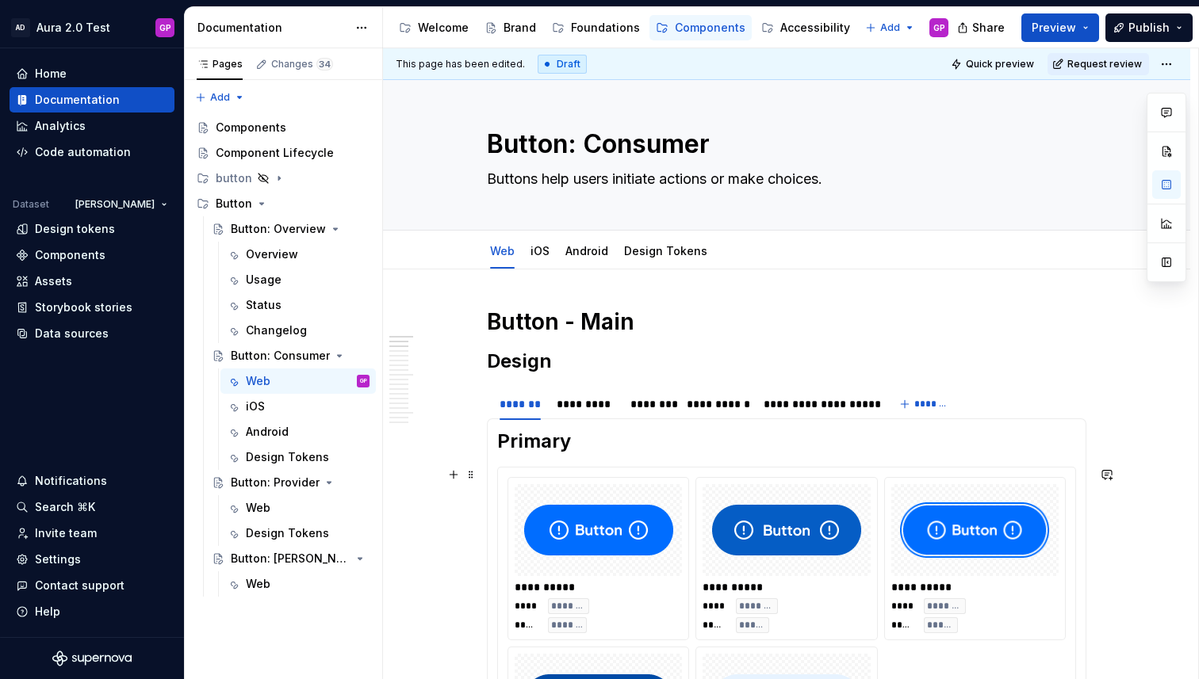
scroll to position [0, 0]
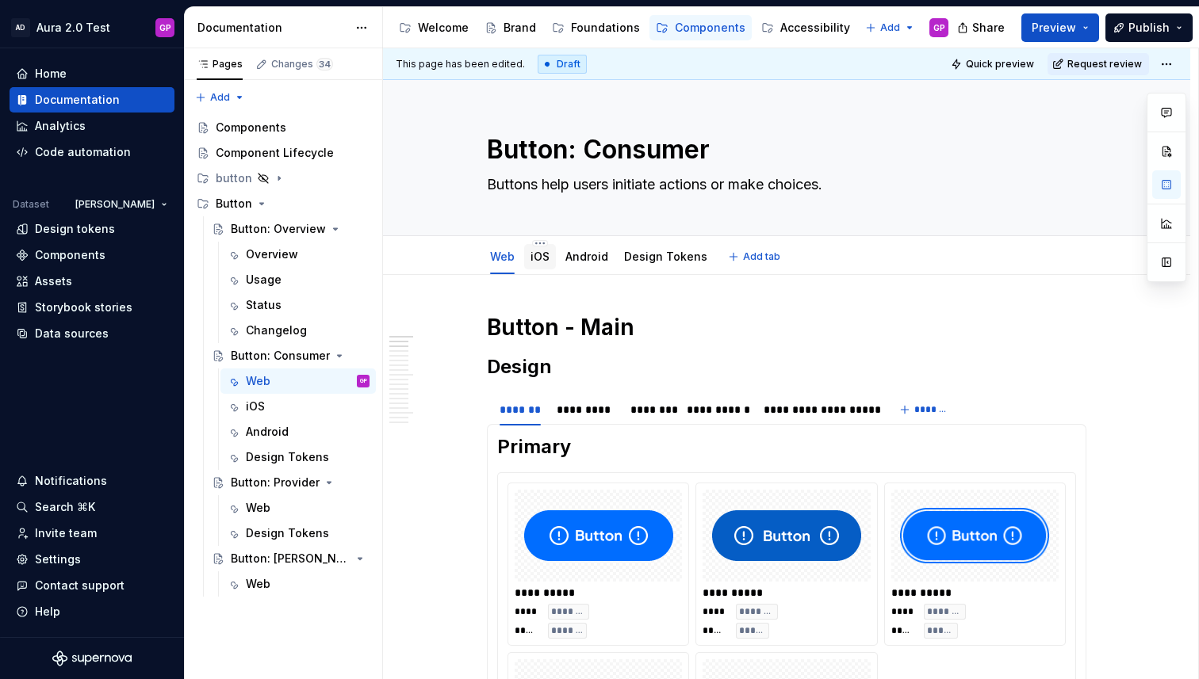
click at [542, 257] on link "iOS" at bounding box center [539, 256] width 19 height 13
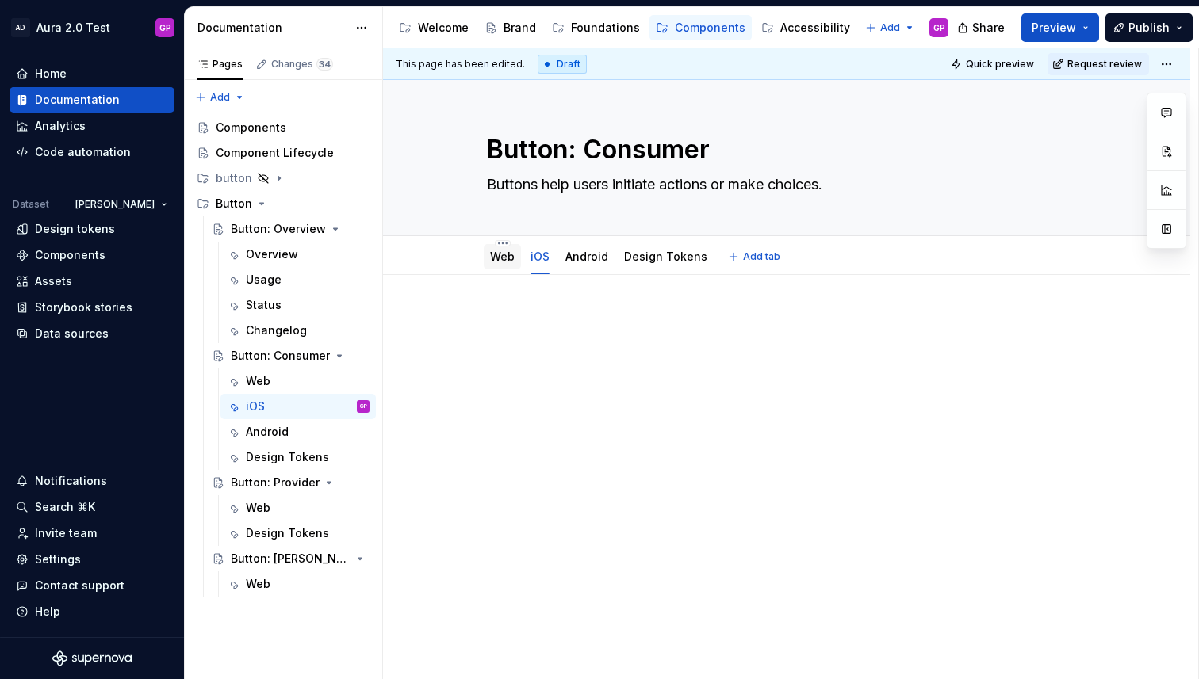
click at [501, 259] on link "Web" at bounding box center [502, 256] width 25 height 13
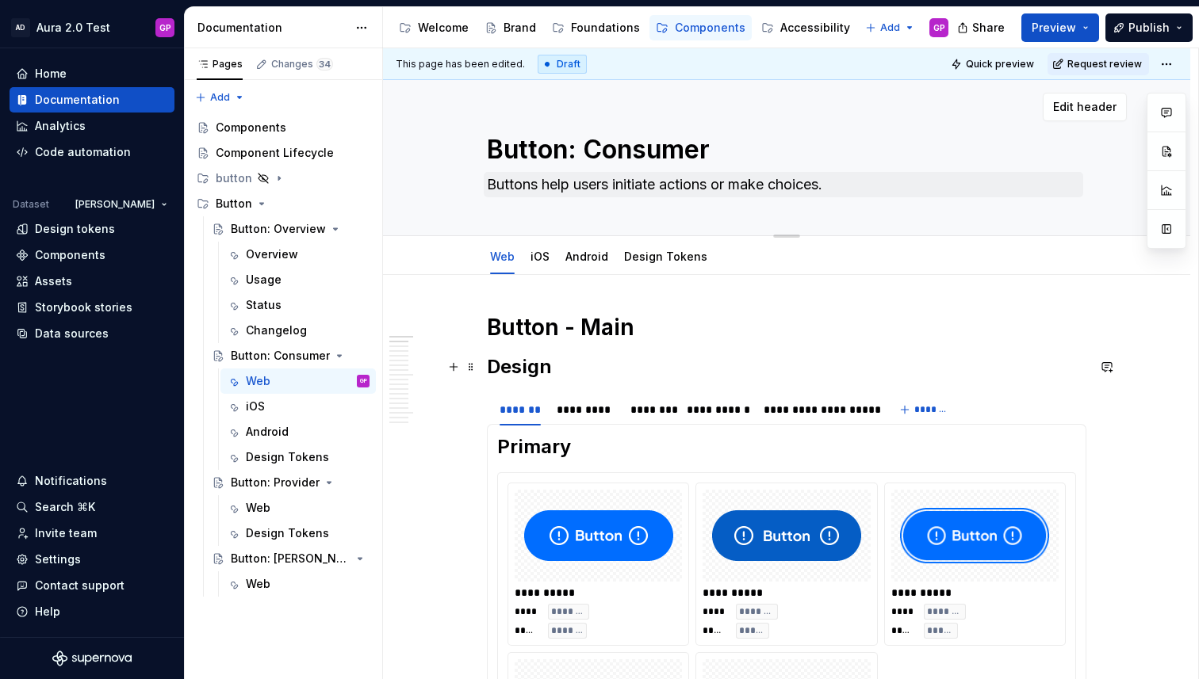
scroll to position [4, 0]
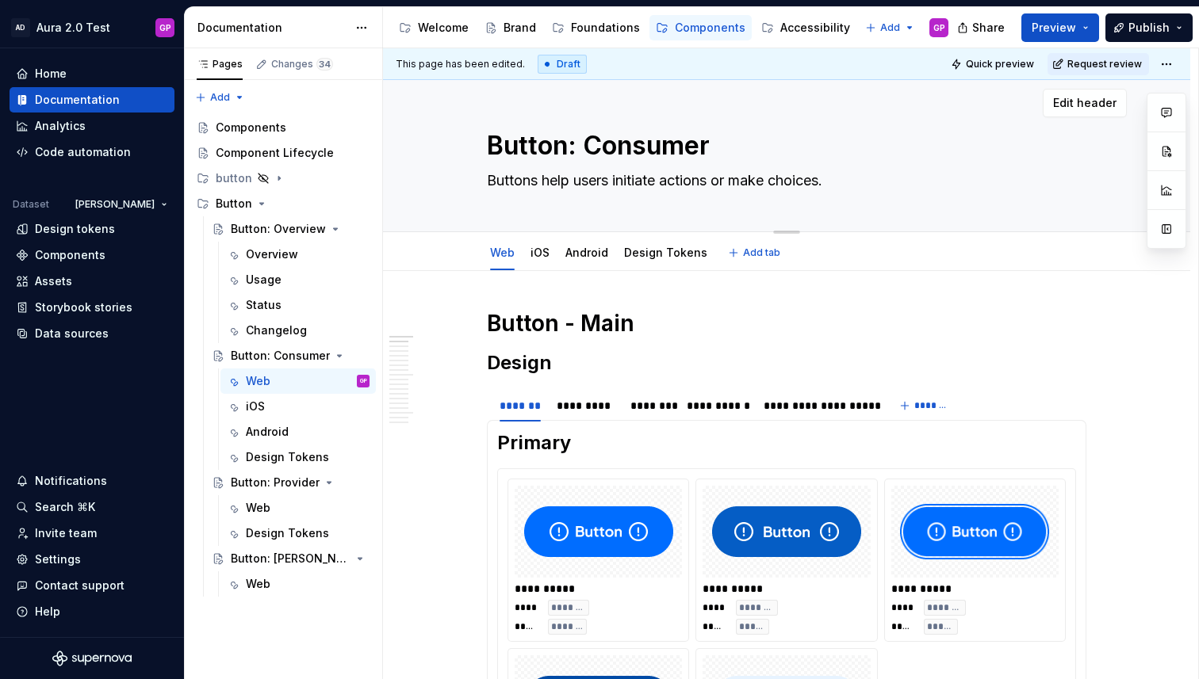
click at [997, 133] on textarea "Button: Consumer" at bounding box center [783, 146] width 599 height 38
drag, startPoint x: 997, startPoint y: 133, endPoint x: 993, endPoint y: 103, distance: 30.3
click at [993, 103] on div "Button: Consumer Buttons help users initiate actions or make choices. Edit head…" at bounding box center [786, 154] width 807 height 156
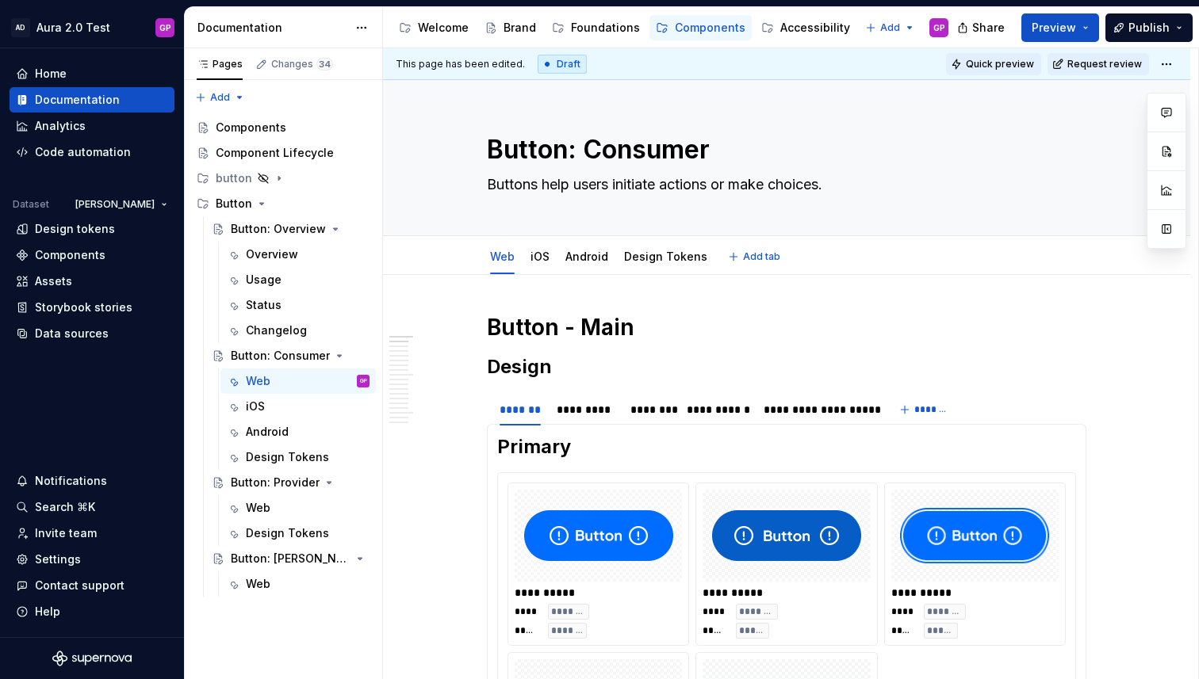
click at [996, 62] on div "**********" at bounding box center [790, 364] width 815 height 632
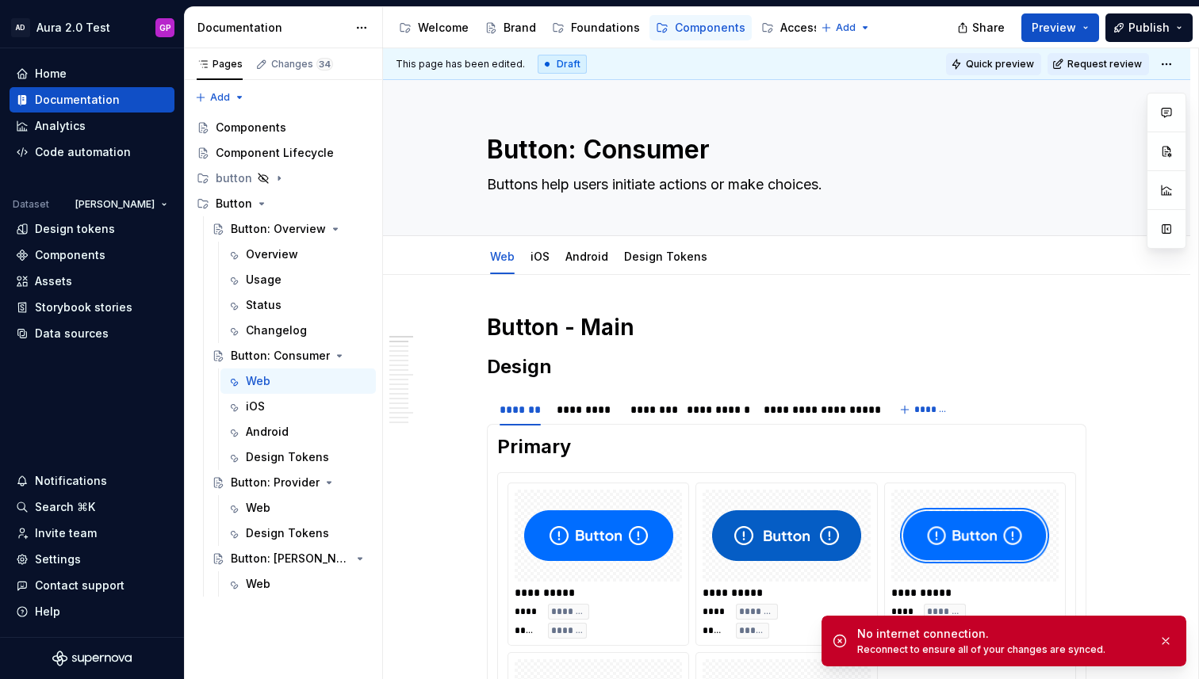
type textarea "*"
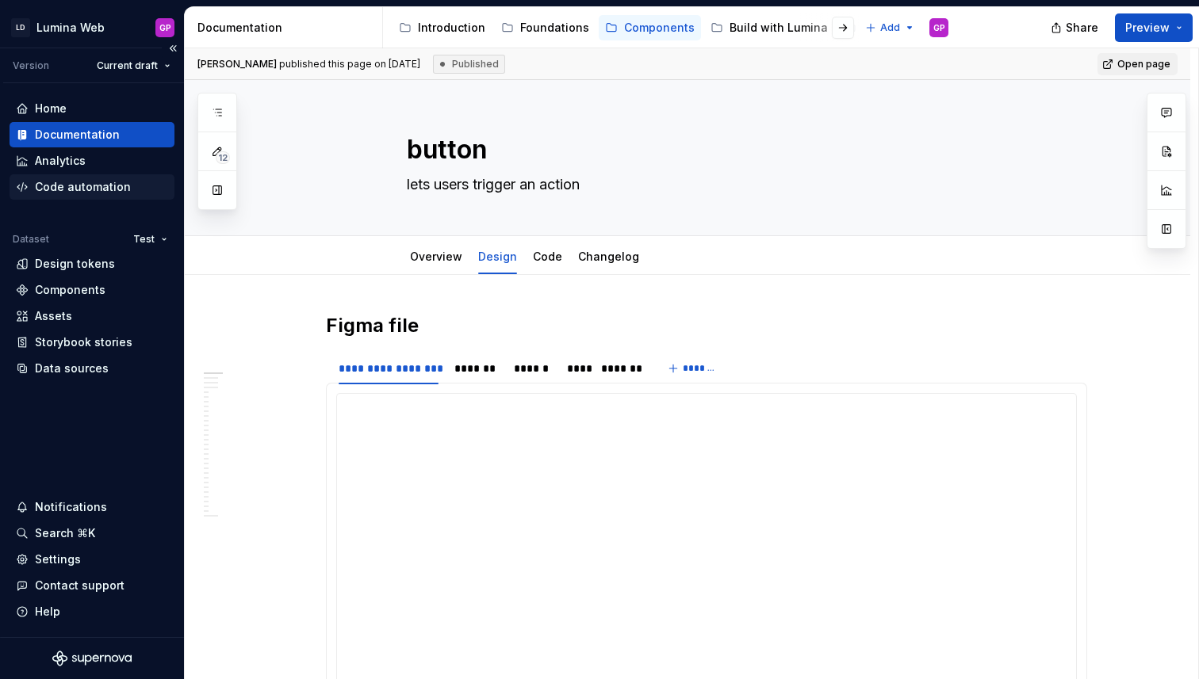
scroll to position [226, 0]
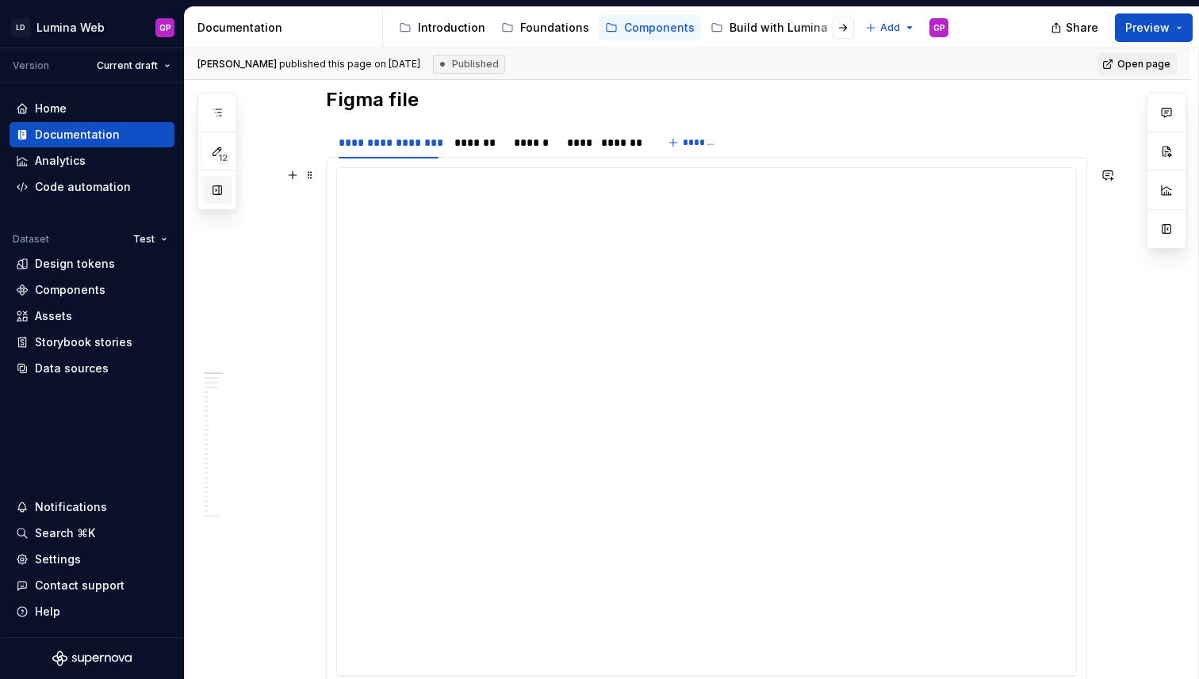
click at [213, 184] on button "button" at bounding box center [217, 190] width 29 height 29
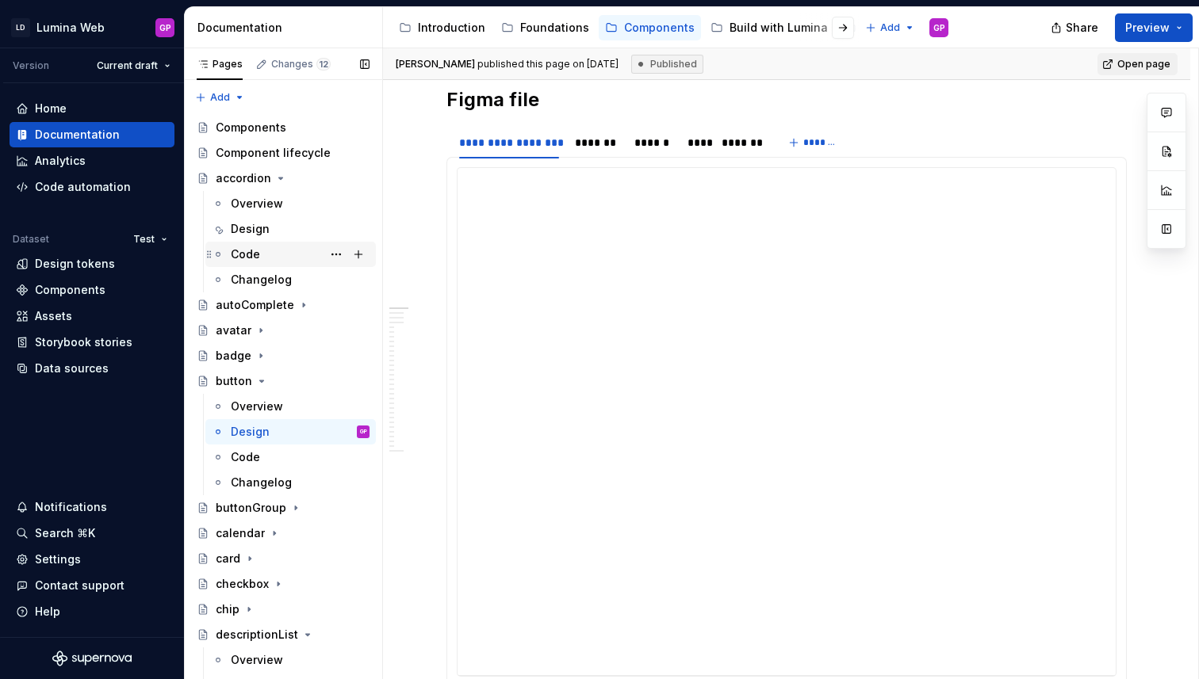
click at [245, 253] on div "Code" at bounding box center [245, 255] width 29 height 16
type textarea "*"
